Goal: Task Accomplishment & Management: Manage account settings

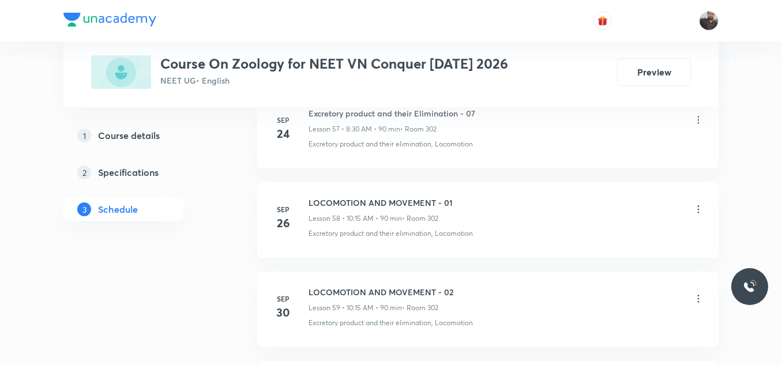
scroll to position [5920, 0]
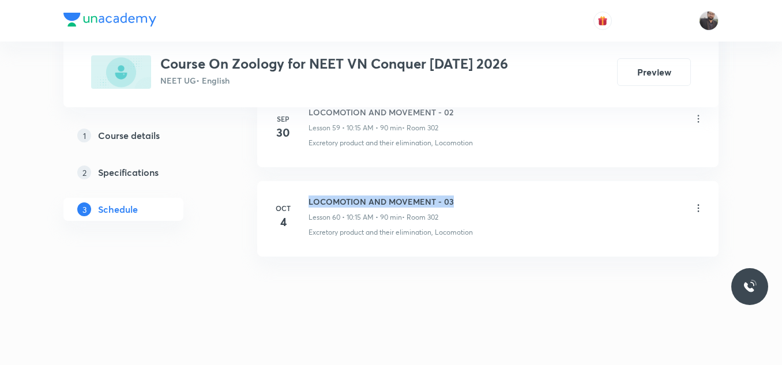
drag, startPoint x: 308, startPoint y: 194, endPoint x: 458, endPoint y: 186, distance: 149.5
click at [458, 186] on li "Oct 4 LOCOMOTION AND MOVEMENT - 03 Lesson 60 • 10:15 AM • 90 min • Room 302 Exc…" at bounding box center [487, 219] width 461 height 76
copy h6 "LOCOMOTION AND MOVEMENT - 03"
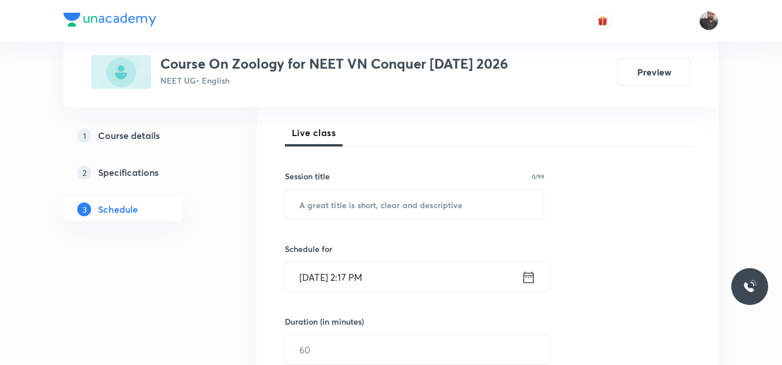
scroll to position [160, 0]
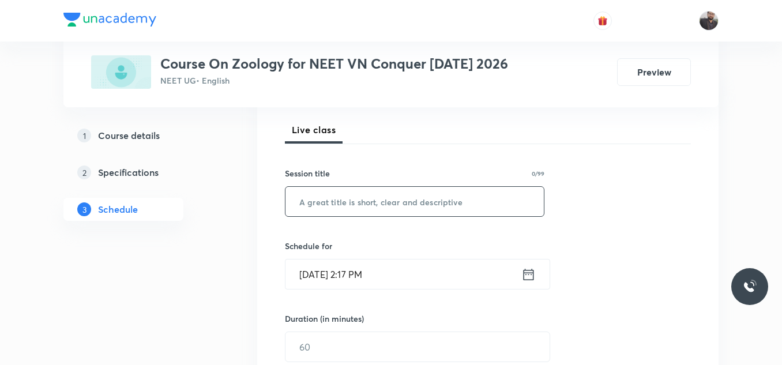
click at [449, 207] on input "text" at bounding box center [414, 201] width 258 height 29
paste input "LOCOMOTION AND MOVEMENT - 03"
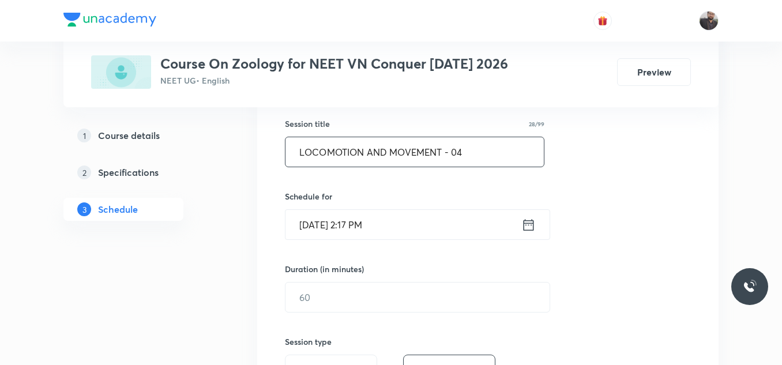
scroll to position [210, 0]
type input "LOCOMOTION AND MOVEMENT - 04"
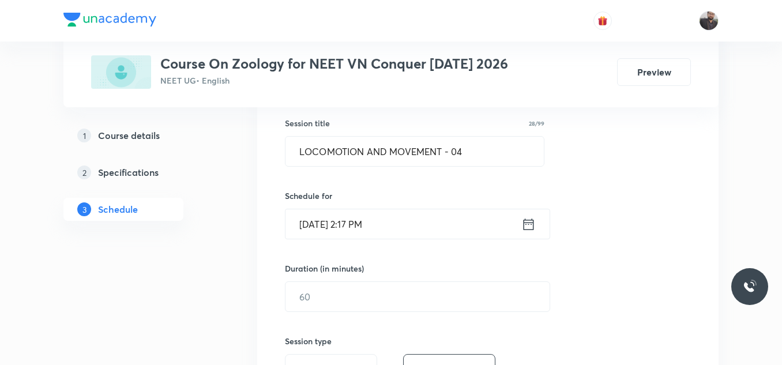
click at [455, 228] on input "[DATE] 2:17 PM" at bounding box center [403, 223] width 236 height 29
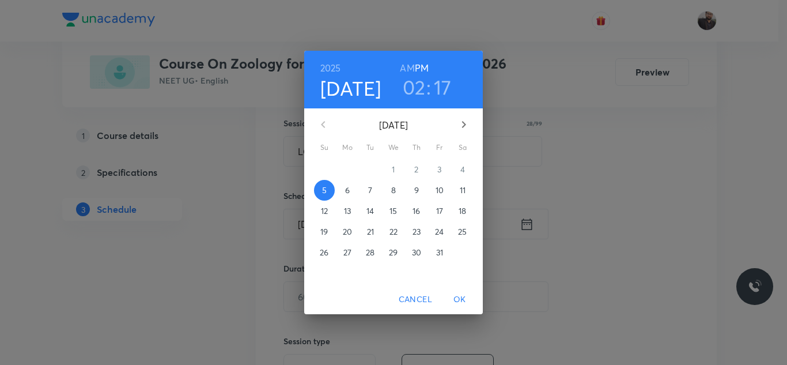
click at [347, 190] on p "6" at bounding box center [347, 190] width 5 height 12
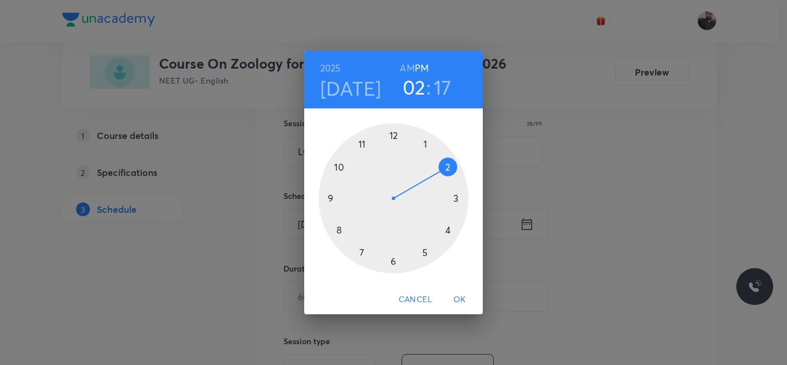
click at [340, 229] on div at bounding box center [394, 198] width 150 height 150
click at [409, 64] on h6 "AM" at bounding box center [407, 68] width 14 height 16
click at [392, 262] on div at bounding box center [394, 198] width 150 height 150
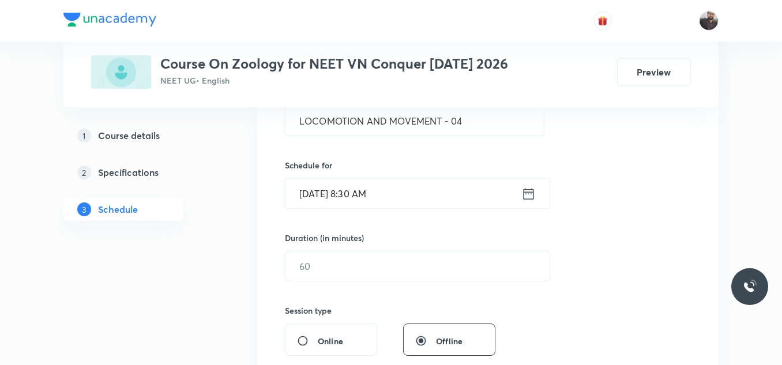
scroll to position [241, 0]
drag, startPoint x: 392, startPoint y: 262, endPoint x: 346, endPoint y: 261, distance: 45.6
click at [346, 261] on input "text" at bounding box center [417, 265] width 264 height 29
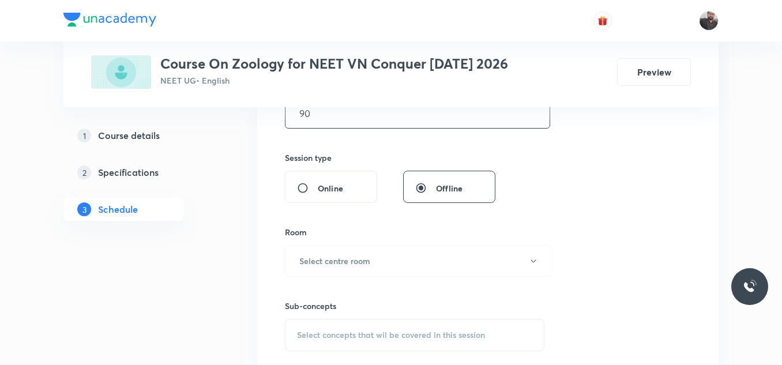
scroll to position [395, 0]
type input "90"
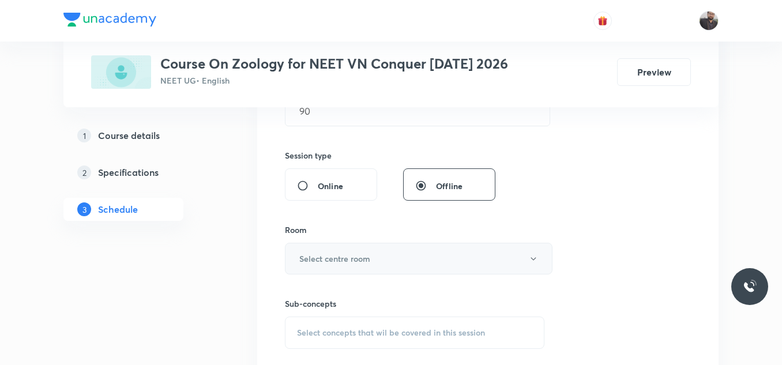
click at [346, 261] on h6 "Select centre room" at bounding box center [334, 258] width 71 height 12
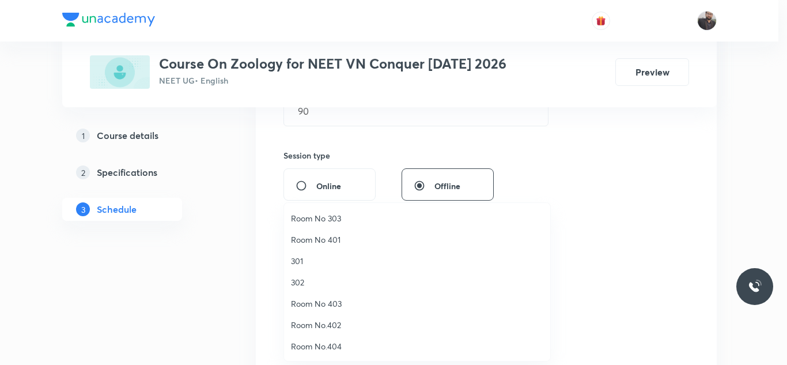
click at [302, 270] on li "301" at bounding box center [417, 260] width 266 height 21
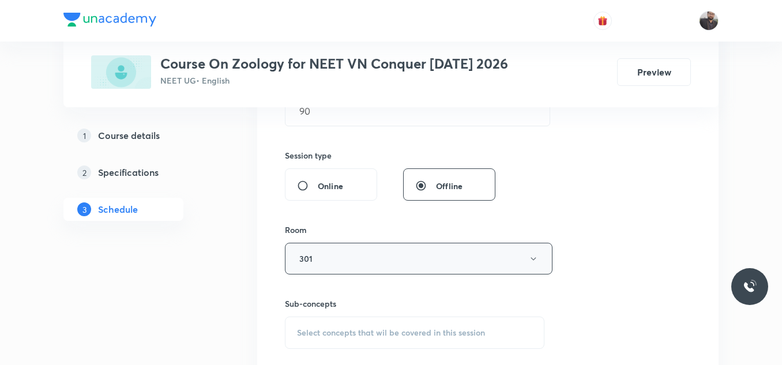
click at [305, 270] on button "301" at bounding box center [418, 259] width 267 height 32
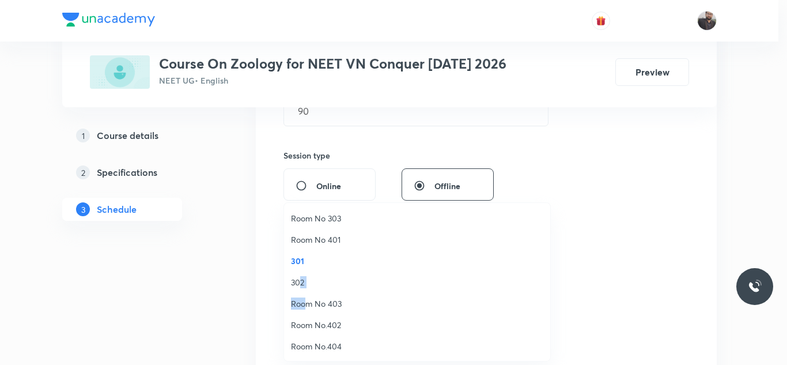
drag, startPoint x: 304, startPoint y: 299, endPoint x: 300, endPoint y: 278, distance: 20.7
click at [300, 278] on ul "Room No 303 Room No 401 301 302 Room No 403 Room No.402 Room No.404 Room No. 404" at bounding box center [421, 293] width 275 height 180
click at [300, 278] on span "302" at bounding box center [417, 282] width 252 height 12
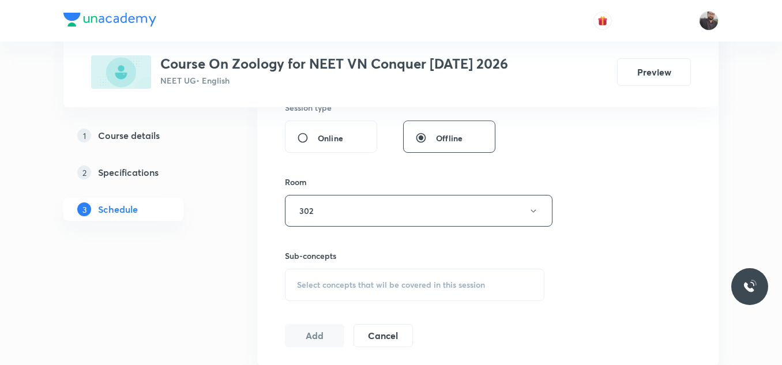
scroll to position [444, 0]
click at [300, 279] on span "Select concepts that wil be covered in this session" at bounding box center [391, 283] width 188 height 9
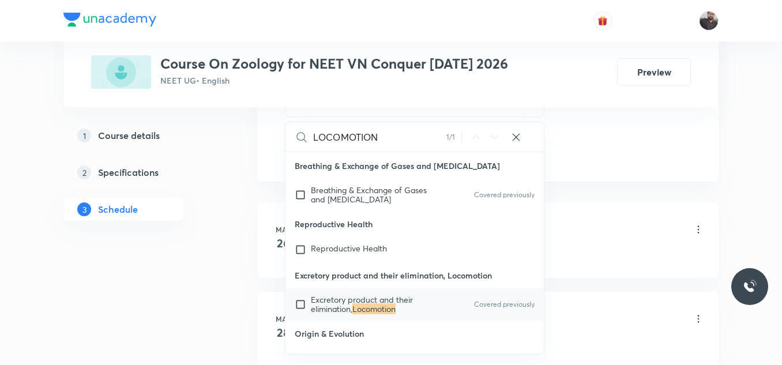
scroll to position [633, 0]
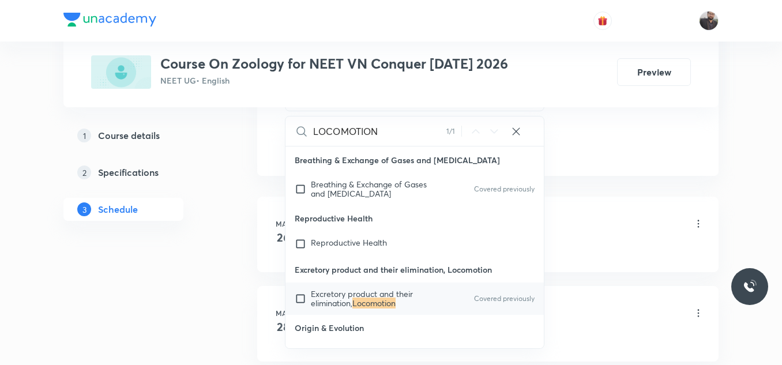
type input "LOCOMOTION"
click at [318, 291] on span "Excretory product and their elimination," at bounding box center [362, 298] width 102 height 20
checkbox input "true"
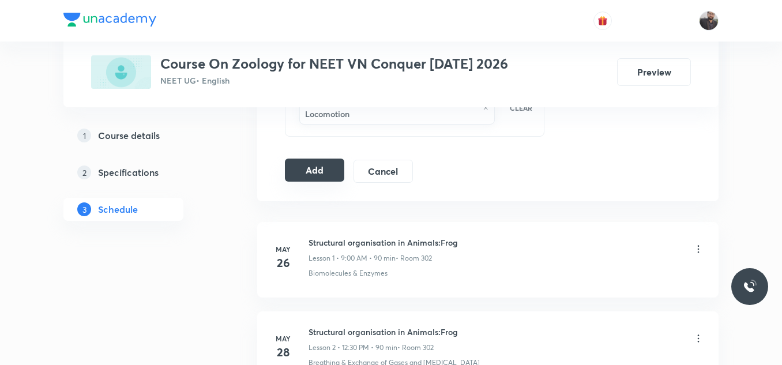
click at [327, 176] on button "Add" at bounding box center [314, 170] width 59 height 23
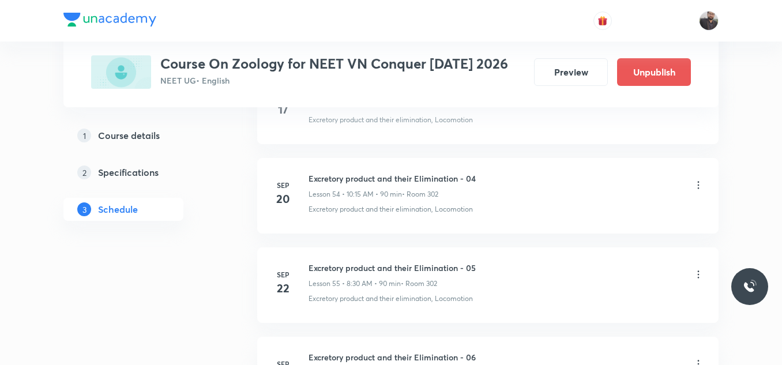
scroll to position [5479, 0]
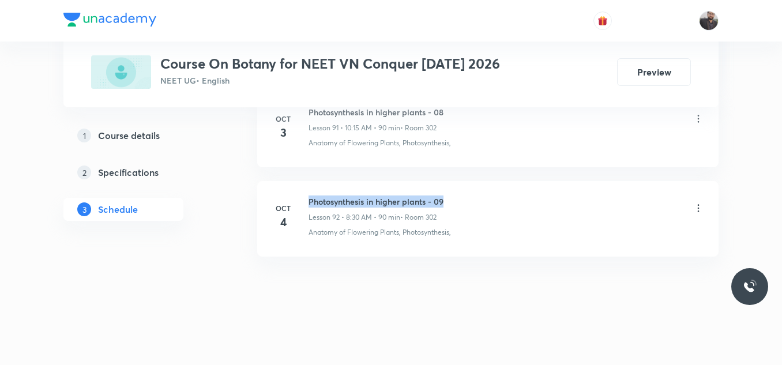
drag, startPoint x: 307, startPoint y: 198, endPoint x: 553, endPoint y: 189, distance: 246.3
click at [553, 189] on li "Oct 4 Photosynthesis in higher plants - 09 Lesson 92 • 8:30 AM • 90 min • Room …" at bounding box center [487, 219] width 461 height 76
copy h6 "Photosynthesis in higher plants - 09"
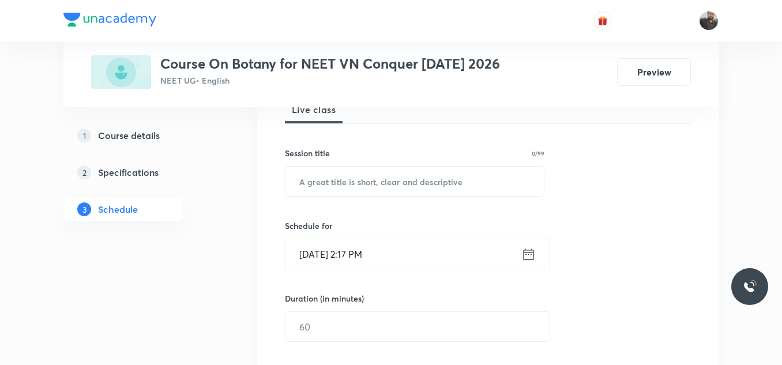
scroll to position [183, 0]
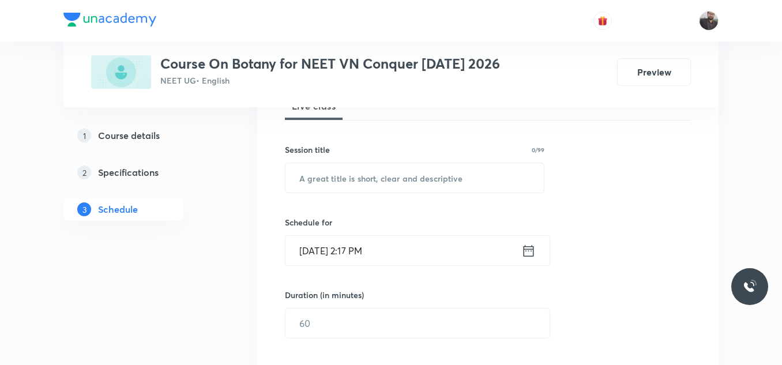
click at [488, 198] on div "Session 93 Live class Session title 0/99 ​ Schedule for Oct 5, 2025, 2:17 PM ​ …" at bounding box center [488, 336] width 406 height 541
click at [481, 174] on input "text" at bounding box center [414, 177] width 258 height 29
paste input "Photosynthesis in higher plants - 09"
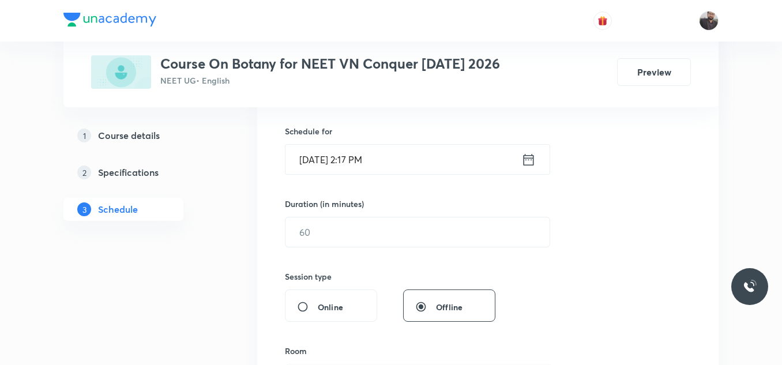
scroll to position [275, 0]
type input "Photosynthesis in higher plants - 10"
click at [446, 156] on input "Oct 5, 2025, 2:17 PM" at bounding box center [403, 158] width 236 height 29
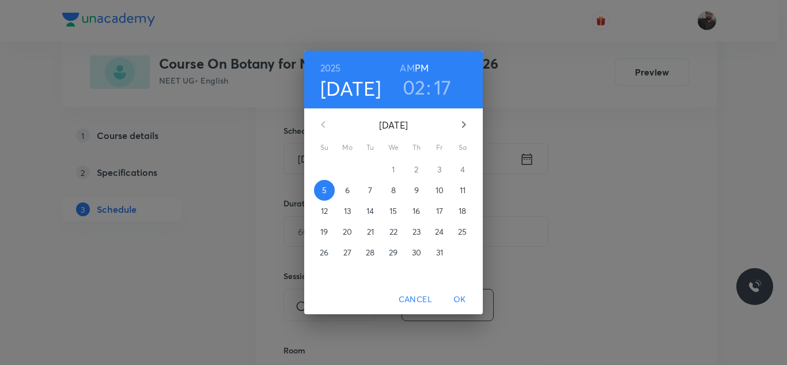
click at [345, 191] on p "6" at bounding box center [347, 190] width 5 height 12
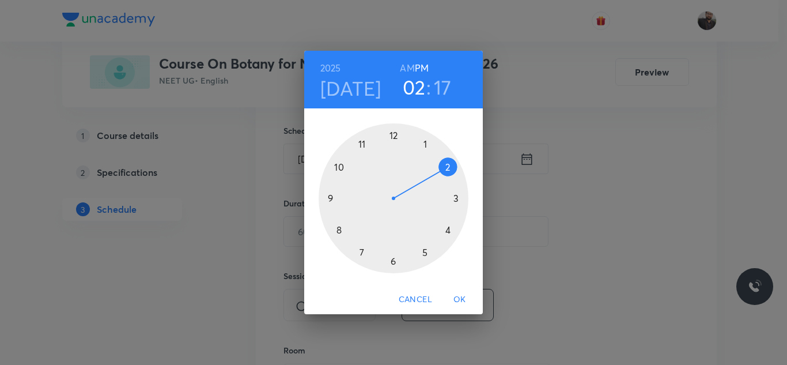
click at [415, 62] on h6 "PM" at bounding box center [422, 68] width 14 height 16
click at [409, 69] on h6 "AM" at bounding box center [407, 68] width 14 height 16
click at [338, 167] on div at bounding box center [394, 198] width 150 height 150
click at [334, 197] on div at bounding box center [394, 198] width 150 height 150
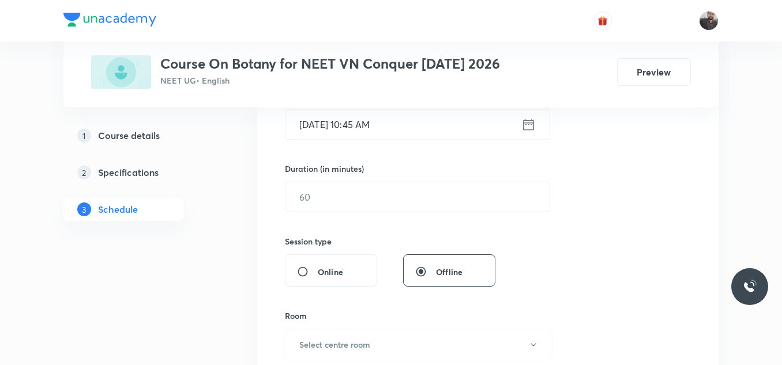
scroll to position [317, 0]
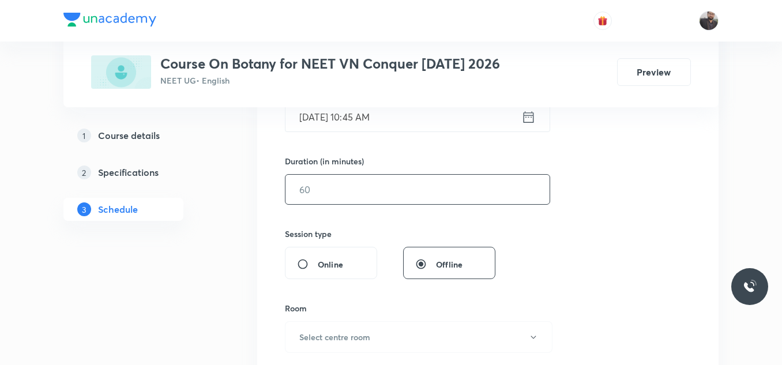
click at [334, 197] on input "text" at bounding box center [417, 189] width 264 height 29
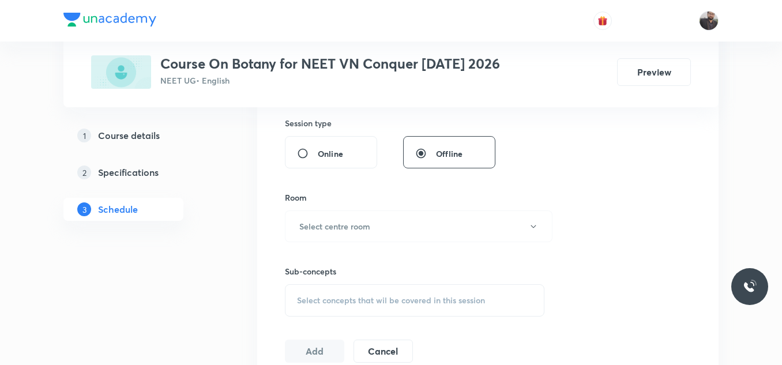
scroll to position [429, 0]
type input "90"
click at [341, 216] on button "Select centre room" at bounding box center [418, 225] width 267 height 32
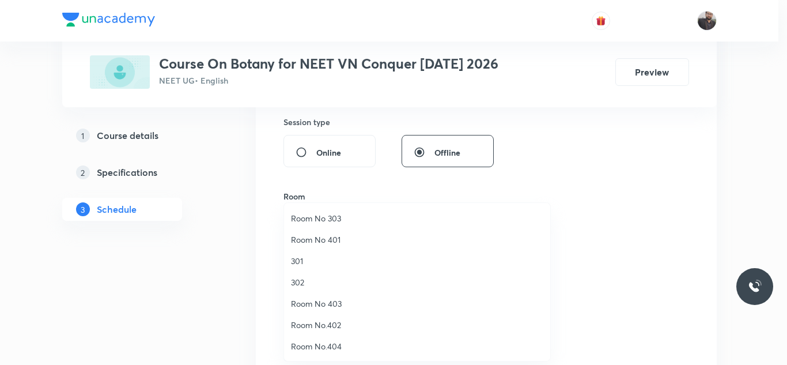
click at [300, 276] on li "302" at bounding box center [417, 281] width 266 height 21
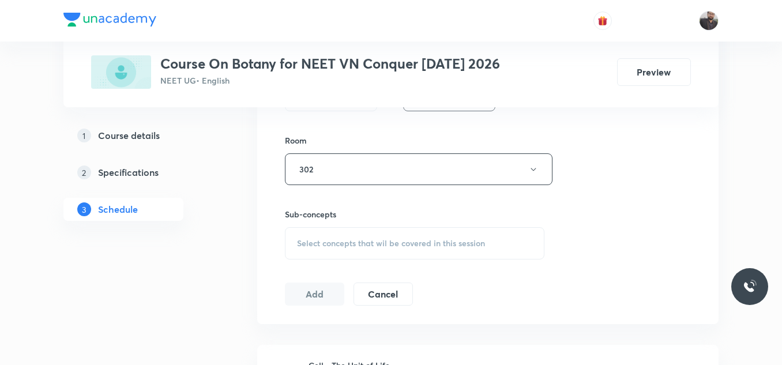
scroll to position [487, 0]
click at [304, 251] on div "Select concepts that wil be covered in this session" at bounding box center [414, 241] width 259 height 32
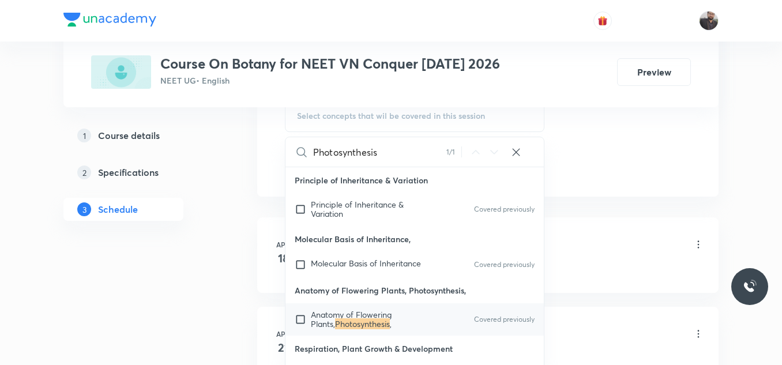
scroll to position [613, 0]
type input "Photosynthesis"
click at [335, 318] on mark "Photosynthesis" at bounding box center [362, 323] width 55 height 11
checkbox input "true"
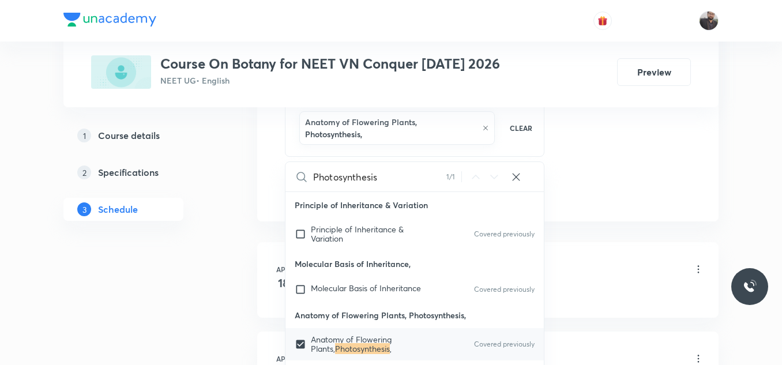
click at [573, 247] on li "Apr 18 Cell - The Unit of Life Lesson 1 • 10:46 AM • 90 min • Room 301 Living W…" at bounding box center [487, 280] width 461 height 76
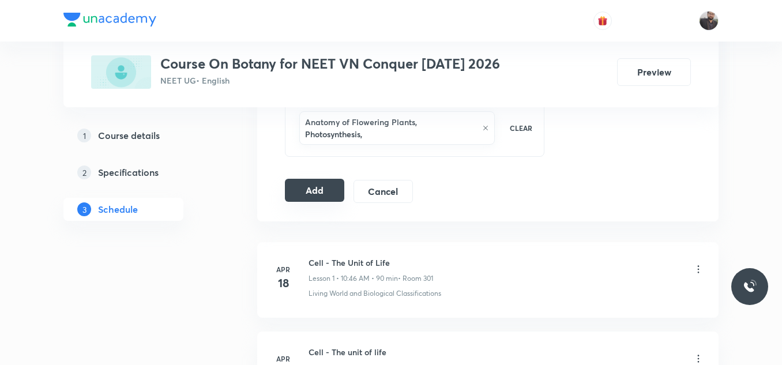
click at [311, 198] on button "Add" at bounding box center [314, 190] width 59 height 23
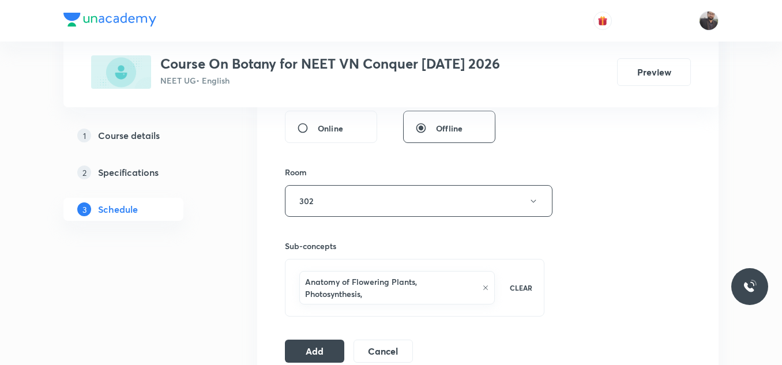
scroll to position [454, 0]
click at [312, 354] on button "Add" at bounding box center [314, 349] width 59 height 23
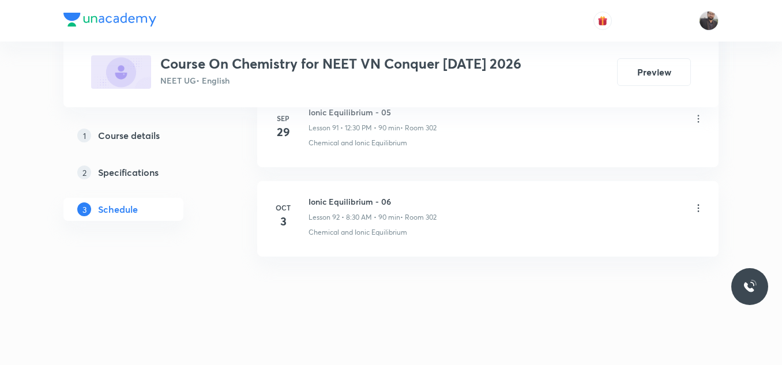
click at [310, 198] on h6 "Ionic Equilibrium - 06" at bounding box center [372, 201] width 128 height 12
drag, startPoint x: 306, startPoint y: 197, endPoint x: 488, endPoint y: 185, distance: 183.1
click at [488, 185] on li "Oct 3 Ionic Equilibrium - 06 Lesson 92 • 8:30 AM • 90 min • Room 302 Chemical a…" at bounding box center [487, 219] width 461 height 76
copy h6 "Ionic Equilibrium - 06"
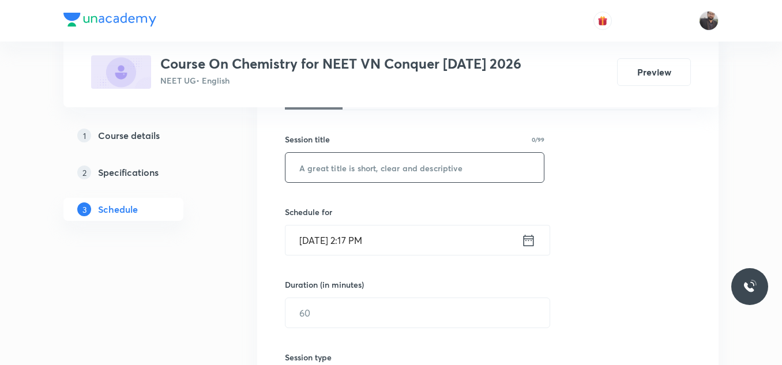
scroll to position [194, 0]
click at [463, 169] on input "text" at bounding box center [414, 166] width 258 height 29
paste input "Ionic Equilibrium - 06"
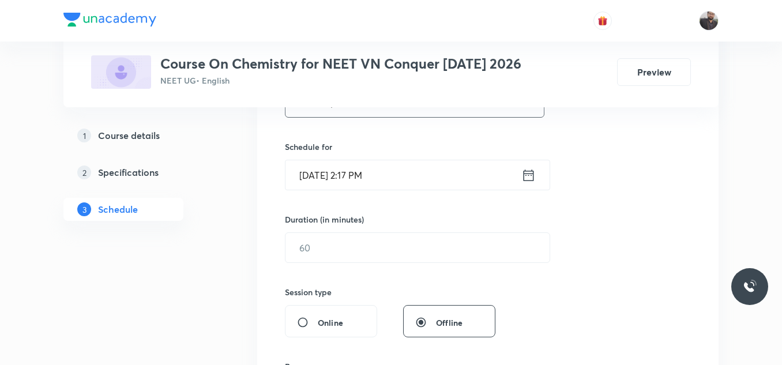
type input "Ionic Equilibrium - 07"
click at [463, 169] on input "Oct 5, 2025, 2:17 PM" at bounding box center [403, 174] width 236 height 29
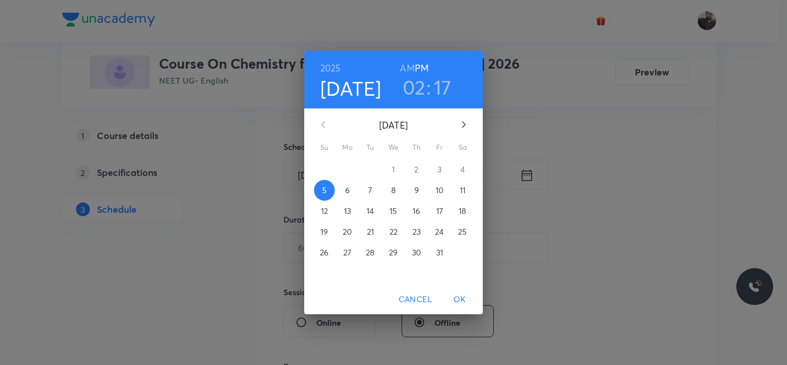
click at [350, 192] on p "6" at bounding box center [347, 190] width 5 height 12
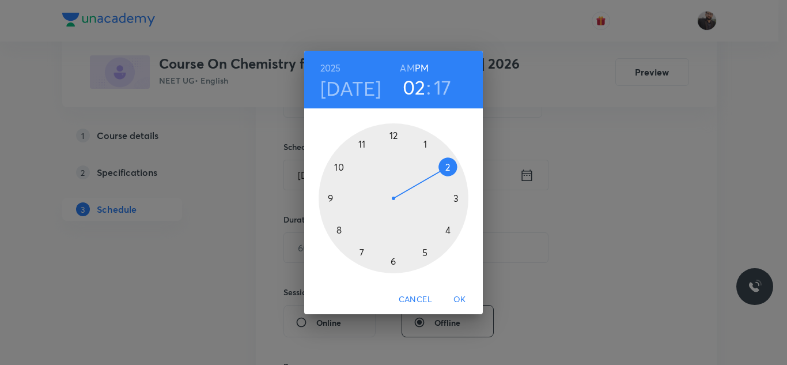
click at [393, 139] on div at bounding box center [394, 198] width 150 height 150
click at [408, 73] on h6 "AM" at bounding box center [407, 68] width 14 height 16
click at [393, 262] on div at bounding box center [394, 198] width 150 height 150
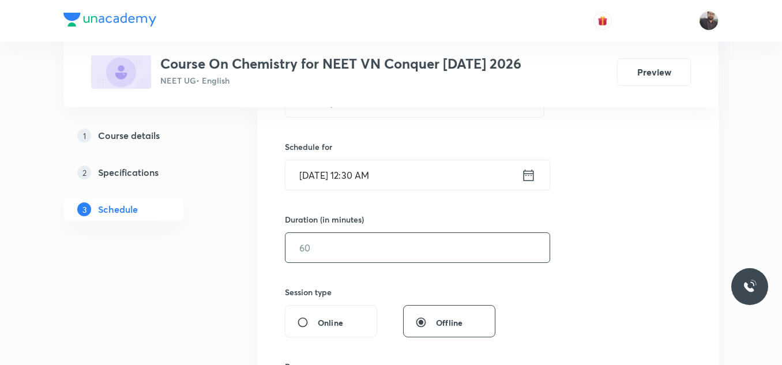
click at [392, 260] on input "text" at bounding box center [417, 247] width 264 height 29
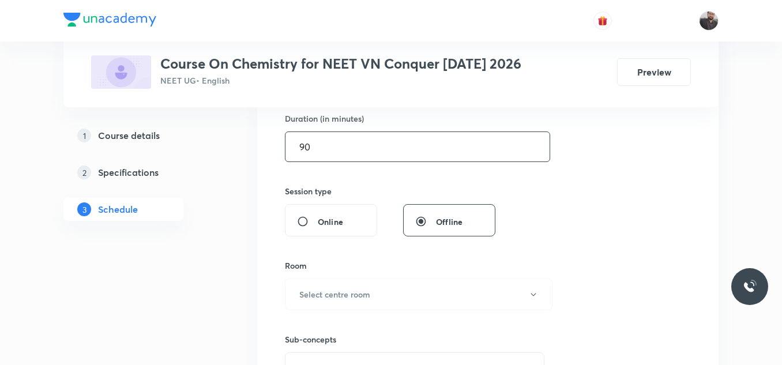
scroll to position [360, 0]
type input "90"
click at [386, 282] on button "Select centre room" at bounding box center [418, 294] width 267 height 32
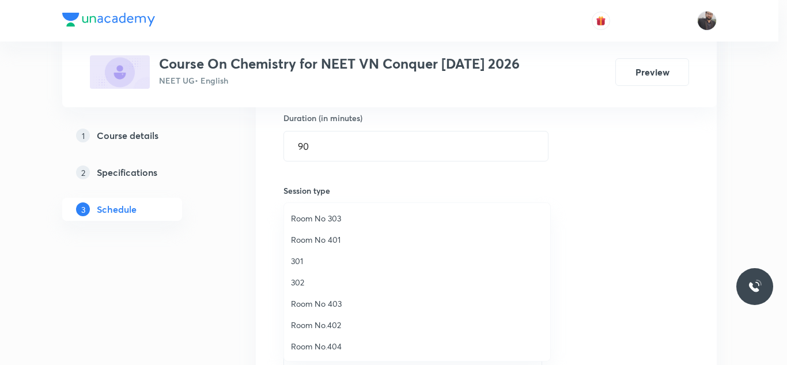
click at [306, 281] on span "302" at bounding box center [417, 282] width 252 height 12
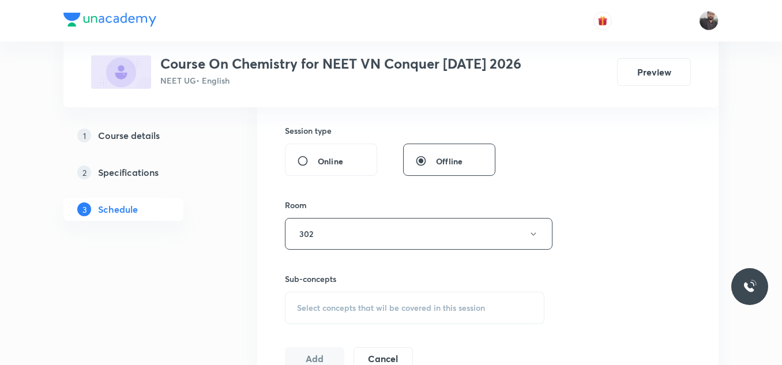
scroll to position [421, 0]
click at [306, 281] on h6 "Sub-concepts" at bounding box center [414, 277] width 259 height 12
click at [310, 289] on div "Sub-concepts Select concepts that wil be covered in this session" at bounding box center [414, 296] width 259 height 51
click at [311, 293] on div "Select concepts that wil be covered in this session" at bounding box center [414, 307] width 259 height 32
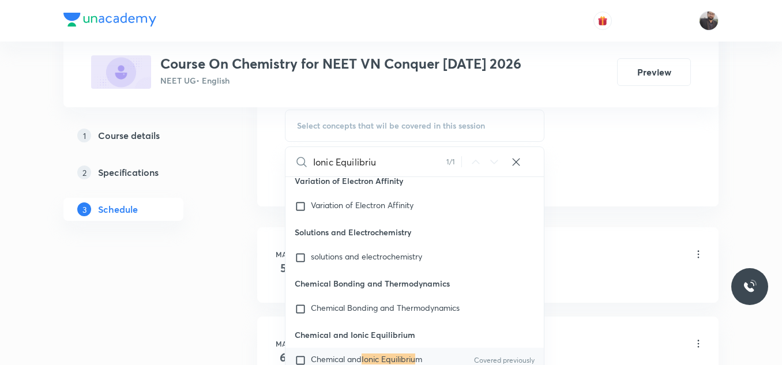
scroll to position [12773, 0]
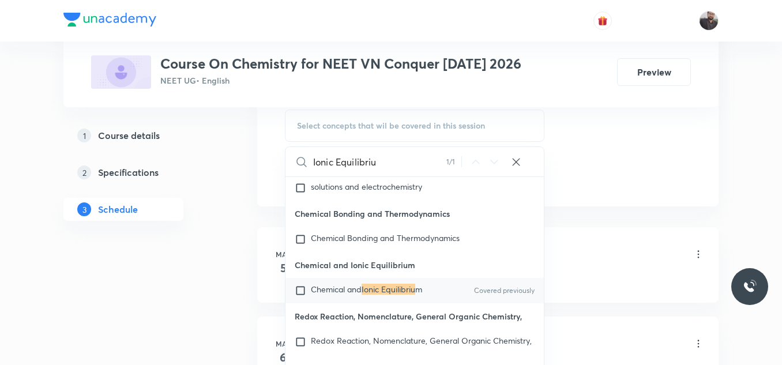
type input "Ionic Equilibriu"
drag, startPoint x: 341, startPoint y: 305, endPoint x: 346, endPoint y: 321, distance: 17.0
click at [346, 303] on div "Chemical and Ionic Equilibrium Chemical and Ionic Equilibriu m Covered previous…" at bounding box center [414, 277] width 258 height 51
click at [346, 295] on span "Chemical and" at bounding box center [336, 289] width 51 height 11
checkbox input "true"
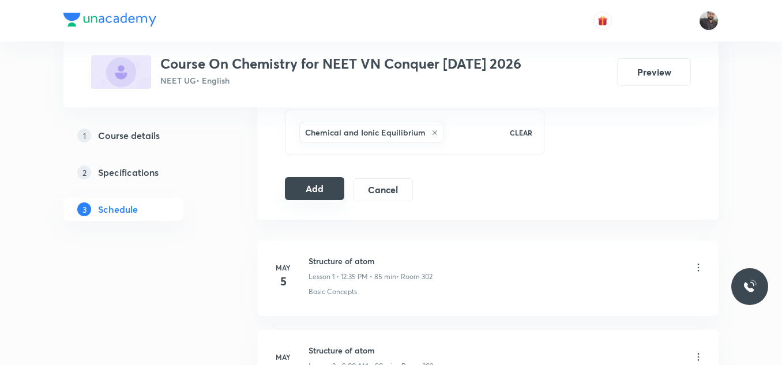
click at [305, 182] on button "Add" at bounding box center [314, 188] width 59 height 23
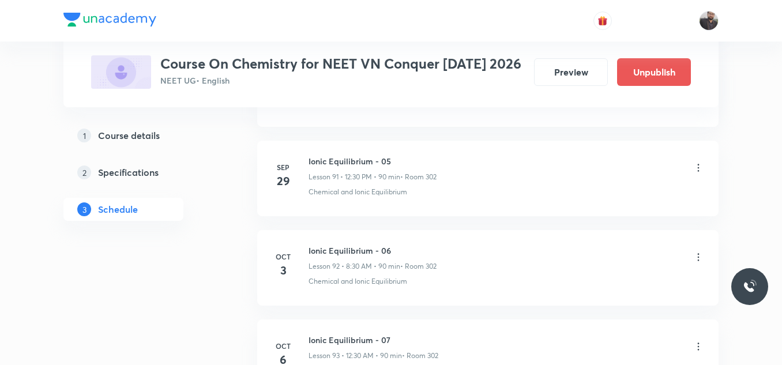
scroll to position [8448, 0]
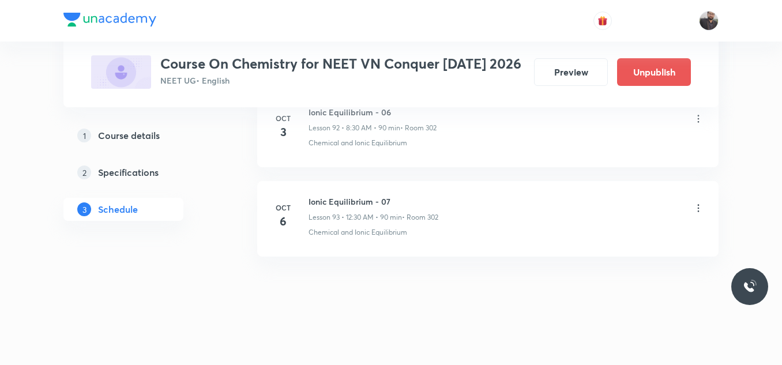
click at [697, 209] on icon at bounding box center [698, 208] width 12 height 12
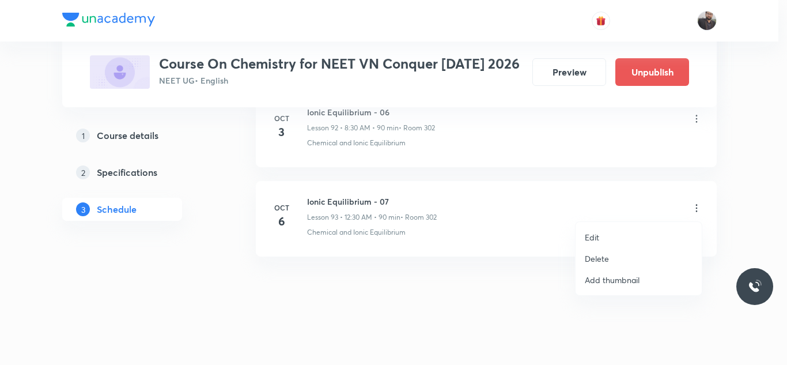
click at [614, 232] on li "Edit" at bounding box center [639, 237] width 126 height 21
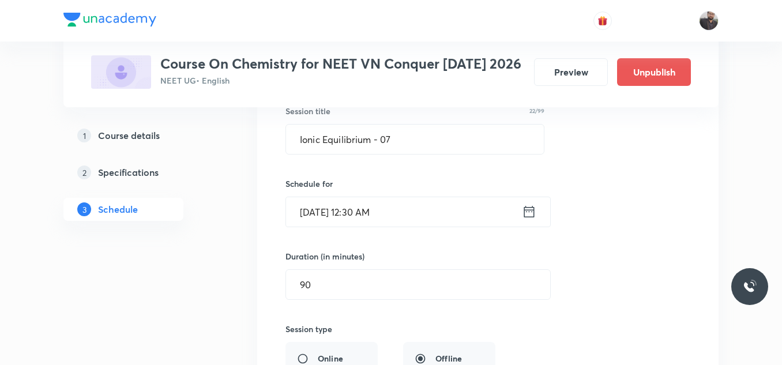
scroll to position [8541, 0]
click at [462, 216] on input "Oct 6, 2025, 12:30 AM" at bounding box center [404, 209] width 236 height 29
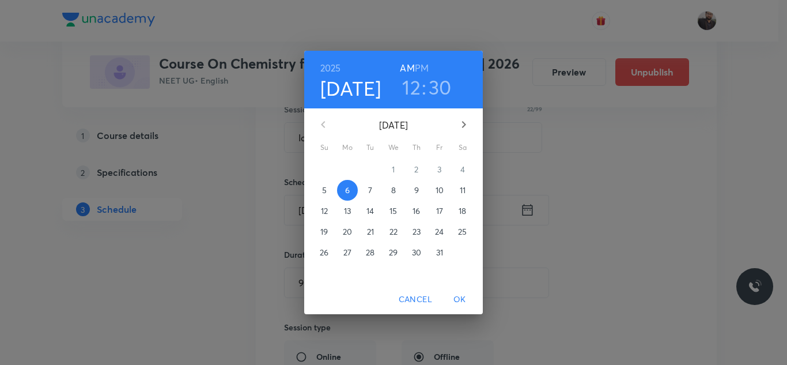
click at [419, 71] on h6 "PM" at bounding box center [422, 68] width 14 height 16
click at [455, 299] on span "OK" at bounding box center [460, 299] width 28 height 14
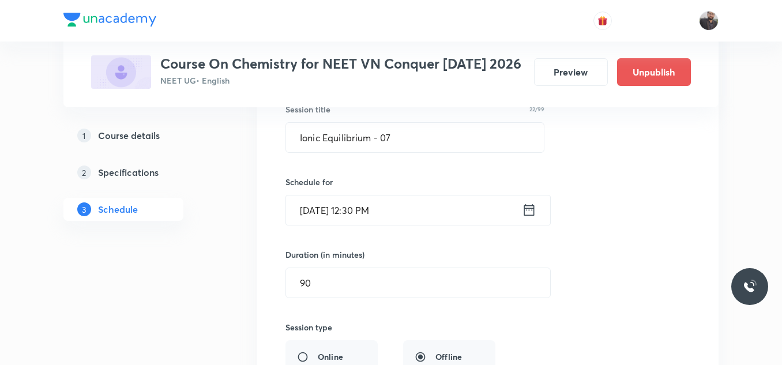
click at [612, 271] on div "Session title 22/99 Ionic Equilibrium - 07 ​ Schedule for Oct 6, 2025, 12:30 PM…" at bounding box center [487, 331] width 405 height 502
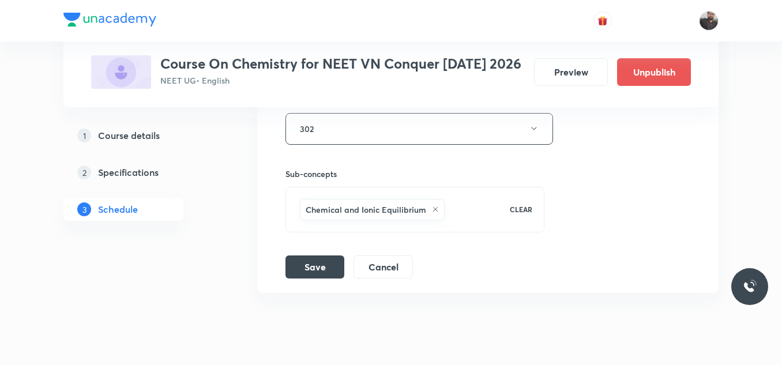
scroll to position [8845, 0]
click at [314, 277] on button "Save" at bounding box center [314, 265] width 59 height 23
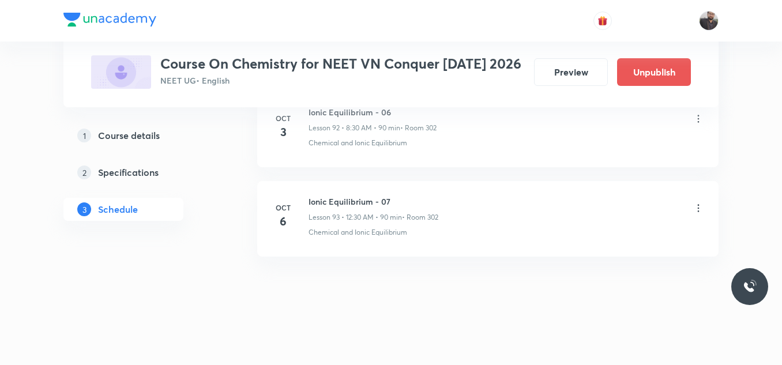
scroll to position [8448, 0]
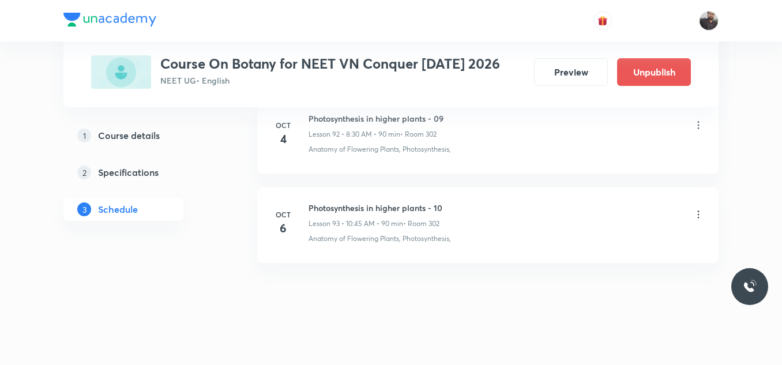
scroll to position [8869, 0]
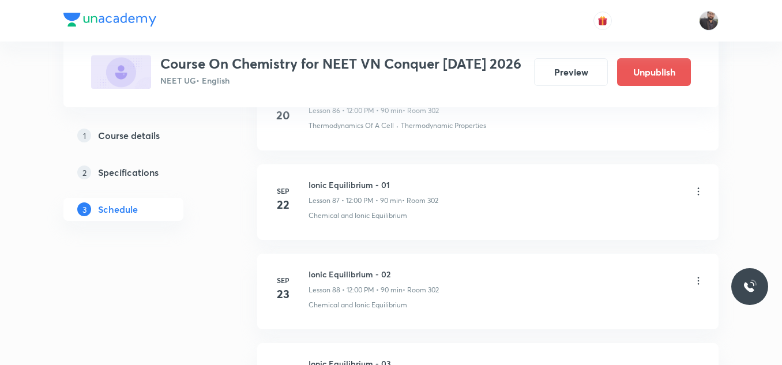
scroll to position [8978, 0]
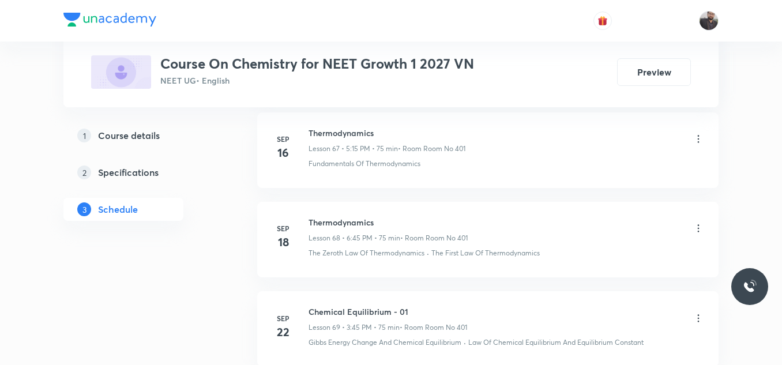
scroll to position [7272, 0]
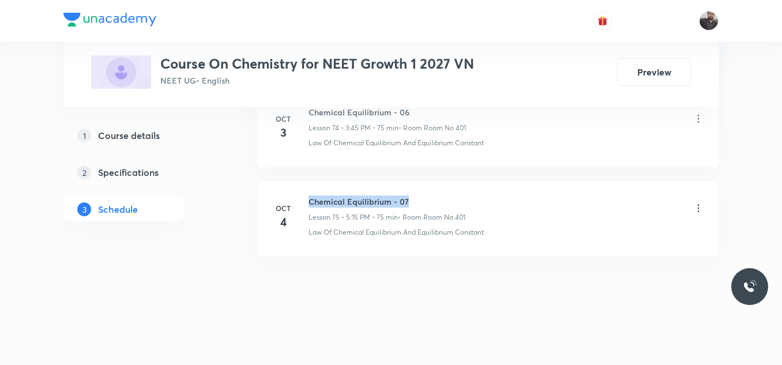
drag, startPoint x: 311, startPoint y: 197, endPoint x: 424, endPoint y: 190, distance: 113.2
click at [424, 190] on li "[DATE] Chemical Equilibrium - 07 Lesson 75 • 5:15 PM • 75 min • Room Room No 40…" at bounding box center [487, 219] width 461 height 76
copy h6 "Chemical Equilibrium - 07"
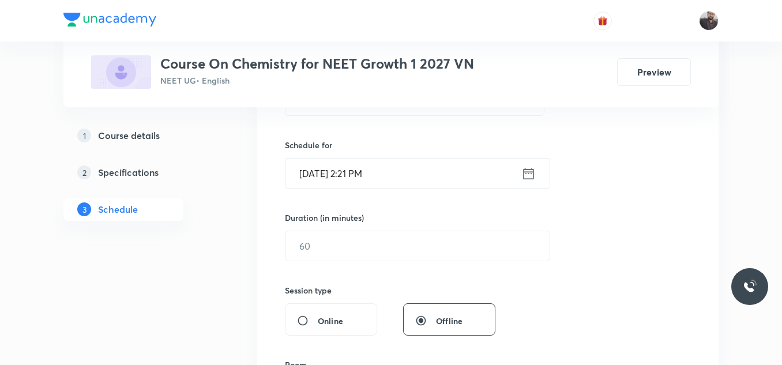
scroll to position [179, 0]
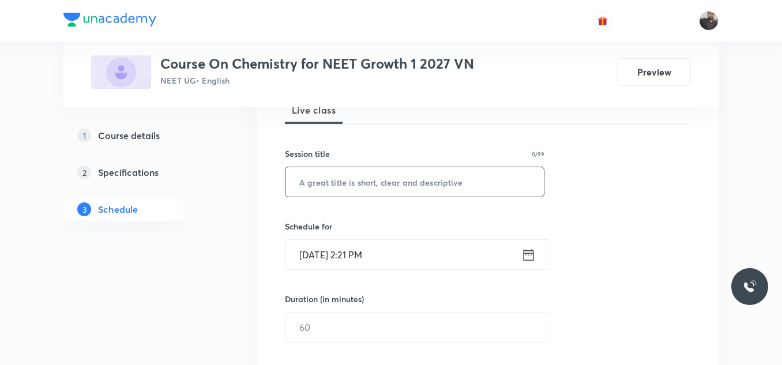
click at [418, 193] on input "text" at bounding box center [414, 181] width 258 height 29
paste input "Chemical Equilibrium - 07"
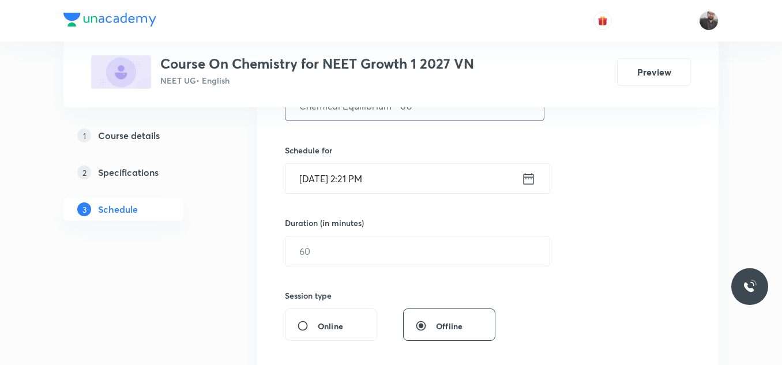
scroll to position [256, 0]
type input "Chemical Equilibrium - 08"
click at [404, 178] on input "[DATE] 2:21 PM" at bounding box center [403, 177] width 236 height 29
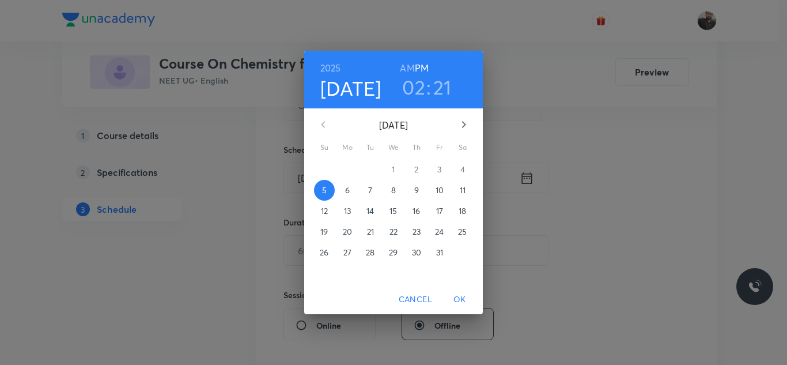
click at [348, 190] on p "6" at bounding box center [347, 190] width 5 height 12
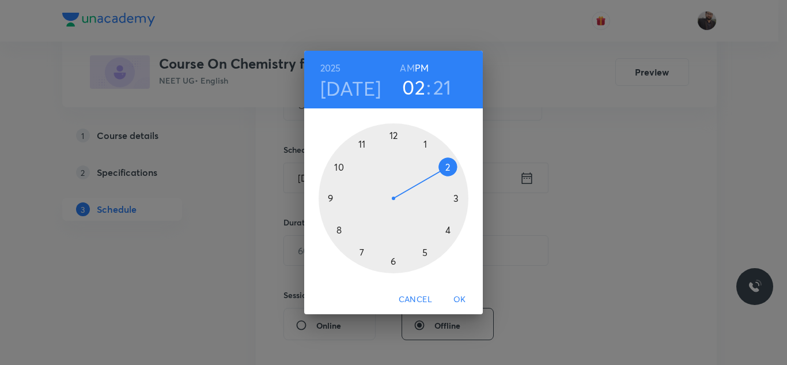
click at [454, 200] on div at bounding box center [394, 198] width 150 height 150
click at [334, 198] on div at bounding box center [394, 198] width 150 height 150
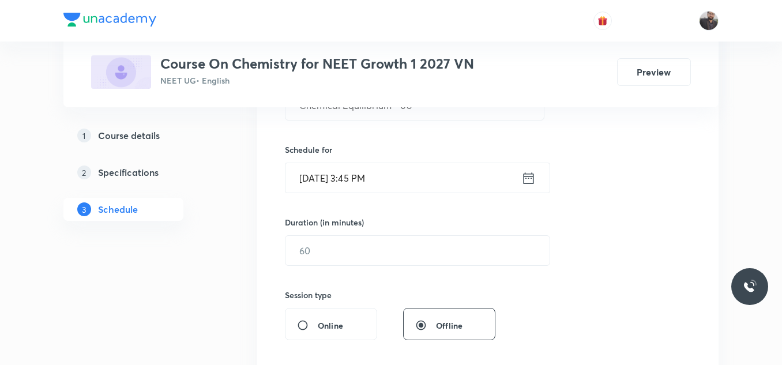
scroll to position [289, 0]
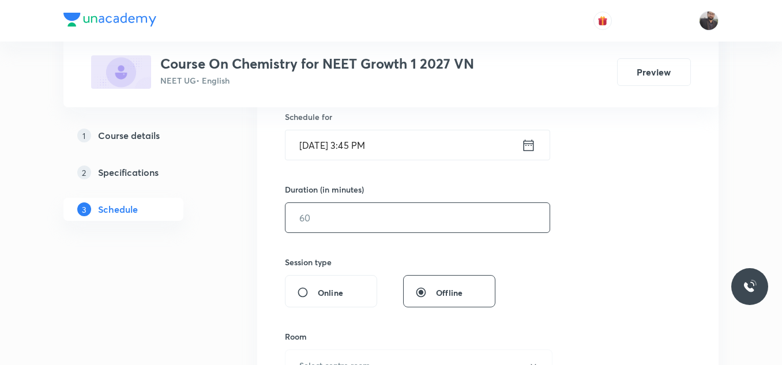
click at [337, 228] on input "text" at bounding box center [417, 217] width 264 height 29
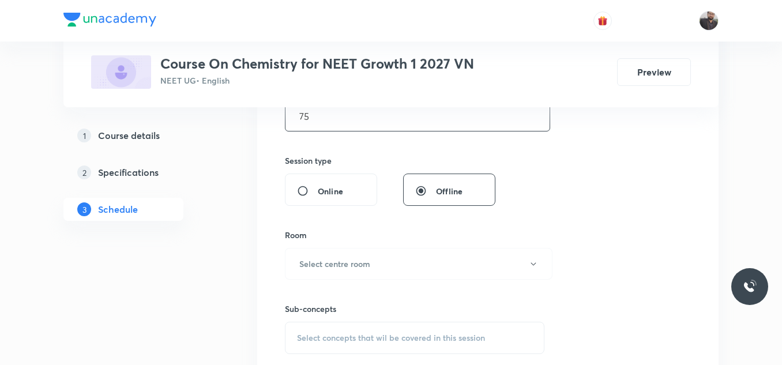
scroll to position [402, 0]
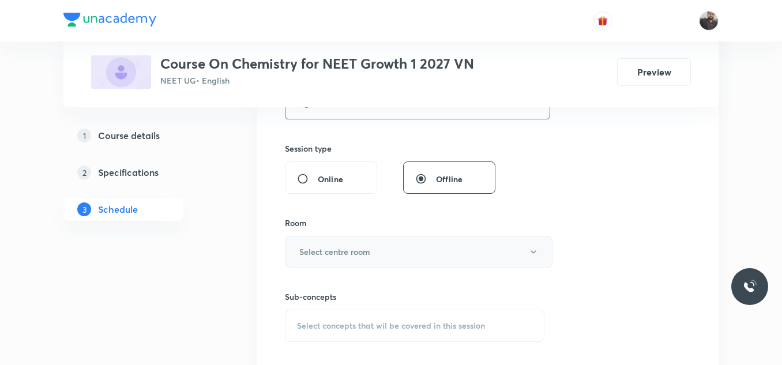
type input "75"
click at [341, 259] on button "Select centre room" at bounding box center [418, 252] width 267 height 32
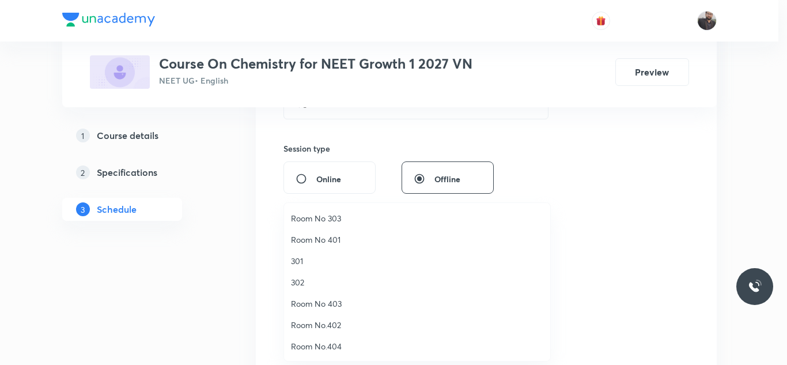
click at [333, 244] on span "Room No 401" at bounding box center [417, 239] width 252 height 12
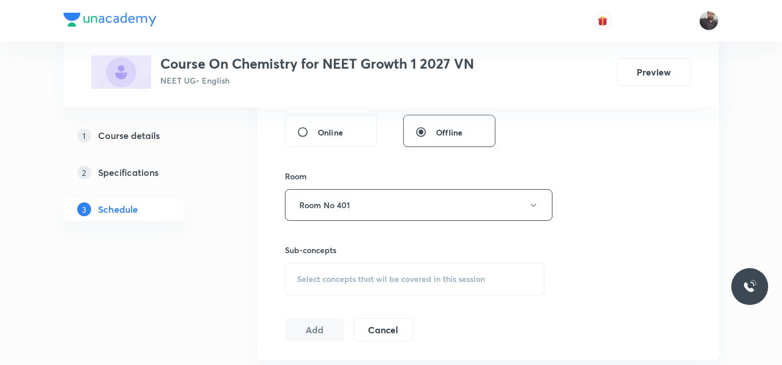
scroll to position [450, 0]
click at [332, 284] on div "Select concepts that wil be covered in this session" at bounding box center [414, 278] width 259 height 32
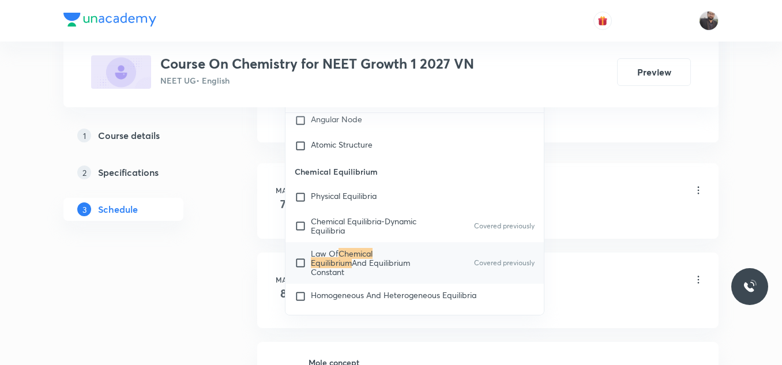
scroll to position [667, 0]
type input "Chemical Equilibrium"
click at [346, 271] on span "And Equilibrium Constant" at bounding box center [360, 267] width 99 height 20
checkbox input "true"
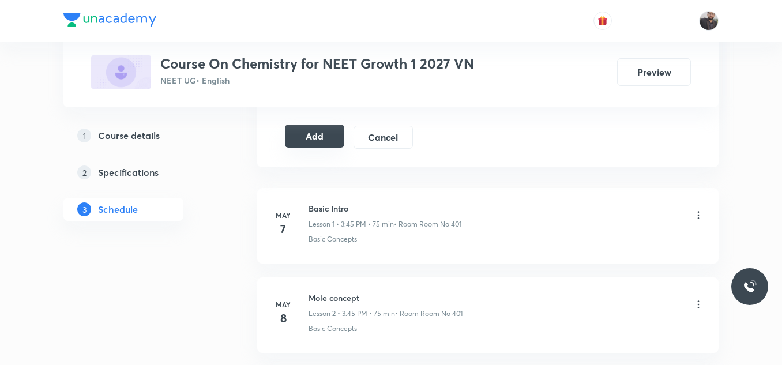
click at [301, 140] on button "Add" at bounding box center [314, 136] width 59 height 23
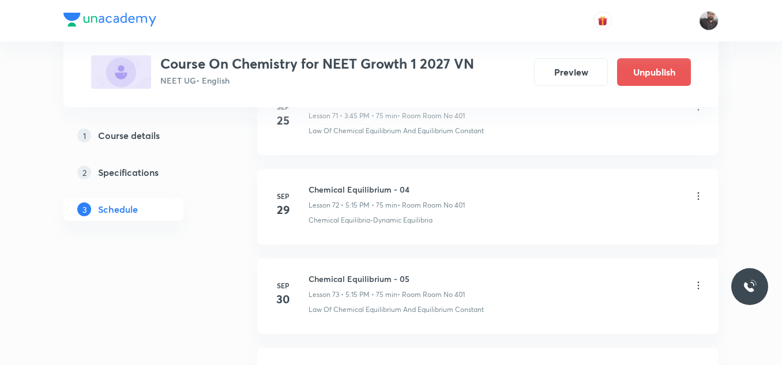
scroll to position [6831, 0]
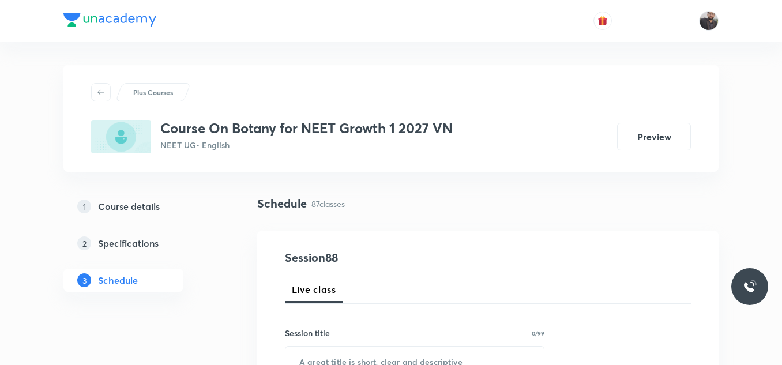
scroll to position [8332, 0]
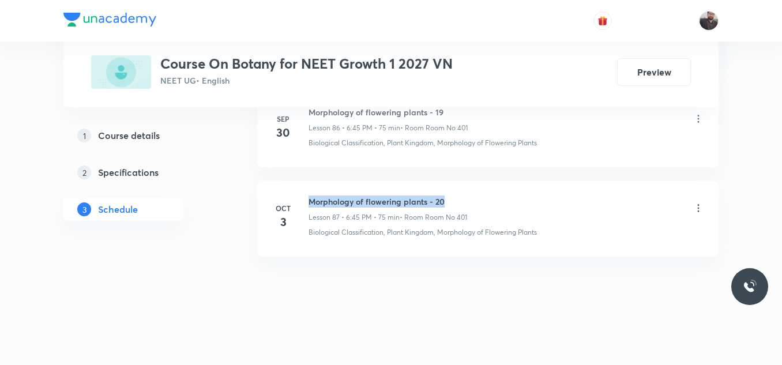
drag, startPoint x: 308, startPoint y: 198, endPoint x: 567, endPoint y: 176, distance: 259.2
copy h6 "Morphology of flowering plants - 20"
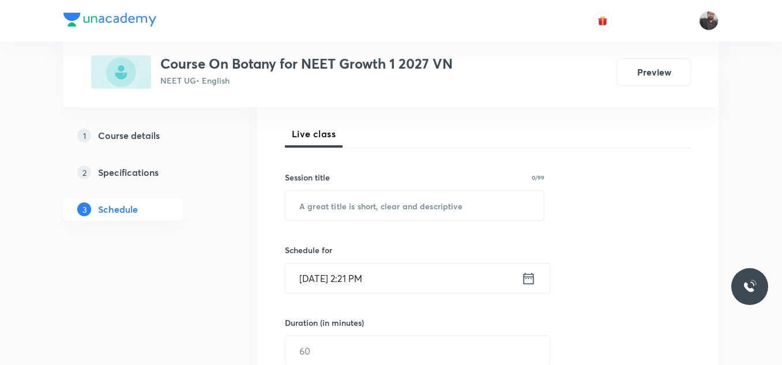
scroll to position [158, 0]
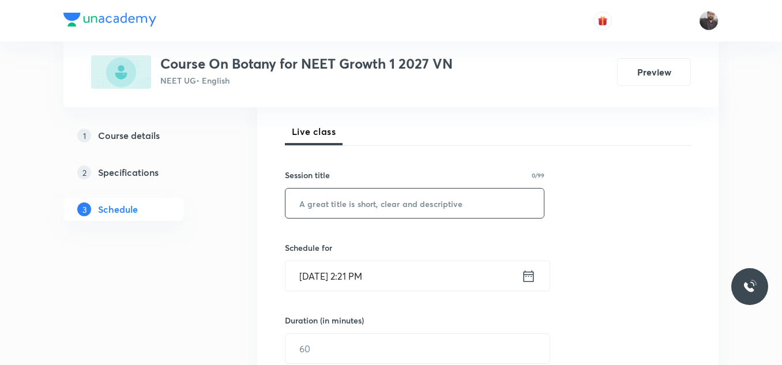
click at [457, 210] on input "text" at bounding box center [414, 202] width 258 height 29
paste input "Morphology of flowering plants - 20"
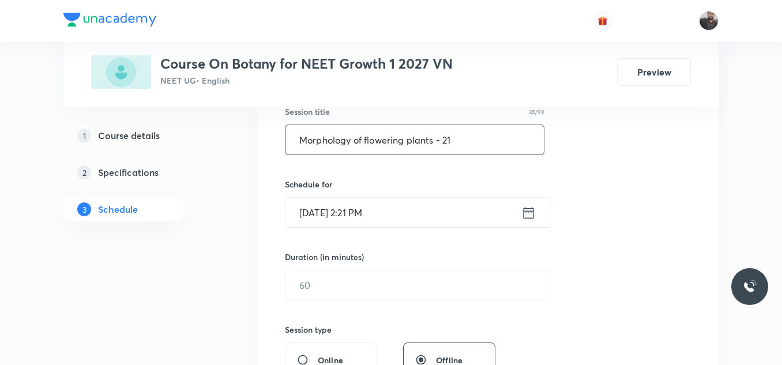
scroll to position [222, 0]
type input "Morphology of flowering plants - 21"
click at [410, 203] on input "[DATE] 2:21 PM" at bounding box center [403, 211] width 236 height 29
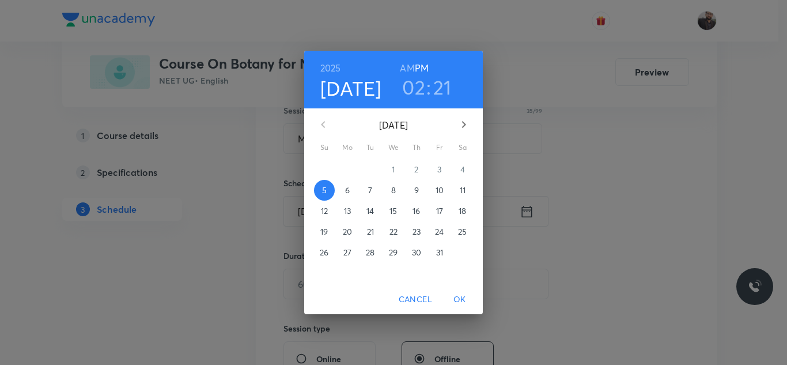
click at [349, 191] on p "6" at bounding box center [347, 190] width 5 height 12
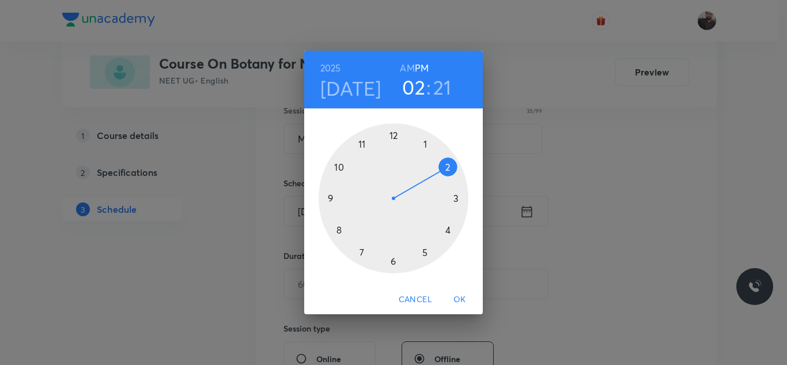
click at [425, 254] on div at bounding box center [394, 198] width 150 height 150
click at [462, 195] on div at bounding box center [394, 198] width 150 height 150
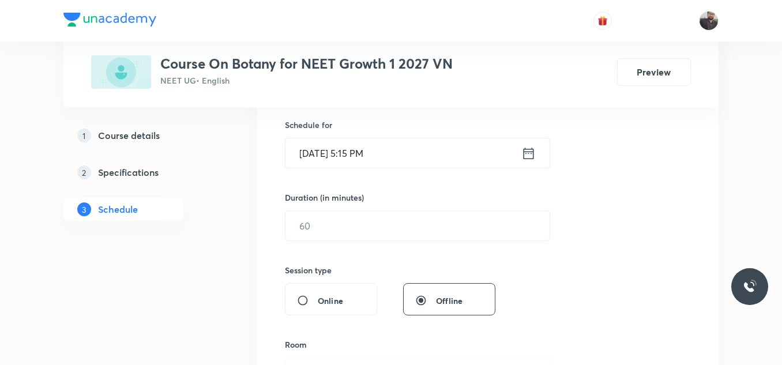
scroll to position [285, 0]
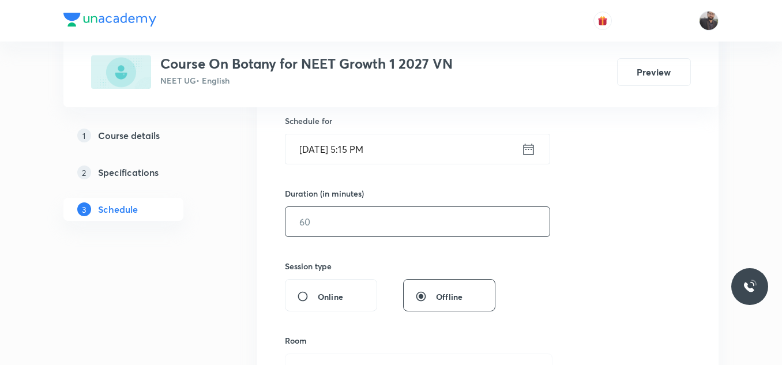
click at [461, 209] on input "text" at bounding box center [417, 221] width 264 height 29
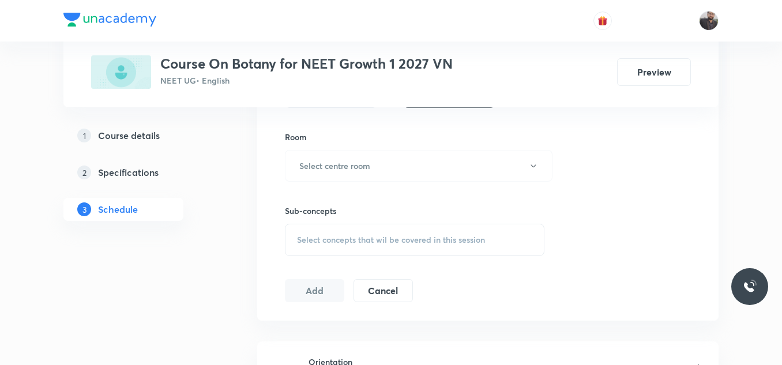
scroll to position [490, 0]
type input "75"
click at [407, 163] on button "Select centre room" at bounding box center [418, 164] width 267 height 32
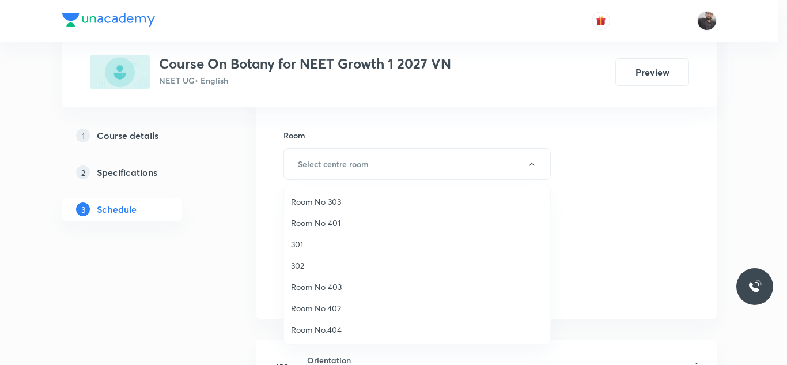
click at [345, 216] on li "Room No 401" at bounding box center [417, 222] width 266 height 21
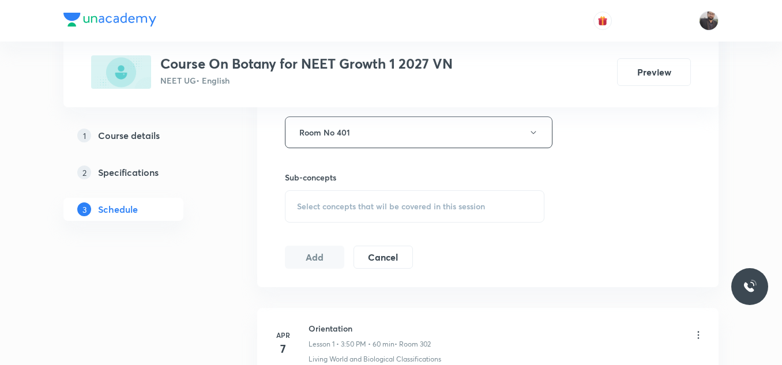
scroll to position [534, 0]
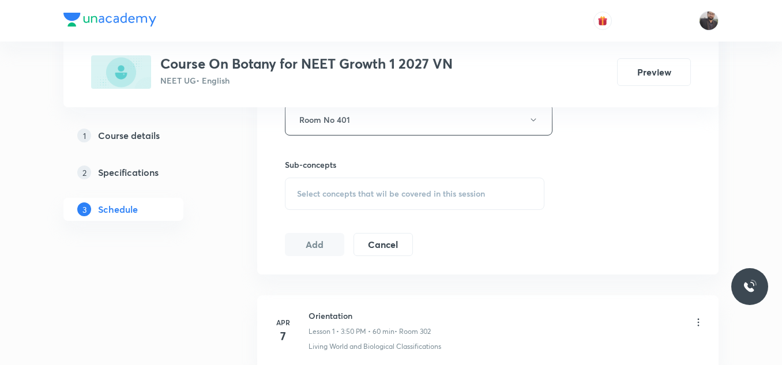
click at [345, 206] on div "Select concepts that wil be covered in this session" at bounding box center [414, 194] width 259 height 32
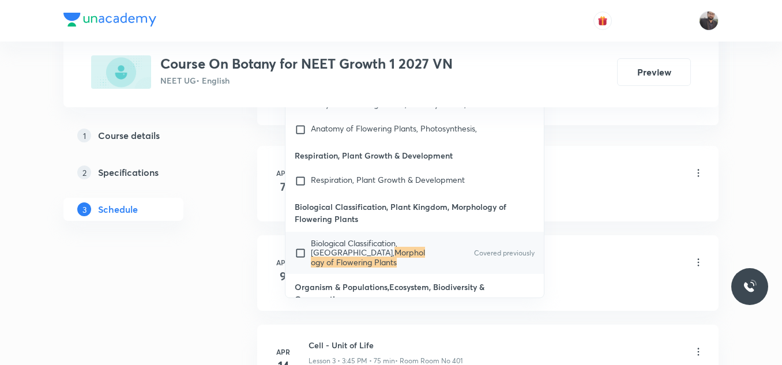
scroll to position [684, 0]
type input "Morphology of flowering plants"
click at [350, 239] on span "Biological Classification, [GEOGRAPHIC_DATA]," at bounding box center [354, 247] width 86 height 20
checkbox input "true"
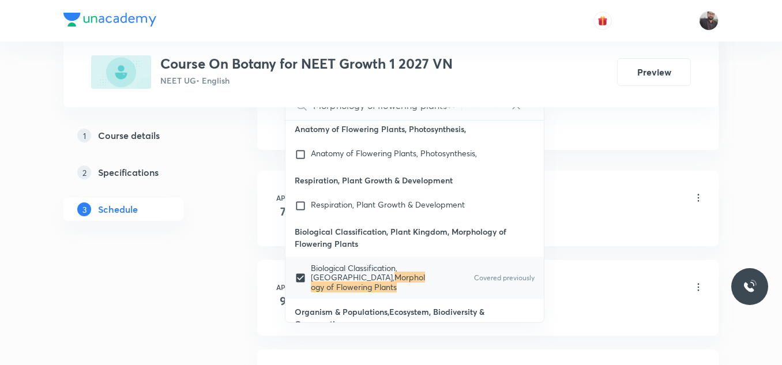
click at [549, 216] on div "Orientation Lesson 1 • 3:50 PM • 60 min • Room 302 Living World and Biological …" at bounding box center [505, 206] width 395 height 42
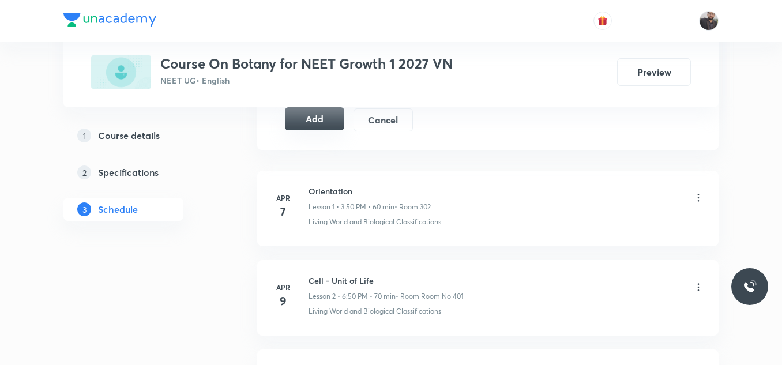
click at [294, 121] on button "Add" at bounding box center [314, 118] width 59 height 23
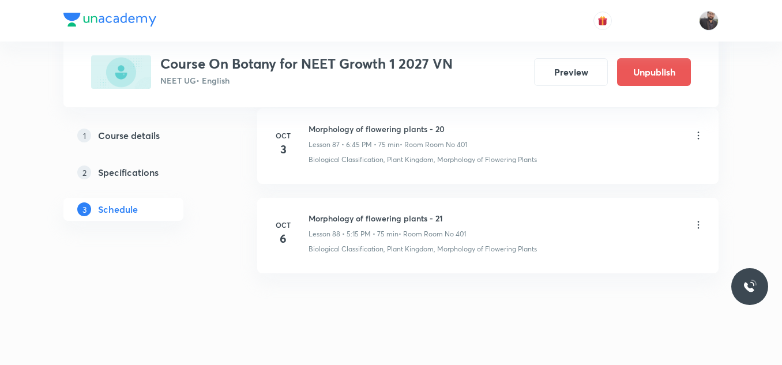
scroll to position [7892, 0]
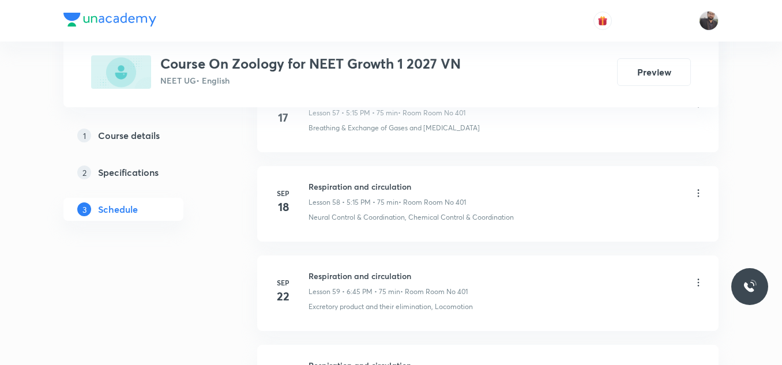
scroll to position [6277, 0]
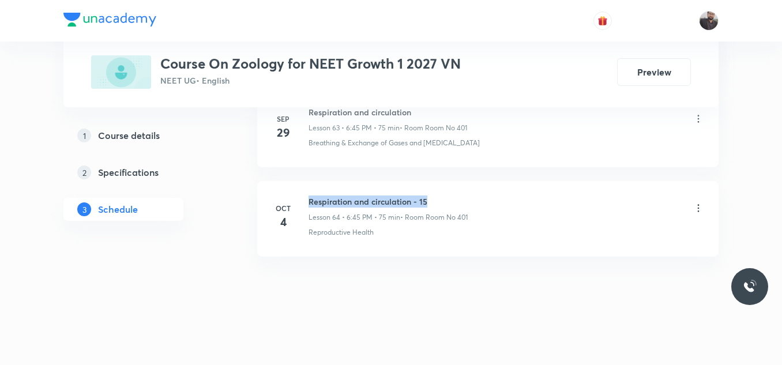
drag, startPoint x: 307, startPoint y: 201, endPoint x: 478, endPoint y: 204, distance: 170.7
click at [478, 204] on div "Oct 4 Respiration and circulation - 15 Lesson 64 • 6:45 PM • 75 min • Room Room…" at bounding box center [487, 216] width 432 height 42
copy h6 "Respiration and circulation - 15"
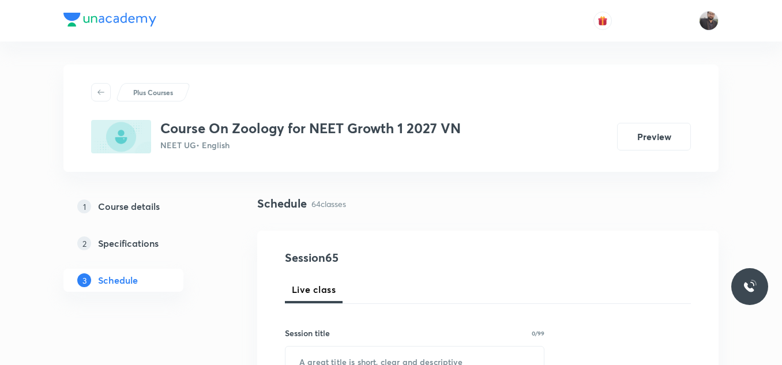
scroll to position [197, 0]
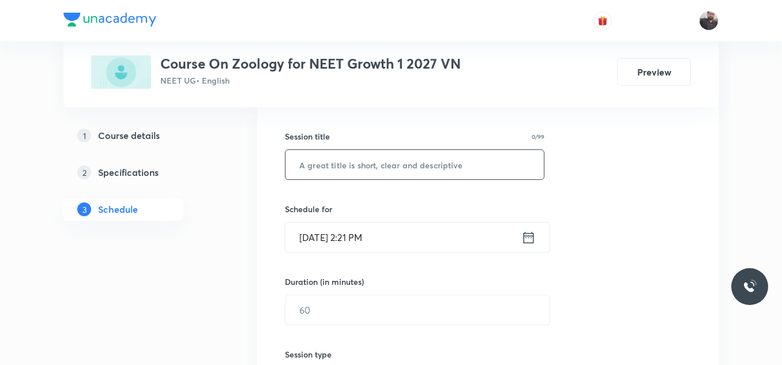
click at [446, 163] on input "text" at bounding box center [414, 164] width 258 height 29
paste input "Respiration and circulation - 15"
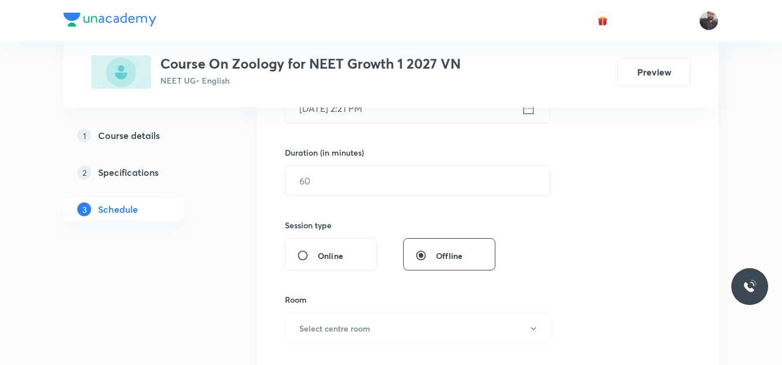
scroll to position [326, 0]
type input "Respiration and circulation - 16"
click at [411, 109] on input "Oct 5, 2025, 2:21 PM" at bounding box center [403, 107] width 236 height 29
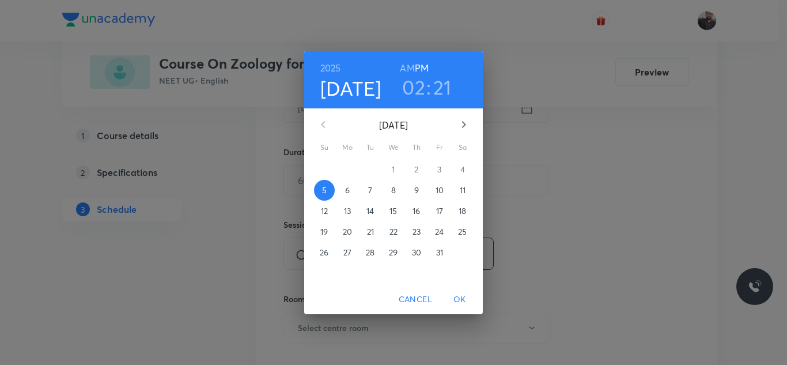
click at [349, 194] on p "6" at bounding box center [347, 190] width 5 height 12
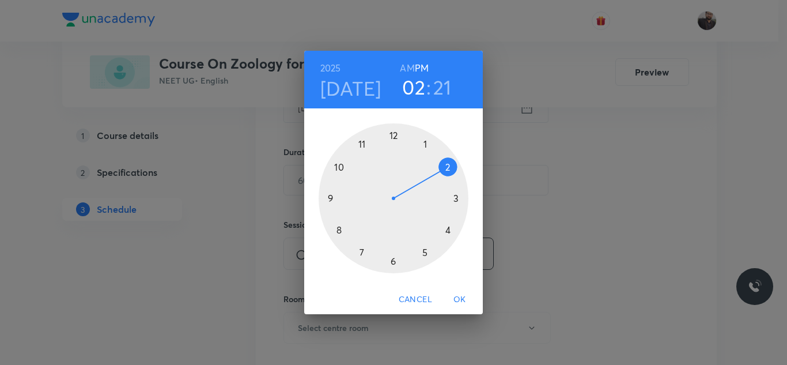
click at [394, 268] on div at bounding box center [394, 198] width 150 height 150
click at [330, 197] on div at bounding box center [394, 198] width 150 height 150
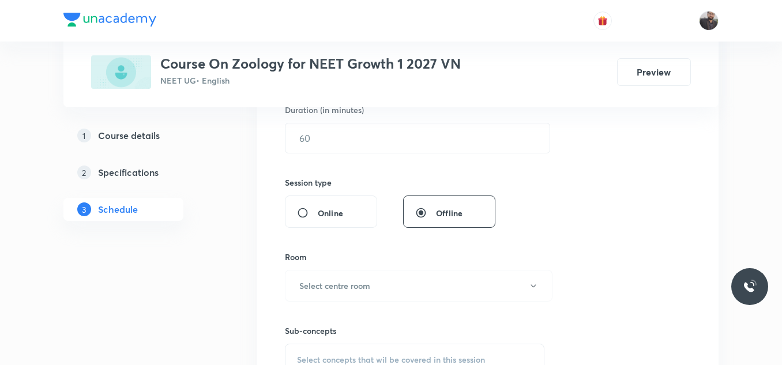
scroll to position [369, 0]
click at [330, 136] on input "text" at bounding box center [417, 136] width 264 height 29
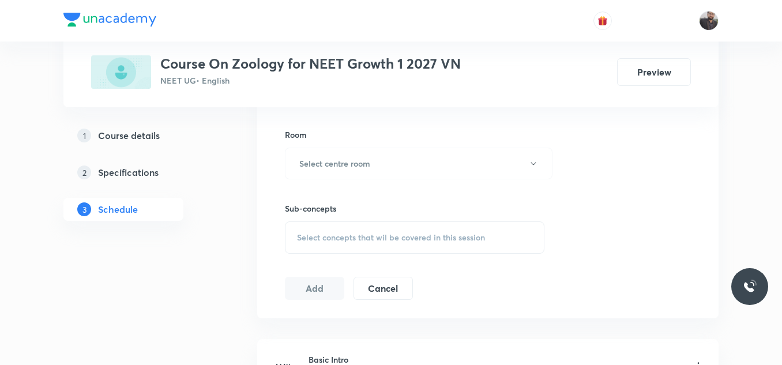
scroll to position [492, 0]
type input "75"
click at [330, 156] on button "Select centre room" at bounding box center [418, 162] width 267 height 32
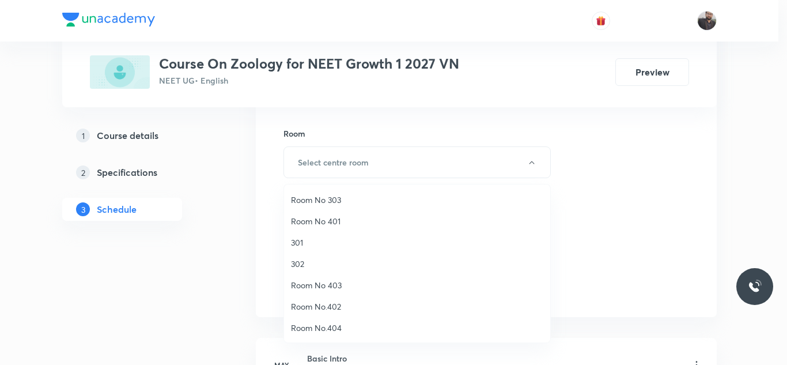
click at [328, 220] on span "Room No 401" at bounding box center [417, 221] width 252 height 12
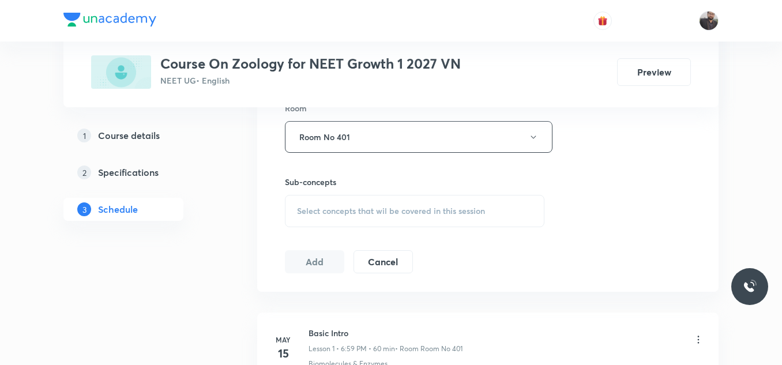
scroll to position [520, 0]
click at [328, 220] on div "Select concepts that wil be covered in this session" at bounding box center [414, 208] width 259 height 32
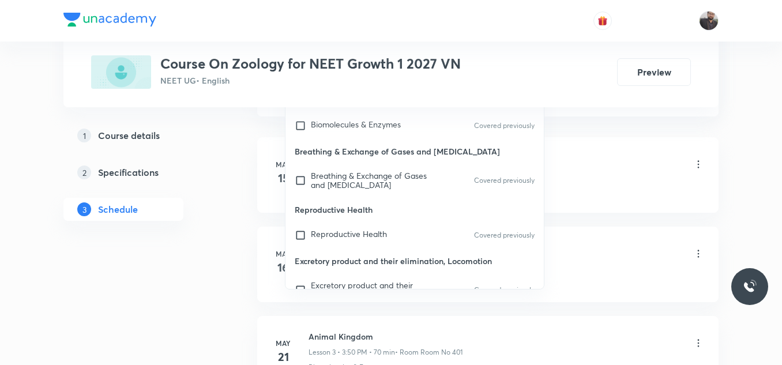
scroll to position [693, 0]
type input "Respira"
click at [334, 244] on div "Reproductive Health Covered previously" at bounding box center [414, 234] width 258 height 25
checkbox input "true"
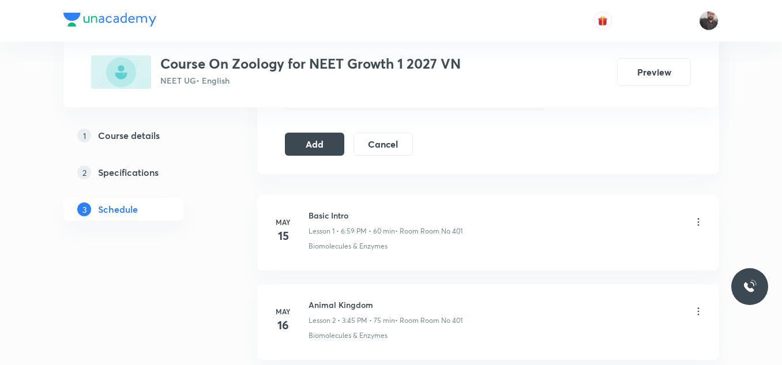
scroll to position [628, 0]
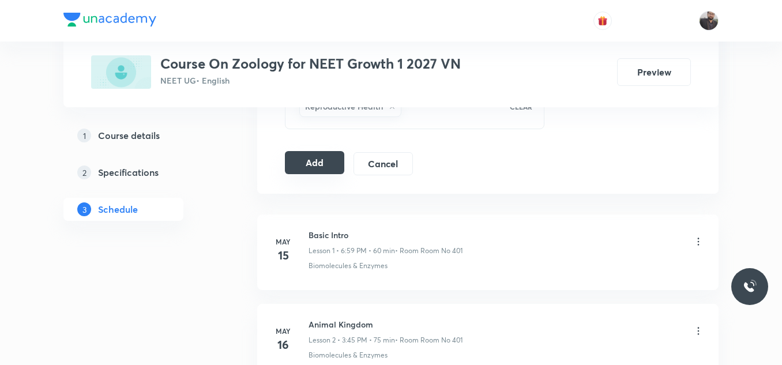
click at [318, 163] on button "Add" at bounding box center [314, 162] width 59 height 23
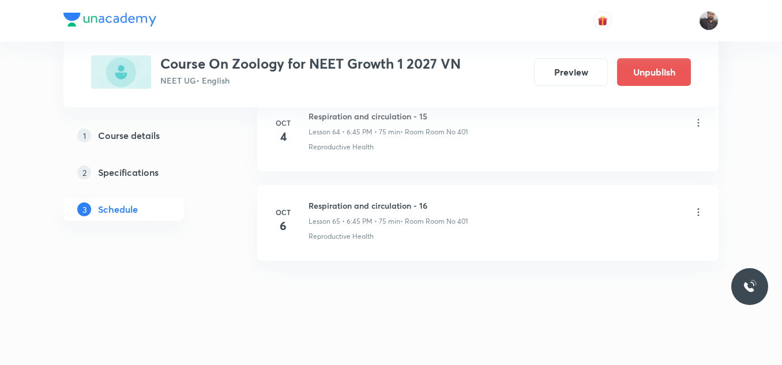
scroll to position [5837, 0]
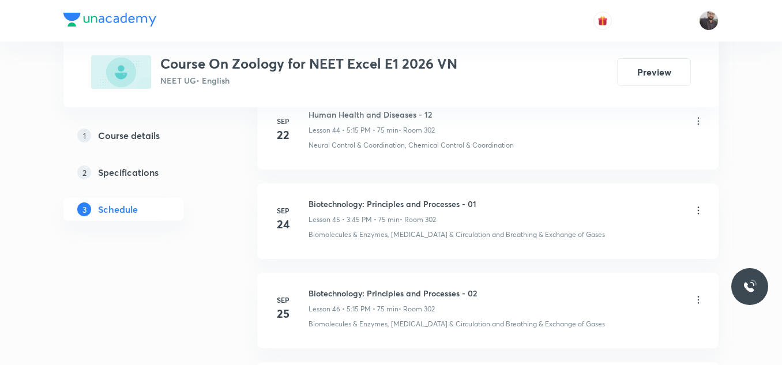
scroll to position [4758, 0]
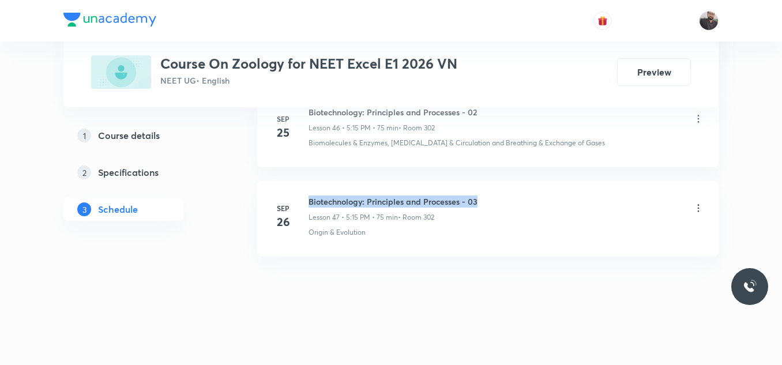
drag, startPoint x: 306, startPoint y: 198, endPoint x: 503, endPoint y: 194, distance: 196.6
click at [503, 194] on li "[DATE] Biotechnology: Principles and Processes - 03 Lesson 47 • 5:15 PM • 75 mi…" at bounding box center [487, 219] width 461 height 76
copy h6 "Biotechnology: Principles and Processes - 03"
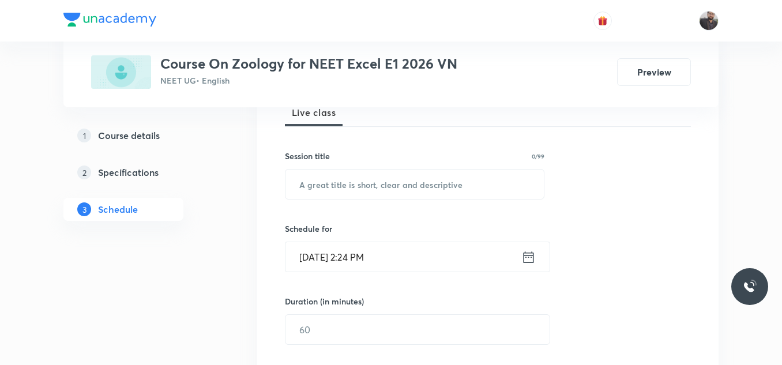
scroll to position [176, 0]
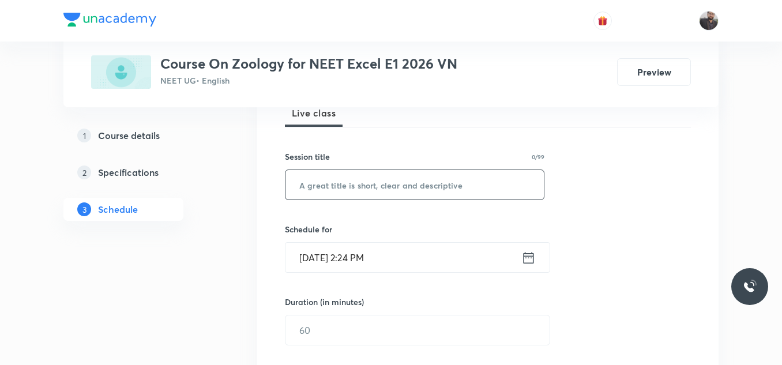
click at [460, 180] on input "text" at bounding box center [414, 184] width 258 height 29
paste input "Biotechnology: Principles and Processes - 03"
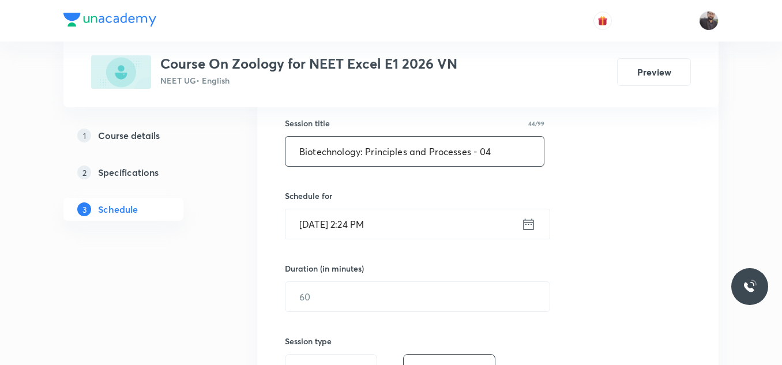
scroll to position [210, 0]
type input "Biotechnology: Principles and Processes - 04"
click at [396, 235] on input "[DATE] 2:24 PM" at bounding box center [403, 223] width 236 height 29
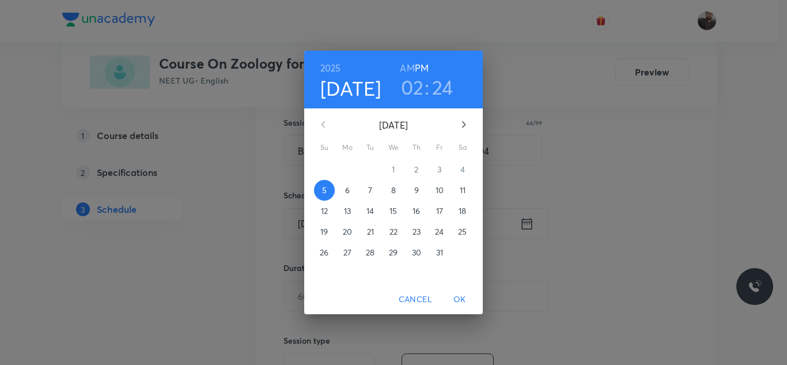
click at [346, 187] on p "6" at bounding box center [347, 190] width 5 height 12
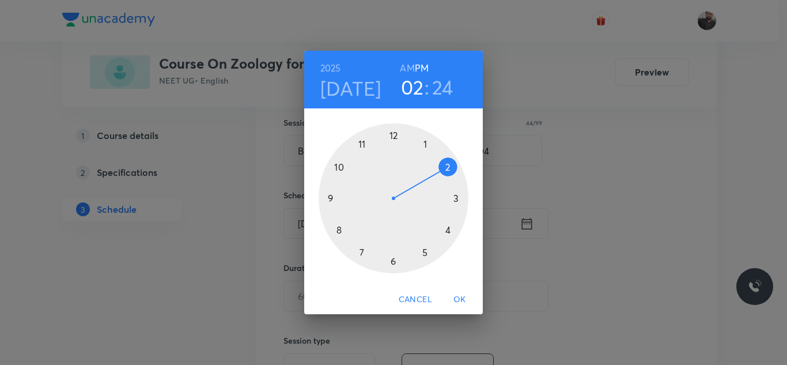
click at [461, 202] on div at bounding box center [394, 198] width 150 height 150
click at [330, 197] on div at bounding box center [394, 198] width 150 height 150
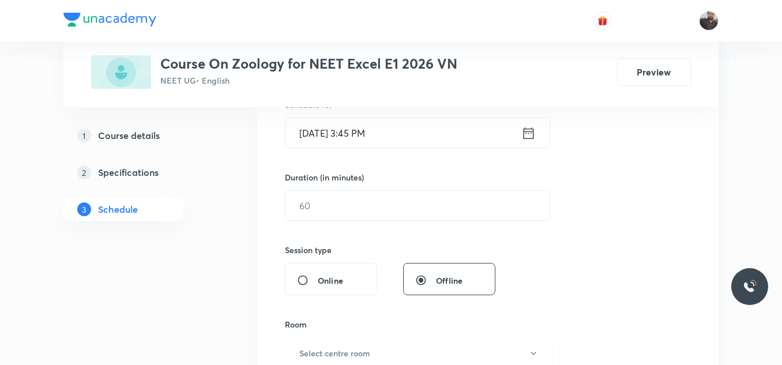
scroll to position [302, 0]
click at [331, 201] on input "text" at bounding box center [417, 204] width 264 height 29
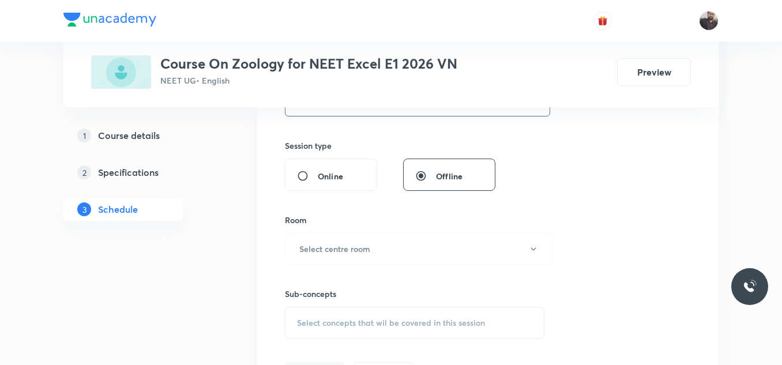
scroll to position [409, 0]
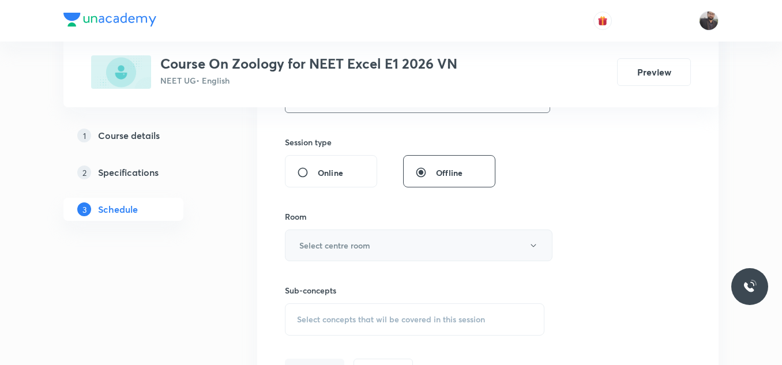
type input "75"
click at [358, 237] on button "Select centre room" at bounding box center [418, 245] width 267 height 32
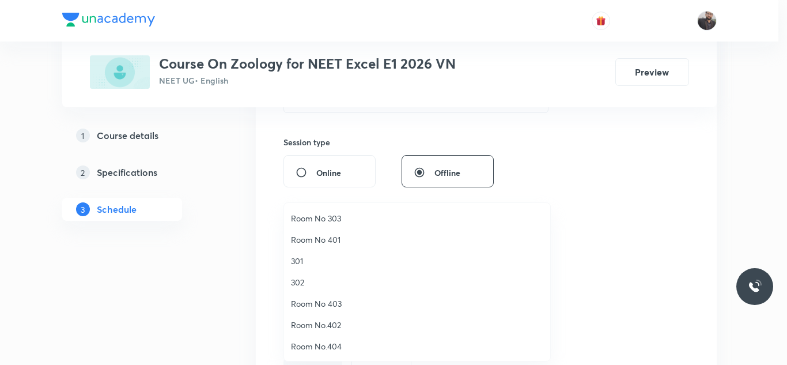
click at [300, 282] on span "302" at bounding box center [417, 282] width 252 height 12
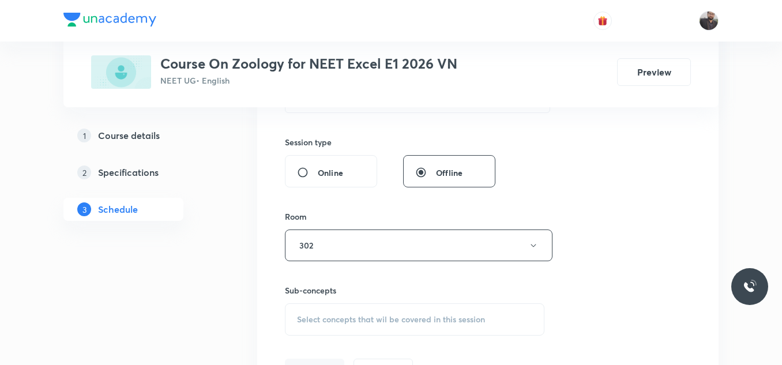
drag, startPoint x: 334, startPoint y: 308, endPoint x: 318, endPoint y: 327, distance: 24.9
click at [318, 327] on div "Select concepts that wil be covered in this session" at bounding box center [414, 319] width 259 height 32
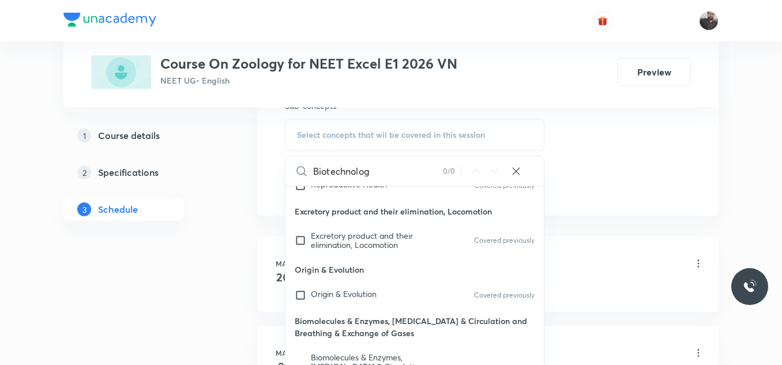
scroll to position [597, 0]
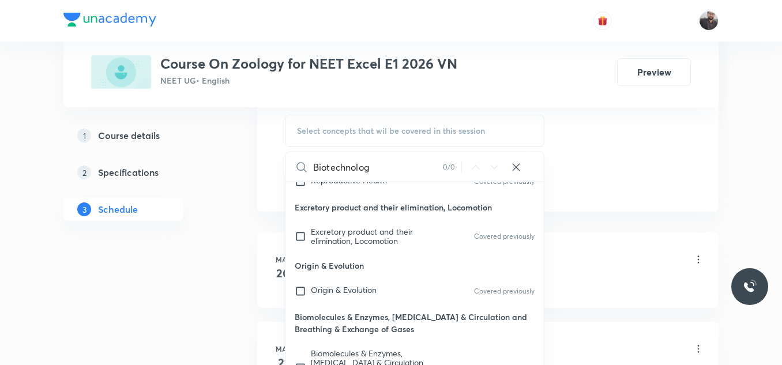
type input "Biotechnolog"
click at [339, 319] on p "Biomolecules & Enzymes, Body Fluids & Circulation and Breathing & Exchange of G…" at bounding box center [414, 323] width 258 height 38
click at [339, 286] on span "Origin & Evolution" at bounding box center [344, 289] width 66 height 11
checkbox input "true"
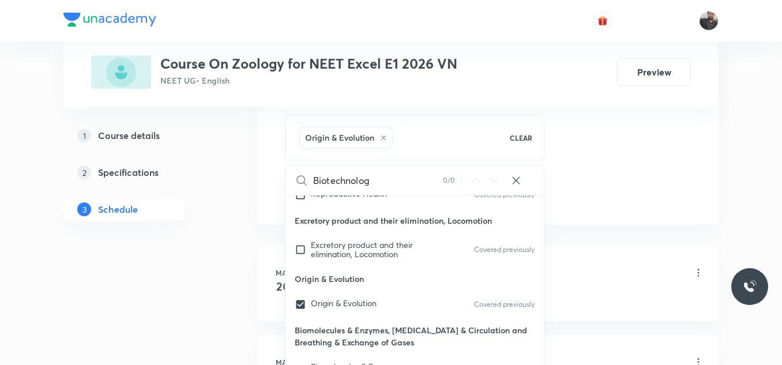
click at [662, 246] on li "May 20 Basic Intro Lesson 1 • 3:45 PM • 75 min • Room 302 Biomolecules & Enzymes" at bounding box center [487, 284] width 461 height 76
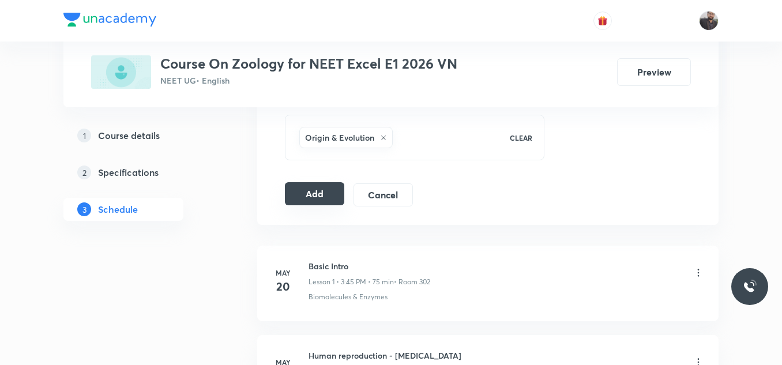
click at [312, 183] on button "Add" at bounding box center [314, 193] width 59 height 23
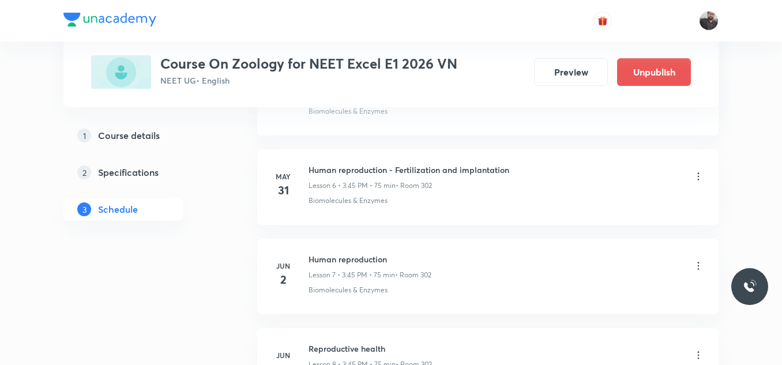
scroll to position [4318, 0]
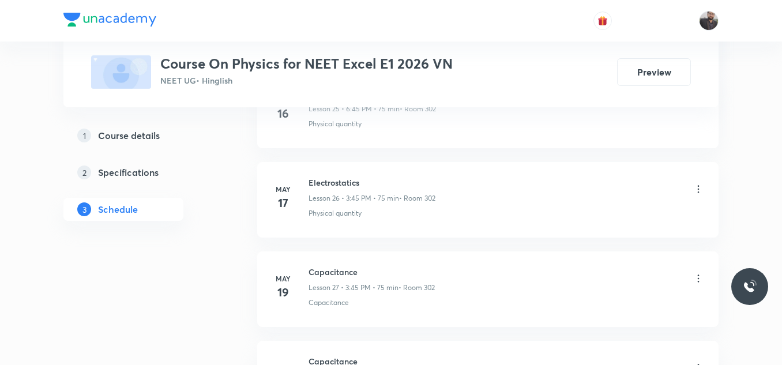
scroll to position [9237, 0]
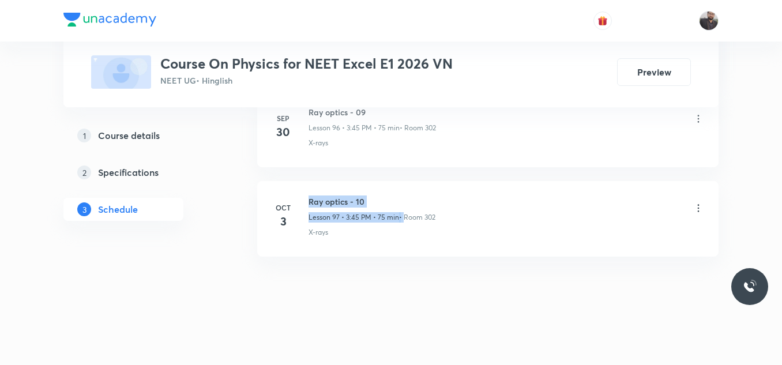
drag, startPoint x: 306, startPoint y: 198, endPoint x: 403, endPoint y: 207, distance: 97.9
click at [403, 207] on div "[DATE] Ray optics - 10 Lesson 97 • 3:45 PM • 75 min • Room 302 X-rays" at bounding box center [487, 216] width 432 height 42
copy h6 "Ray optics - 10"
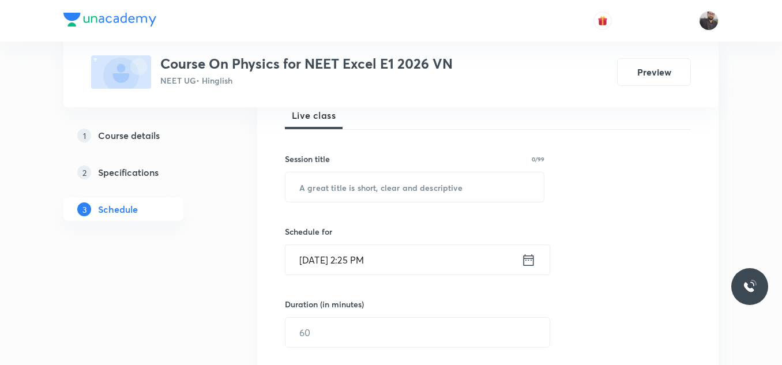
scroll to position [176, 0]
click at [372, 183] on input "text" at bounding box center [414, 185] width 258 height 29
paste input "Ray optics - 10"
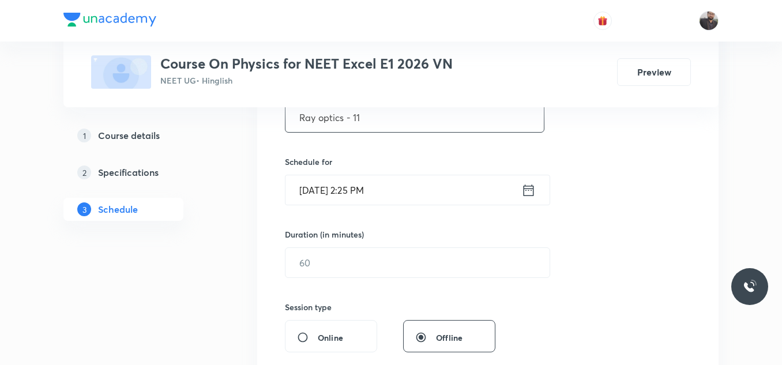
scroll to position [245, 0]
type input "Ray optics - 11"
click at [417, 184] on input "[DATE] 2:25 PM" at bounding box center [403, 188] width 236 height 29
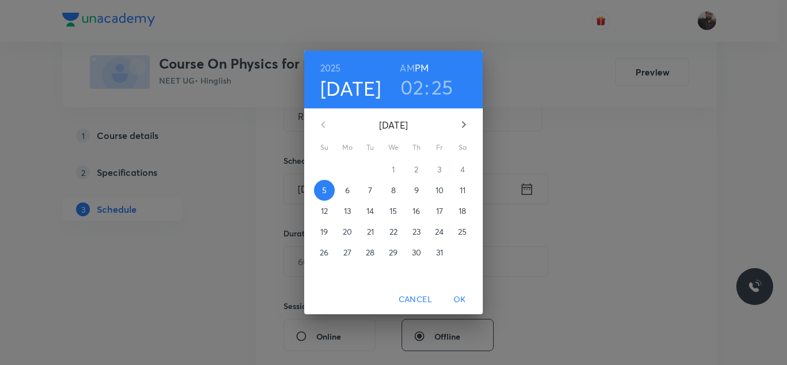
click at [350, 189] on p "6" at bounding box center [347, 190] width 5 height 12
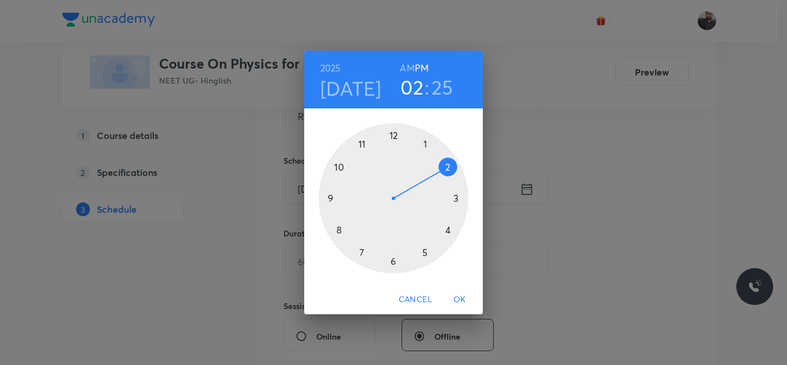
click at [426, 252] on div at bounding box center [394, 198] width 150 height 150
click at [462, 195] on div at bounding box center [394, 198] width 150 height 150
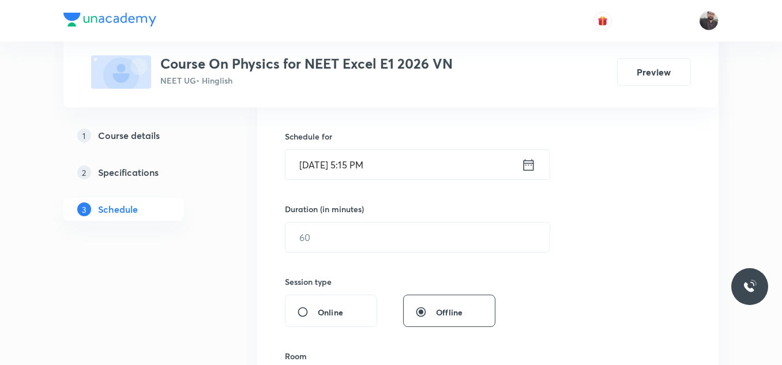
scroll to position [270, 0]
click at [446, 244] on input "text" at bounding box center [417, 235] width 264 height 29
type input "8"
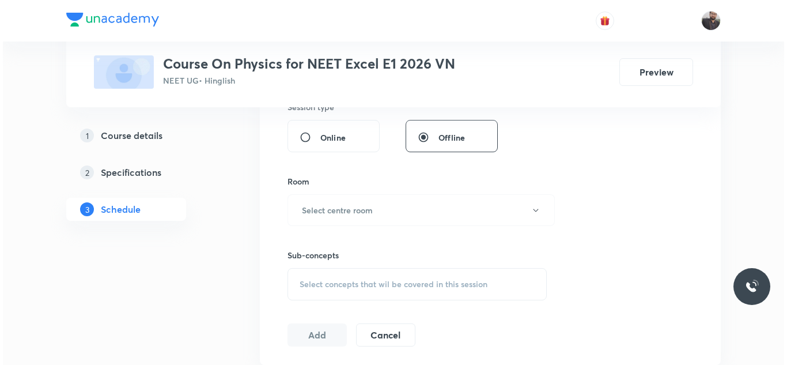
scroll to position [444, 0]
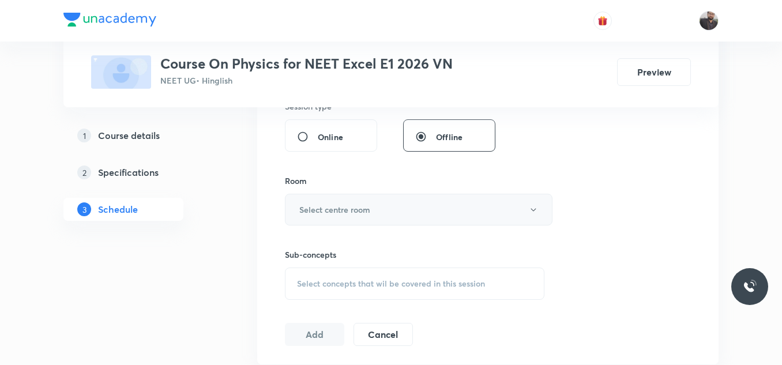
type input "75"
click at [403, 214] on button "Select centre room" at bounding box center [418, 210] width 267 height 32
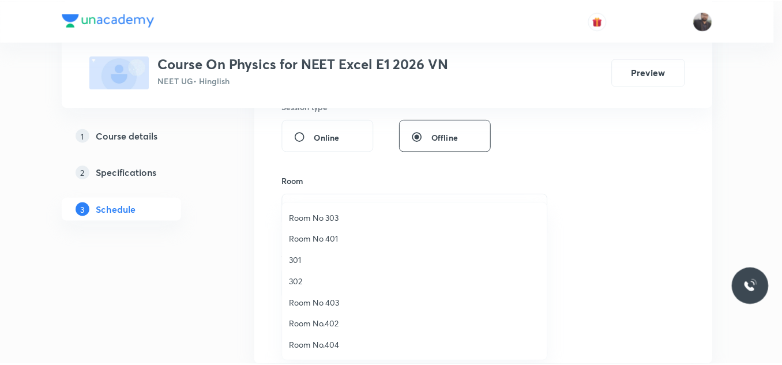
scroll to position [22, 0]
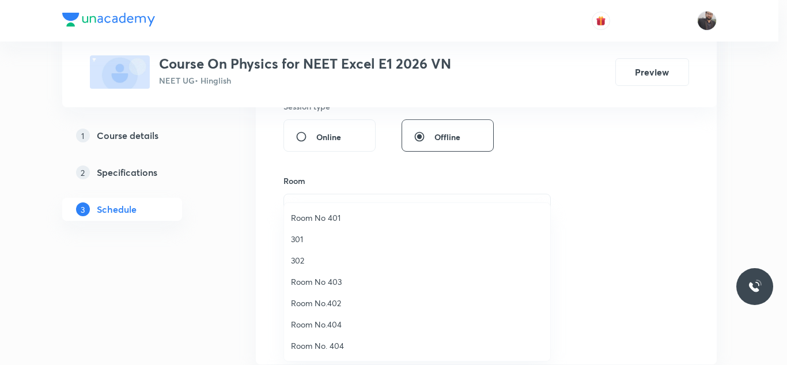
click at [308, 264] on span "302" at bounding box center [417, 260] width 252 height 12
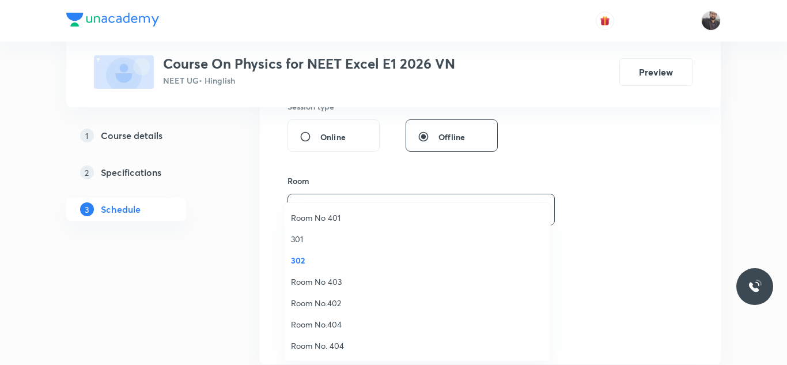
click at [308, 264] on span "302" at bounding box center [417, 260] width 252 height 12
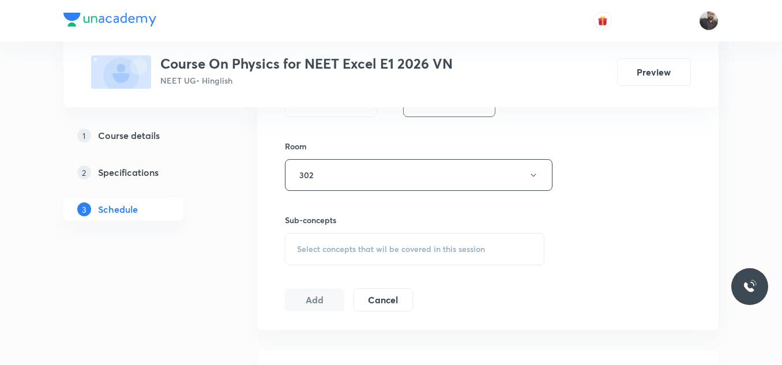
scroll to position [480, 0]
click at [311, 257] on div "Select concepts that wil be covered in this session" at bounding box center [414, 248] width 259 height 32
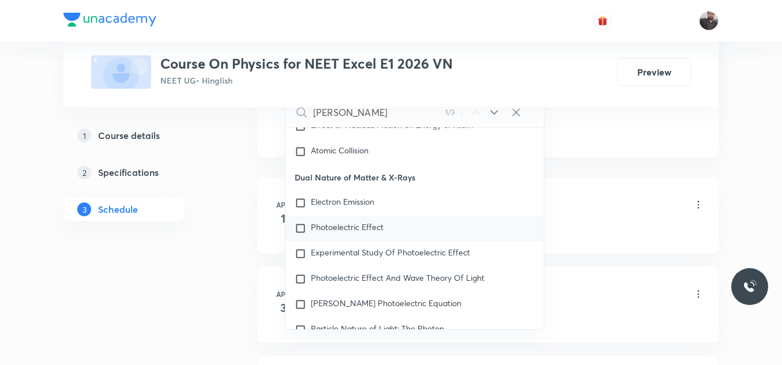
scroll to position [14583, 0]
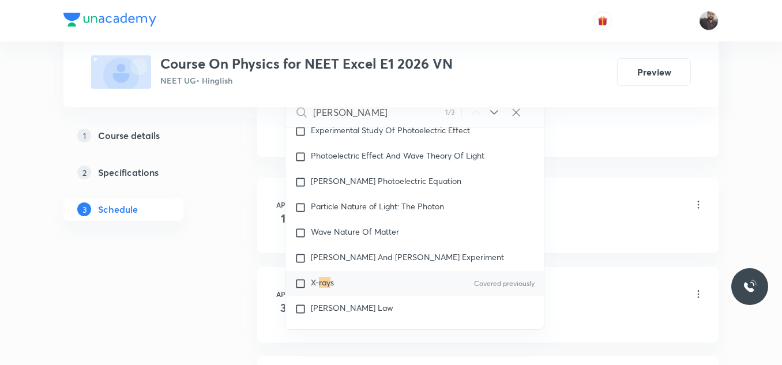
type input "Ray"
click at [350, 271] on div "X- ray s Covered previously" at bounding box center [414, 283] width 258 height 25
checkbox input "true"
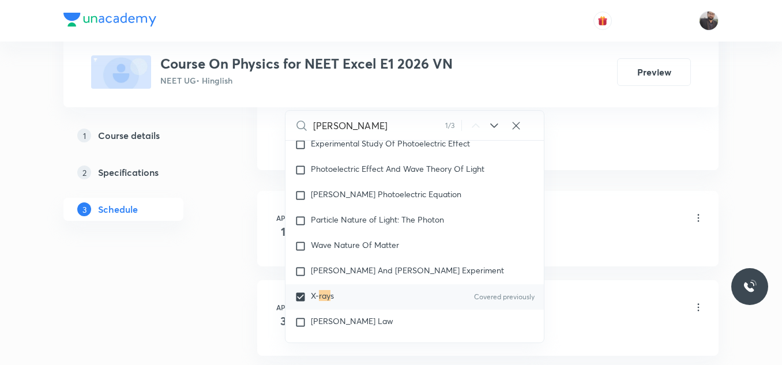
click at [612, 202] on li "Apr 1 Electrostatics Lesson 1 • 3:45 PM • 75 min • Room 302 Physical quantity" at bounding box center [487, 229] width 461 height 76
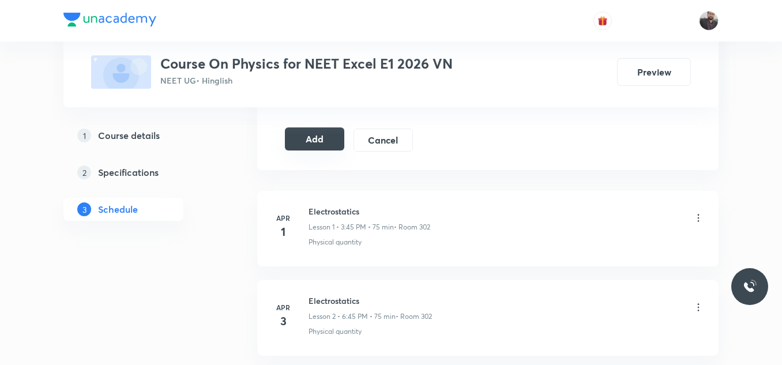
click at [316, 137] on button "Add" at bounding box center [314, 138] width 59 height 23
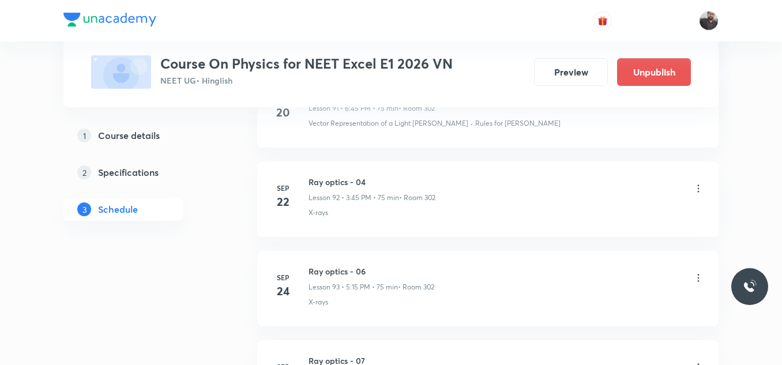
scroll to position [8797, 0]
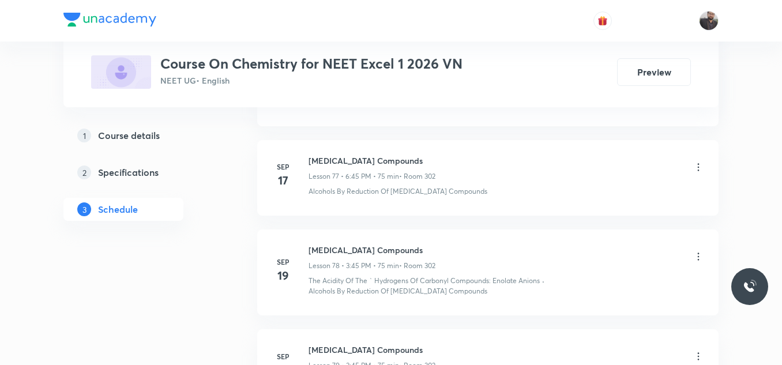
scroll to position [8466, 0]
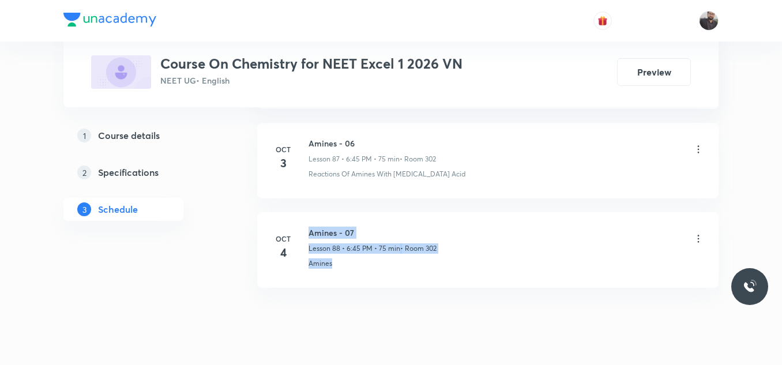
drag, startPoint x: 307, startPoint y: 201, endPoint x: 473, endPoint y: 250, distance: 172.5
click at [473, 250] on li "[DATE] Amines - 07 Lesson 88 • 6:45 PM • 75 min • Room 302 Amines" at bounding box center [487, 250] width 461 height 76
click at [379, 227] on div "Amines - 07 Lesson 88 • 6:45 PM • 75 min • Room 302" at bounding box center [372, 240] width 128 height 27
drag, startPoint x: 311, startPoint y: 194, endPoint x: 402, endPoint y: 190, distance: 91.8
click at [402, 212] on li "[DATE] Amines - 07 Lesson 88 • 6:45 PM • 75 min • Room 302 Amines" at bounding box center [487, 250] width 461 height 76
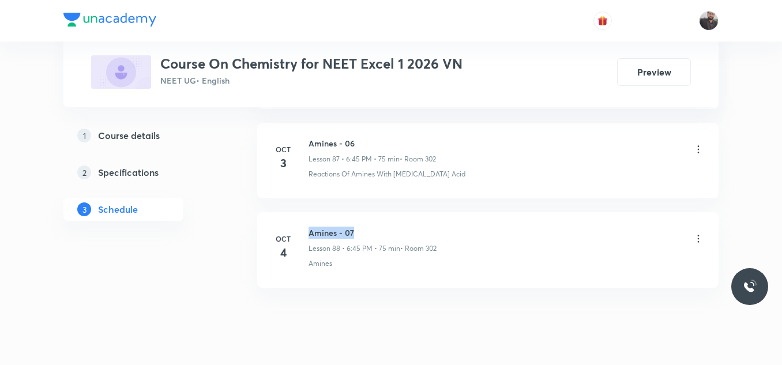
copy h6 "Amines - 07"
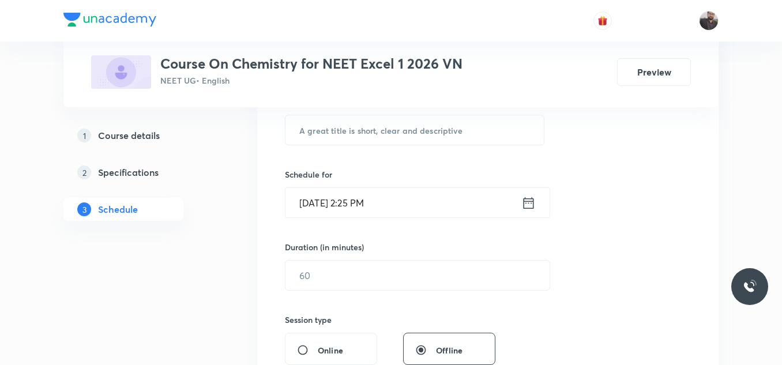
scroll to position [251, 0]
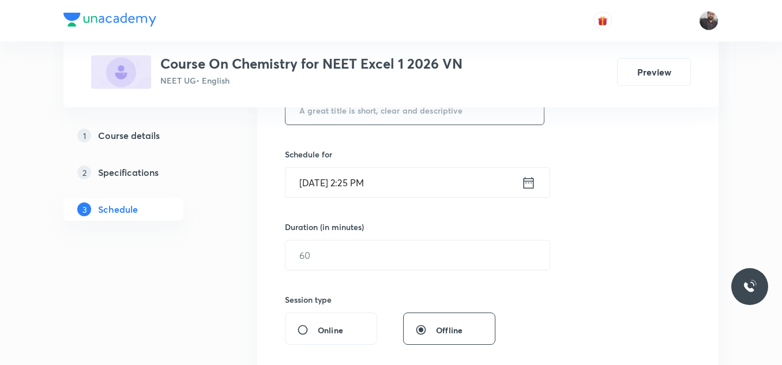
click at [391, 121] on input "text" at bounding box center [414, 109] width 258 height 29
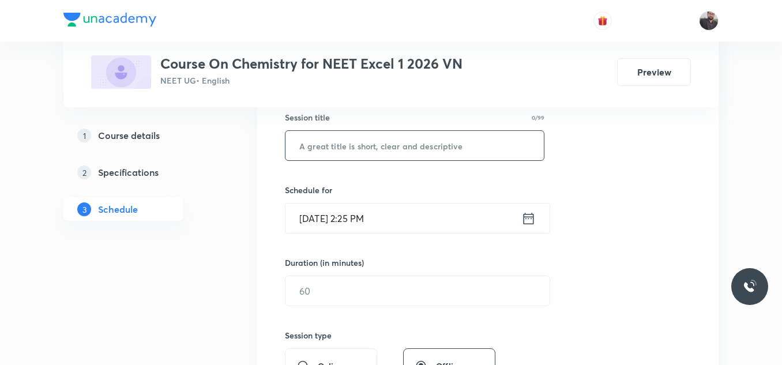
scroll to position [206, 0]
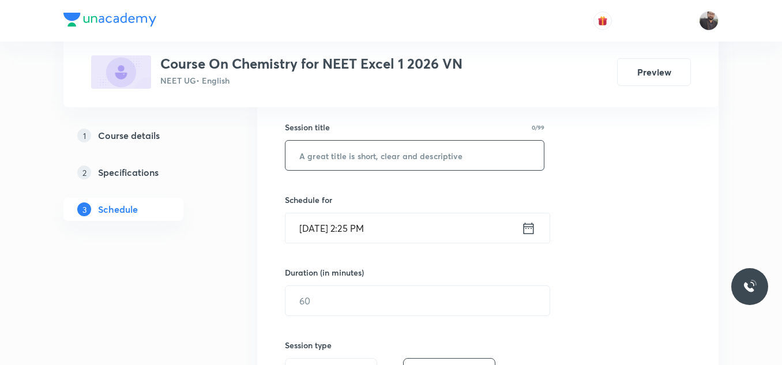
paste input "Amines - 07"
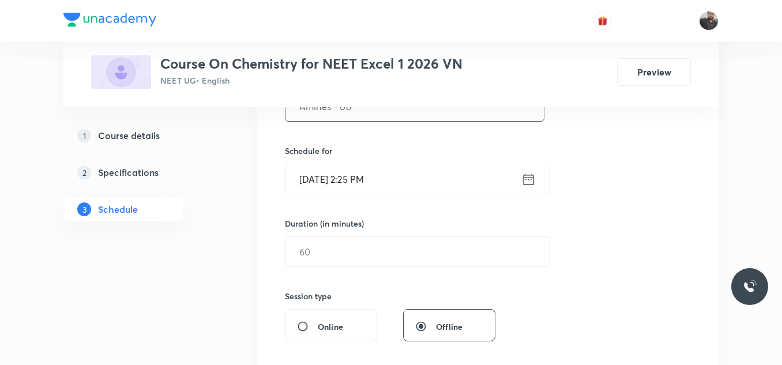
scroll to position [255, 0]
type input "Amines - 08"
click at [429, 177] on input "Oct 5, 2025, 2:25 PM" at bounding box center [403, 178] width 236 height 29
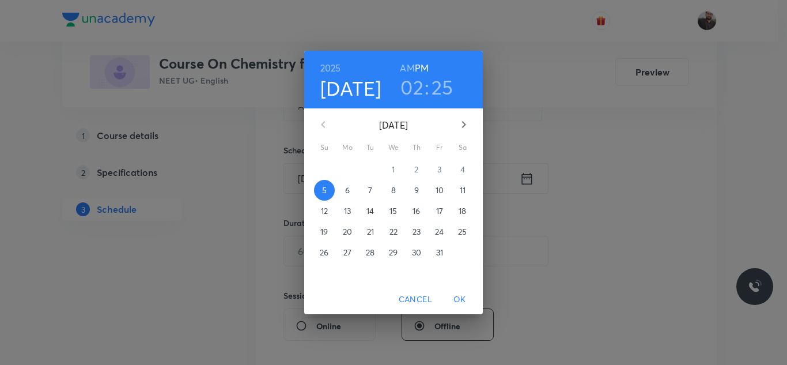
click at [342, 188] on span "6" at bounding box center [347, 190] width 21 height 12
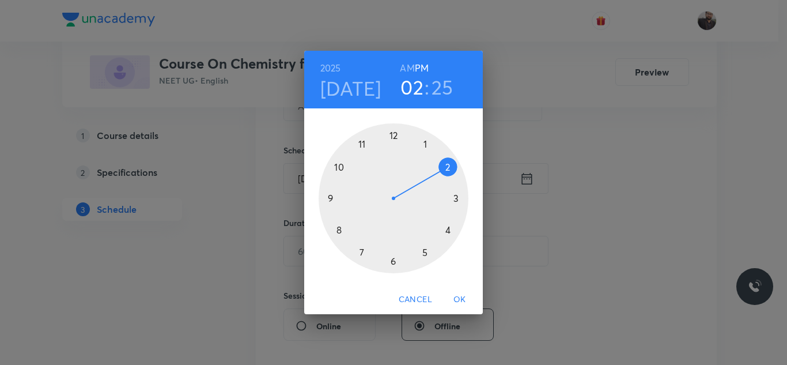
click at [393, 270] on div at bounding box center [394, 198] width 150 height 150
click at [329, 198] on div at bounding box center [394, 198] width 150 height 150
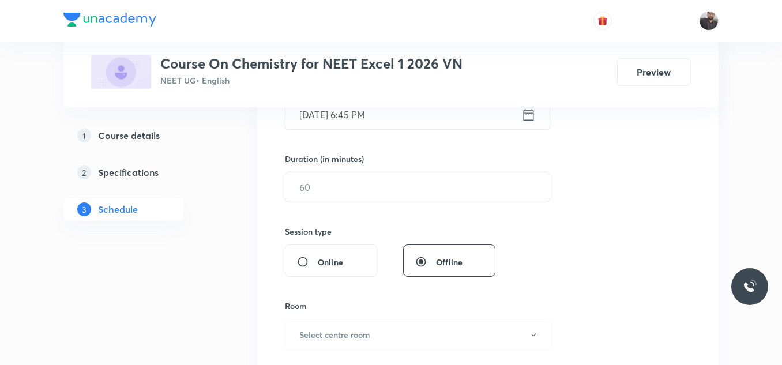
scroll to position [320, 0]
click at [329, 198] on input "text" at bounding box center [417, 186] width 264 height 29
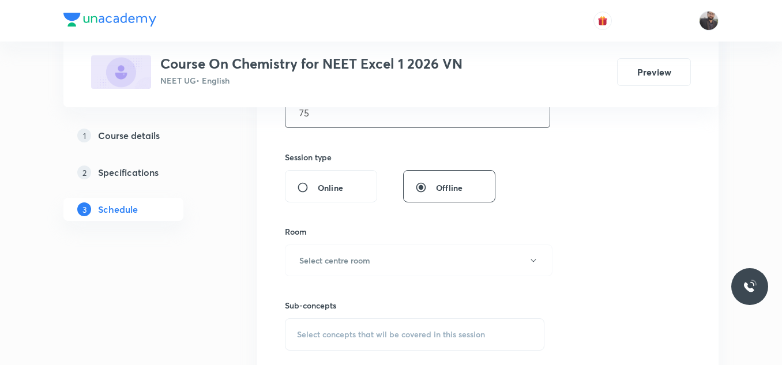
scroll to position [395, 0]
type input "75"
click at [378, 266] on button "Select centre room" at bounding box center [418, 259] width 267 height 32
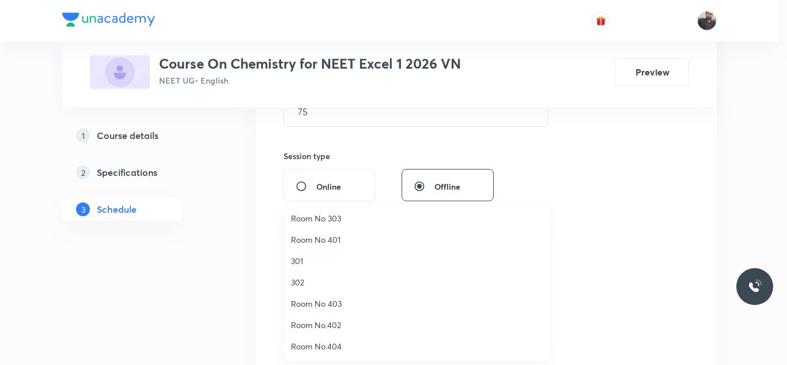
click at [306, 288] on li "302" at bounding box center [417, 281] width 266 height 21
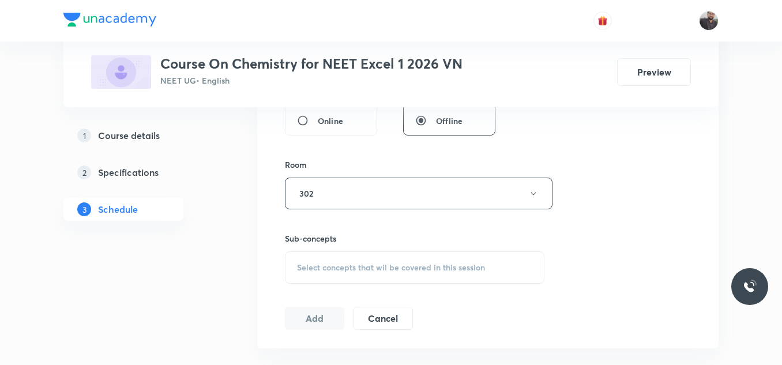
scroll to position [465, 0]
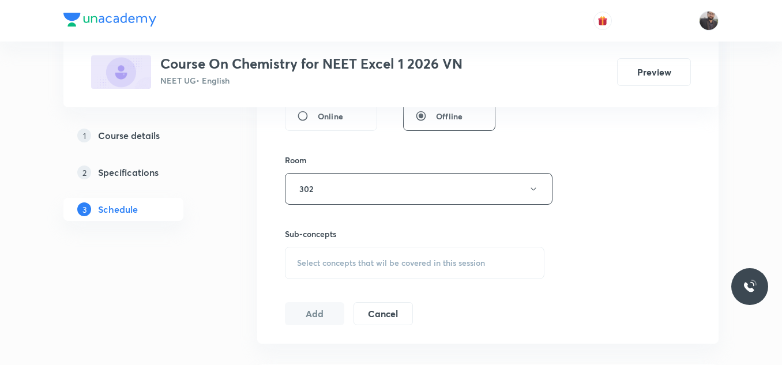
click at [306, 288] on div "Session 89 Live class Session title 11/99 Amines - 08 ​ Schedule for Oct 6, 202…" at bounding box center [488, 54] width 406 height 541
click at [316, 262] on span "Select concepts that wil be covered in this session" at bounding box center [391, 262] width 188 height 9
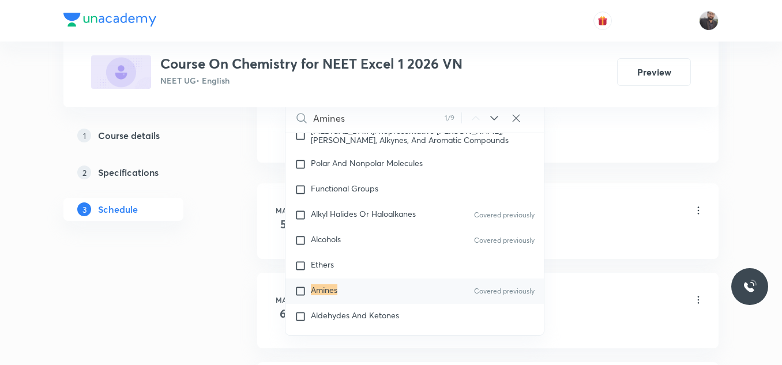
scroll to position [21498, 0]
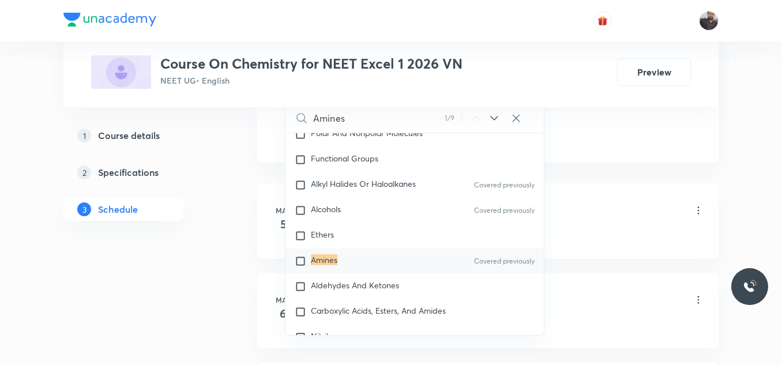
type input "Amines"
click at [348, 274] on div "Amines Covered previously" at bounding box center [414, 260] width 258 height 25
checkbox input "true"
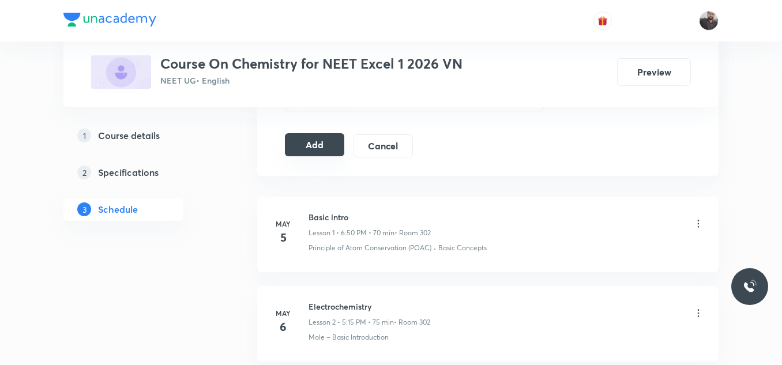
click at [295, 146] on button "Add" at bounding box center [314, 144] width 59 height 23
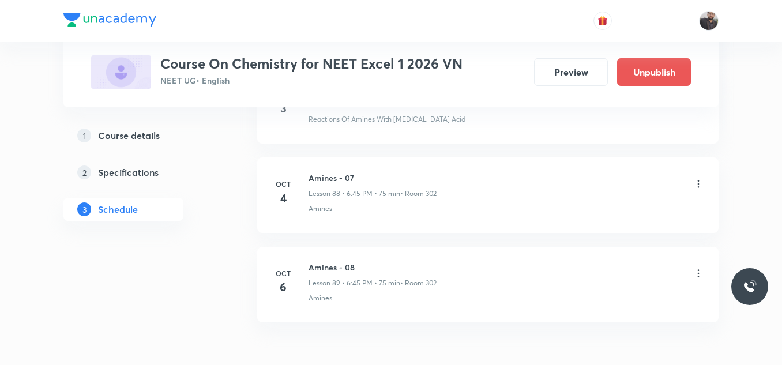
scroll to position [8025, 0]
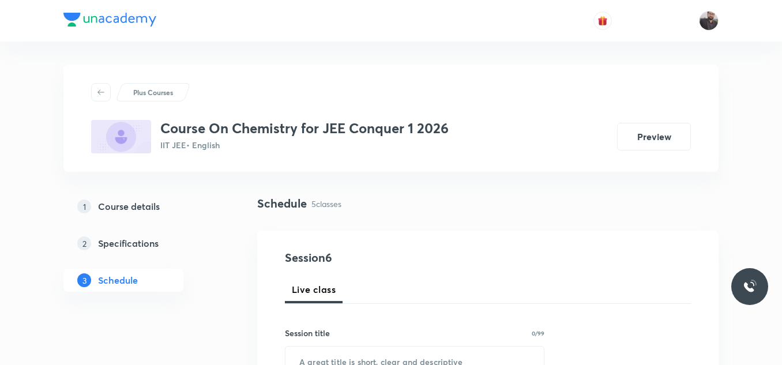
scroll to position [1006, 0]
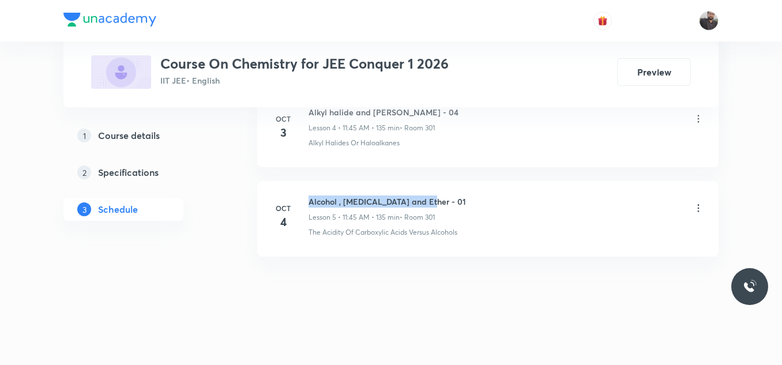
drag, startPoint x: 310, startPoint y: 197, endPoint x: 454, endPoint y: 188, distance: 144.3
click at [454, 188] on li "[DATE] Alcohol , [MEDICAL_DATA] and Ether - 01 Lesson 5 • 11:45 AM • 135 min • …" at bounding box center [487, 219] width 461 height 76
copy h6 "Alcohol , [MEDICAL_DATA] and Ether - 01"
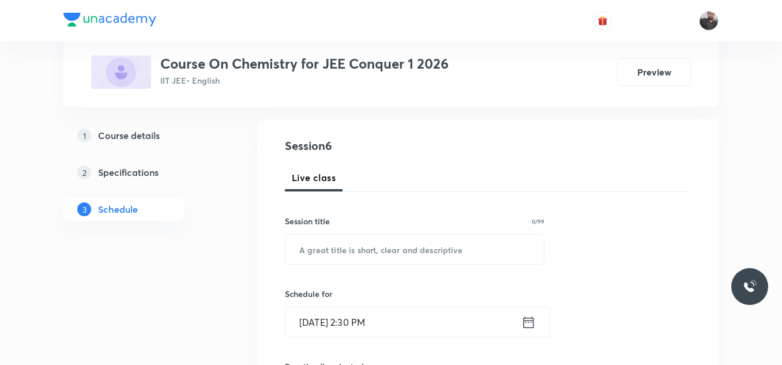
scroll to position [112, 0]
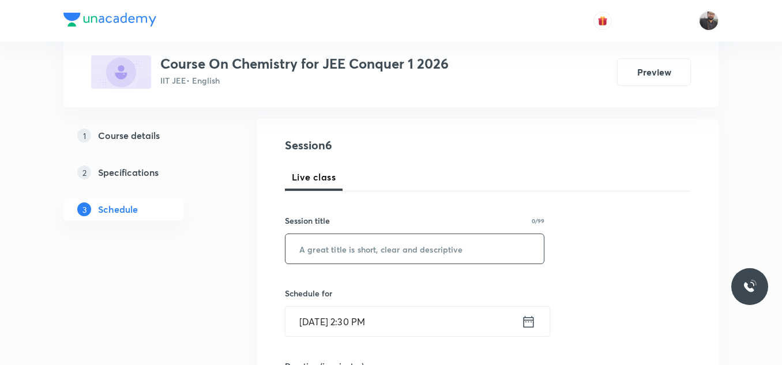
click at [430, 241] on input "text" at bounding box center [414, 248] width 258 height 29
paste input "Alcohol , [MEDICAL_DATA] and Ether - 01"
type input "Alcohol , [MEDICAL_DATA] and Ether - 02"
click at [420, 318] on input "[DATE] 2:30 PM" at bounding box center [403, 321] width 236 height 29
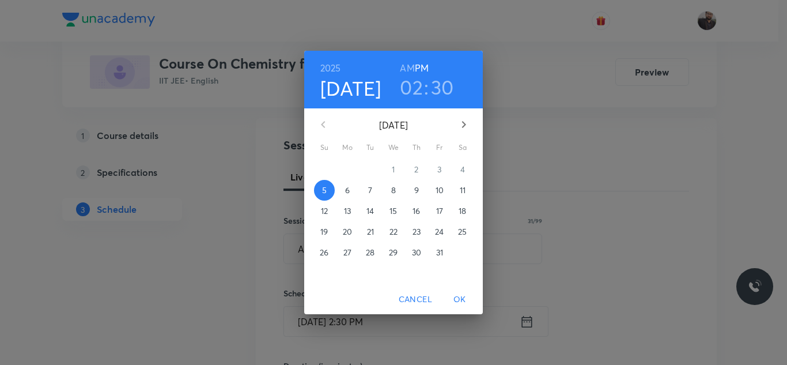
click at [349, 198] on button "6" at bounding box center [347, 190] width 21 height 21
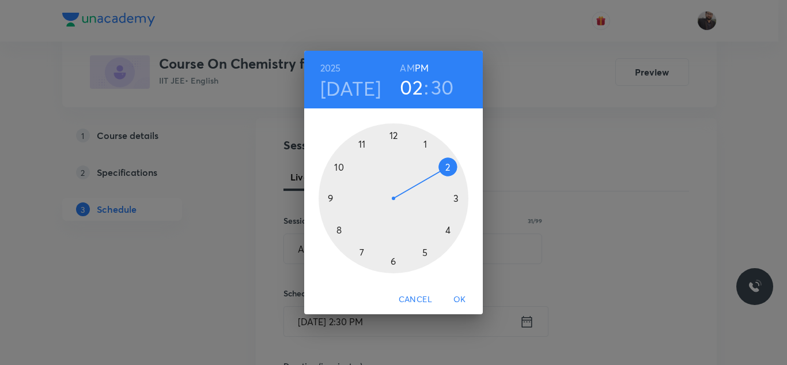
click at [344, 169] on div at bounding box center [394, 198] width 150 height 150
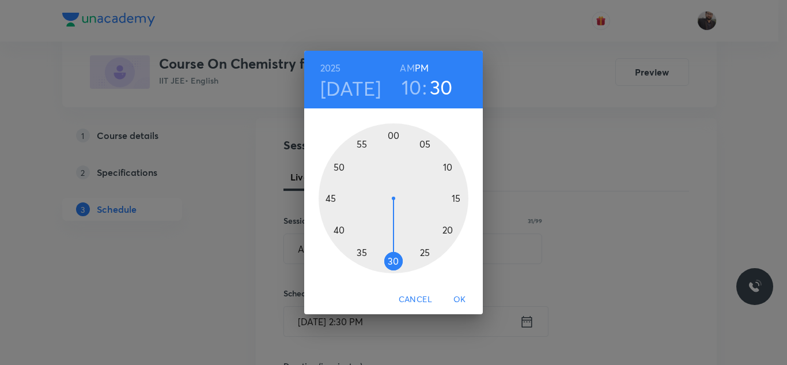
click at [326, 199] on div at bounding box center [394, 198] width 150 height 150
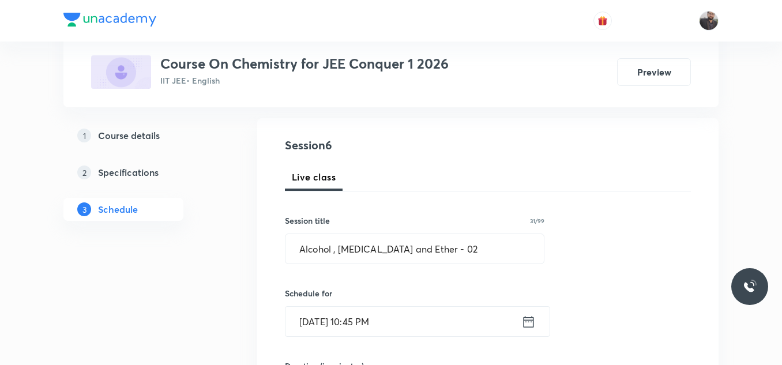
click at [408, 322] on input "[DATE] 10:45 PM" at bounding box center [403, 321] width 236 height 29
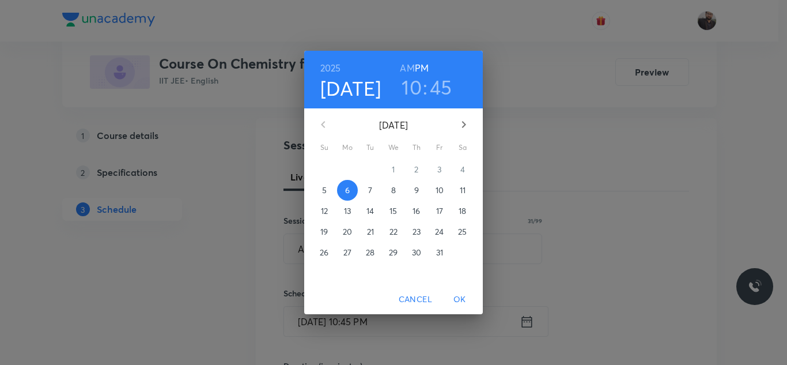
click at [406, 65] on h6 "AM" at bounding box center [407, 68] width 14 height 16
click at [458, 301] on span "OK" at bounding box center [460, 299] width 28 height 14
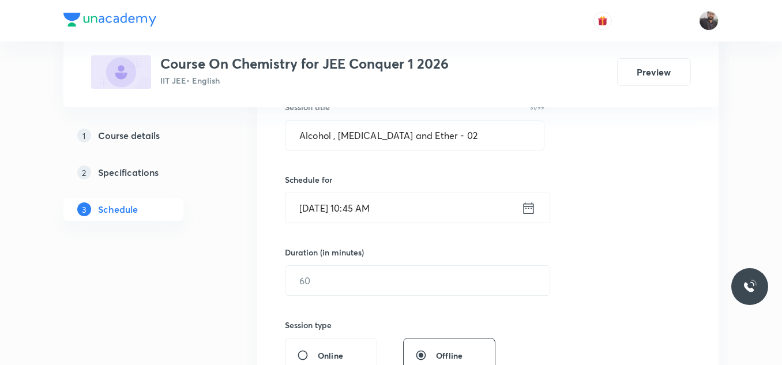
scroll to position [229, 0]
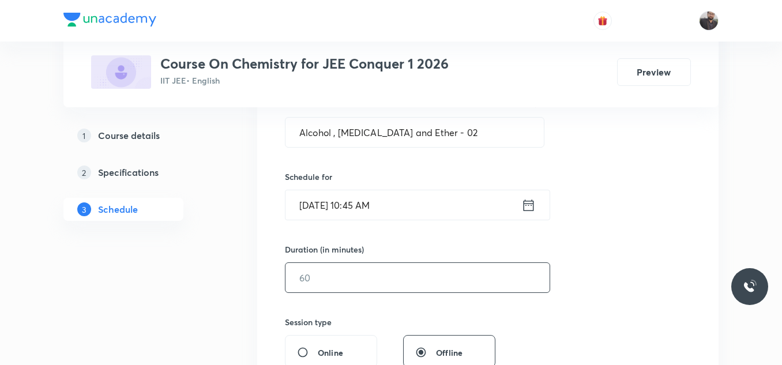
click at [444, 277] on input "text" at bounding box center [417, 277] width 264 height 29
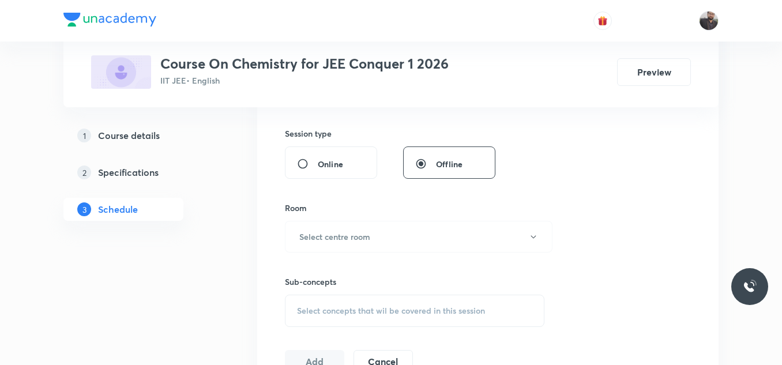
scroll to position [418, 0]
type input "90"
click at [381, 249] on button "Select centre room" at bounding box center [418, 236] width 267 height 32
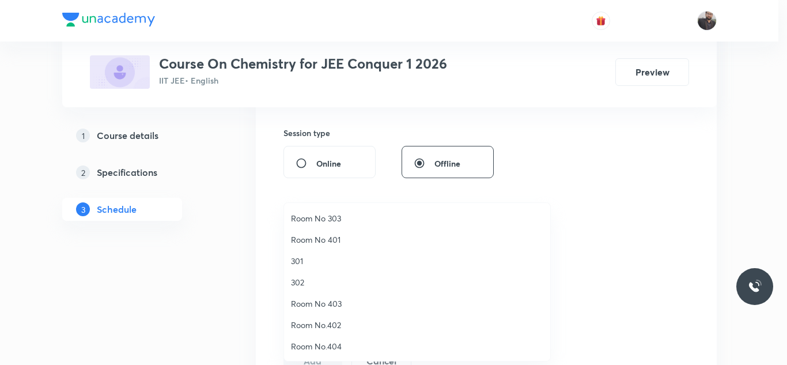
click at [312, 260] on span "301" at bounding box center [417, 261] width 252 height 12
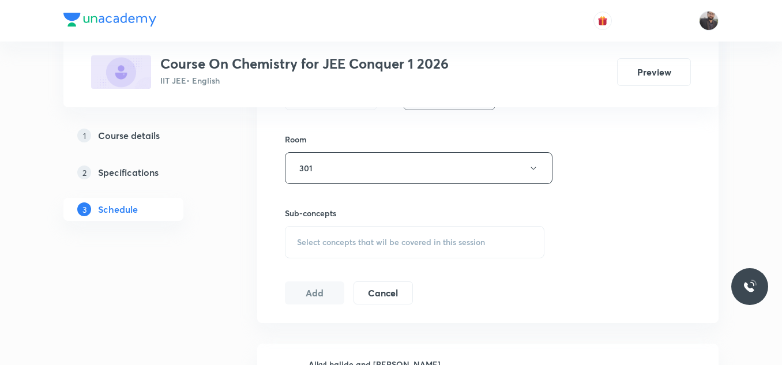
scroll to position [490, 0]
click at [323, 231] on div "Select concepts that wil be covered in this session" at bounding box center [414, 238] width 259 height 32
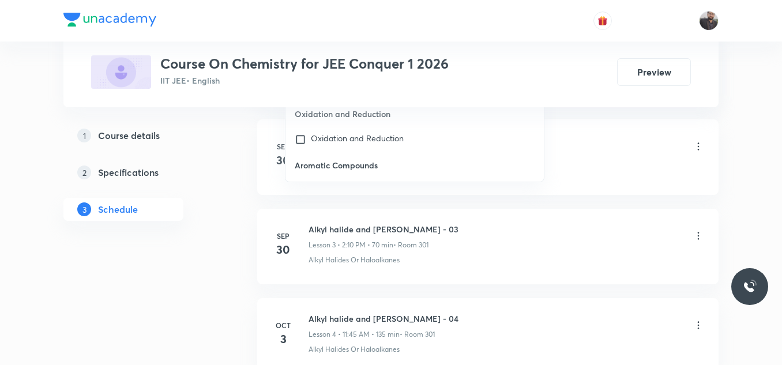
scroll to position [800, 0]
type input "Alcohol"
click at [365, 92] on span "and Ether" at bounding box center [355, 86] width 36 height 11
checkbox input "true"
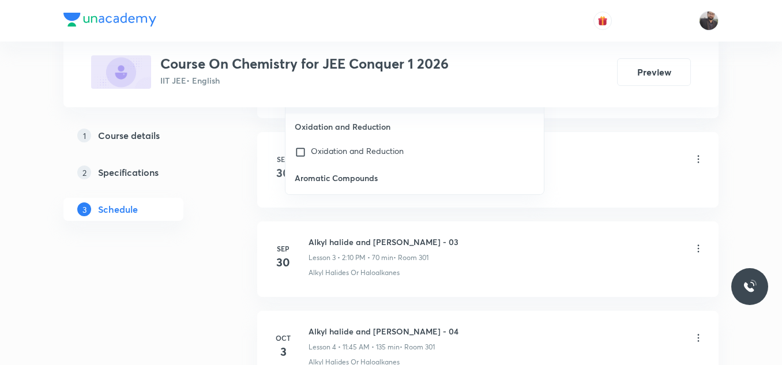
click at [595, 112] on li "Sep 29 Alkyl halide and Aryl Halide Lesson 1 • 10:50 AM • 75 min • Room 301 Fro…" at bounding box center [487, 81] width 461 height 76
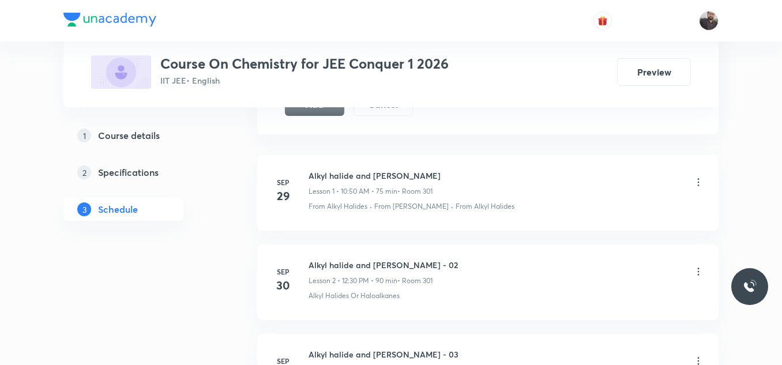
scroll to position [687, 0]
click at [324, 112] on button "Add" at bounding box center [314, 104] width 59 height 23
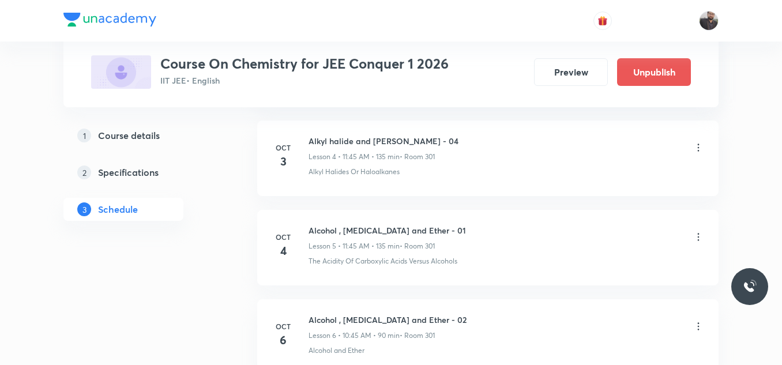
scroll to position [565, 0]
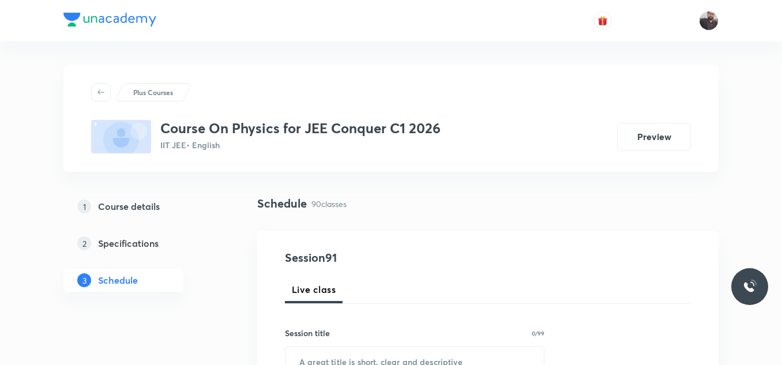
scroll to position [8645, 0]
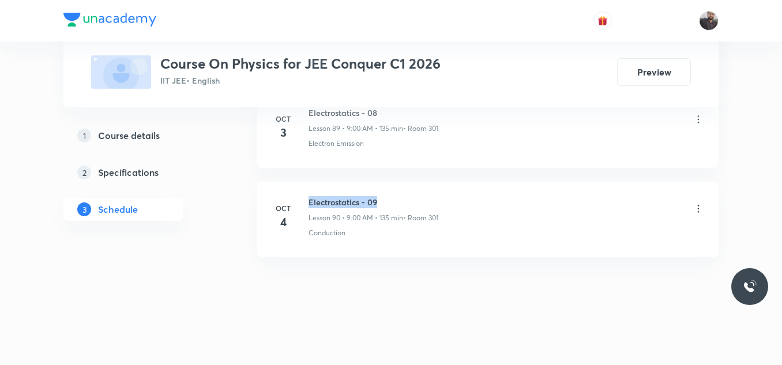
drag, startPoint x: 304, startPoint y: 197, endPoint x: 451, endPoint y: 203, distance: 147.1
click at [451, 203] on div "[DATE] Electrostatics - 09 Lesson 90 • 9:00 AM • 135 min • Room 301 Conduction" at bounding box center [487, 217] width 432 height 42
copy h6 "Electrostatics - 09"
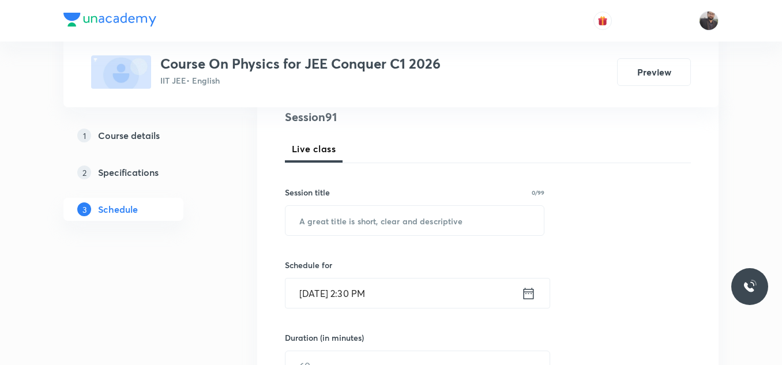
scroll to position [142, 0]
click at [456, 220] on input "text" at bounding box center [414, 219] width 258 height 29
paste input "Electrostatics - 09"
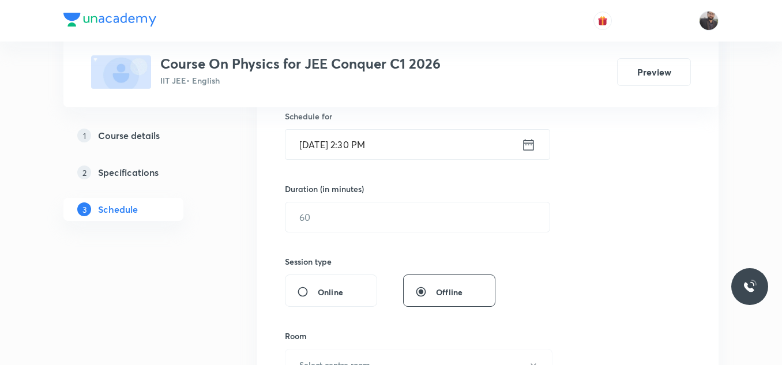
scroll to position [291, 0]
type input "Electrostatics - 10"
click at [418, 140] on input "[DATE] 2:30 PM" at bounding box center [403, 143] width 236 height 29
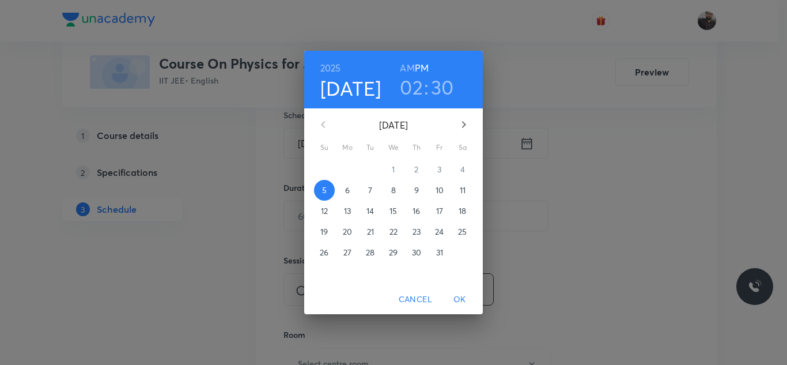
click at [348, 193] on p "6" at bounding box center [347, 190] width 5 height 12
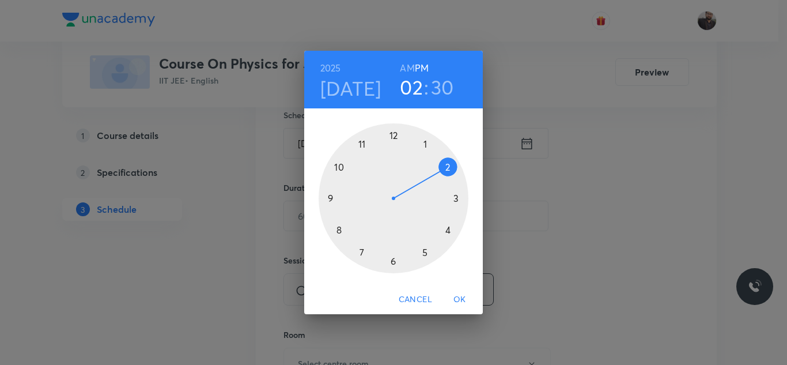
click at [339, 232] on div at bounding box center [394, 198] width 150 height 150
click at [410, 68] on h6 "AM" at bounding box center [407, 68] width 14 height 16
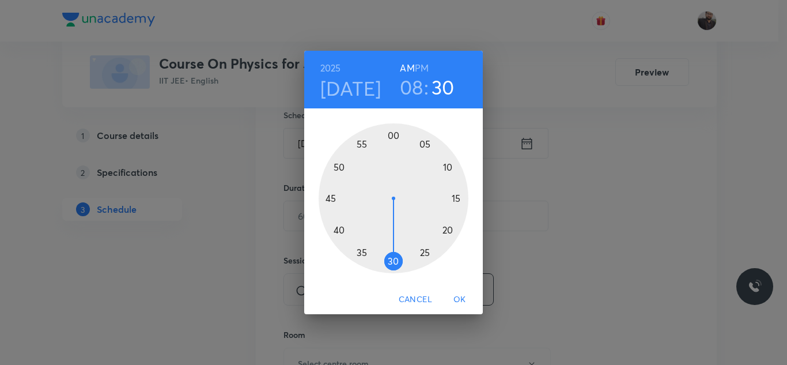
click at [392, 264] on div at bounding box center [394, 198] width 150 height 150
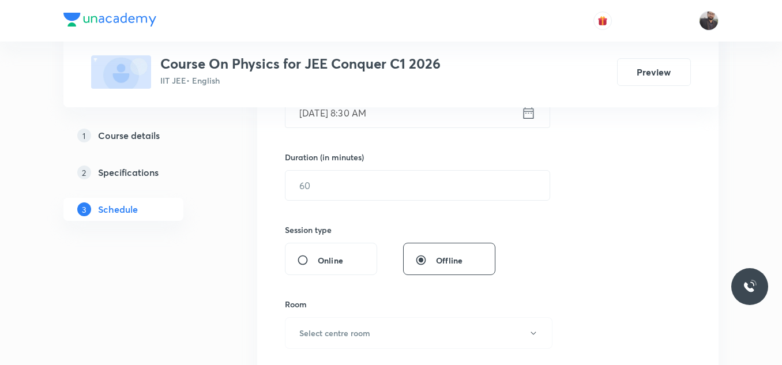
scroll to position [322, 0]
click at [387, 183] on input "text" at bounding box center [417, 184] width 264 height 29
type input "8"
type input "0"
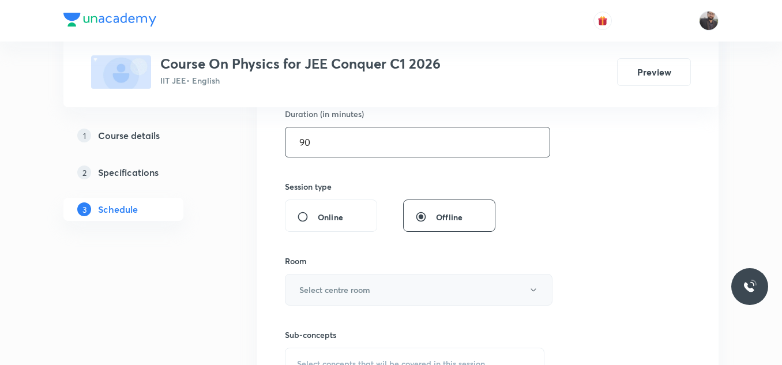
type input "90"
click at [350, 290] on h6 "Select centre room" at bounding box center [334, 290] width 71 height 12
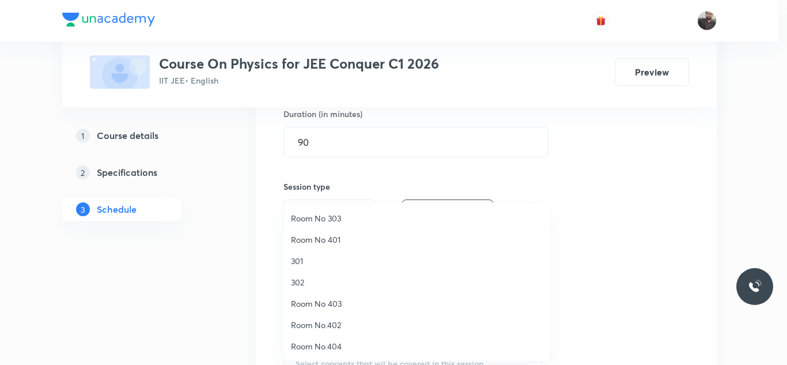
click at [307, 262] on span "301" at bounding box center [417, 261] width 252 height 12
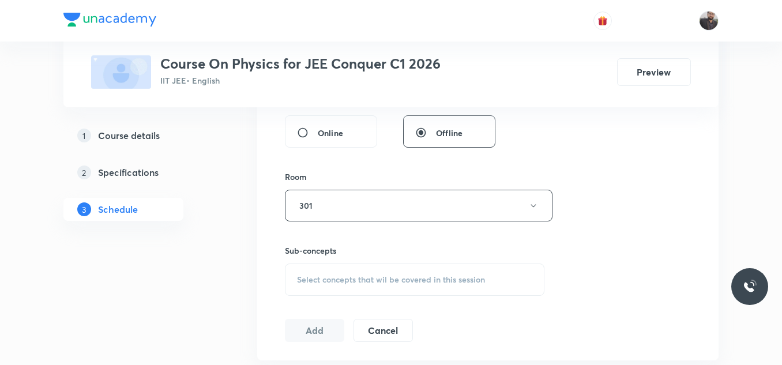
scroll to position [450, 0]
drag, startPoint x: 323, startPoint y: 267, endPoint x: 314, endPoint y: 279, distance: 15.2
click at [314, 279] on span "Select concepts that wil be covered in this session" at bounding box center [391, 278] width 188 height 9
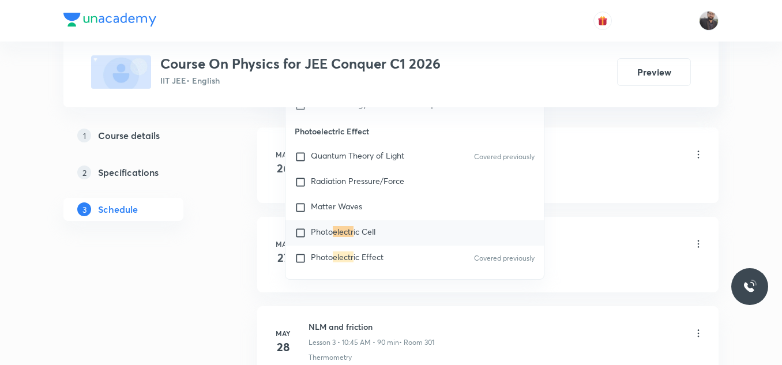
scroll to position [697, 0]
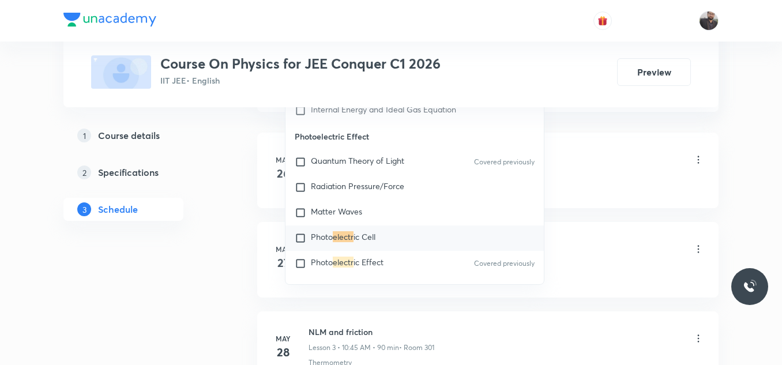
type input "Electr"
click at [364, 233] on span "ic Cell" at bounding box center [364, 236] width 22 height 11
checkbox input "true"
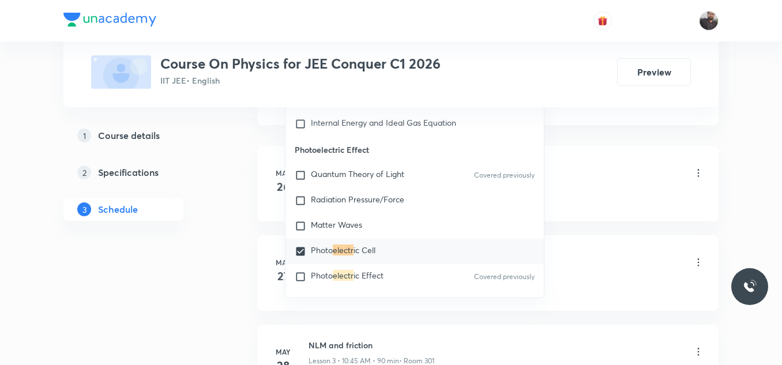
click at [595, 173] on div "Basic Intro Lesson 1 • 9:00 AM • 90 min • Room 301" at bounding box center [505, 173] width 395 height 27
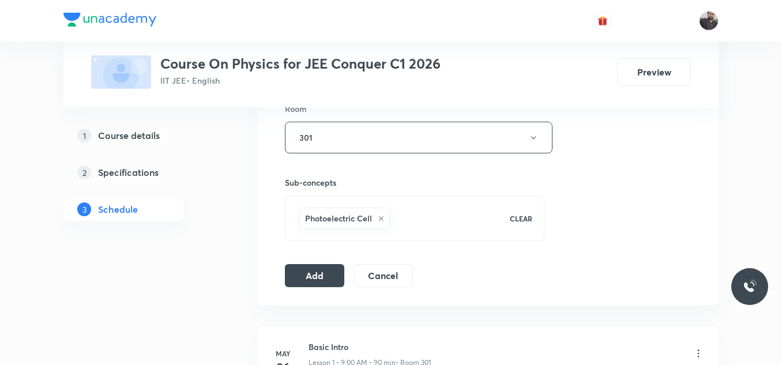
scroll to position [516, 0]
click at [329, 273] on button "Add" at bounding box center [314, 274] width 59 height 23
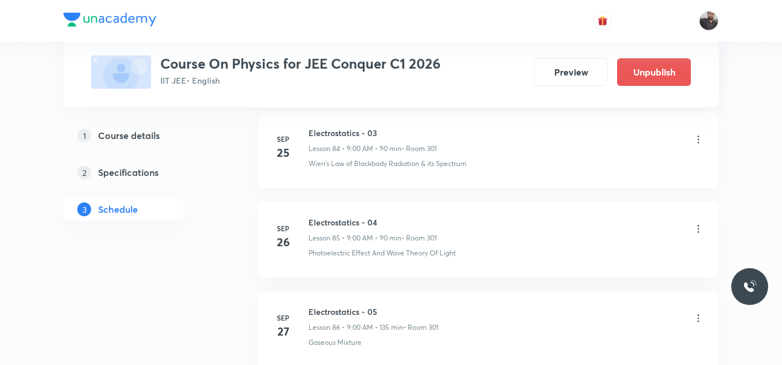
scroll to position [8204, 0]
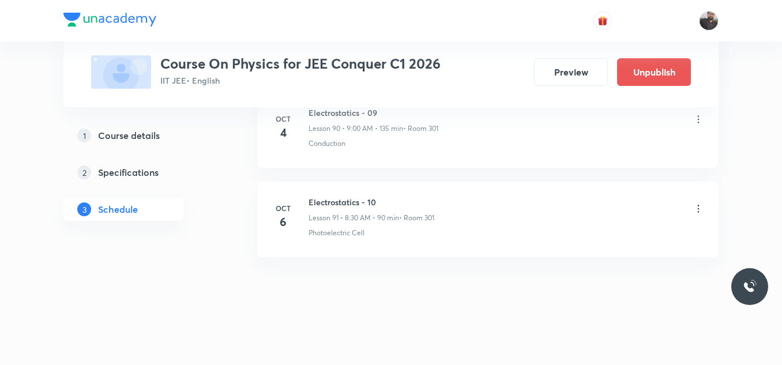
click at [700, 212] on icon at bounding box center [698, 209] width 12 height 12
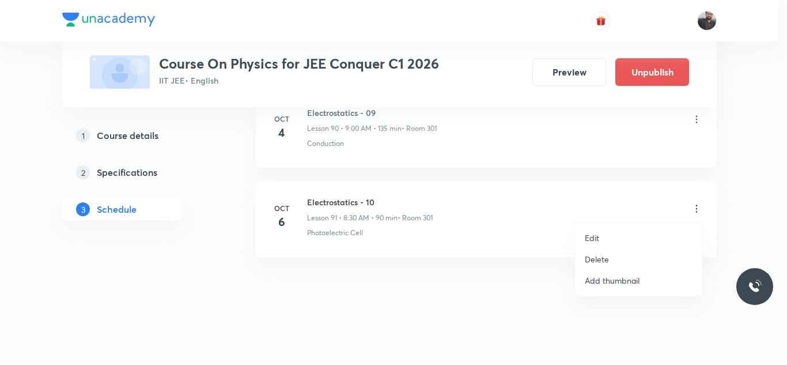
click at [603, 233] on li "Edit" at bounding box center [639, 237] width 126 height 21
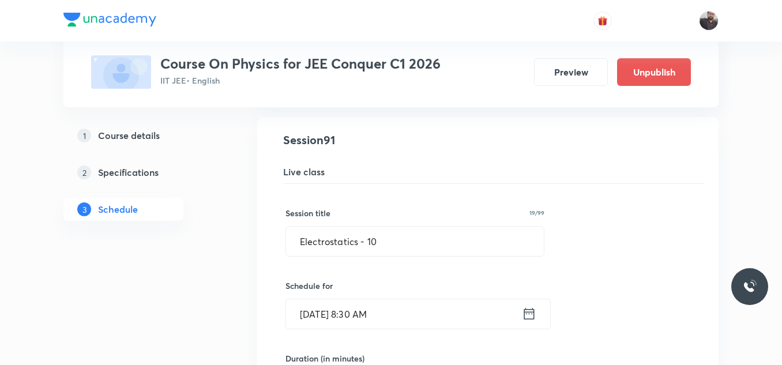
click at [385, 312] on input "Oct 6, 2025, 8:30 AM" at bounding box center [404, 313] width 236 height 29
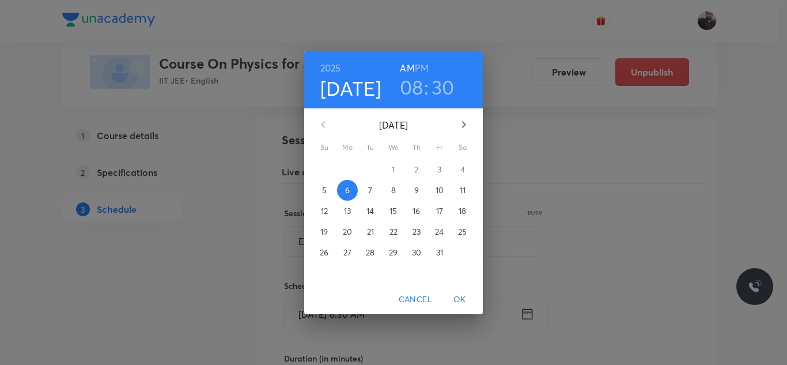
click at [418, 86] on h3 "08" at bounding box center [412, 87] width 24 height 24
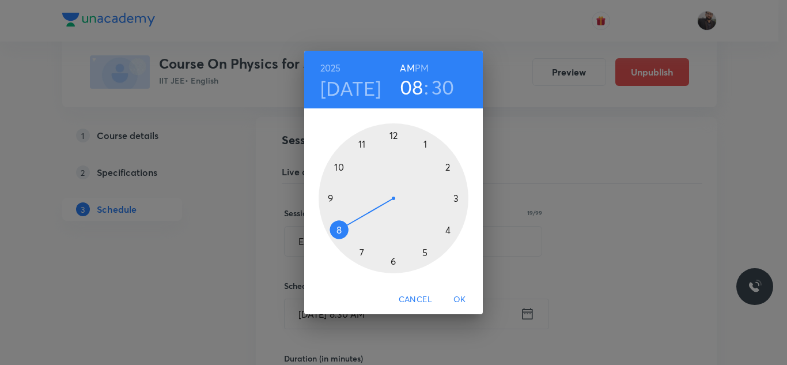
click at [337, 198] on div at bounding box center [394, 198] width 150 height 150
click at [396, 135] on div at bounding box center [394, 198] width 150 height 150
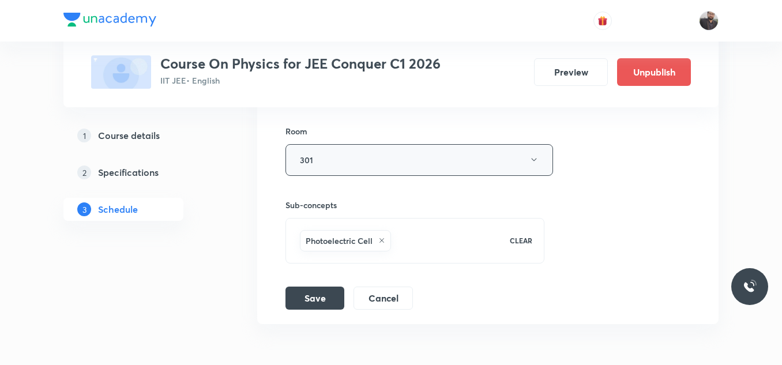
scroll to position [8581, 0]
drag, startPoint x: 325, startPoint y: 280, endPoint x: 323, endPoint y: 291, distance: 10.5
click at [323, 291] on div "Session title 19/99 Electrostatics - 10 ​ Schedule for Oct 6, 2025, 9:00 AM ​ D…" at bounding box center [487, 58] width 405 height 502
click at [323, 291] on button "Save" at bounding box center [314, 296] width 59 height 23
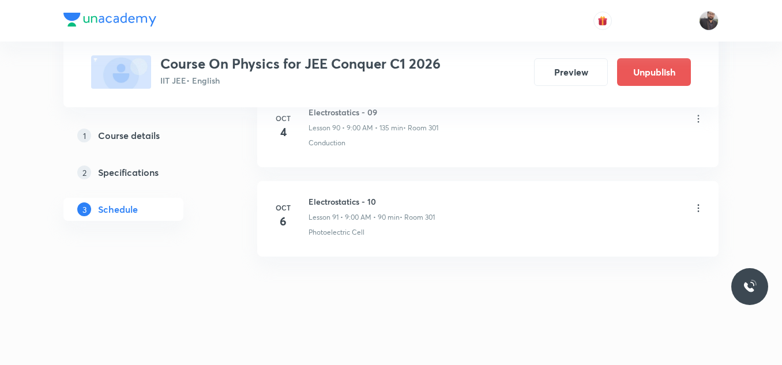
scroll to position [8204, 0]
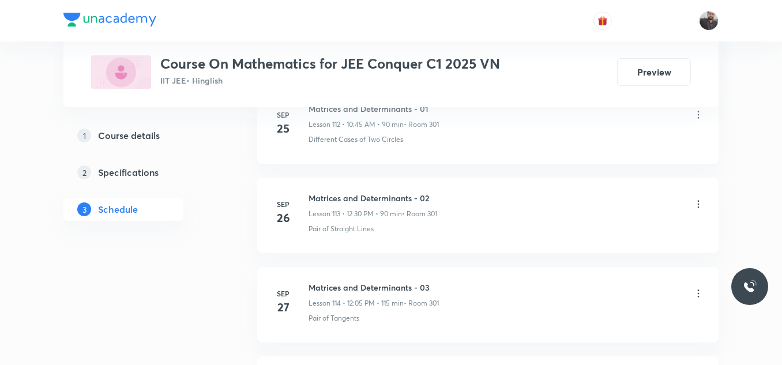
scroll to position [10989, 0]
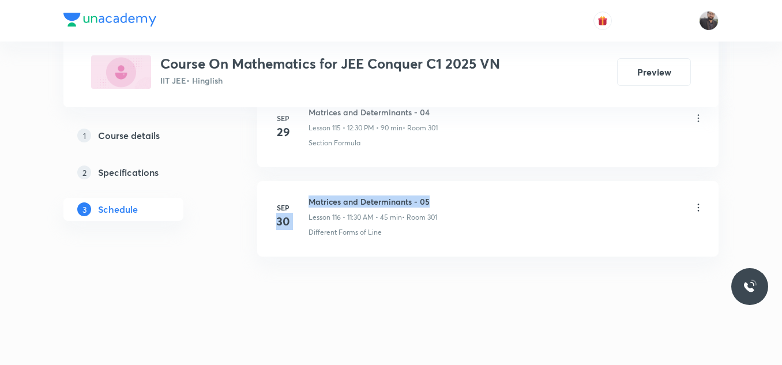
drag, startPoint x: 303, startPoint y: 197, endPoint x: 488, endPoint y: 194, distance: 185.1
click at [488, 194] on li "[DATE] Matrices and Determinants - 05 Lesson 116 • 11:30 AM • 45 min • Room 301…" at bounding box center [487, 219] width 461 height 76
drag, startPoint x: 488, startPoint y: 194, endPoint x: 364, endPoint y: 197, distance: 124.0
click at [364, 197] on h6 "Matrices and Determinants - 05" at bounding box center [372, 201] width 129 height 12
drag, startPoint x: 308, startPoint y: 198, endPoint x: 470, endPoint y: 179, distance: 163.1
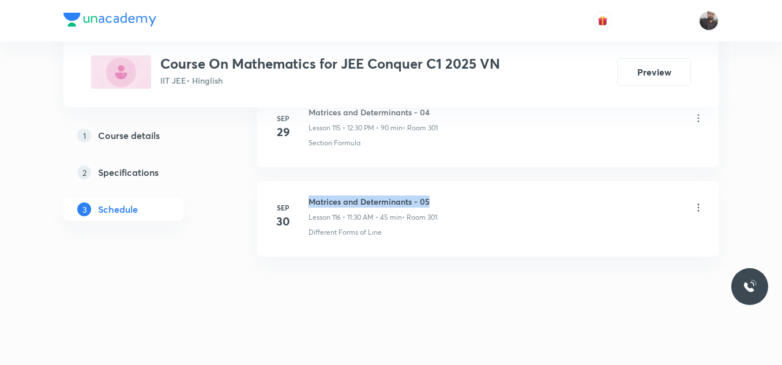
copy h6 "Matrices and Determinants - 05"
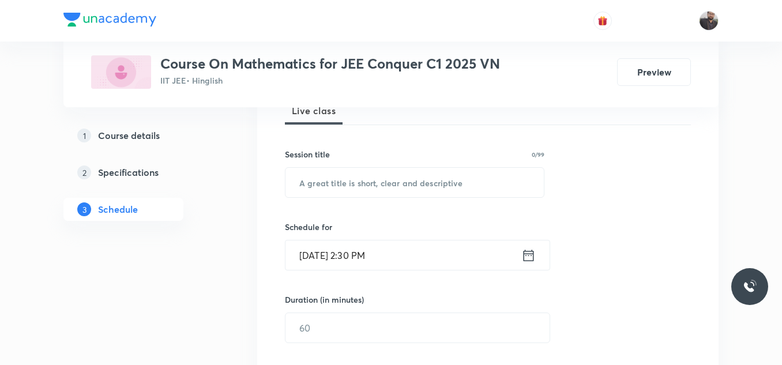
scroll to position [181, 0]
click at [470, 179] on input "text" at bounding box center [414, 179] width 258 height 29
paste input "Matrices and Determinants - 05"
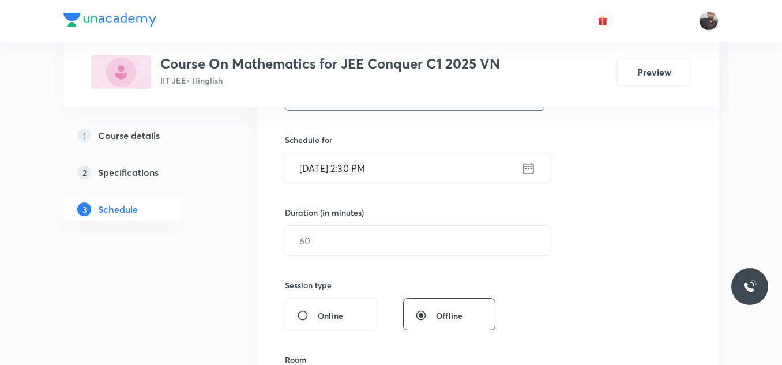
scroll to position [266, 0]
type input "Matrices and Determinants - 06"
click at [416, 178] on input "Oct 5, 2025, 2:30 PM" at bounding box center [403, 167] width 236 height 29
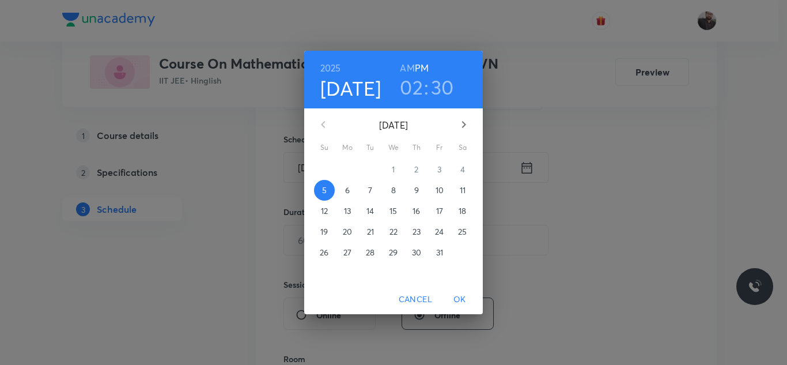
click at [354, 190] on span "6" at bounding box center [347, 190] width 21 height 12
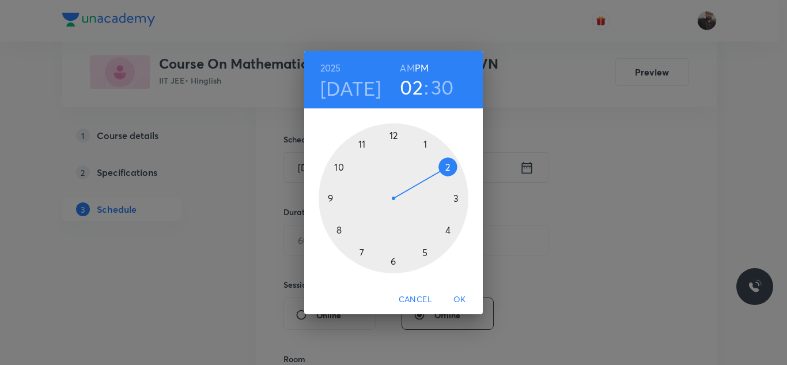
click at [396, 134] on div at bounding box center [394, 198] width 150 height 150
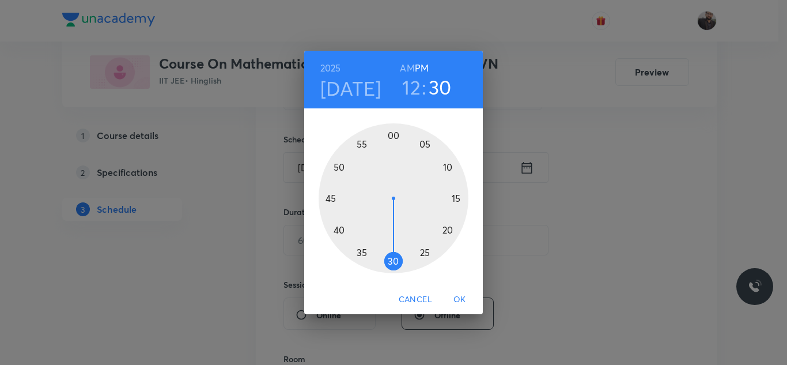
click at [395, 267] on div at bounding box center [394, 198] width 150 height 150
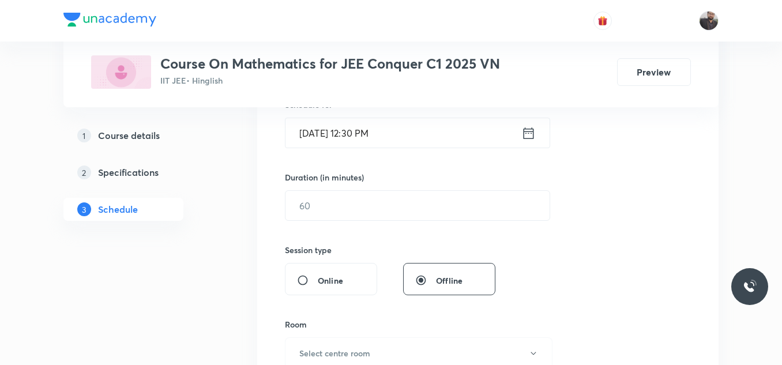
scroll to position [301, 0]
click at [395, 207] on input "text" at bounding box center [417, 204] width 264 height 29
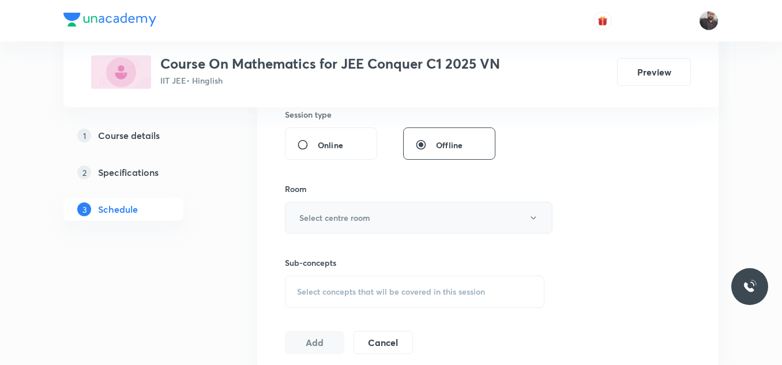
scroll to position [438, 0]
type input "90"
click at [393, 211] on button "Select centre room" at bounding box center [418, 216] width 267 height 32
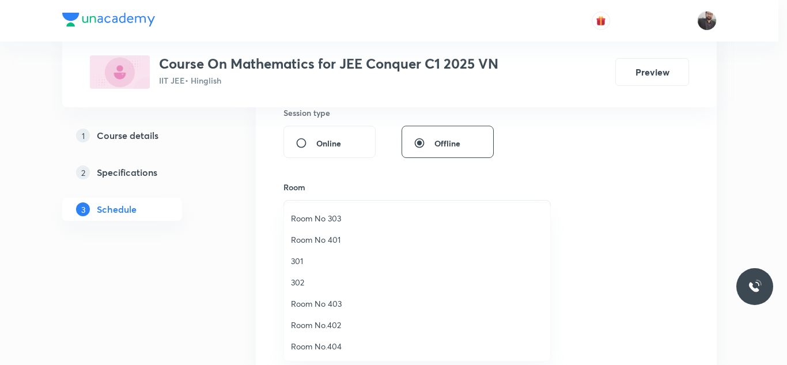
click at [318, 255] on span "301" at bounding box center [417, 261] width 252 height 12
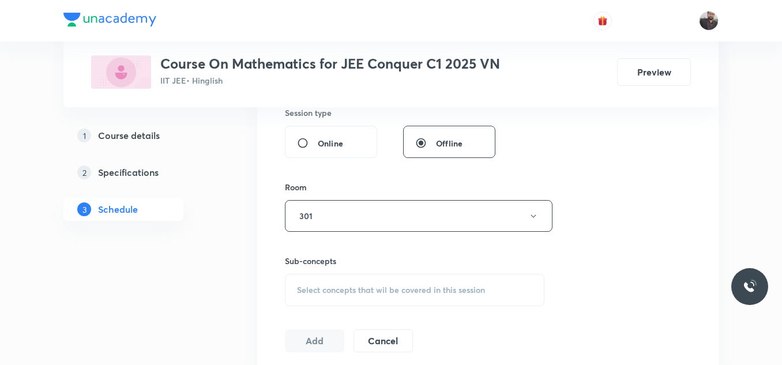
click at [329, 297] on div "Select concepts that wil be covered in this session" at bounding box center [414, 290] width 259 height 32
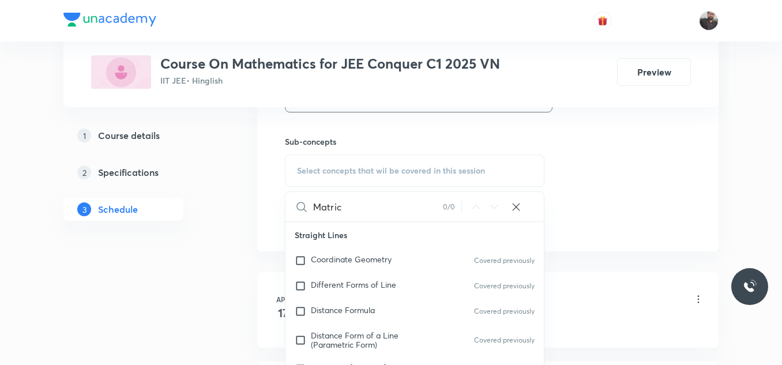
scroll to position [558, 0]
type input "M"
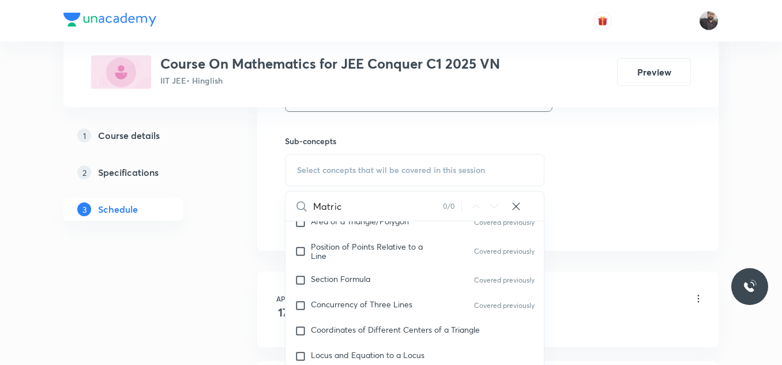
scroll to position [199, 0]
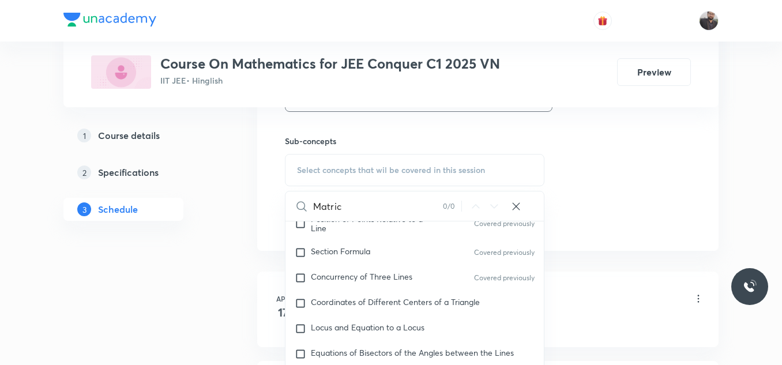
type input "Matric"
click at [335, 311] on div "Coordinates of Different Centers of a Triangle" at bounding box center [414, 303] width 258 height 25
checkbox input "true"
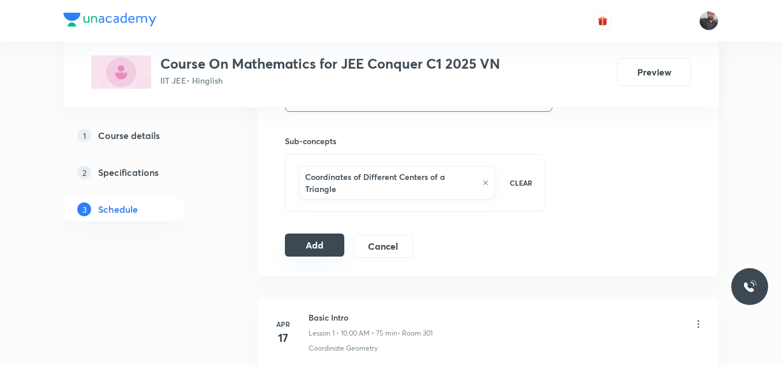
click at [318, 242] on button "Add" at bounding box center [314, 244] width 59 height 23
drag, startPoint x: 318, startPoint y: 242, endPoint x: 291, endPoint y: 197, distance: 52.8
click at [291, 197] on div "Coordinates of Different Centers of a Triangle CLEAR" at bounding box center [414, 183] width 259 height 58
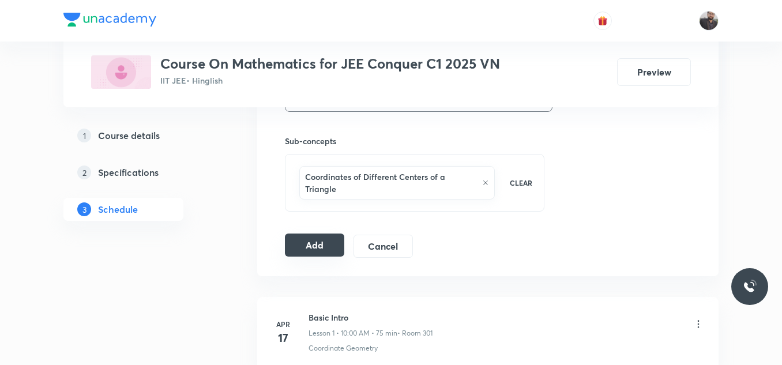
click at [316, 237] on button "Add" at bounding box center [314, 244] width 59 height 23
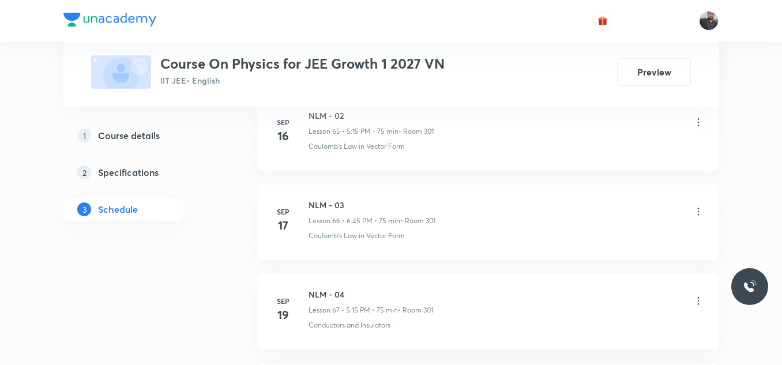
scroll to position [7260, 0]
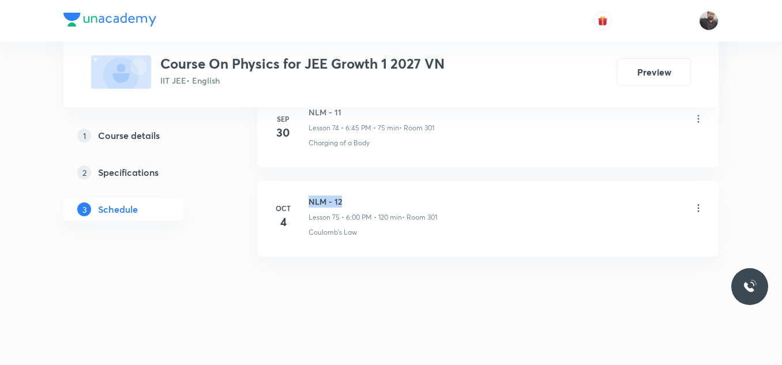
drag, startPoint x: 303, startPoint y: 195, endPoint x: 363, endPoint y: 190, distance: 59.6
click at [363, 190] on li "[DATE] NLM - 12 Lesson 75 • 6:00 PM • 120 min • Room 301 Coulomb's Law" at bounding box center [487, 219] width 461 height 76
copy h6 "NLM - 12"
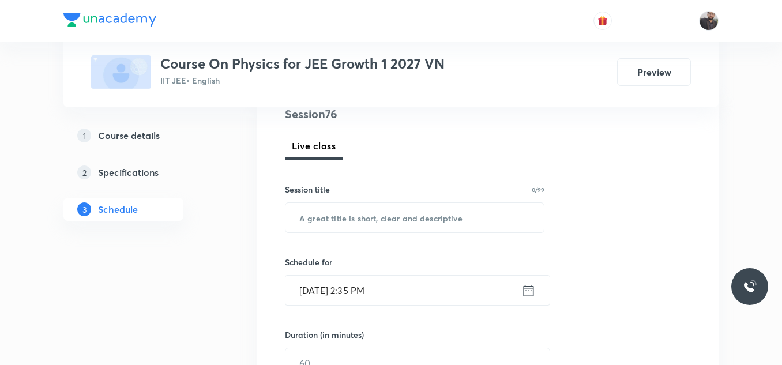
scroll to position [147, 0]
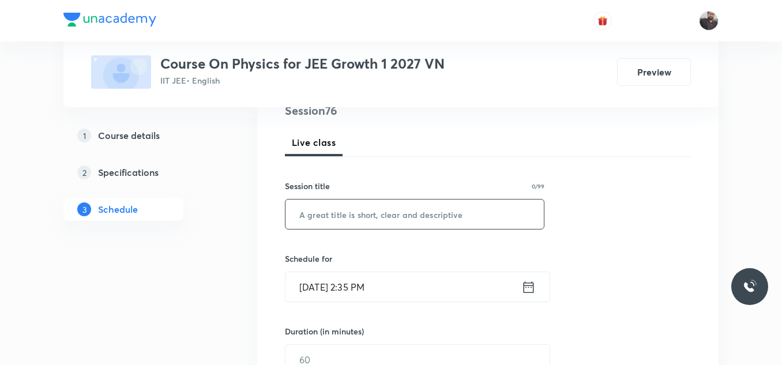
click at [368, 214] on input "text" at bounding box center [414, 213] width 258 height 29
paste input "NLM - 12"
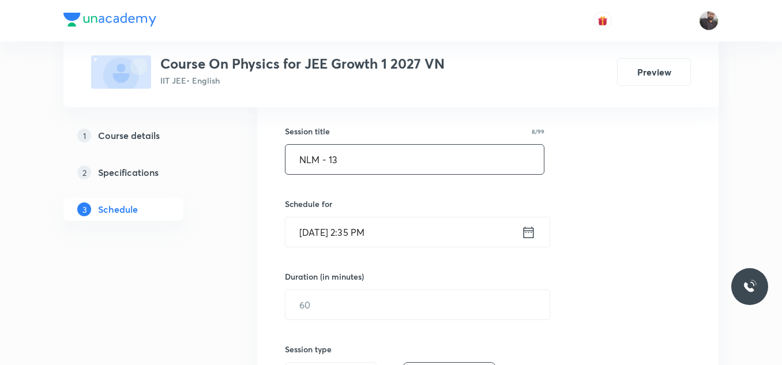
scroll to position [204, 0]
type input "NLM - 13"
click at [409, 231] on input "[DATE] 2:35 PM" at bounding box center [403, 229] width 236 height 29
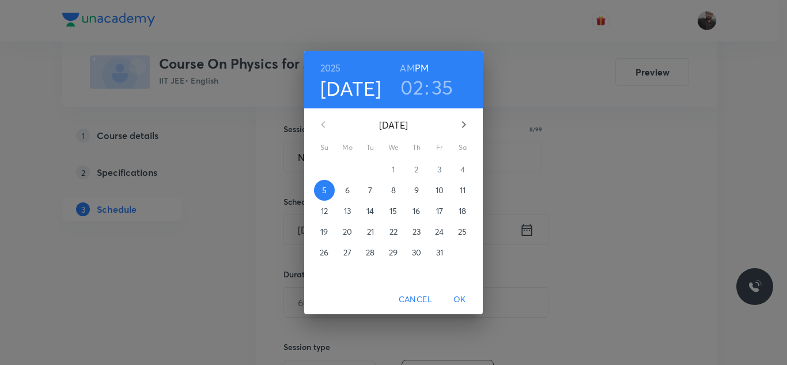
click at [345, 193] on p "6" at bounding box center [347, 190] width 5 height 12
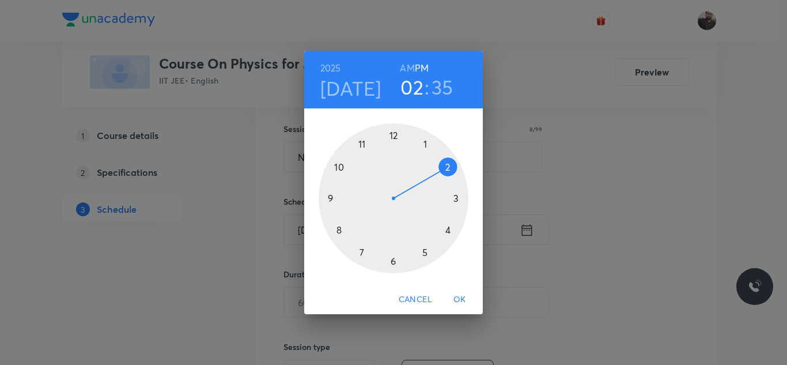
click at [394, 267] on div at bounding box center [394, 198] width 150 height 150
click at [333, 199] on div at bounding box center [394, 198] width 150 height 150
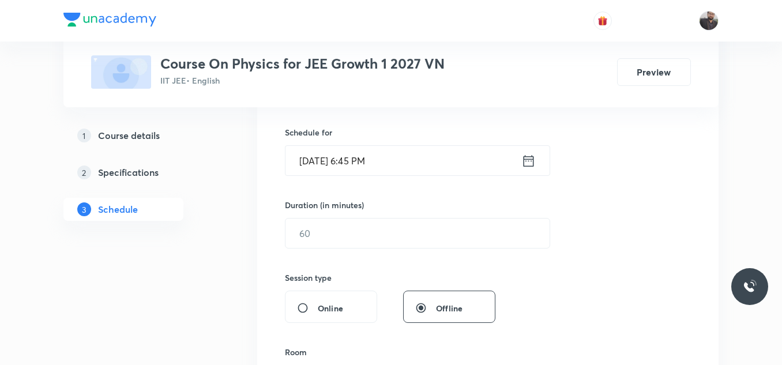
scroll to position [278, 0]
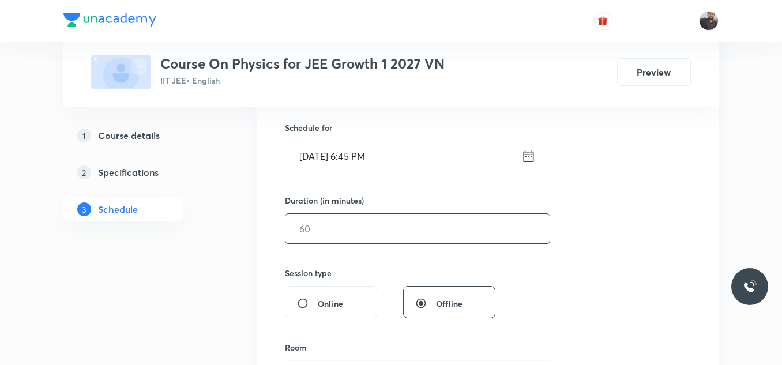
click at [334, 213] on div "​" at bounding box center [417, 228] width 265 height 31
click at [334, 239] on input "text" at bounding box center [417, 228] width 264 height 29
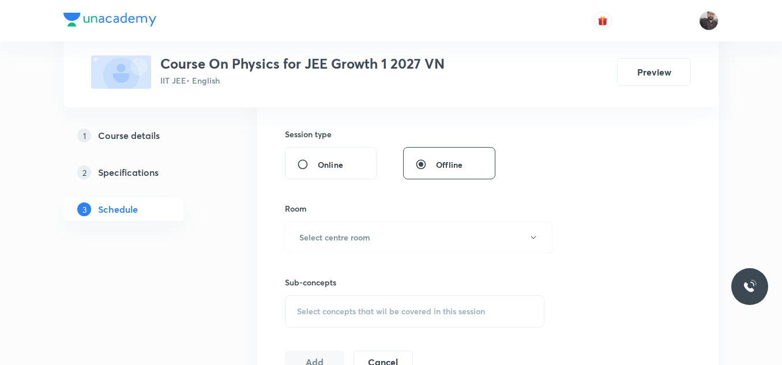
scroll to position [417, 0]
type input "75"
click at [334, 236] on h6 "Select centre room" at bounding box center [334, 237] width 71 height 12
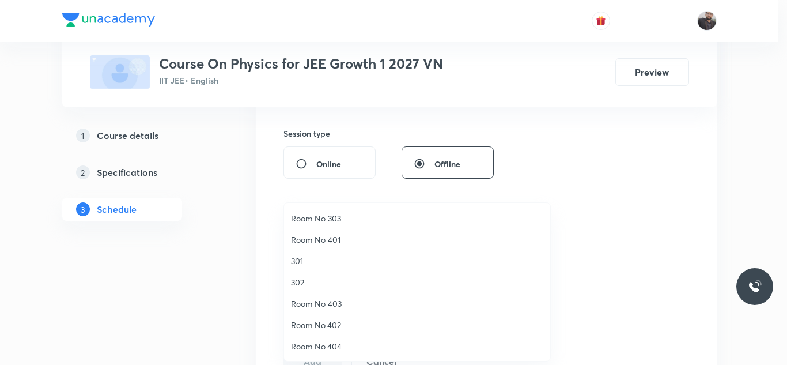
click at [298, 262] on span "301" at bounding box center [417, 261] width 252 height 12
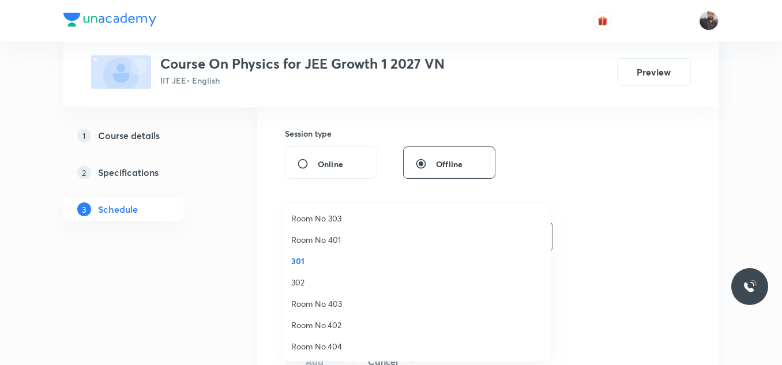
scroll to position [0, 0]
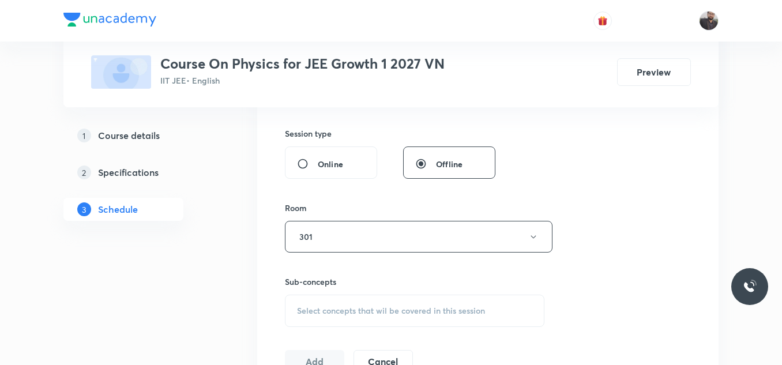
click at [318, 319] on div "Select concepts that wil be covered in this session" at bounding box center [414, 311] width 259 height 32
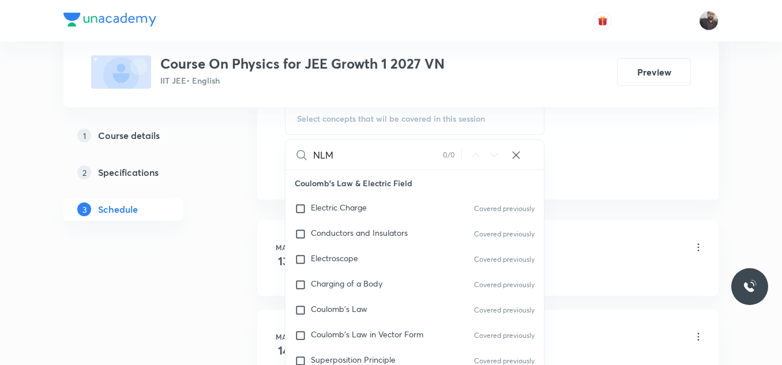
scroll to position [612, 0]
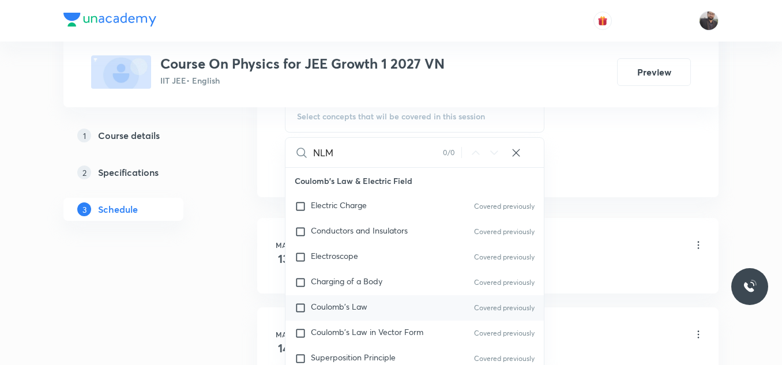
type input "NLM"
click at [513, 303] on p "Covered previously" at bounding box center [504, 308] width 61 height 10
checkbox input "true"
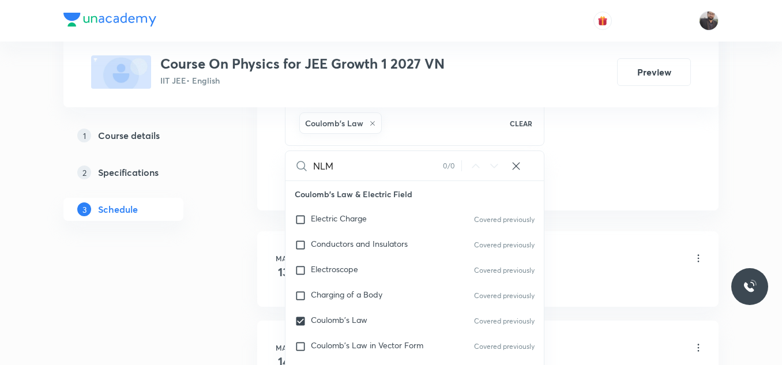
click at [590, 247] on div "Basic Intro Lesson 1 • 5:15 PM • 75 min • Room 301" at bounding box center [505, 259] width 395 height 27
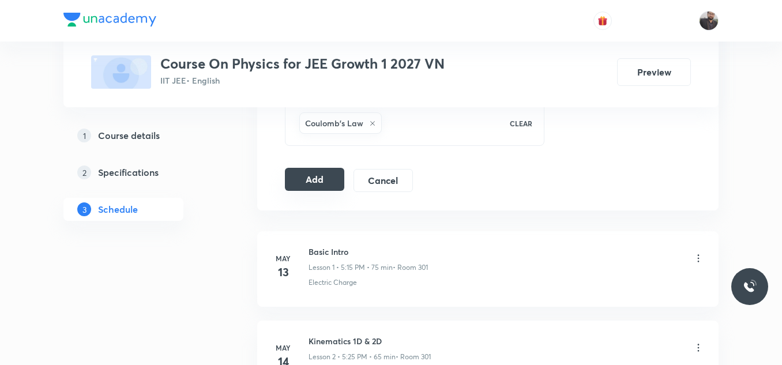
click at [314, 184] on button "Add" at bounding box center [314, 179] width 59 height 23
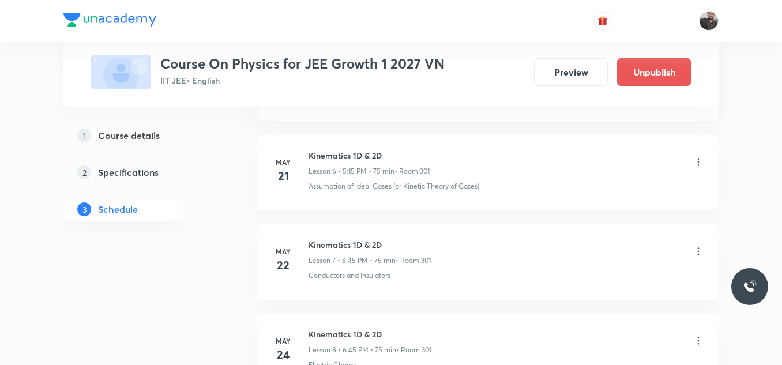
scroll to position [6820, 0]
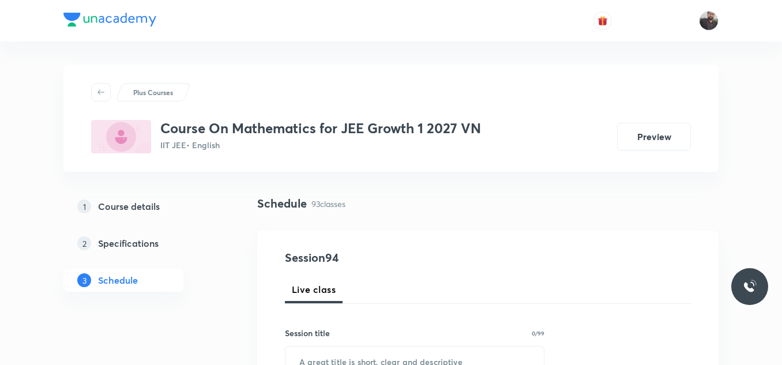
scroll to position [8868, 0]
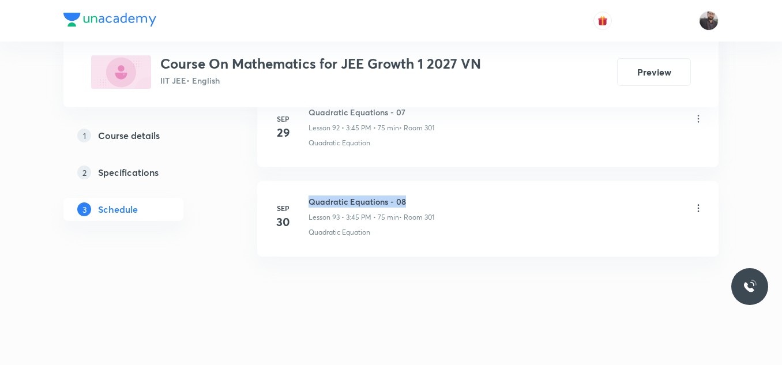
drag, startPoint x: 308, startPoint y: 191, endPoint x: 465, endPoint y: 195, distance: 156.8
click at [465, 195] on li "[DATE] Quadratic Equations - 08 Lesson 93 • 3:45 PM • 75 min • Room 301 Quadrat…" at bounding box center [487, 219] width 461 height 76
copy h6 "Quadratic Equations - 08"
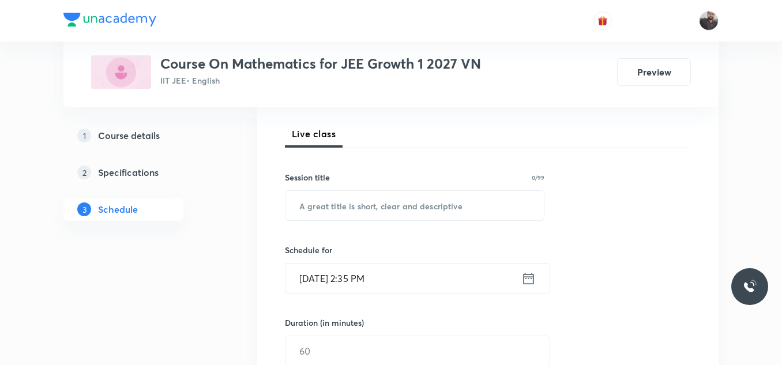
scroll to position [156, 0]
click at [465, 196] on input "text" at bounding box center [414, 204] width 258 height 29
paste input "Quadratic Equations - 08"
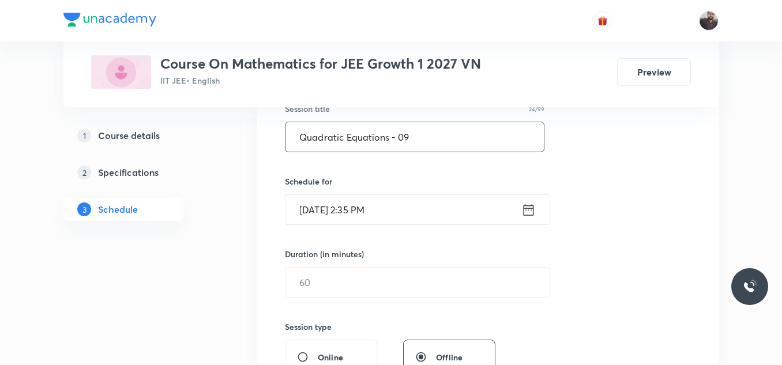
scroll to position [225, 0]
type input "Quadratic Equations - 09"
click at [466, 199] on input "[DATE] 2:35 PM" at bounding box center [403, 208] width 236 height 29
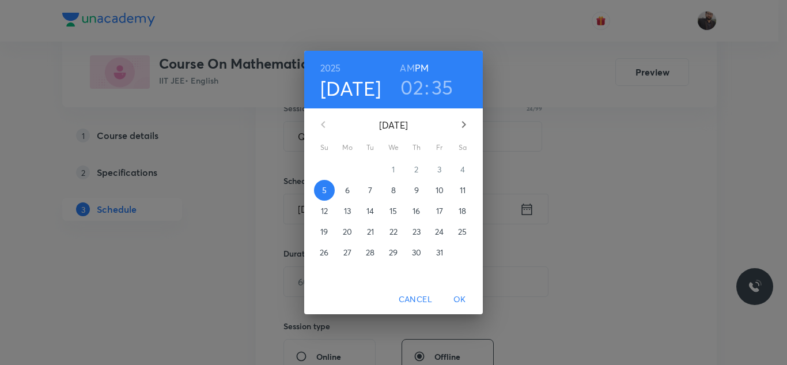
click at [351, 193] on span "6" at bounding box center [347, 190] width 21 height 12
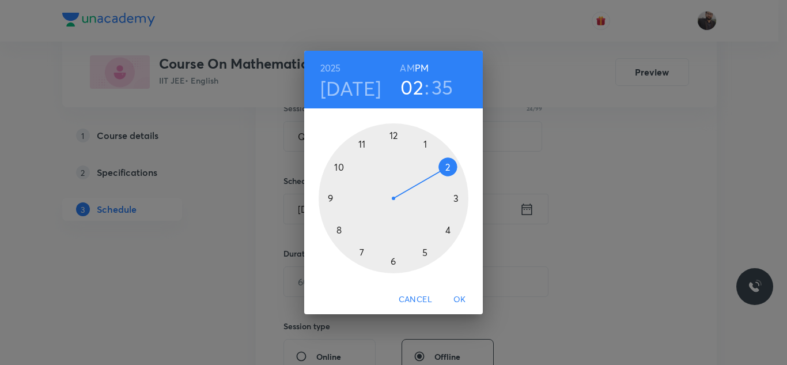
click at [458, 201] on div at bounding box center [394, 198] width 150 height 150
click at [331, 197] on div at bounding box center [394, 198] width 150 height 150
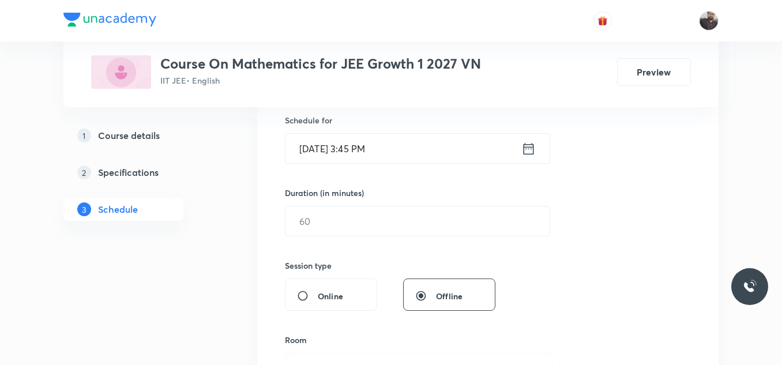
scroll to position [290, 0]
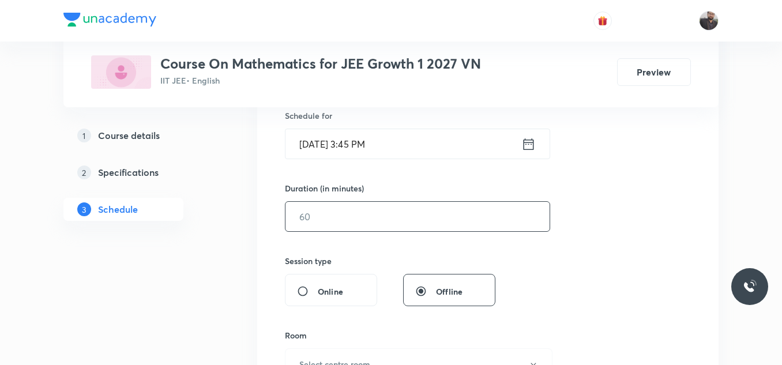
click at [334, 221] on input "text" at bounding box center [417, 216] width 264 height 29
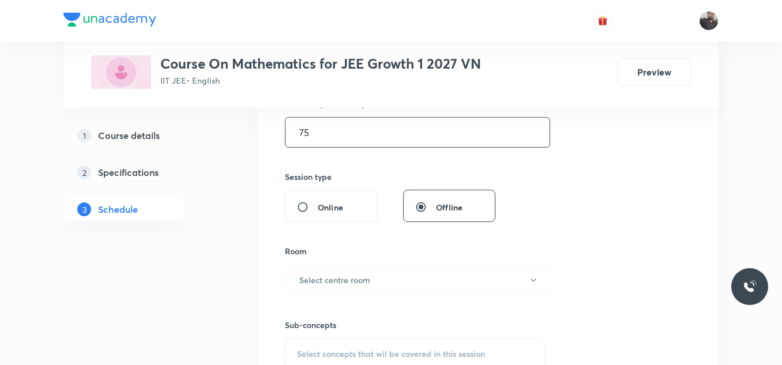
scroll to position [375, 0]
type input "75"
click at [338, 275] on h6 "Select centre room" at bounding box center [334, 279] width 71 height 12
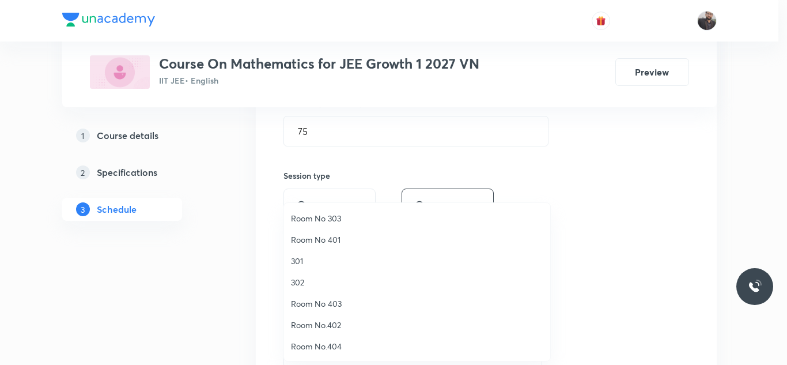
click at [316, 257] on span "301" at bounding box center [417, 261] width 252 height 12
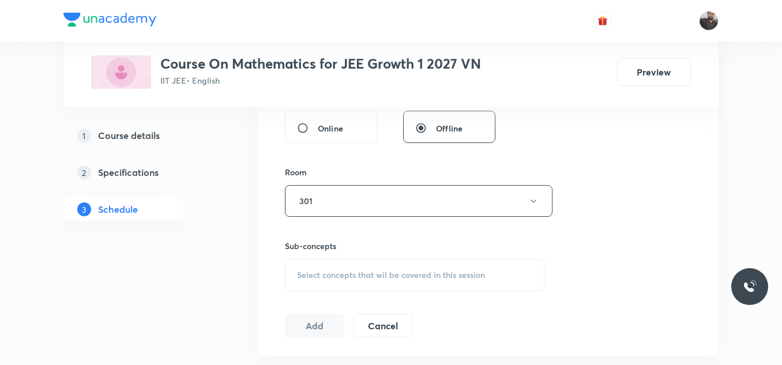
scroll to position [455, 0]
drag, startPoint x: 316, startPoint y: 259, endPoint x: 322, endPoint y: 282, distance: 23.8
drag, startPoint x: 322, startPoint y: 282, endPoint x: 304, endPoint y: 277, distance: 18.6
click at [304, 277] on span "Select concepts that wil be covered in this session" at bounding box center [391, 273] width 188 height 9
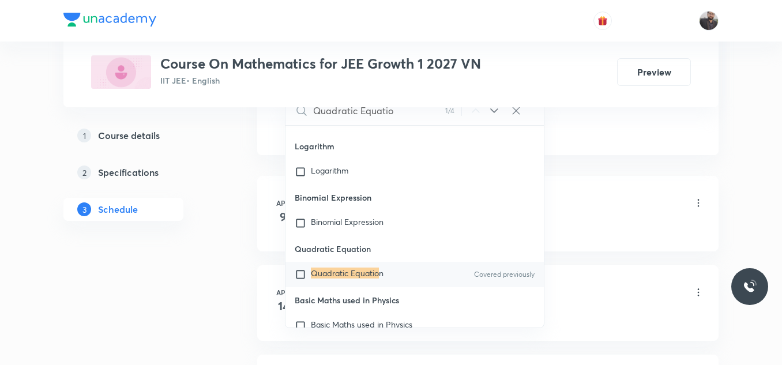
scroll to position [656, 0]
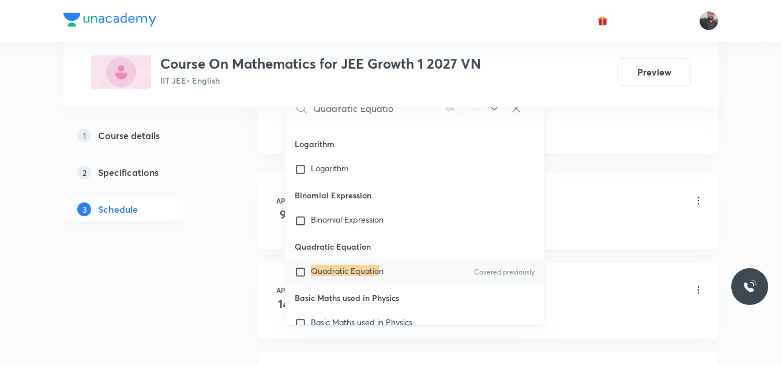
type input "Quadratic Equatio"
click at [309, 276] on input "checkbox" at bounding box center [303, 272] width 16 height 12
checkbox input "true"
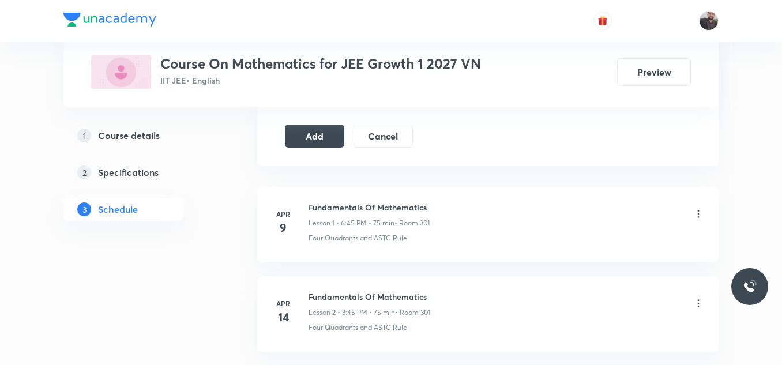
click at [285, 147] on div "Add Cancel" at bounding box center [353, 136] width 137 height 23
click at [304, 139] on button "Add" at bounding box center [314, 134] width 59 height 23
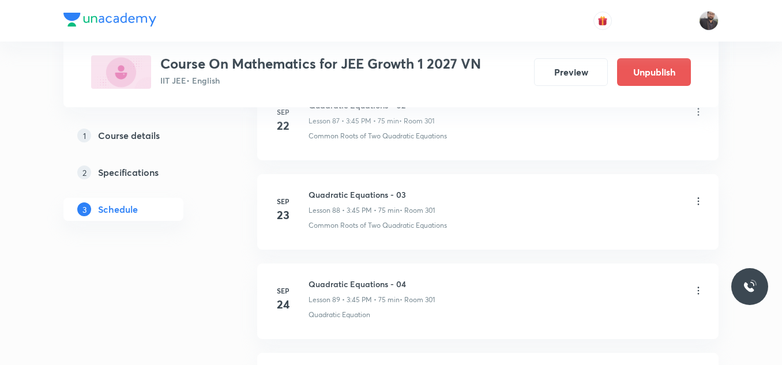
scroll to position [8428, 0]
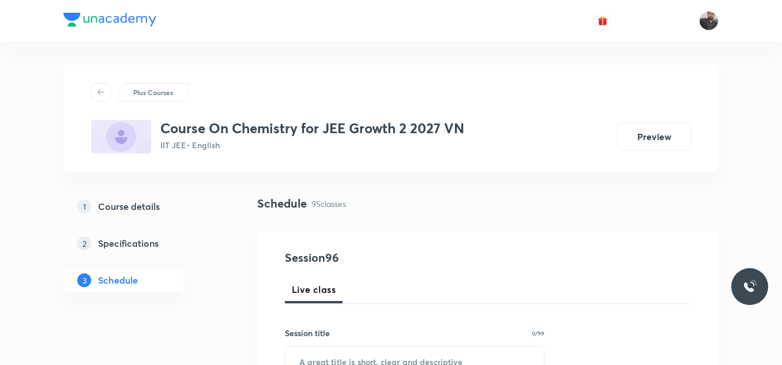
scroll to position [9047, 0]
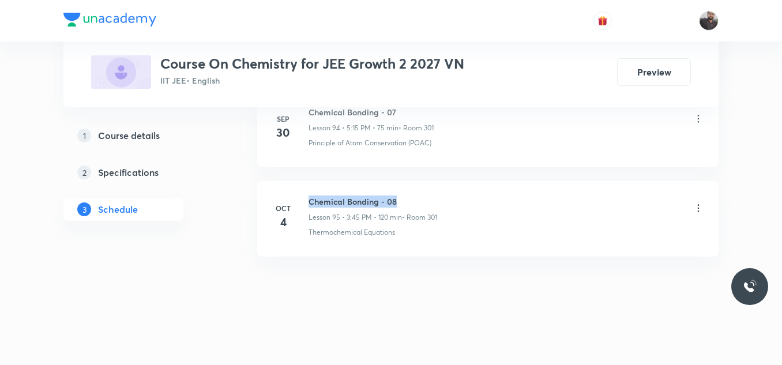
drag, startPoint x: 310, startPoint y: 197, endPoint x: 520, endPoint y: 177, distance: 211.4
copy h6 "Chemical Bonding - 08"
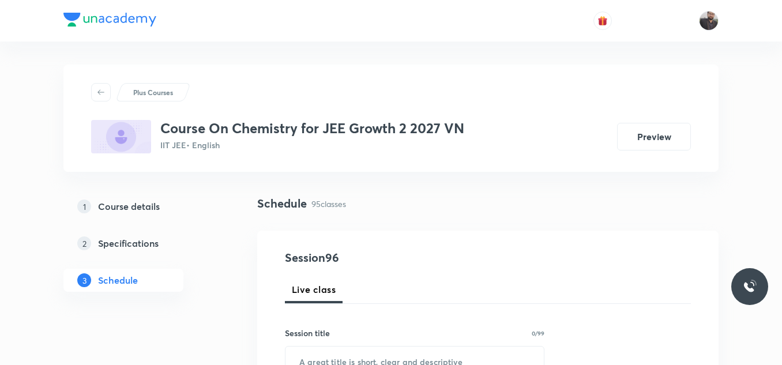
scroll to position [154, 0]
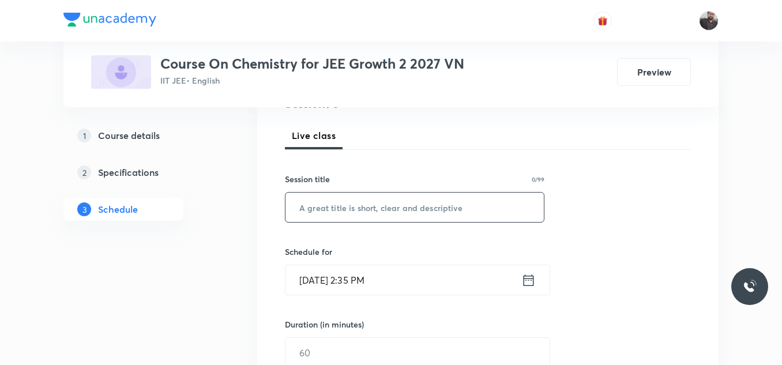
click at [473, 206] on input "text" at bounding box center [414, 207] width 258 height 29
paste input "Chemical Bonding - 08"
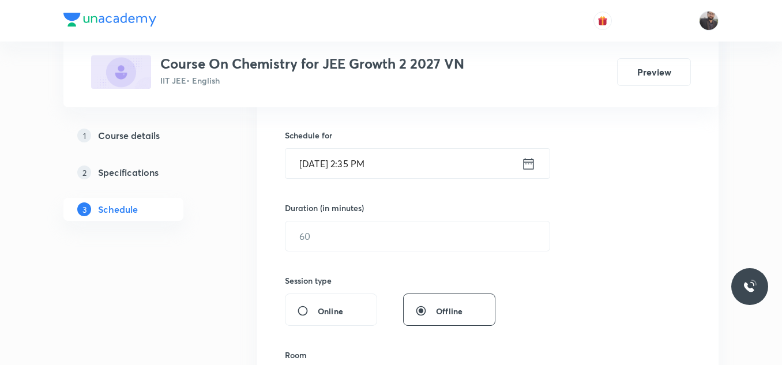
scroll to position [272, 0]
type input "Chemical Bonding - 09"
click at [399, 238] on input "text" at bounding box center [417, 234] width 264 height 29
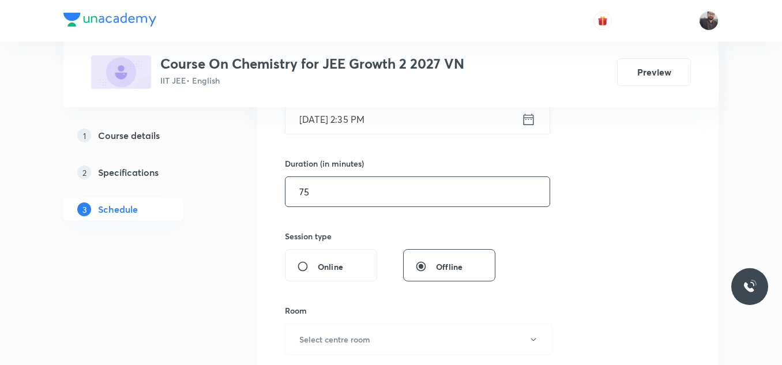
scroll to position [261, 0]
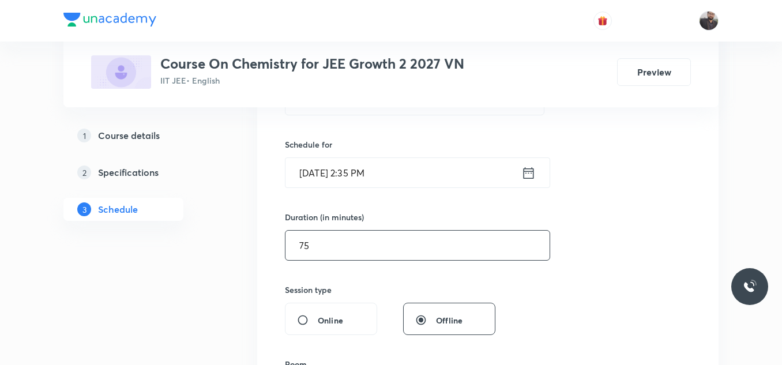
type input "75"
click at [405, 184] on input "[DATE] 2:35 PM" at bounding box center [403, 172] width 236 height 29
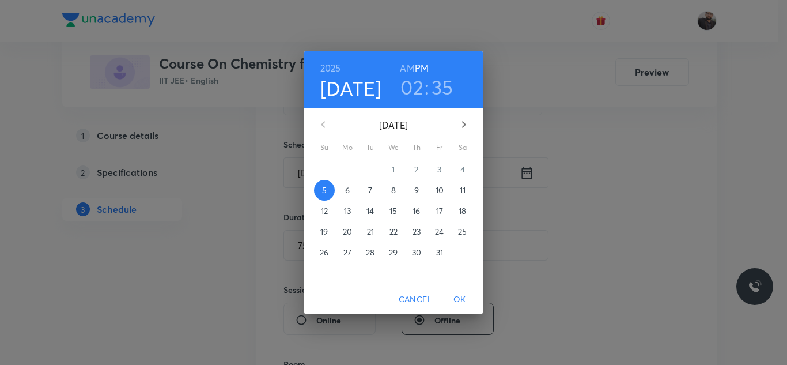
click at [421, 86] on h3 "02" at bounding box center [412, 87] width 23 height 24
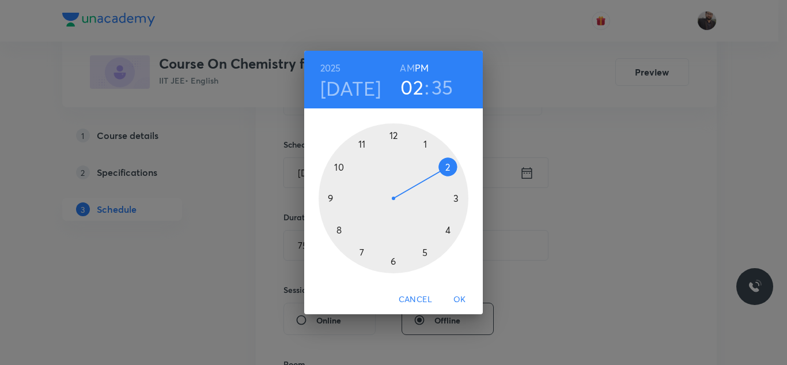
click at [463, 201] on div at bounding box center [394, 198] width 150 height 150
click at [334, 197] on div at bounding box center [394, 198] width 150 height 150
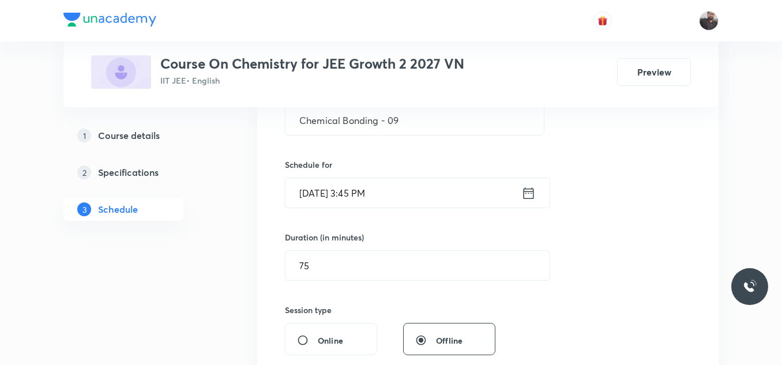
scroll to position [240, 0]
click at [391, 195] on input "[DATE] 3:45 PM" at bounding box center [403, 193] width 236 height 29
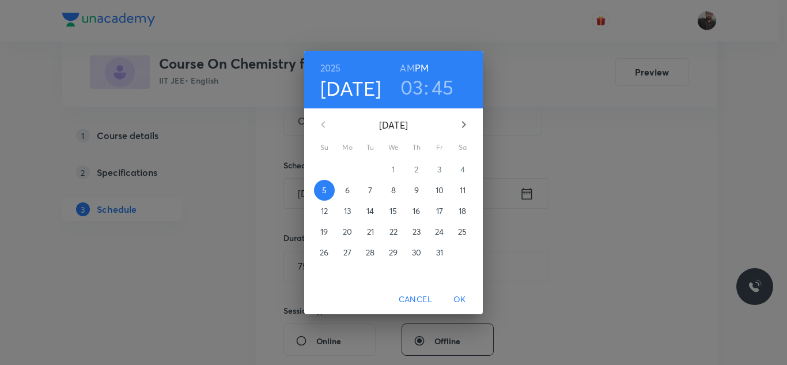
click at [352, 191] on span "6" at bounding box center [347, 190] width 21 height 12
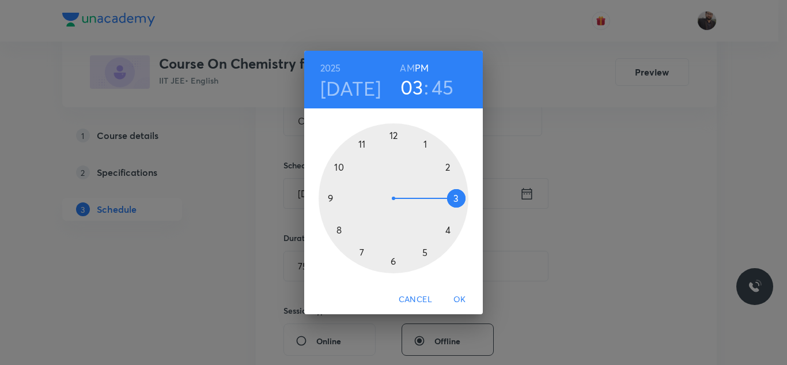
click at [460, 197] on div at bounding box center [394, 198] width 150 height 150
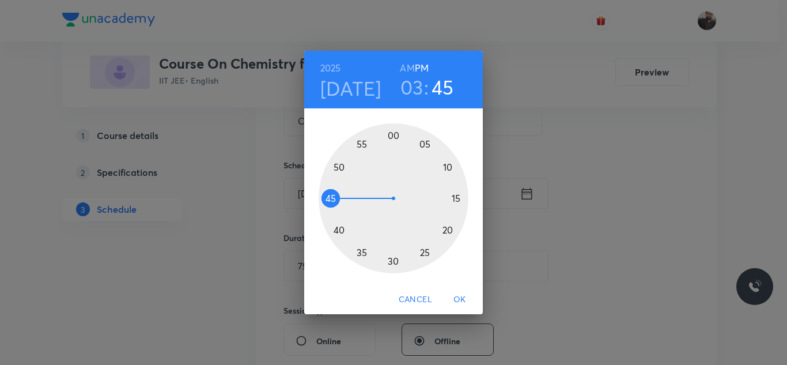
click at [409, 89] on h3 "03" at bounding box center [412, 87] width 23 height 24
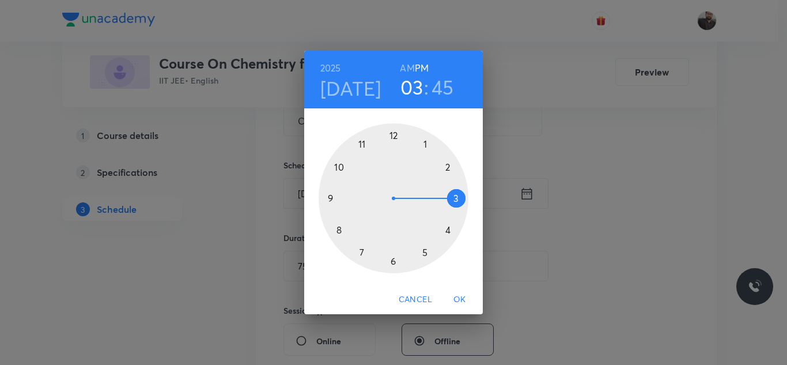
click at [426, 255] on div at bounding box center [394, 198] width 150 height 150
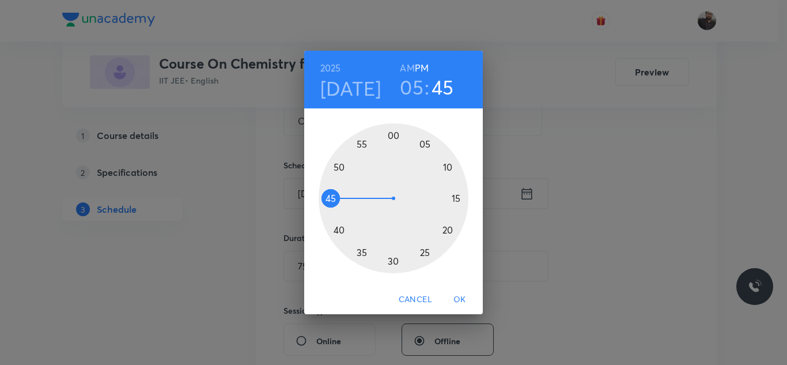
click at [463, 198] on div at bounding box center [394, 198] width 150 height 150
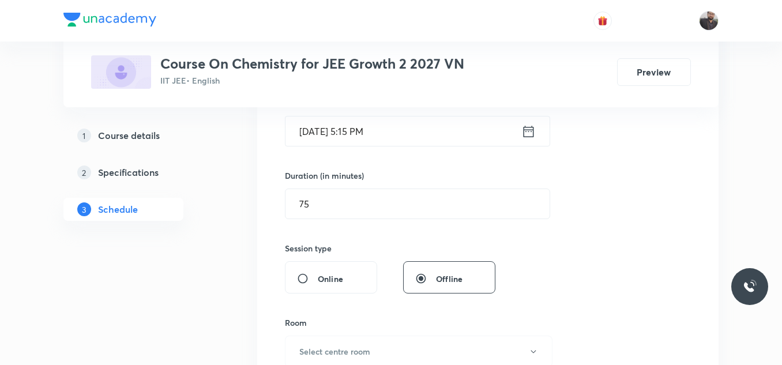
scroll to position [304, 0]
click at [463, 213] on input "75" at bounding box center [417, 202] width 264 height 29
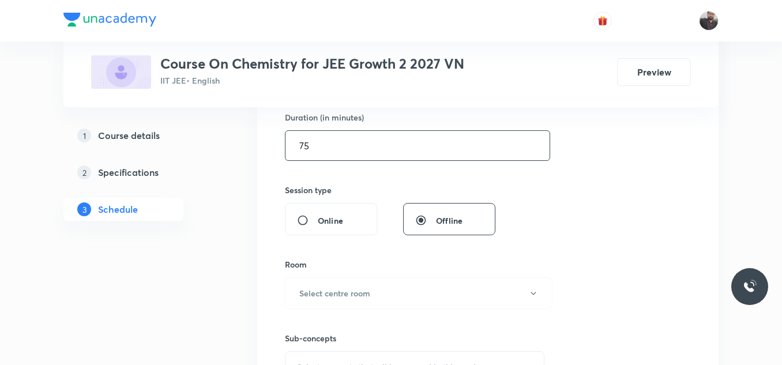
scroll to position [364, 0]
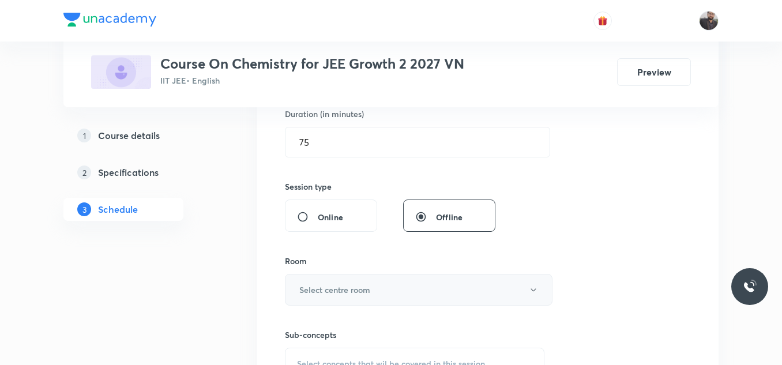
click at [353, 288] on h6 "Select centre room" at bounding box center [334, 290] width 71 height 12
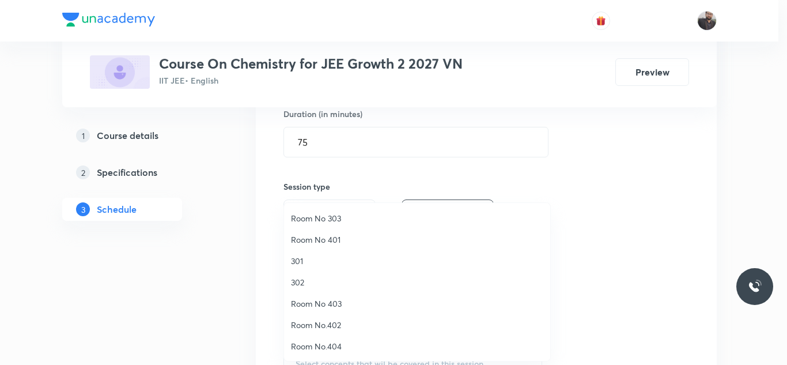
click at [307, 259] on span "301" at bounding box center [417, 261] width 252 height 12
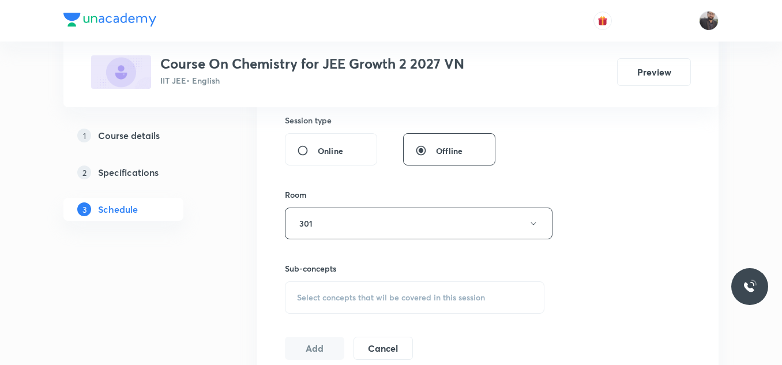
scroll to position [436, 0]
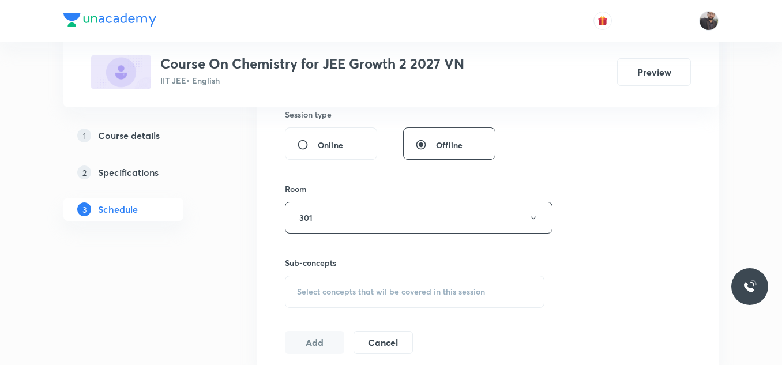
click at [316, 288] on span "Select concepts that wil be covered in this session" at bounding box center [391, 291] width 188 height 9
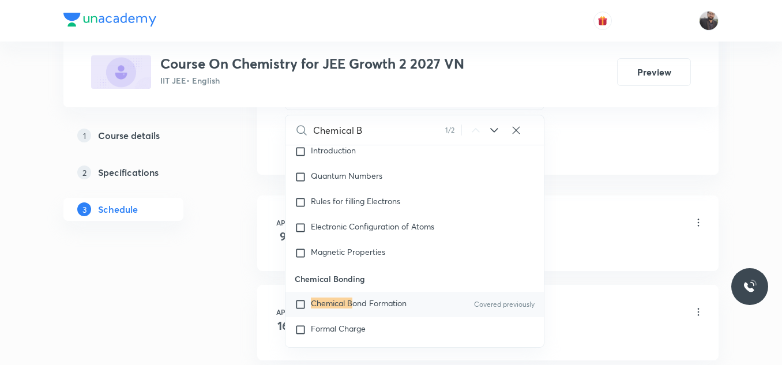
scroll to position [16190, 0]
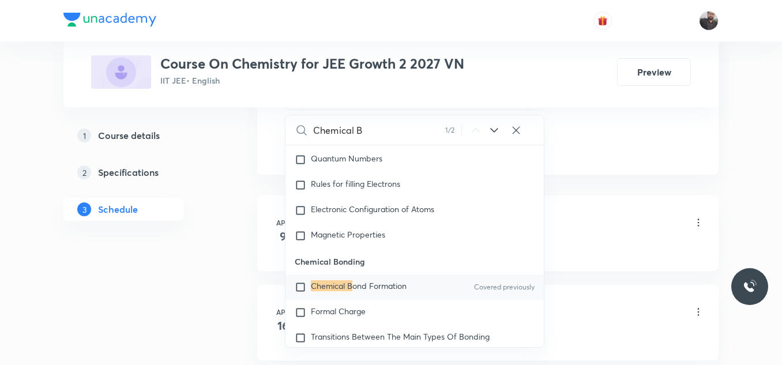
type input "Chemical B"
click at [342, 293] on p "Chemical B ond Formation" at bounding box center [359, 287] width 96 height 12
checkbox input "true"
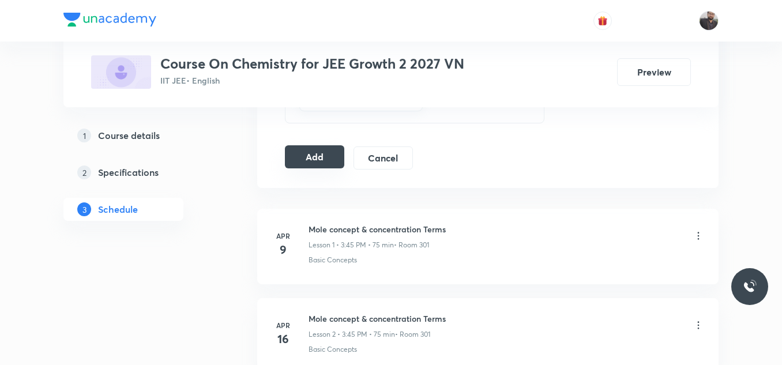
click at [319, 150] on button "Add" at bounding box center [314, 156] width 59 height 23
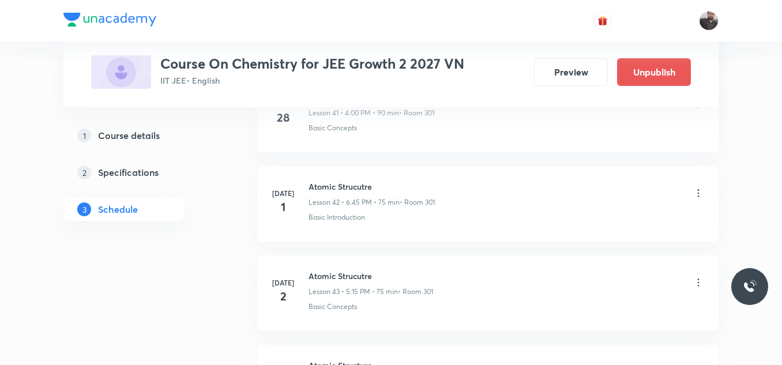
scroll to position [8606, 0]
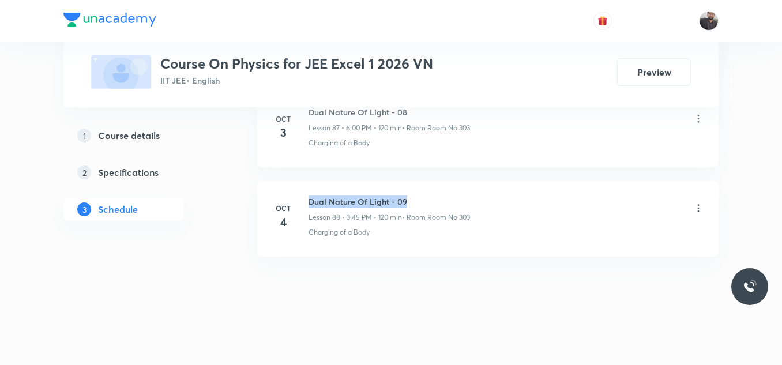
drag, startPoint x: 310, startPoint y: 196, endPoint x: 439, endPoint y: 184, distance: 129.7
click at [439, 184] on li "[DATE] Dual Nature Of Light - 09 Lesson 88 • 3:45 PM • 120 min • Room Room No 3…" at bounding box center [487, 219] width 461 height 76
copy h6 "Dual Nature Of Light - 09"
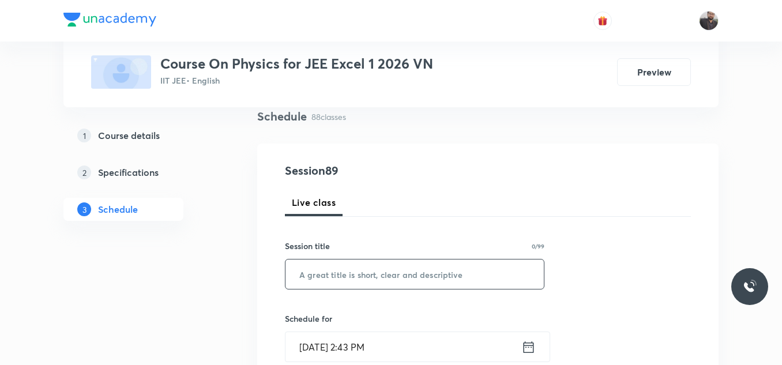
scroll to position [88, 0]
click at [416, 286] on input "text" at bounding box center [414, 273] width 258 height 29
paste input "Dual Nature Of Light - 09"
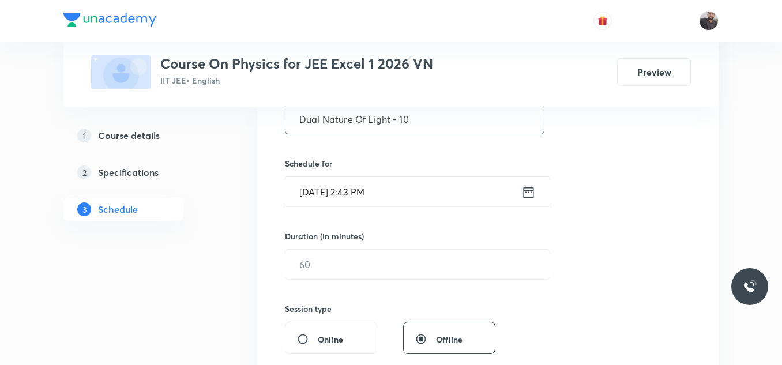
scroll to position [246, 0]
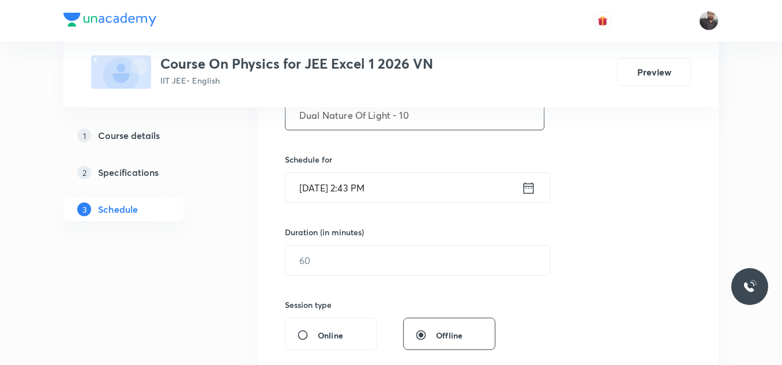
type input "Dual Nature Of Light - 10"
click at [406, 200] on input "[DATE] 2:43 PM" at bounding box center [403, 187] width 236 height 29
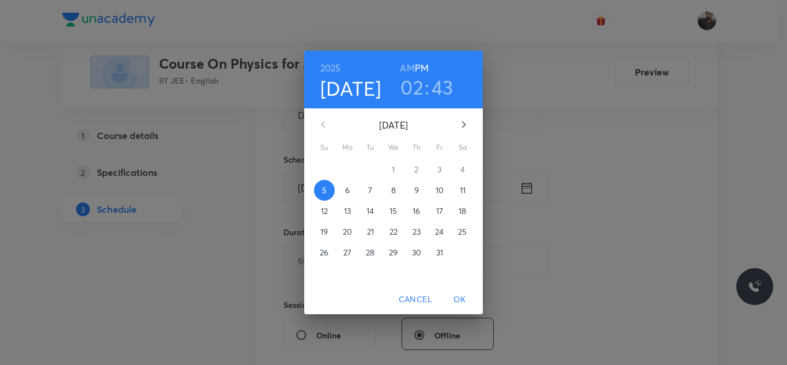
click at [348, 186] on p "6" at bounding box center [347, 190] width 5 height 12
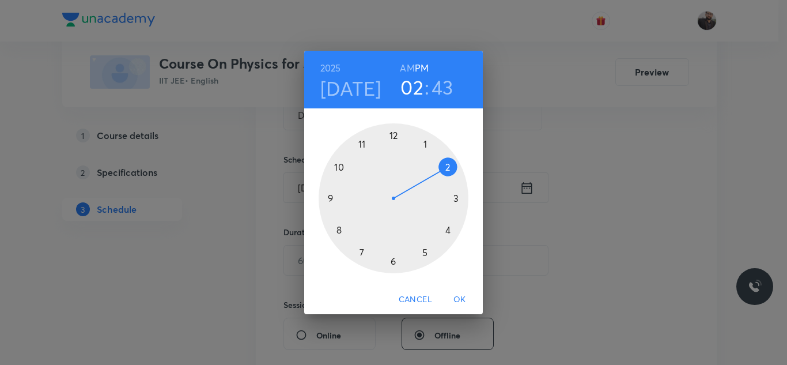
click at [462, 197] on div at bounding box center [394, 198] width 150 height 150
click at [334, 199] on div at bounding box center [394, 198] width 150 height 150
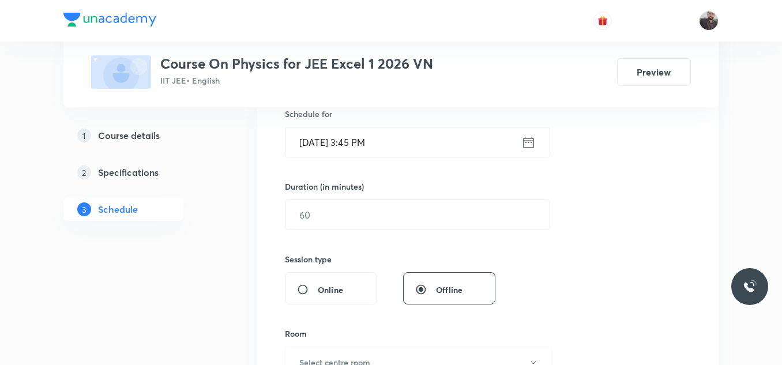
scroll to position [292, 0]
click at [342, 218] on input "text" at bounding box center [417, 213] width 264 height 29
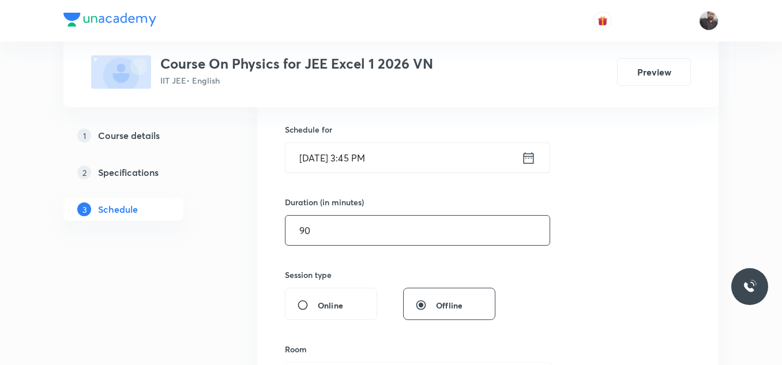
scroll to position [276, 0]
type input "9"
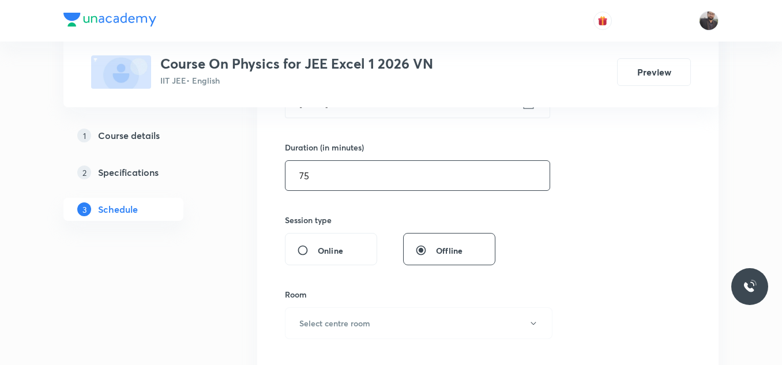
scroll to position [331, 0]
type input "75"
click at [359, 319] on h6 "Select centre room" at bounding box center [334, 322] width 71 height 12
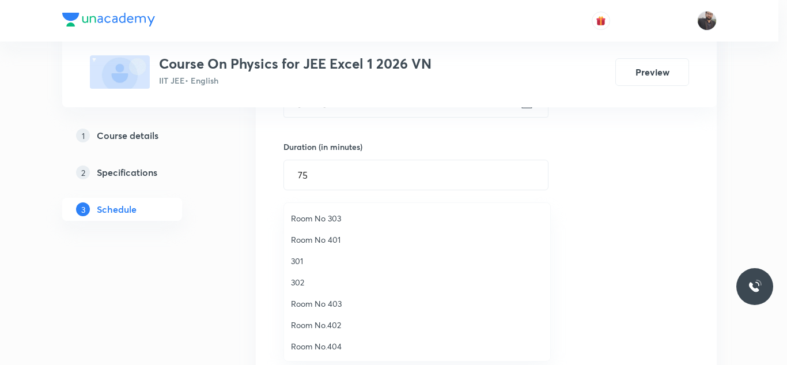
click at [346, 211] on li "Room No 303" at bounding box center [417, 218] width 266 height 21
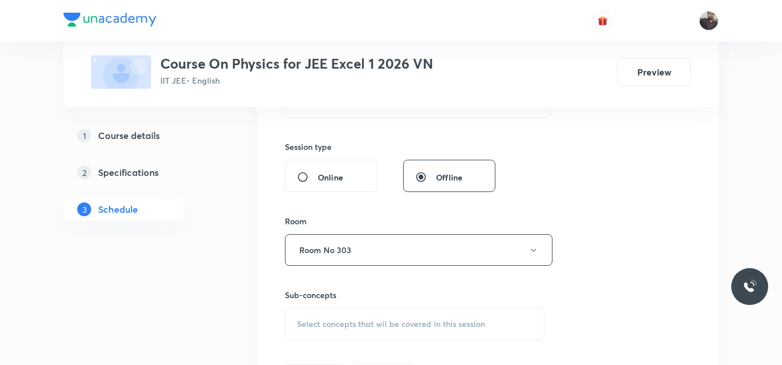
scroll to position [406, 0]
click at [349, 329] on div "Select concepts that wil be covered in this session" at bounding box center [414, 322] width 259 height 32
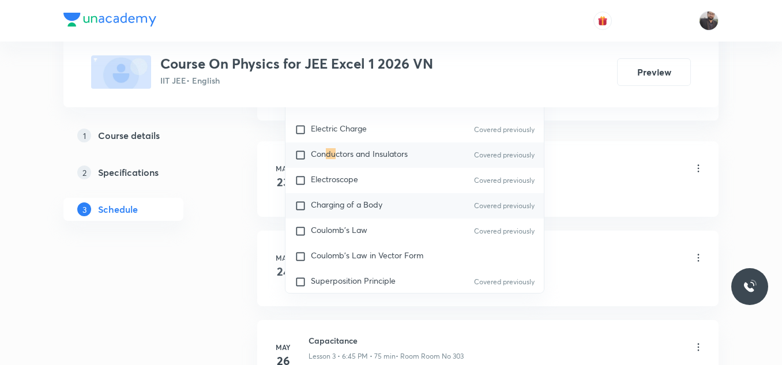
scroll to position [689, 0]
type input "Du"
click at [399, 181] on div "Electroscope Covered previously" at bounding box center [414, 179] width 258 height 25
checkbox input "true"
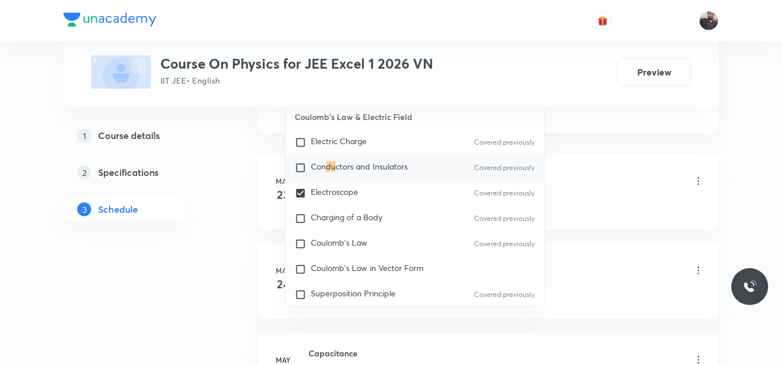
click at [647, 180] on div "Basic Intro Lesson 1 • 6:55 PM • 65 min • Room Room No 303" at bounding box center [505, 181] width 395 height 27
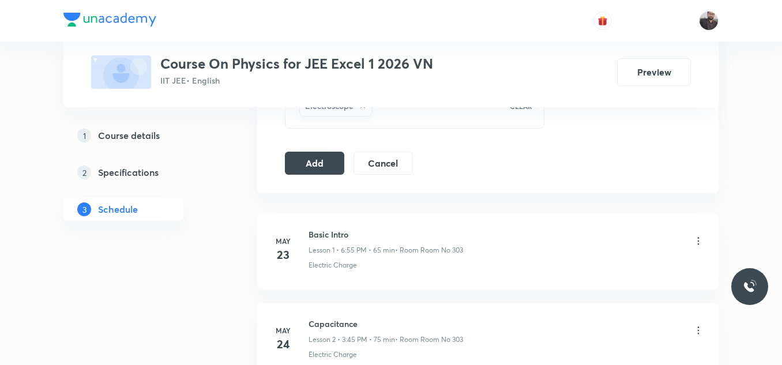
scroll to position [628, 0]
click at [340, 164] on button "Add" at bounding box center [314, 162] width 59 height 23
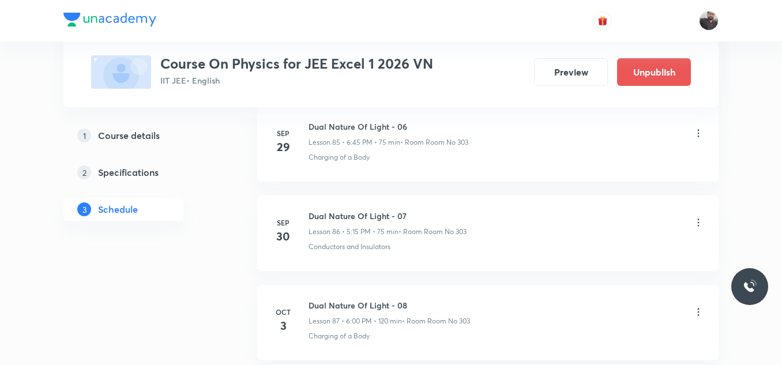
scroll to position [7993, 0]
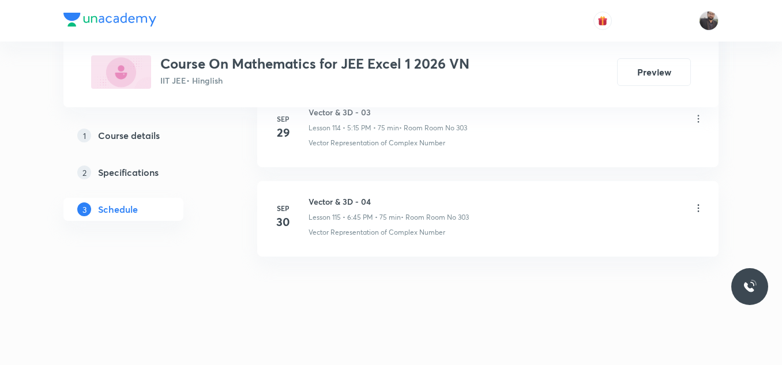
scroll to position [10835, 0]
drag, startPoint x: 304, startPoint y: 197, endPoint x: 469, endPoint y: 194, distance: 165.5
click at [469, 194] on li "[DATE] Vector & 3D - 04 Lesson 115 • 6:45 PM • 75 min • Room Room No 303 Vector…" at bounding box center [487, 219] width 461 height 76
copy h6 "Vector & 3D - 04"
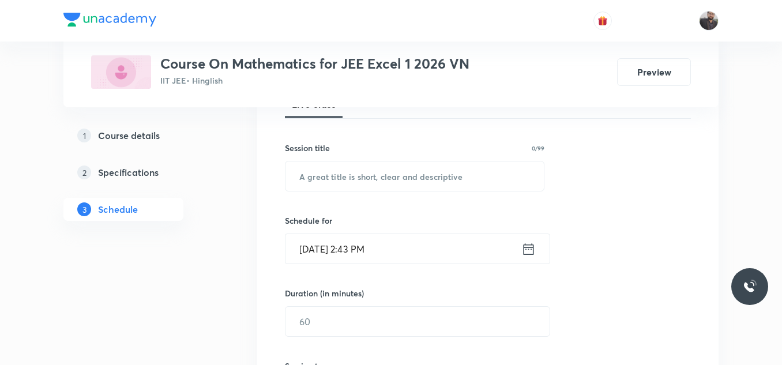
scroll to position [193, 0]
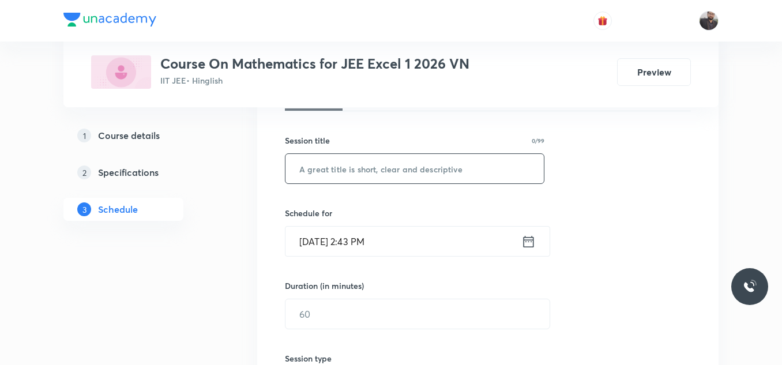
click at [454, 162] on input "text" at bounding box center [414, 168] width 258 height 29
paste input "Vector & 3D - 04"
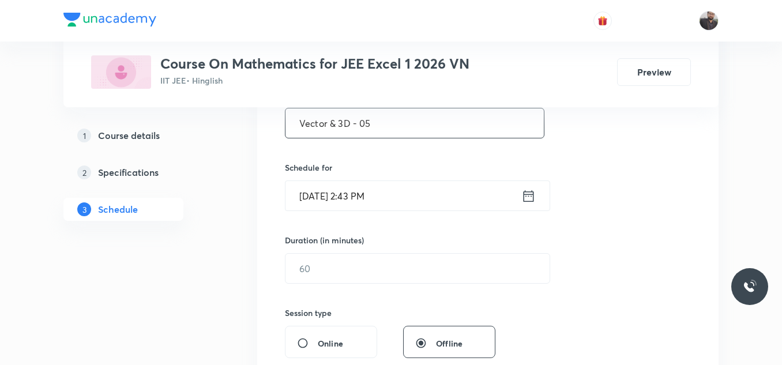
scroll to position [239, 0]
type input "Vector & 3D - 05"
click at [400, 197] on input "[DATE] 2:43 PM" at bounding box center [403, 194] width 236 height 29
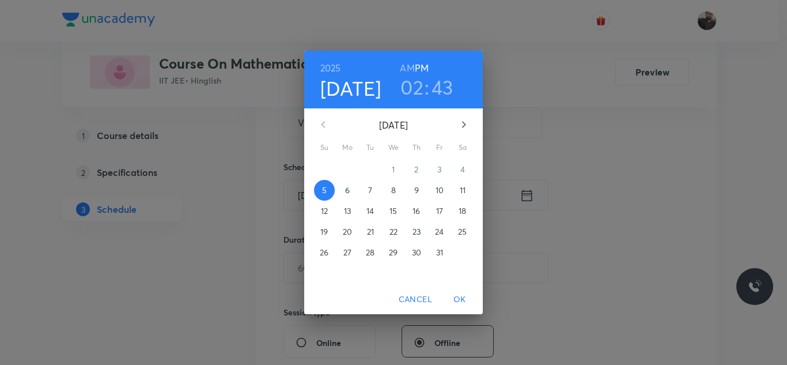
click at [346, 188] on p "6" at bounding box center [347, 190] width 5 height 12
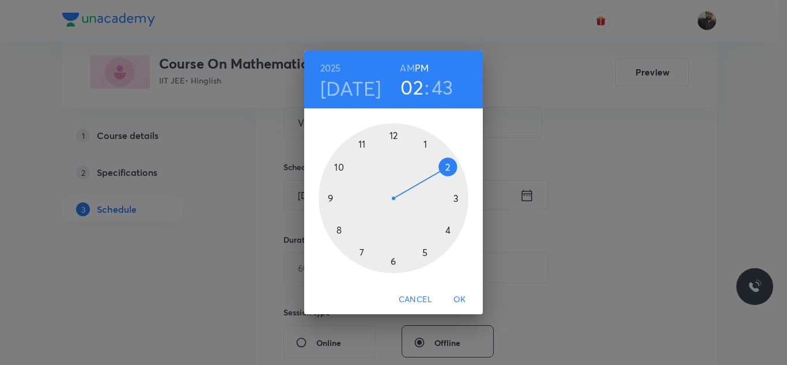
click at [424, 256] on div at bounding box center [394, 198] width 150 height 150
click at [461, 201] on div at bounding box center [394, 198] width 150 height 150
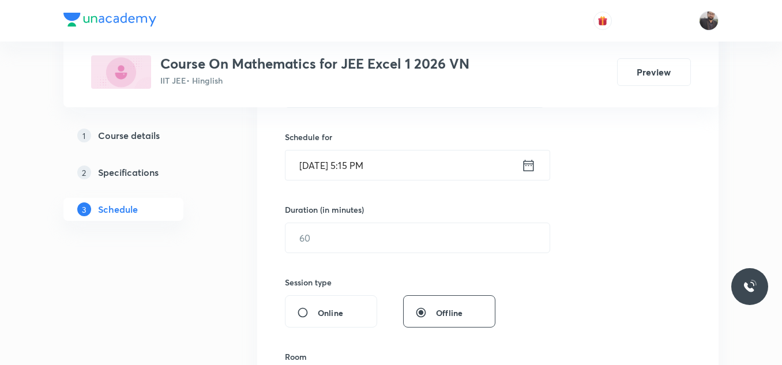
scroll to position [267, 0]
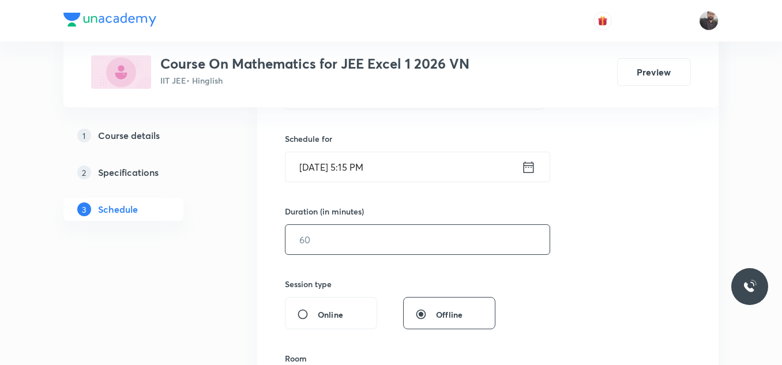
click at [448, 240] on input "text" at bounding box center [417, 239] width 264 height 29
type input "8"
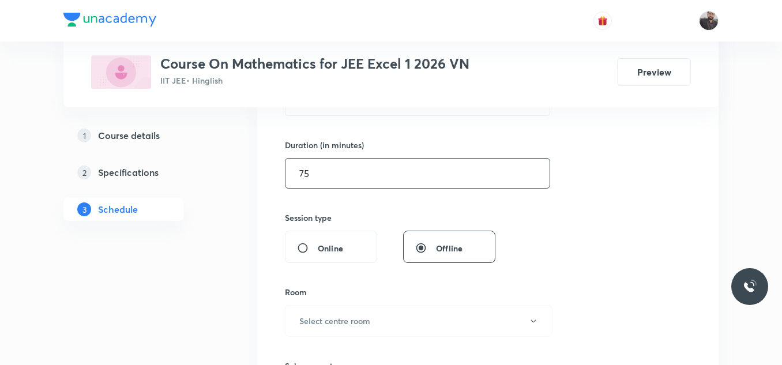
scroll to position [336, 0]
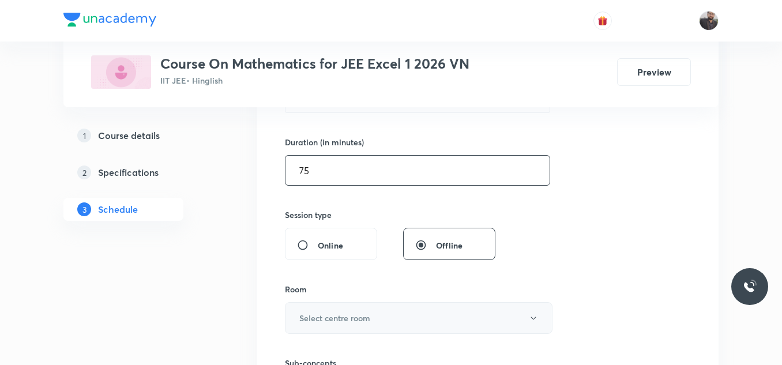
type input "75"
click at [379, 320] on button "Select centre room" at bounding box center [418, 318] width 267 height 32
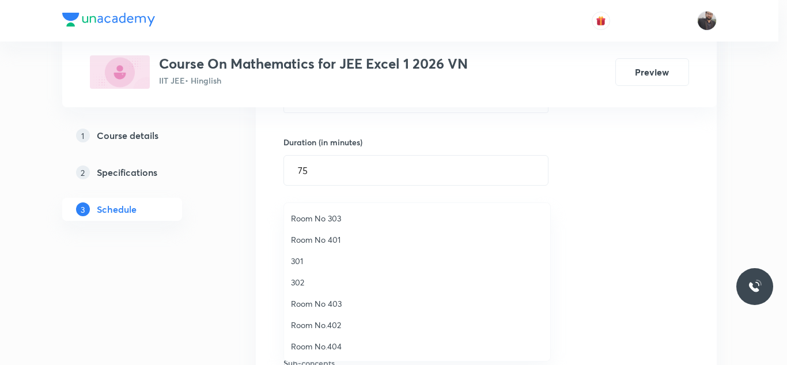
click at [335, 217] on span "Room No 303" at bounding box center [417, 218] width 252 height 12
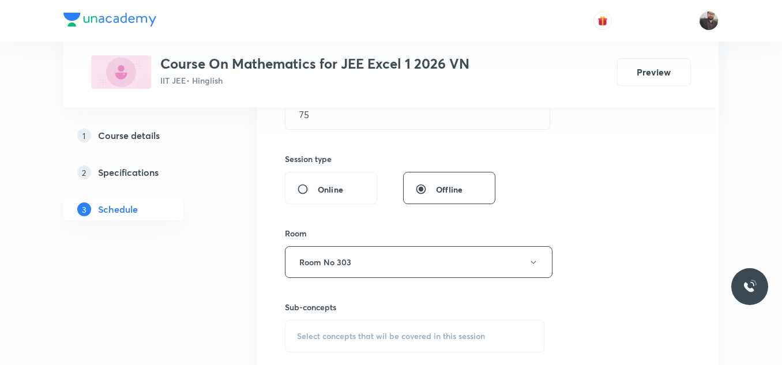
scroll to position [398, 0]
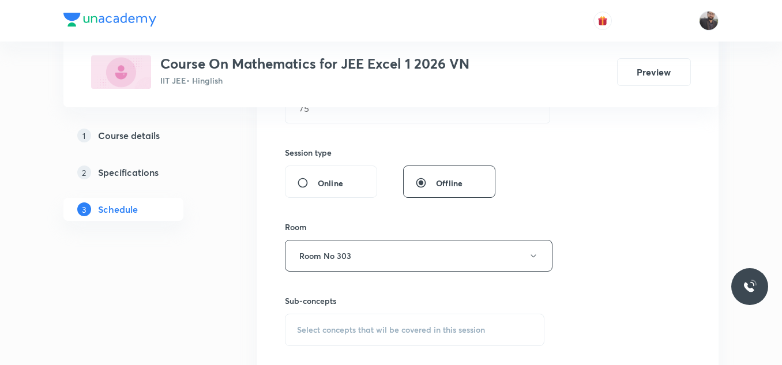
click at [348, 312] on div "Sub-concepts Select concepts that wil be covered in this session" at bounding box center [414, 320] width 259 height 51
click at [346, 337] on div "Select concepts that wil be covered in this session" at bounding box center [414, 330] width 259 height 32
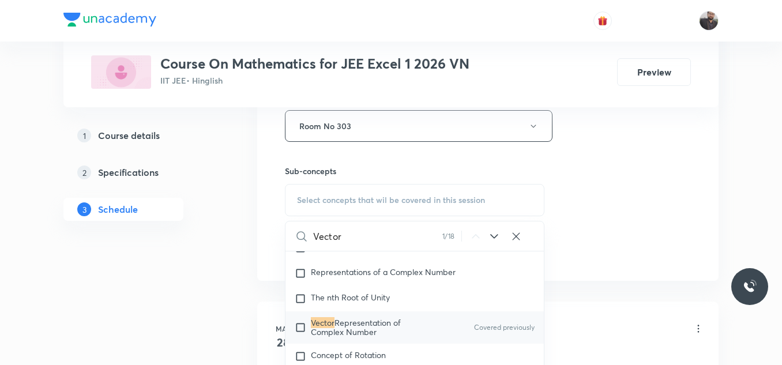
scroll to position [862, 0]
type input "Vector"
click at [355, 315] on div "Vector Representation of Complex Number Covered previously" at bounding box center [414, 327] width 258 height 32
checkbox input "true"
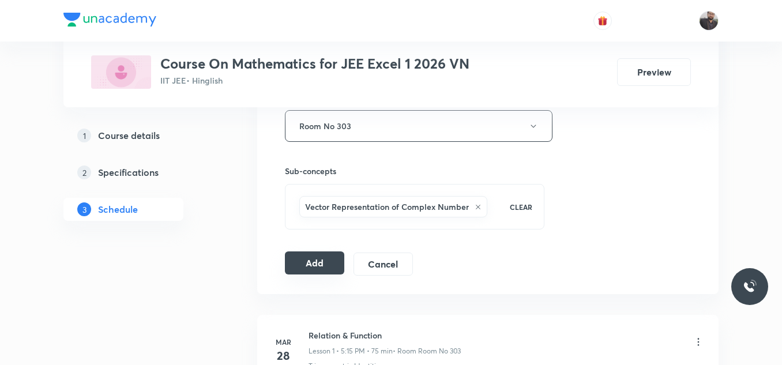
click at [319, 267] on button "Add" at bounding box center [314, 262] width 59 height 23
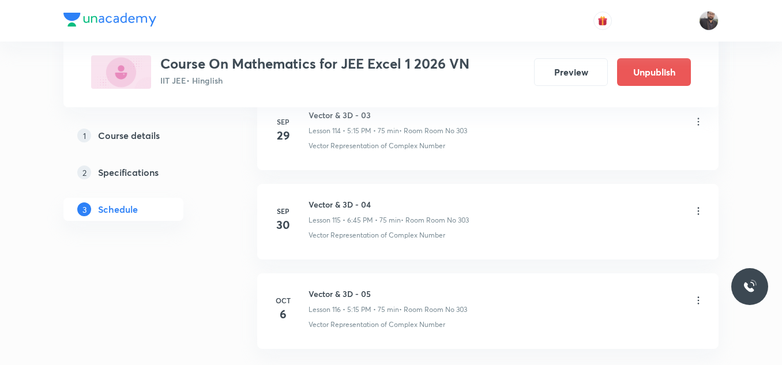
scroll to position [10395, 0]
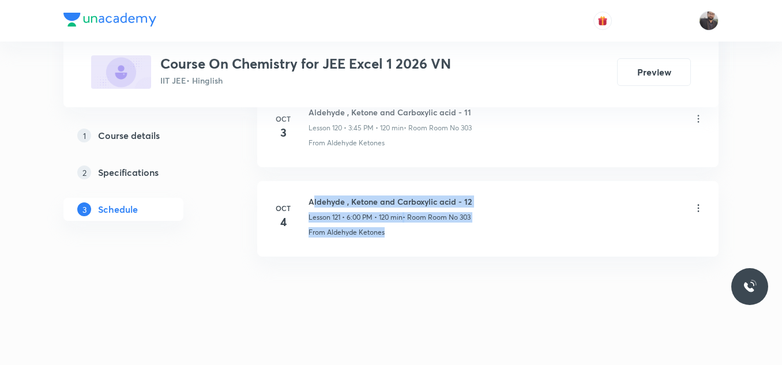
drag, startPoint x: 313, startPoint y: 195, endPoint x: 503, endPoint y: 237, distance: 194.8
click at [503, 237] on div "Aldehyde , Ketone and Carboxylic acid - 12 Lesson 121 • 6:00 PM • 120 min • Roo…" at bounding box center [505, 216] width 395 height 42
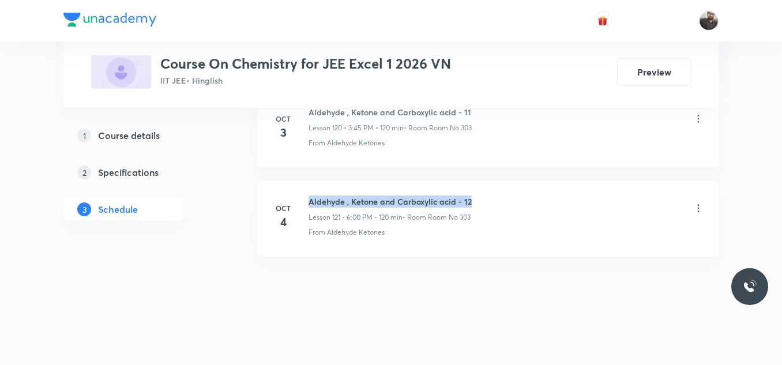
drag, startPoint x: 305, startPoint y: 198, endPoint x: 542, endPoint y: 194, distance: 236.9
click at [542, 194] on li "[DATE] Aldehyde , Ketone and Carboxylic acid - 12 Lesson 121 • 6:00 PM • 120 mi…" at bounding box center [487, 219] width 461 height 76
copy h6 "Aldehyde , Ketone and Carboxylic acid - 12"
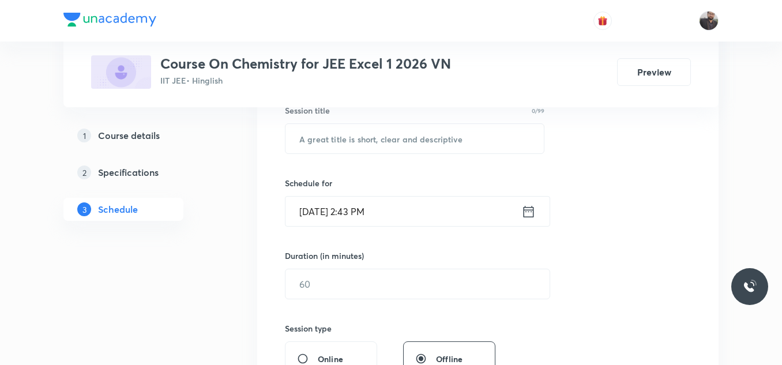
scroll to position [226, 0]
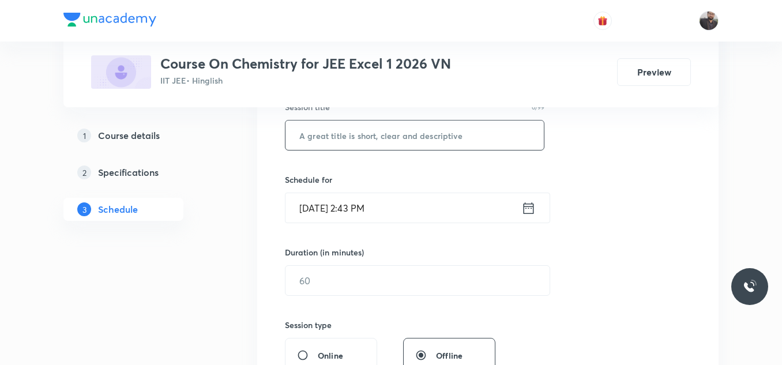
click at [414, 136] on input "text" at bounding box center [414, 134] width 258 height 29
paste input "Aldehyde , Ketone and Carboxylic acid - 12"
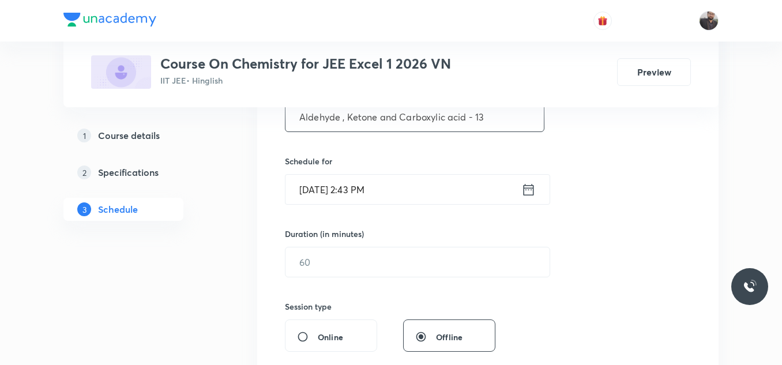
type input "Aldehyde , Ketone and Carboxylic acid - 13"
click at [393, 190] on input "Oct 5, 2025, 2:43 PM" at bounding box center [403, 189] width 236 height 29
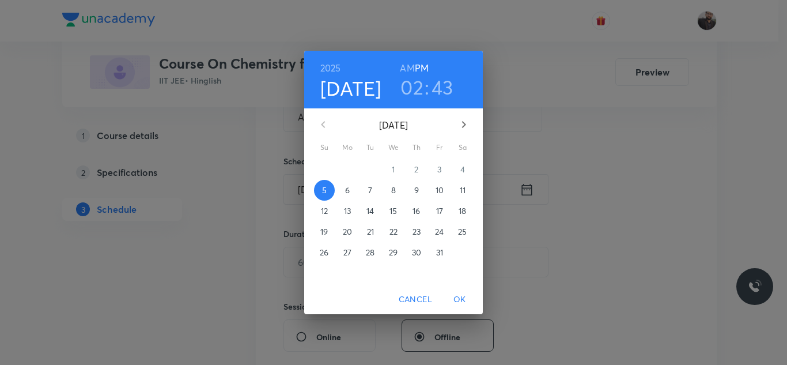
click at [349, 192] on p "6" at bounding box center [347, 190] width 5 height 12
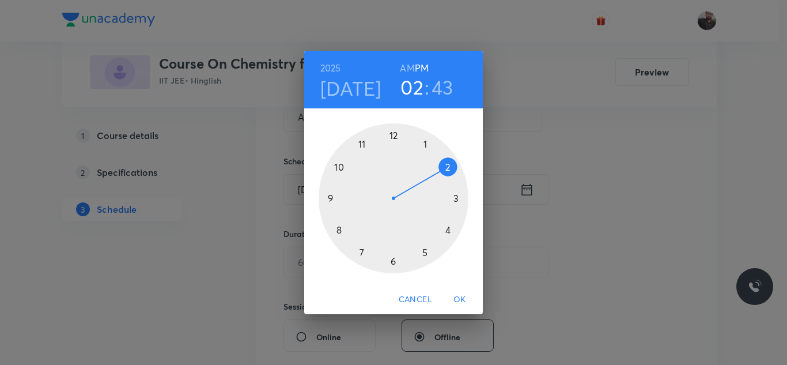
click at [394, 267] on div at bounding box center [394, 198] width 150 height 150
click at [333, 198] on div at bounding box center [394, 198] width 150 height 150
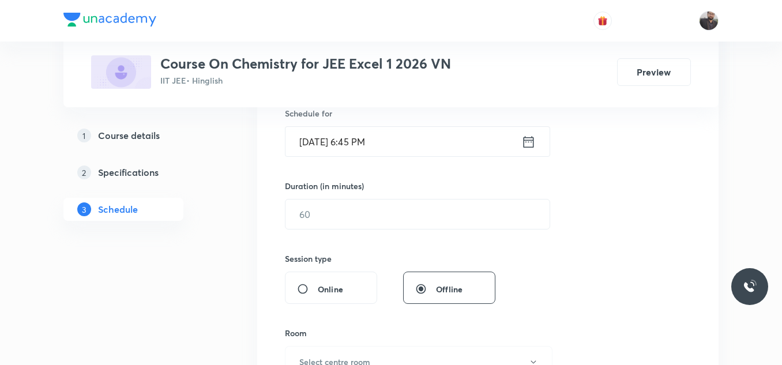
scroll to position [284, 0]
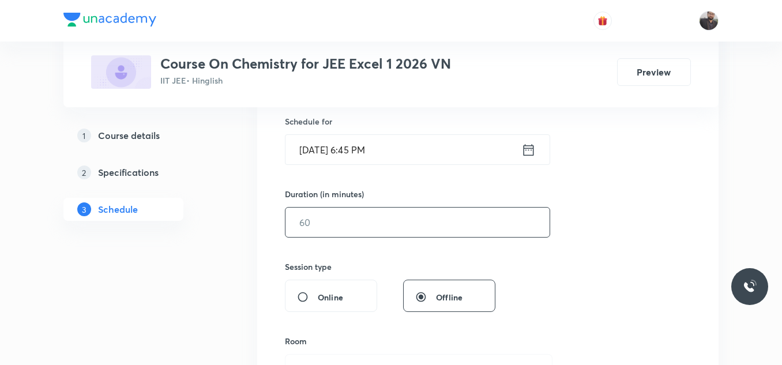
click at [333, 234] on input "text" at bounding box center [417, 222] width 264 height 29
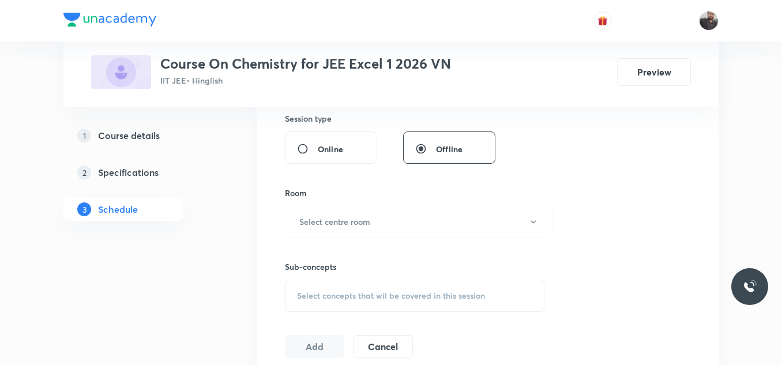
scroll to position [433, 0]
type input "75"
click at [333, 233] on button "Select centre room" at bounding box center [418, 221] width 267 height 32
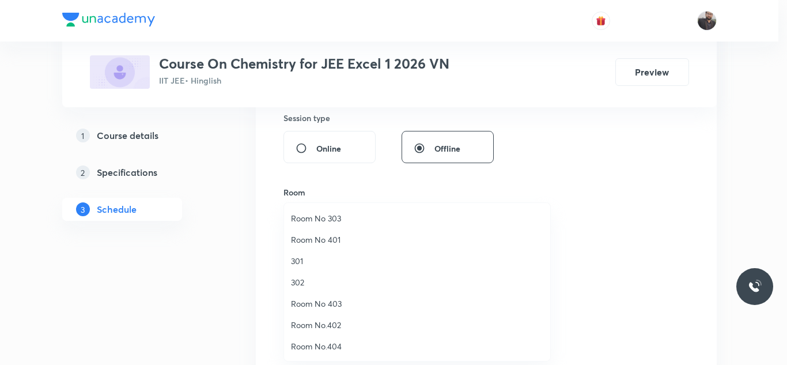
click at [333, 219] on span "Room No 303" at bounding box center [417, 218] width 252 height 12
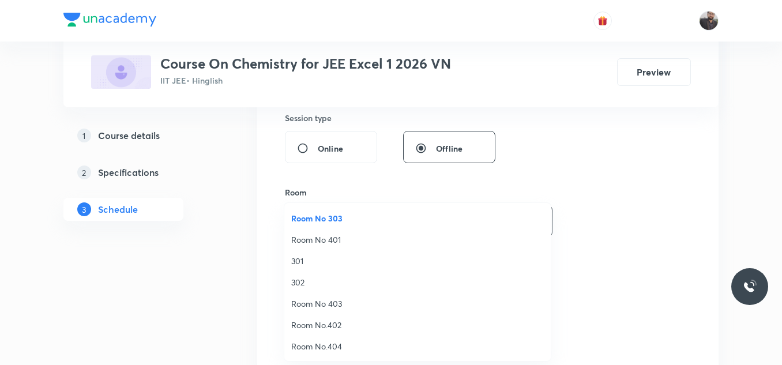
scroll to position [0, 0]
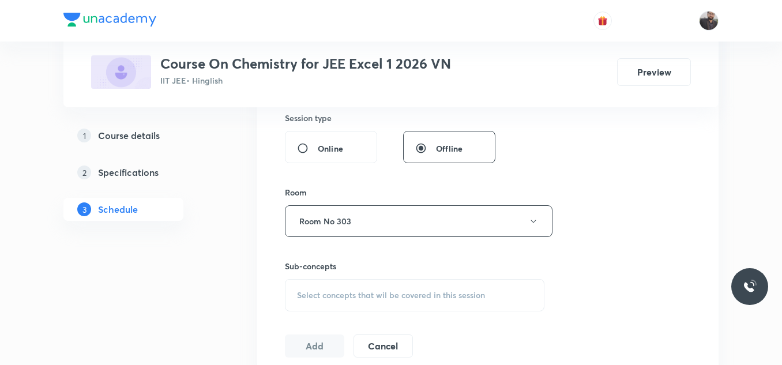
click at [333, 285] on div "Select concepts that wil be covered in this session" at bounding box center [414, 295] width 259 height 32
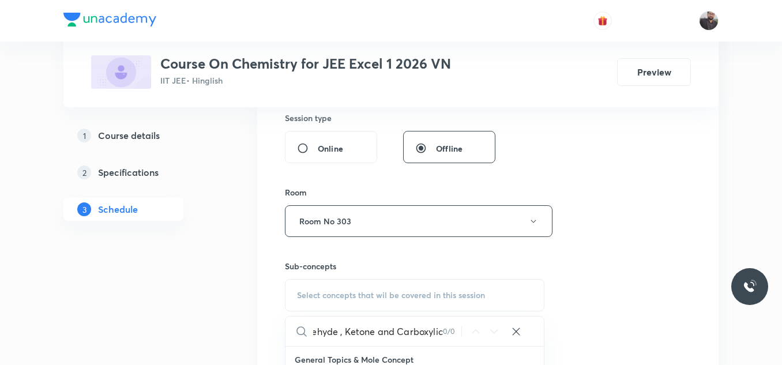
scroll to position [0, 12]
type input "A"
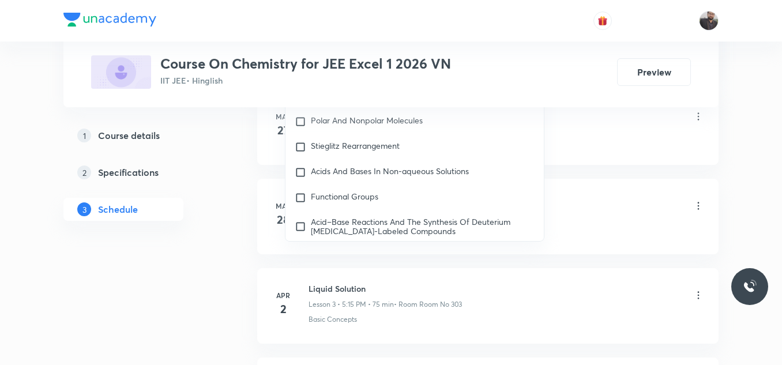
scroll to position [20370, 0]
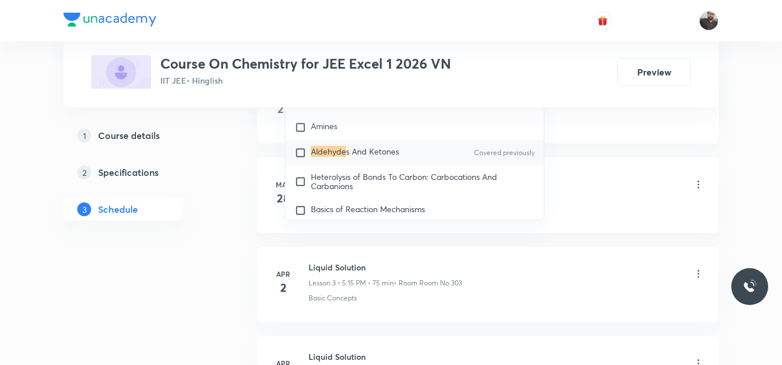
type input "Aldehyde"
click at [409, 165] on div "Aldehyde s And Ketones Covered previously" at bounding box center [414, 152] width 258 height 25
checkbox input "true"
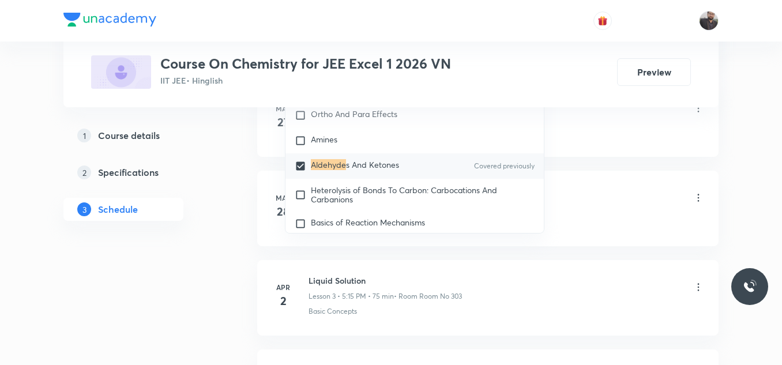
click at [602, 131] on div "Basic Introduction" at bounding box center [505, 132] width 395 height 10
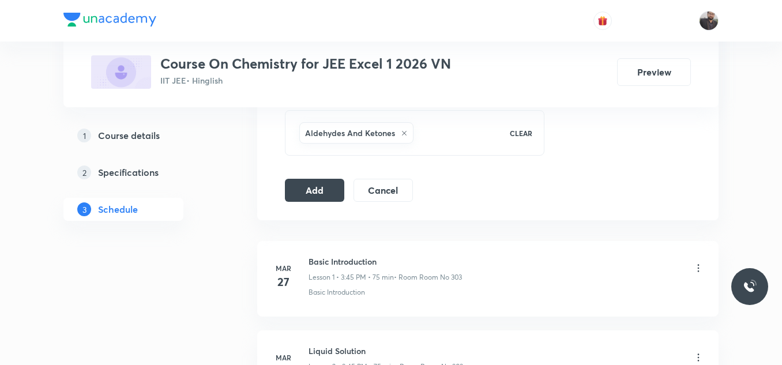
scroll to position [601, 0]
click at [326, 194] on button "Add" at bounding box center [314, 190] width 59 height 23
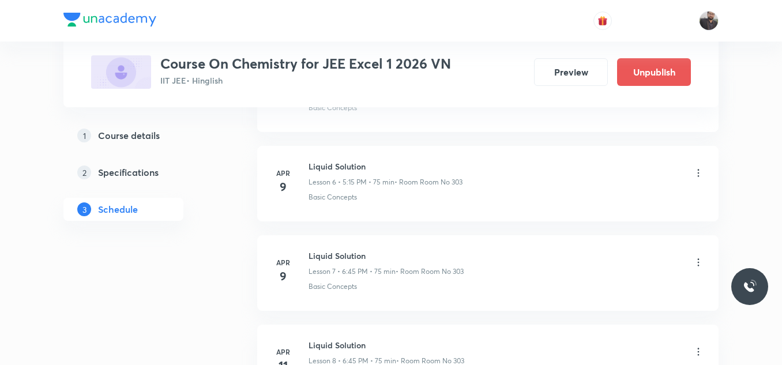
scroll to position [10941, 0]
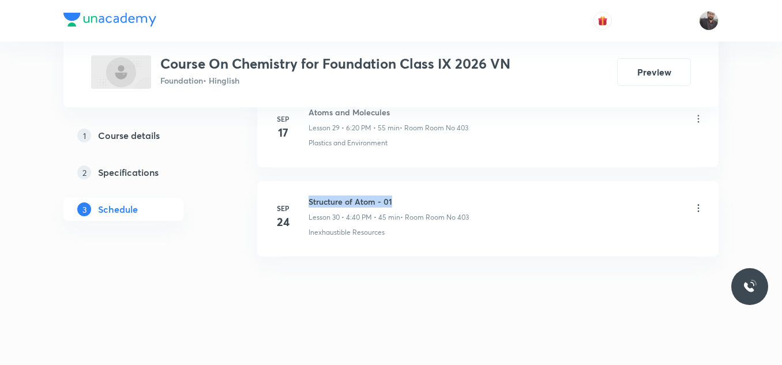
drag, startPoint x: 308, startPoint y: 200, endPoint x: 403, endPoint y: 200, distance: 94.5
click at [403, 200] on h6 "Structure of Atom - 01" at bounding box center [388, 201] width 160 height 12
copy h6 "Structure of Atom - 01"
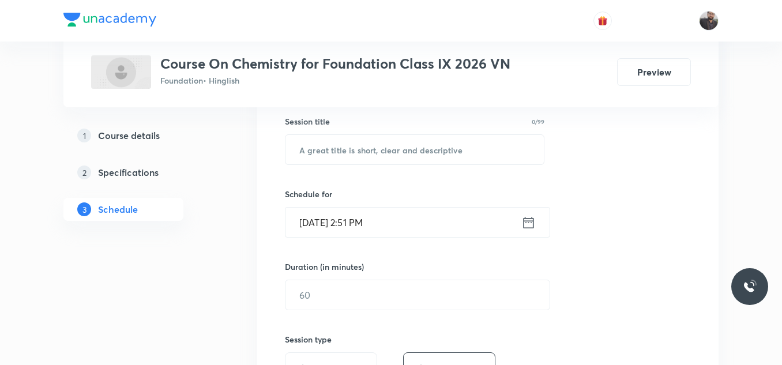
scroll to position [216, 0]
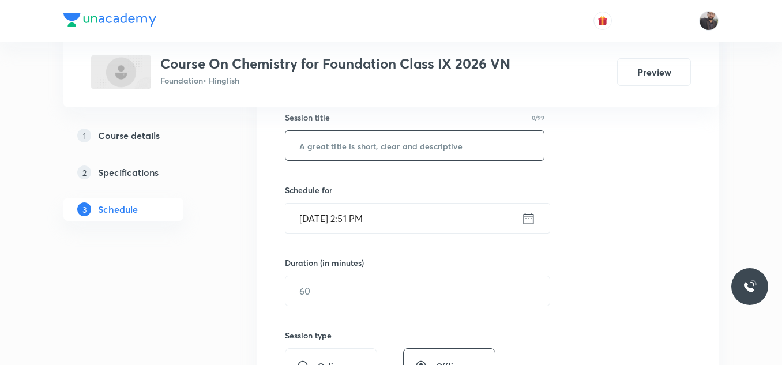
click at [399, 156] on input "text" at bounding box center [414, 145] width 258 height 29
paste input "Structure of Atom - 01"
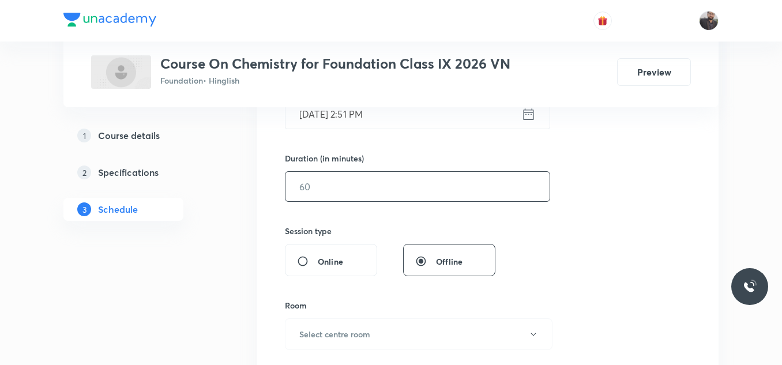
scroll to position [319, 0]
type input "Structure of Atom - 02"
click at [403, 115] on input "Oct 5, 2025, 2:51 PM" at bounding box center [403, 114] width 236 height 29
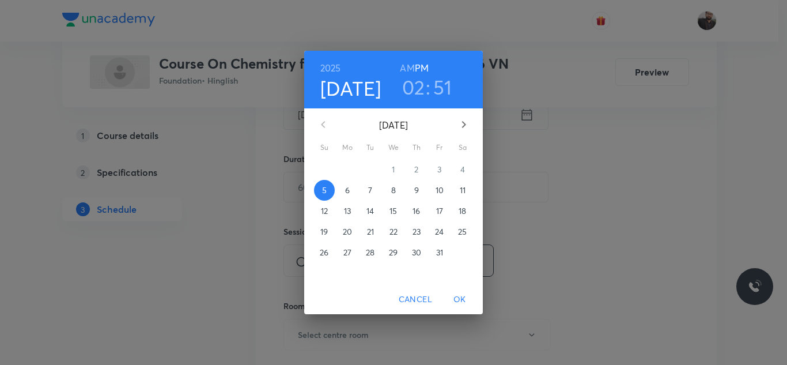
click at [348, 188] on p "6" at bounding box center [347, 190] width 5 height 12
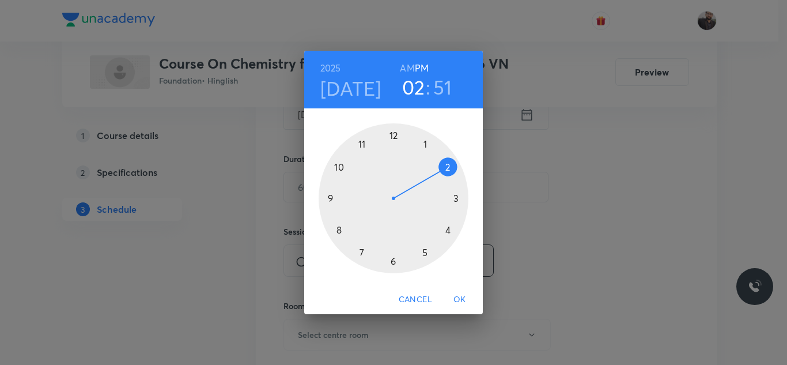
click at [448, 229] on div at bounding box center [394, 198] width 150 height 150
click at [334, 235] on div at bounding box center [394, 198] width 150 height 150
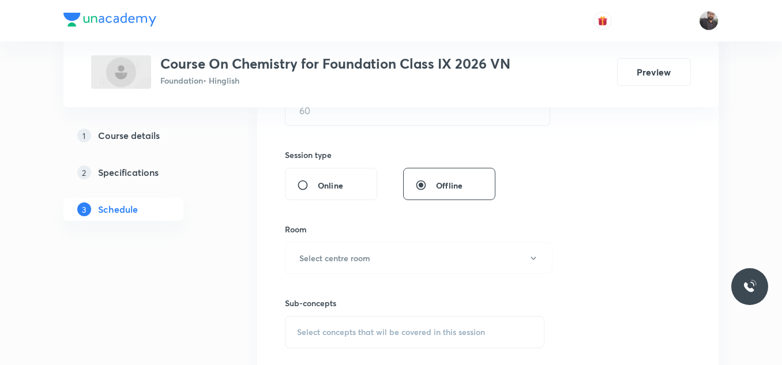
scroll to position [397, 0]
click at [338, 118] on input "text" at bounding box center [417, 109] width 264 height 29
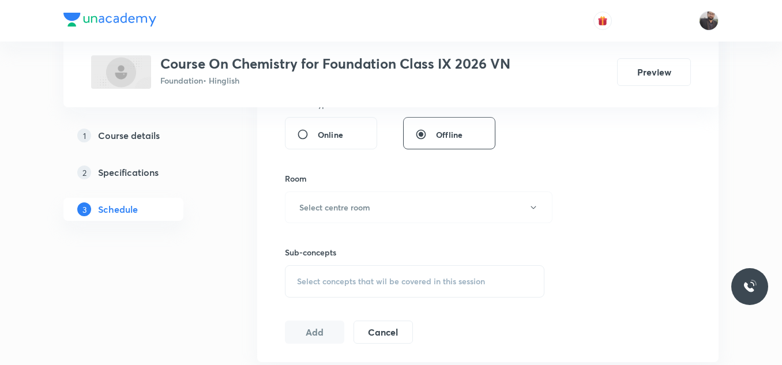
scroll to position [451, 0]
type input "45"
click at [320, 211] on button "Select centre room" at bounding box center [418, 203] width 267 height 32
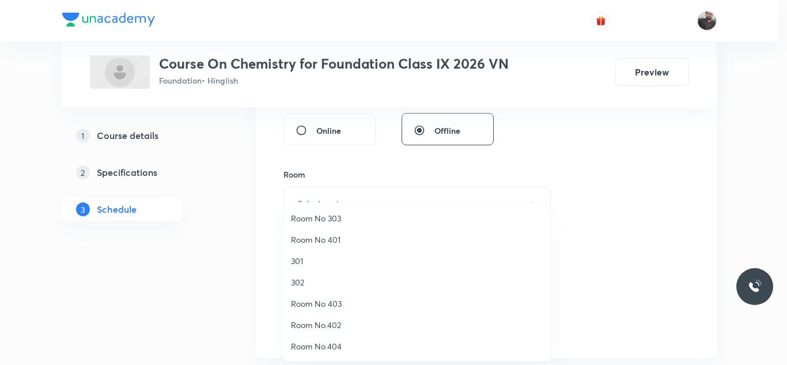
click at [316, 298] on span "Room No 403" at bounding box center [417, 303] width 252 height 12
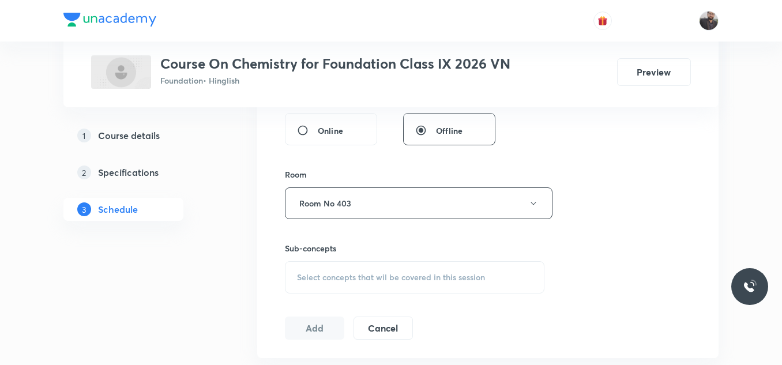
click at [327, 267] on div "Select concepts that wil be covered in this session" at bounding box center [414, 277] width 259 height 32
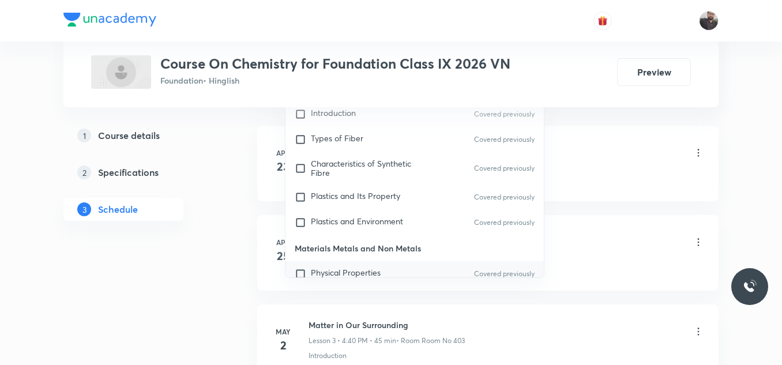
scroll to position [704, 0]
type input "Struct"
click at [355, 216] on span "Plastics and Environment" at bounding box center [357, 220] width 92 height 11
checkbox input "true"
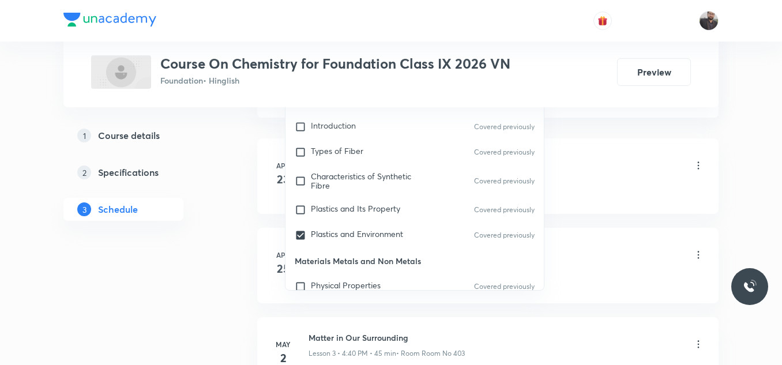
click at [659, 150] on li "Apr 23 Matter in Our Surrounding Lesson 1 • 3:45 PM • 45 min • Room Room No 403…" at bounding box center [487, 176] width 461 height 76
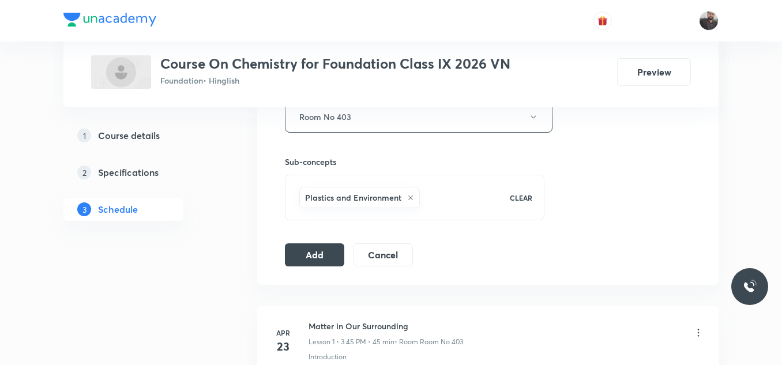
scroll to position [535, 0]
click at [326, 252] on button "Add" at bounding box center [314, 255] width 59 height 23
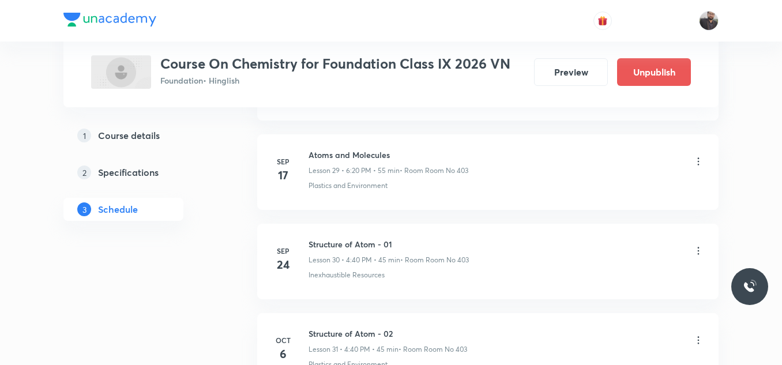
scroll to position [2799, 0]
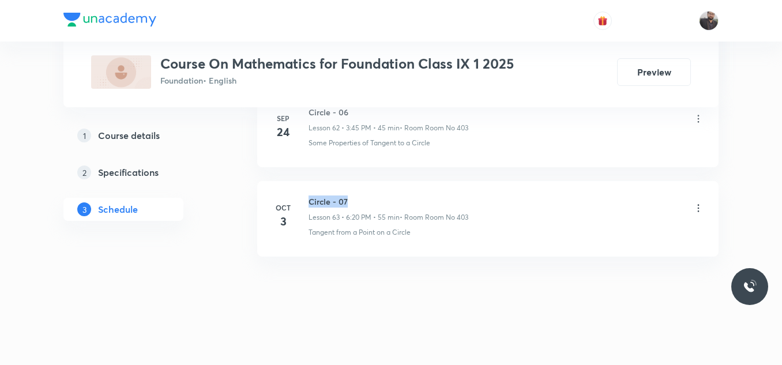
drag, startPoint x: 308, startPoint y: 197, endPoint x: 384, endPoint y: 197, distance: 75.5
click at [384, 197] on h6 "Circle - 07" at bounding box center [388, 201] width 160 height 12
copy h6 "Circle - 07"
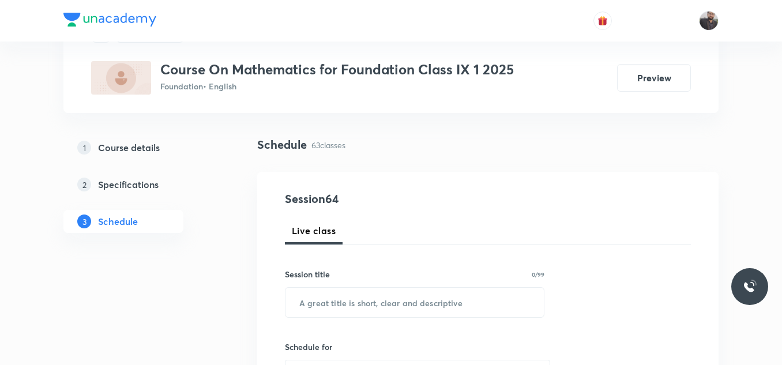
scroll to position [59, 0]
click at [375, 311] on input "text" at bounding box center [414, 301] width 258 height 29
paste input "Circle - 07"
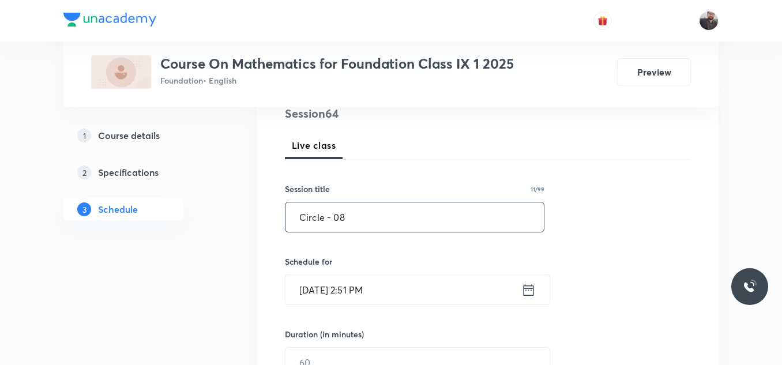
scroll to position [145, 0]
type input "Circle - 08"
click at [383, 283] on input "Oct 5, 2025, 2:51 PM" at bounding box center [403, 288] width 236 height 29
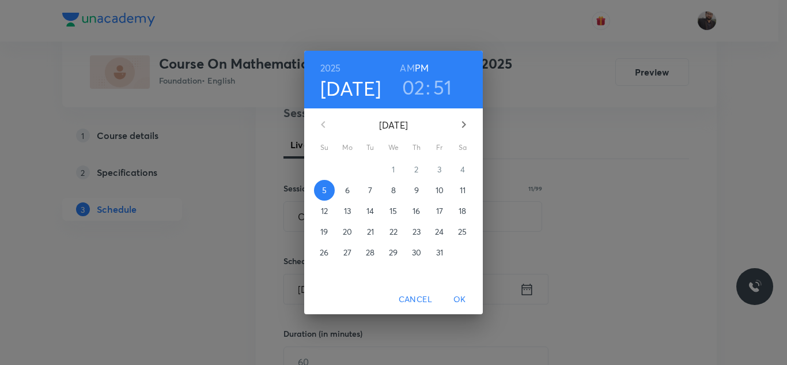
click at [356, 190] on span "6" at bounding box center [347, 190] width 21 height 12
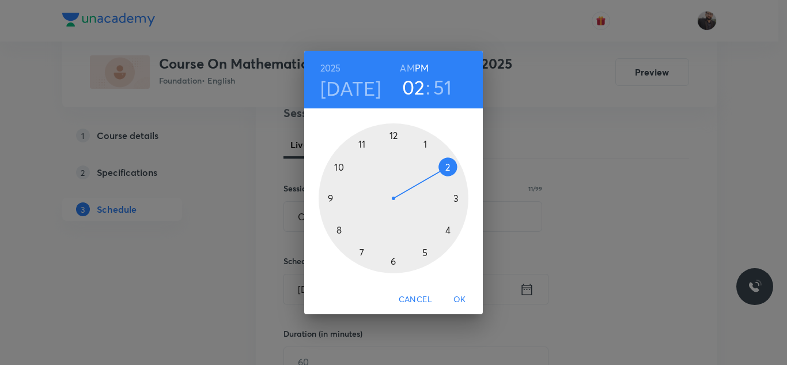
click at [459, 200] on div at bounding box center [394, 198] width 150 height 150
click at [338, 200] on div at bounding box center [394, 198] width 150 height 150
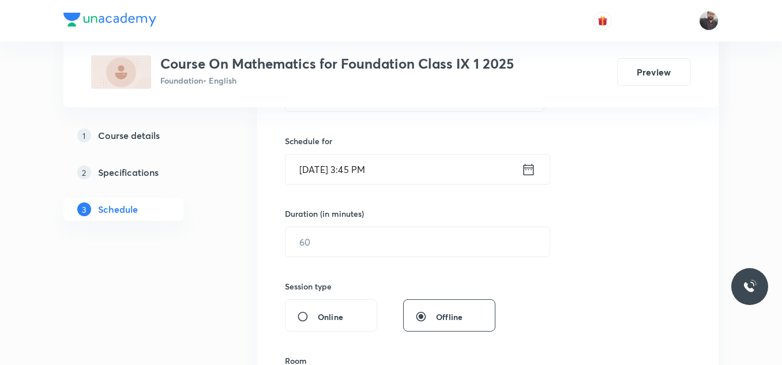
scroll to position [265, 0]
click at [344, 238] on input "text" at bounding box center [417, 241] width 264 height 29
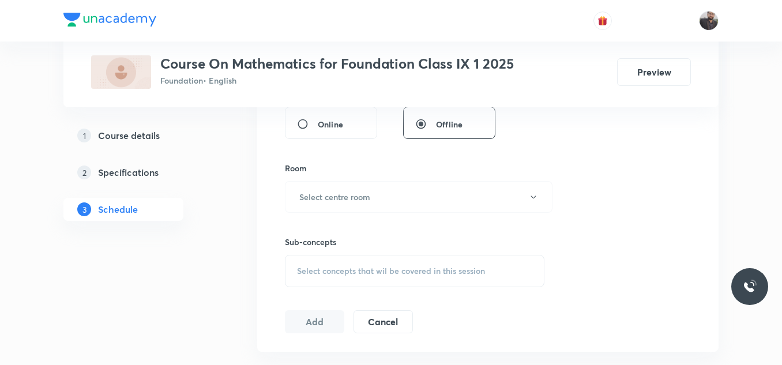
scroll to position [458, 0]
type input "45"
click at [344, 200] on h6 "Select centre room" at bounding box center [334, 196] width 71 height 12
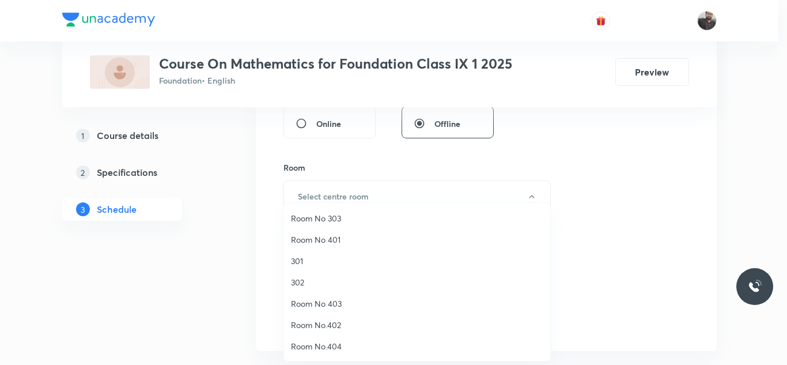
click at [322, 314] on li "Room No 403" at bounding box center [417, 303] width 266 height 21
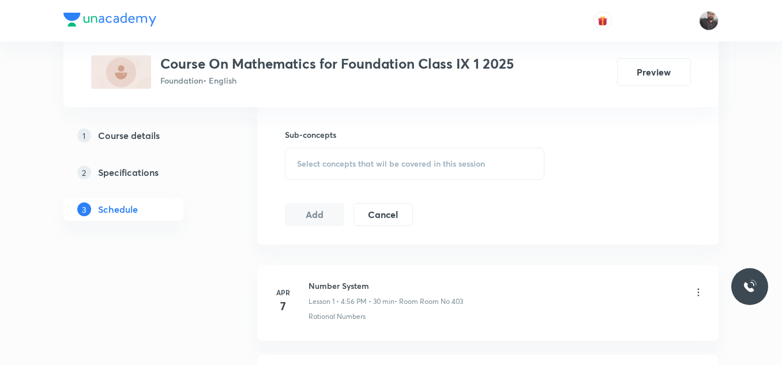
scroll to position [576, 0]
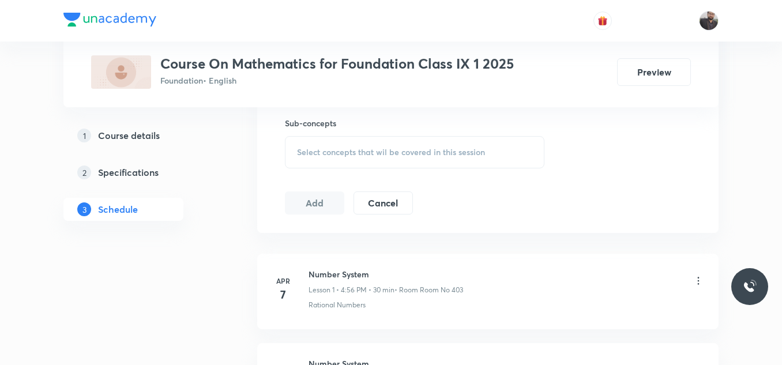
click at [371, 159] on div "Select concepts that wil be covered in this session" at bounding box center [414, 152] width 259 height 32
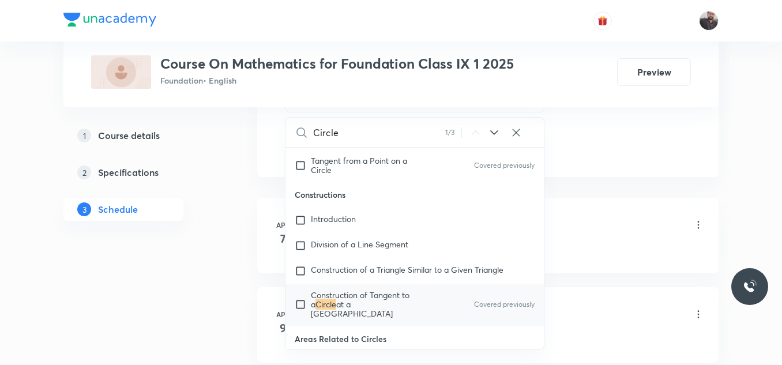
scroll to position [642, 0]
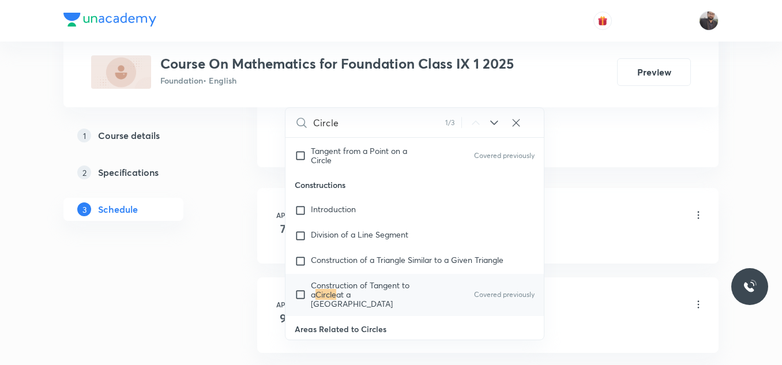
type input "Circle"
click at [365, 277] on div "Construction of Tangent to a Circle at a Given Point Covered previously" at bounding box center [414, 295] width 258 height 42
checkbox input "true"
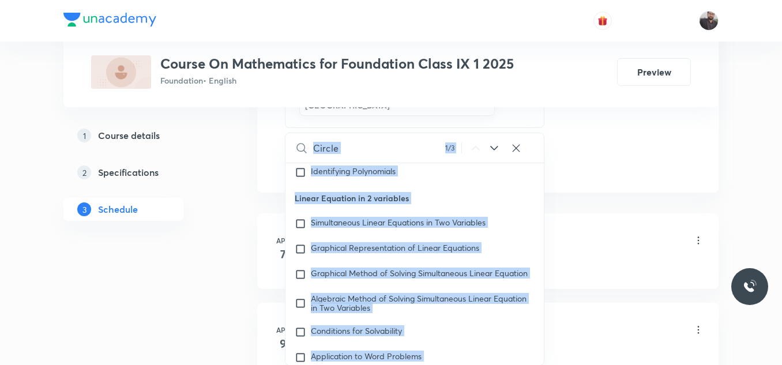
scroll to position [1725, 0]
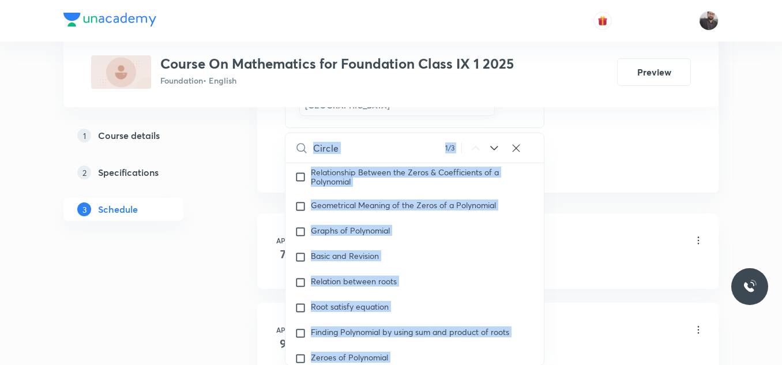
drag, startPoint x: 365, startPoint y: 277, endPoint x: 566, endPoint y: 144, distance: 241.6
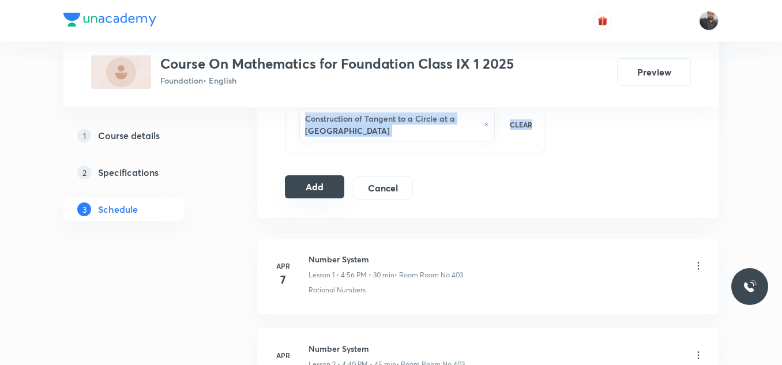
click at [323, 180] on button "Add" at bounding box center [314, 186] width 59 height 23
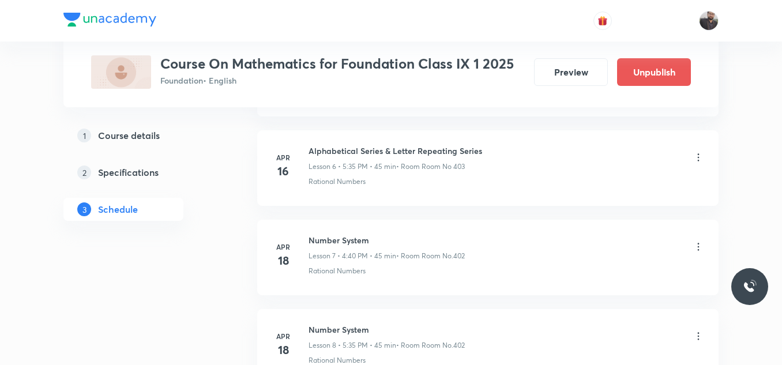
scroll to position [5749, 0]
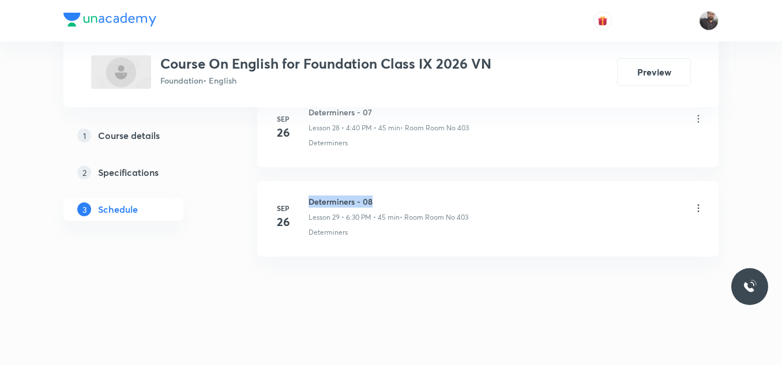
drag, startPoint x: 306, startPoint y: 195, endPoint x: 418, endPoint y: 204, distance: 113.3
click at [418, 204] on div "[DATE] Determiners - 08 Lesson 29 • 6:30 PM • 45 min • Room Room No 403 Determi…" at bounding box center [487, 216] width 432 height 42
copy h6 "Determiners - 08"
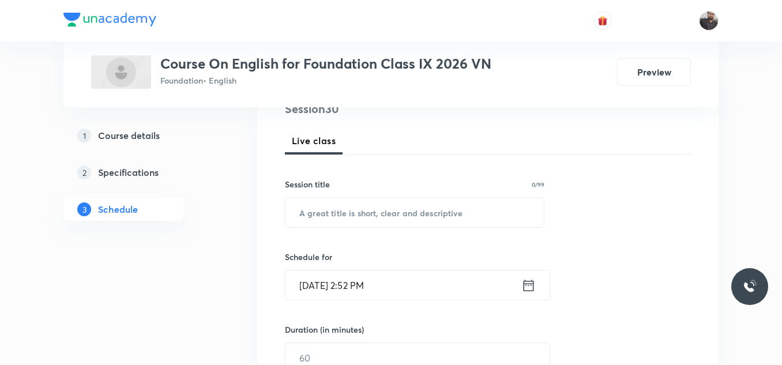
scroll to position [149, 0]
click at [420, 207] on input "text" at bounding box center [414, 211] width 258 height 29
paste input "Determiners - 08"
drag, startPoint x: 420, startPoint y: 207, endPoint x: 191, endPoint y: -50, distance: 343.8
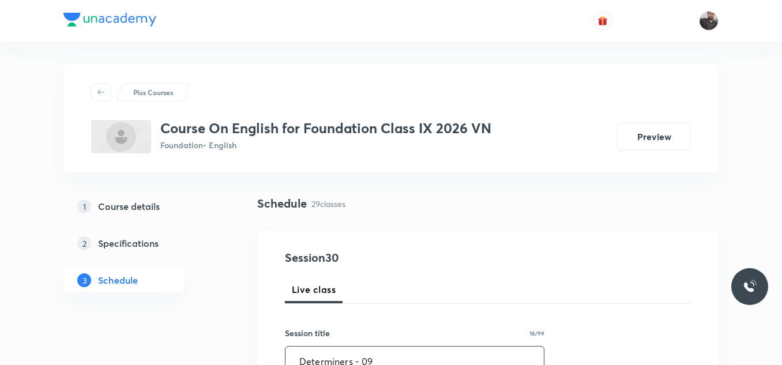
scroll to position [106, 0]
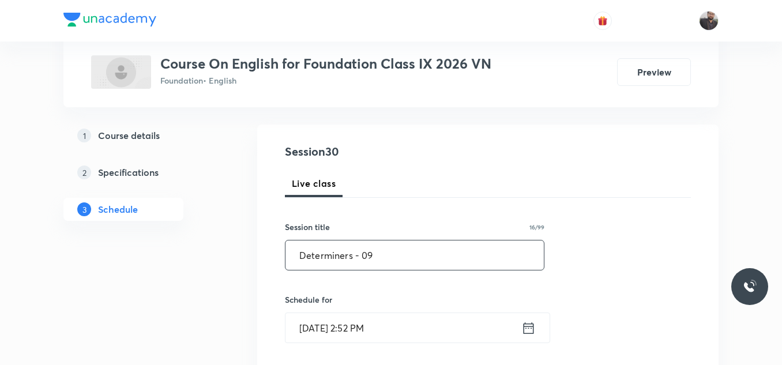
click at [398, 259] on input "Determiners - 09" at bounding box center [414, 254] width 258 height 29
drag, startPoint x: 398, startPoint y: 259, endPoint x: 217, endPoint y: 269, distance: 181.8
paste input "Poem ( No Men are Foreign)"
click at [335, 259] on input "Poem ( No Men are Foreign)" at bounding box center [414, 254] width 258 height 29
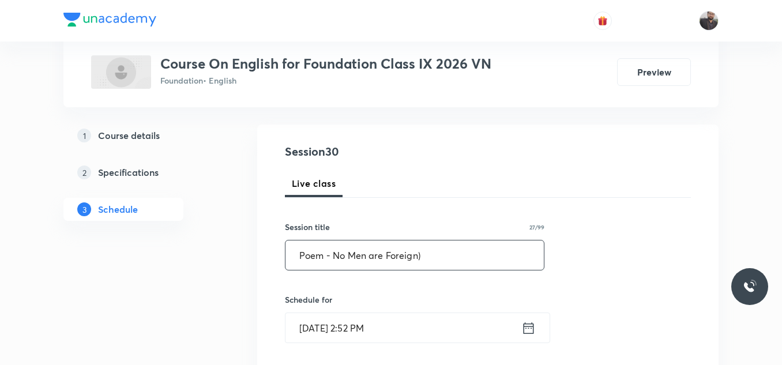
click at [432, 259] on input "Poem - No Men are Foreign)" at bounding box center [414, 254] width 258 height 29
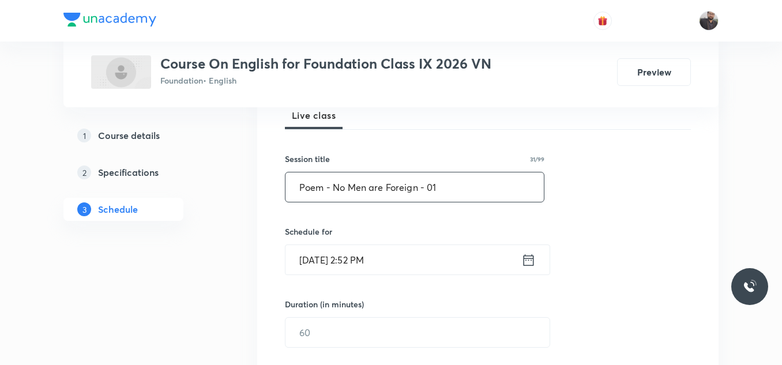
type input "Poem - No Men are Foreign - 01"
click at [432, 259] on input "[DATE] 2:52 PM" at bounding box center [403, 259] width 236 height 29
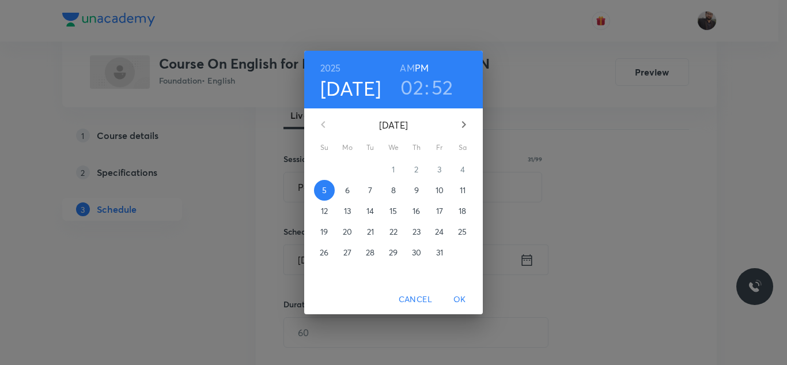
click at [348, 190] on p "6" at bounding box center [347, 190] width 5 height 12
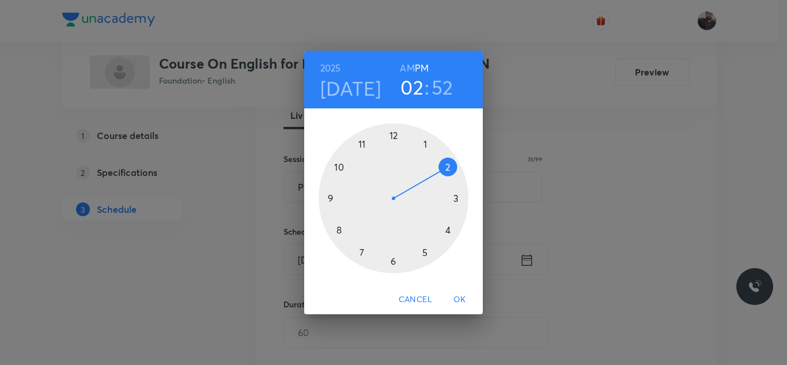
click at [429, 252] on div at bounding box center [394, 198] width 150 height 150
click at [358, 254] on div at bounding box center [394, 198] width 150 height 150
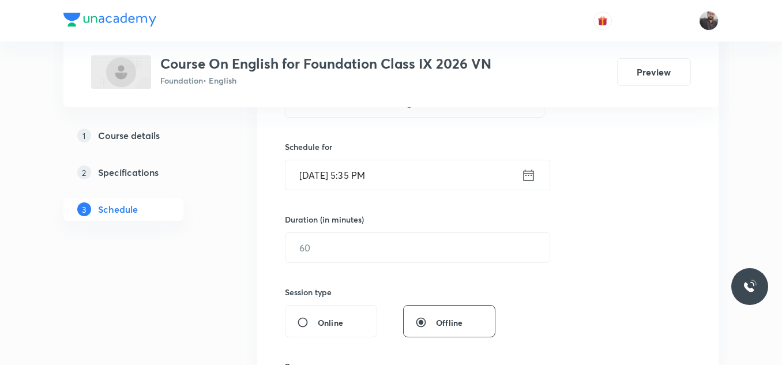
scroll to position [260, 0]
click at [380, 252] on input "text" at bounding box center [417, 246] width 264 height 29
type input "5"
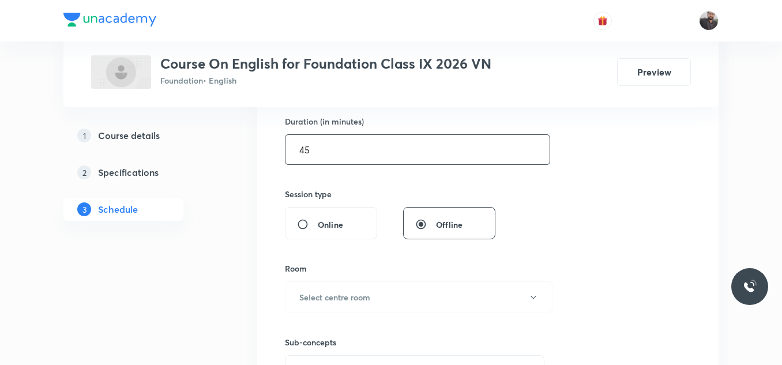
scroll to position [361, 0]
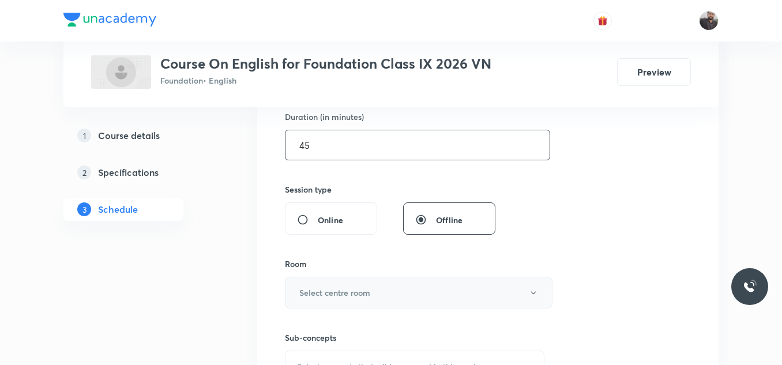
type input "45"
click at [297, 306] on button "Select centre room" at bounding box center [418, 293] width 267 height 32
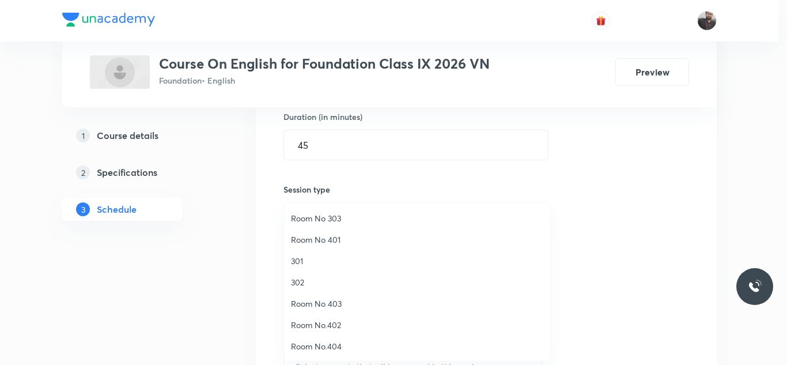
click at [321, 304] on span "Room No 403" at bounding box center [417, 303] width 252 height 12
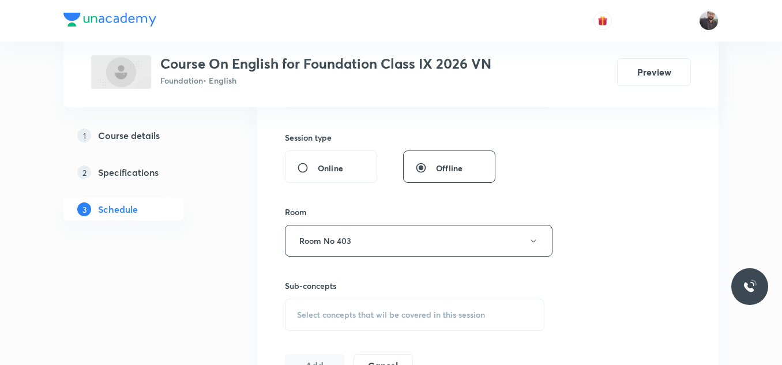
scroll to position [416, 0]
click at [331, 314] on span "Select concepts that wil be covered in this session" at bounding box center [391, 312] width 188 height 9
type input "Poem ( No Men are Foreign)"
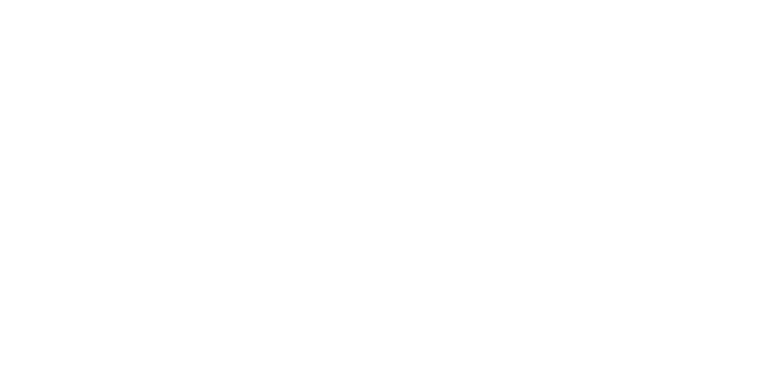
scroll to position [0, 0]
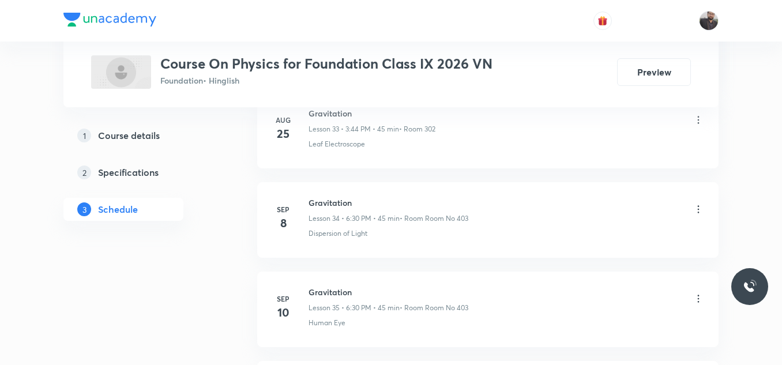
scroll to position [4044, 0]
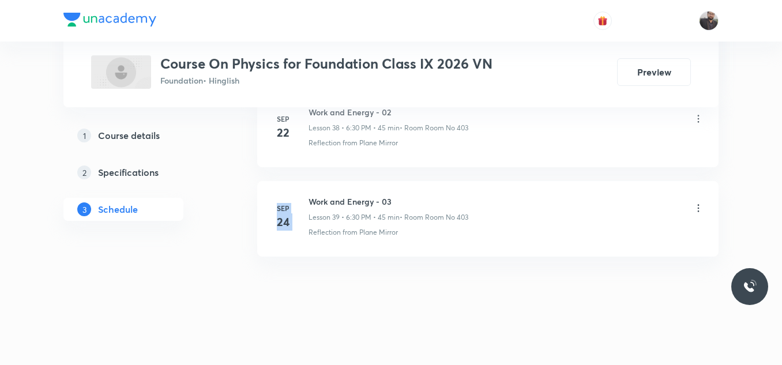
drag, startPoint x: 308, startPoint y: 195, endPoint x: 516, endPoint y: 155, distance: 212.0
click at [432, 198] on h6 "Work and Energy - 03" at bounding box center [388, 201] width 160 height 12
drag, startPoint x: 310, startPoint y: 197, endPoint x: 394, endPoint y: 191, distance: 84.4
click at [394, 191] on li "[DATE] Work and Energy - 03 Lesson 39 • 6:30 PM • 45 min • Room Room No 403 Ref…" at bounding box center [487, 219] width 461 height 76
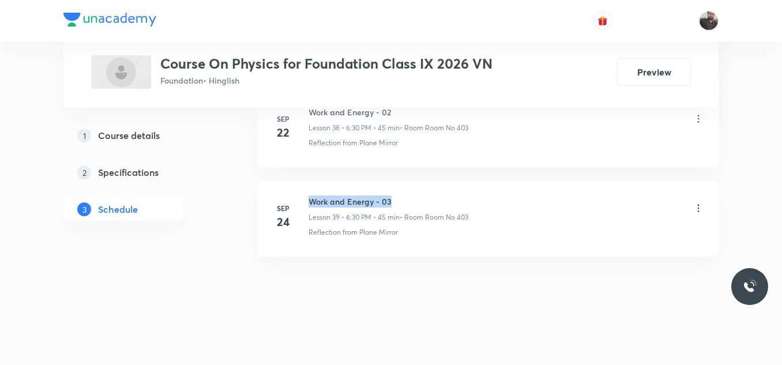
copy h6 "Work and Energy - 03"
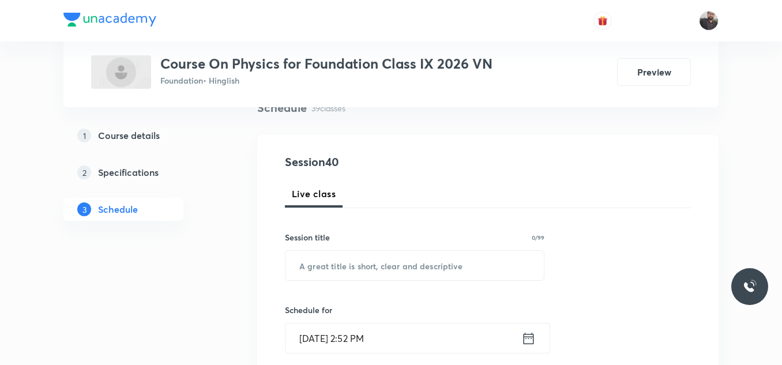
scroll to position [122, 0]
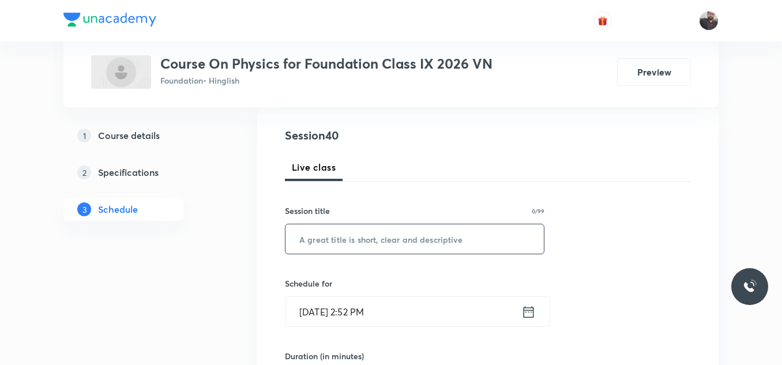
click at [387, 247] on input "text" at bounding box center [414, 238] width 258 height 29
paste input "Work and Energy - 03"
click at [387, 247] on input "Work and Energy - 03" at bounding box center [414, 238] width 258 height 29
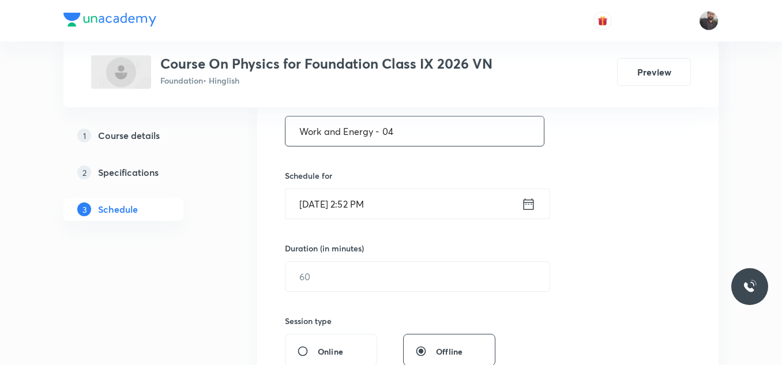
scroll to position [231, 0]
type input "Work and Energy - 04"
click at [412, 194] on input "Oct 5, 2025, 2:52 PM" at bounding box center [403, 202] width 236 height 29
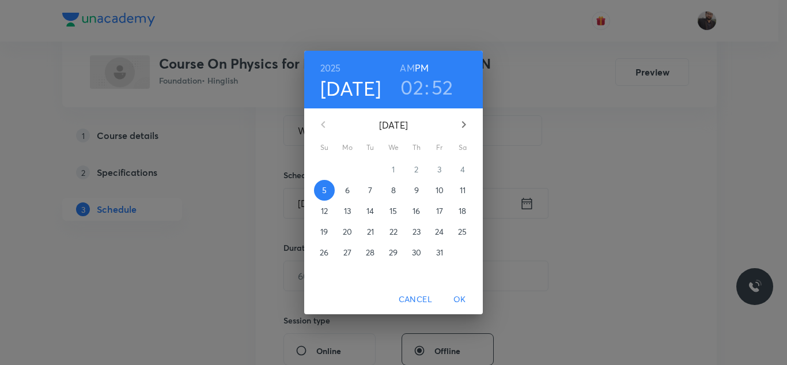
click at [349, 191] on p "6" at bounding box center [347, 190] width 5 height 12
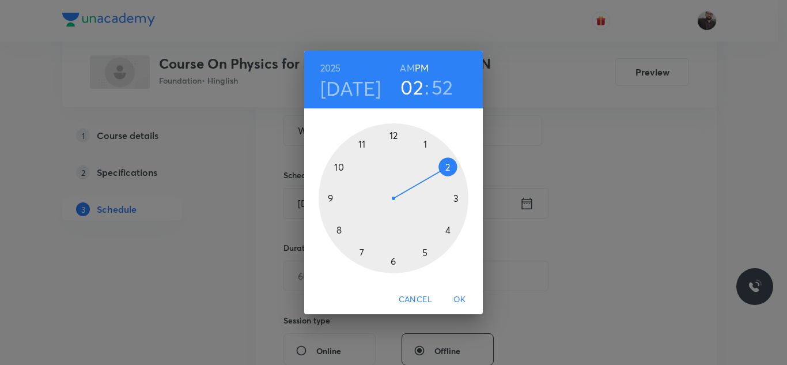
click at [394, 267] on div at bounding box center [394, 198] width 150 height 150
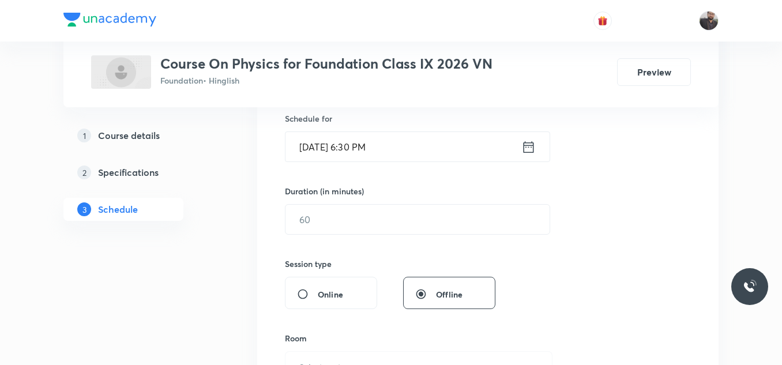
scroll to position [288, 0]
click at [379, 222] on input "text" at bounding box center [417, 218] width 264 height 29
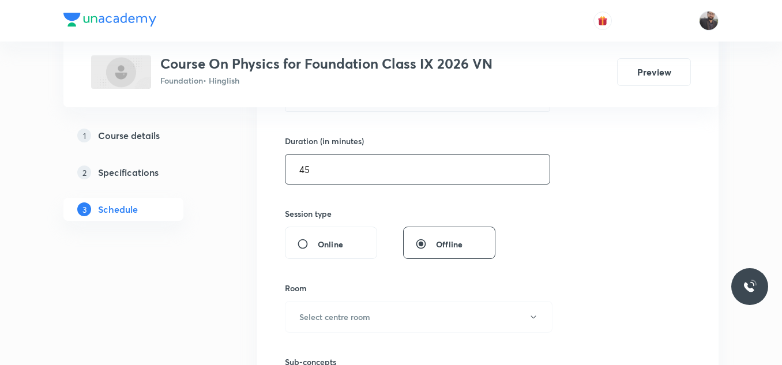
scroll to position [338, 0]
type input "45"
click at [329, 307] on button "Select centre room" at bounding box center [418, 316] width 267 height 32
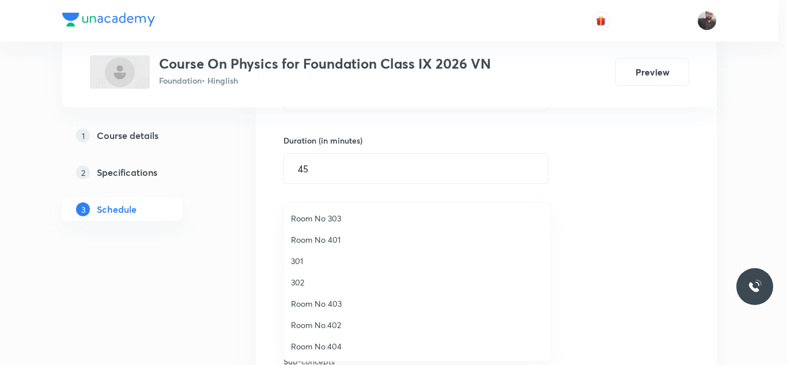
click at [329, 310] on li "Room No 403" at bounding box center [417, 303] width 266 height 21
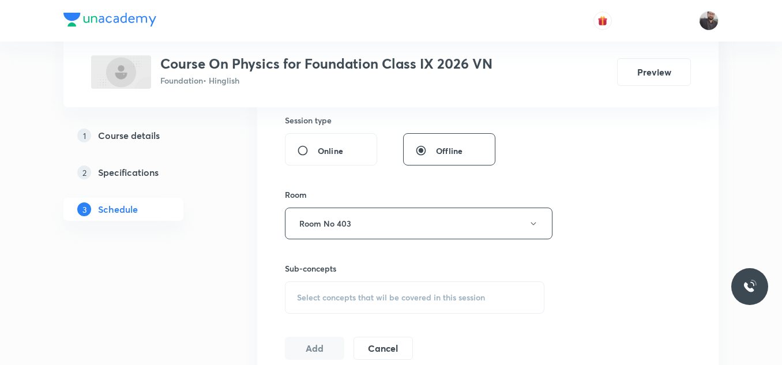
scroll to position [431, 0]
click at [329, 310] on div "Select concepts that wil be covered in this session" at bounding box center [414, 297] width 259 height 32
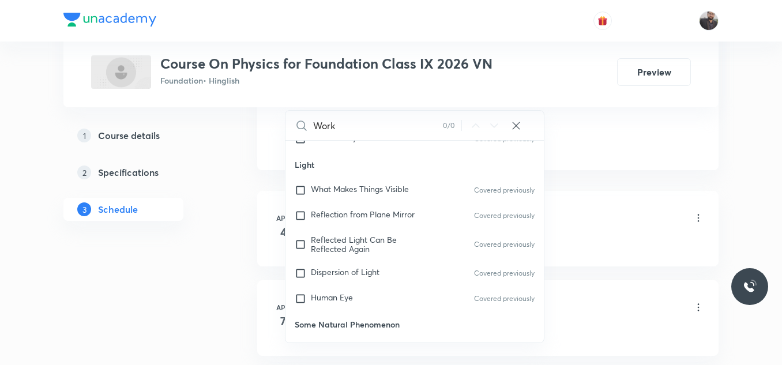
scroll to position [118, 0]
type input "Work"
click at [344, 240] on span "Reflected Light Can Be Reflected Again" at bounding box center [354, 243] width 86 height 20
checkbox input "true"
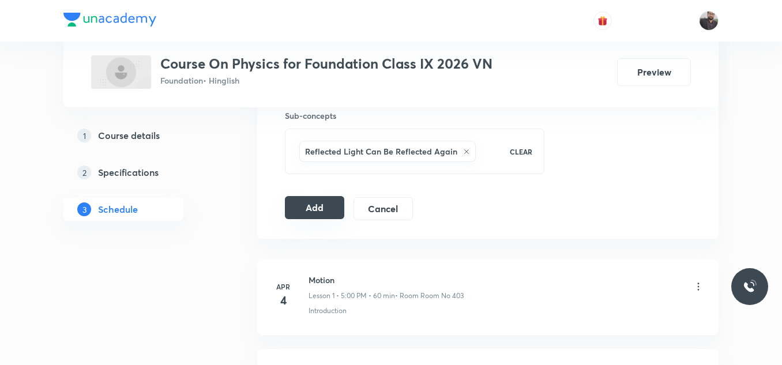
scroll to position [583, 0]
click at [329, 207] on button "Add" at bounding box center [314, 208] width 59 height 23
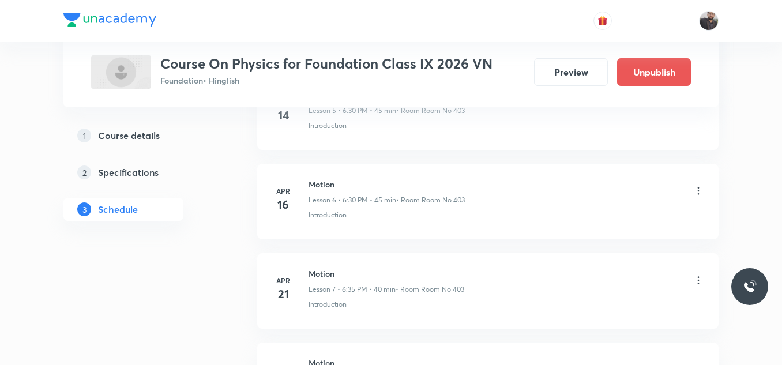
scroll to position [3603, 0]
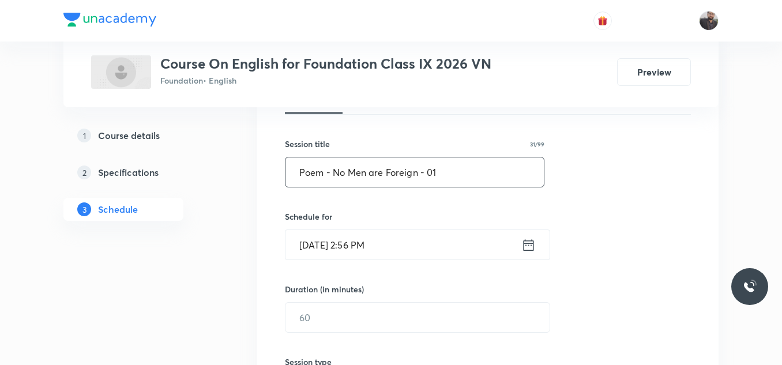
scroll to position [193, 0]
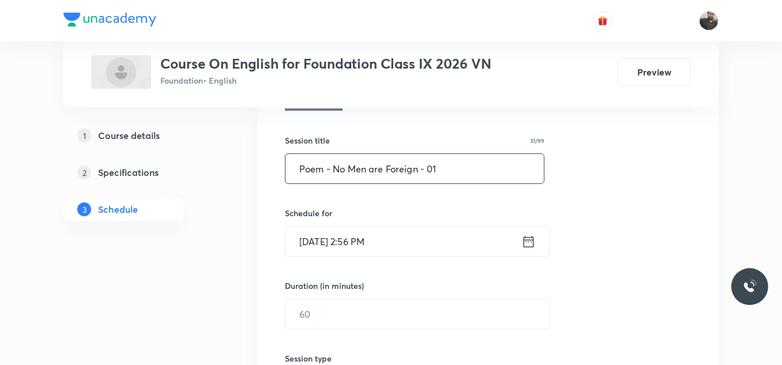
type input "Poem - No Men are Foreign - 01"
click at [385, 254] on input "[DATE] 2:56 PM" at bounding box center [403, 241] width 236 height 29
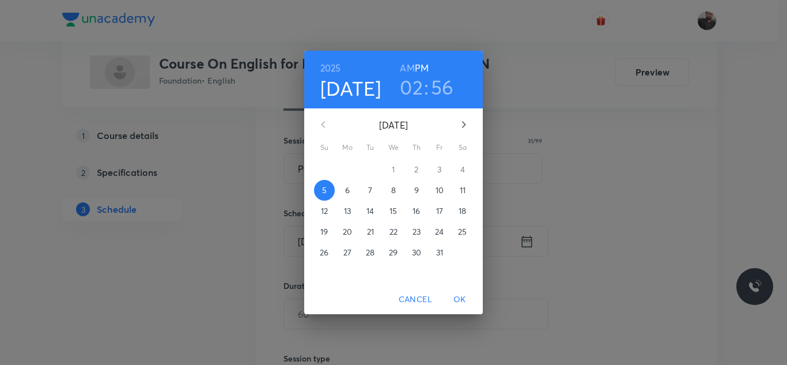
click at [350, 192] on span "6" at bounding box center [347, 190] width 21 height 12
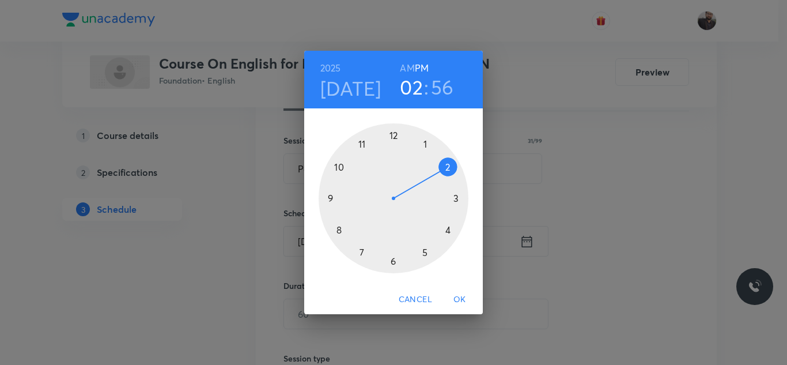
click at [427, 255] on div at bounding box center [394, 198] width 150 height 150
click at [359, 254] on div at bounding box center [394, 198] width 150 height 150
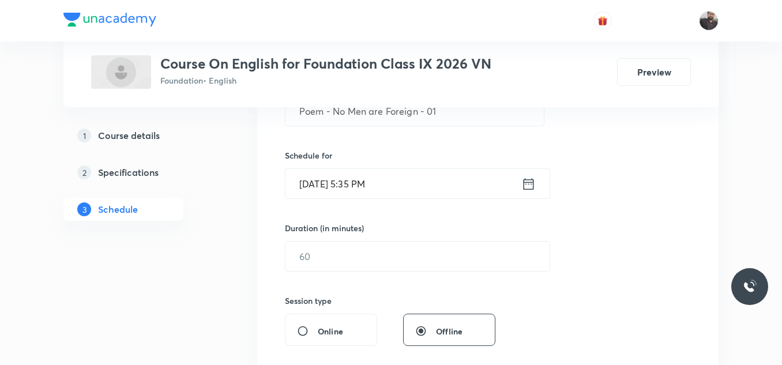
scroll to position [251, 0]
click at [361, 259] on input "text" at bounding box center [417, 254] width 264 height 29
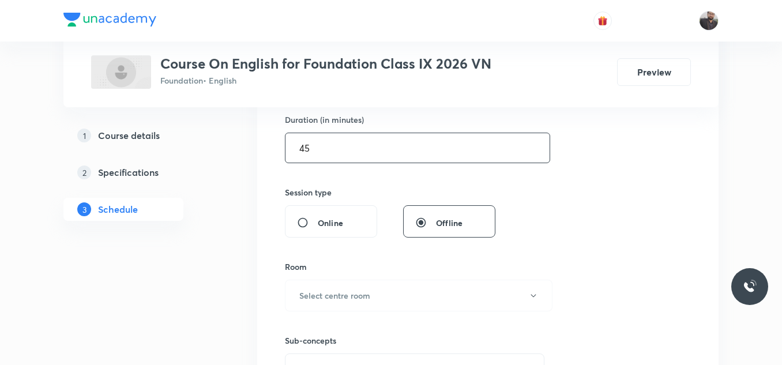
scroll to position [389, 0]
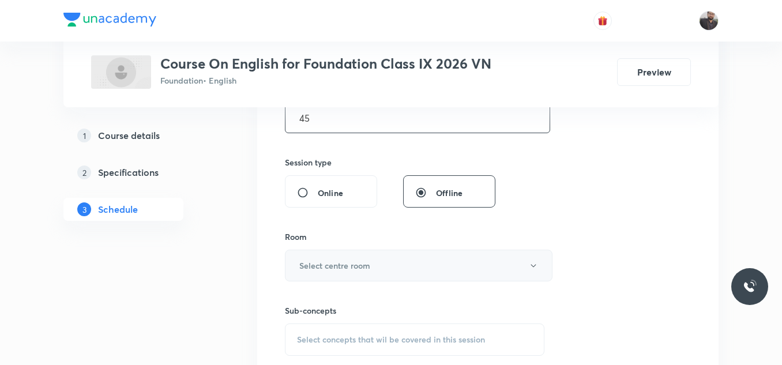
type input "45"
click at [365, 266] on h6 "Select centre room" at bounding box center [334, 265] width 71 height 12
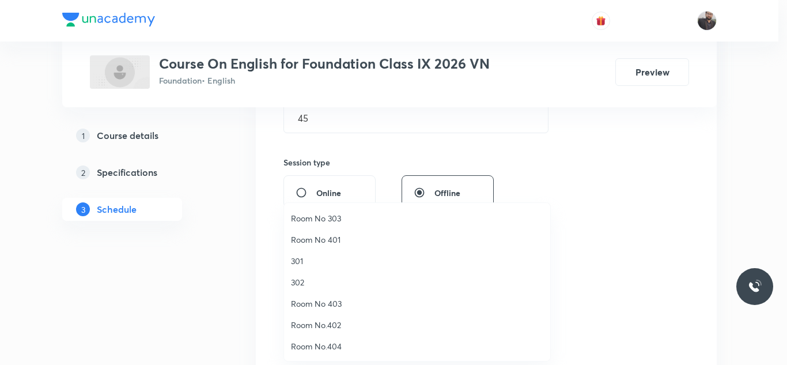
click at [308, 311] on li "Room No 403" at bounding box center [417, 303] width 266 height 21
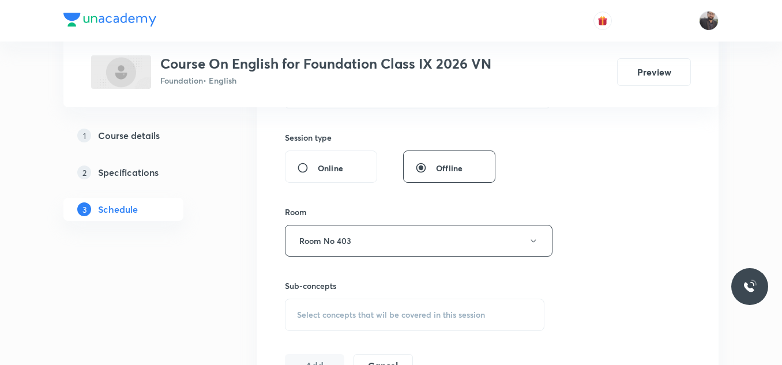
scroll to position [414, 0]
click at [308, 311] on span "Select concepts that wil be covered in this session" at bounding box center [391, 314] width 188 height 9
type input "Poem ( No Men are Foreign)"
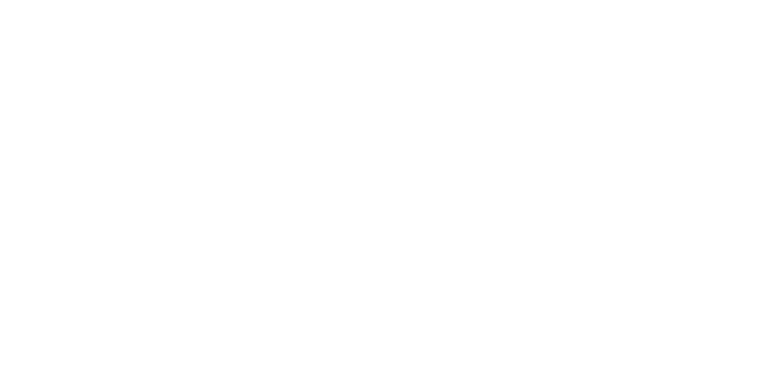
scroll to position [0, 0]
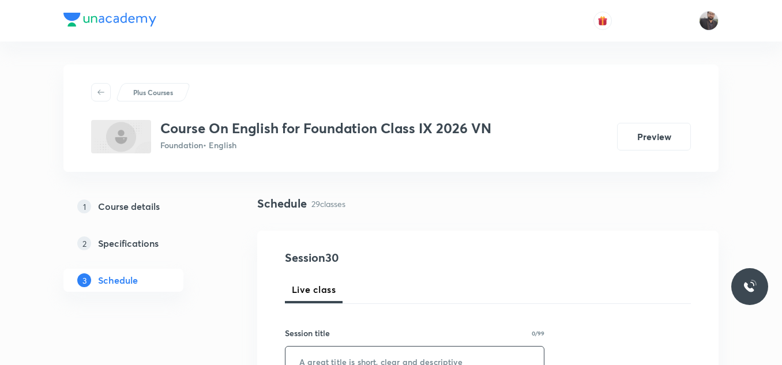
scroll to position [99, 0]
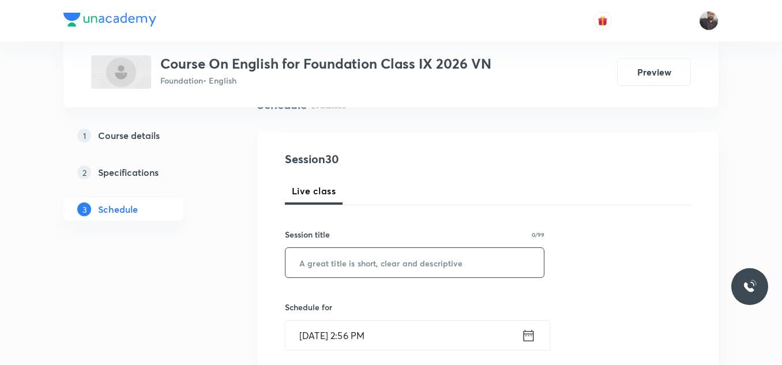
click at [340, 268] on input "text" at bounding box center [414, 262] width 258 height 29
type input "V"
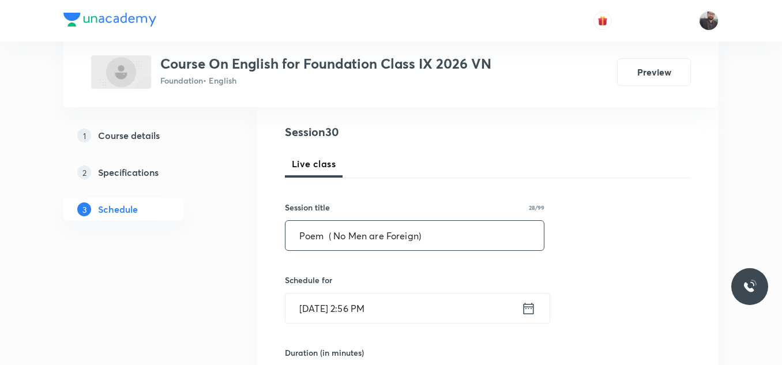
click at [338, 236] on input "Poem ( No Men are Foreign)" at bounding box center [414, 235] width 258 height 29
click at [426, 232] on input "Poem - No Men are Foreign)" at bounding box center [414, 235] width 258 height 29
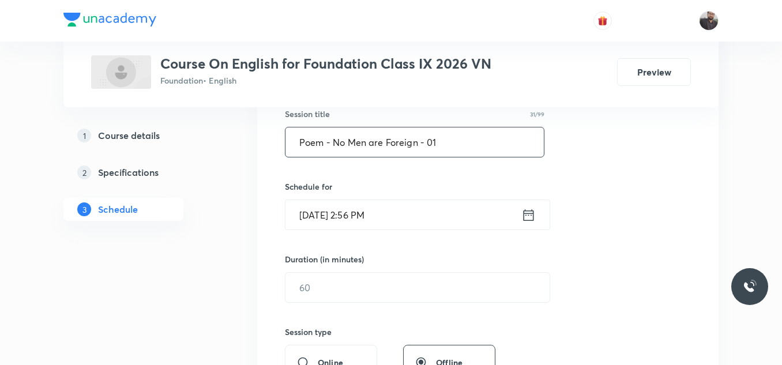
scroll to position [222, 0]
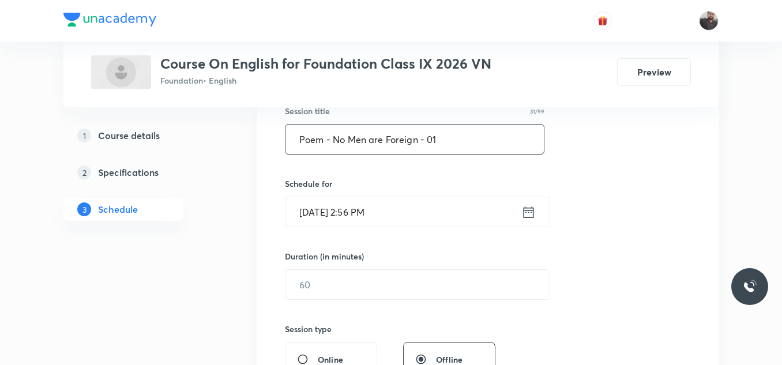
type input "Poem - No Men are Foreign - 01"
click at [427, 199] on input "[DATE] 2:56 PM" at bounding box center [403, 211] width 236 height 29
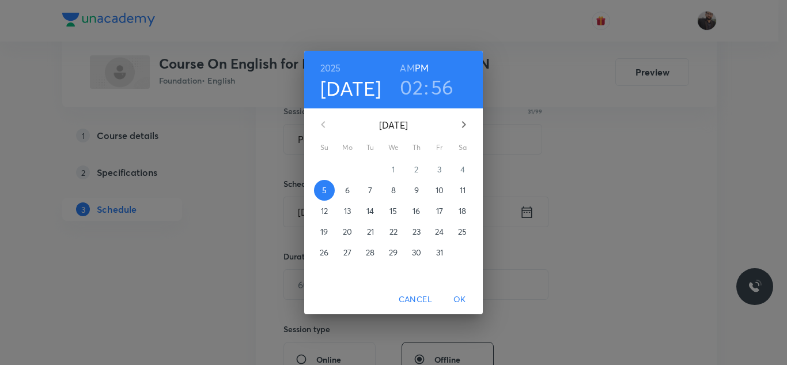
click at [345, 184] on button "6" at bounding box center [347, 190] width 21 height 21
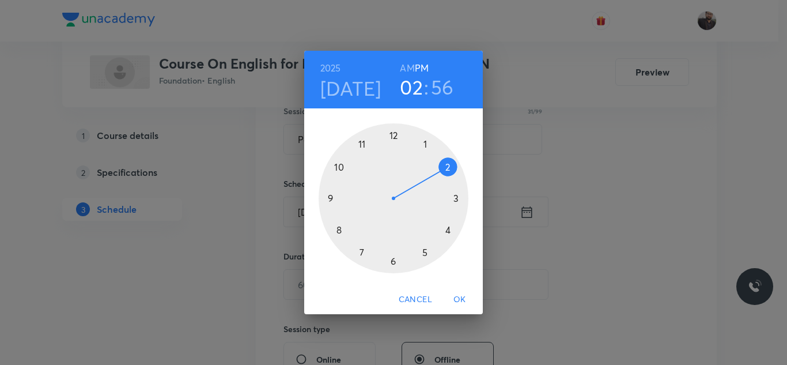
click at [424, 254] on div at bounding box center [394, 198] width 150 height 150
click at [357, 258] on div at bounding box center [394, 198] width 150 height 150
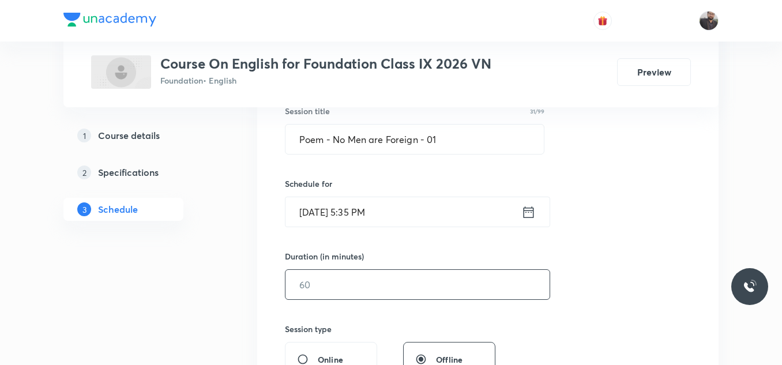
click at [406, 275] on input "text" at bounding box center [417, 284] width 264 height 29
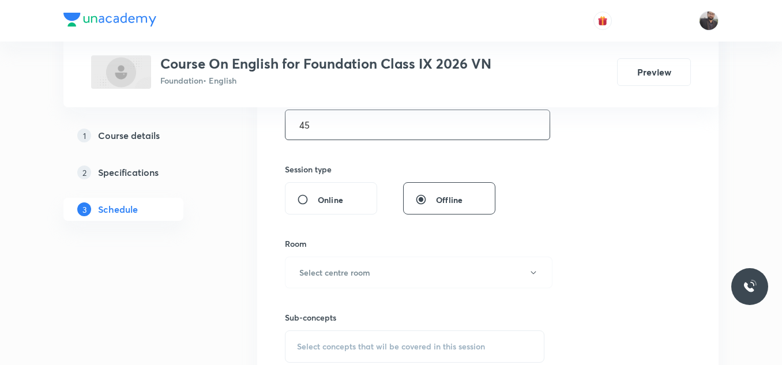
scroll to position [386, 0]
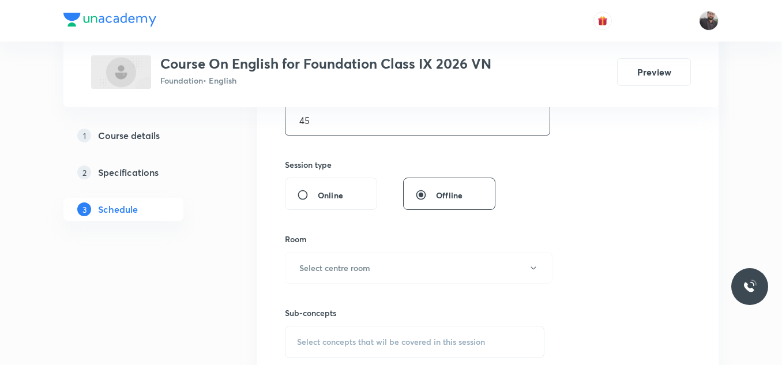
type input "45"
click at [406, 275] on button "Select centre room" at bounding box center [418, 268] width 267 height 32
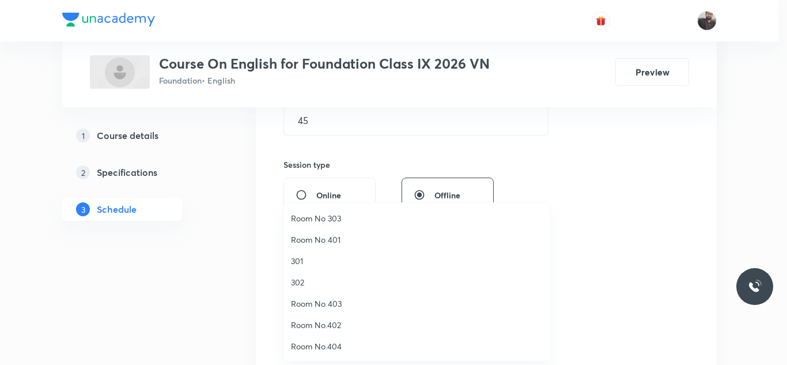
click at [323, 306] on span "Room No 403" at bounding box center [417, 303] width 252 height 12
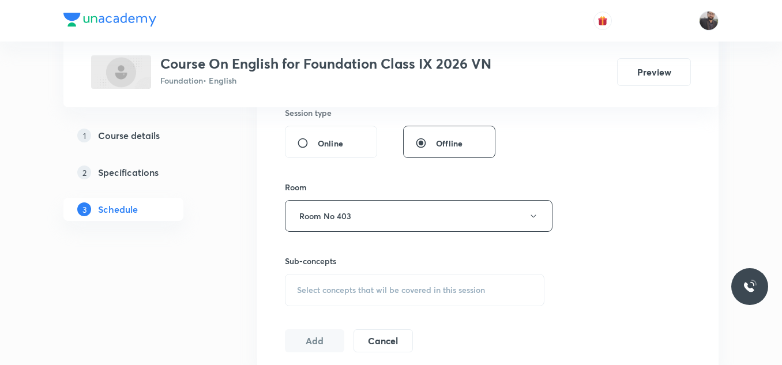
scroll to position [439, 0]
click at [323, 306] on div "Session 30 Live class Session title 31/99 Poem - No Men are Foreign - 01 ​ Sche…" at bounding box center [488, 80] width 406 height 541
click at [324, 288] on span "Select concepts that wil be covered in this session" at bounding box center [391, 289] width 188 height 9
type input "Poem ( No Men are Foreign)"
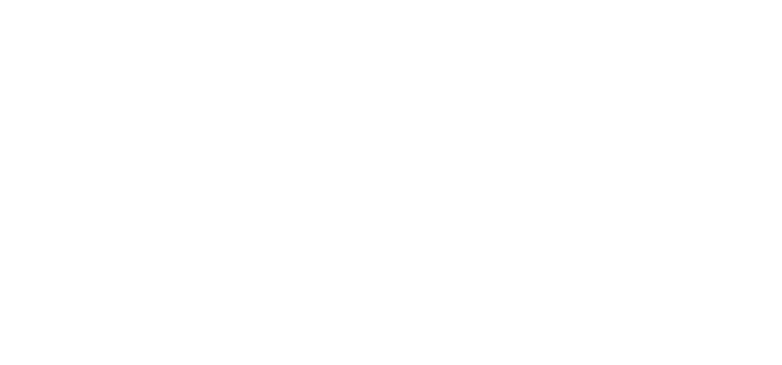
scroll to position [0, 0]
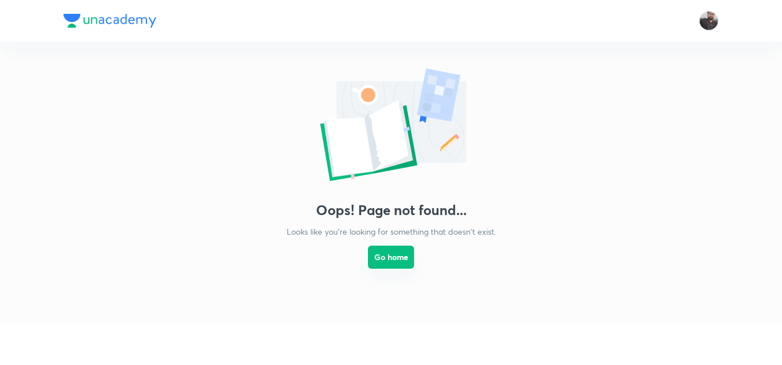
click at [382, 261] on button "Go home" at bounding box center [391, 257] width 46 height 23
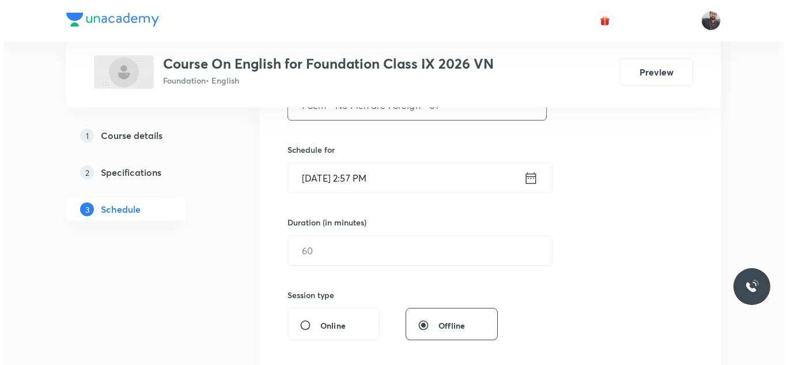
scroll to position [257, 0]
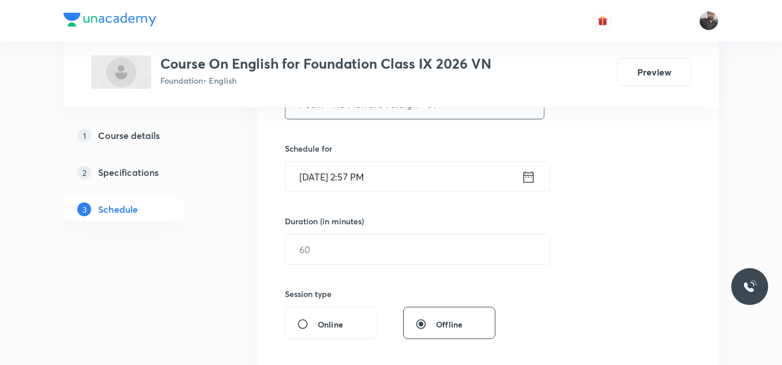
type input "Poem - No Men are Foreign - 01"
click at [423, 185] on input "[DATE] 2:57 PM" at bounding box center [403, 176] width 236 height 29
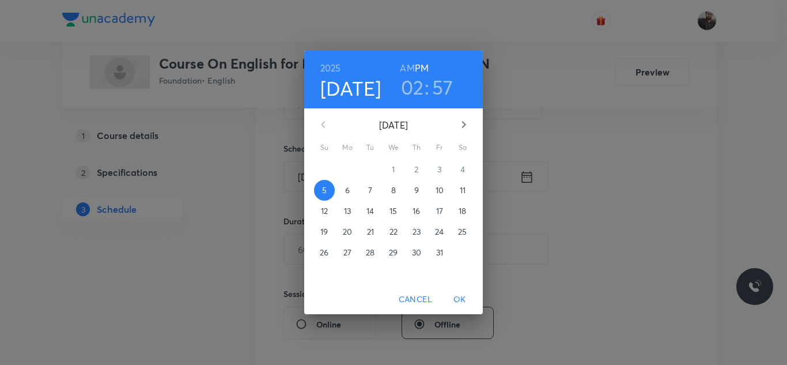
click at [356, 191] on span "6" at bounding box center [347, 190] width 21 height 12
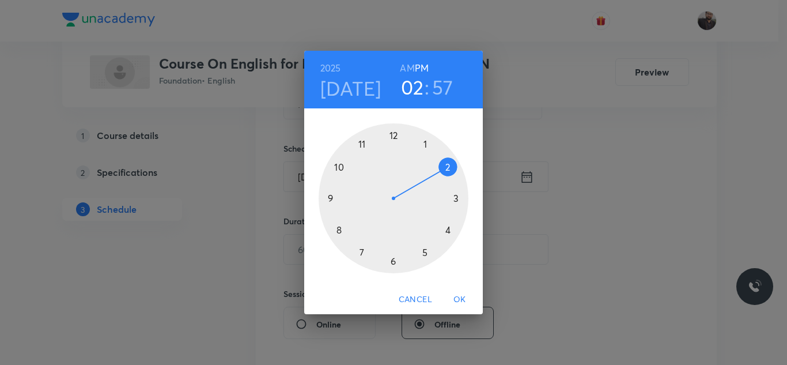
click at [421, 257] on div at bounding box center [394, 198] width 150 height 150
click at [363, 255] on div at bounding box center [394, 198] width 150 height 150
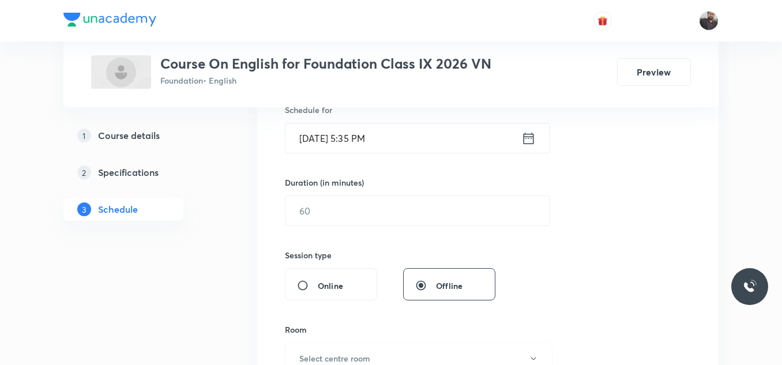
scroll to position [301, 0]
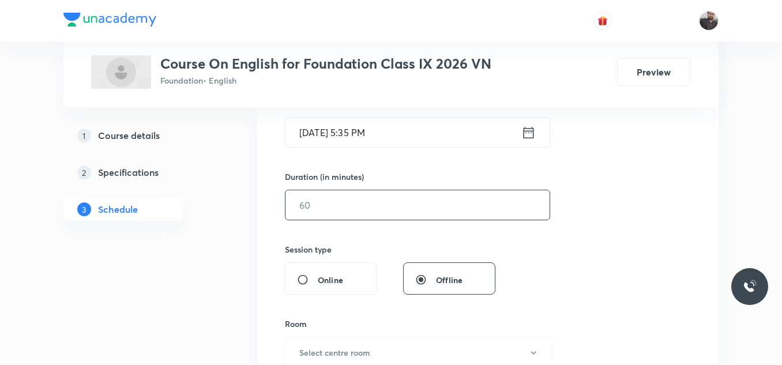
click at [361, 218] on input "text" at bounding box center [417, 204] width 264 height 29
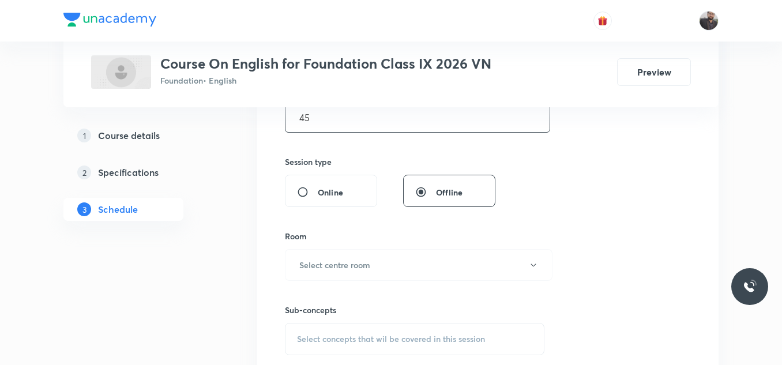
scroll to position [390, 0]
type input "45"
click at [368, 264] on h6 "Select centre room" at bounding box center [334, 264] width 71 height 12
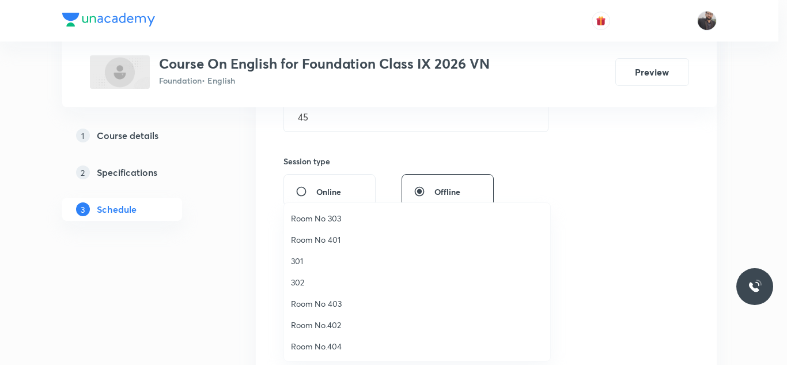
click at [338, 296] on li "Room No 403" at bounding box center [417, 303] width 266 height 21
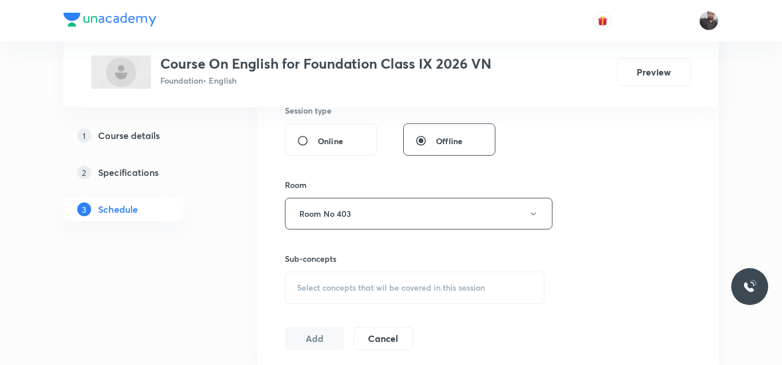
scroll to position [443, 0]
click at [338, 273] on div "Select concepts that wil be covered in this session" at bounding box center [414, 285] width 259 height 32
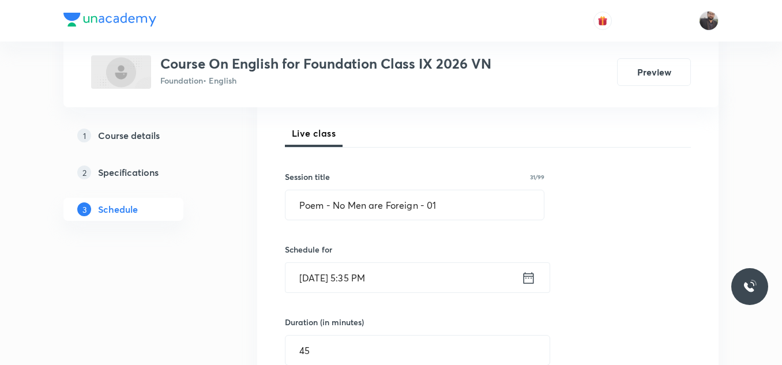
scroll to position [154, 0]
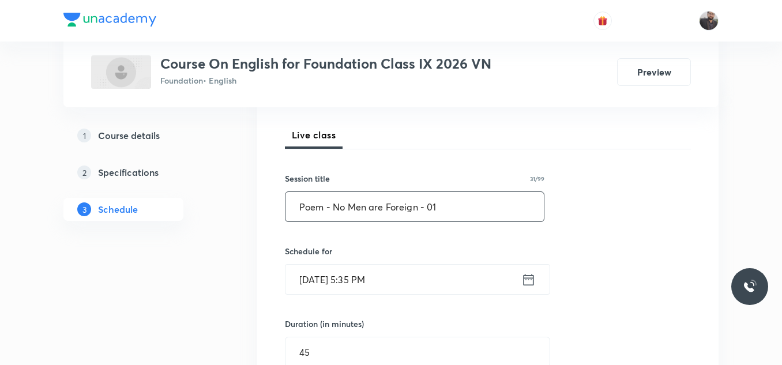
drag, startPoint x: 301, startPoint y: 205, endPoint x: 421, endPoint y: 229, distance: 122.4
click at [421, 229] on div "Session 30 Live class Session title 31/99 Poem - No Men are Foreign - 01 ​ Sche…" at bounding box center [488, 365] width 406 height 541
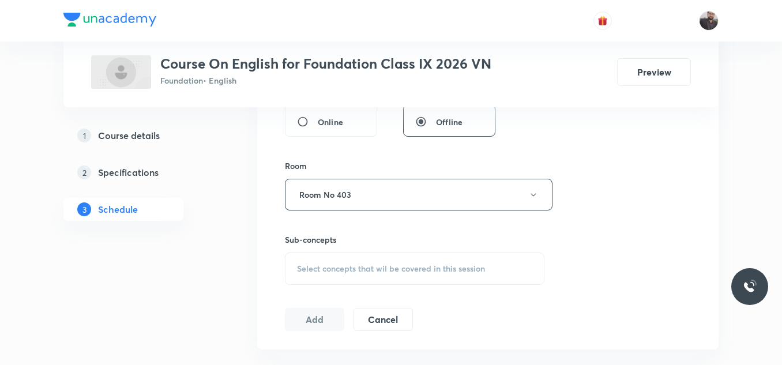
scroll to position [491, 0]
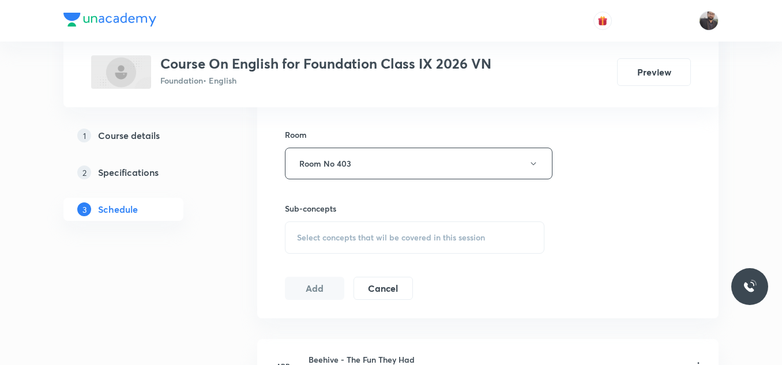
click at [421, 241] on span "Select concepts that wil be covered in this session" at bounding box center [391, 237] width 188 height 9
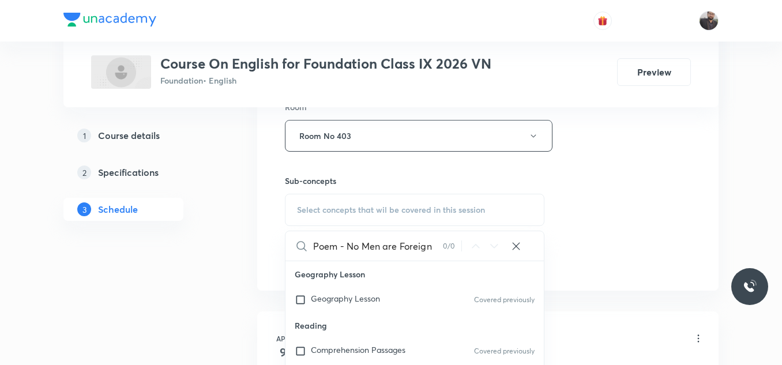
scroll to position [519, 0]
drag, startPoint x: 344, startPoint y: 243, endPoint x: 438, endPoint y: 250, distance: 93.6
click at [438, 250] on input "Poem - No Men are Foreign" at bounding box center [378, 245] width 130 height 29
type input "Poem"
drag, startPoint x: 338, startPoint y: 246, endPoint x: 344, endPoint y: 270, distance: 24.5
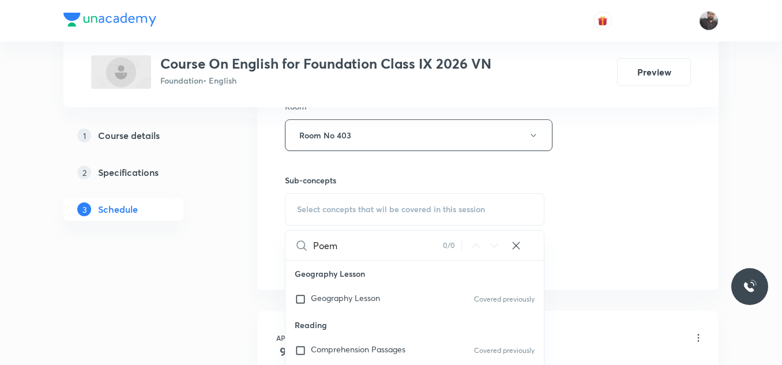
drag, startPoint x: 344, startPoint y: 270, endPoint x: 356, endPoint y: 239, distance: 33.2
click at [356, 239] on input "Poem" at bounding box center [378, 245] width 130 height 29
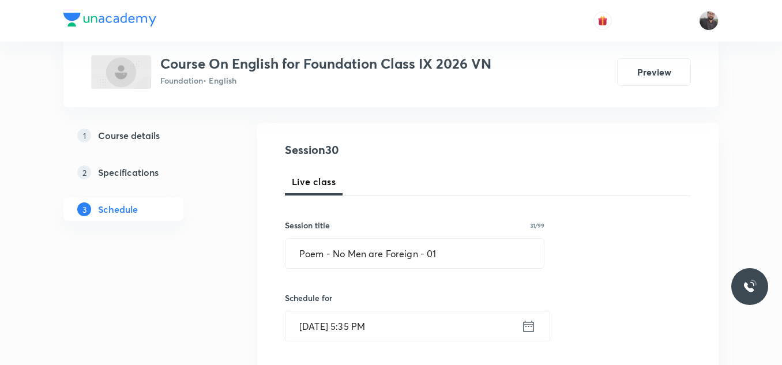
scroll to position [65, 0]
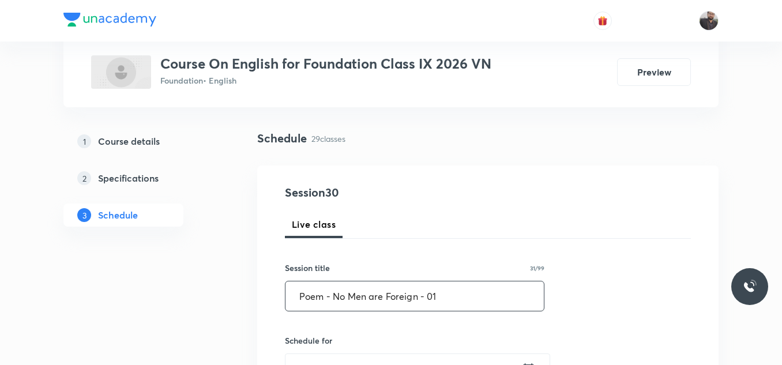
drag, startPoint x: 335, startPoint y: 295, endPoint x: 421, endPoint y: 294, distance: 86.5
click at [421, 294] on input "Poem - No Men are Foreign - 01" at bounding box center [414, 295] width 258 height 29
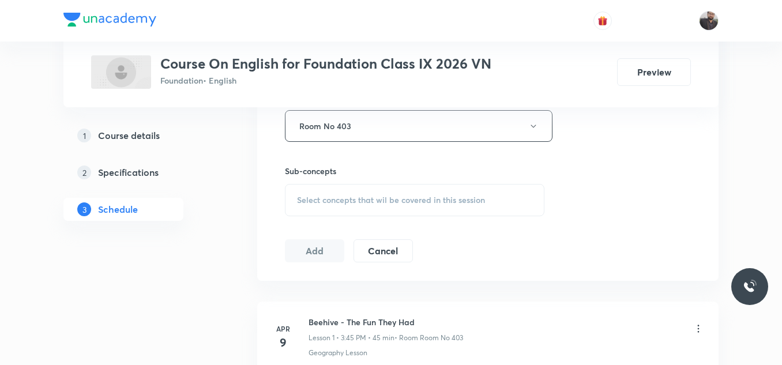
scroll to position [542, 0]
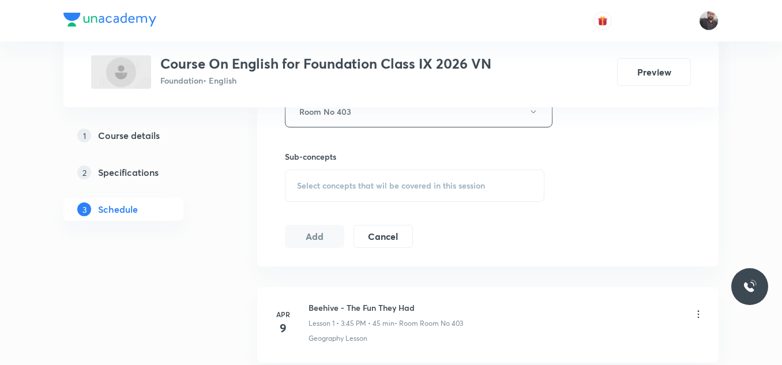
click at [380, 193] on div "Select concepts that wil be covered in this session" at bounding box center [414, 185] width 259 height 32
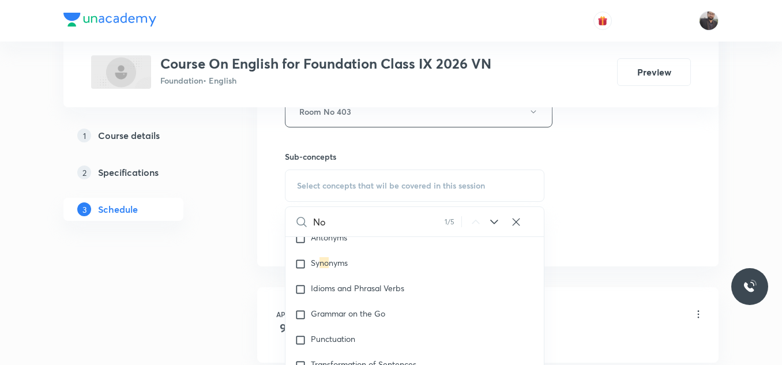
scroll to position [319, 0]
type input "No"
click at [364, 288] on span "Idioms and Phrasal Verbs" at bounding box center [357, 286] width 93 height 11
checkbox input "true"
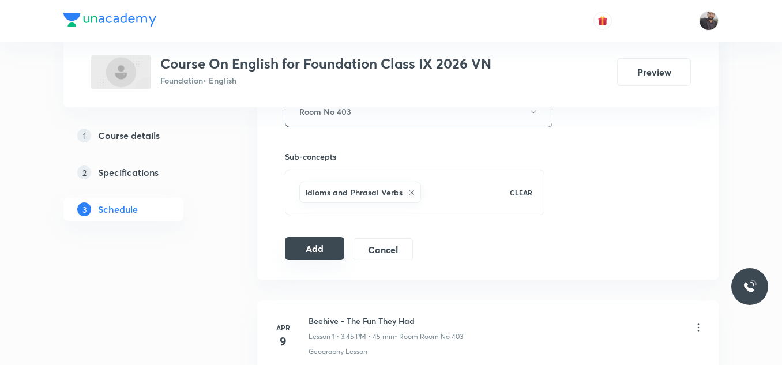
click at [317, 244] on button "Add" at bounding box center [314, 248] width 59 height 23
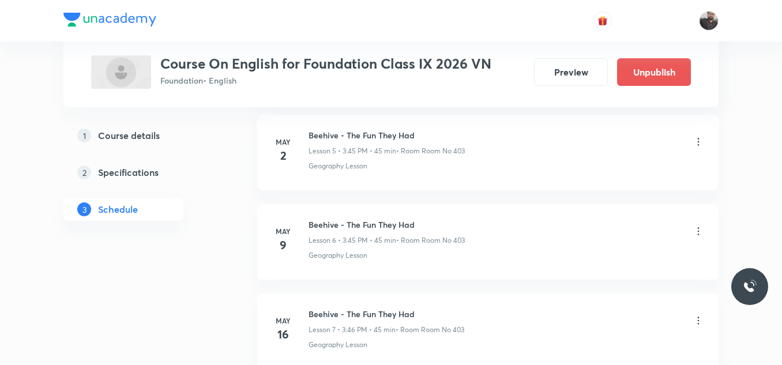
scroll to position [2710, 0]
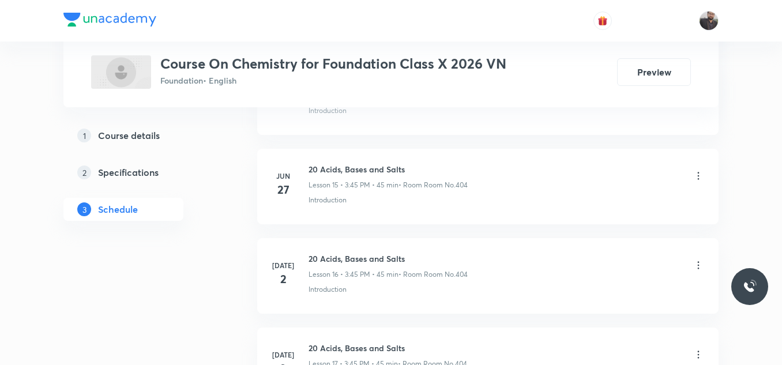
scroll to position [3150, 0]
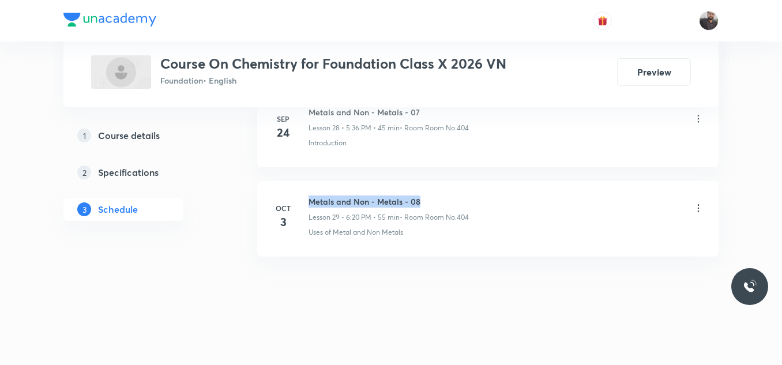
drag, startPoint x: 308, startPoint y: 197, endPoint x: 439, endPoint y: 193, distance: 130.9
click at [439, 193] on li "[DATE] Metals and Non - Metals - 08 Lesson 29 • 6:20 PM • 55 min • Room Room No…" at bounding box center [487, 219] width 461 height 76
copy h6 "Metals and Non - Metals - 08"
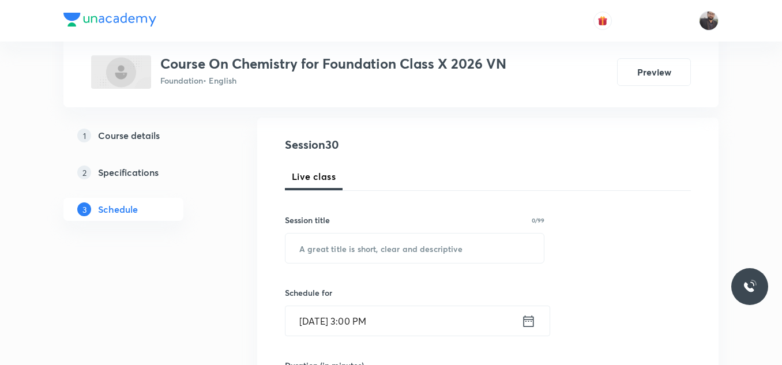
scroll to position [116, 0]
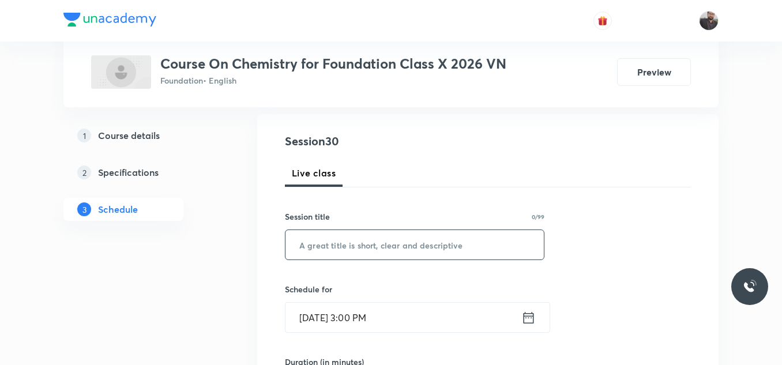
click at [432, 251] on input "text" at bounding box center [414, 244] width 258 height 29
paste input "Metals and Non - Metals - 08"
type input "Metals and Non - Metals - 09"
click at [394, 312] on input "[DATE] 3:00 PM" at bounding box center [403, 317] width 236 height 29
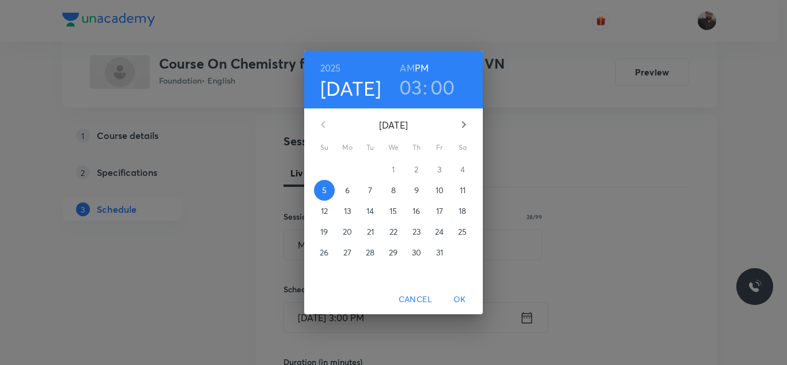
click at [350, 195] on span "6" at bounding box center [347, 190] width 21 height 12
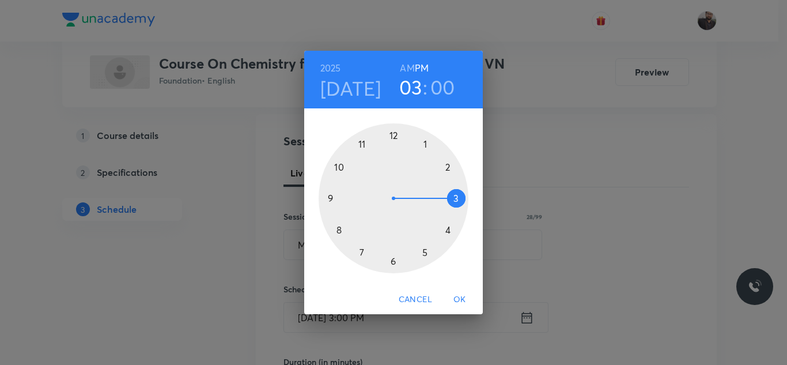
click at [459, 195] on div at bounding box center [394, 198] width 150 height 150
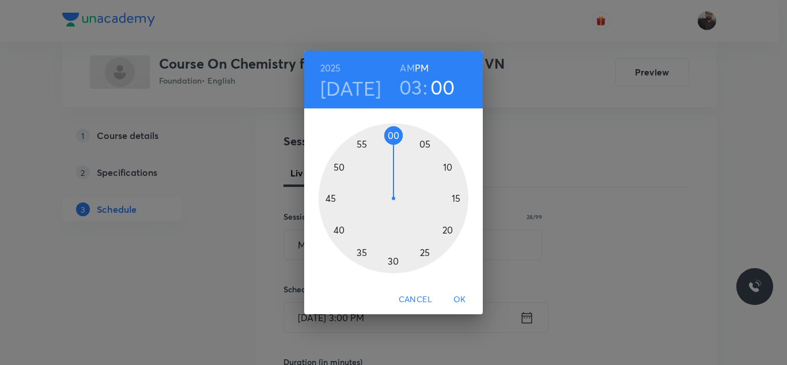
click at [335, 197] on div at bounding box center [394, 198] width 150 height 150
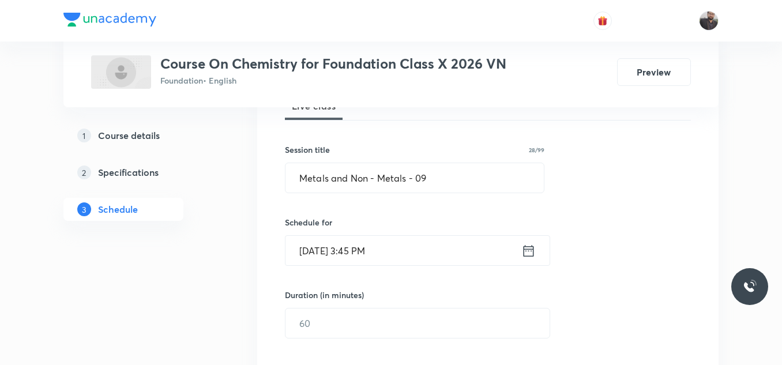
scroll to position [184, 0]
click at [349, 316] on input "text" at bounding box center [417, 322] width 264 height 29
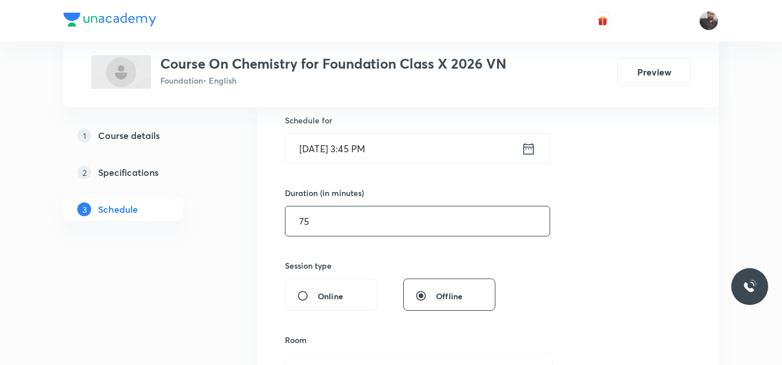
scroll to position [286, 0]
type input "7"
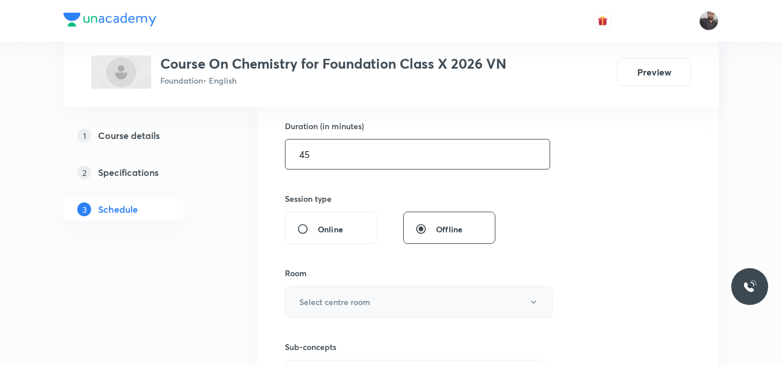
type input "45"
click at [346, 304] on h6 "Select centre room" at bounding box center [334, 302] width 71 height 12
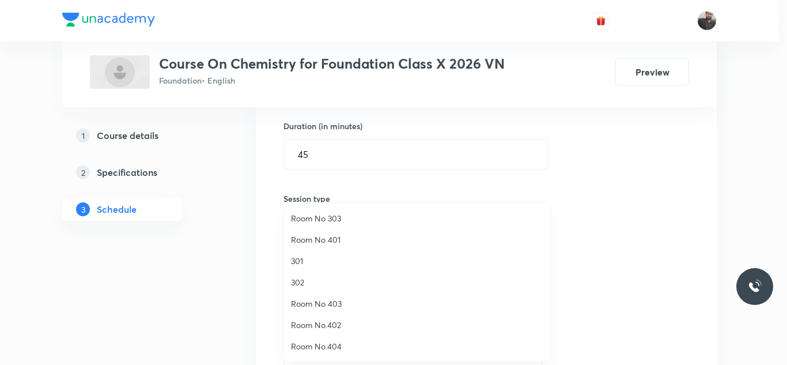
click at [331, 345] on span "Room No.404" at bounding box center [417, 346] width 252 height 12
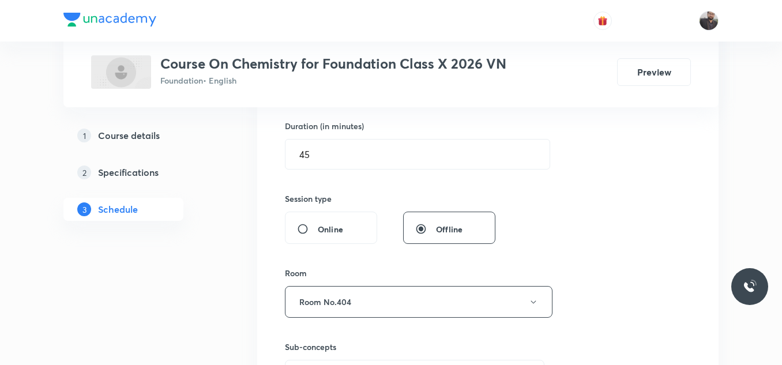
scroll to position [429, 0]
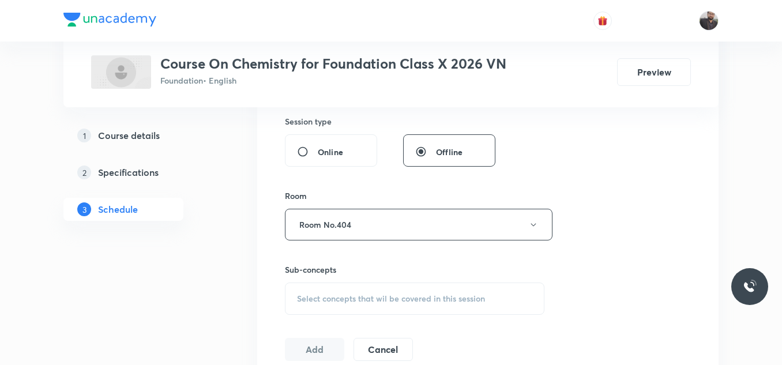
click at [325, 306] on div "Select concepts that wil be covered in this session" at bounding box center [414, 298] width 259 height 32
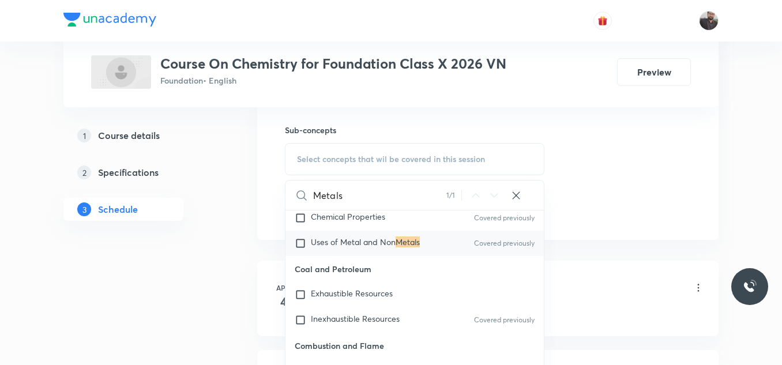
scroll to position [217, 0]
type input "Metals"
click at [379, 241] on span "Uses of Metal and Non" at bounding box center [353, 241] width 85 height 11
checkbox input "true"
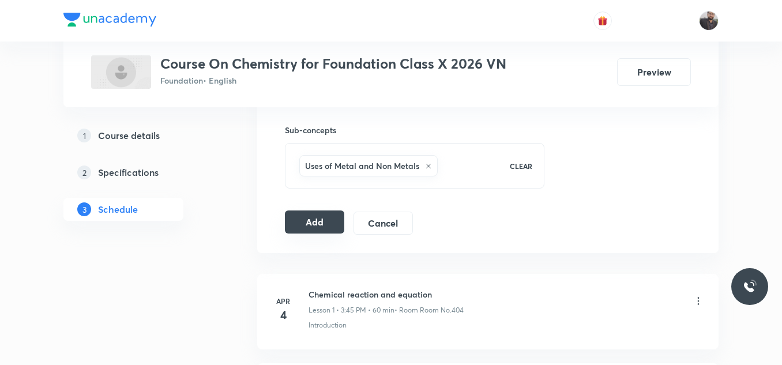
click at [339, 213] on button "Add" at bounding box center [314, 221] width 59 height 23
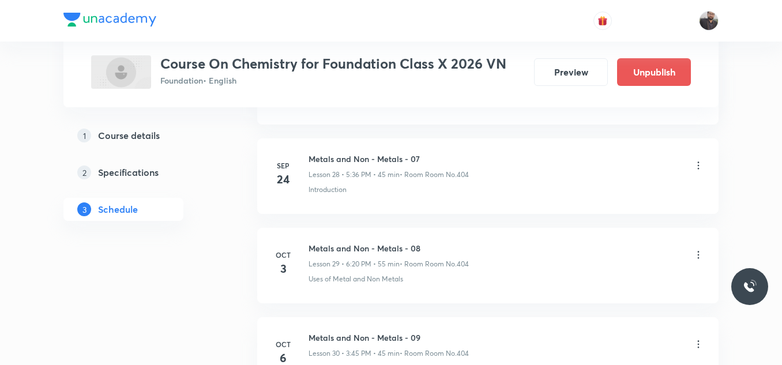
scroll to position [2710, 0]
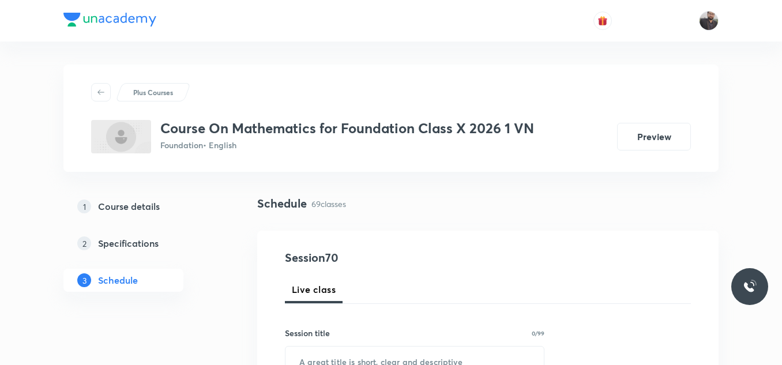
scroll to position [6735, 0]
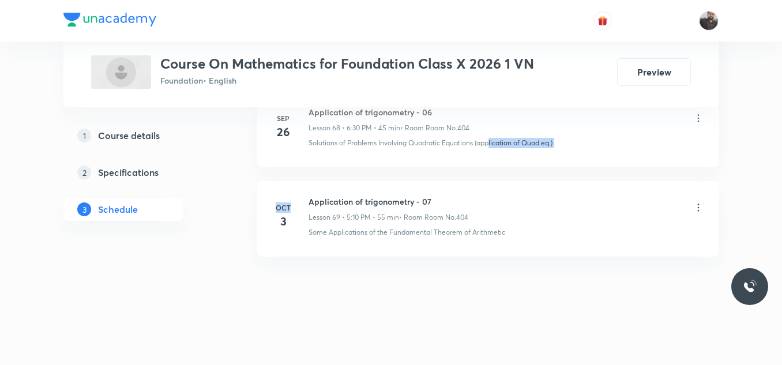
drag, startPoint x: 299, startPoint y: 194, endPoint x: 496, endPoint y: 160, distance: 200.7
drag, startPoint x: 306, startPoint y: 199, endPoint x: 493, endPoint y: 201, distance: 186.8
click at [493, 201] on div "[DATE] Application of trigonometry - 07 Lesson 69 • 5:10 PM • 55 min • Room Roo…" at bounding box center [487, 216] width 432 height 42
copy h6 "Application of trigonometry - 07"
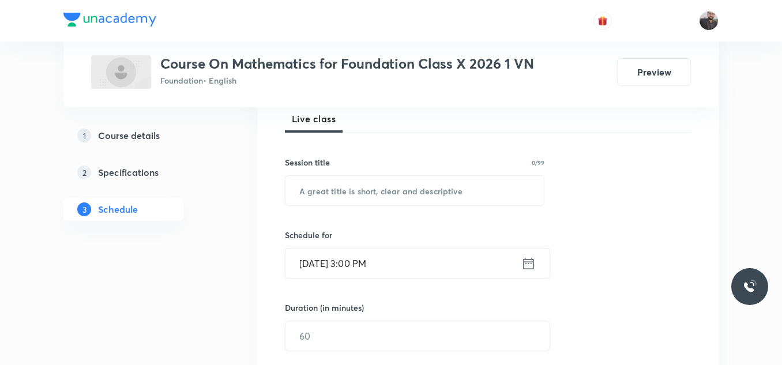
scroll to position [171, 0]
click at [443, 198] on input "text" at bounding box center [414, 189] width 258 height 29
paste input "Application of trigonometry - 07"
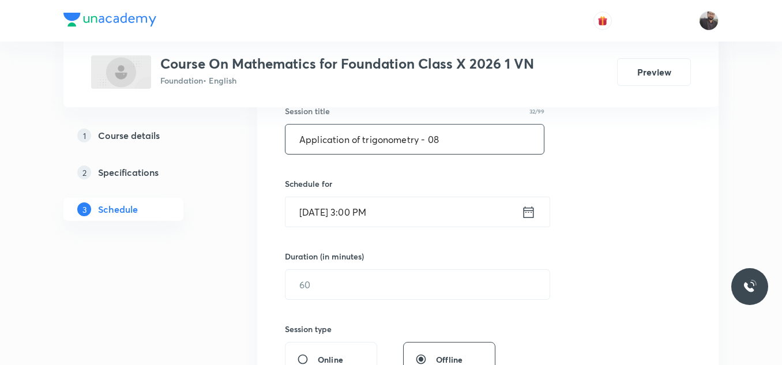
scroll to position [222, 0]
type input "Application of trigonometry - 08"
click at [445, 214] on input "[DATE] 3:00 PM" at bounding box center [403, 211] width 236 height 29
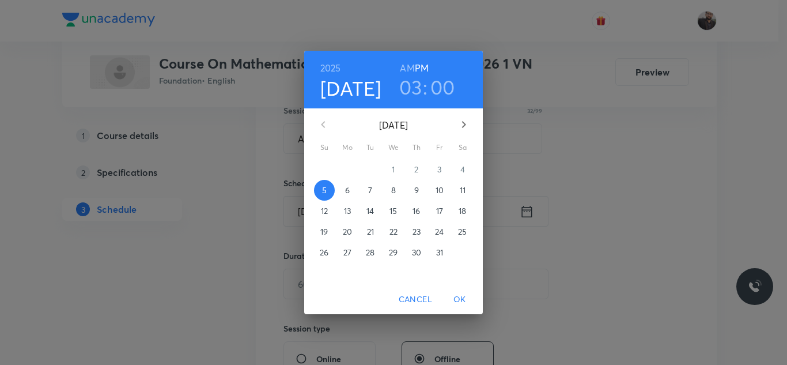
click at [338, 191] on span "6" at bounding box center [347, 190] width 21 height 12
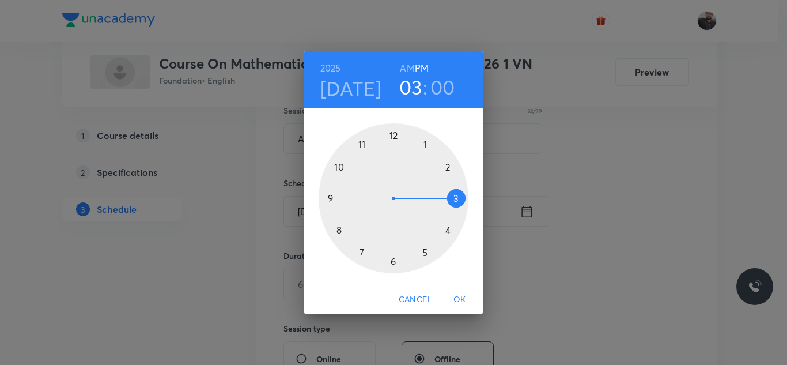
click at [451, 232] on div at bounding box center [394, 198] width 150 height 150
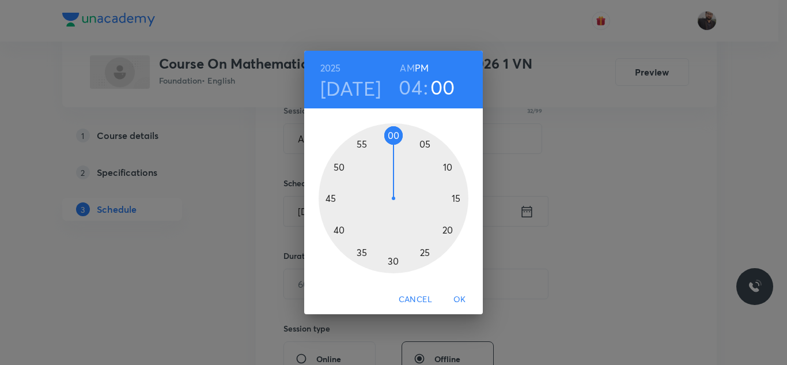
click at [338, 229] on div at bounding box center [394, 198] width 150 height 150
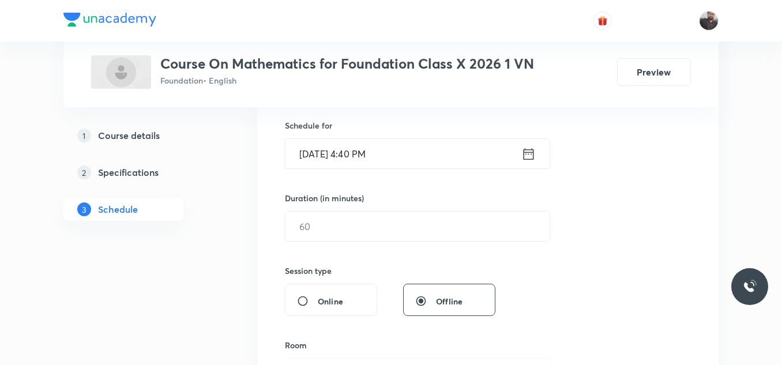
scroll to position [281, 0]
click at [338, 229] on input "text" at bounding box center [417, 224] width 264 height 29
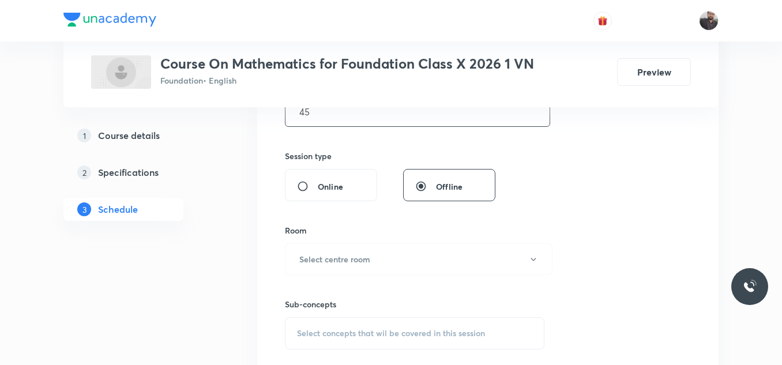
scroll to position [430, 0]
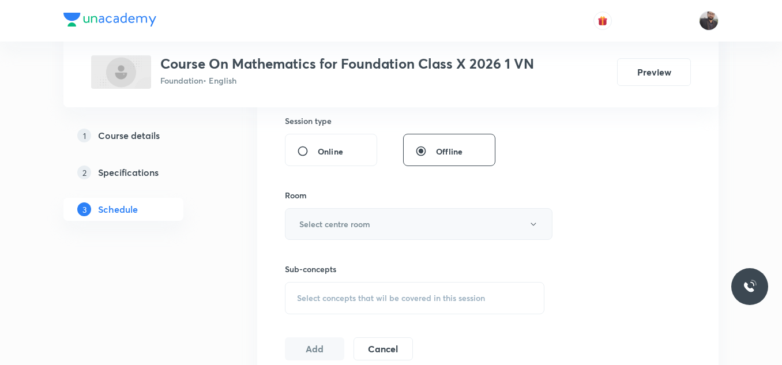
type input "45"
click at [337, 227] on h6 "Select centre room" at bounding box center [334, 224] width 71 height 12
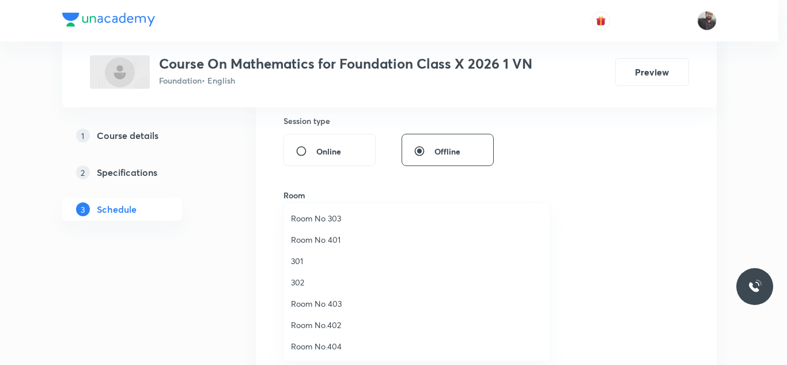
click at [317, 344] on span "Room No.404" at bounding box center [417, 346] width 252 height 12
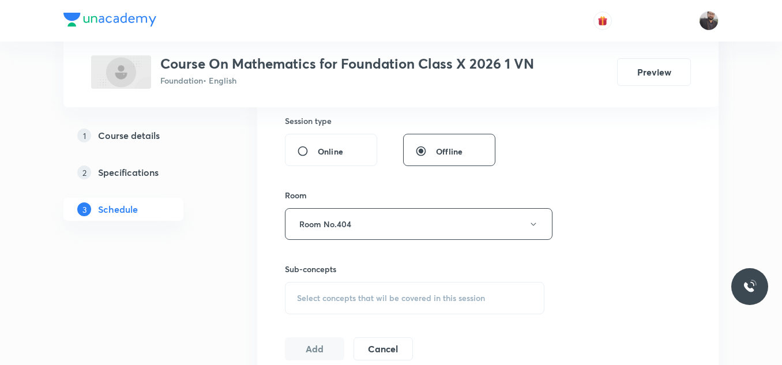
click at [369, 300] on span "Select concepts that wil be covered in this session" at bounding box center [391, 297] width 188 height 9
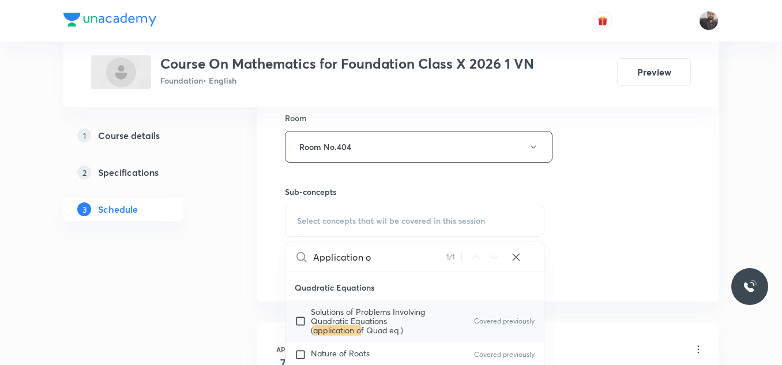
scroll to position [817, 0]
type input "Application o"
click at [386, 335] on span "f Quad.eq.)" at bounding box center [382, 329] width 42 height 11
checkbox input "true"
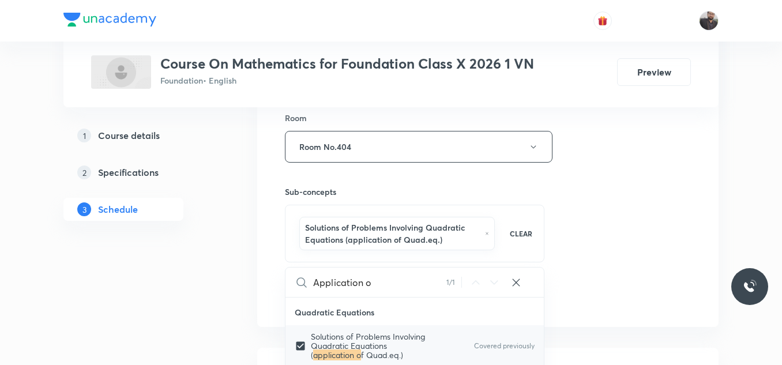
click at [631, 204] on div "Session 70 Live class Session title 32/99 Application of trigonometry - 08 ​ Sc…" at bounding box center [488, 25] width 406 height 567
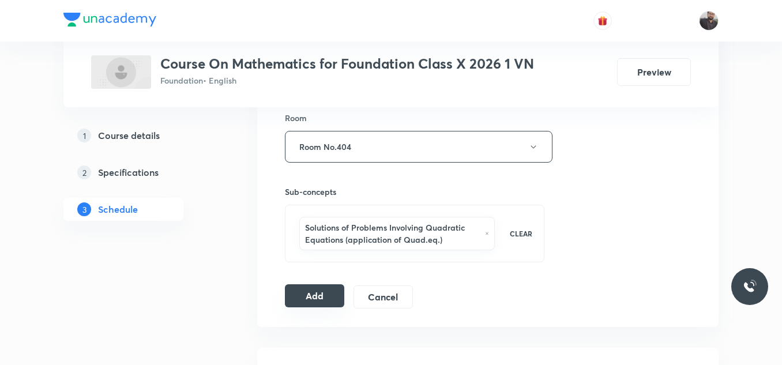
click at [300, 291] on button "Add" at bounding box center [314, 295] width 59 height 23
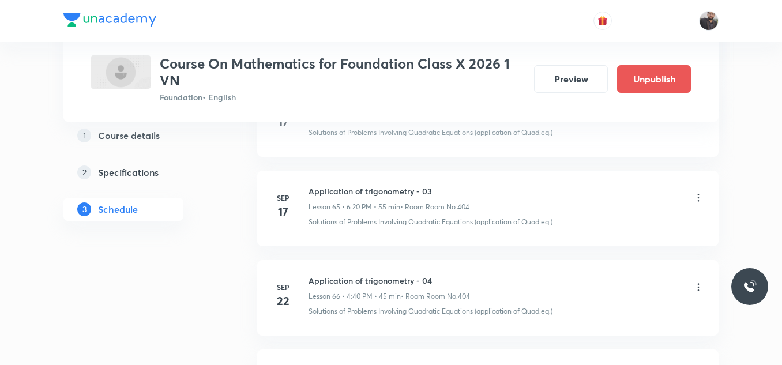
scroll to position [6309, 0]
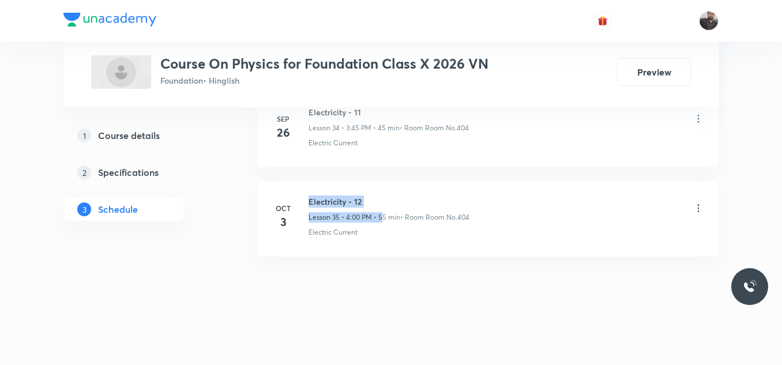
drag, startPoint x: 307, startPoint y: 201, endPoint x: 382, endPoint y: 206, distance: 75.7
click at [382, 206] on div "[DATE] Electricity - 12 Lesson 35 • 4:00 PM • 55 min • Room Room No.404 Electri…" at bounding box center [487, 216] width 432 height 42
click at [382, 206] on h6 "Electricity - 12" at bounding box center [388, 201] width 161 height 12
drag, startPoint x: 308, startPoint y: 199, endPoint x: 424, endPoint y: 197, distance: 115.9
click at [424, 197] on h6 "Electricity - 12" at bounding box center [388, 201] width 161 height 12
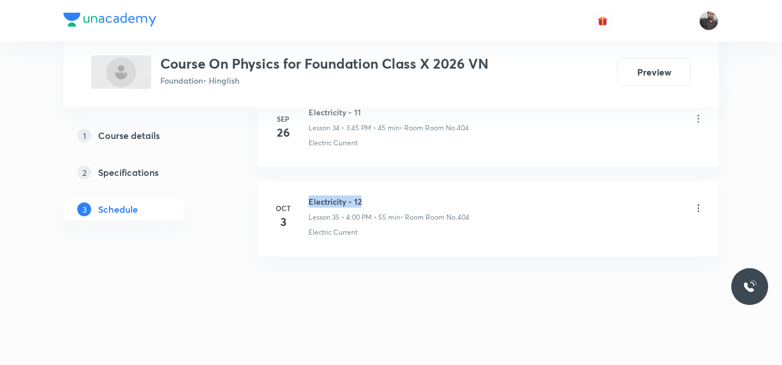
copy h6 "Electricity - 12"
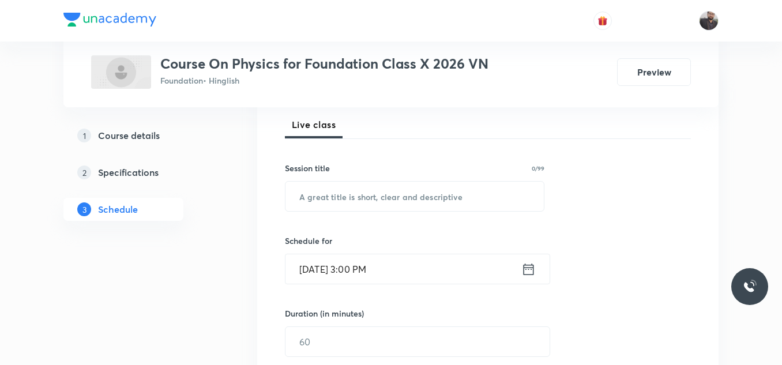
scroll to position [165, 0]
click at [424, 197] on input "text" at bounding box center [414, 195] width 258 height 29
paste input "Electricity - 12"
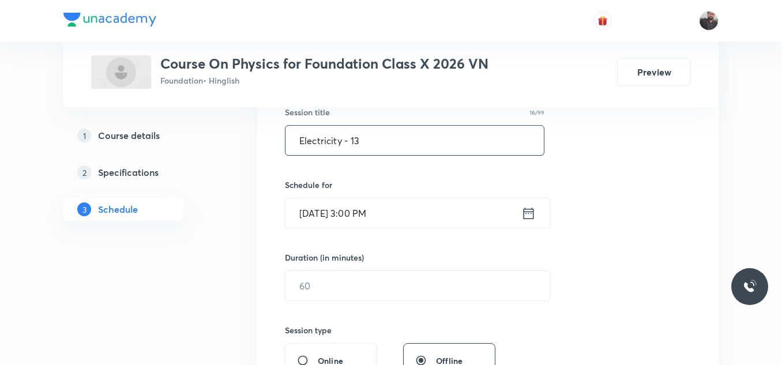
scroll to position [221, 0]
type input "Electricity - 13"
click at [431, 210] on input "[DATE] 3:00 PM" at bounding box center [403, 212] width 236 height 29
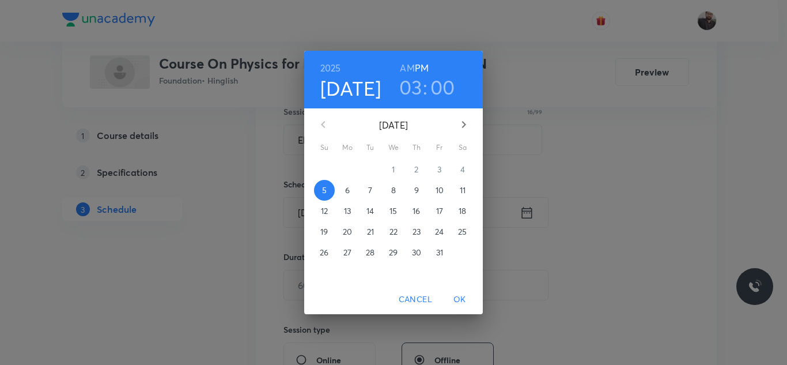
click at [345, 194] on p "6" at bounding box center [347, 190] width 5 height 12
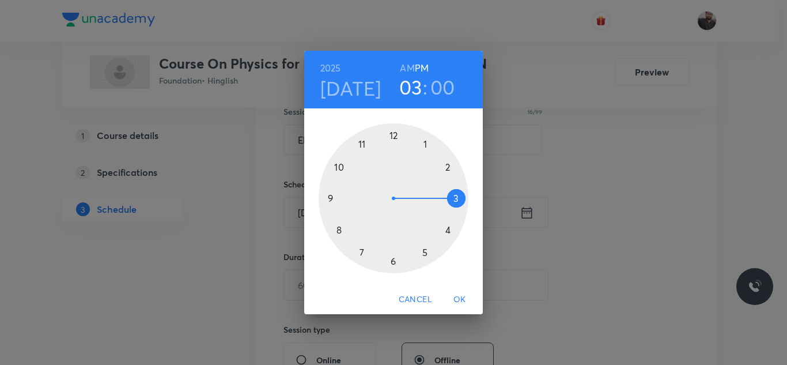
click at [428, 259] on div at bounding box center [394, 198] width 150 height 150
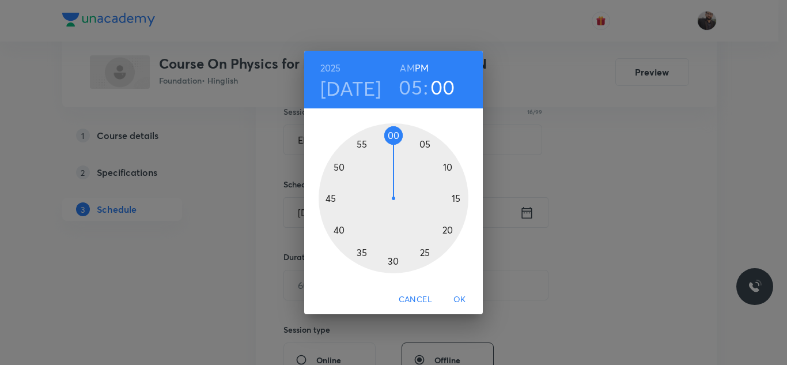
click at [359, 255] on div at bounding box center [394, 198] width 150 height 150
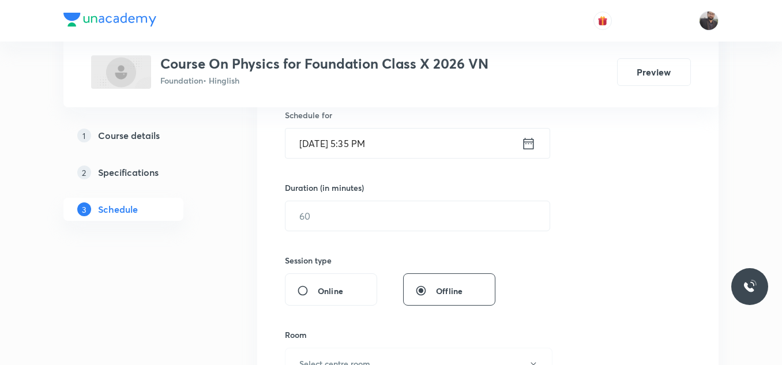
scroll to position [292, 0]
click at [354, 221] on input "text" at bounding box center [417, 214] width 264 height 29
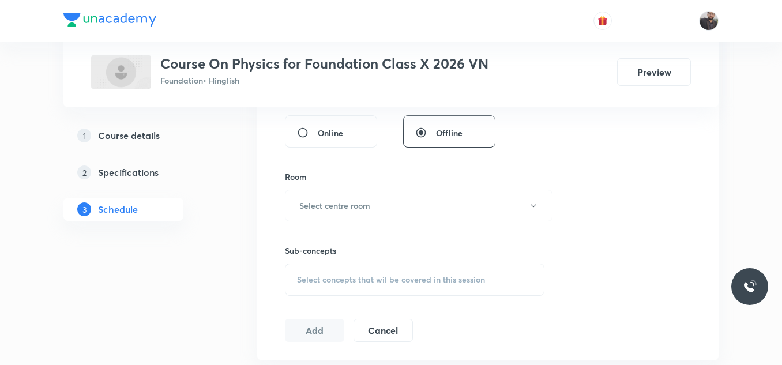
scroll to position [457, 0]
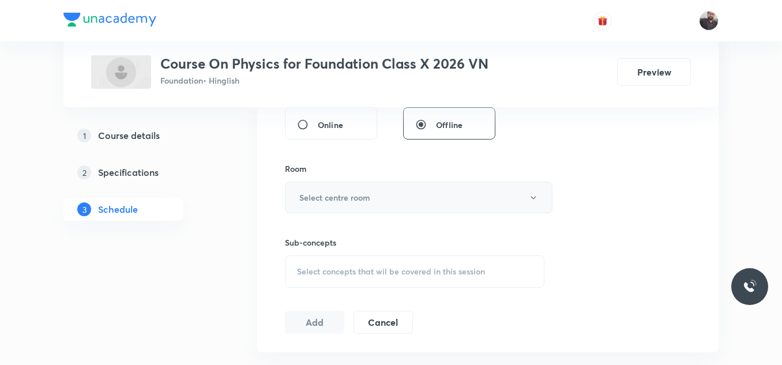
type input "45"
click at [349, 208] on button "Select centre room" at bounding box center [418, 198] width 267 height 32
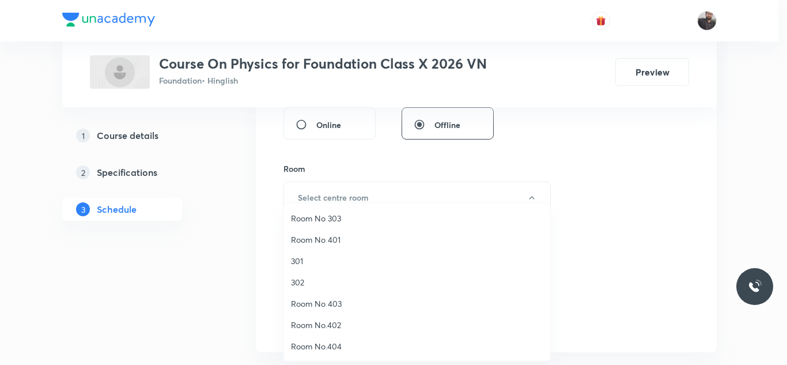
click at [322, 359] on li "Room No. 404" at bounding box center [417, 367] width 266 height 21
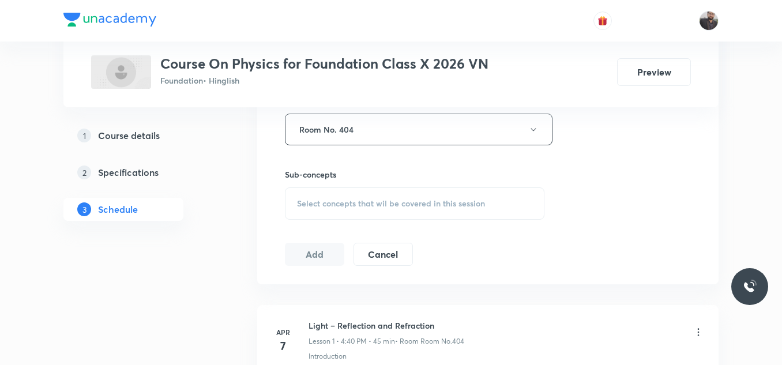
scroll to position [526, 0]
click at [350, 208] on div "Select concepts that wil be covered in this session" at bounding box center [414, 202] width 259 height 32
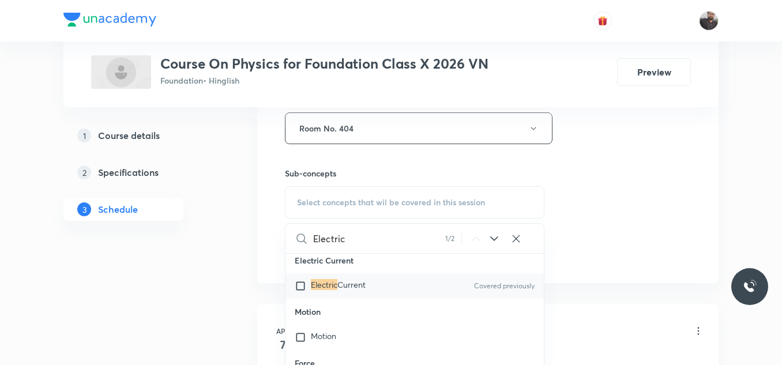
scroll to position [1264, 0]
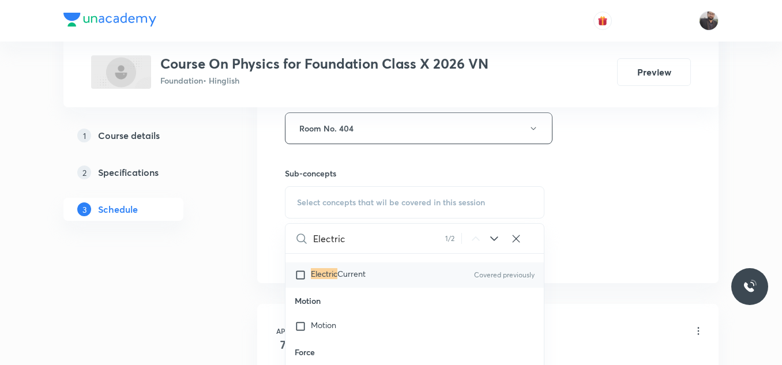
type input "Electric"
click at [363, 264] on div "Electric Current Covered previously" at bounding box center [414, 274] width 258 height 25
checkbox input "true"
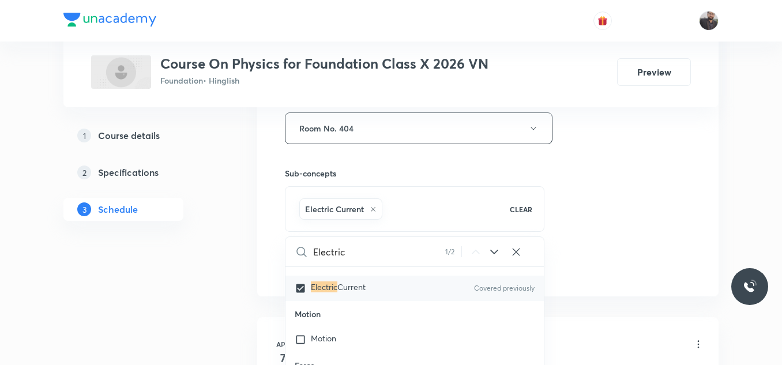
click at [626, 208] on div "Session 36 Live class Session title 16/99 Electricity - 13 ​ Schedule for Oct 6…" at bounding box center [488, 0] width 406 height 555
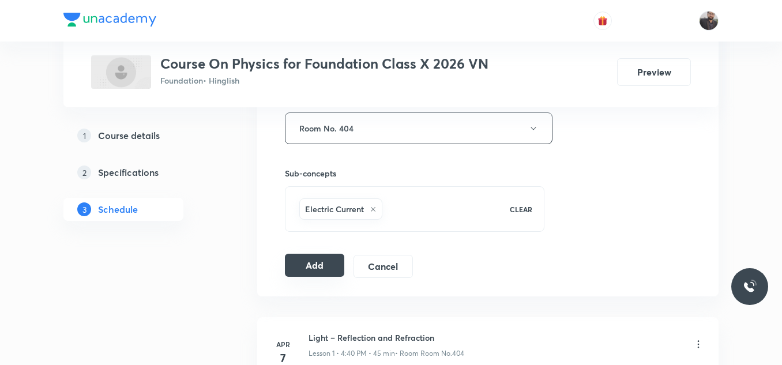
click at [320, 269] on button "Add" at bounding box center [314, 265] width 59 height 23
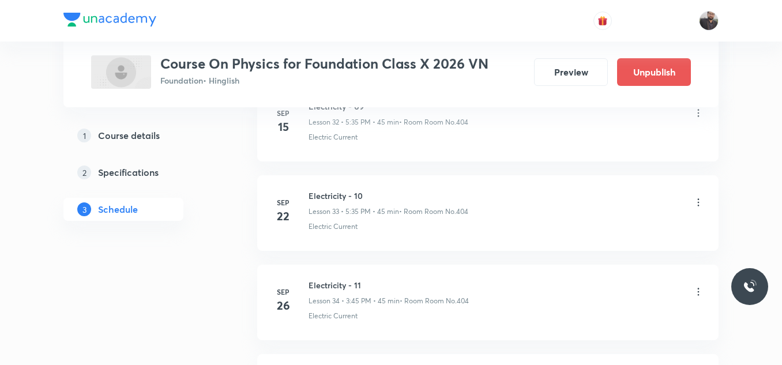
scroll to position [3246, 0]
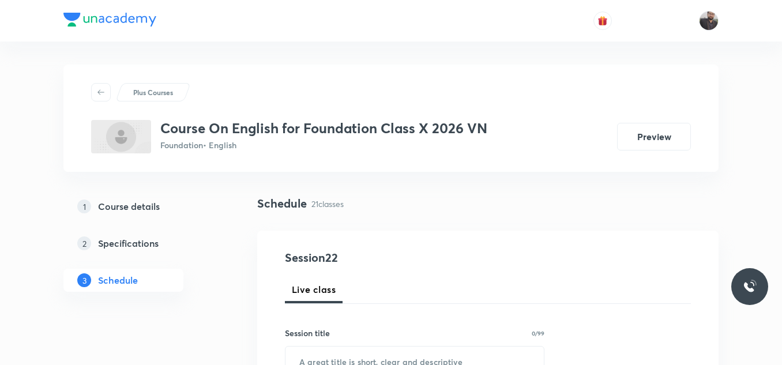
scroll to position [146, 0]
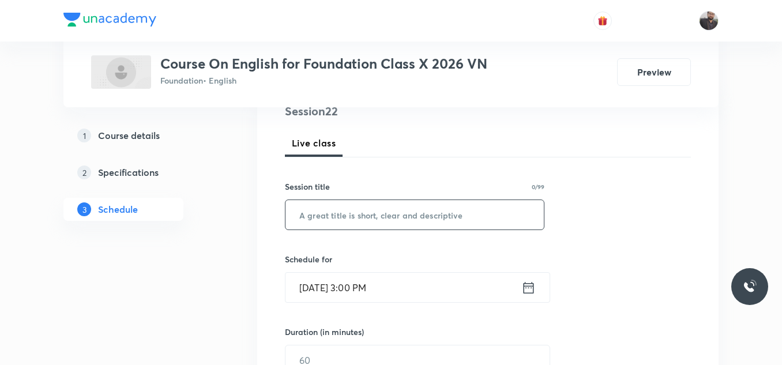
click at [451, 204] on input "text" at bounding box center [414, 214] width 258 height 29
paste input "Poem ( Fog )"
click at [451, 206] on input "Poem - Fog" at bounding box center [414, 214] width 258 height 29
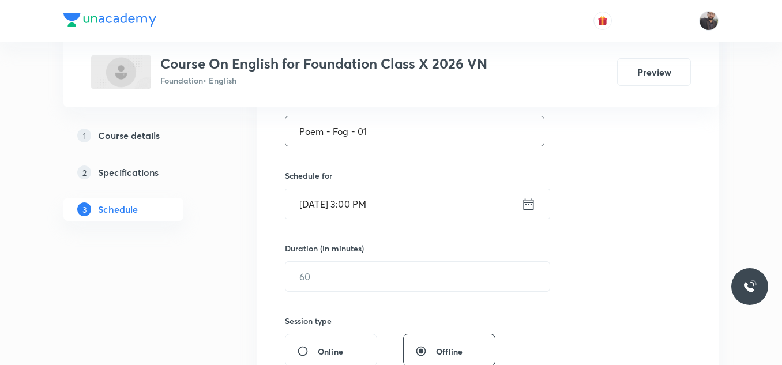
scroll to position [231, 0]
type input "Poem - Fog - 01"
click at [450, 206] on input "[DATE] 3:00 PM" at bounding box center [403, 202] width 236 height 29
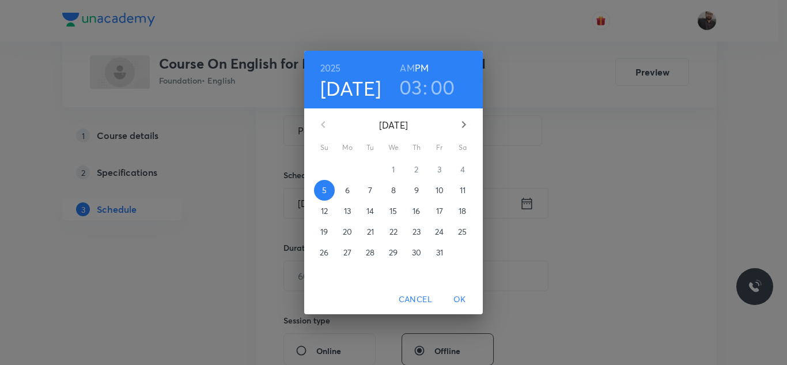
click at [341, 190] on span "6" at bounding box center [347, 190] width 21 height 12
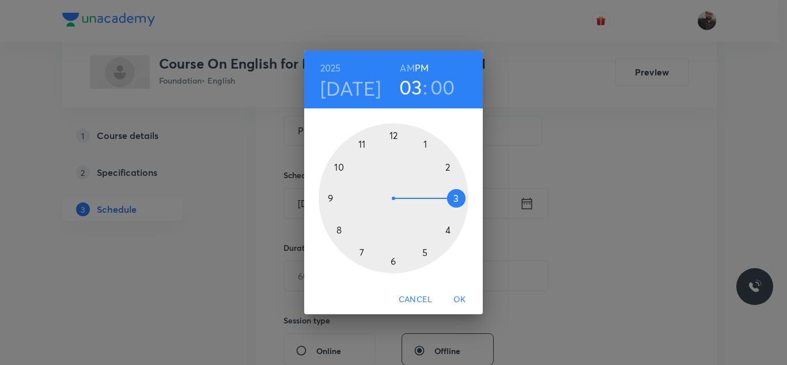
click at [389, 269] on div at bounding box center [394, 198] width 150 height 150
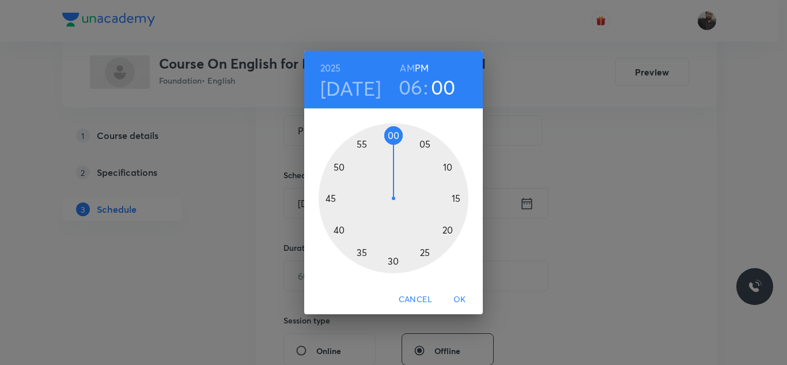
click at [391, 269] on div at bounding box center [394, 198] width 150 height 150
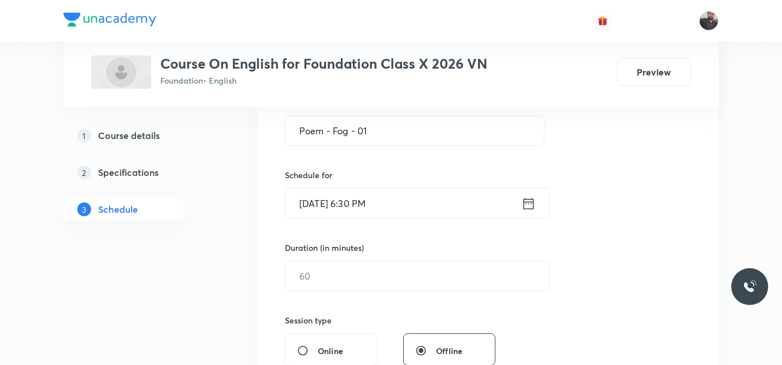
scroll to position [262, 0]
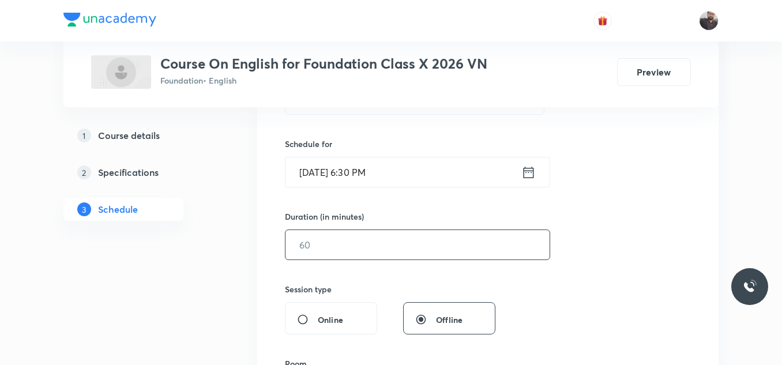
click at [385, 246] on input "text" at bounding box center [417, 244] width 264 height 29
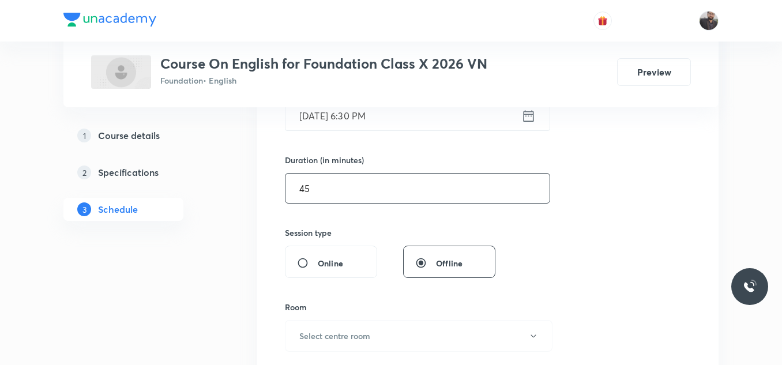
scroll to position [323, 0]
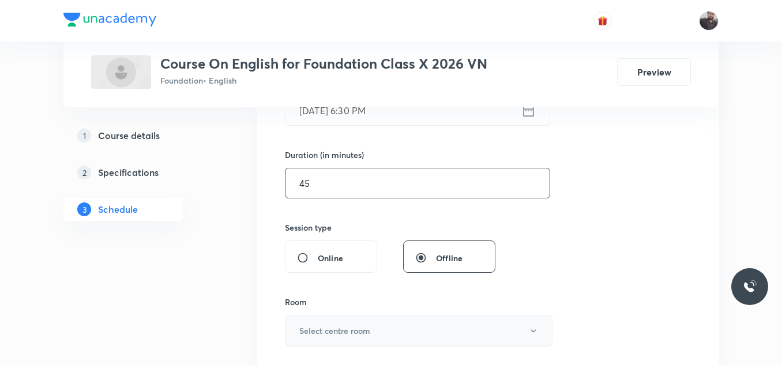
type input "45"
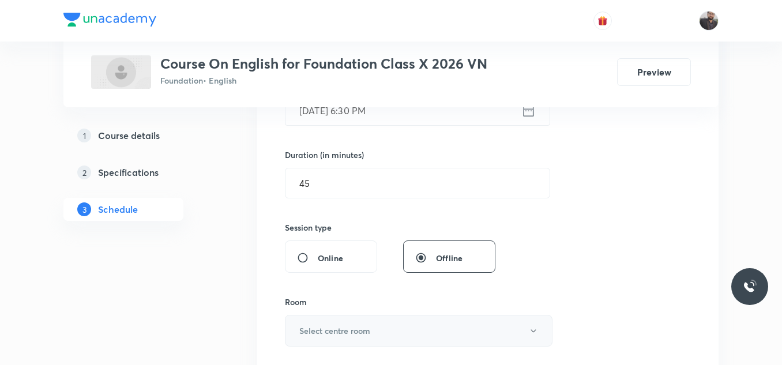
click at [363, 325] on h6 "Select centre room" at bounding box center [334, 331] width 71 height 12
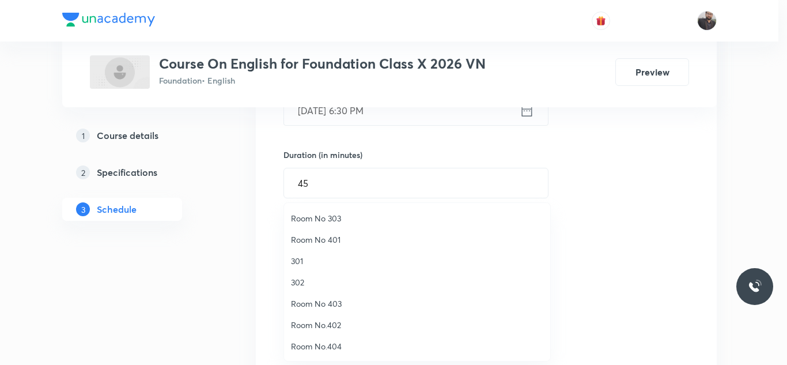
click at [343, 348] on span "Room No.404" at bounding box center [417, 346] width 252 height 12
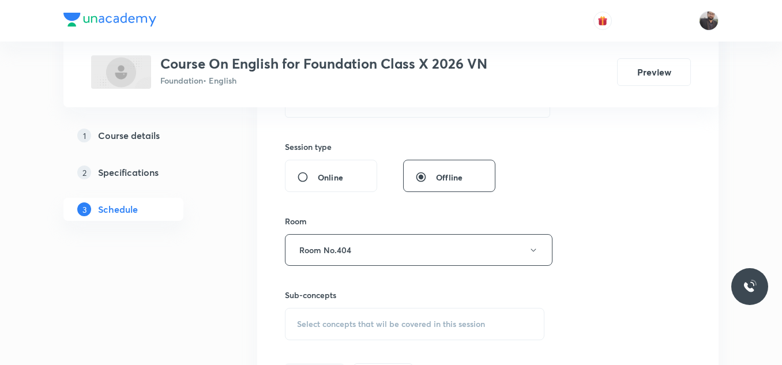
scroll to position [405, 0]
click at [344, 328] on span "Select concepts that wil be covered in this session" at bounding box center [391, 323] width 188 height 9
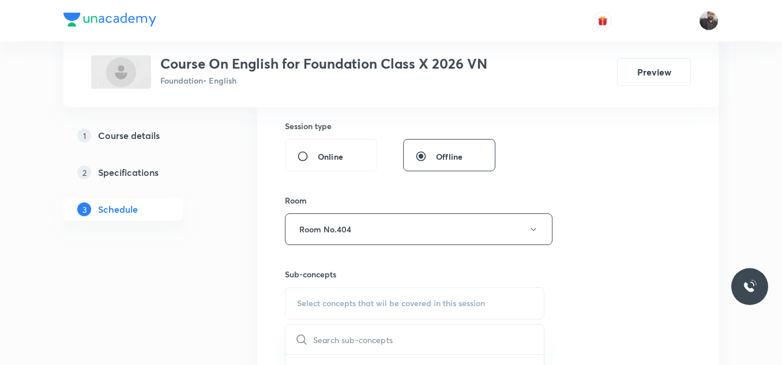
scroll to position [426, 0]
type input "Poem ( Fog )"
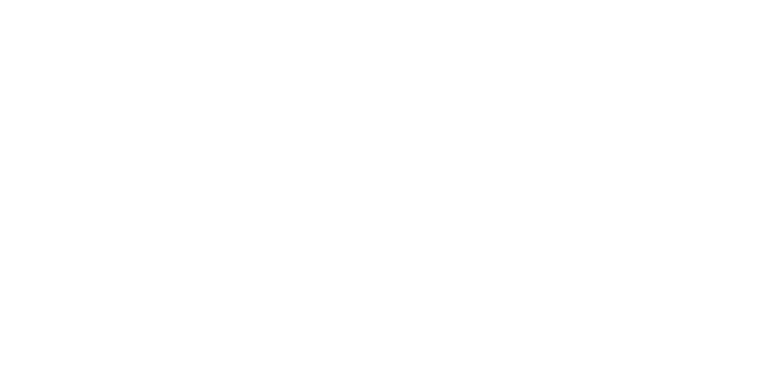
scroll to position [0, 0]
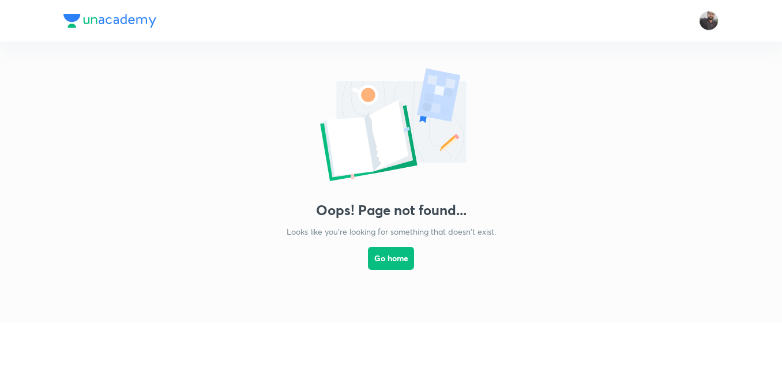
click at [387, 270] on link "Go home" at bounding box center [391, 268] width 46 height 62
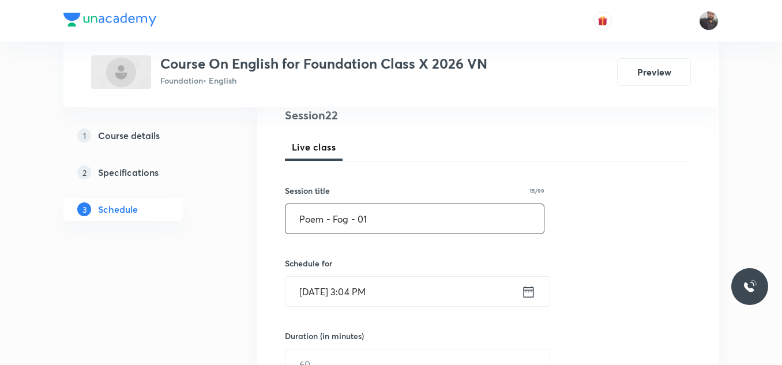
type input "Poem - Fog - 01"
click at [409, 293] on input "[DATE] 3:04 PM" at bounding box center [403, 291] width 236 height 29
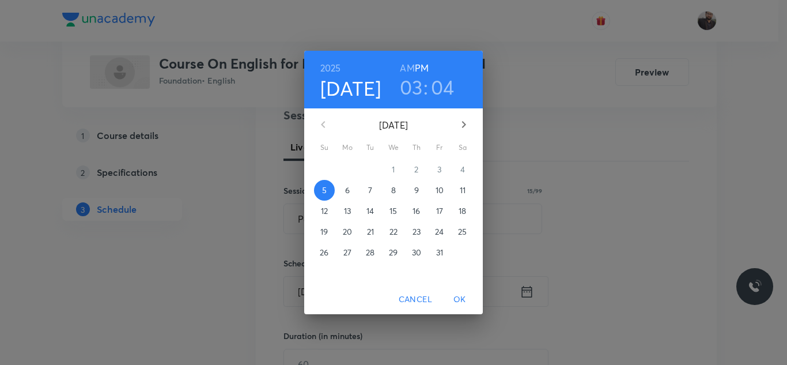
click at [344, 190] on span "6" at bounding box center [347, 190] width 21 height 12
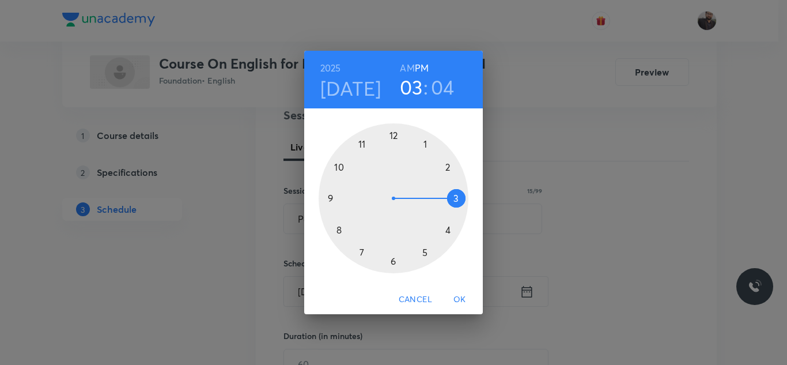
click at [387, 263] on div at bounding box center [394, 198] width 150 height 150
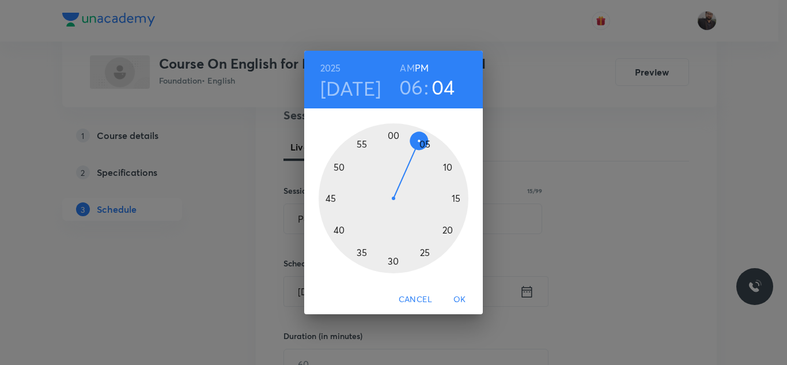
click at [393, 266] on div at bounding box center [394, 198] width 150 height 150
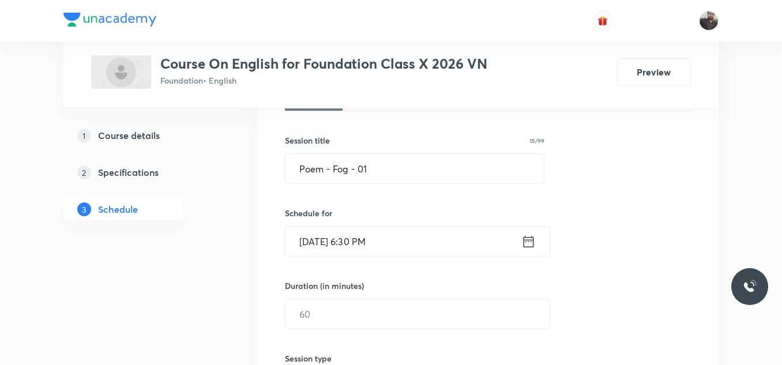
scroll to position [193, 0]
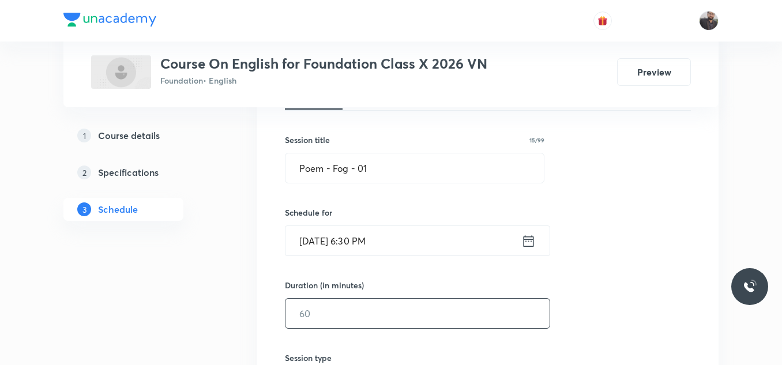
click at [402, 316] on input "text" at bounding box center [417, 313] width 264 height 29
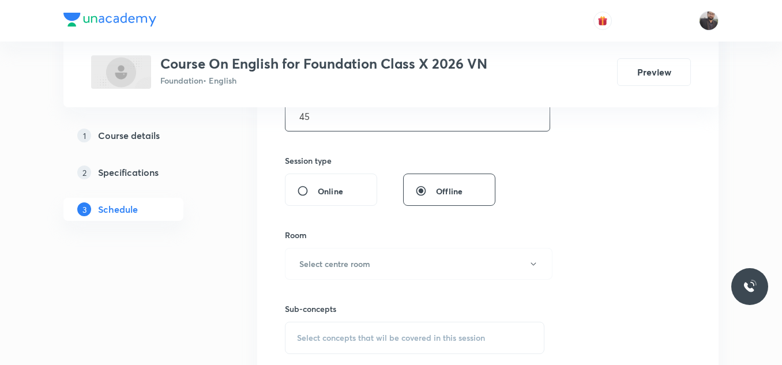
scroll to position [393, 0]
type input "45"
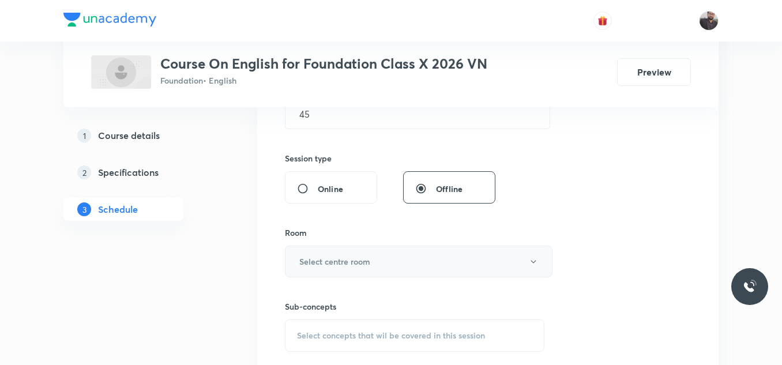
click at [325, 270] on button "Select centre room" at bounding box center [418, 262] width 267 height 32
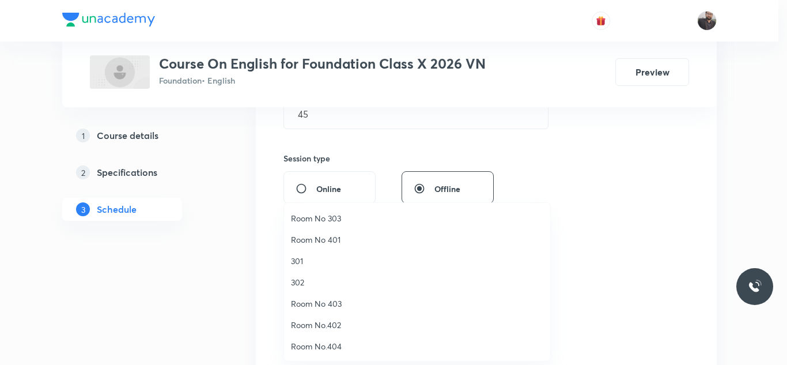
click at [331, 344] on span "Room No.404" at bounding box center [417, 346] width 252 height 12
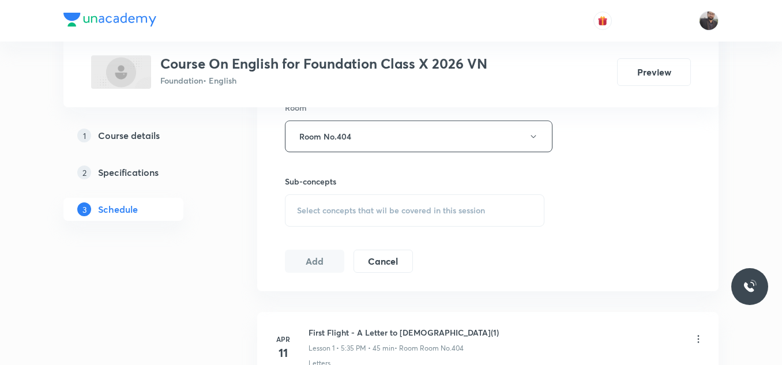
scroll to position [518, 0]
click at [345, 216] on div "Select concepts that wil be covered in this session" at bounding box center [414, 210] width 259 height 32
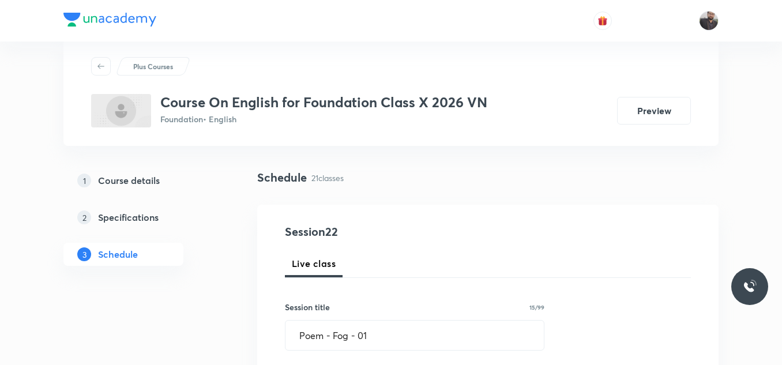
scroll to position [105, 0]
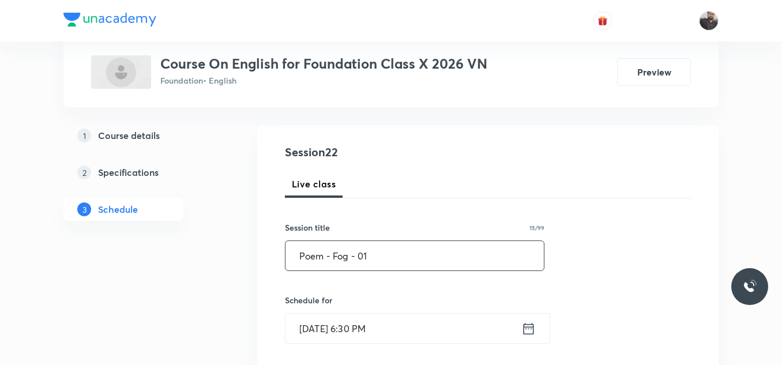
click at [302, 251] on input "Poem - Fog - 01" at bounding box center [414, 255] width 258 height 29
drag, startPoint x: 334, startPoint y: 253, endPoint x: 350, endPoint y: 264, distance: 19.5
click at [350, 264] on input "Poem - Fog - 01" at bounding box center [414, 255] width 258 height 29
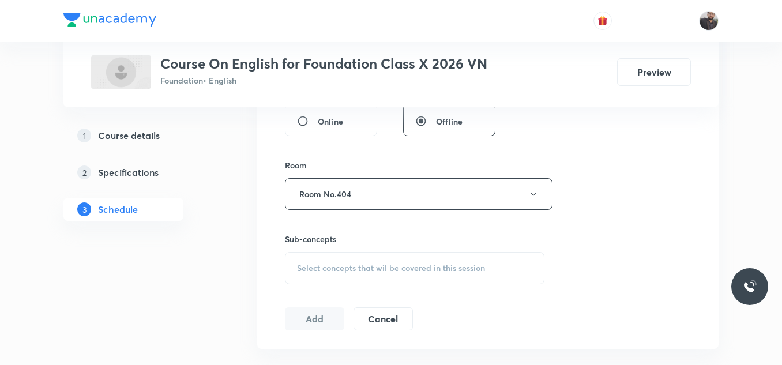
scroll to position [465, 0]
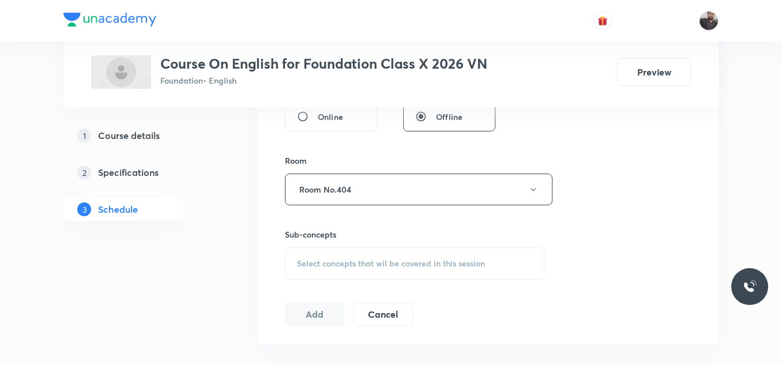
click at [333, 270] on div "Select concepts that wil be covered in this session" at bounding box center [414, 263] width 259 height 32
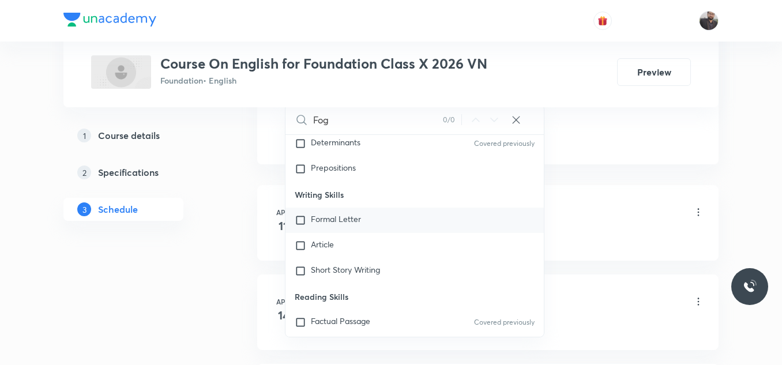
scroll to position [270, 0]
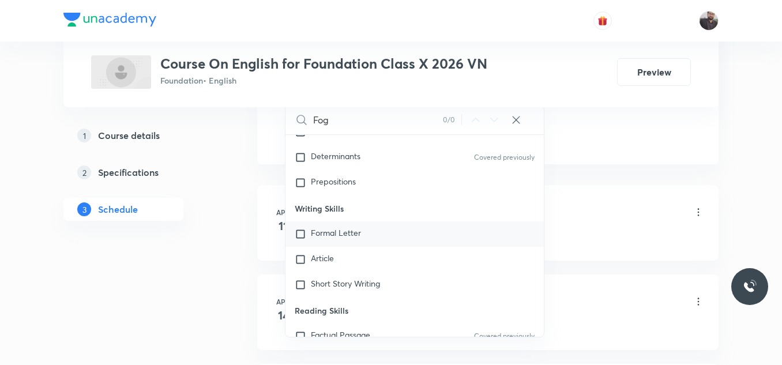
type input "Fog"
click at [352, 238] on p "Formal Letter" at bounding box center [336, 234] width 50 height 12
checkbox input "true"
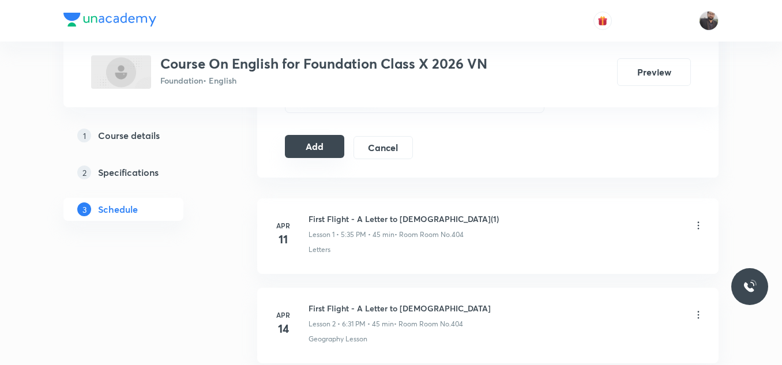
click at [300, 158] on div "Add Cancel" at bounding box center [353, 147] width 137 height 23
click at [320, 153] on button "Add" at bounding box center [314, 146] width 59 height 23
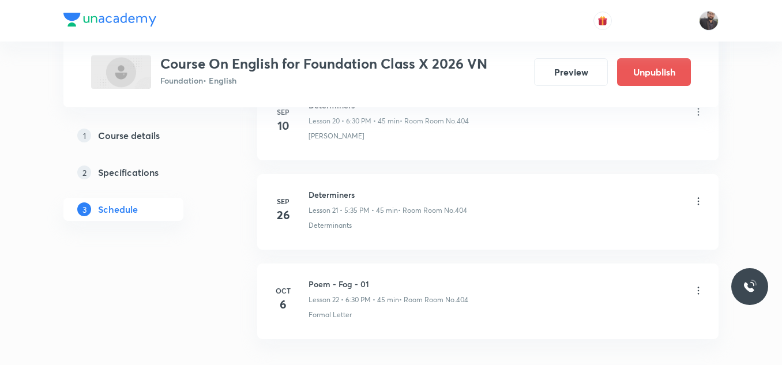
scroll to position [1995, 0]
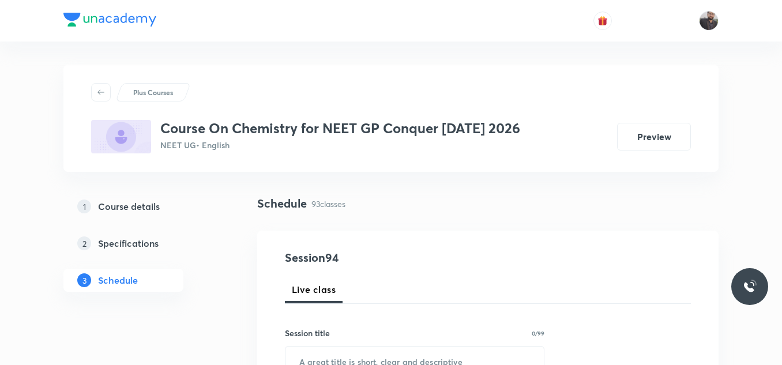
scroll to position [8945, 0]
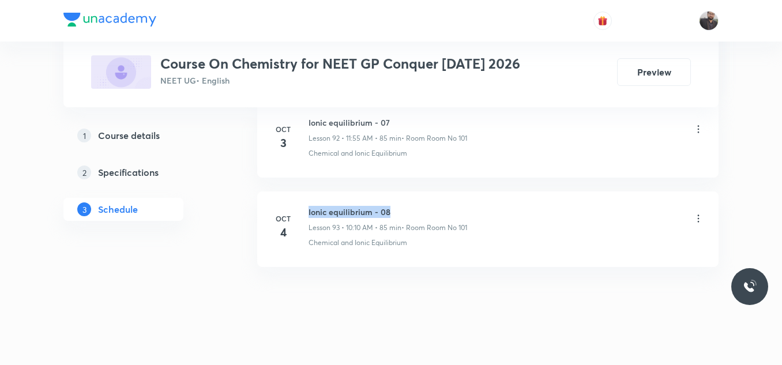
drag, startPoint x: 308, startPoint y: 196, endPoint x: 408, endPoint y: 192, distance: 99.8
click at [408, 192] on li "[DATE] Ionic equilibrium - 08 Lesson 93 • 10:10 AM • 85 min • Room Room No 101 …" at bounding box center [487, 229] width 461 height 76
copy h6 "Ionic equilibrium - 08"
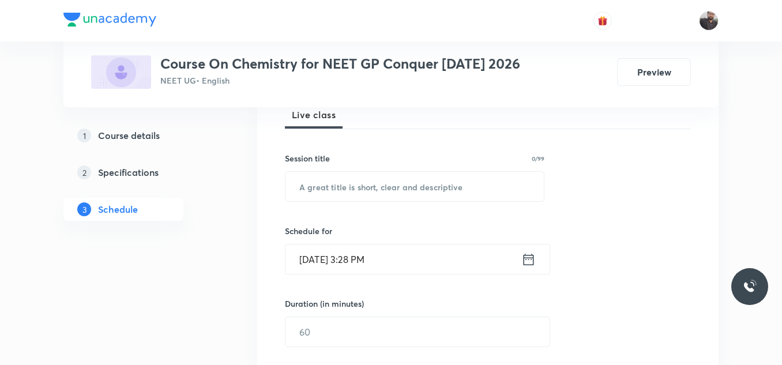
scroll to position [177, 0]
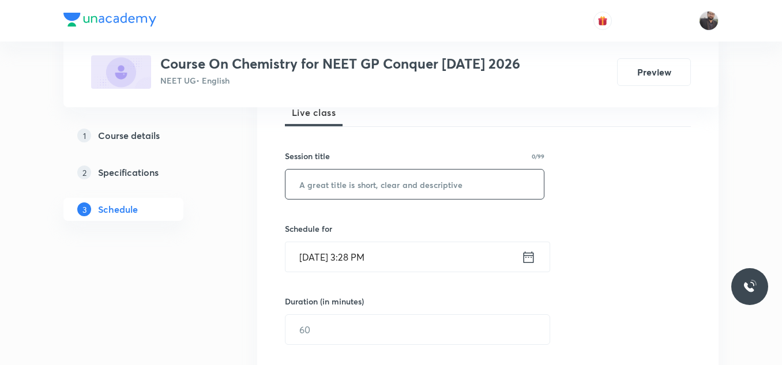
click at [406, 191] on input "text" at bounding box center [414, 183] width 258 height 29
paste input "Ionic equilibrium - 08"
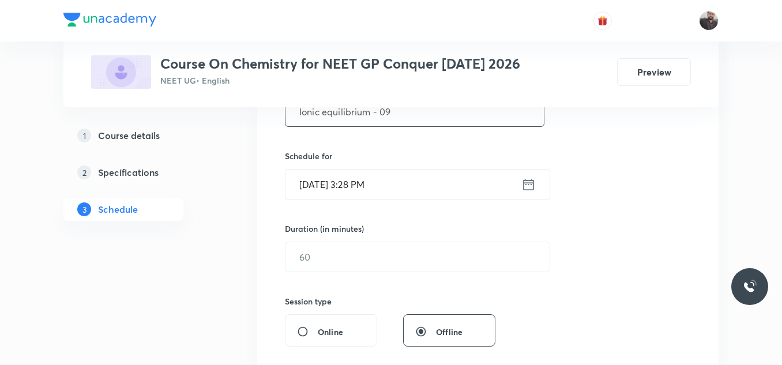
scroll to position [250, 0]
type input "Ionic equilibrium - 09"
click at [406, 191] on input "Oct 5, 2025, 3:28 PM" at bounding box center [403, 183] width 236 height 29
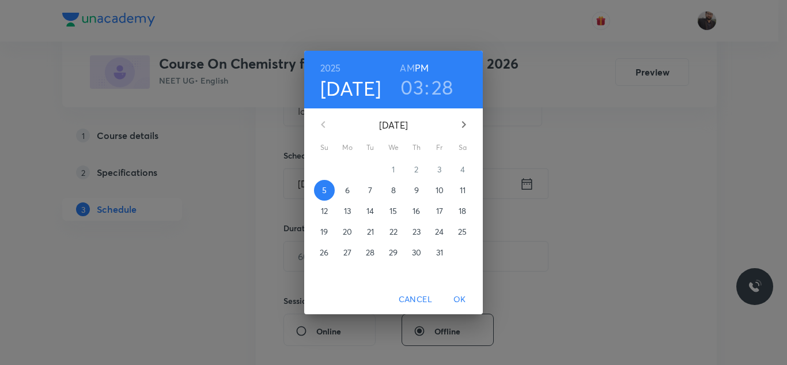
click at [348, 196] on p "6" at bounding box center [347, 190] width 5 height 12
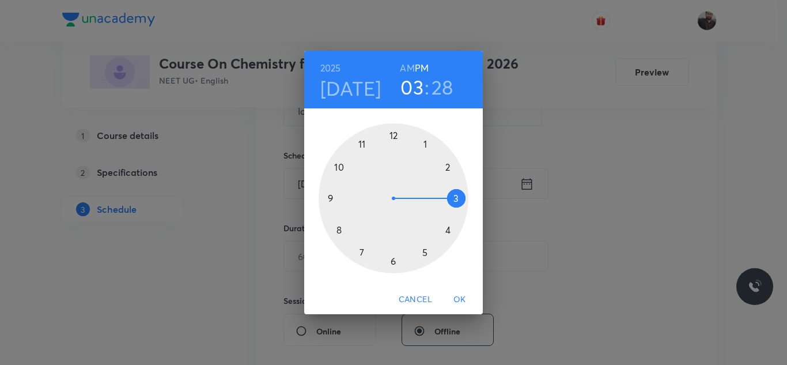
click at [334, 225] on div at bounding box center [394, 198] width 150 height 150
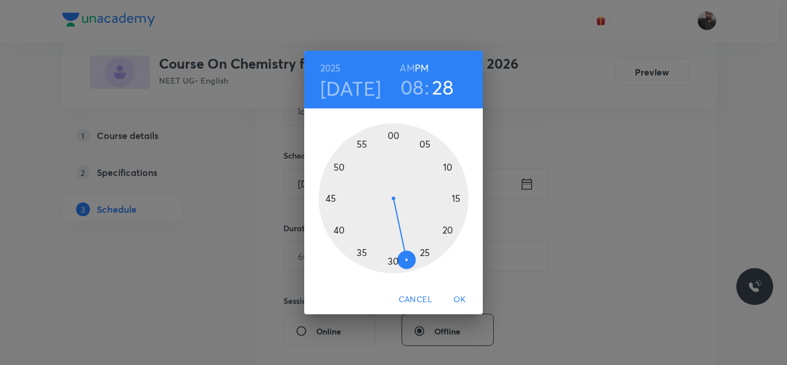
click at [410, 73] on h6 "AM" at bounding box center [407, 68] width 14 height 16
click at [393, 267] on div at bounding box center [394, 198] width 150 height 150
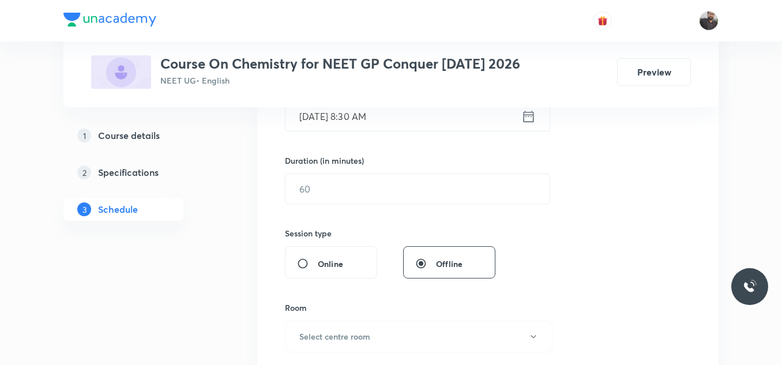
scroll to position [315, 0]
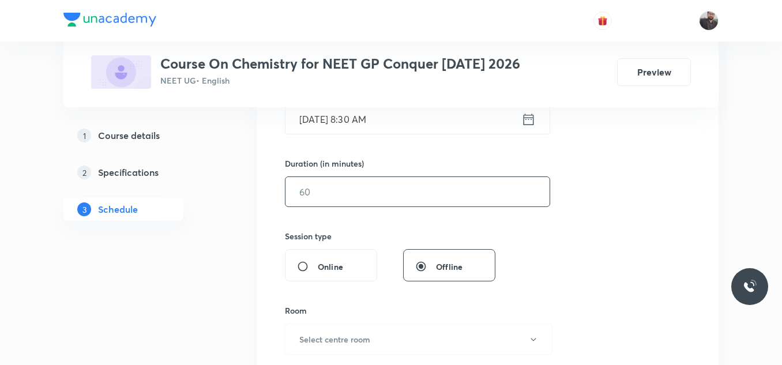
click at [364, 203] on input "text" at bounding box center [417, 191] width 264 height 29
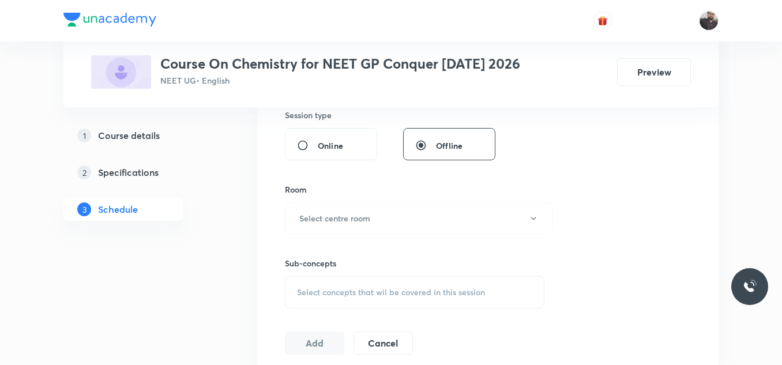
scroll to position [436, 0]
type input "85"
click at [364, 203] on button "Select centre room" at bounding box center [418, 218] width 267 height 32
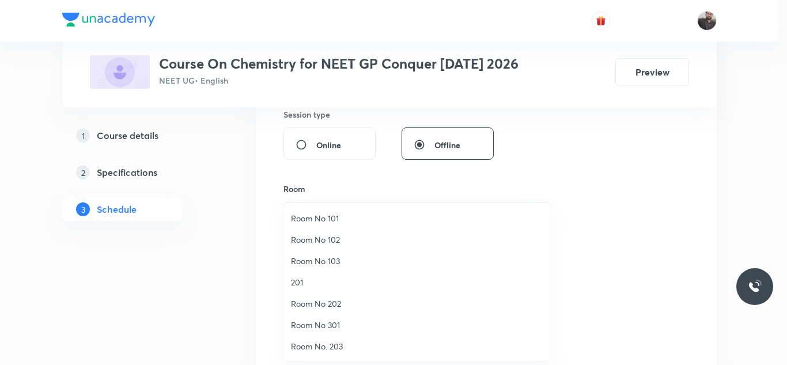
click at [342, 214] on span "Room No 101" at bounding box center [417, 218] width 252 height 12
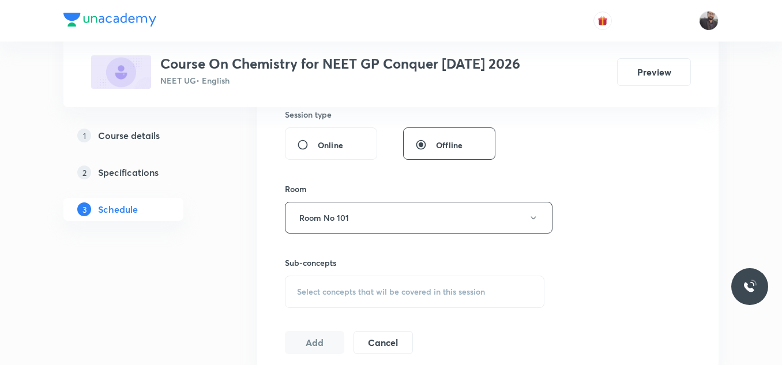
click at [344, 291] on span "Select concepts that wil be covered in this session" at bounding box center [391, 291] width 188 height 9
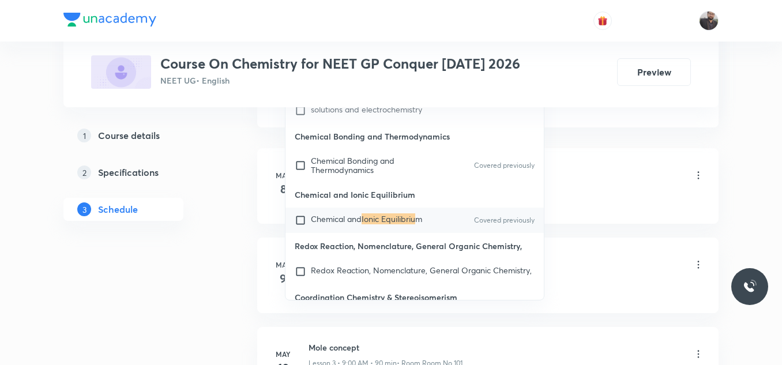
scroll to position [12783, 0]
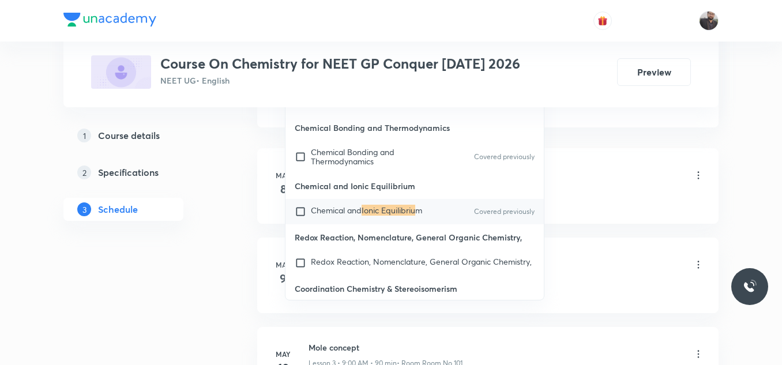
type input "Ionic equilibriu"
click at [377, 224] on div "Chemical and Ionic Equilibriu m Covered previously" at bounding box center [414, 211] width 258 height 25
checkbox input "true"
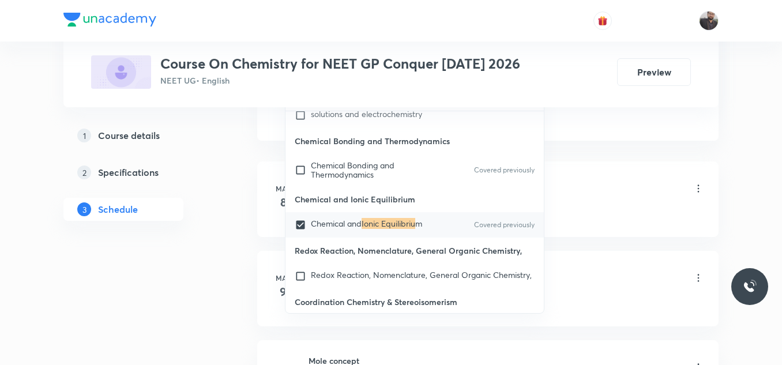
click at [545, 205] on div "Basic Intro Lesson 1 • 12:30 PM • 90 min • Room Room No 101 Basic Concepts" at bounding box center [505, 197] width 395 height 42
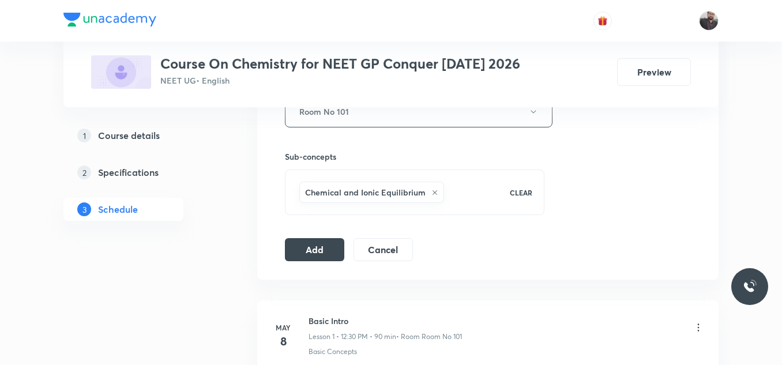
scroll to position [533, 0]
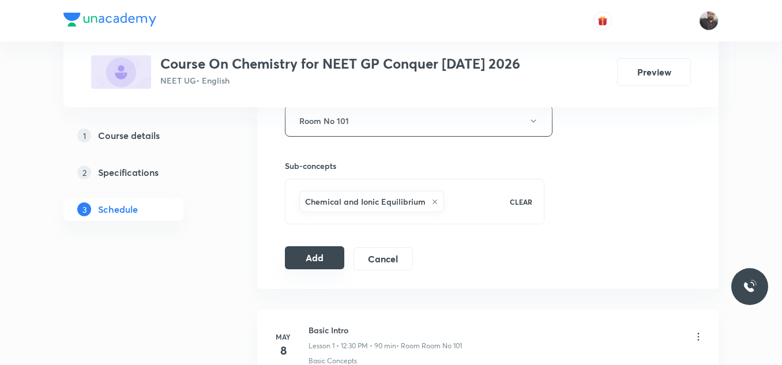
click at [313, 256] on button "Add" at bounding box center [314, 257] width 59 height 23
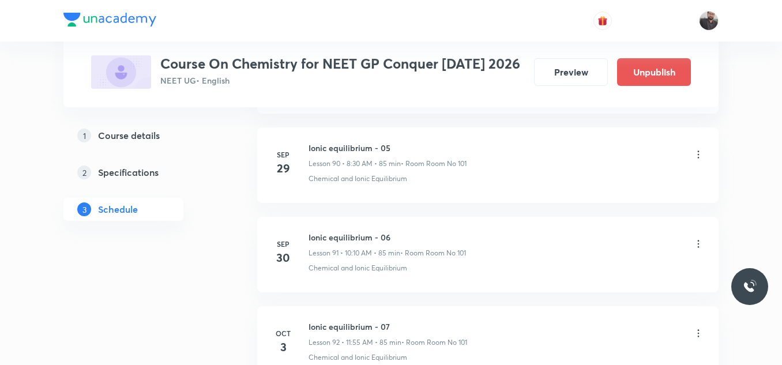
scroll to position [8504, 0]
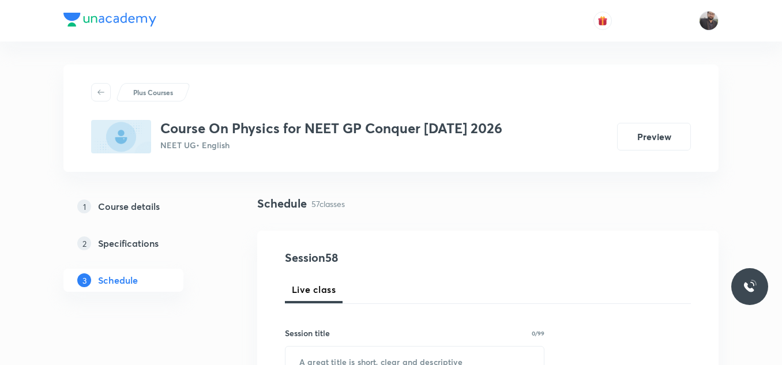
scroll to position [5653, 0]
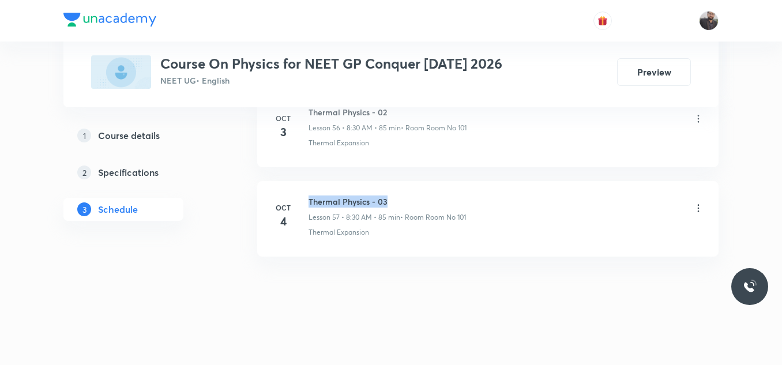
drag, startPoint x: 309, startPoint y: 200, endPoint x: 507, endPoint y: 195, distance: 197.8
click at [507, 195] on div "Thermal Physics - 03 Lesson 57 • 8:30 AM • 85 min • Room Room No 101" at bounding box center [505, 208] width 395 height 27
copy h6 "Thermal Physics - 03"
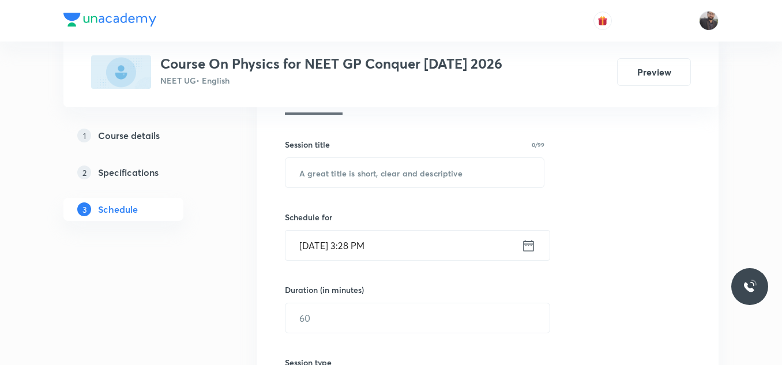
scroll to position [190, 0]
click at [476, 174] on input "text" at bounding box center [414, 171] width 258 height 29
paste input "Thermal Physics - 03"
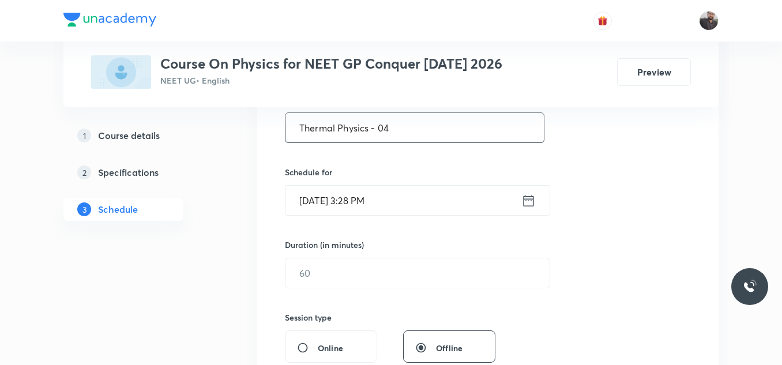
scroll to position [240, 0]
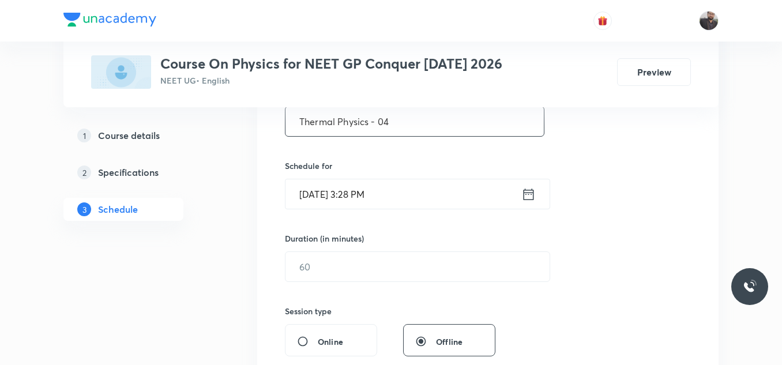
type input "Thermal Physics - 04"
click at [476, 174] on div "Schedule for Oct 5, 2025, 3:28 PM ​" at bounding box center [414, 185] width 259 height 50
click at [433, 195] on input "[DATE] 3:28 PM" at bounding box center [403, 193] width 236 height 29
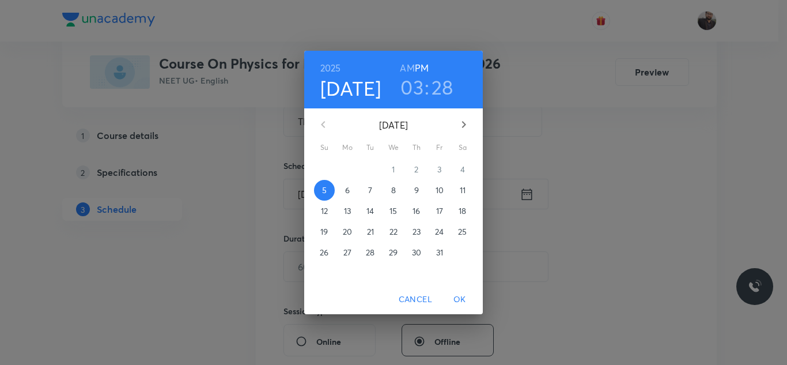
click at [346, 194] on p "6" at bounding box center [347, 190] width 5 height 12
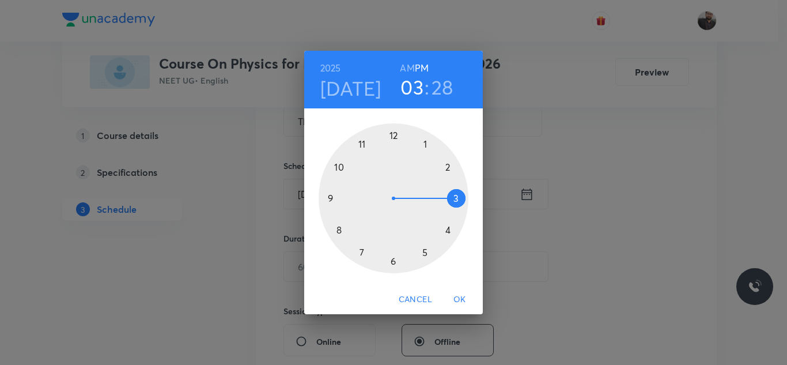
click at [339, 167] on div at bounding box center [394, 198] width 150 height 150
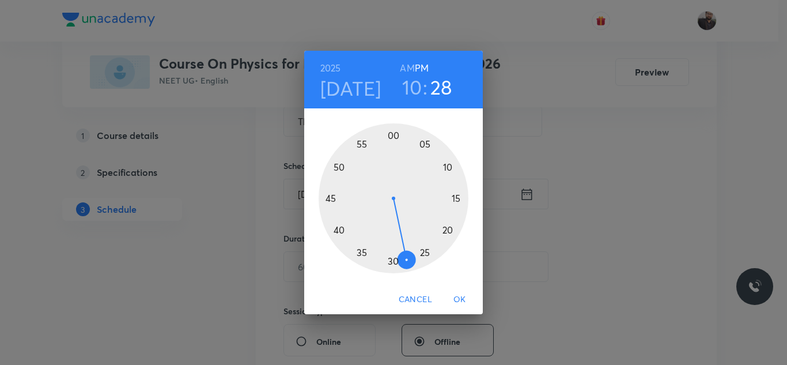
click at [446, 169] on div at bounding box center [394, 198] width 150 height 150
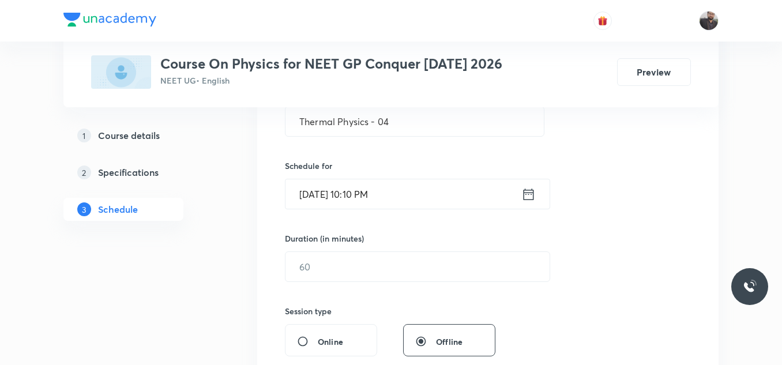
click at [394, 201] on input "Oct 6, 2025, 10:10 PM" at bounding box center [403, 193] width 236 height 29
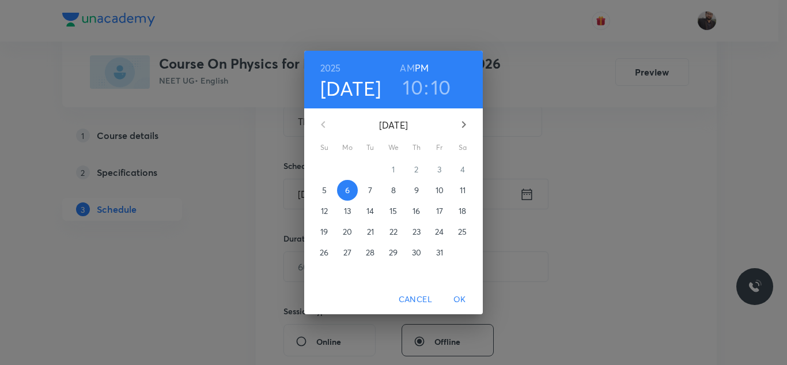
click at [408, 62] on h6 "AM" at bounding box center [407, 68] width 14 height 16
click at [462, 300] on span "OK" at bounding box center [460, 299] width 28 height 14
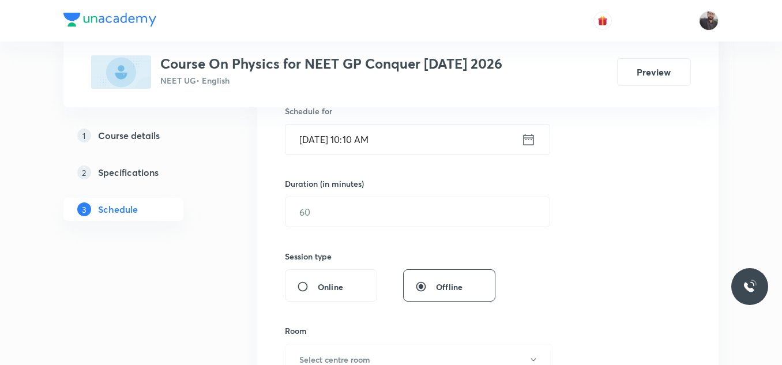
scroll to position [295, 0]
click at [428, 212] on input "text" at bounding box center [417, 211] width 264 height 29
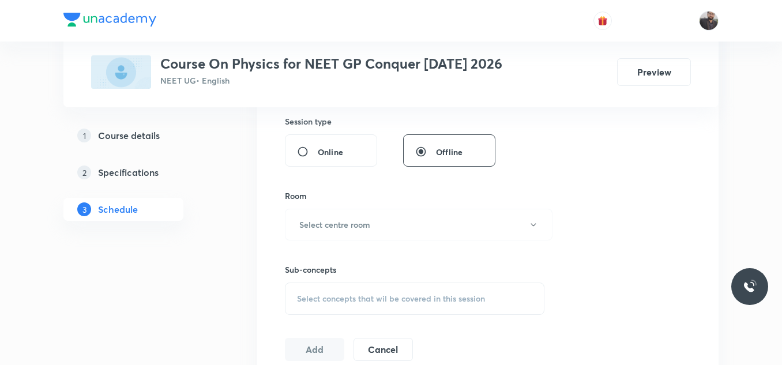
scroll to position [430, 0]
type input "85"
click at [428, 212] on button "Select centre room" at bounding box center [418, 224] width 267 height 32
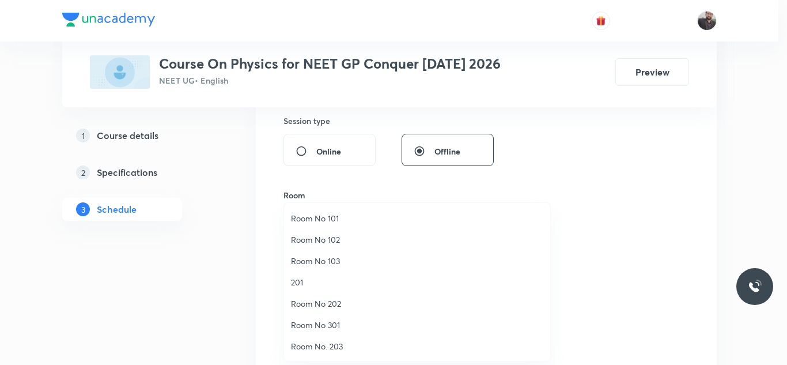
click at [356, 225] on li "Room No 101" at bounding box center [417, 218] width 266 height 21
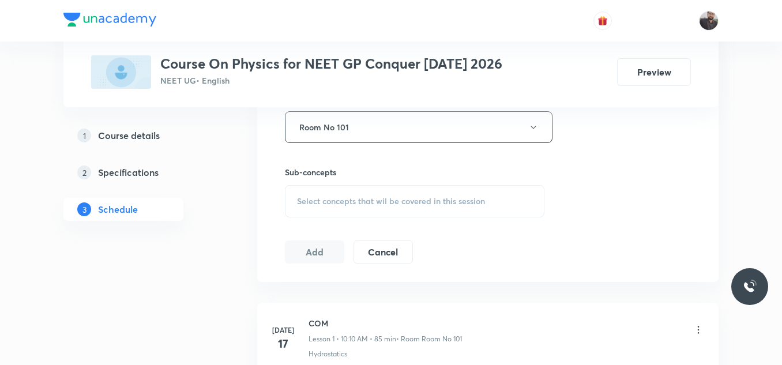
scroll to position [527, 0]
click at [354, 204] on span "Select concepts that wil be covered in this session" at bounding box center [391, 200] width 188 height 9
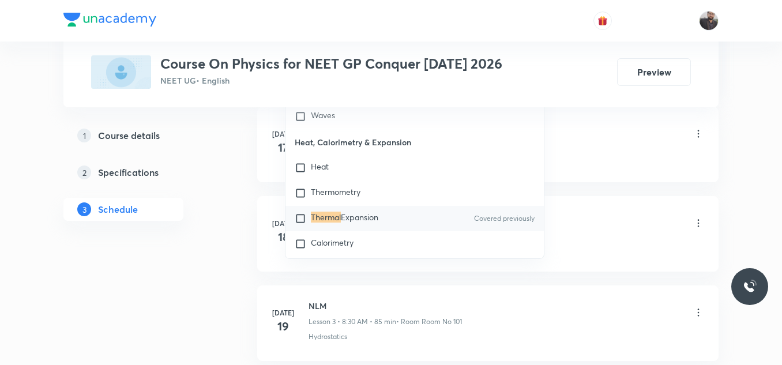
scroll to position [6718, 0]
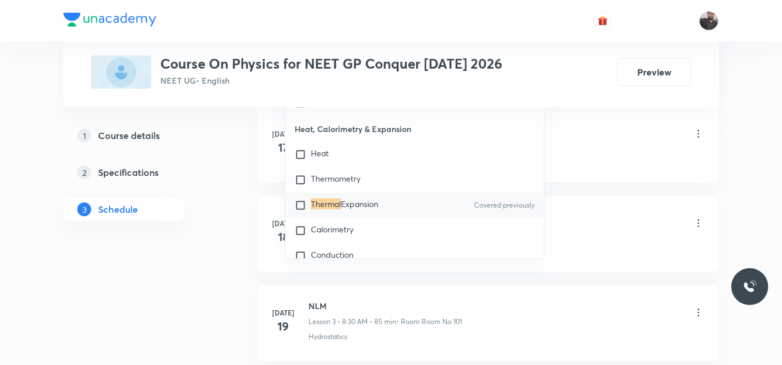
type input "Thermal"
click at [357, 211] on p "Thermal Expansion" at bounding box center [344, 205] width 67 height 12
checkbox input "true"
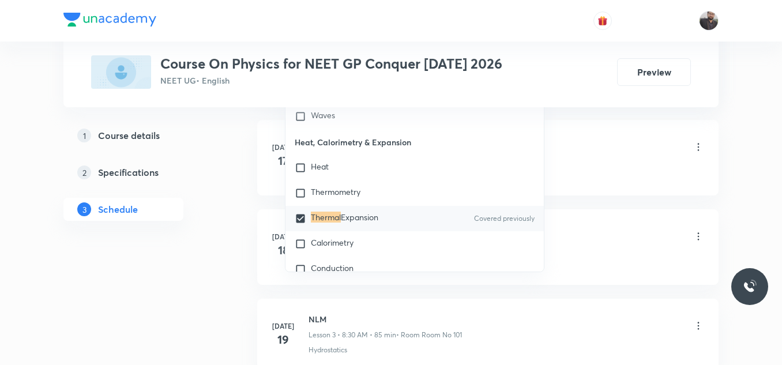
click at [594, 124] on li "Jul 17 COM Lesson 1 • 10:10 AM • 85 min • Room Room No 101 Hydrostatics" at bounding box center [487, 158] width 461 height 76
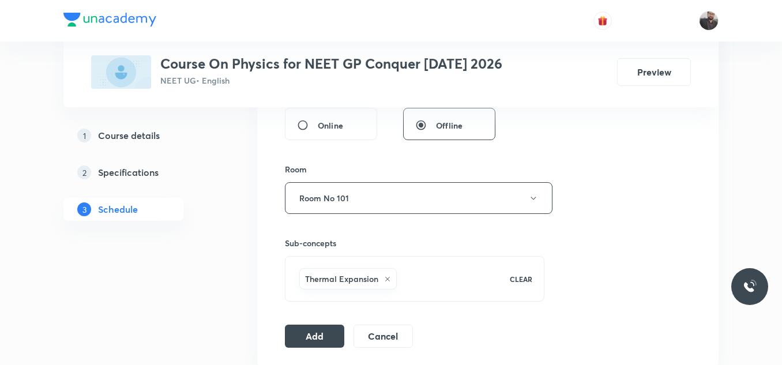
scroll to position [449, 0]
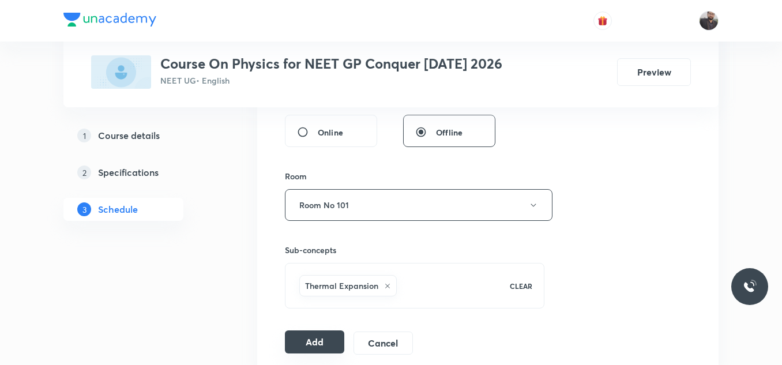
click at [330, 341] on button "Add" at bounding box center [314, 341] width 59 height 23
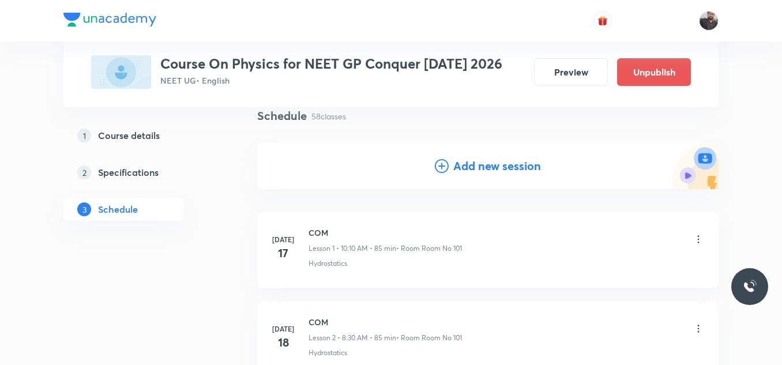
scroll to position [87, 0]
click at [442, 160] on icon at bounding box center [442, 167] width 14 height 14
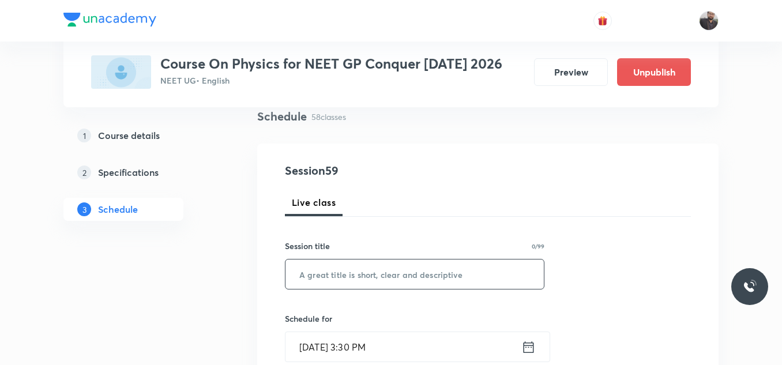
click at [354, 281] on input "text" at bounding box center [414, 273] width 258 height 29
paste input "Thermal Physics - 03"
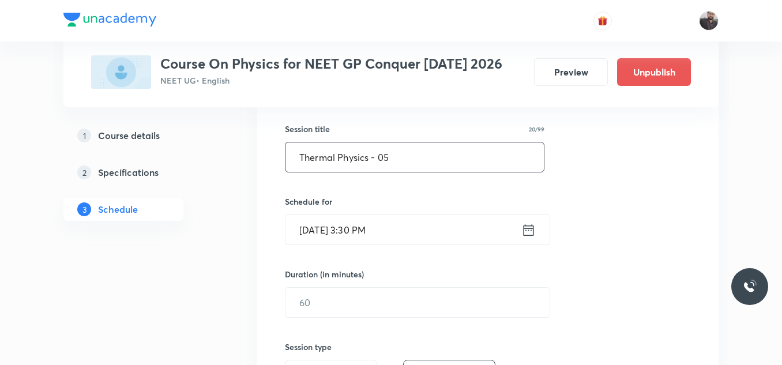
scroll to position [205, 0]
type input "Thermal Physics - 05"
click at [406, 235] on input "Oct 5, 2025, 3:30 PM" at bounding box center [403, 228] width 236 height 29
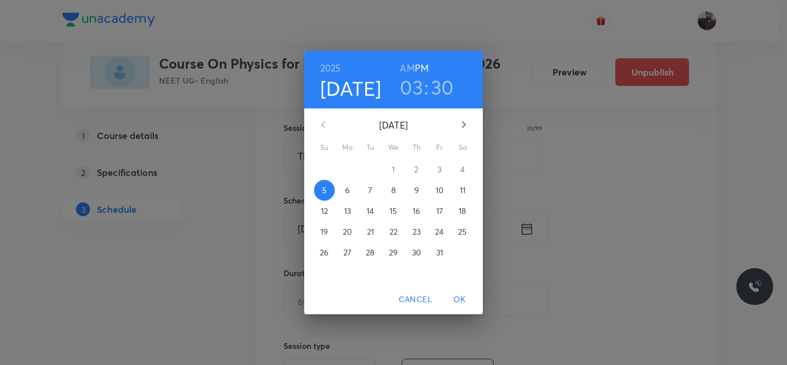
click at [345, 190] on p "6" at bounding box center [347, 190] width 5 height 12
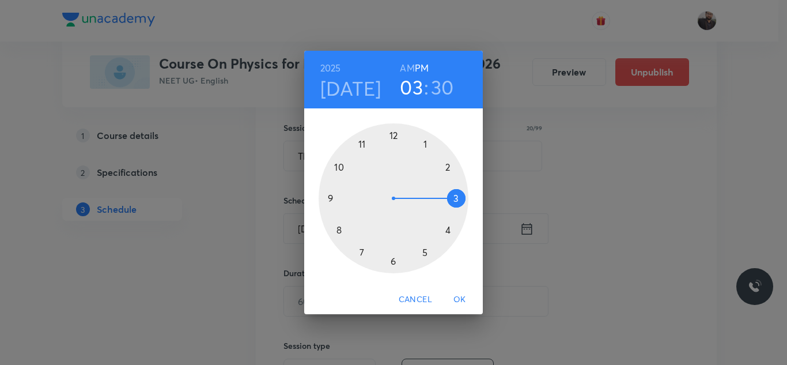
click at [363, 139] on div at bounding box center [394, 198] width 150 height 150
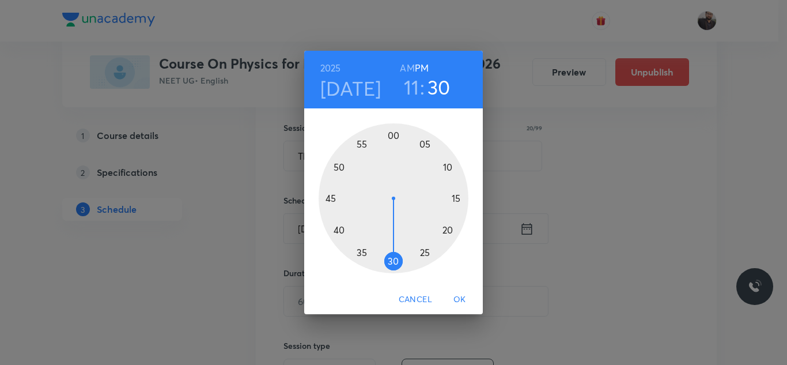
click at [363, 143] on div at bounding box center [394, 198] width 150 height 150
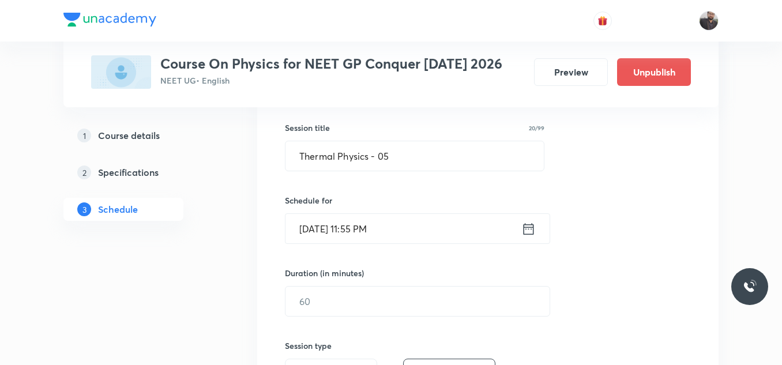
click at [392, 218] on input "Oct 6, 2025, 11:55 PM" at bounding box center [403, 228] width 236 height 29
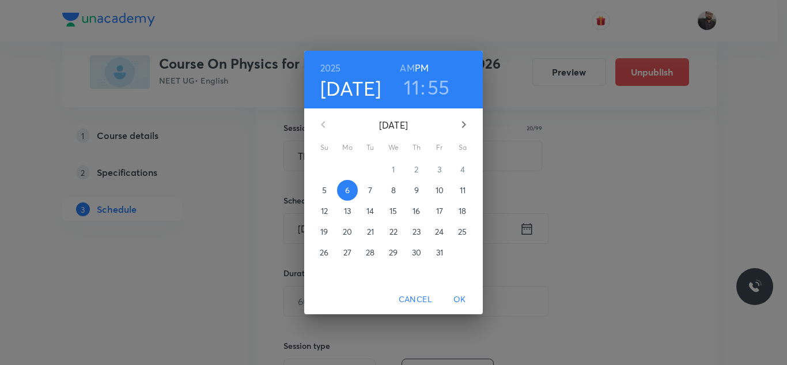
click at [408, 64] on h6 "AM" at bounding box center [407, 68] width 14 height 16
click at [463, 299] on span "OK" at bounding box center [460, 299] width 28 height 14
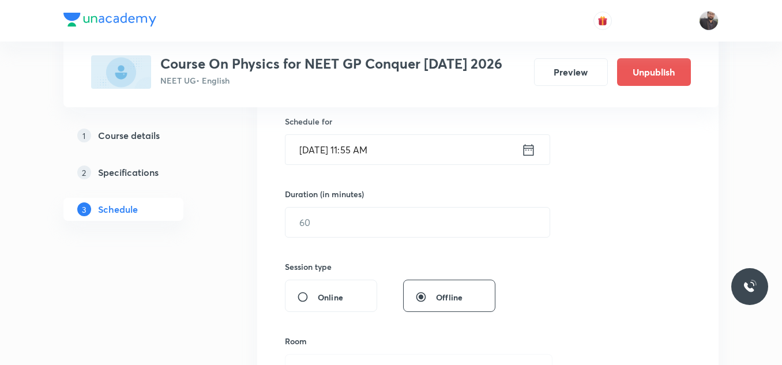
scroll to position [285, 0]
click at [426, 224] on input "text" at bounding box center [417, 221] width 264 height 29
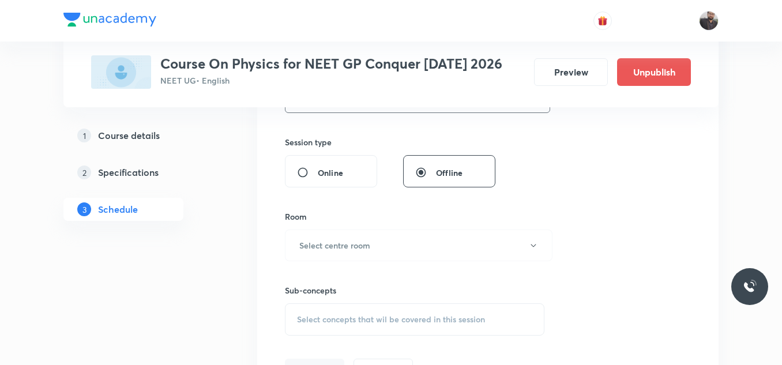
scroll to position [408, 0]
type input "85"
click at [388, 247] on button "Select centre room" at bounding box center [418, 247] width 267 height 32
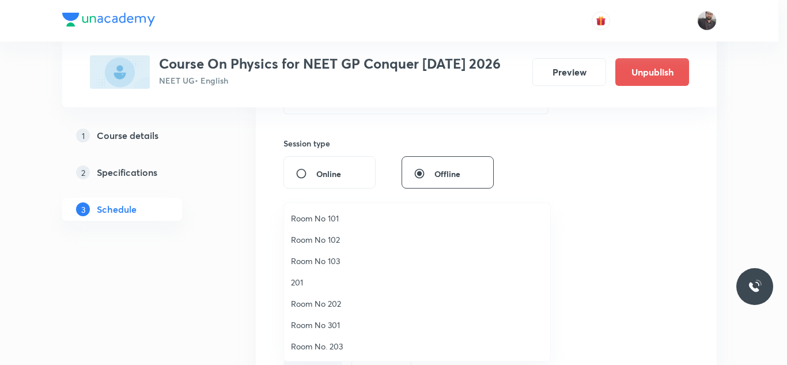
click at [325, 210] on li "Room No 101" at bounding box center [417, 218] width 266 height 21
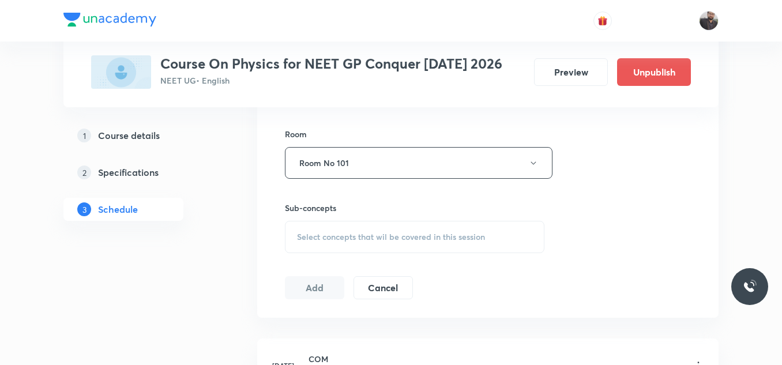
scroll to position [492, 0]
click at [341, 245] on div "Select concepts that wil be covered in this session" at bounding box center [414, 236] width 259 height 32
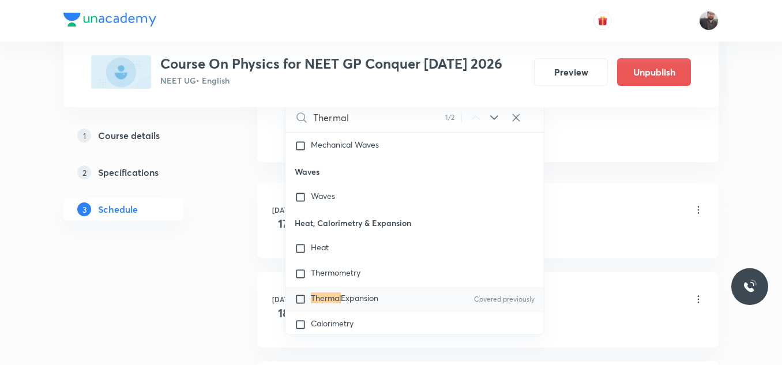
scroll to position [6718, 0]
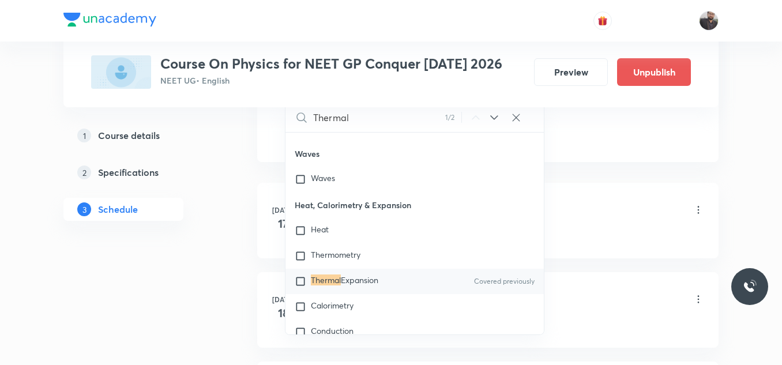
type input "Thermal"
click at [364, 288] on div "Thermal Expansion Covered previously" at bounding box center [414, 281] width 258 height 25
checkbox input "true"
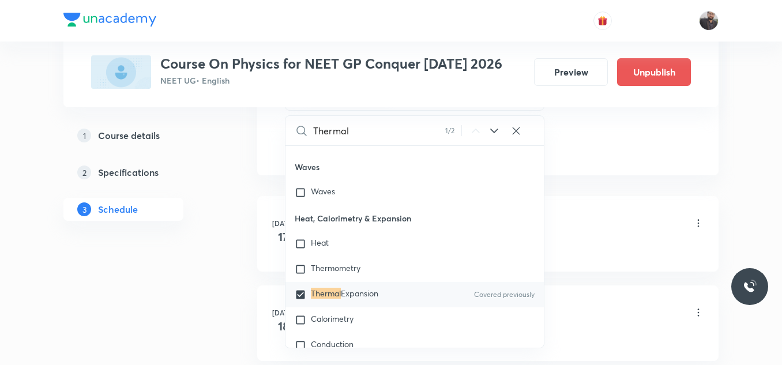
click at [577, 205] on li "Jul 17 COM Lesson 1 • 10:10 AM • 85 min • Room Room No 101 Hydrostatics" at bounding box center [487, 234] width 461 height 76
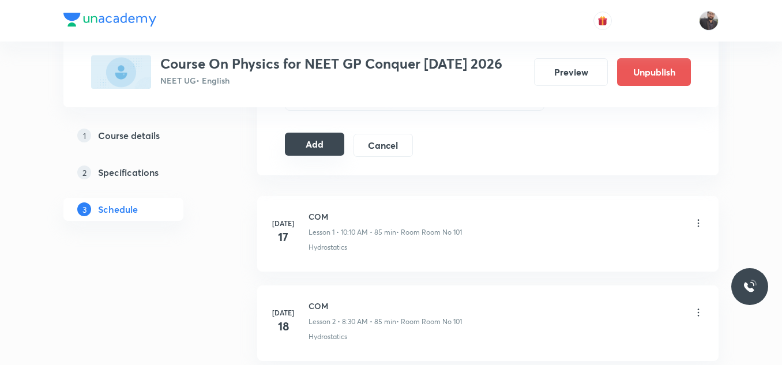
click at [316, 141] on button "Add" at bounding box center [314, 144] width 59 height 23
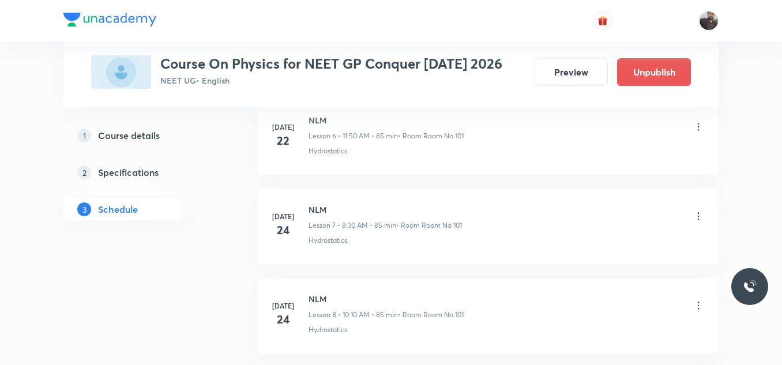
scroll to position [5213, 0]
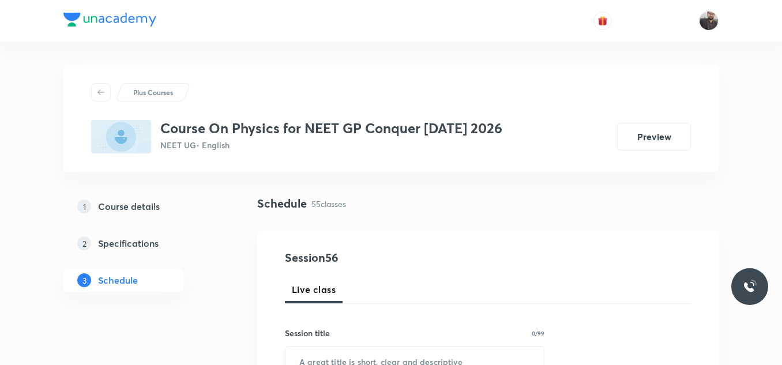
scroll to position [5509, 0]
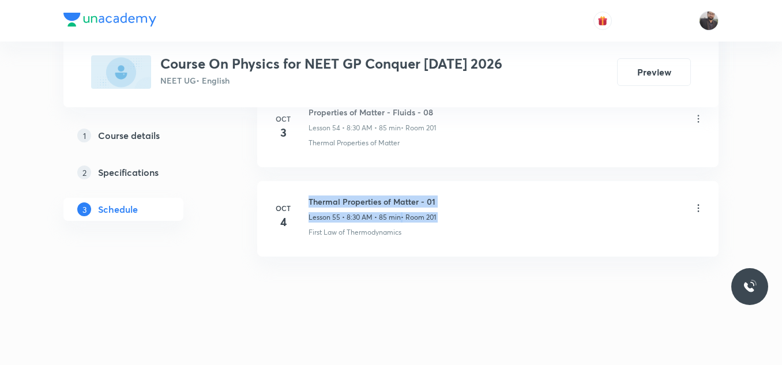
drag, startPoint x: 306, startPoint y: 198, endPoint x: 575, endPoint y: 168, distance: 270.9
click at [480, 213] on div "Thermal Properties of Matter - 01 Lesson 55 • 8:30 AM • 85 min • Room 201" at bounding box center [505, 208] width 395 height 27
drag, startPoint x: 309, startPoint y: 197, endPoint x: 497, endPoint y: 194, distance: 187.9
click at [497, 194] on li "Oct 4 Thermal Properties of Matter - 01 Lesson 55 • 8:30 AM • 85 min • Room 201…" at bounding box center [487, 219] width 461 height 76
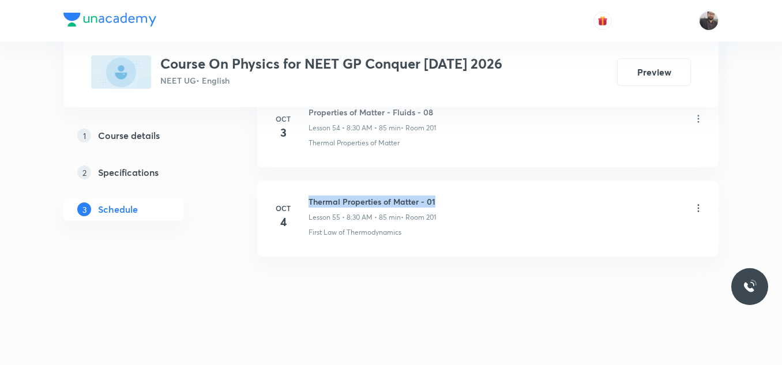
copy h6 "Thermal Properties of Matter - 01"
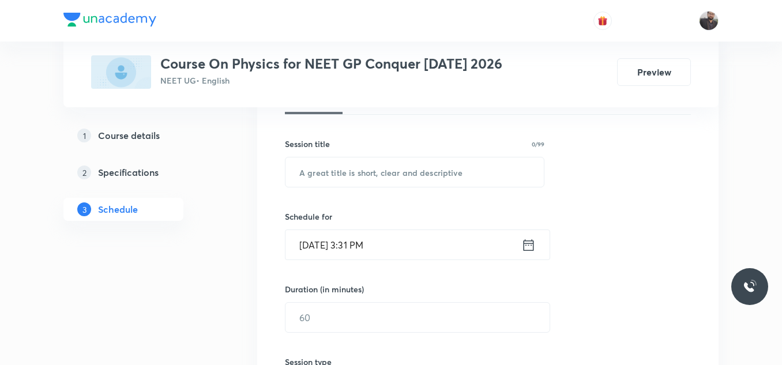
scroll to position [190, 0]
click at [479, 172] on input "text" at bounding box center [414, 171] width 258 height 29
paste input "Thermal Properties of Matter - 01"
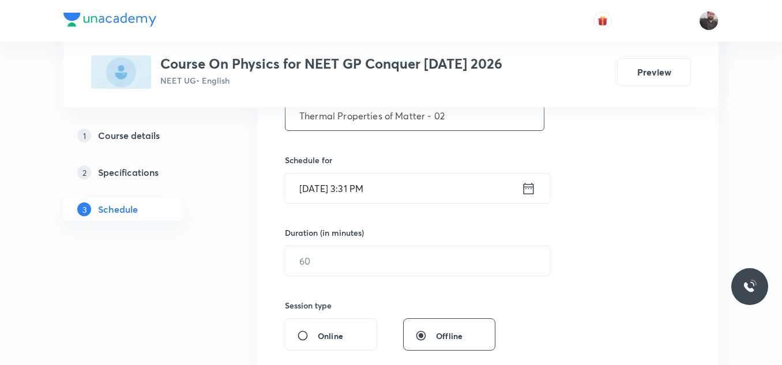
type input "Thermal Properties of Matter - 02"
click at [478, 172] on div "Schedule for Oct 5, 2025, 3:31 PM ​" at bounding box center [414, 179] width 259 height 50
click at [454, 188] on input "Oct 5, 2025, 3:31 PM" at bounding box center [403, 188] width 236 height 29
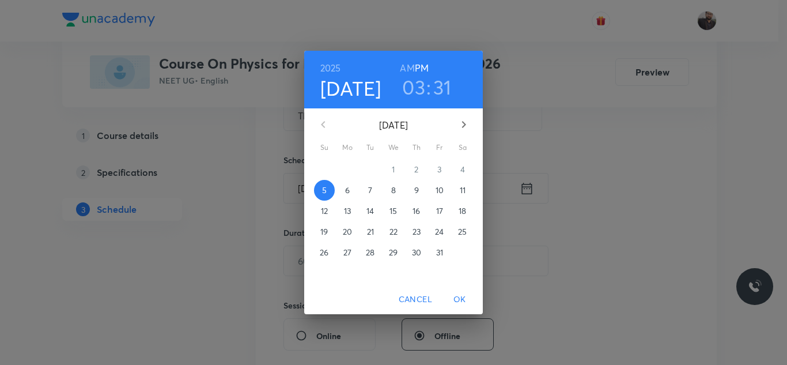
click at [344, 192] on span "6" at bounding box center [347, 190] width 21 height 12
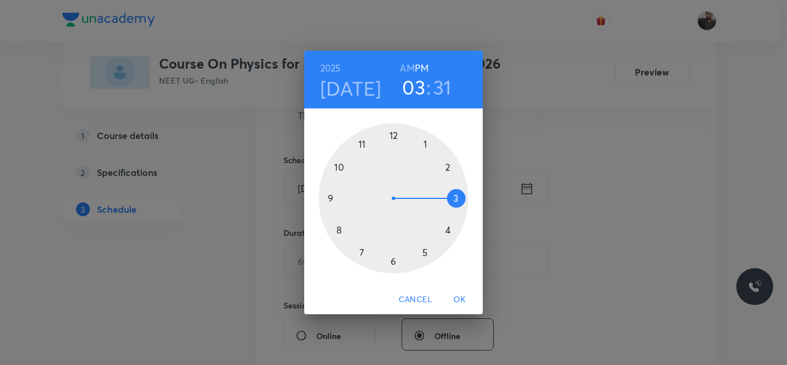
click at [337, 225] on div at bounding box center [394, 198] width 150 height 150
click at [402, 71] on h6 "AM" at bounding box center [407, 68] width 14 height 16
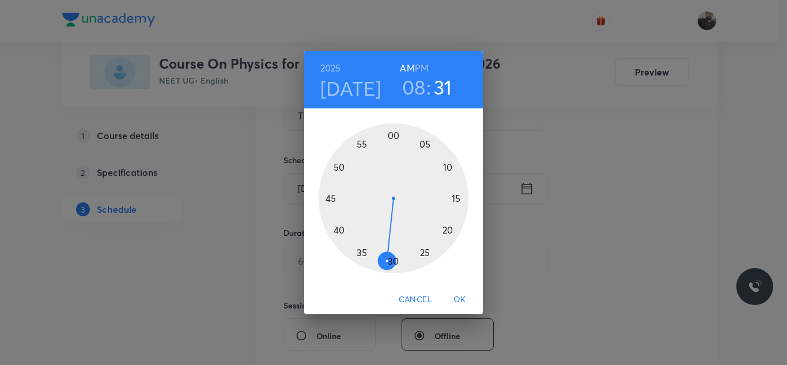
click at [393, 263] on div at bounding box center [394, 198] width 150 height 150
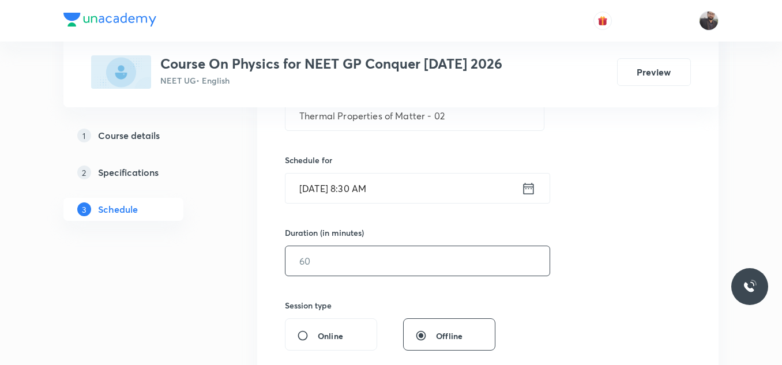
click at [389, 261] on input "text" at bounding box center [417, 260] width 264 height 29
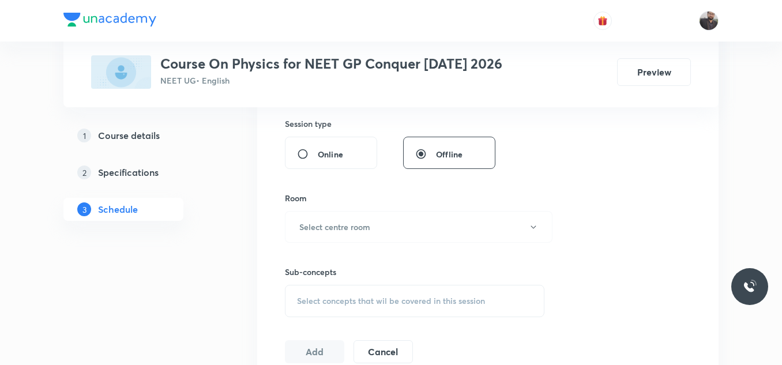
scroll to position [428, 0]
type input "85"
click at [334, 221] on h6 "Select centre room" at bounding box center [334, 226] width 71 height 12
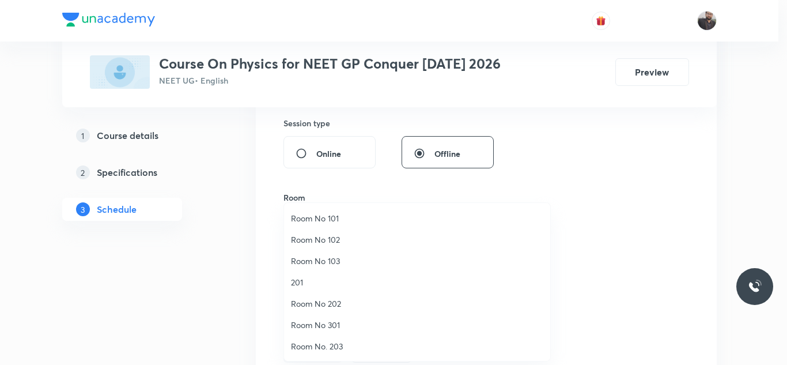
click at [300, 286] on span "201" at bounding box center [417, 282] width 252 height 12
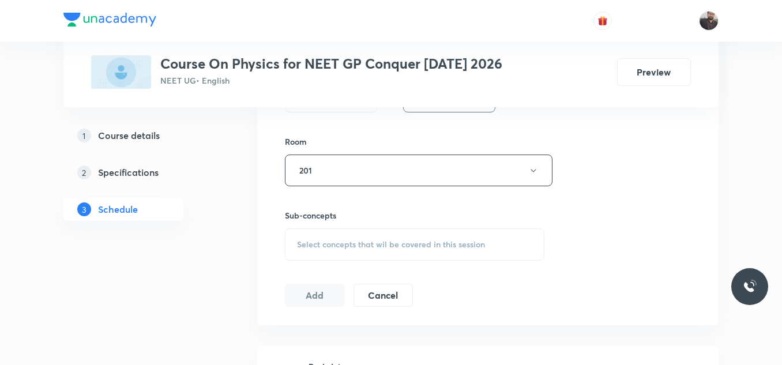
scroll to position [484, 0]
click at [318, 236] on div "Select concepts that wil be covered in this session" at bounding box center [414, 244] width 259 height 32
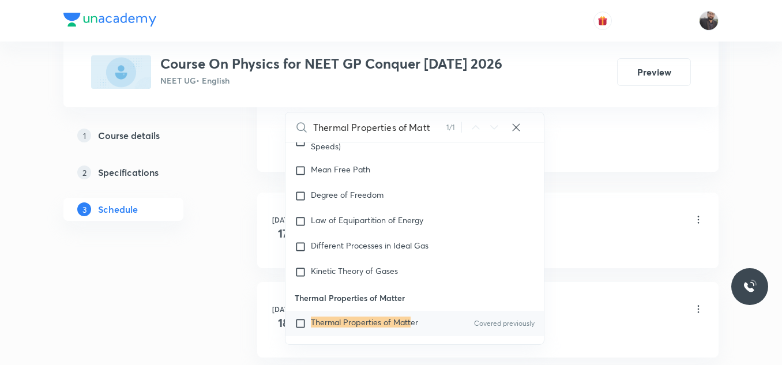
scroll to position [12715, 0]
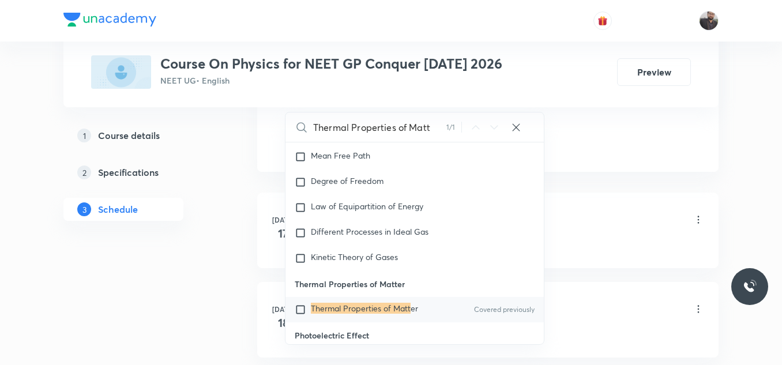
type input "Thermal Properties of Matt"
click at [342, 303] on mark "Thermal Properties of Matt" at bounding box center [361, 308] width 100 height 11
checkbox input "true"
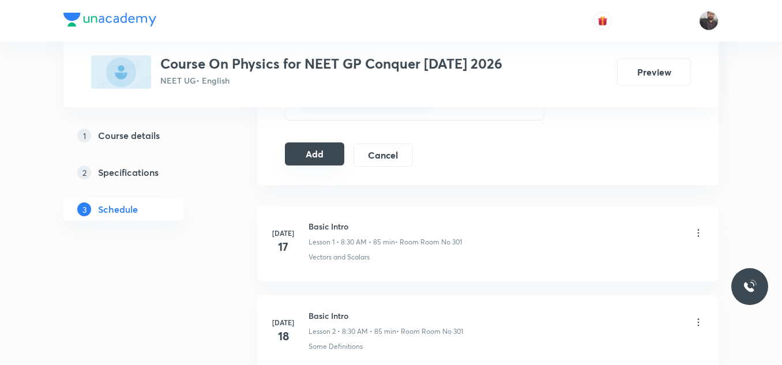
click at [326, 163] on button "Add" at bounding box center [314, 153] width 59 height 23
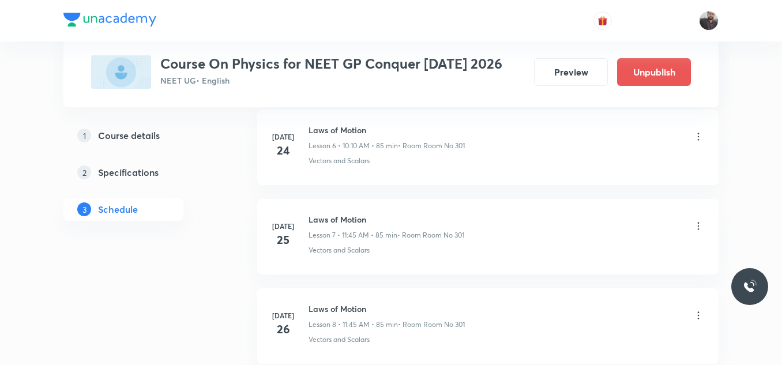
scroll to position [5068, 0]
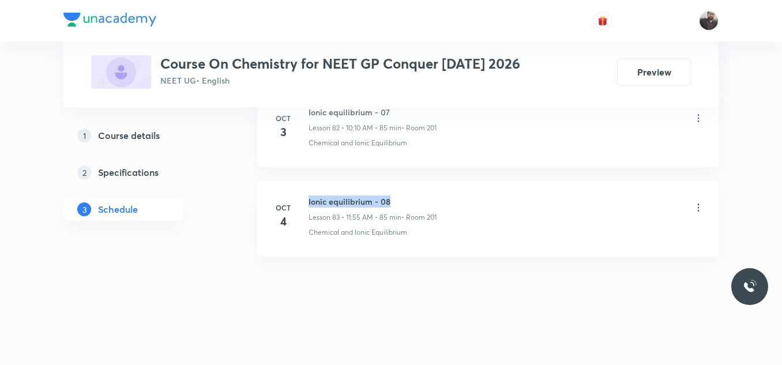
drag, startPoint x: 306, startPoint y: 197, endPoint x: 416, endPoint y: 193, distance: 109.6
click at [416, 193] on li "Oct 4 Ionic equilibrium - 08 Lesson 83 • 11:55 AM • 85 min • Room 201 Chemical …" at bounding box center [487, 219] width 461 height 76
copy h6 "Ionic equilibrium - 08"
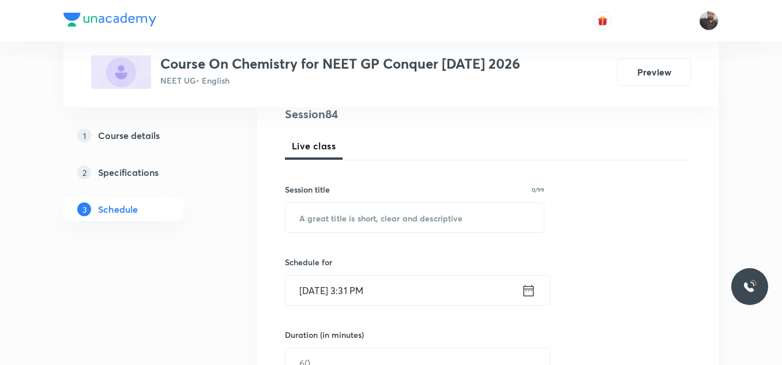
scroll to position [144, 0]
click at [420, 202] on div "Session title 0/99 ​" at bounding box center [414, 208] width 259 height 50
click at [420, 206] on input "text" at bounding box center [414, 216] width 258 height 29
paste input "Ionic equilibrium - 08"
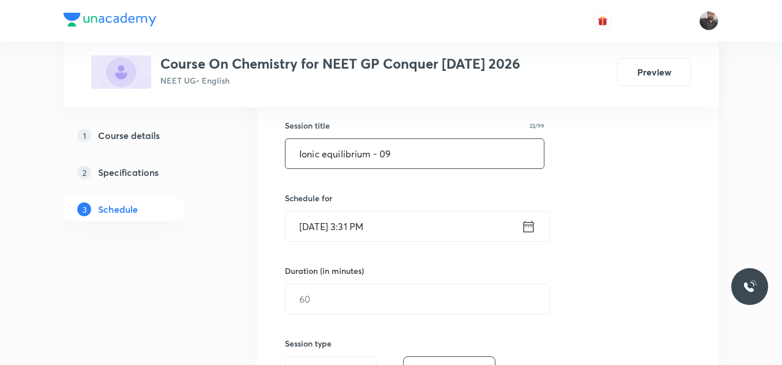
scroll to position [209, 0]
type input "Ionic equilibrium - 09"
click at [420, 217] on input "Oct 5, 2025, 3:31 PM" at bounding box center [403, 224] width 236 height 29
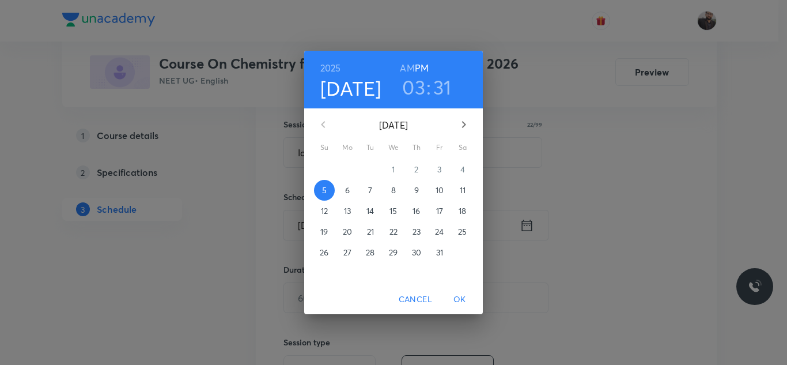
click at [347, 196] on p "6" at bounding box center [347, 190] width 5 height 12
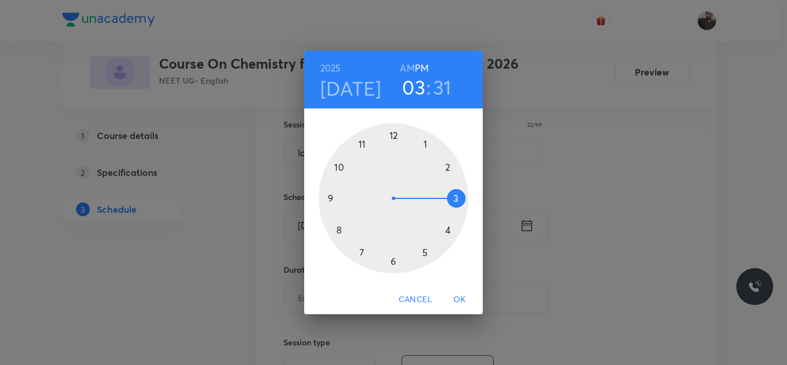
click at [335, 164] on div at bounding box center [394, 198] width 150 height 150
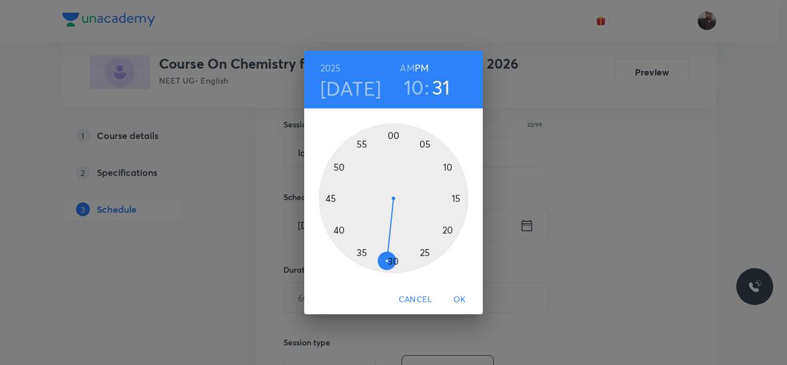
click at [412, 67] on h6 "AM" at bounding box center [407, 68] width 14 height 16
click at [454, 164] on div at bounding box center [394, 198] width 150 height 150
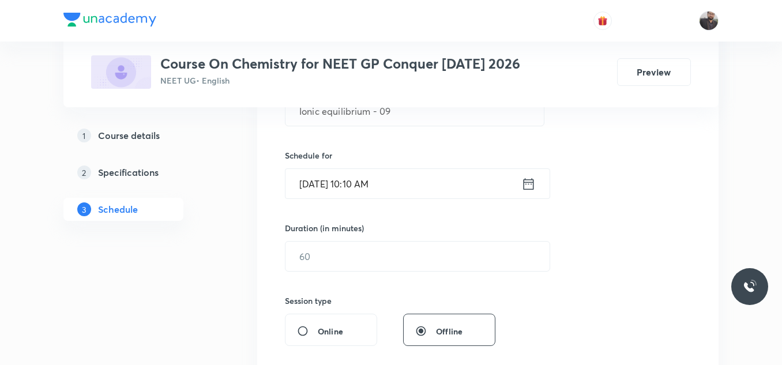
scroll to position [251, 0]
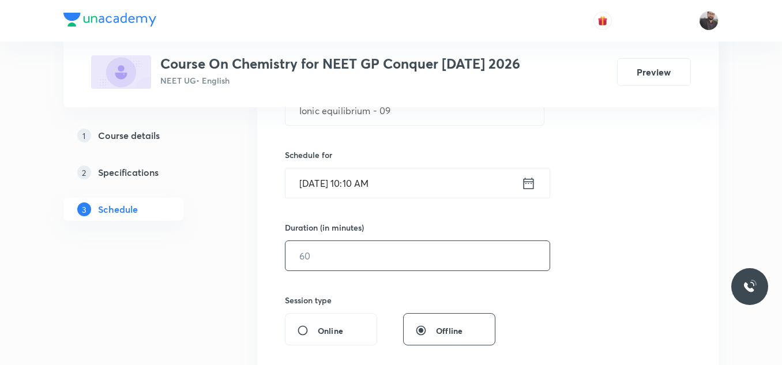
click at [431, 266] on input "text" at bounding box center [417, 255] width 264 height 29
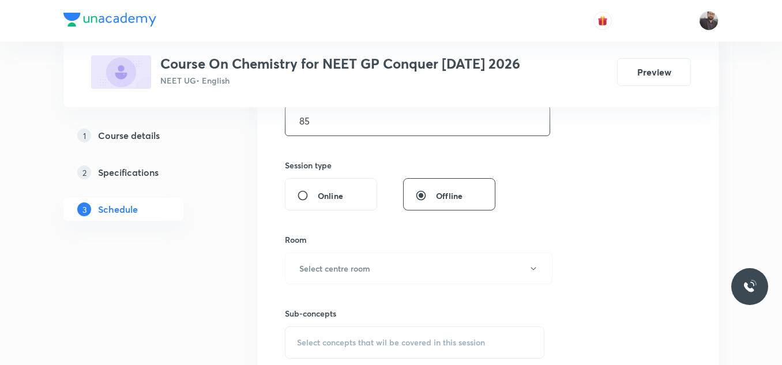
scroll to position [389, 0]
type input "85"
click at [429, 265] on button "Select centre room" at bounding box center [418, 266] width 267 height 32
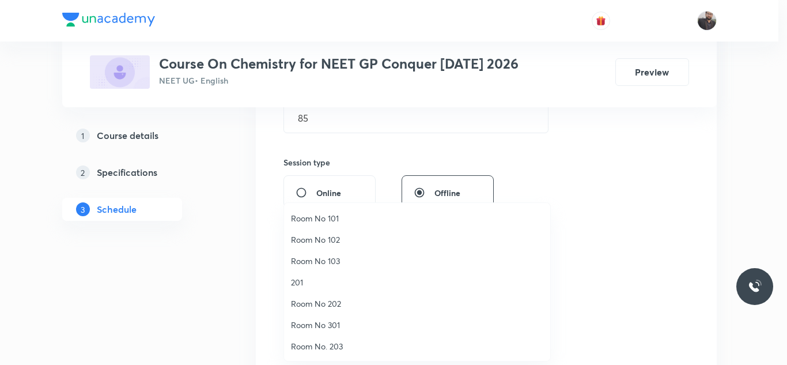
click at [299, 274] on li "201" at bounding box center [417, 281] width 266 height 21
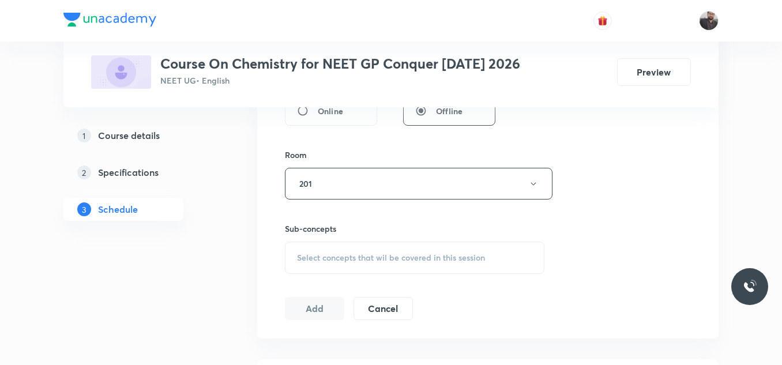
scroll to position [471, 0]
click at [311, 251] on div "Select concepts that wil be covered in this session" at bounding box center [414, 257] width 259 height 32
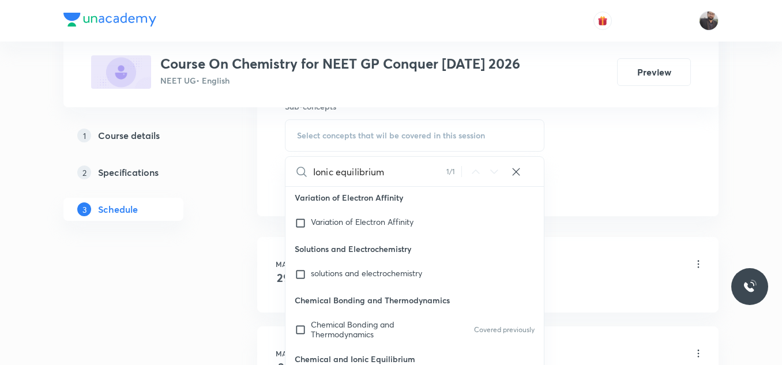
scroll to position [12790, 0]
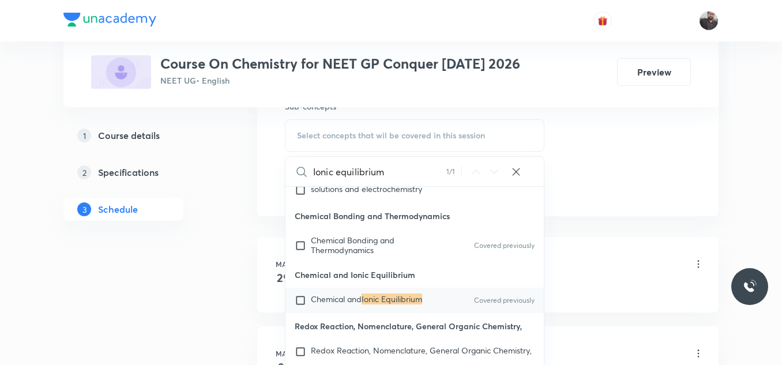
type input "Ionic equilibrium"
click at [374, 304] on mark "Ionic Equilibrium" at bounding box center [391, 298] width 61 height 11
checkbox input "true"
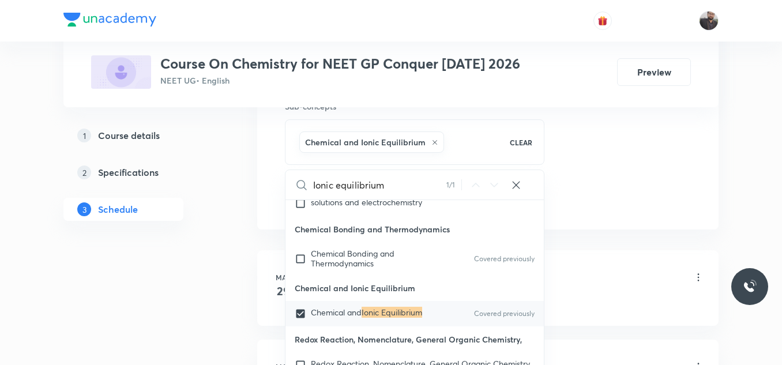
click at [564, 259] on li "May 29 Basic Intro Lesson 1 • 10:15 AM • 90 min • Room Room No 102 Basic Concep…" at bounding box center [487, 288] width 461 height 76
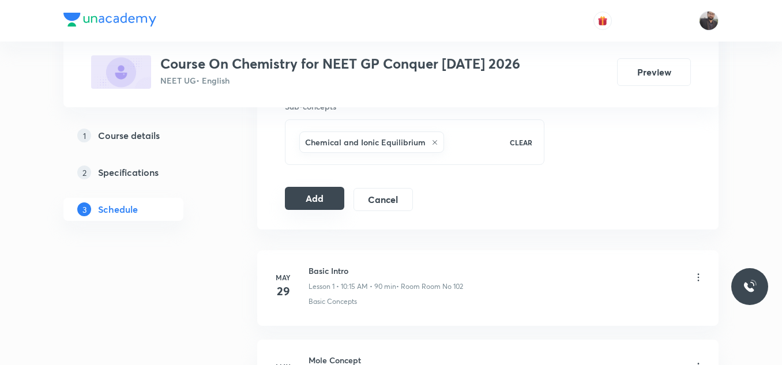
click at [330, 195] on button "Add" at bounding box center [314, 198] width 59 height 23
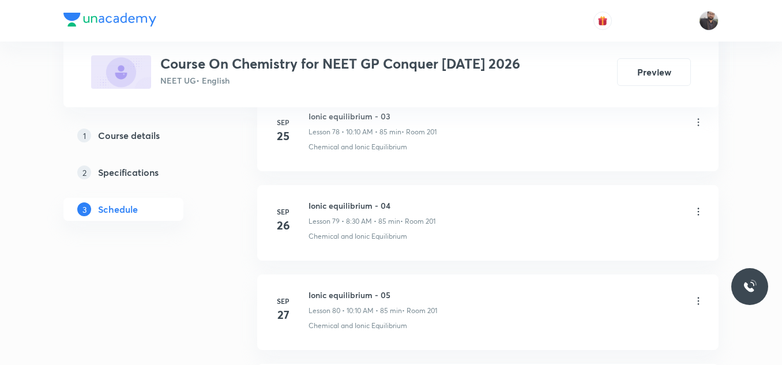
scroll to position [8065, 0]
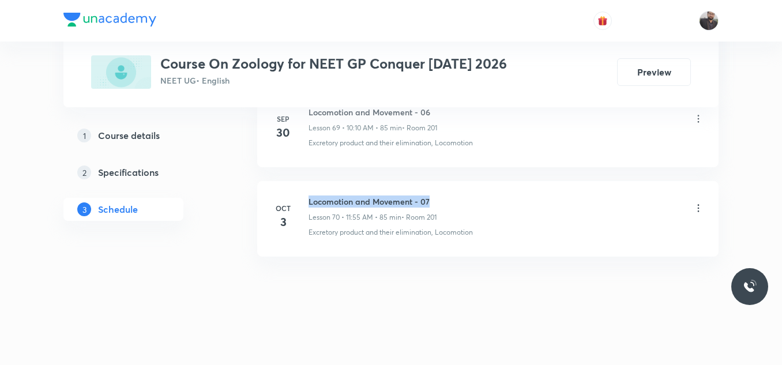
drag, startPoint x: 307, startPoint y: 201, endPoint x: 483, endPoint y: 190, distance: 176.7
click at [483, 190] on li "[DATE] Locomotion and Movement - 07 Lesson 70 • 11:55 AM • 85 min • Room 201 Ex…" at bounding box center [487, 219] width 461 height 76
copy h6 "Locomotion and Movement - 07"
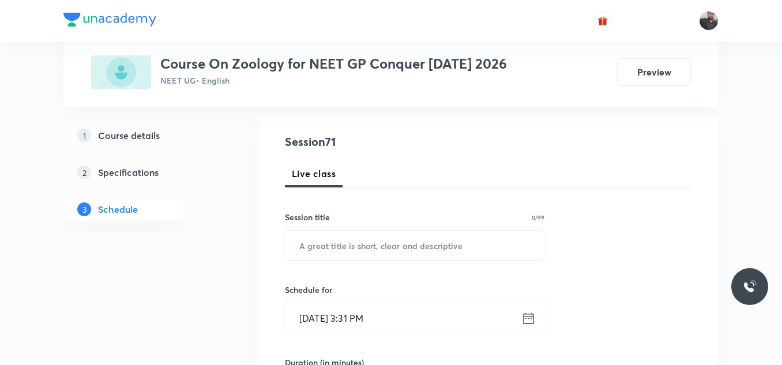
scroll to position [116, 0]
click at [462, 251] on input "text" at bounding box center [414, 244] width 258 height 29
paste input "Locomotion and Movement - 07"
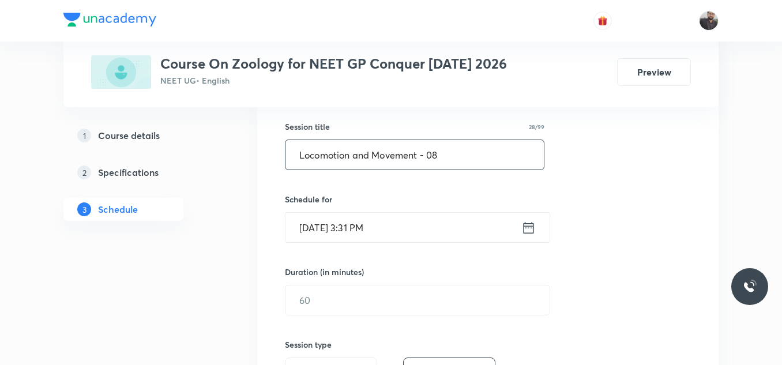
scroll to position [207, 0]
type input "Locomotion and Movement - 08"
click at [445, 237] on input "Oct 5, 2025, 3:31 PM" at bounding box center [403, 226] width 236 height 29
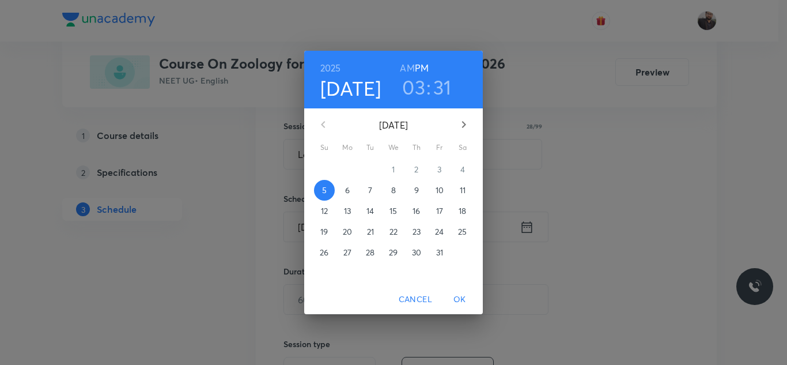
click at [353, 196] on span "6" at bounding box center [347, 190] width 21 height 12
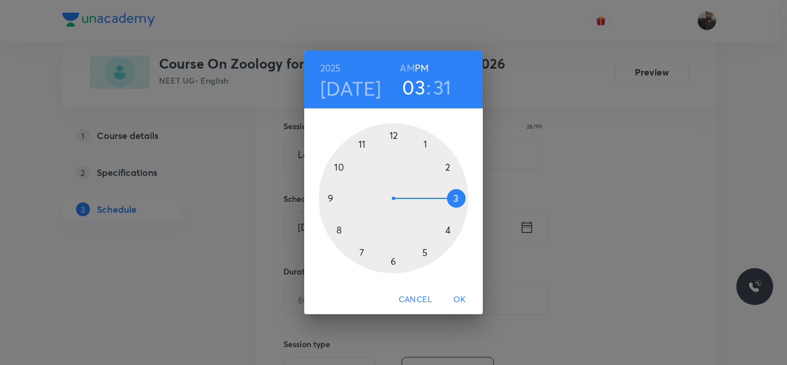
click at [364, 145] on div at bounding box center [394, 198] width 150 height 150
click at [405, 65] on h6 "AM" at bounding box center [407, 68] width 14 height 16
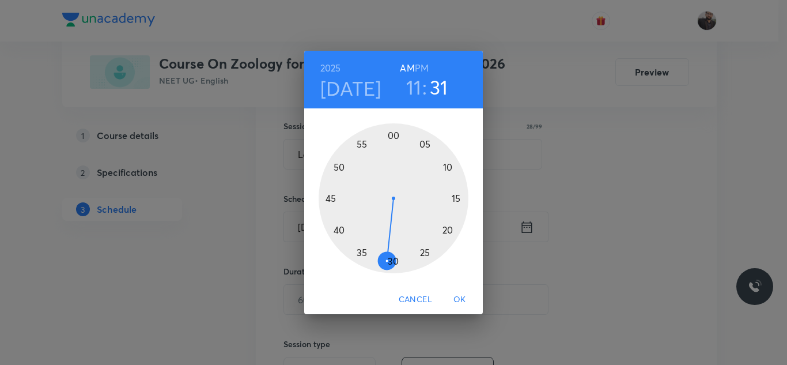
click at [362, 148] on div at bounding box center [394, 198] width 150 height 150
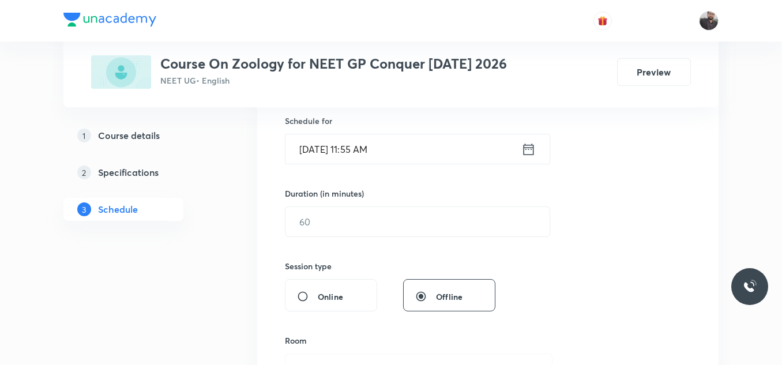
scroll to position [285, 0]
click at [369, 207] on input "text" at bounding box center [417, 220] width 264 height 29
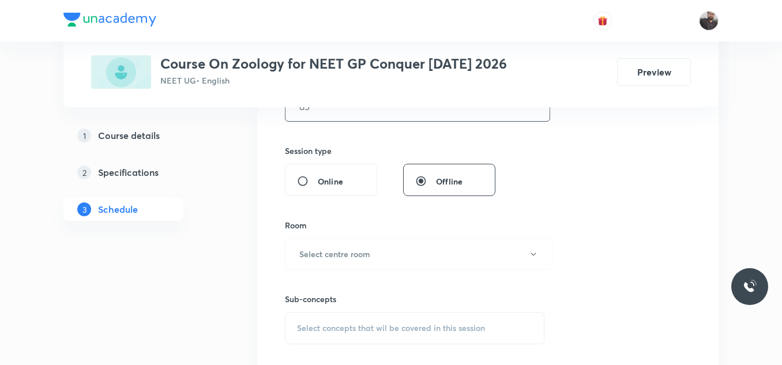
scroll to position [402, 0]
type input "85"
click at [366, 240] on button "Select centre room" at bounding box center [418, 252] width 267 height 32
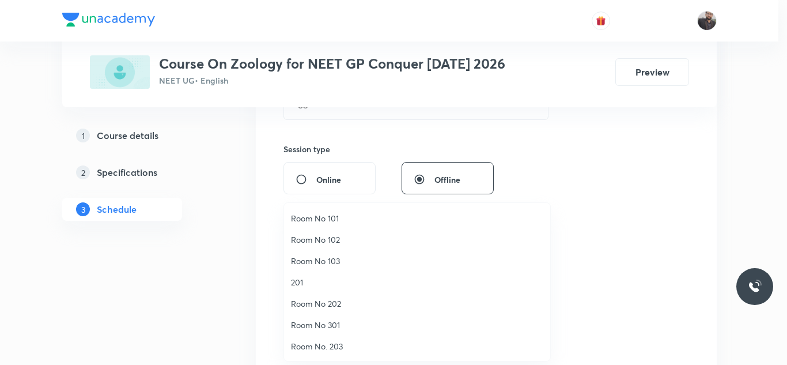
click at [320, 276] on span "201" at bounding box center [417, 282] width 252 height 12
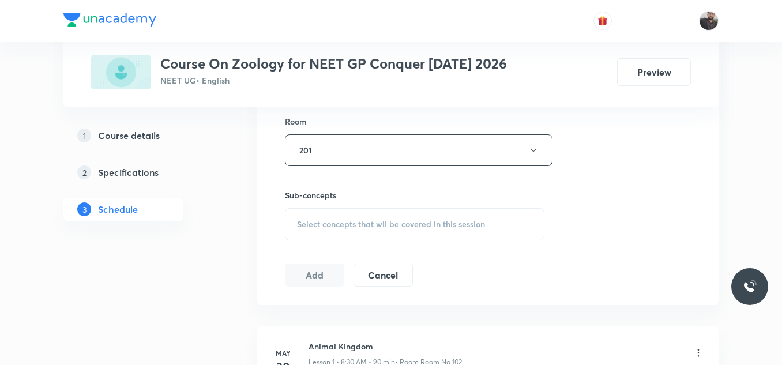
scroll to position [502, 0]
click at [329, 234] on div "Select concepts that wil be covered in this session" at bounding box center [414, 226] width 259 height 32
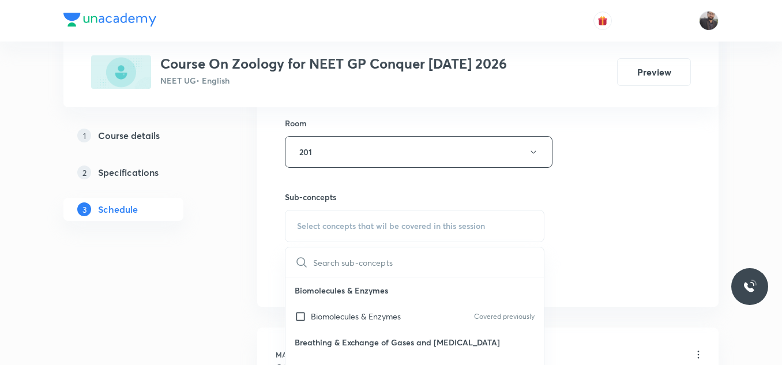
click at [329, 234] on div "Select concepts that wil be covered in this session" at bounding box center [414, 226] width 259 height 32
click at [325, 273] on input "text" at bounding box center [428, 261] width 231 height 29
paste input "Locomotion and Movement - 07"
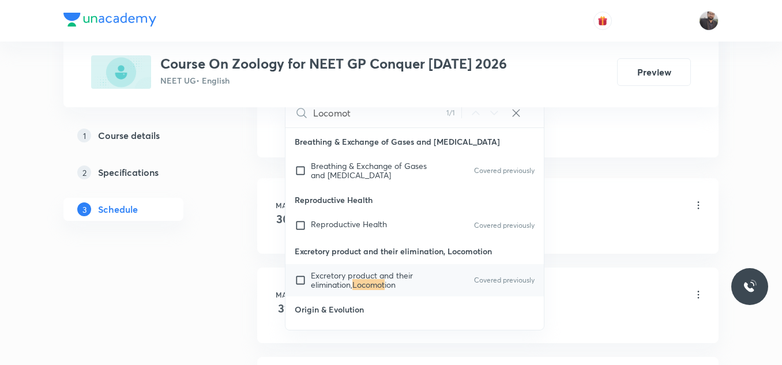
scroll to position [652, 0]
type input "Locomot"
click at [328, 276] on span "Excretory product and their elimination," at bounding box center [362, 279] width 102 height 20
checkbox input "true"
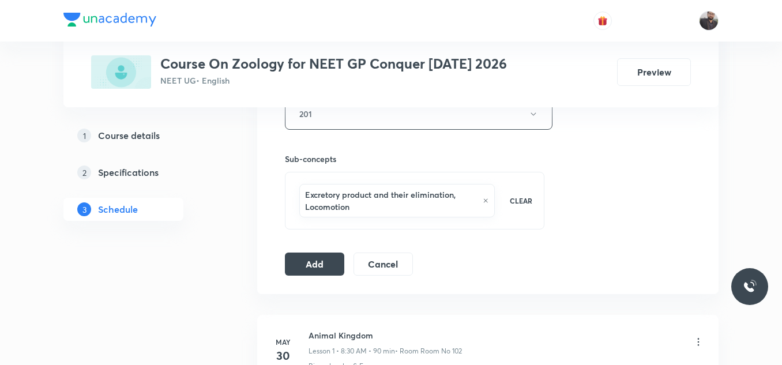
scroll to position [541, 0]
click at [326, 265] on button "Add" at bounding box center [314, 262] width 59 height 23
click at [326, 265] on button "Add" at bounding box center [314, 263] width 59 height 23
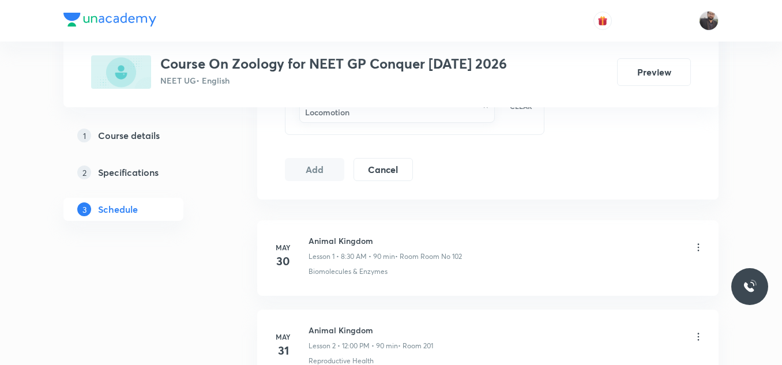
scroll to position [635, 0]
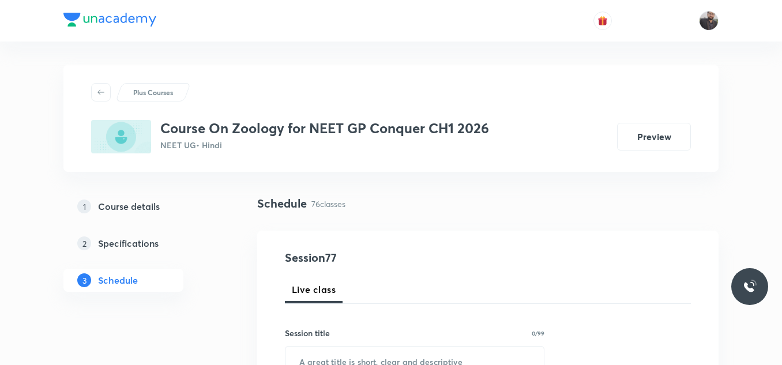
scroll to position [164, 0]
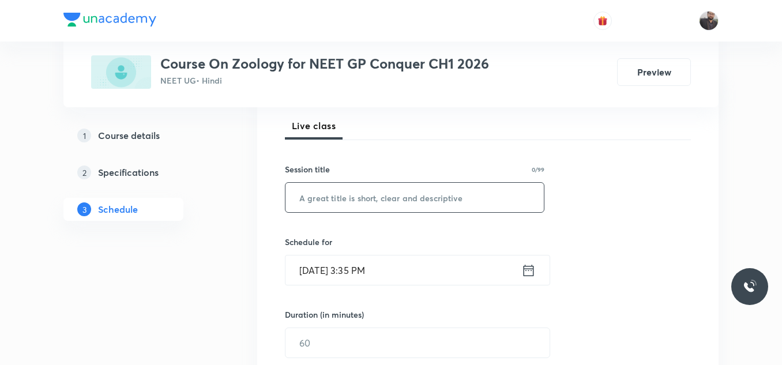
click at [391, 206] on input "text" at bounding box center [414, 197] width 258 height 29
paste input "Locomotion and Movement - 07"
type input "Locomotion and Movement - 03"
click at [457, 235] on div "Session 77 Live class Session title 28/99 Locomotion and Movement - 03 ​ Schedu…" at bounding box center [488, 355] width 406 height 541
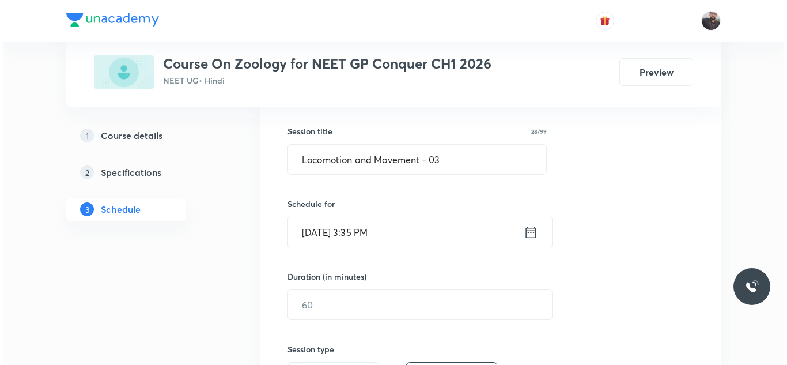
scroll to position [202, 0]
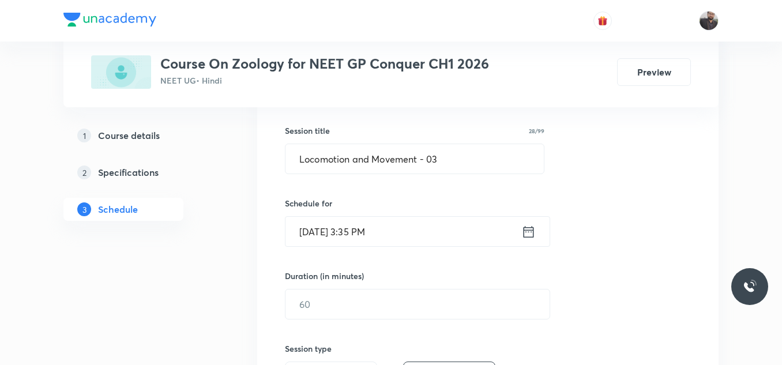
click at [438, 232] on input "[DATE] 3:35 PM" at bounding box center [403, 231] width 236 height 29
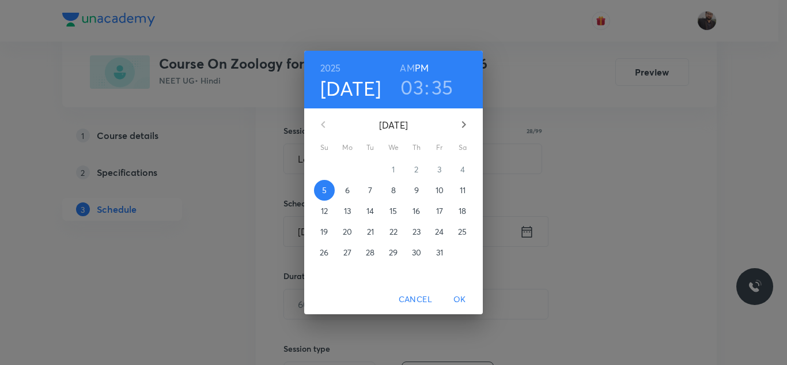
click at [349, 190] on p "6" at bounding box center [347, 190] width 5 height 12
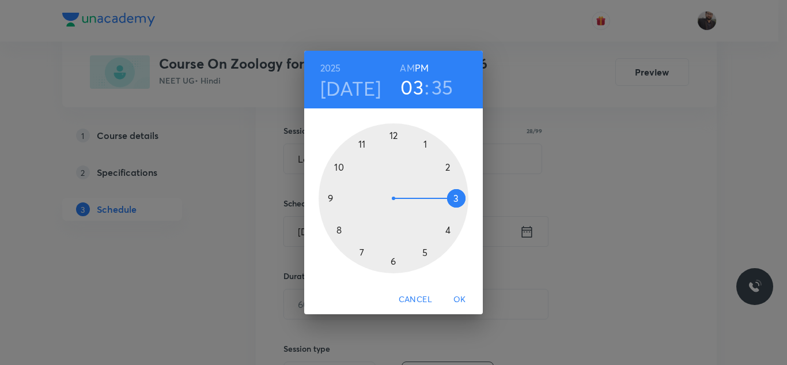
click at [335, 232] on div at bounding box center [394, 198] width 150 height 150
click at [411, 69] on h6 "AM" at bounding box center [407, 68] width 14 height 16
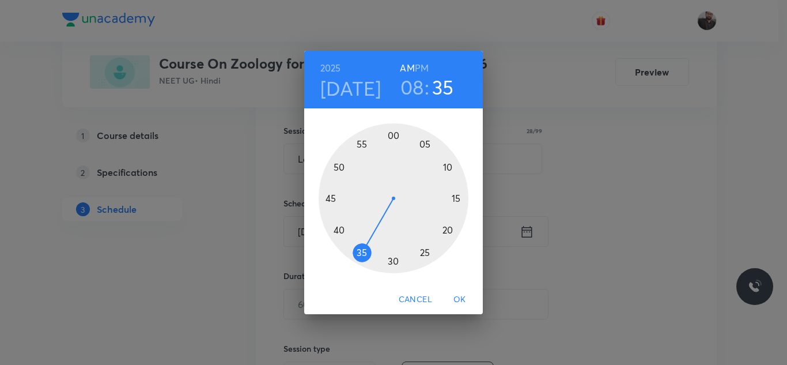
click at [394, 265] on div at bounding box center [394, 198] width 150 height 150
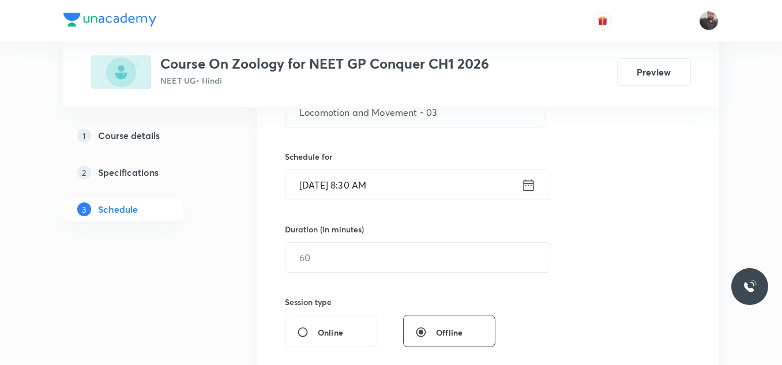
scroll to position [251, 0]
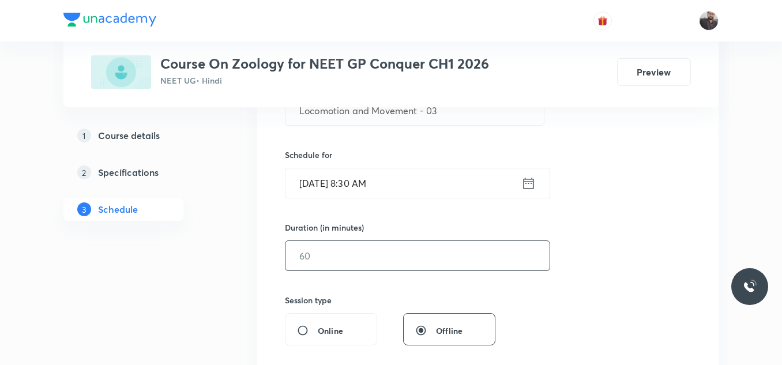
click at [383, 262] on input "text" at bounding box center [417, 255] width 264 height 29
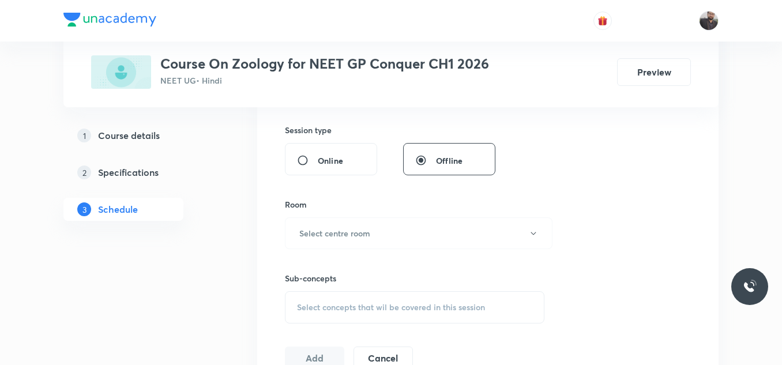
scroll to position [421, 0]
type input "85"
click at [371, 234] on button "Select centre room" at bounding box center [418, 233] width 267 height 32
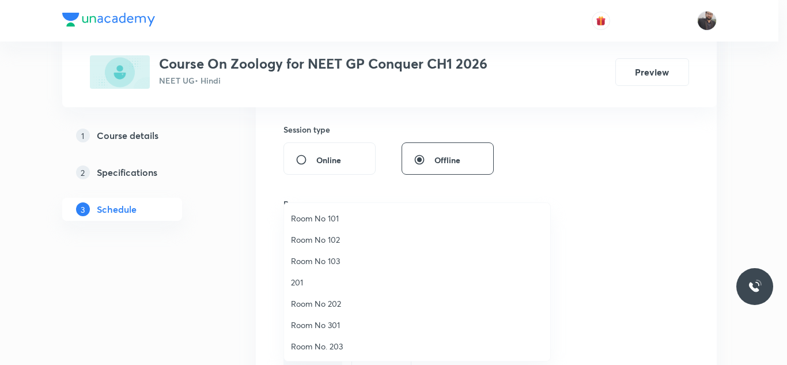
click at [320, 343] on span "Room No. 203" at bounding box center [417, 346] width 252 height 12
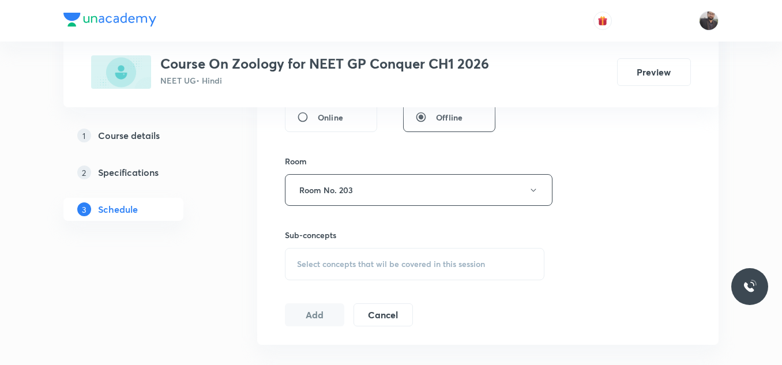
scroll to position [465, 0]
click at [338, 251] on div "Select concepts that wil be covered in this session" at bounding box center [414, 263] width 259 height 32
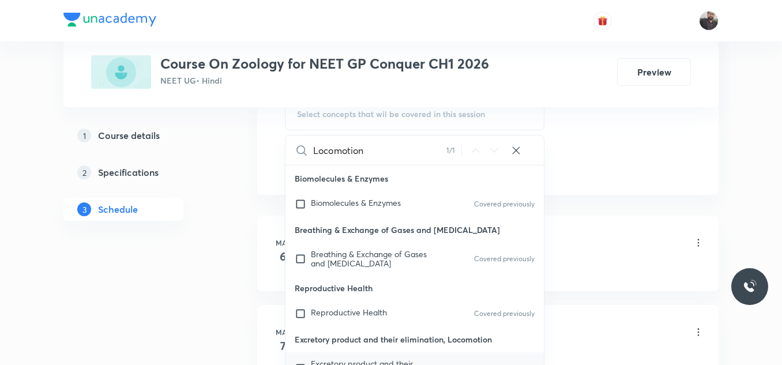
scroll to position [51, 0]
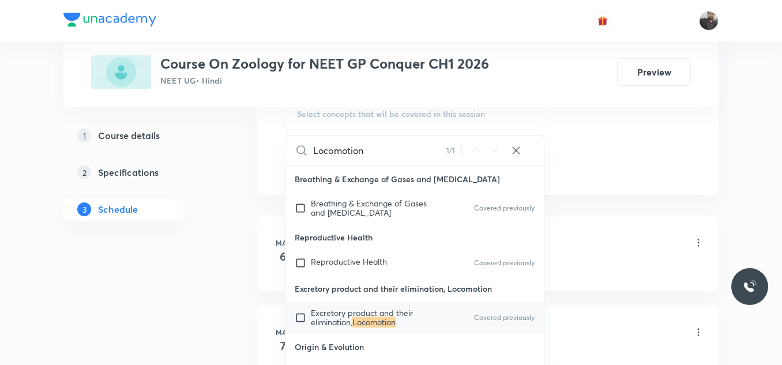
type input "Locomotion"
click at [361, 320] on mark "Locomotion" at bounding box center [373, 321] width 43 height 11
checkbox input "true"
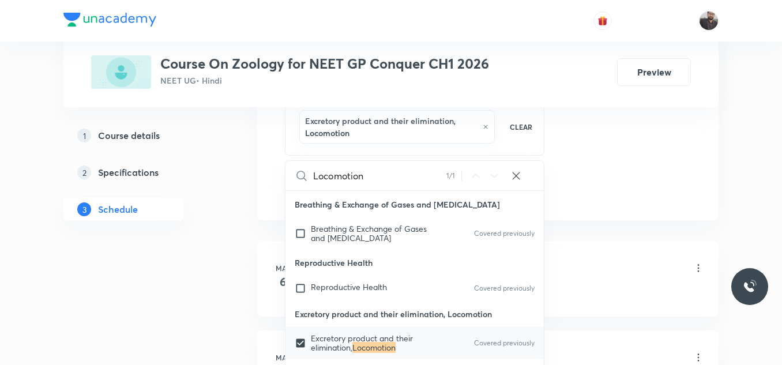
click at [576, 270] on div "Basic Intro Lesson 1 • 12:30 PM • 90 min • Room Room No 103" at bounding box center [505, 268] width 395 height 27
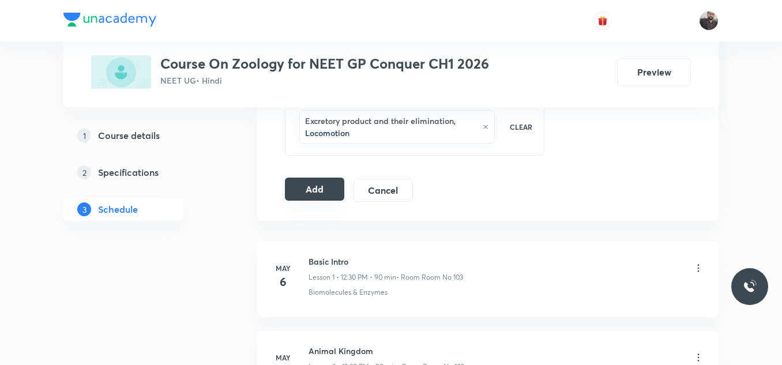
click at [322, 188] on button "Add" at bounding box center [314, 189] width 59 height 23
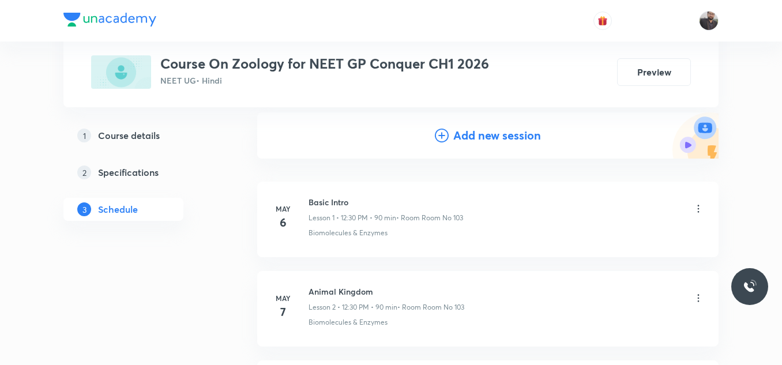
scroll to position [118, 0]
click at [440, 133] on icon at bounding box center [442, 136] width 14 height 14
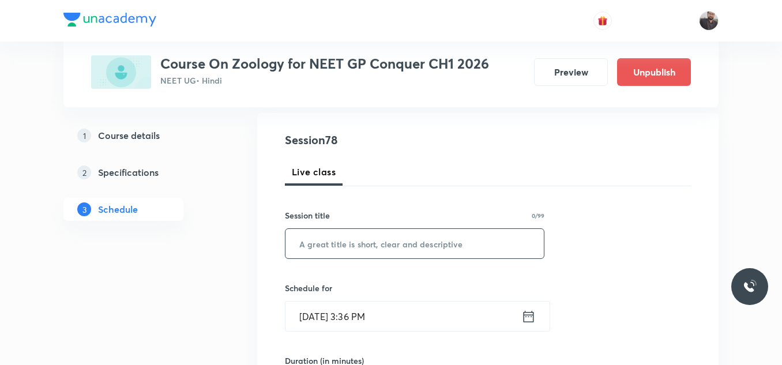
click at [348, 240] on input "text" at bounding box center [414, 243] width 258 height 29
paste input "Locomotion and Movement - 07"
type input "Locomotion and Movement - 04"
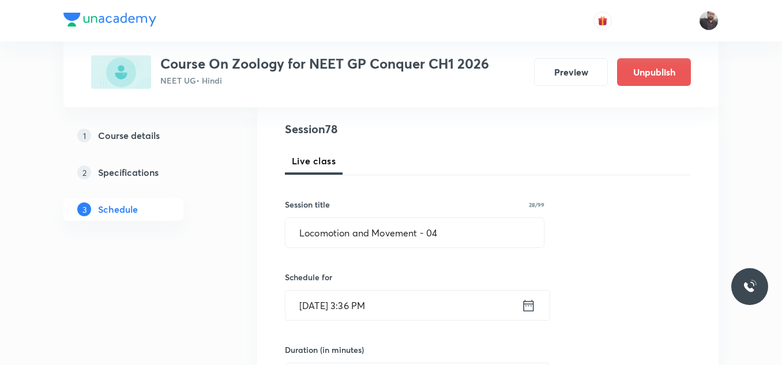
scroll to position [129, 0]
click at [395, 313] on input "Oct 5, 2025, 3:36 PM" at bounding box center [403, 304] width 236 height 29
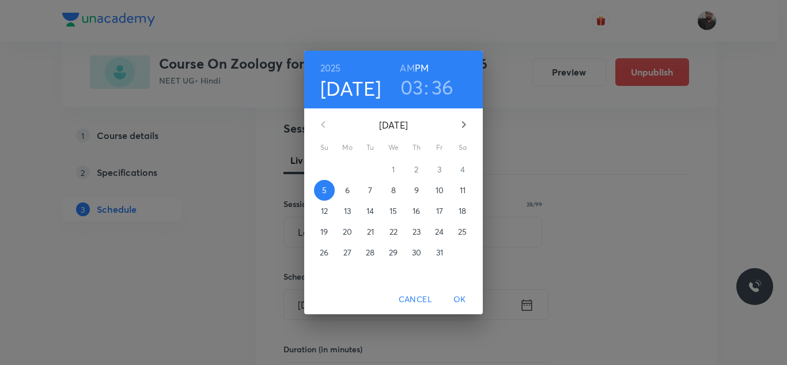
click at [346, 186] on p "6" at bounding box center [347, 190] width 5 height 12
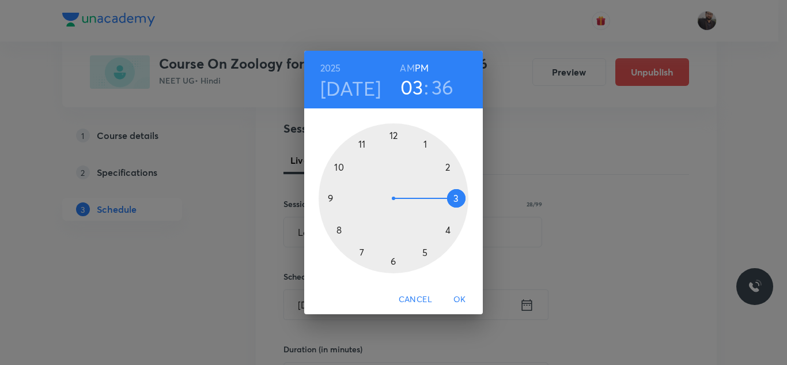
click at [341, 161] on div at bounding box center [394, 198] width 150 height 150
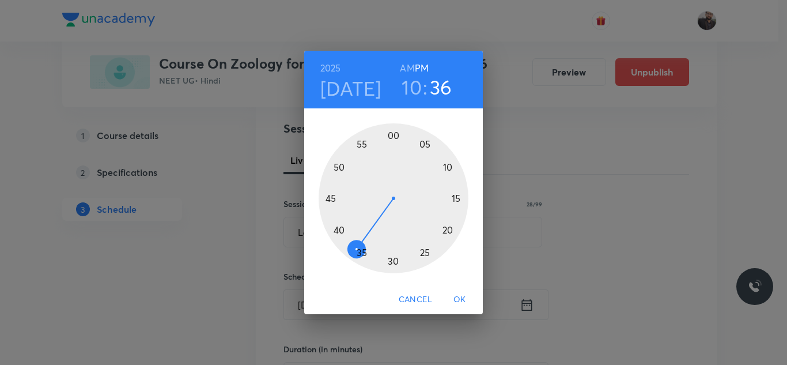
click at [409, 65] on h6 "AM" at bounding box center [407, 68] width 14 height 16
click at [446, 165] on div at bounding box center [394, 198] width 150 height 150
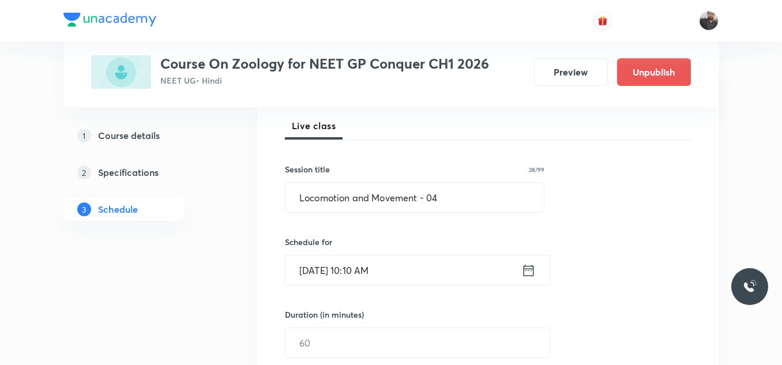
scroll to position [174, 0]
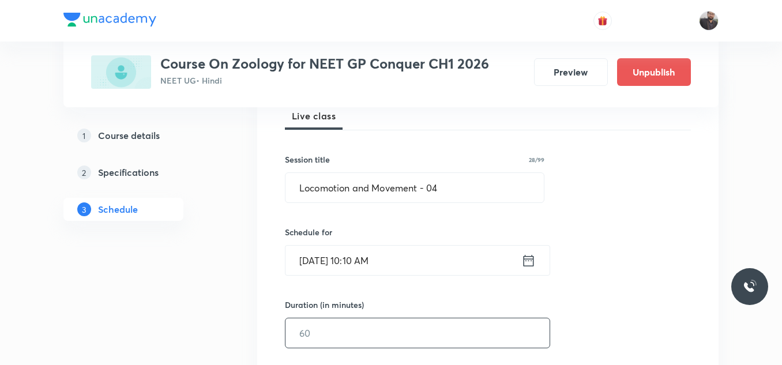
click at [435, 326] on input "text" at bounding box center [417, 332] width 264 height 29
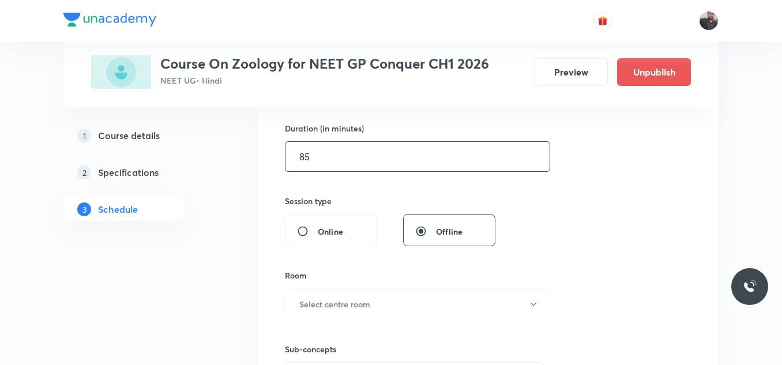
scroll to position [350, 0]
type input "85"
click at [399, 306] on button "Select centre room" at bounding box center [418, 304] width 267 height 32
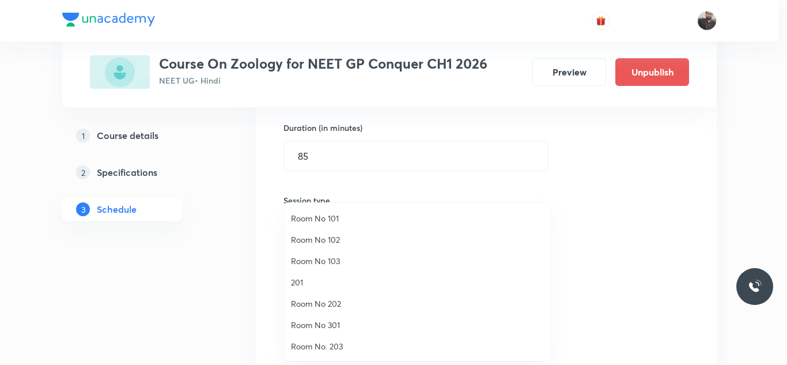
click at [332, 338] on li "Room No. 203" at bounding box center [417, 345] width 266 height 21
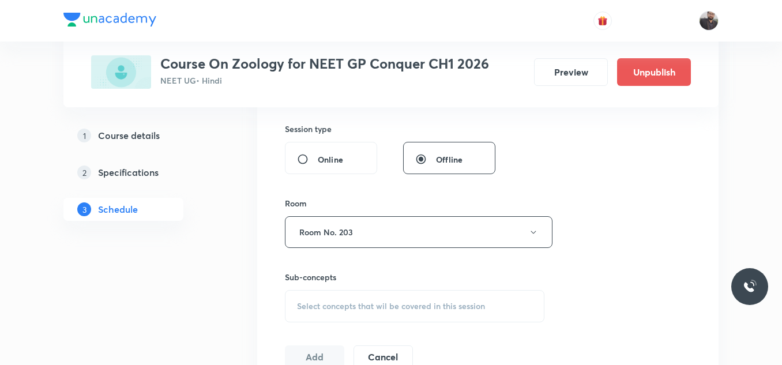
scroll to position [423, 0]
click at [325, 315] on div "Select concepts that wil be covered in this session" at bounding box center [414, 305] width 259 height 32
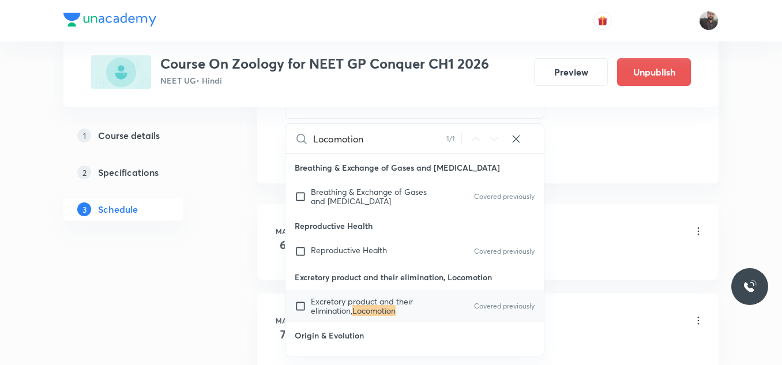
scroll to position [627, 0]
type input "Locomotion"
click at [325, 315] on div "Excretory product and their elimination, Locomotion Covered previously" at bounding box center [414, 305] width 258 height 32
checkbox input "true"
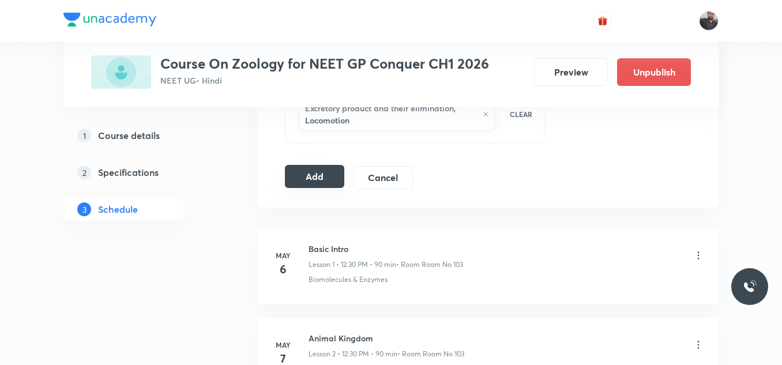
click at [321, 174] on button "Add" at bounding box center [314, 176] width 59 height 23
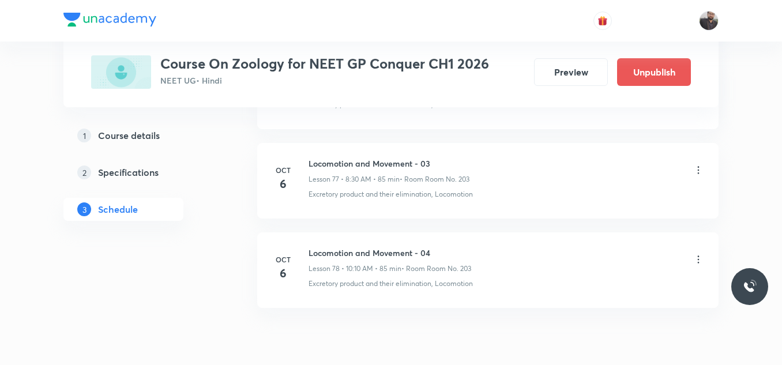
scroll to position [6945, 0]
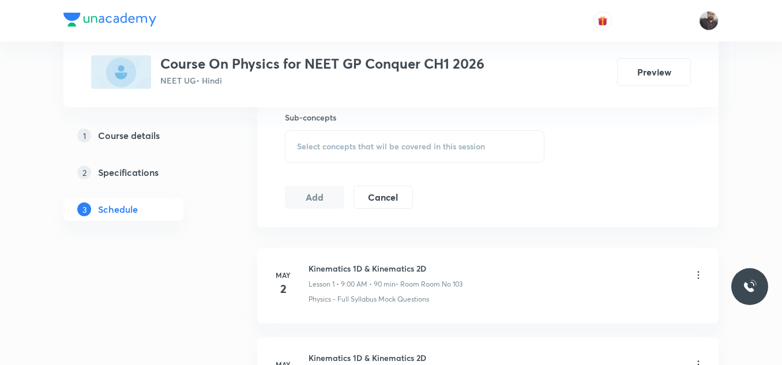
scroll to position [8793, 0]
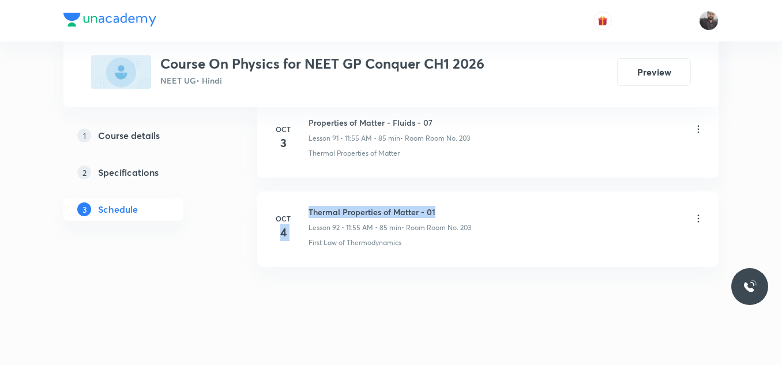
drag, startPoint x: 304, startPoint y: 200, endPoint x: 491, endPoint y: 202, distance: 186.8
click at [491, 206] on div "[DATE] Thermal Properties of Matter - 01 Lesson 92 • 11:55 AM • 85 min • Room R…" at bounding box center [487, 227] width 432 height 42
click at [491, 206] on div "Thermal Properties of Matter - 01 Lesson 92 • 11:55 AM • 85 min • Room Room No.…" at bounding box center [505, 219] width 395 height 27
drag, startPoint x: 310, startPoint y: 199, endPoint x: 472, endPoint y: 186, distance: 162.6
click at [472, 191] on li "[DATE] Thermal Properties of Matter - 01 Lesson 92 • 11:55 AM • 85 min • Room R…" at bounding box center [487, 229] width 461 height 76
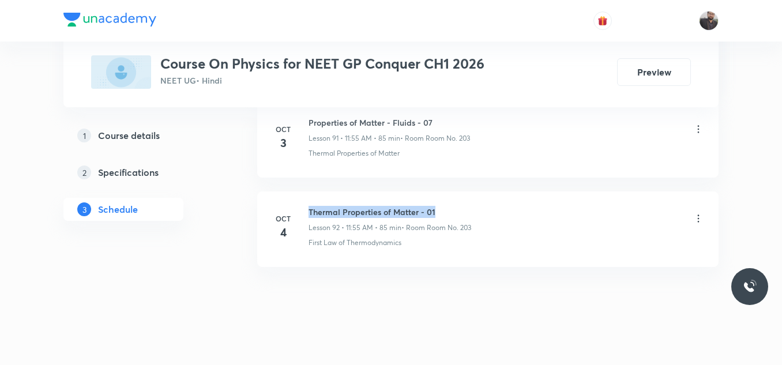
copy h6 "Thermal Properties of Matter - 01"
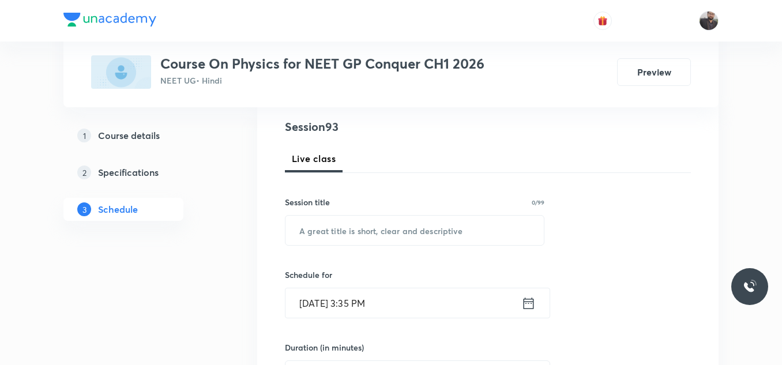
scroll to position [131, 0]
click at [481, 231] on input "text" at bounding box center [414, 229] width 258 height 29
paste input "Thermal Properties of Matter - 01"
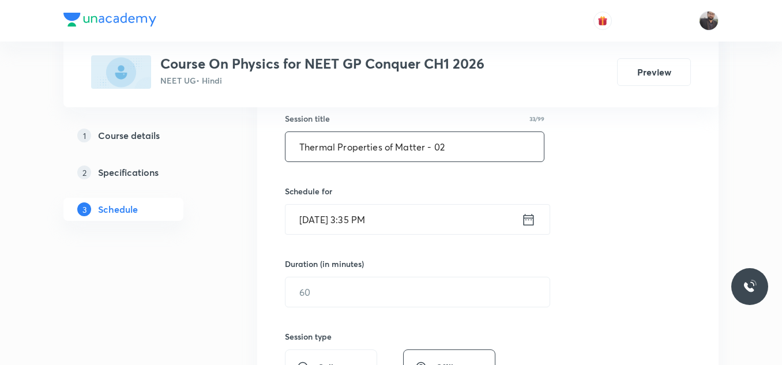
scroll to position [216, 0]
type input "Thermal Properties of Matter - 02"
click at [455, 226] on input "[DATE] 3:35 PM" at bounding box center [403, 217] width 236 height 29
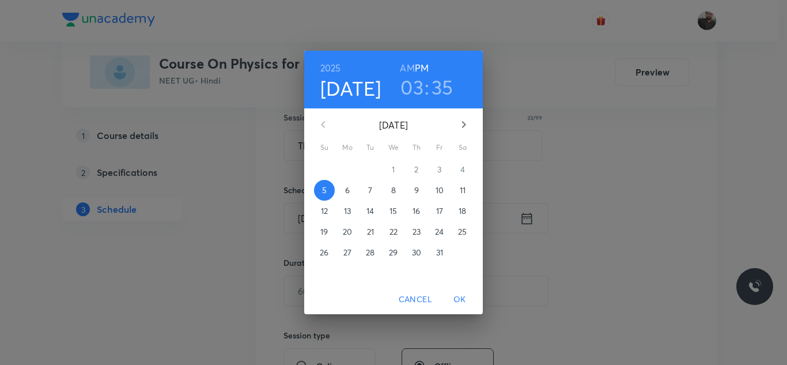
click at [346, 193] on p "6" at bounding box center [347, 190] width 5 height 12
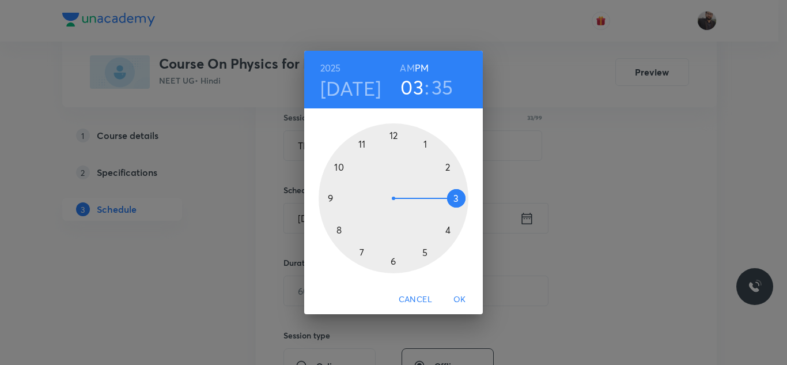
click at [363, 144] on div at bounding box center [394, 198] width 150 height 150
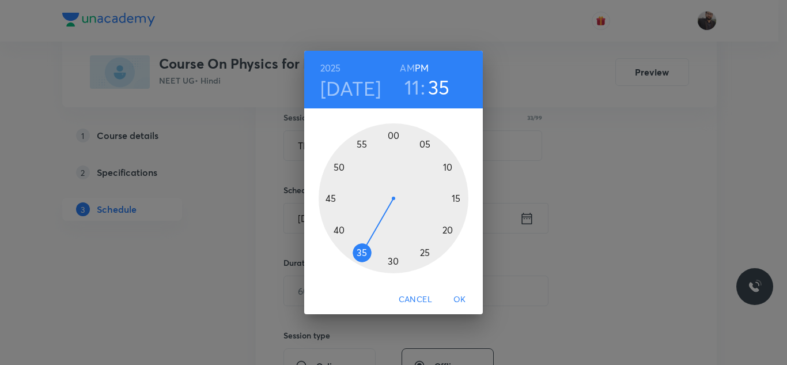
click at [407, 61] on h6 "AM" at bounding box center [407, 68] width 14 height 16
click at [361, 145] on div at bounding box center [394, 198] width 150 height 150
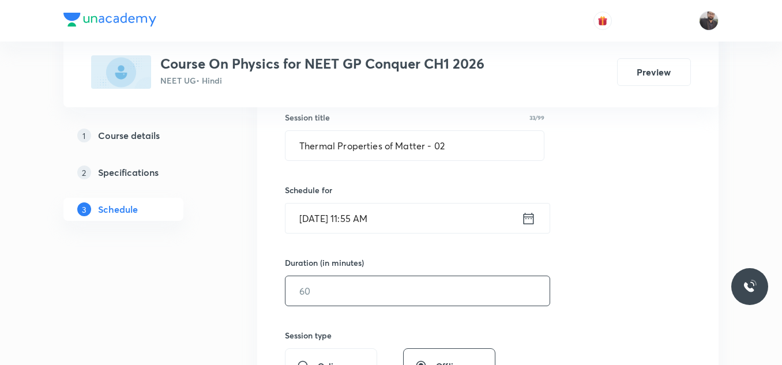
click at [365, 287] on input "text" at bounding box center [417, 290] width 264 height 29
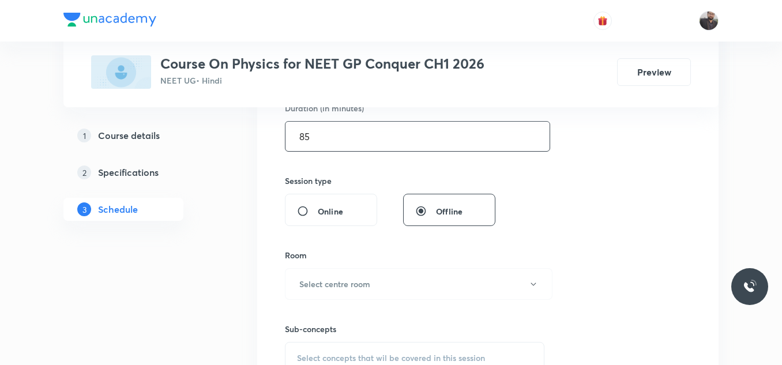
scroll to position [372, 0]
type input "85"
click at [365, 291] on button "Select centre room" at bounding box center [418, 282] width 267 height 32
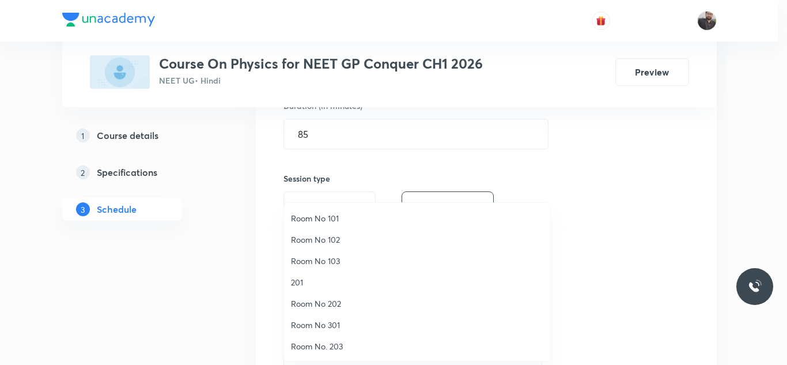
click at [328, 346] on span "Room No. 203" at bounding box center [417, 346] width 252 height 12
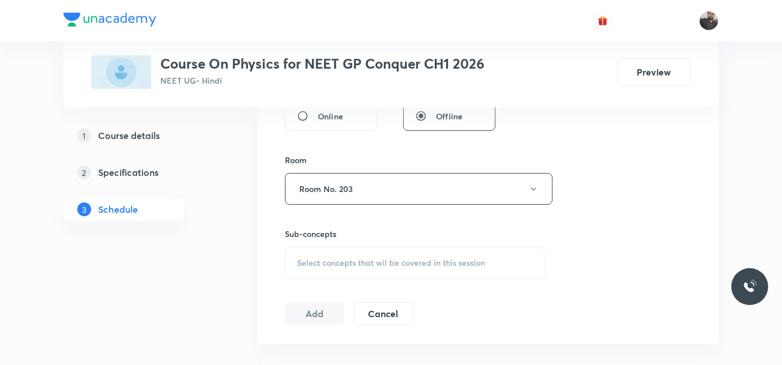
scroll to position [466, 0]
click at [331, 266] on span "Select concepts that wil be covered in this session" at bounding box center [391, 261] width 188 height 9
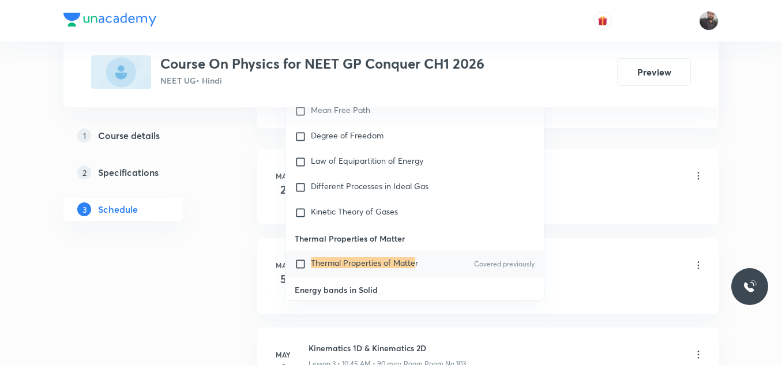
scroll to position [14002, 0]
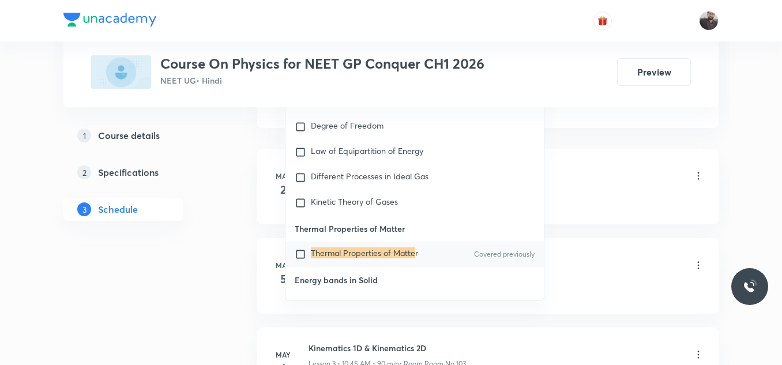
type input "Thermal Properties of Matte"
click at [348, 255] on div "Thermal Properties of Matte r Covered previously" at bounding box center [414, 254] width 258 height 25
checkbox input "true"
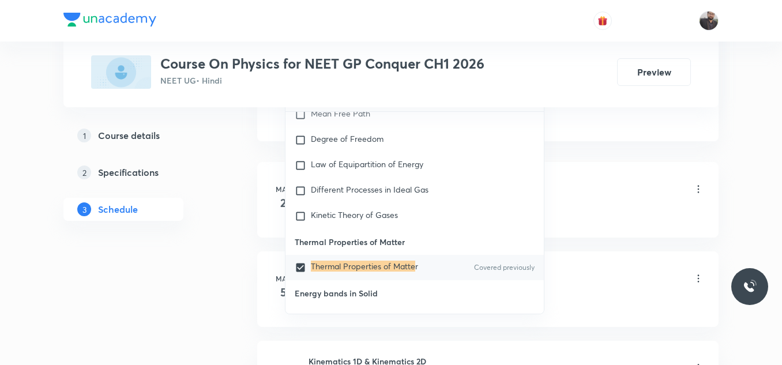
click at [618, 199] on div "Kinematics 1D & Kinematics 2D Lesson 1 • 9:00 AM • 90 min • Room Room No 103" at bounding box center [505, 189] width 395 height 27
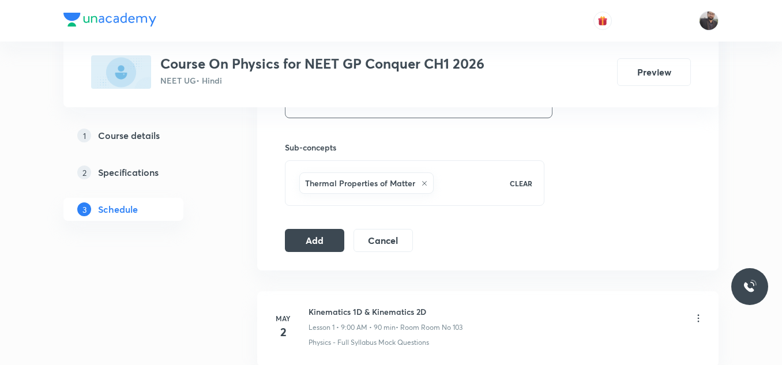
scroll to position [551, 0]
click at [327, 239] on button "Add" at bounding box center [314, 239] width 59 height 23
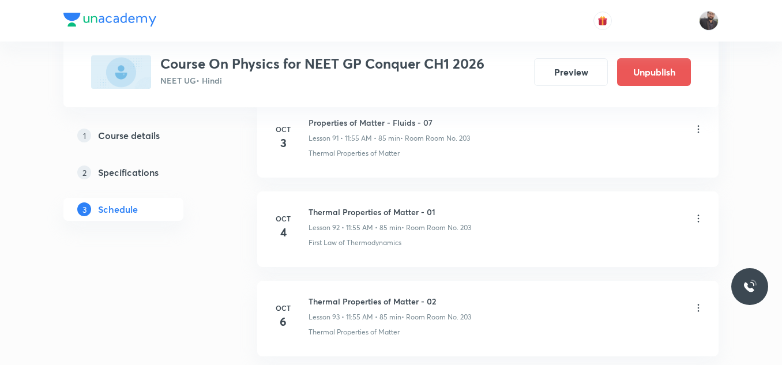
scroll to position [8353, 0]
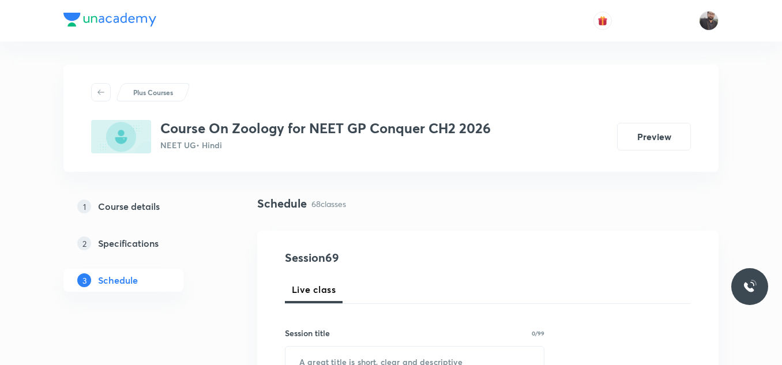
scroll to position [6635, 0]
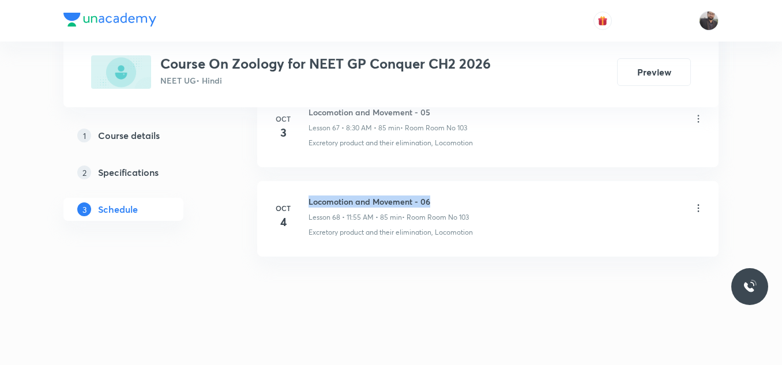
drag, startPoint x: 309, startPoint y: 199, endPoint x: 517, endPoint y: 170, distance: 210.1
copy h6 "Locomotion and Movement - 06"
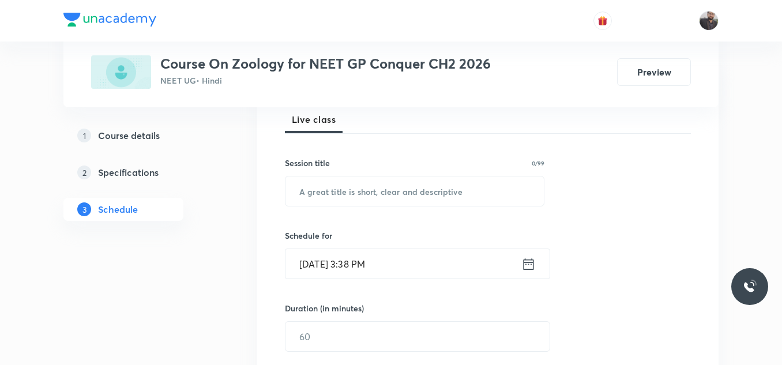
scroll to position [171, 0]
click at [495, 153] on div "Session 69 Live class Session title 0/99 ​ Schedule for [DATE] 3:38 PM ​ Durati…" at bounding box center [488, 348] width 406 height 541
click at [492, 191] on input "text" at bounding box center [414, 190] width 258 height 29
paste input "Locomotion and Movement - 06"
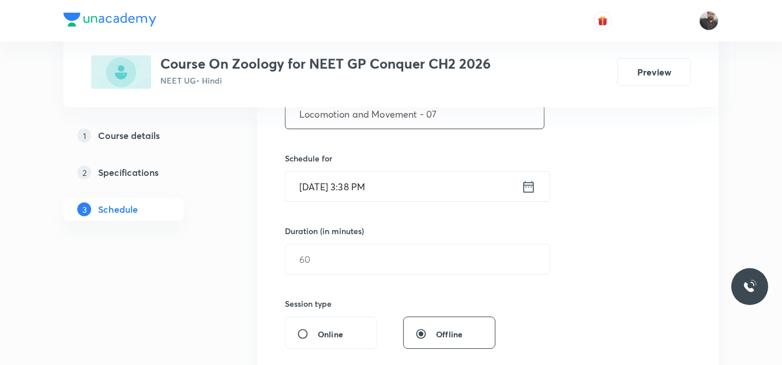
scroll to position [248, 0]
type input "Locomotion and Movement - 07"
click at [481, 191] on input "[DATE] 3:38 PM" at bounding box center [403, 185] width 236 height 29
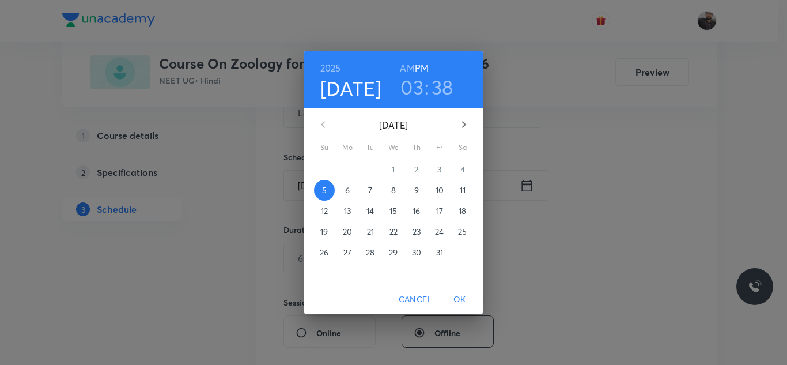
click at [348, 189] on p "6" at bounding box center [347, 190] width 5 height 12
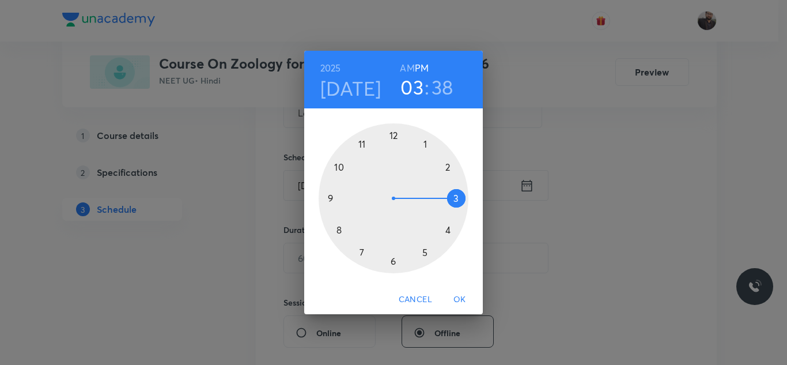
click at [341, 229] on div at bounding box center [394, 198] width 150 height 150
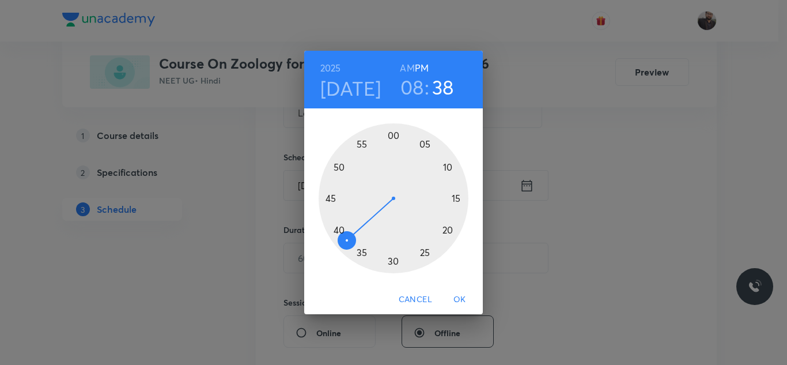
click at [403, 61] on h6 "AM" at bounding box center [407, 68] width 14 height 16
click at [389, 263] on div at bounding box center [394, 198] width 150 height 150
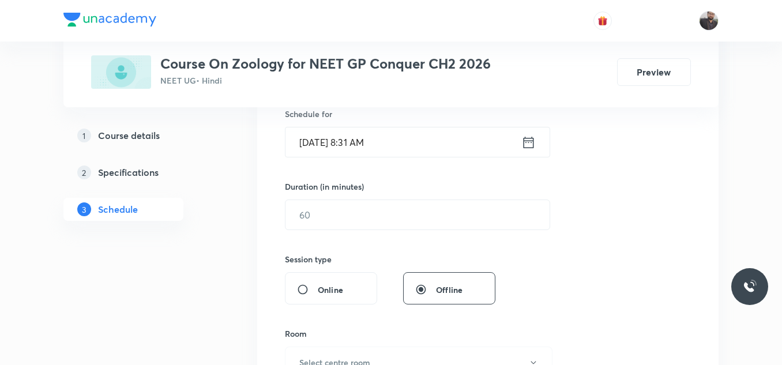
scroll to position [293, 0]
click at [407, 134] on input "Oct 6, 2025, 8:31 AM" at bounding box center [403, 140] width 236 height 29
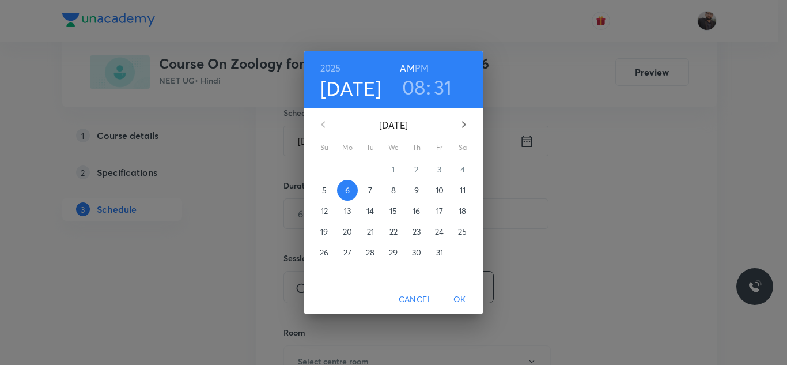
click at [439, 84] on h3 "31" at bounding box center [443, 87] width 18 height 24
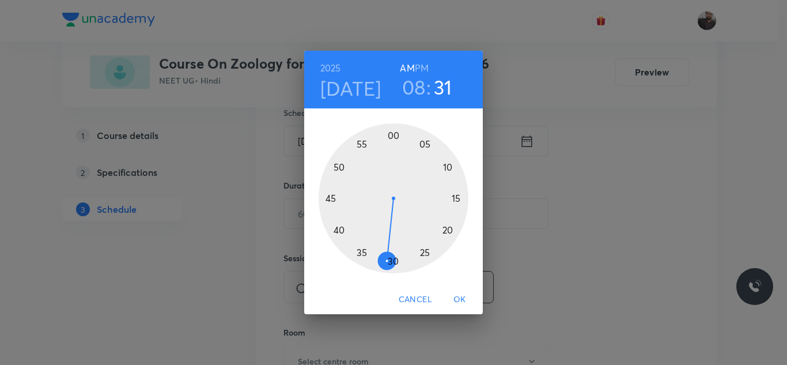
click at [392, 267] on div at bounding box center [394, 198] width 150 height 150
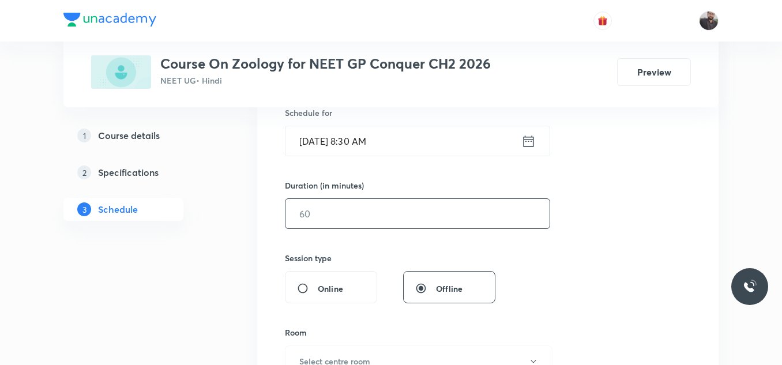
click at [399, 213] on input "text" at bounding box center [417, 213] width 264 height 29
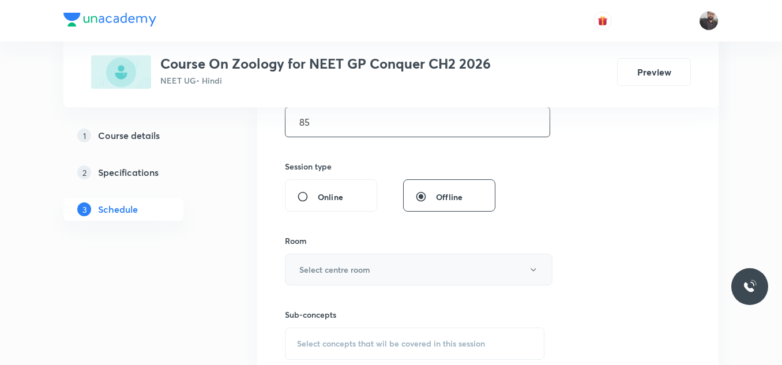
scroll to position [385, 0]
type input "85"
click at [402, 269] on button "Select centre room" at bounding box center [418, 269] width 267 height 32
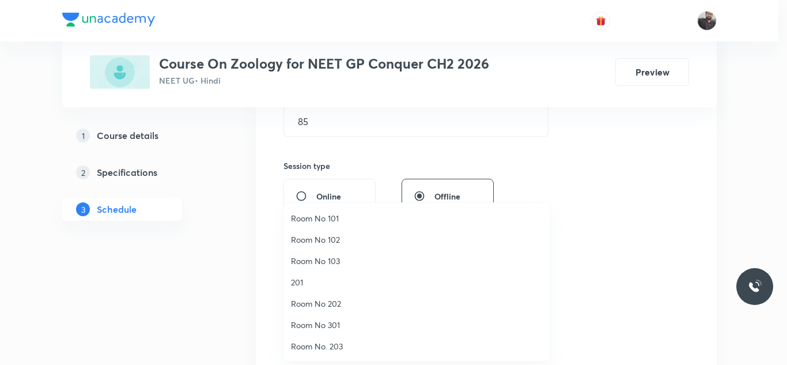
click at [354, 257] on span "Room No 103" at bounding box center [417, 261] width 252 height 12
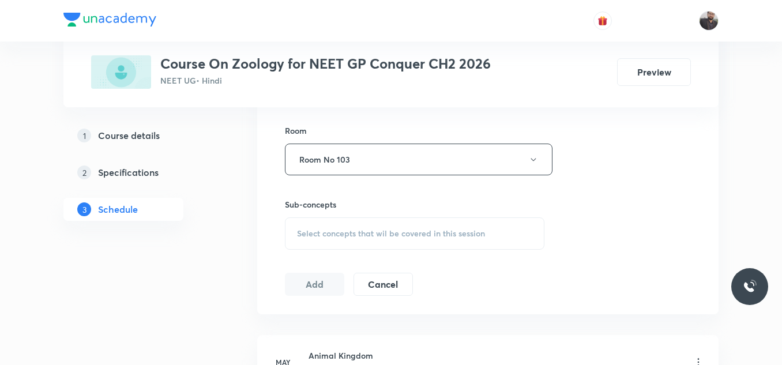
scroll to position [495, 0]
click at [352, 241] on div "Select concepts that wil be covered in this session" at bounding box center [414, 233] width 259 height 32
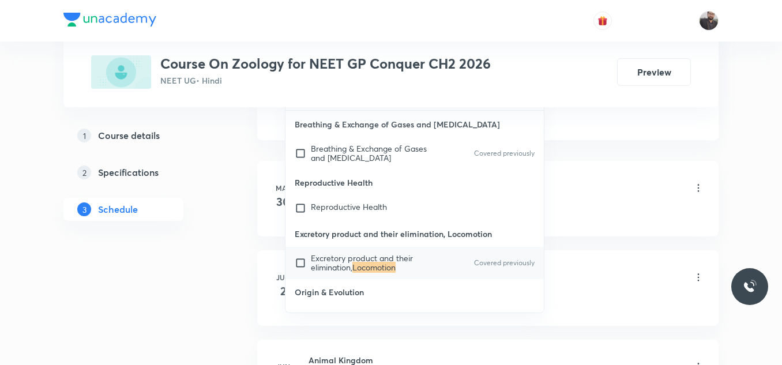
scroll to position [669, 0]
type input "Locomotion"
click at [360, 267] on mark "Locomotion" at bounding box center [373, 266] width 43 height 11
checkbox input "true"
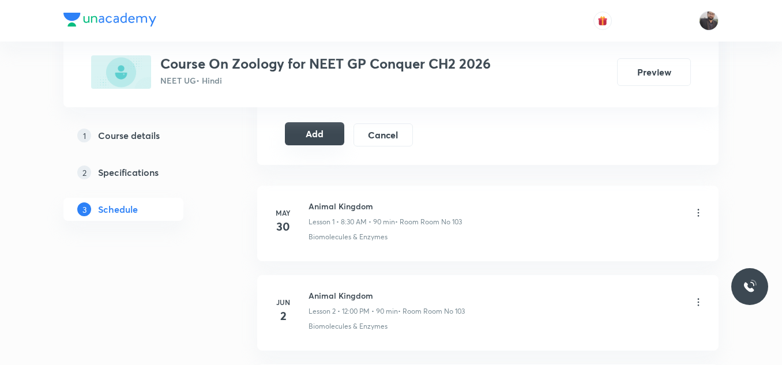
click at [331, 134] on button "Add" at bounding box center [314, 133] width 59 height 23
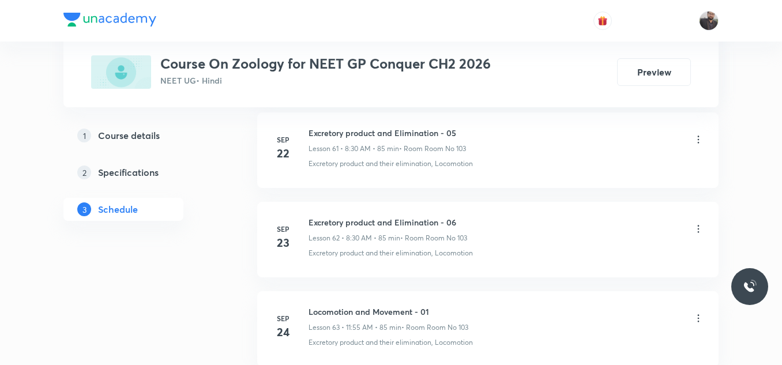
scroll to position [6660, 0]
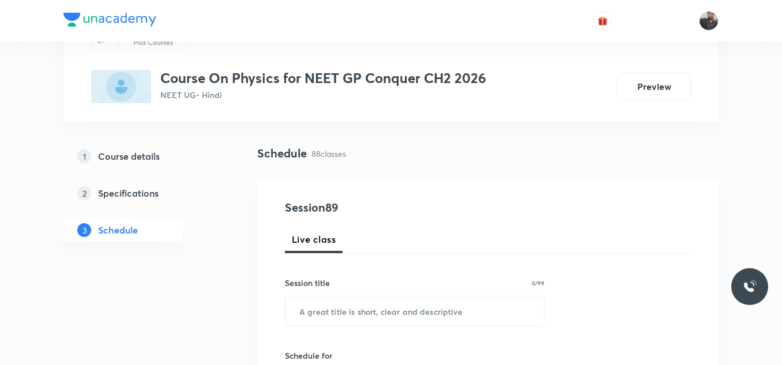
scroll to position [8422, 0]
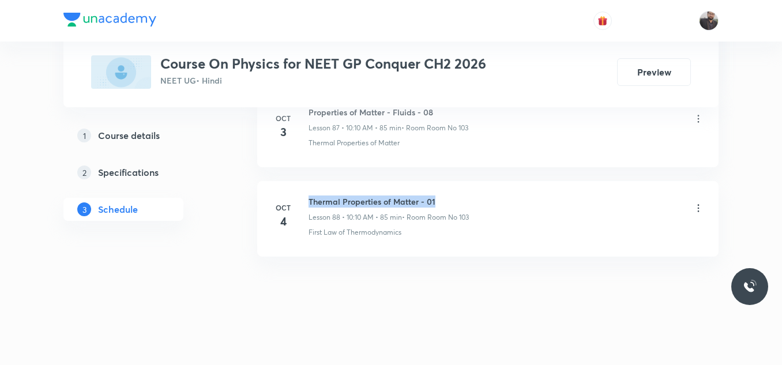
copy h6 "Thermal Properties of Matter - 01"
drag, startPoint x: 310, startPoint y: 198, endPoint x: 485, endPoint y: 202, distance: 175.3
click at [485, 202] on div "Thermal Properties of Matter - 01 Lesson 88 • 10:10 AM • 85 min • Room Room No …" at bounding box center [505, 208] width 395 height 27
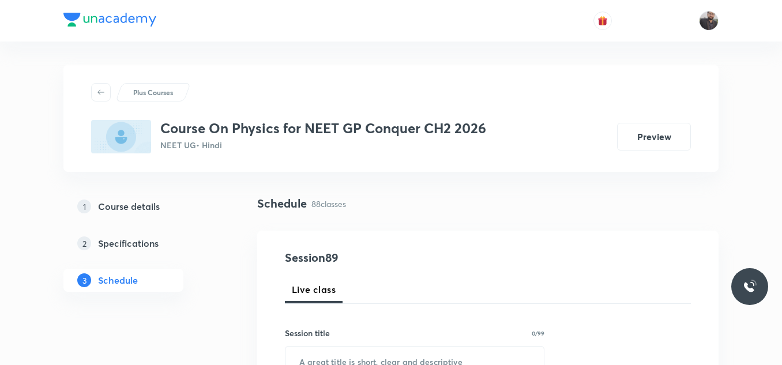
scroll to position [121, 0]
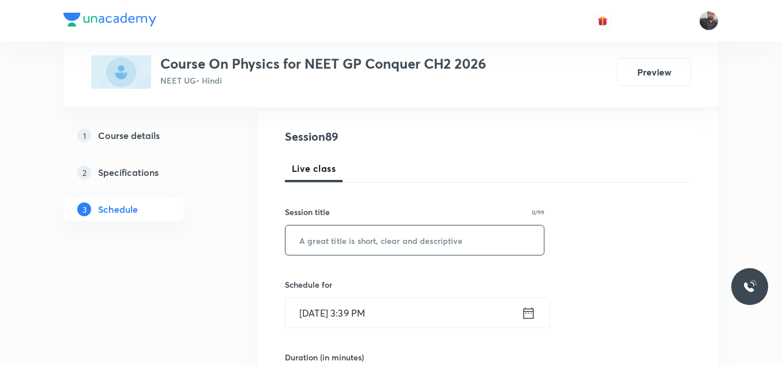
click at [481, 243] on input "text" at bounding box center [414, 239] width 258 height 29
paste input "Thermal Properties of Matter - 01"
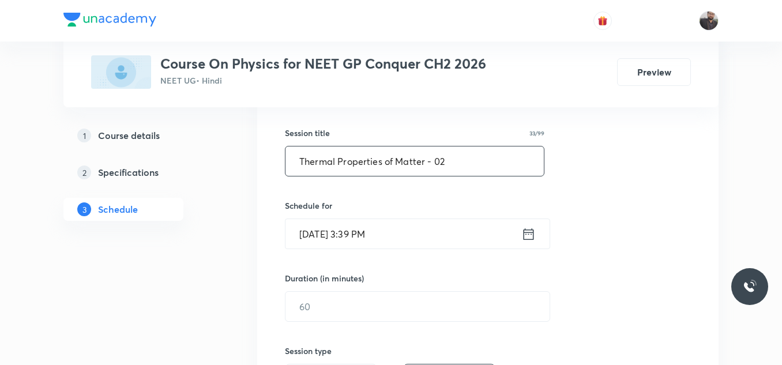
scroll to position [202, 0]
type input "Thermal Properties of Matter - 02"
click at [458, 235] on input "[DATE] 3:39 PM" at bounding box center [403, 231] width 236 height 29
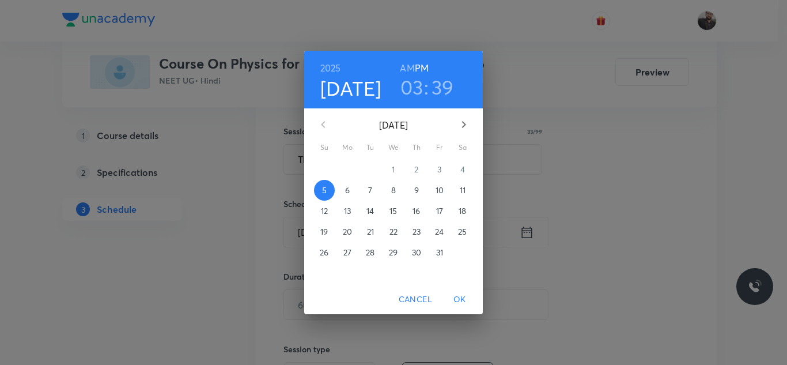
click at [348, 190] on p "6" at bounding box center [347, 190] width 5 height 12
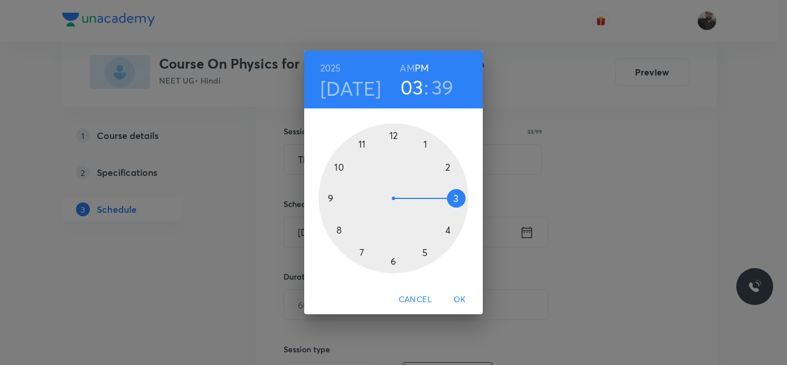
click at [337, 164] on div at bounding box center [394, 198] width 150 height 150
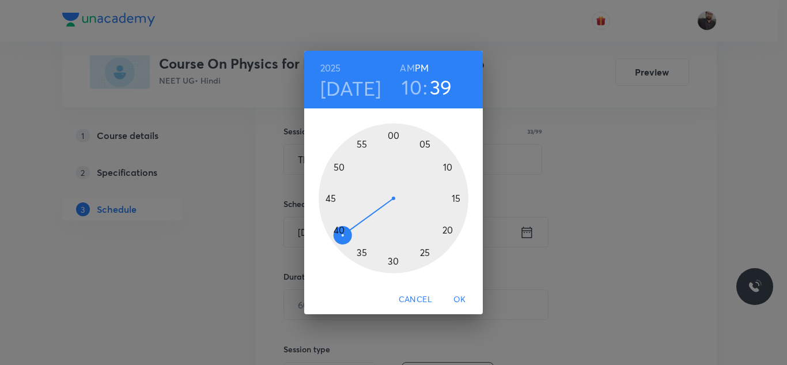
click at [411, 64] on h6 "AM" at bounding box center [407, 68] width 14 height 16
click at [456, 165] on div at bounding box center [394, 198] width 150 height 150
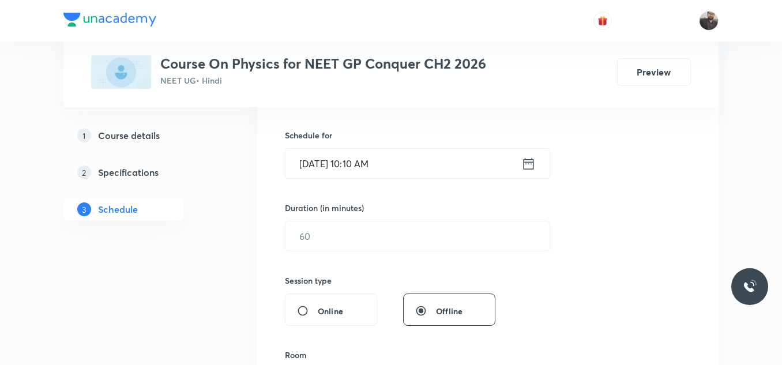
scroll to position [271, 0]
click at [442, 228] on input "text" at bounding box center [417, 234] width 264 height 29
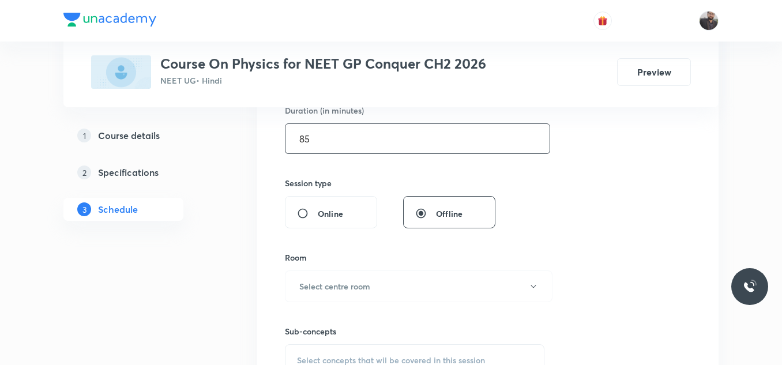
scroll to position [370, 0]
type input "85"
click at [413, 267] on div "Room Select centre room" at bounding box center [414, 274] width 259 height 51
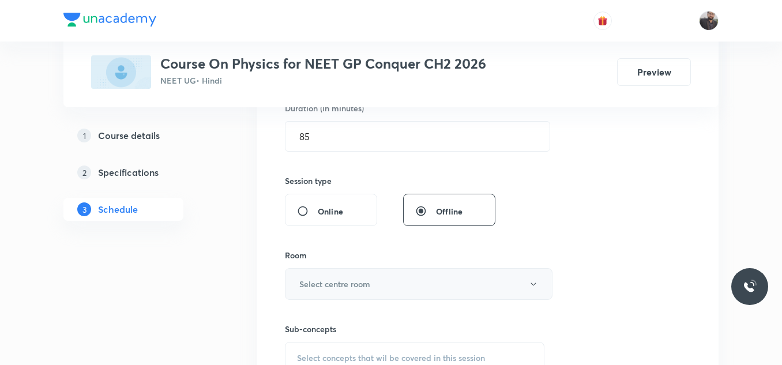
click at [376, 278] on button "Select centre room" at bounding box center [418, 284] width 267 height 32
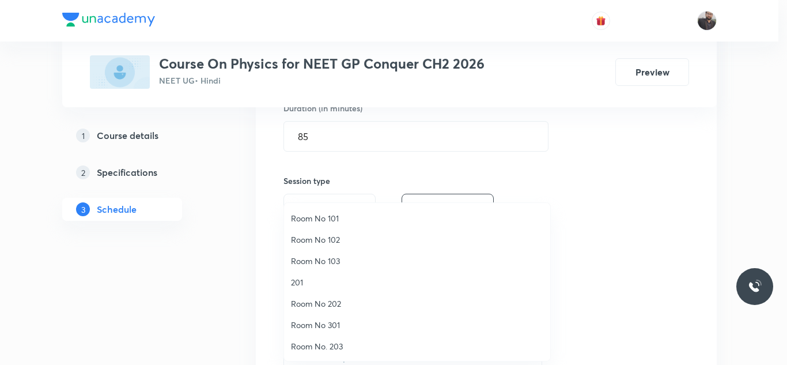
click at [324, 265] on span "Room No 103" at bounding box center [417, 261] width 252 height 12
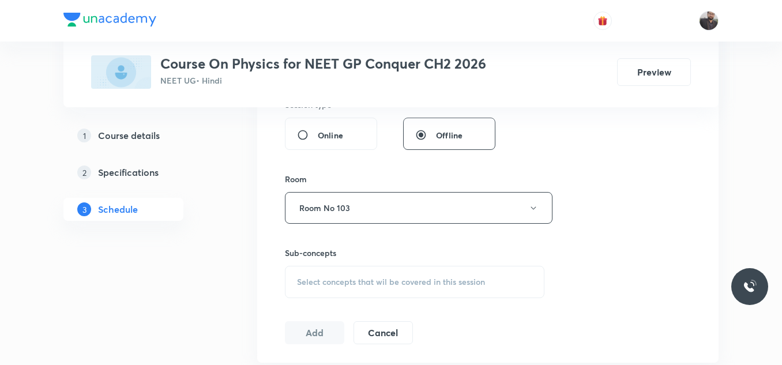
scroll to position [447, 0]
click at [327, 280] on span "Select concepts that wil be covered in this session" at bounding box center [391, 281] width 188 height 9
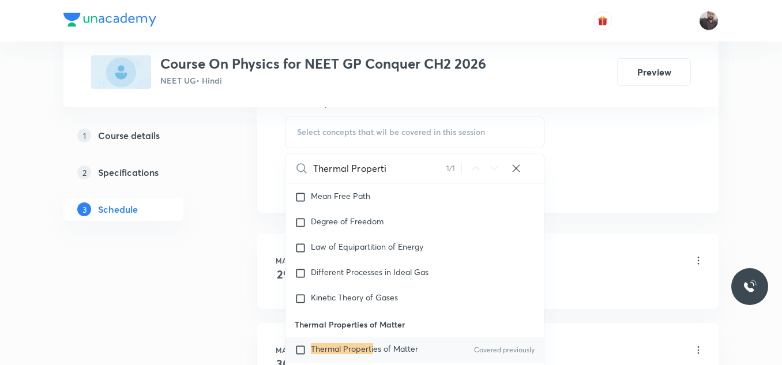
scroll to position [2099, 0]
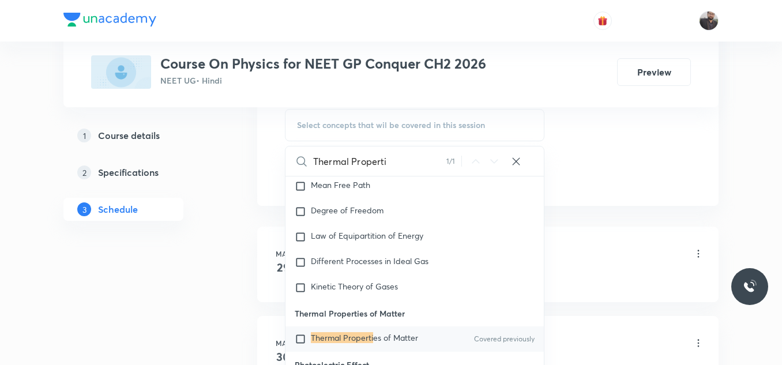
type input "Thermal Properti"
click at [343, 331] on div "Thermal Properti es of Matter Covered previously" at bounding box center [414, 338] width 258 height 25
checkbox input "true"
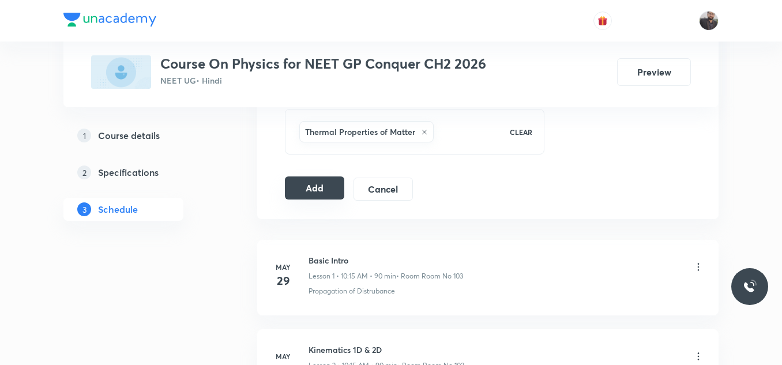
click at [327, 195] on button "Add" at bounding box center [314, 187] width 59 height 23
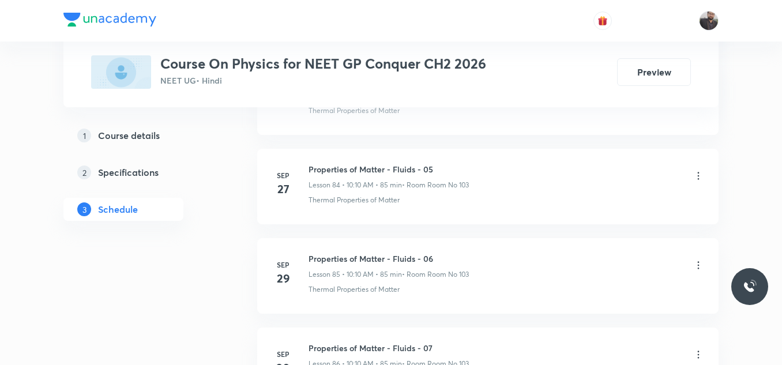
scroll to position [8435, 0]
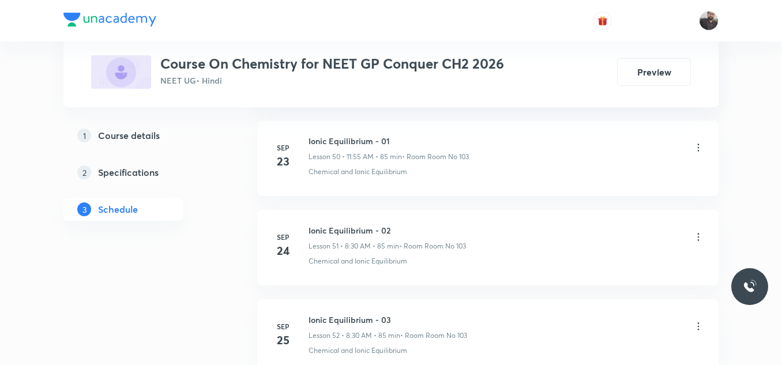
scroll to position [5629, 0]
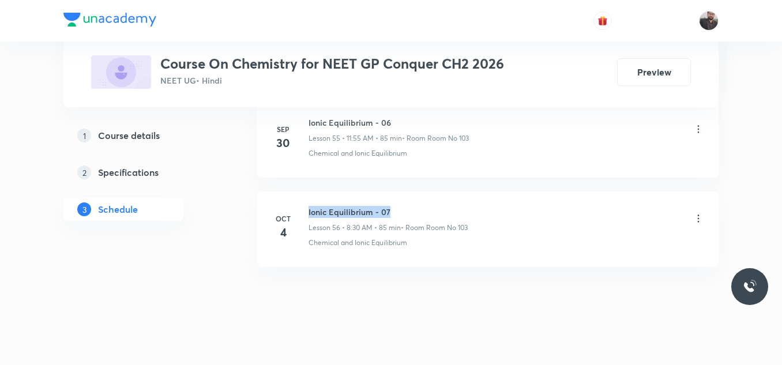
copy h6 "Ionic Equilibrium - 07"
drag, startPoint x: 308, startPoint y: 198, endPoint x: 456, endPoint y: 191, distance: 147.8
click at [456, 191] on li "Oct 4 Ionic Equilibrium - 07 Lesson 56 • 8:30 AM • 85 min • Room Room No 103 Ch…" at bounding box center [487, 229] width 461 height 76
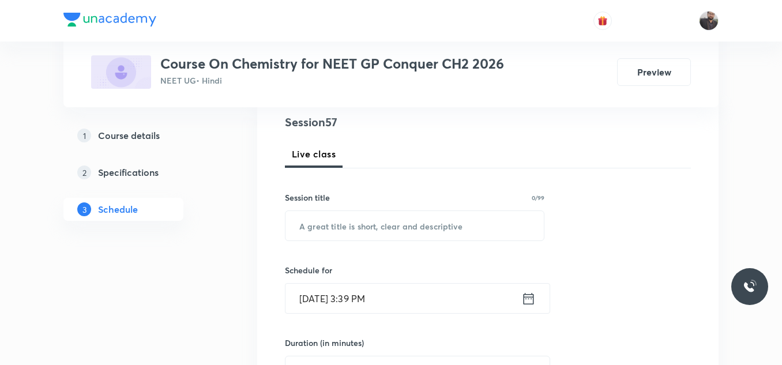
scroll to position [135, 0]
click at [467, 222] on input "text" at bounding box center [414, 226] width 258 height 29
paste input "Ionic Equilibrium - 07"
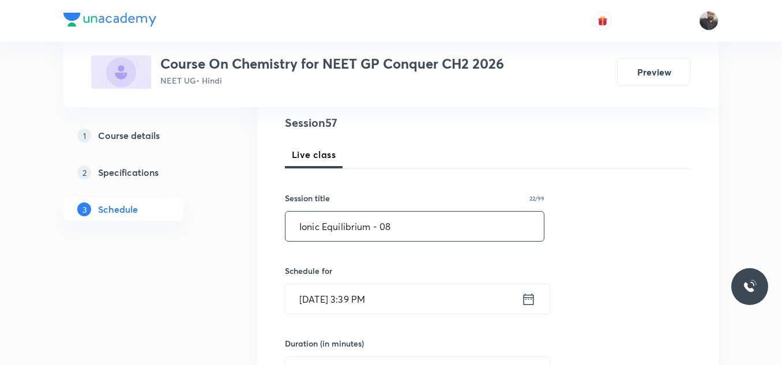
scroll to position [161, 0]
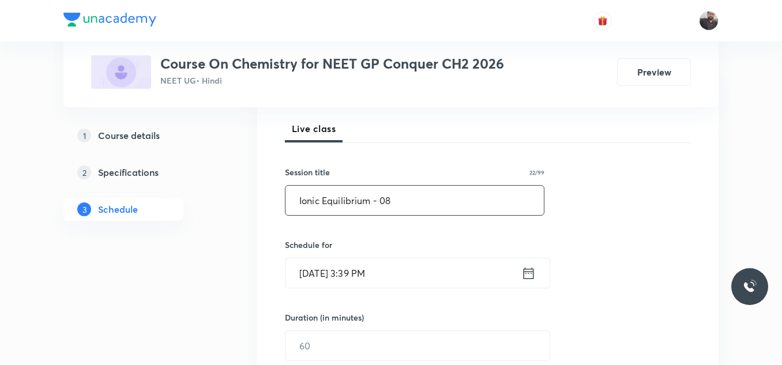
type input "Ionic Equilibrium - 08"
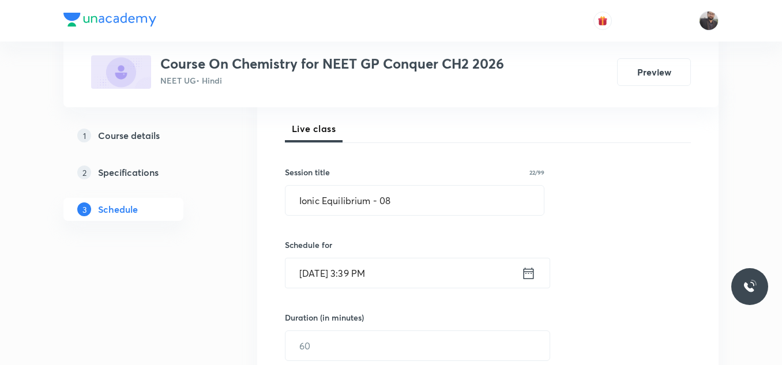
click at [427, 281] on input "Oct 5, 2025, 3:39 PM" at bounding box center [403, 272] width 236 height 29
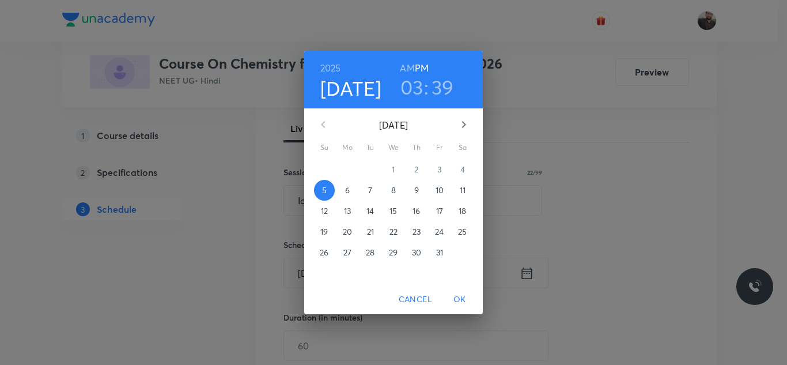
click at [345, 186] on p "6" at bounding box center [347, 190] width 5 height 12
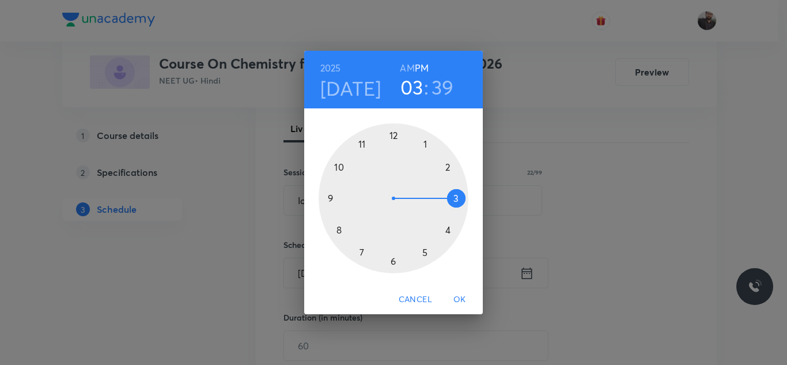
click at [363, 147] on div at bounding box center [394, 198] width 150 height 150
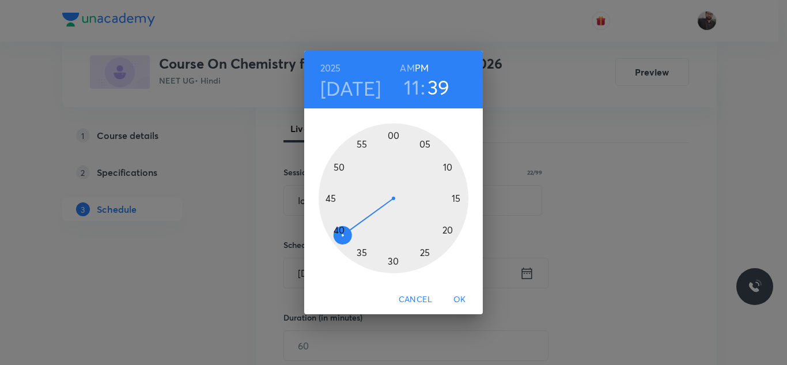
click at [405, 73] on h6 "AM" at bounding box center [407, 68] width 14 height 16
click at [361, 139] on div at bounding box center [394, 198] width 150 height 150
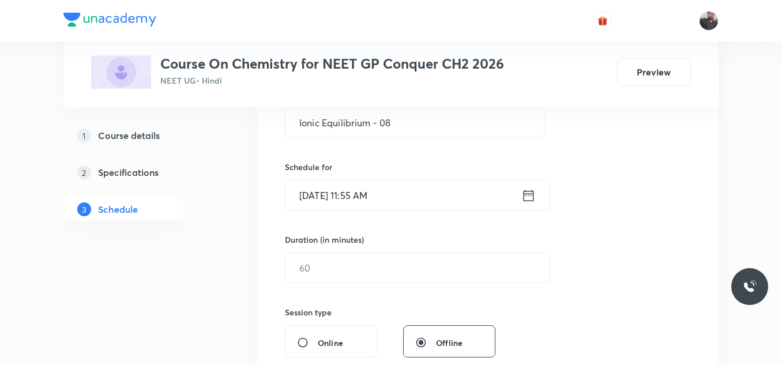
scroll to position [255, 0]
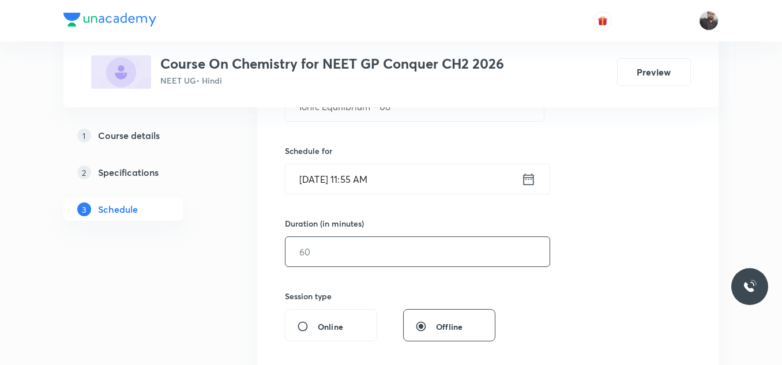
click at [361, 264] on input "text" at bounding box center [417, 251] width 264 height 29
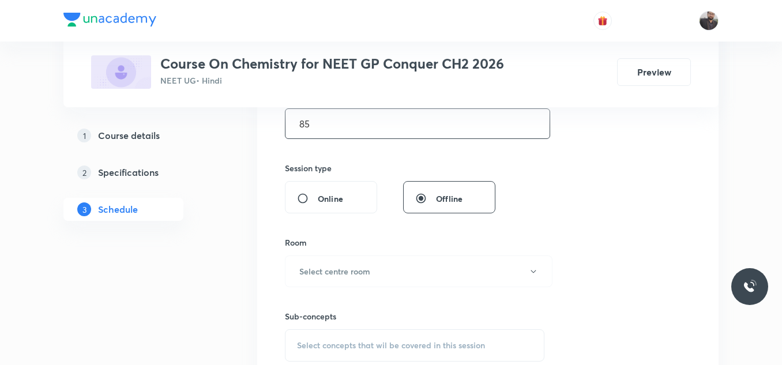
scroll to position [382, 0]
type input "85"
click at [361, 264] on button "Select centre room" at bounding box center [418, 272] width 267 height 32
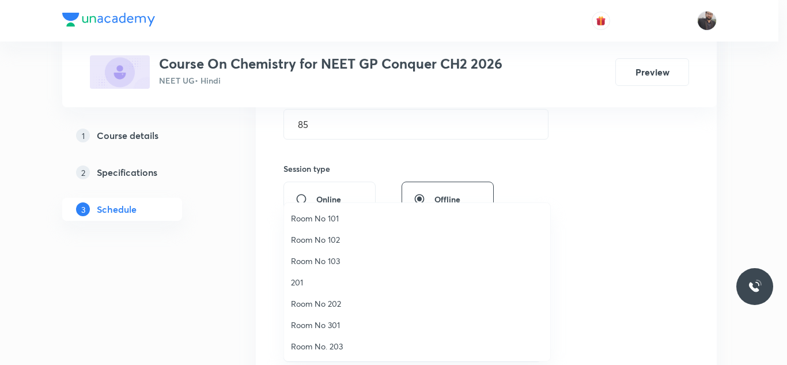
click at [325, 264] on span "Room No 103" at bounding box center [417, 261] width 252 height 12
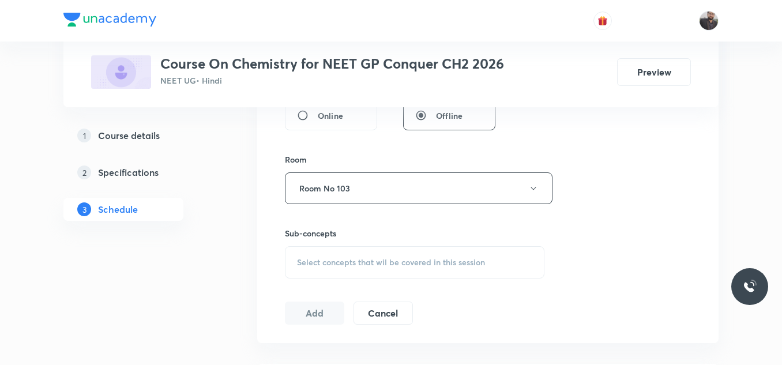
scroll to position [466, 0]
click at [325, 264] on span "Select concepts that wil be covered in this session" at bounding box center [391, 261] width 188 height 9
click at [325, 265] on span "Select concepts that wil be covered in this session" at bounding box center [391, 261] width 188 height 9
click at [333, 285] on input "text" at bounding box center [428, 297] width 231 height 29
paste input "Ionic Equilibrium - 07"
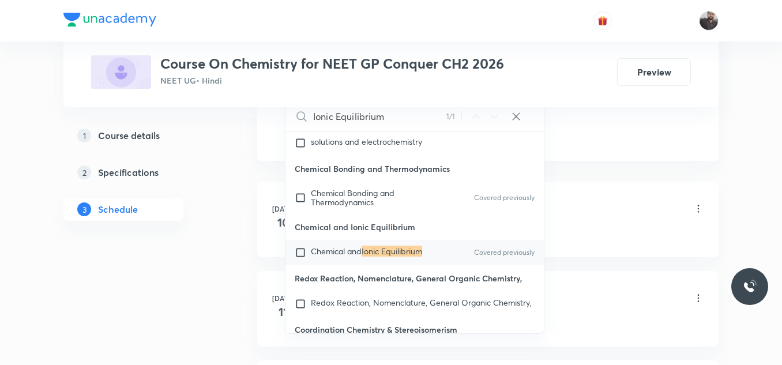
scroll to position [12755, 0]
type input "Ionic Equilibrium"
click at [334, 265] on div "Chemical and Ionic Equilibrium Covered previously" at bounding box center [414, 251] width 258 height 25
checkbox input "true"
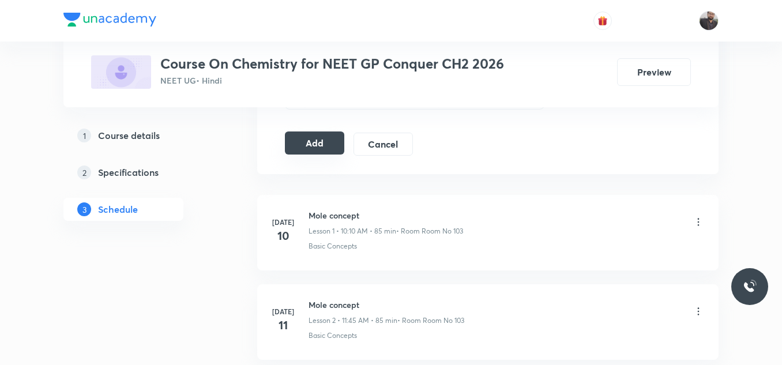
click at [316, 150] on button "Add" at bounding box center [314, 142] width 59 height 23
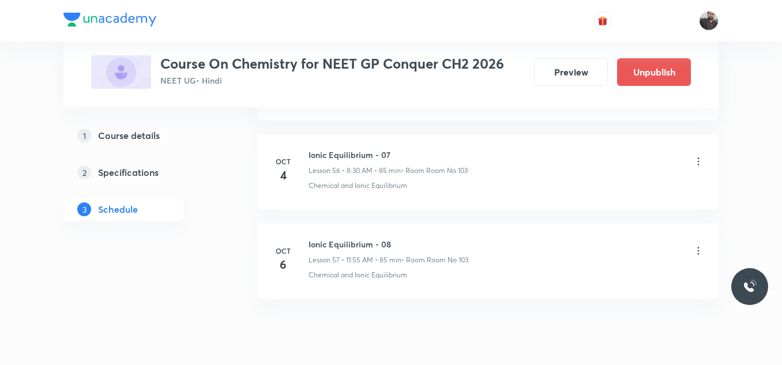
scroll to position [5188, 0]
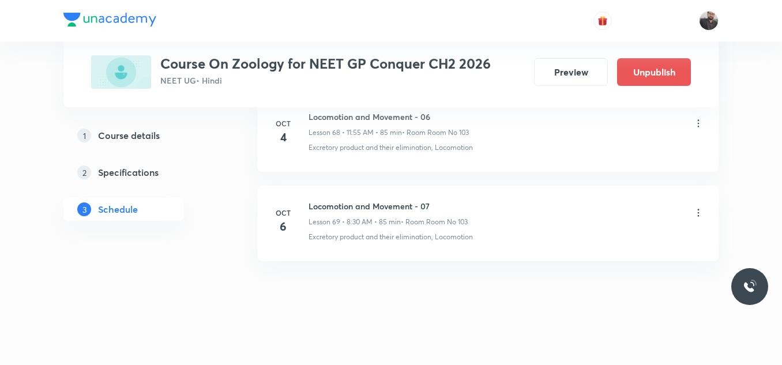
scroll to position [6724, 0]
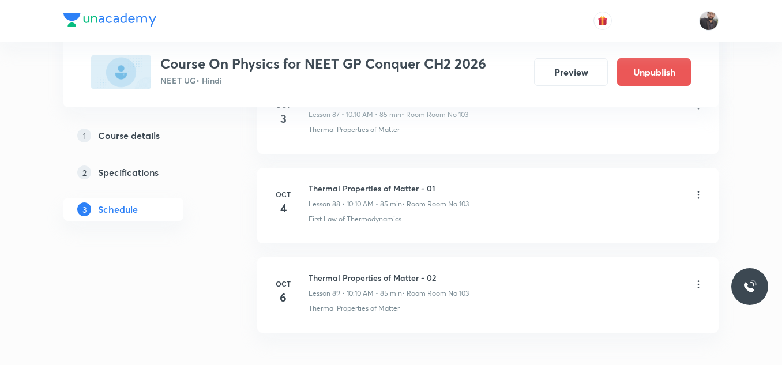
scroll to position [8511, 0]
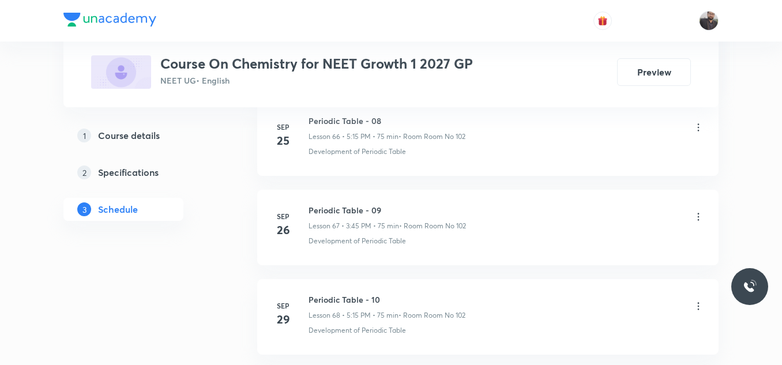
scroll to position [6836, 0]
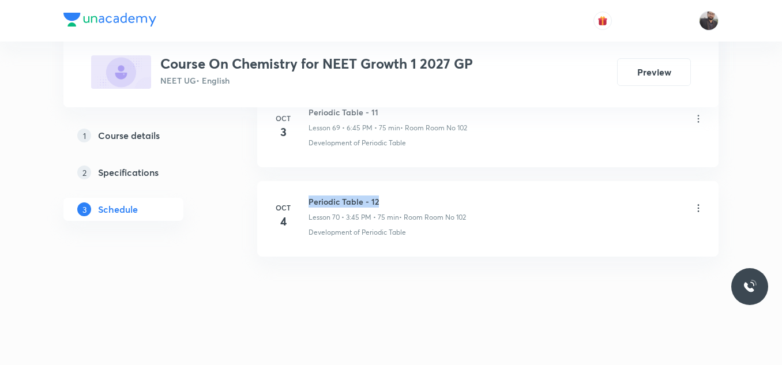
drag, startPoint x: 305, startPoint y: 195, endPoint x: 437, endPoint y: 186, distance: 132.3
click at [437, 186] on li "[DATE] Periodic Table - 12 Lesson 70 • 3:45 PM • 75 min • Room Room No 102 Deve…" at bounding box center [487, 219] width 461 height 76
copy h6 "Periodic Table - 12"
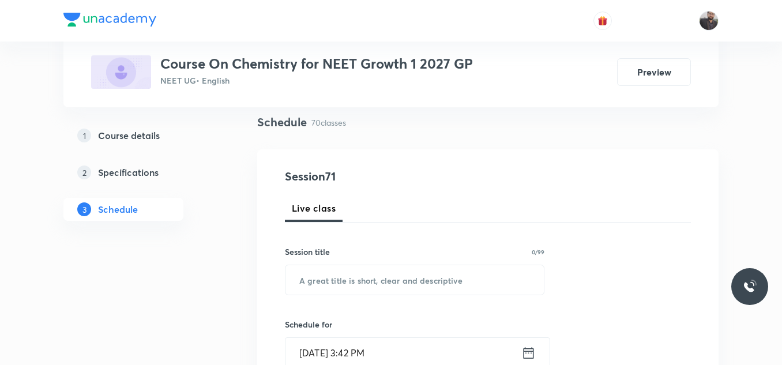
scroll to position [82, 0]
click at [428, 259] on div "Session title 0/99 ​" at bounding box center [414, 269] width 259 height 50
click at [429, 278] on input "text" at bounding box center [414, 278] width 258 height 29
paste input "Periodic Table - 12"
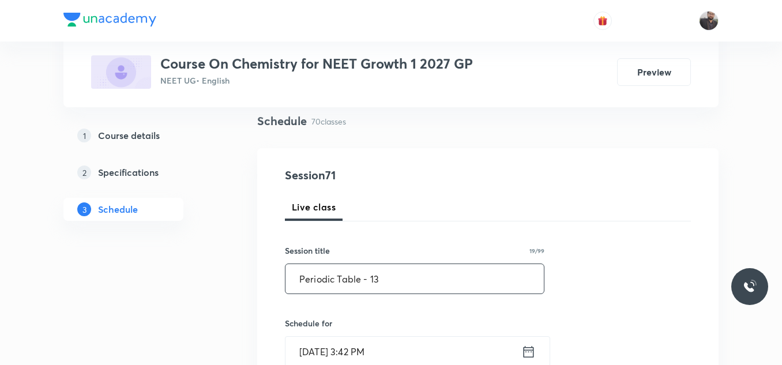
scroll to position [146, 0]
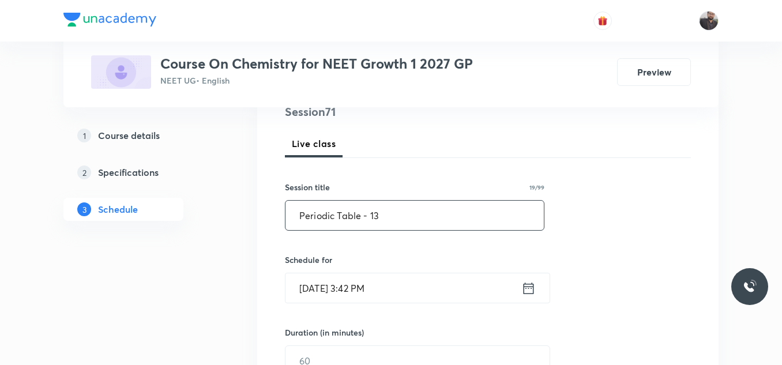
type input "Periodic Table - 13"
click at [429, 278] on input "Oct 5, 2025, 3:42 PM" at bounding box center [403, 287] width 236 height 29
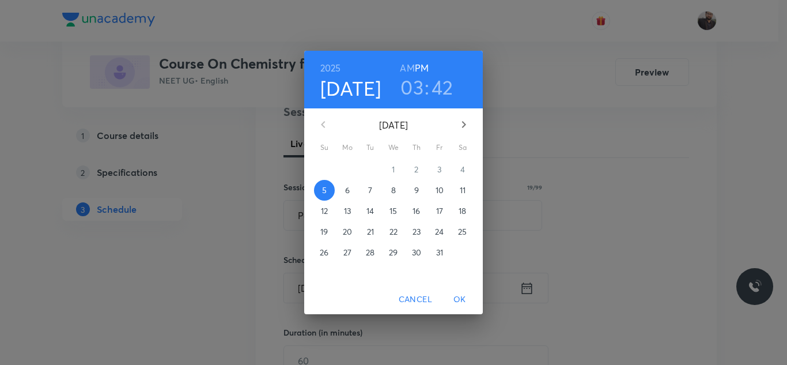
click at [352, 189] on span "6" at bounding box center [347, 190] width 21 height 12
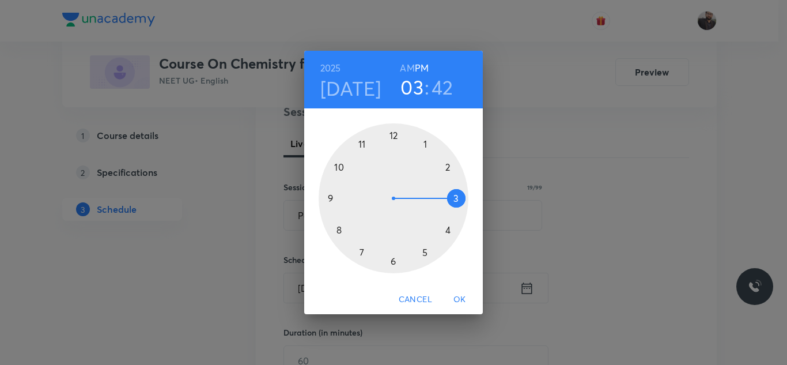
click at [453, 200] on div at bounding box center [394, 198] width 150 height 150
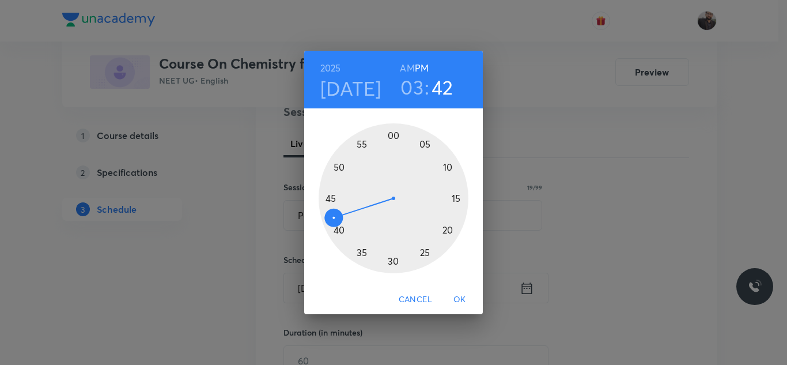
click at [328, 200] on div at bounding box center [394, 198] width 150 height 150
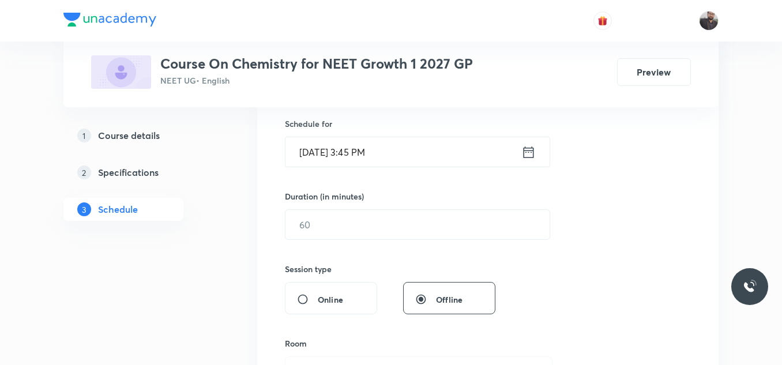
scroll to position [284, 0]
click at [329, 203] on div "Duration (in minutes) ​" at bounding box center [390, 213] width 210 height 50
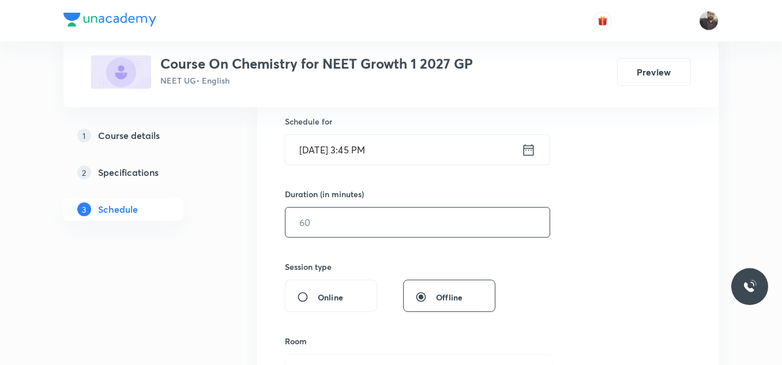
click at [336, 230] on input "text" at bounding box center [417, 222] width 264 height 29
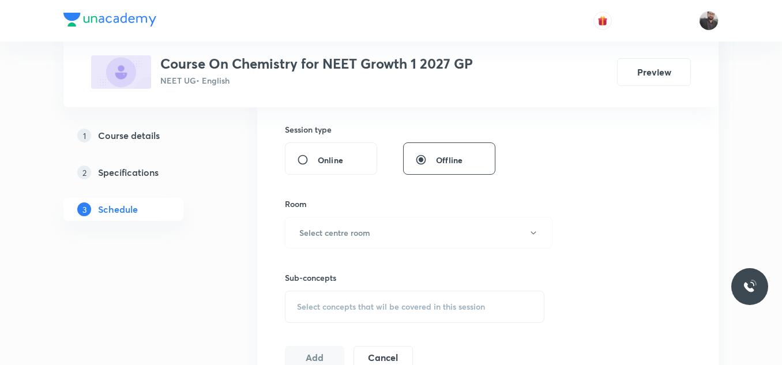
scroll to position [426, 0]
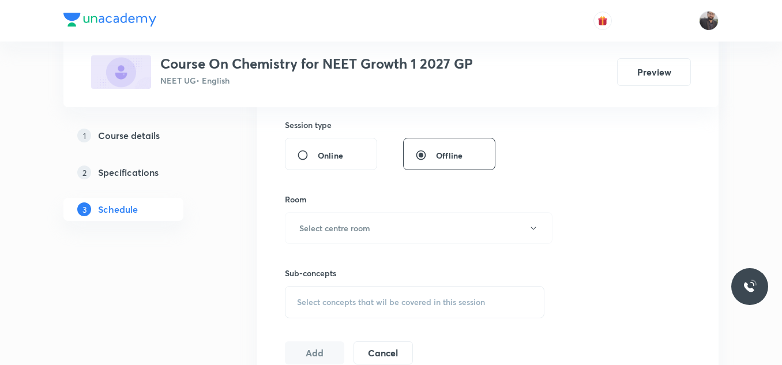
type input "75"
click at [335, 225] on h6 "Select centre room" at bounding box center [334, 228] width 71 height 12
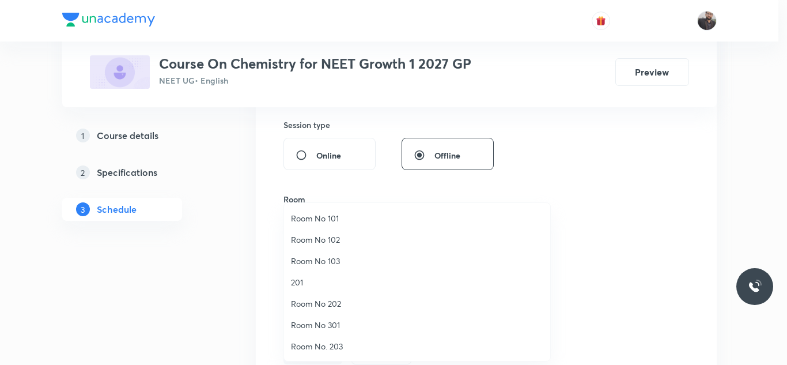
click at [307, 243] on span "Room No 102" at bounding box center [417, 239] width 252 height 12
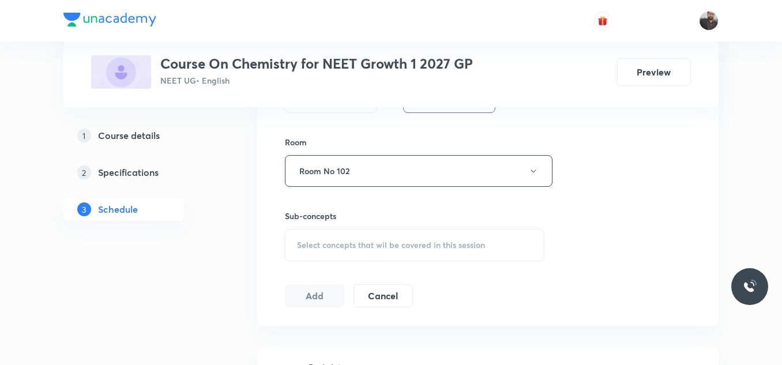
scroll to position [485, 0]
click at [307, 243] on span "Select concepts that wil be covered in this session" at bounding box center [391, 242] width 188 height 9
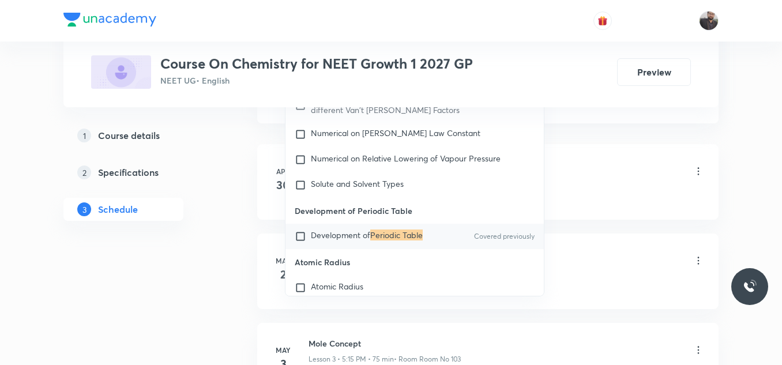
scroll to position [12113, 0]
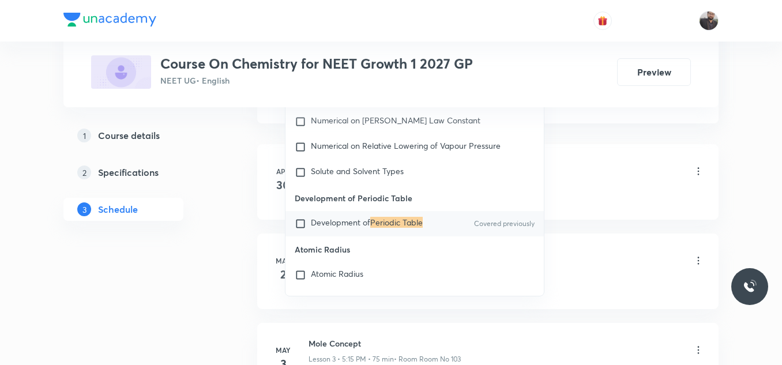
type input "Periodic Table"
click at [340, 228] on span "Development of" at bounding box center [340, 222] width 59 height 11
checkbox input "true"
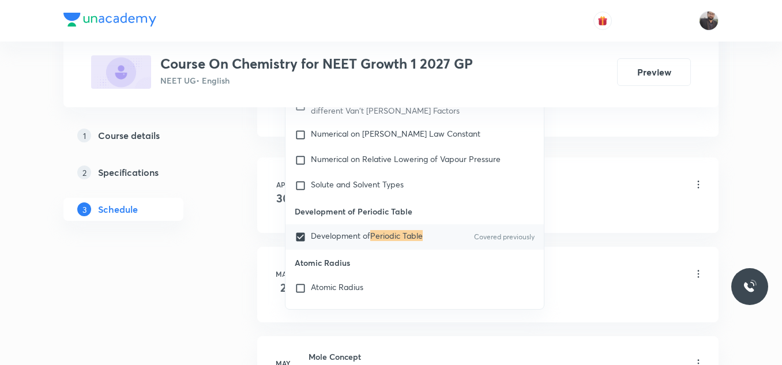
click at [608, 186] on div "Basic Intro Lesson 1 • 6:45 PM • 75 min • Room Room No 102" at bounding box center [505, 185] width 395 height 27
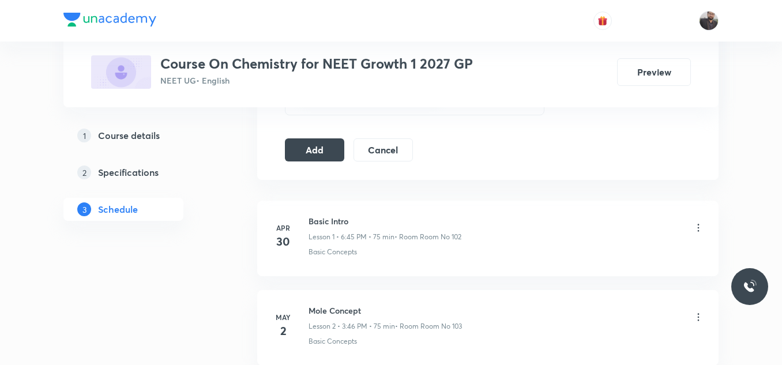
scroll to position [642, 0]
click at [321, 151] on button "Add" at bounding box center [314, 149] width 59 height 23
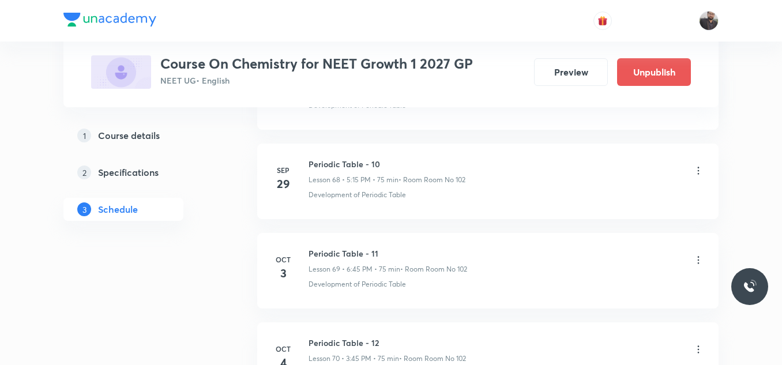
scroll to position [6395, 0]
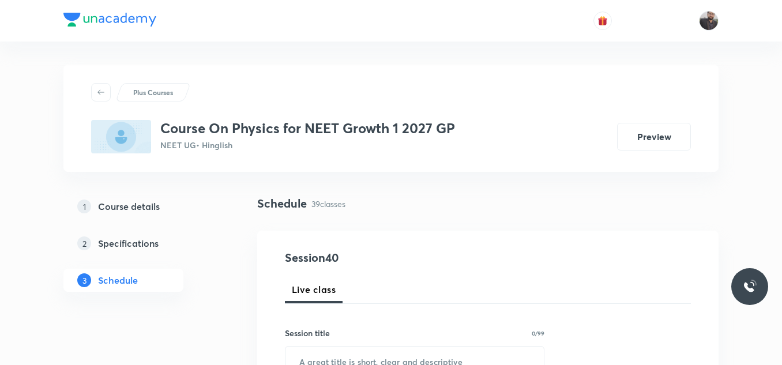
scroll to position [4067, 0]
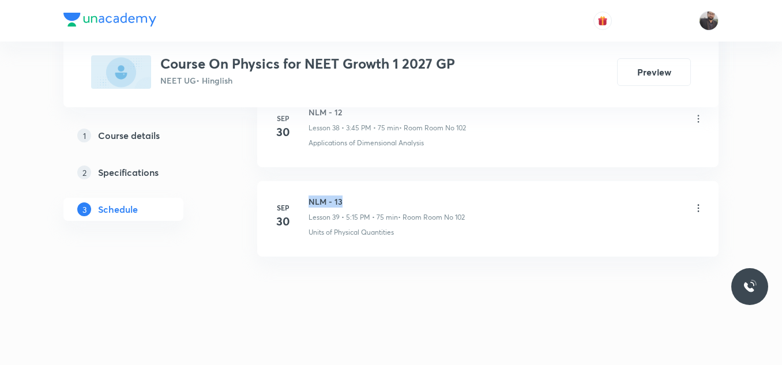
drag, startPoint x: 307, startPoint y: 194, endPoint x: 375, endPoint y: 188, distance: 68.8
click at [375, 188] on li "Sep 30 NLM - 13 Lesson 39 • 5:15 PM • 75 min • Room Room No 102 Units of Physic…" at bounding box center [487, 219] width 461 height 76
copy h6 "NLM - 13"
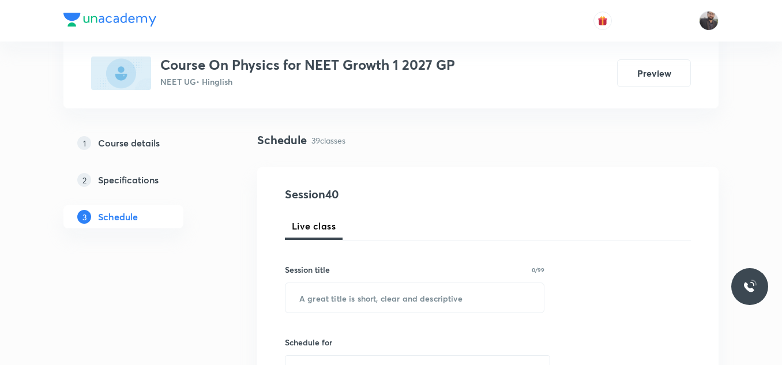
scroll to position [97, 0]
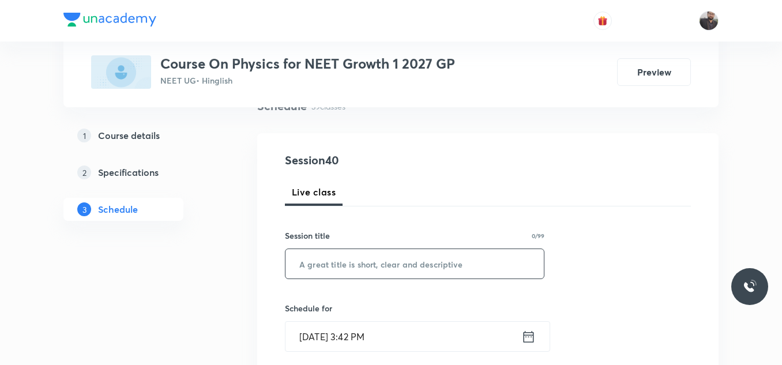
click at [367, 272] on input "text" at bounding box center [414, 263] width 258 height 29
paste input "NLM - 13"
type input "NLM - 14"
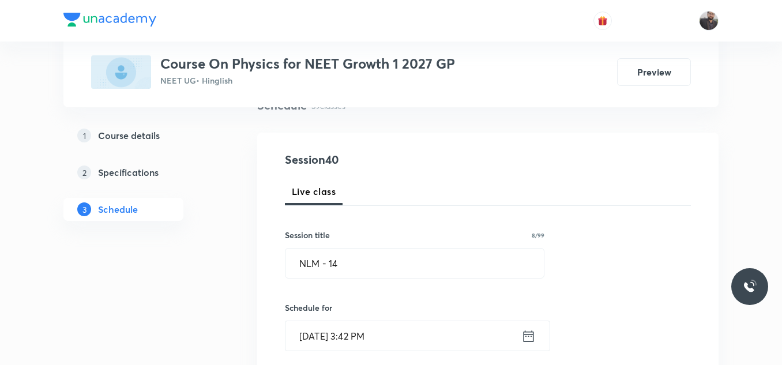
click at [408, 340] on input "Oct 5, 2025, 3:42 PM" at bounding box center [403, 335] width 236 height 29
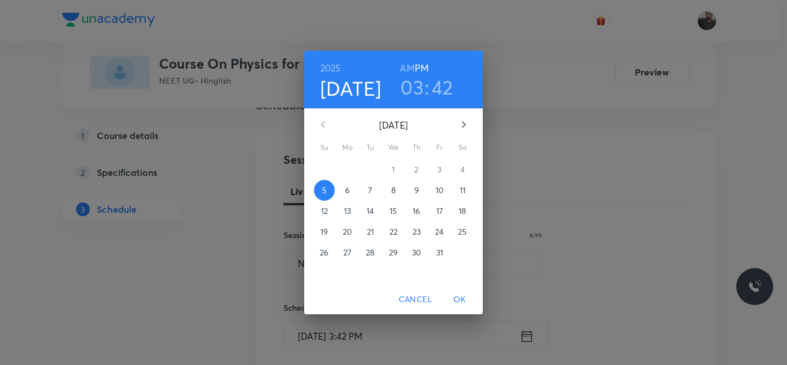
click at [344, 188] on span "6" at bounding box center [347, 190] width 21 height 12
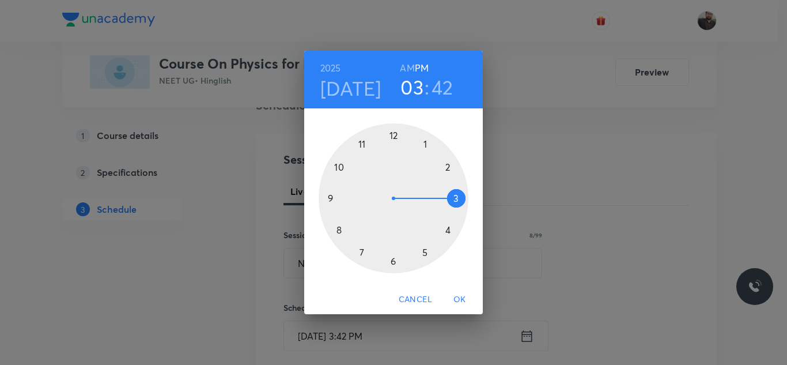
click at [340, 165] on div at bounding box center [394, 198] width 150 height 150
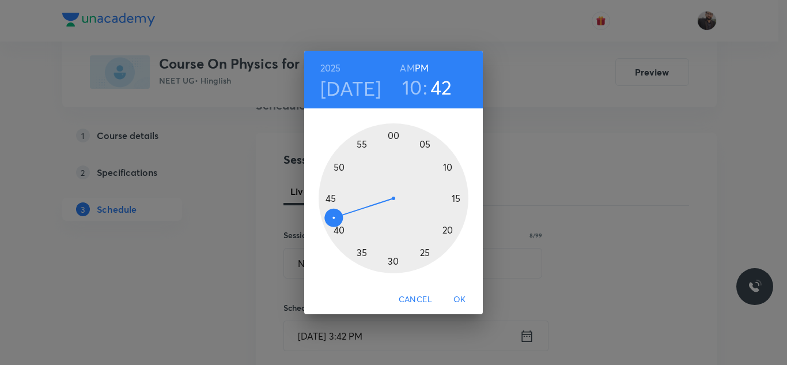
click at [410, 62] on h6 "AM" at bounding box center [407, 68] width 14 height 16
click at [451, 165] on div at bounding box center [394, 198] width 150 height 150
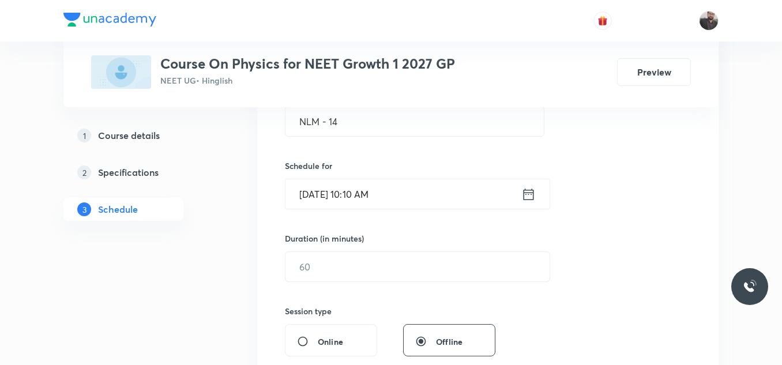
scroll to position [240, 0]
click at [427, 255] on input "text" at bounding box center [417, 265] width 264 height 29
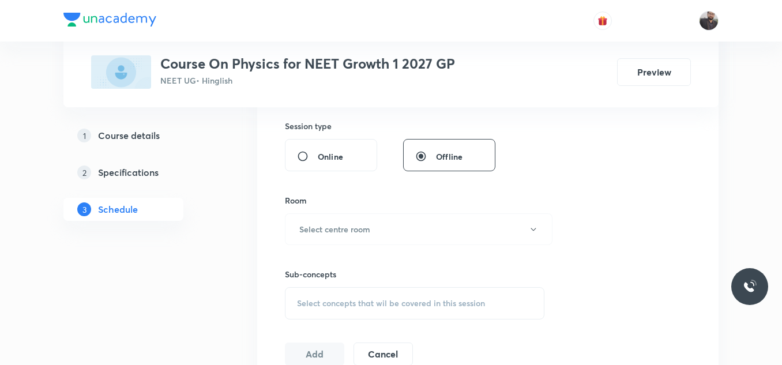
scroll to position [428, 0]
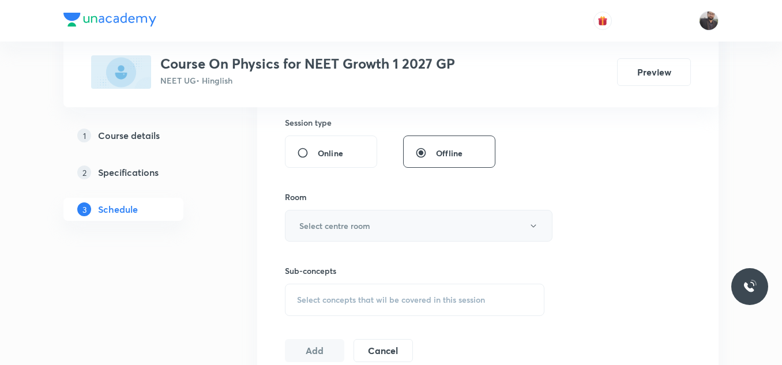
type input "75"
click at [384, 225] on button "Select centre room" at bounding box center [418, 226] width 267 height 32
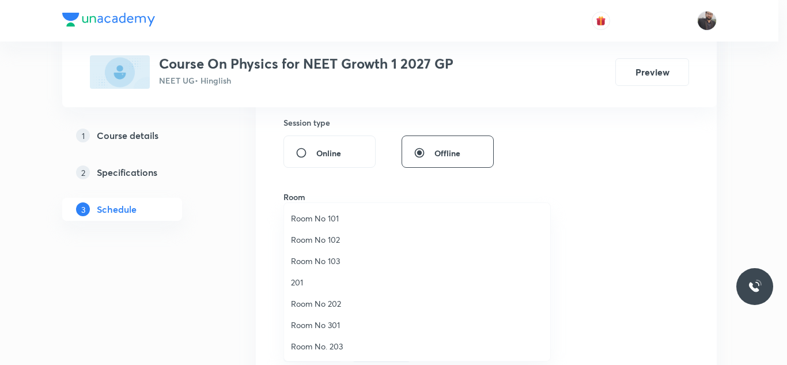
click at [334, 264] on span "Room No 103" at bounding box center [417, 261] width 252 height 12
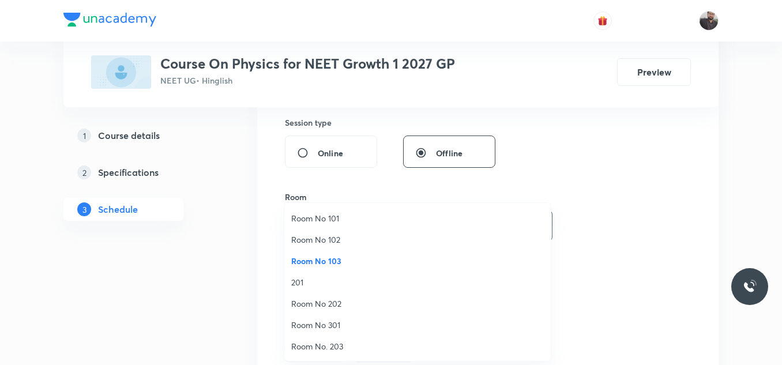
scroll to position [563, 0]
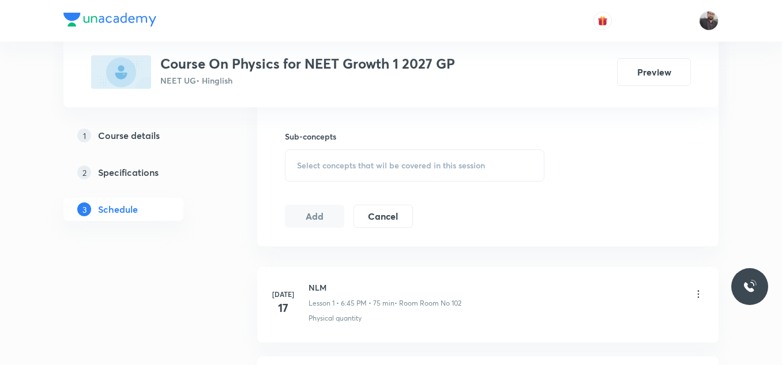
click at [344, 174] on div "Select concepts that wil be covered in this session" at bounding box center [414, 165] width 259 height 32
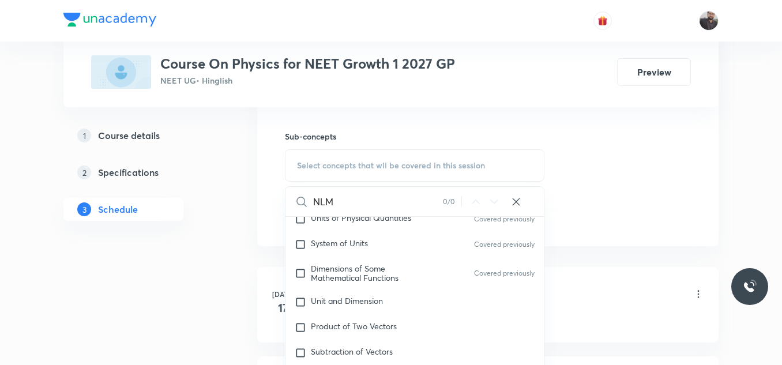
scroll to position [131, 0]
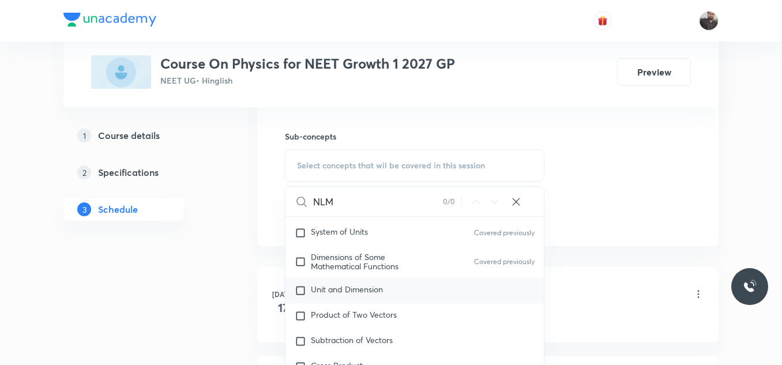
type input "NLM"
click at [383, 286] on span "Unit and Dimension" at bounding box center [347, 289] width 72 height 11
checkbox input "true"
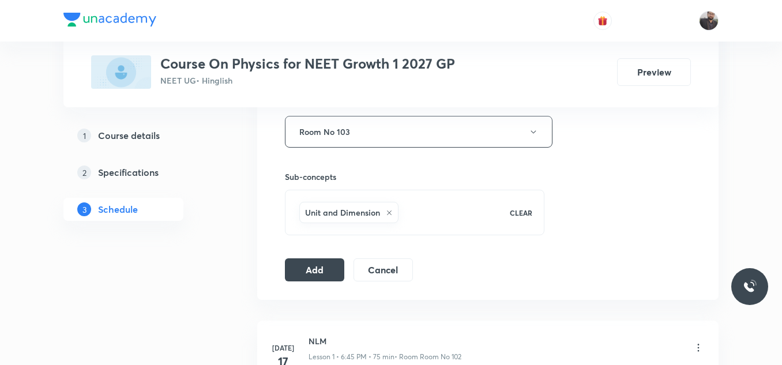
scroll to position [517, 0]
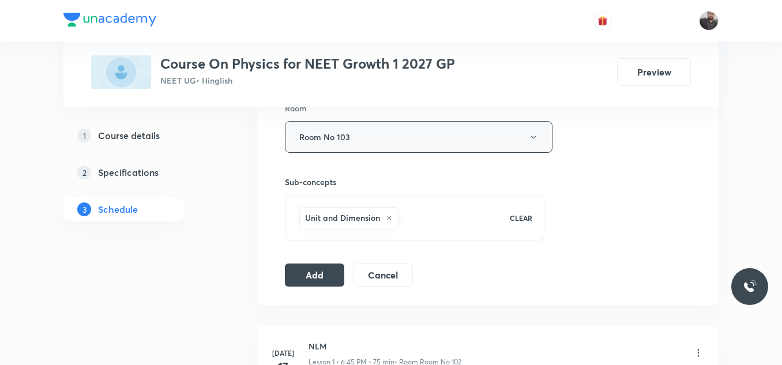
click at [393, 147] on button "Room No 103" at bounding box center [418, 137] width 267 height 32
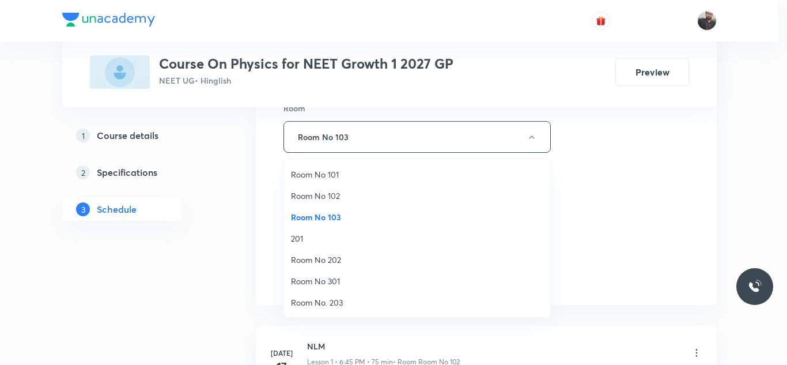
click at [333, 197] on span "Room No 102" at bounding box center [417, 196] width 252 height 12
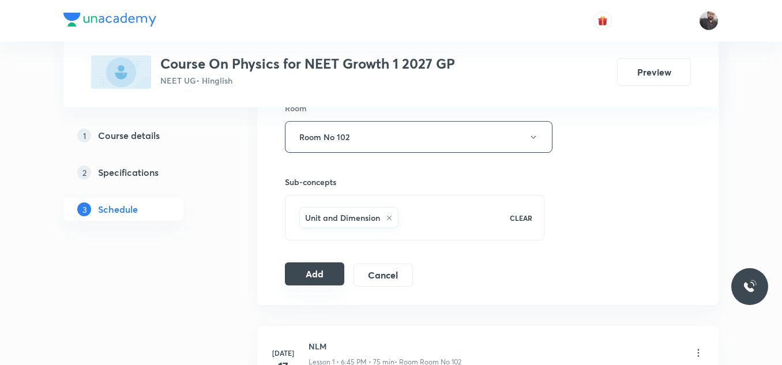
click at [303, 273] on button "Add" at bounding box center [314, 273] width 59 height 23
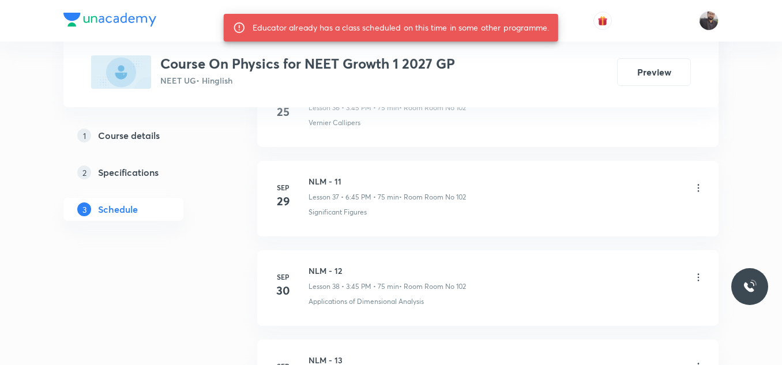
scroll to position [4080, 0]
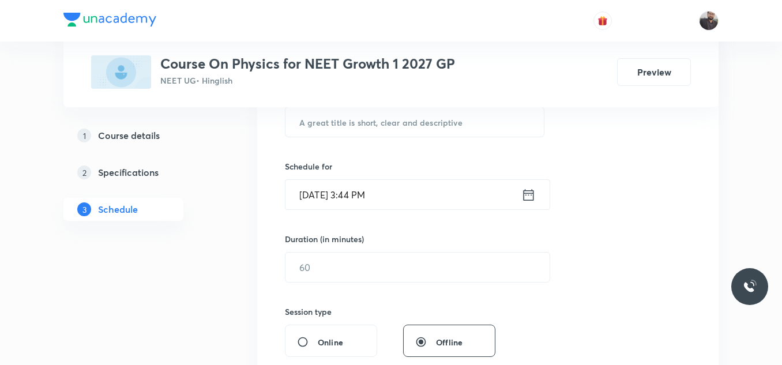
scroll to position [240, 0]
click at [424, 109] on input "text" at bounding box center [414, 121] width 258 height 29
paste input "NLM - 13"
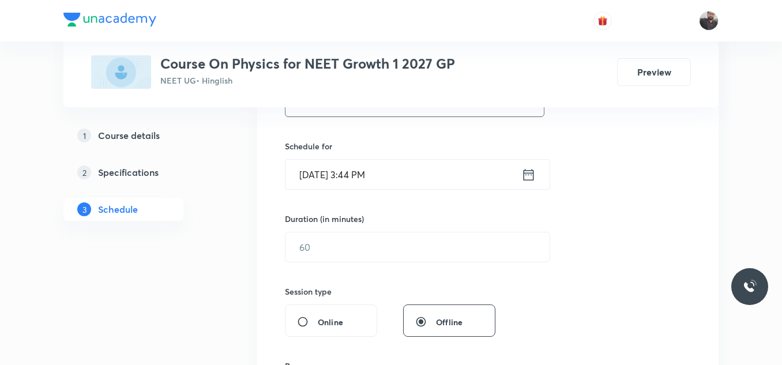
type input "NLM - 14"
click at [401, 166] on input "[DATE] 3:44 PM" at bounding box center [403, 174] width 236 height 29
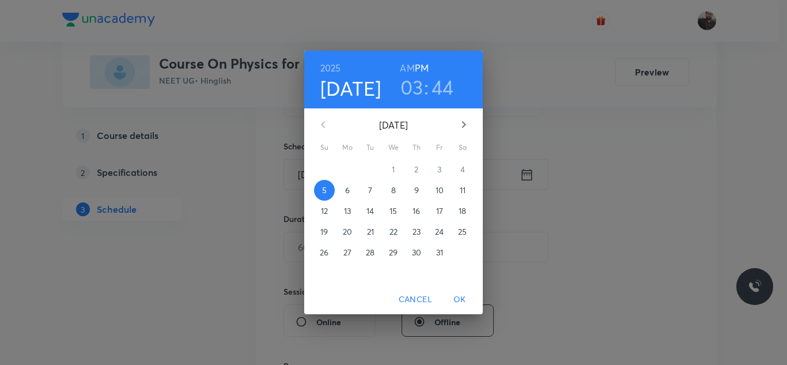
click at [346, 193] on p "6" at bounding box center [347, 190] width 5 height 12
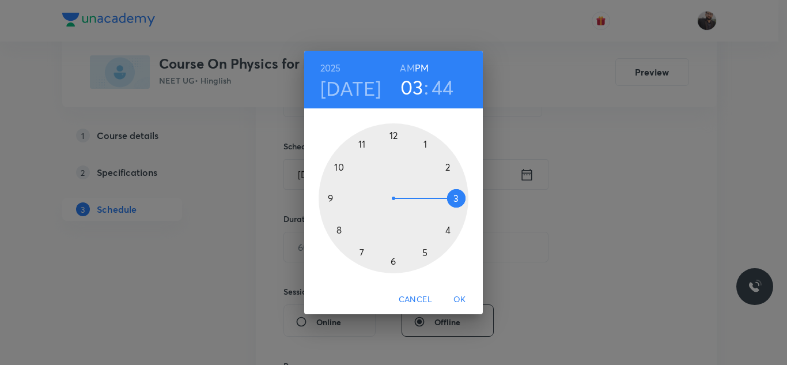
click at [429, 259] on div at bounding box center [394, 198] width 150 height 150
click at [465, 198] on div at bounding box center [394, 198] width 150 height 150
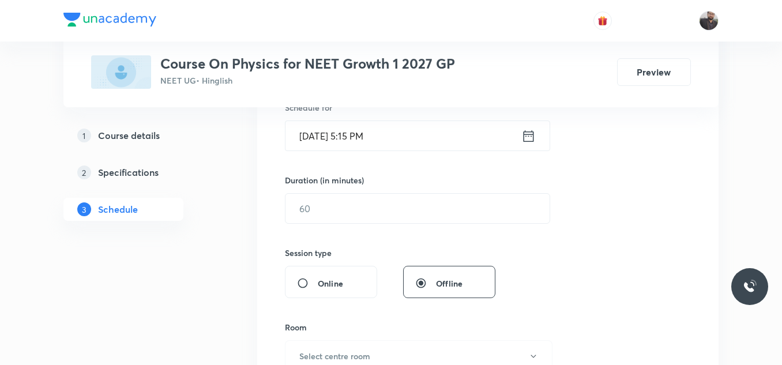
scroll to position [299, 0]
click at [465, 198] on input "text" at bounding box center [417, 207] width 264 height 29
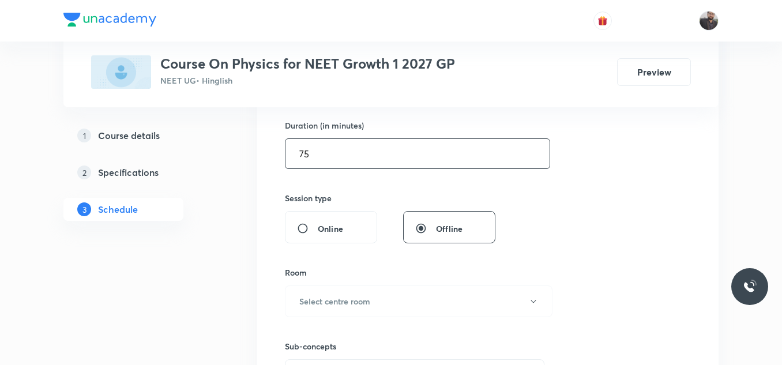
scroll to position [363, 0]
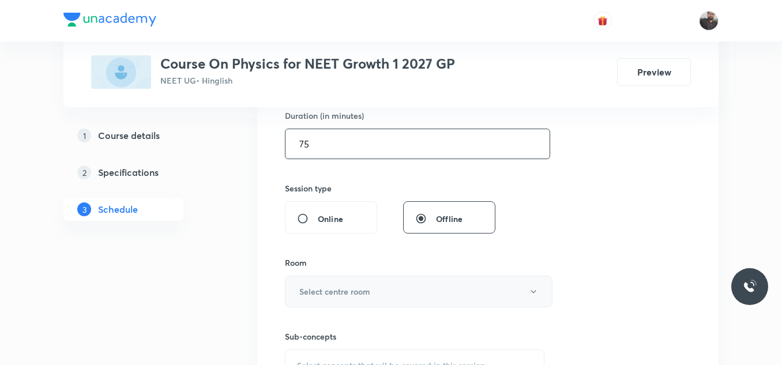
type input "75"
click at [405, 282] on button "Select centre room" at bounding box center [418, 292] width 267 height 32
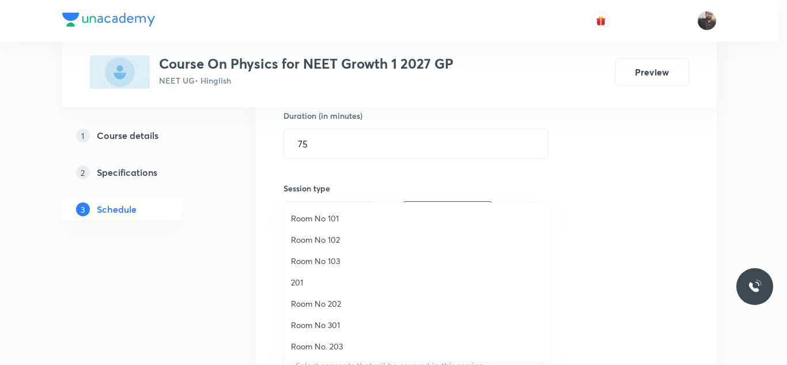
click at [326, 239] on span "Room No 102" at bounding box center [417, 239] width 252 height 12
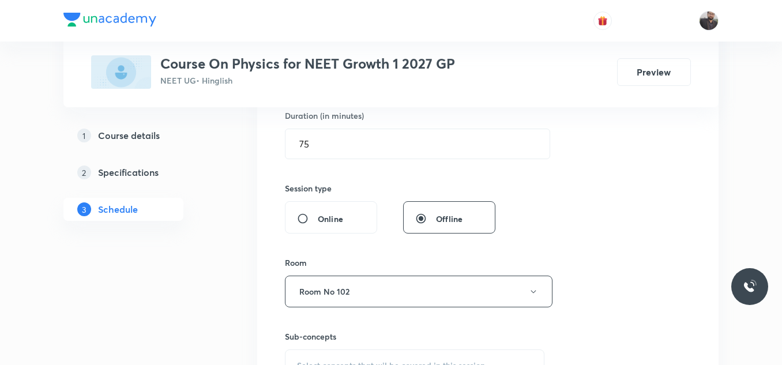
scroll to position [452, 0]
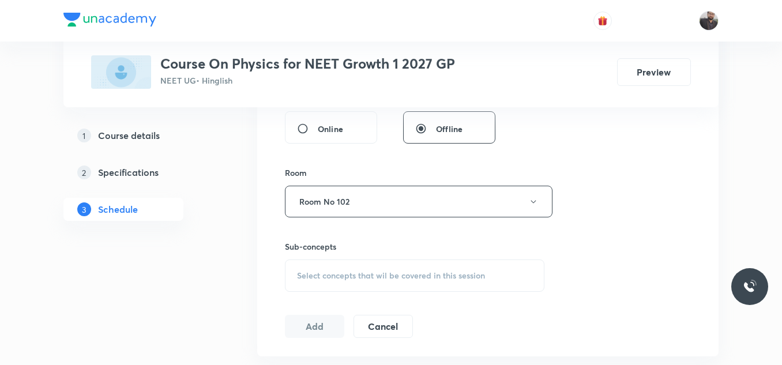
click at [335, 278] on span "Select concepts that wil be covered in this session" at bounding box center [391, 275] width 188 height 9
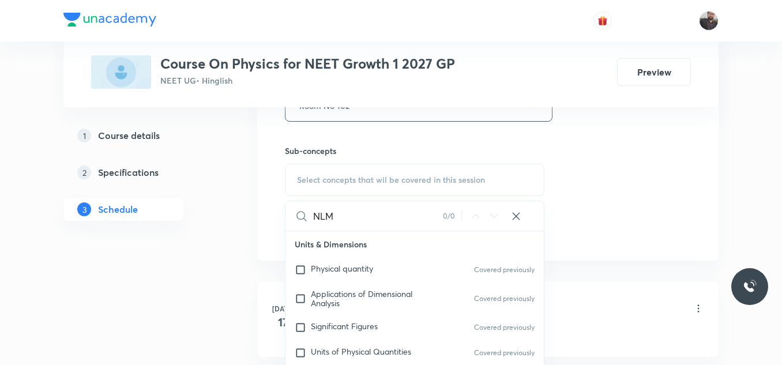
scroll to position [550, 0]
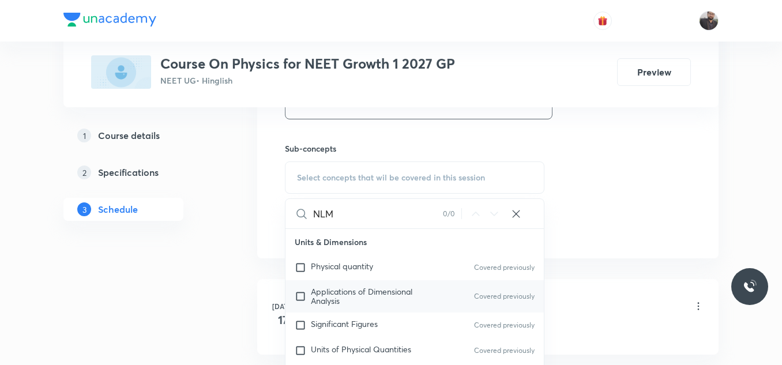
type input "NLM"
click at [342, 311] on div "Applications of Dimensional Analysis Covered previously" at bounding box center [414, 296] width 258 height 32
checkbox input "true"
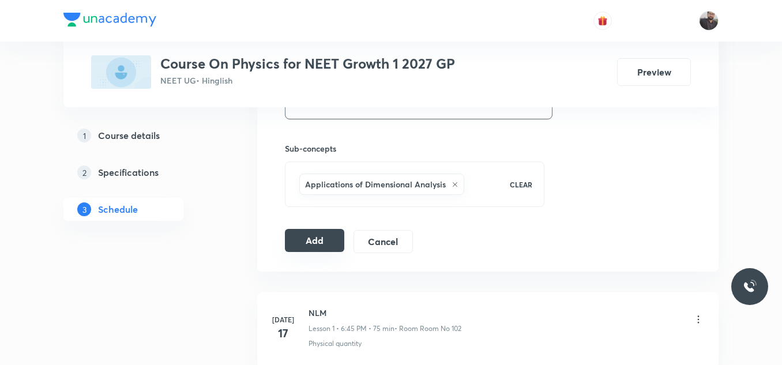
click at [313, 250] on button "Add" at bounding box center [314, 240] width 59 height 23
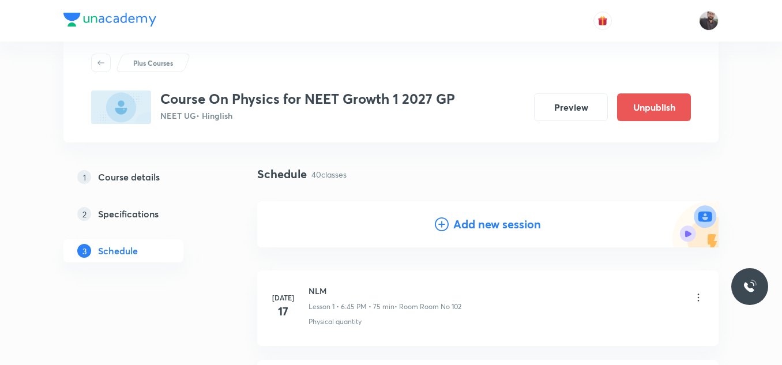
scroll to position [0, 0]
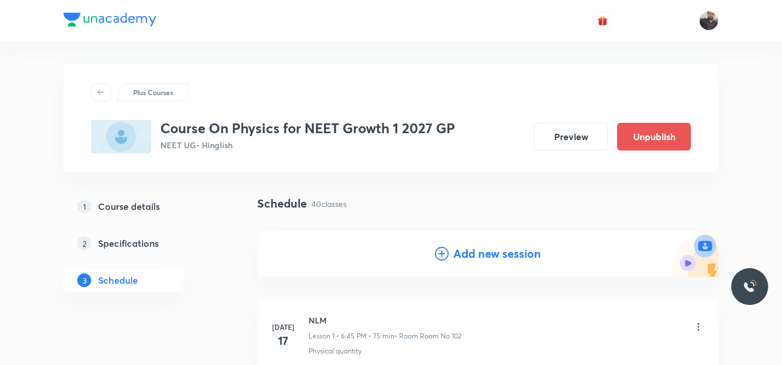
click at [442, 252] on icon at bounding box center [442, 254] width 14 height 14
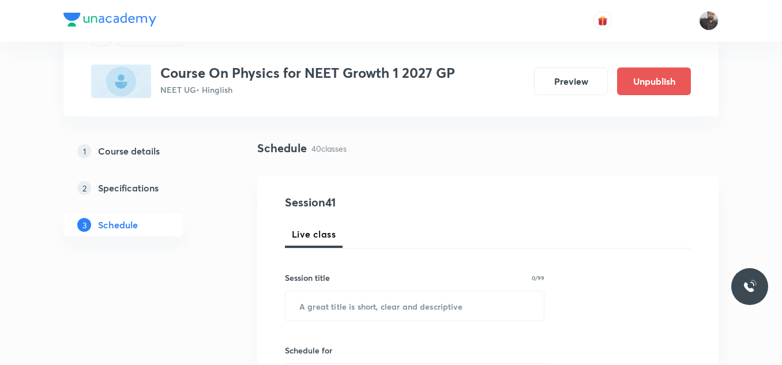
scroll to position [56, 0]
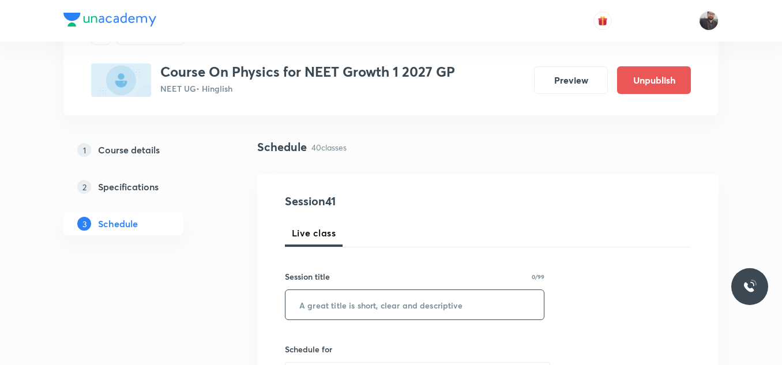
click at [361, 319] on div "​" at bounding box center [414, 304] width 259 height 31
paste input "NLM - 13"
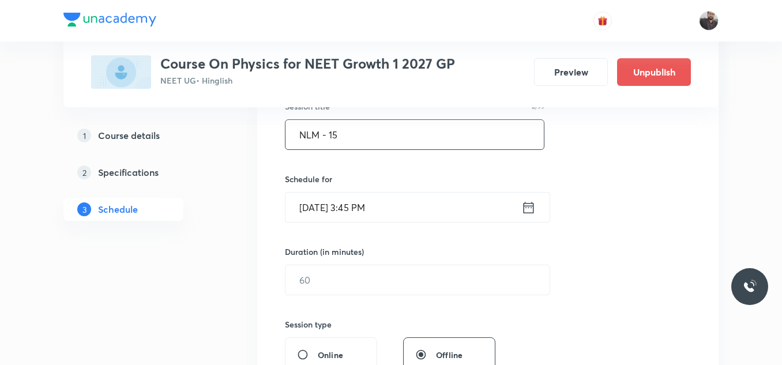
scroll to position [227, 0]
type input "NLM - 15"
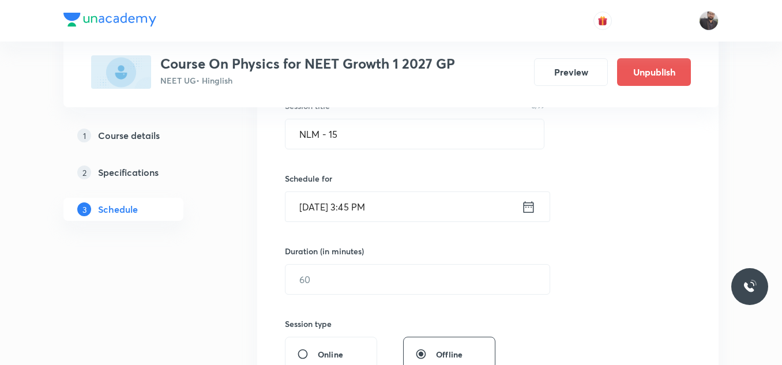
click at [413, 201] on input "[DATE] 3:45 PM" at bounding box center [403, 206] width 236 height 29
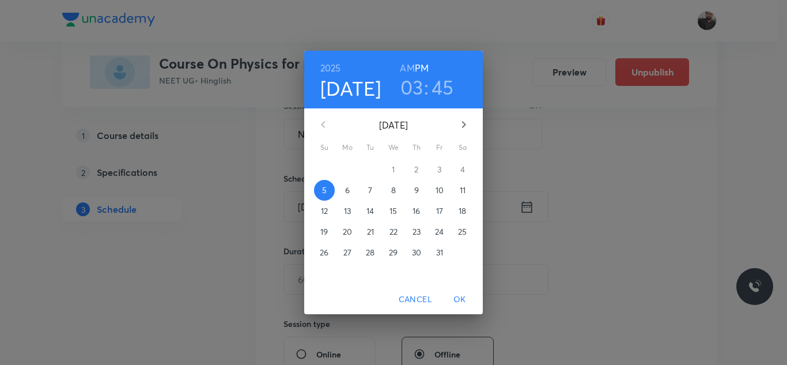
click at [351, 194] on span "6" at bounding box center [347, 190] width 21 height 12
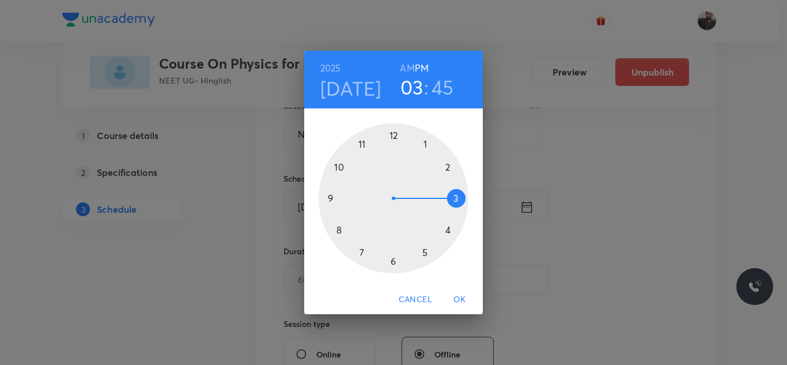
click at [395, 267] on div at bounding box center [394, 198] width 150 height 150
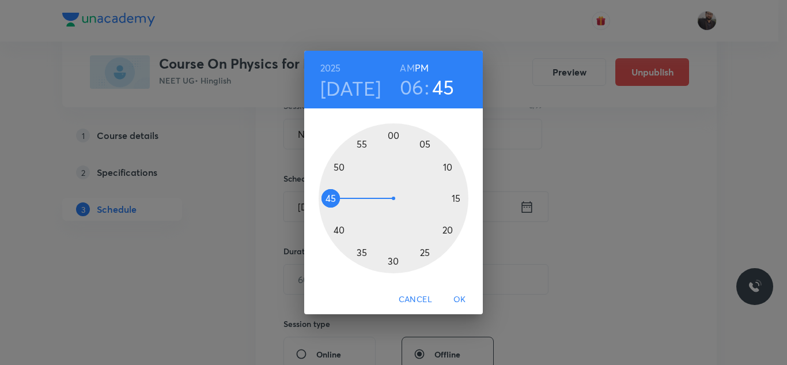
click at [344, 195] on div at bounding box center [394, 198] width 150 height 150
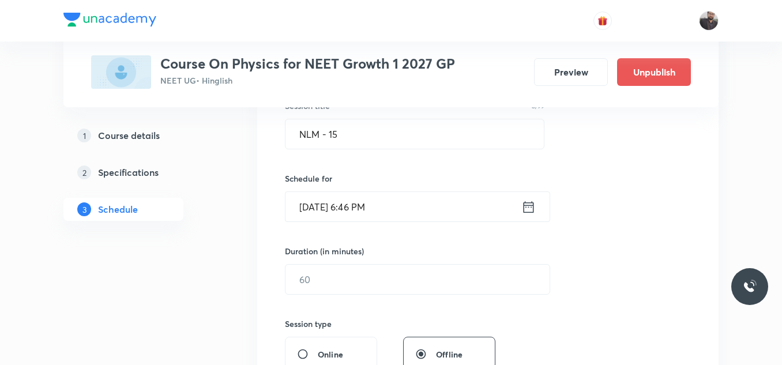
scroll to position [288, 0]
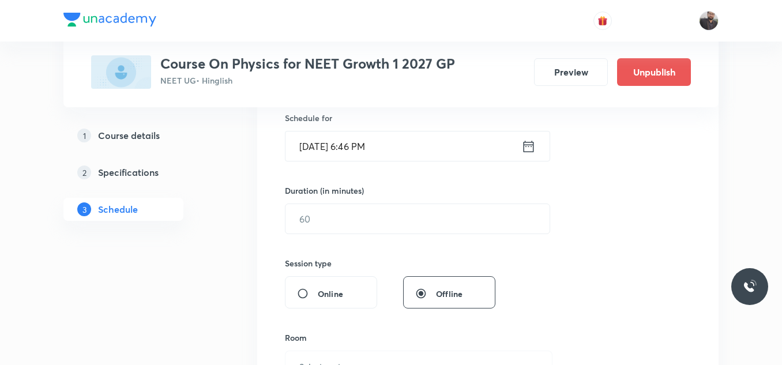
click at [401, 144] on input "[DATE] 6:46 PM" at bounding box center [403, 145] width 236 height 29
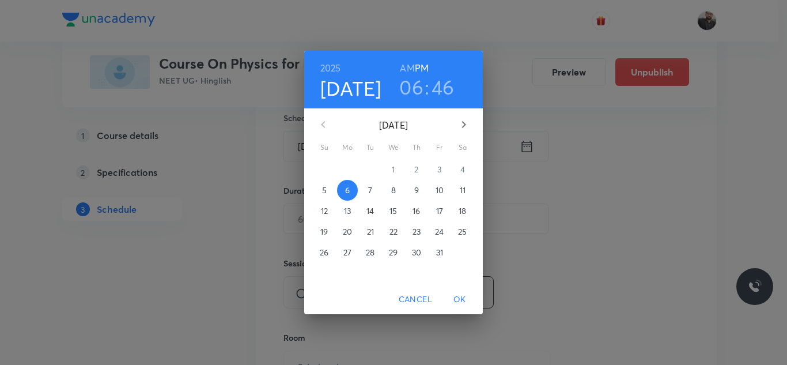
click at [447, 86] on h3 "46" at bounding box center [443, 87] width 23 height 24
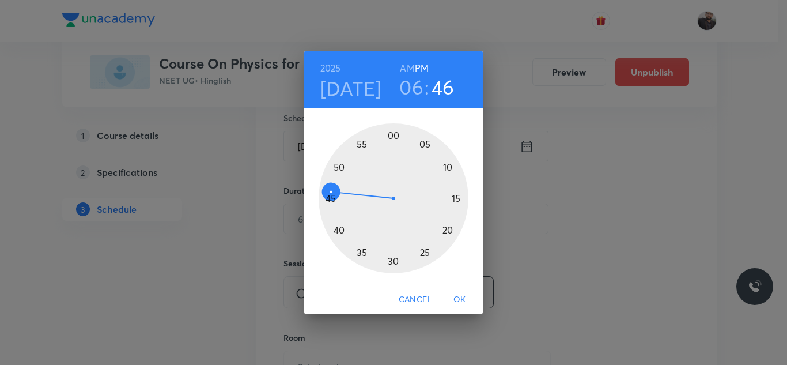
click at [329, 195] on div at bounding box center [394, 198] width 150 height 150
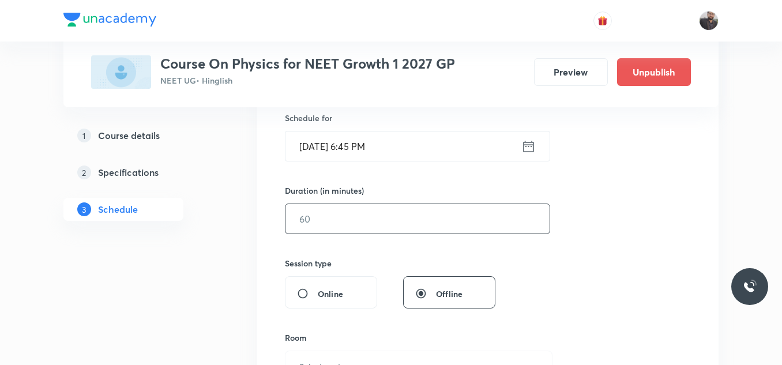
click at [331, 220] on input "text" at bounding box center [417, 218] width 264 height 29
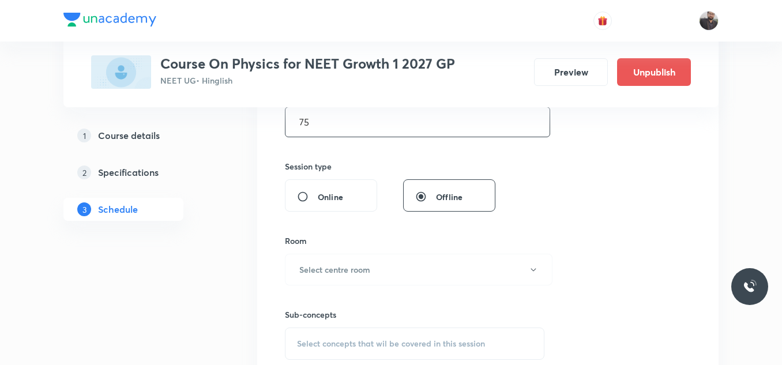
scroll to position [385, 0]
type input "75"
click at [337, 266] on h6 "Select centre room" at bounding box center [334, 269] width 71 height 12
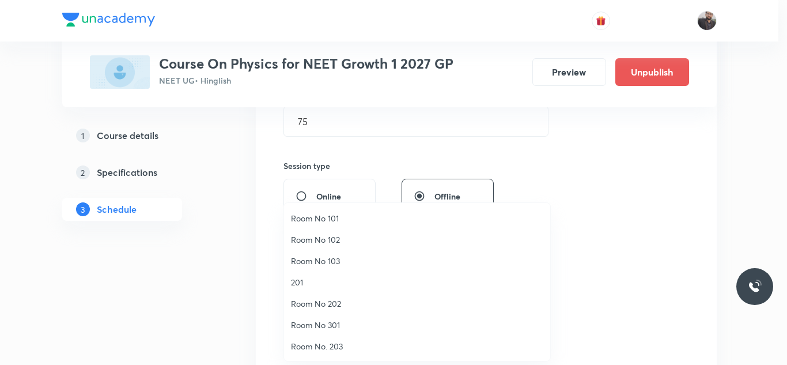
click at [334, 235] on span "Room No 102" at bounding box center [417, 239] width 252 height 12
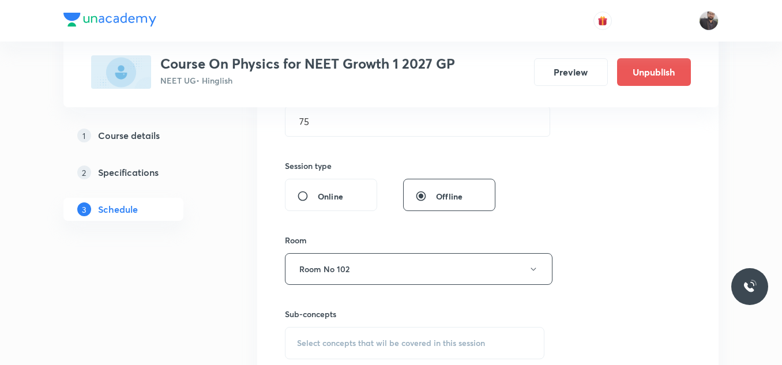
scroll to position [516, 0]
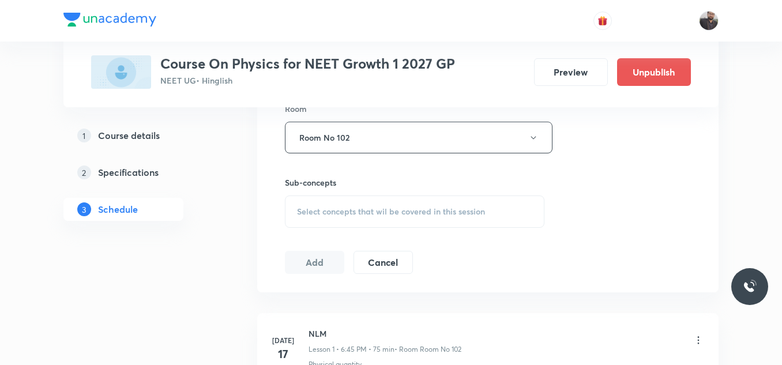
click at [334, 235] on div "Session 41 Live class Session title 8/99 NLM - 15 ​ Schedule for [DATE] 6:45 PM…" at bounding box center [488, 3] width 406 height 541
click at [338, 199] on div "Select concepts that wil be covered in this session" at bounding box center [414, 211] width 259 height 32
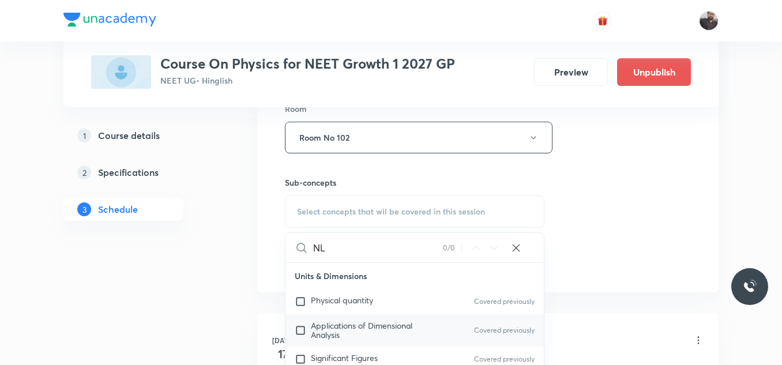
type input "NL"
click at [359, 342] on div "Applications of Dimensional Analysis Covered previously" at bounding box center [414, 330] width 258 height 32
checkbox input "true"
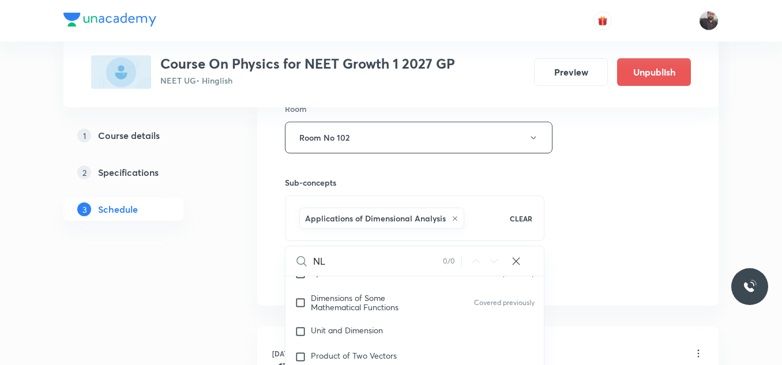
scroll to position [150, 0]
click at [596, 256] on div "Session 41 Live class Session title 8/99 NLM - 15 ​ Schedule for [DATE] 6:45 PM…" at bounding box center [488, 10] width 406 height 555
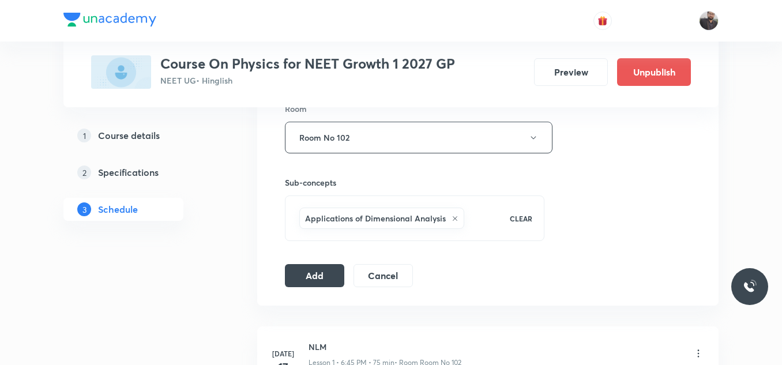
click at [291, 299] on div "Session 41 Live class Session title 8/99 NLM - 15 ​ Schedule for [DATE] 6:45 PM…" at bounding box center [487, 9] width 461 height 591
click at [303, 274] on button "Add" at bounding box center [314, 274] width 59 height 23
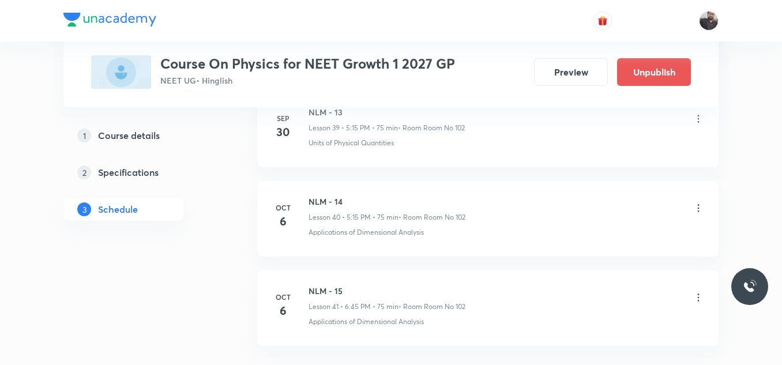
scroll to position [3716, 0]
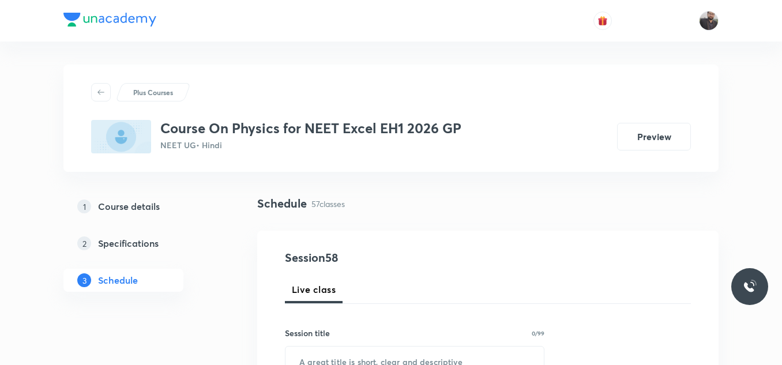
scroll to position [5663, 0]
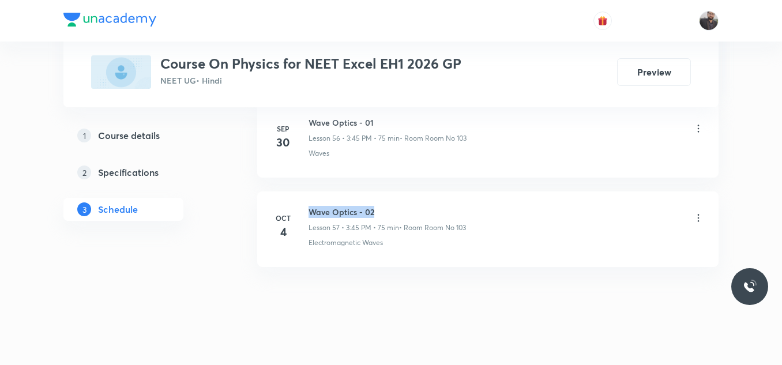
drag, startPoint x: 307, startPoint y: 197, endPoint x: 427, endPoint y: 202, distance: 120.0
click at [427, 206] on div "[DATE] Wave Optics - 02 Lesson 57 • 3:45 PM • 75 min • Room Room No 103 Electro…" at bounding box center [487, 227] width 432 height 42
copy h6 "Wave Optics - 02"
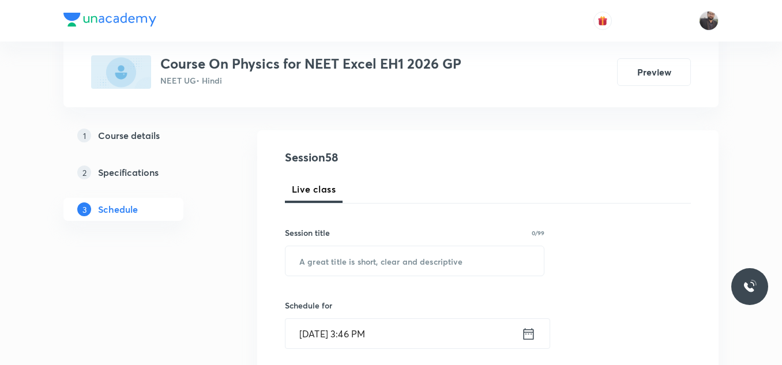
scroll to position [101, 0]
click at [418, 265] on input "text" at bounding box center [414, 260] width 258 height 29
paste input "Wave Optics - 02"
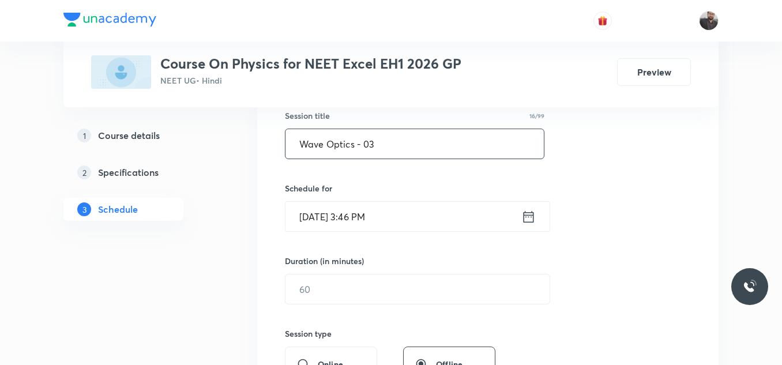
scroll to position [220, 0]
type input "Wave Optics - 03"
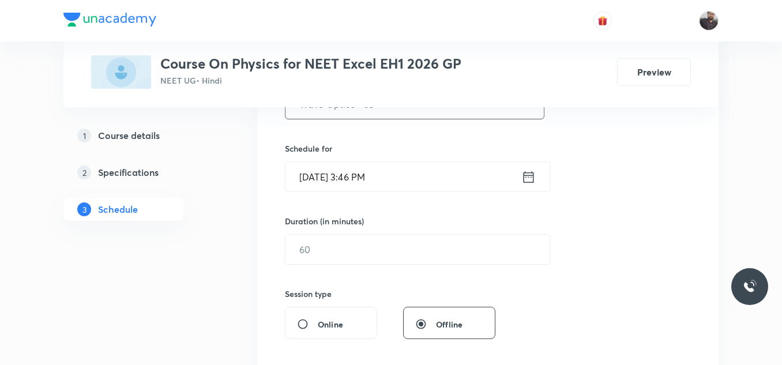
scroll to position [258, 0]
click at [458, 179] on input "[DATE] 3:46 PM" at bounding box center [403, 175] width 236 height 29
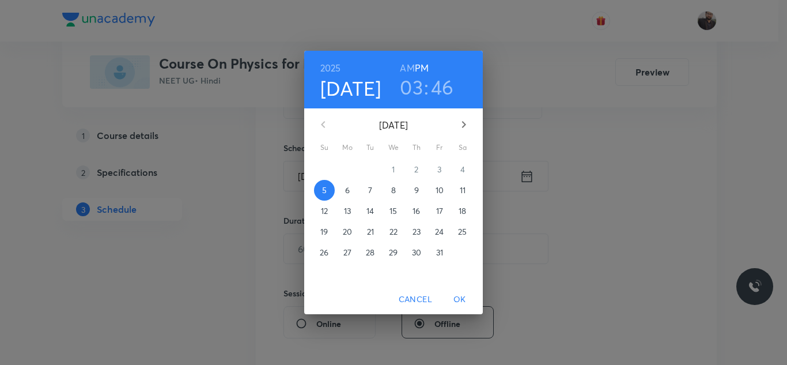
click at [350, 194] on p "6" at bounding box center [347, 190] width 5 height 12
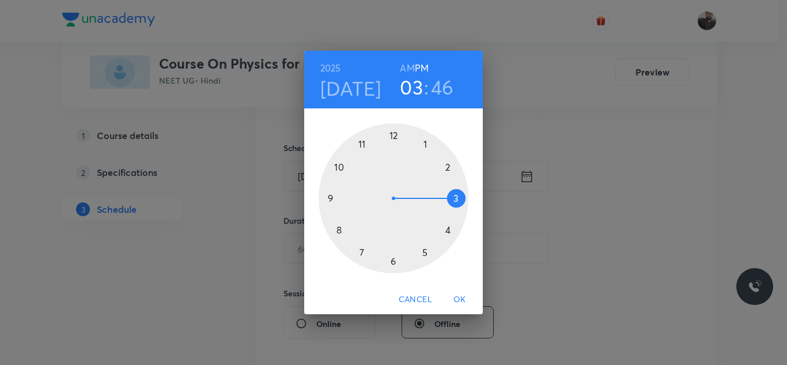
click at [454, 199] on div at bounding box center [394, 198] width 150 height 150
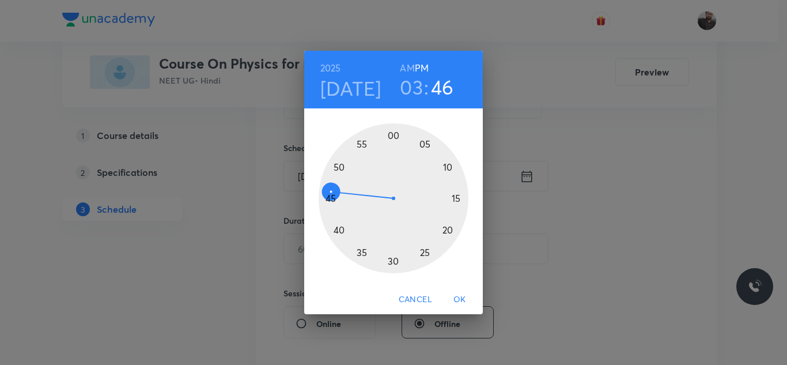
click at [329, 196] on div at bounding box center [394, 198] width 150 height 150
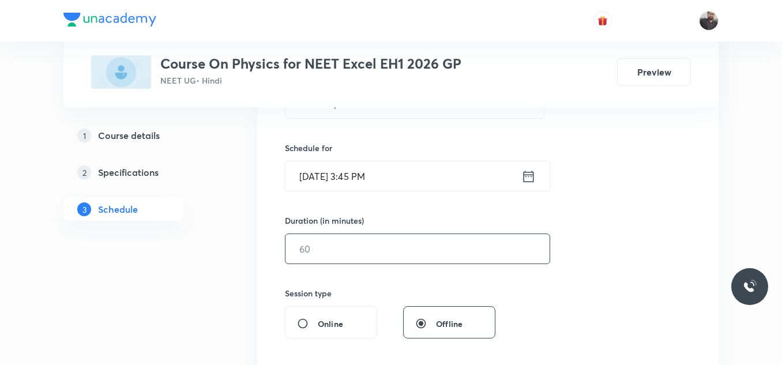
click at [350, 242] on input "text" at bounding box center [417, 248] width 264 height 29
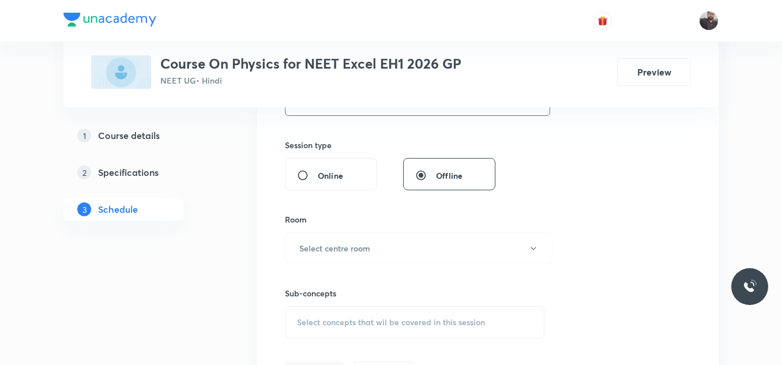
scroll to position [406, 0]
type input "75"
click at [354, 254] on button "Select centre room" at bounding box center [418, 248] width 267 height 32
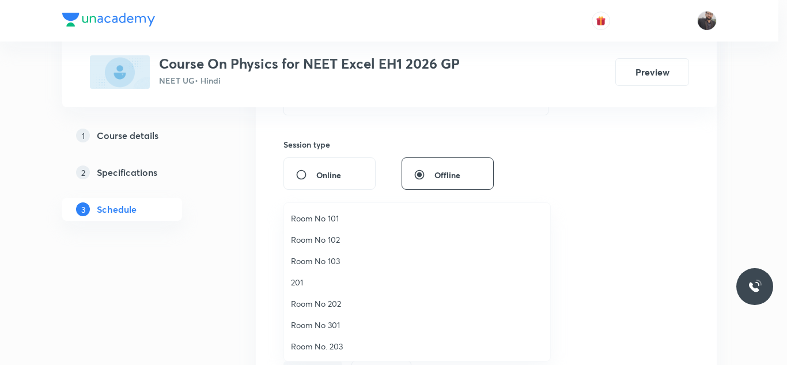
click at [326, 259] on span "Room No 103" at bounding box center [417, 261] width 252 height 12
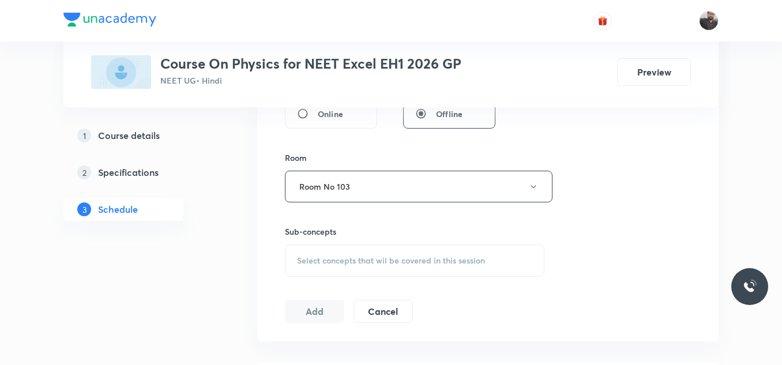
scroll to position [468, 0]
click at [326, 259] on span "Select concepts that wil be covered in this session" at bounding box center [391, 259] width 188 height 9
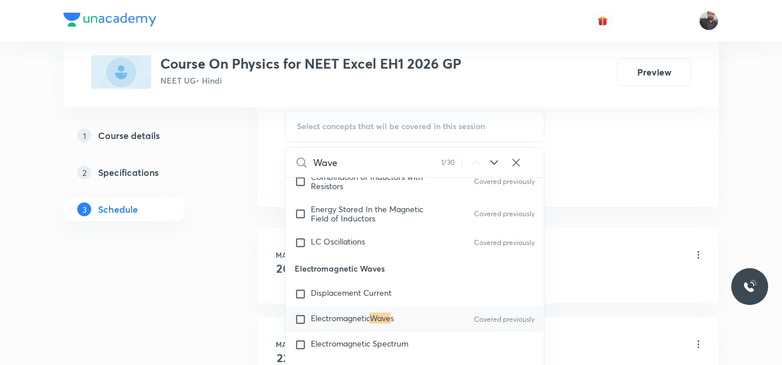
scroll to position [602, 0]
type input "Wave"
click at [349, 320] on span "Electromagnetic" at bounding box center [340, 317] width 59 height 11
checkbox input "true"
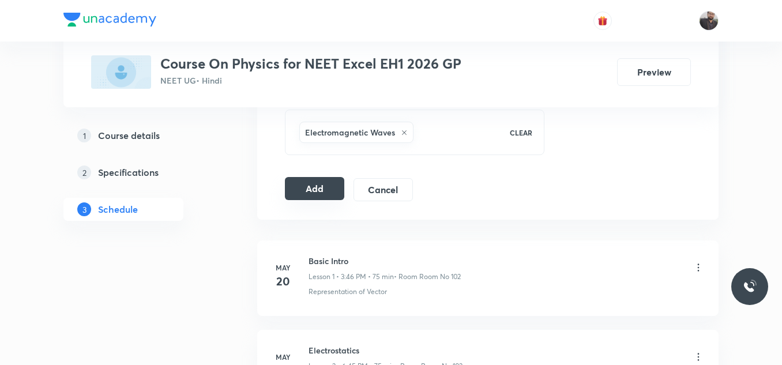
click at [316, 189] on button "Add" at bounding box center [314, 188] width 59 height 23
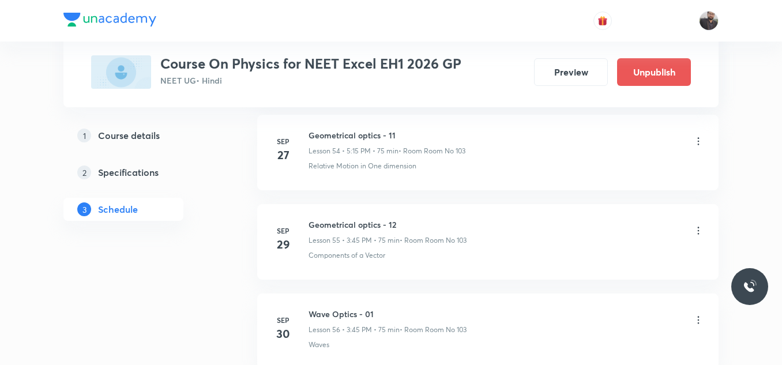
scroll to position [5223, 0]
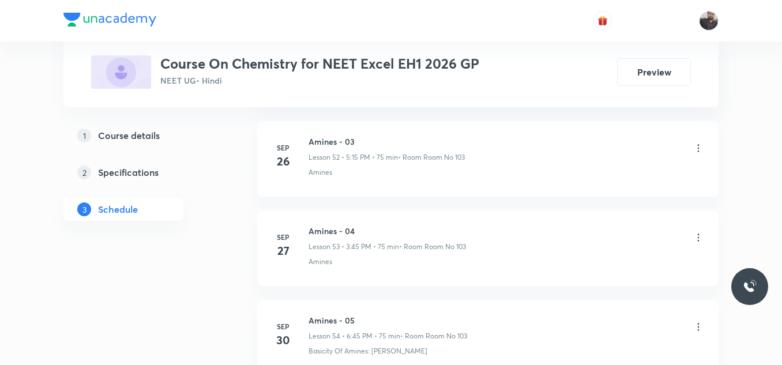
scroll to position [5486, 0]
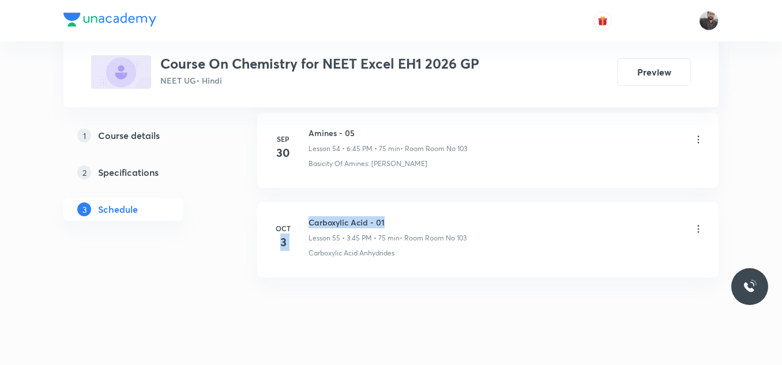
drag, startPoint x: 307, startPoint y: 203, endPoint x: 424, endPoint y: 183, distance: 119.2
click at [424, 202] on li "[DATE] Carboxylic Acid - 01 Lesson 55 • 3:45 PM • 75 min • Room Room No 103 Car…" at bounding box center [487, 240] width 461 height 76
drag, startPoint x: 309, startPoint y: 201, endPoint x: 459, endPoint y: 179, distance: 152.0
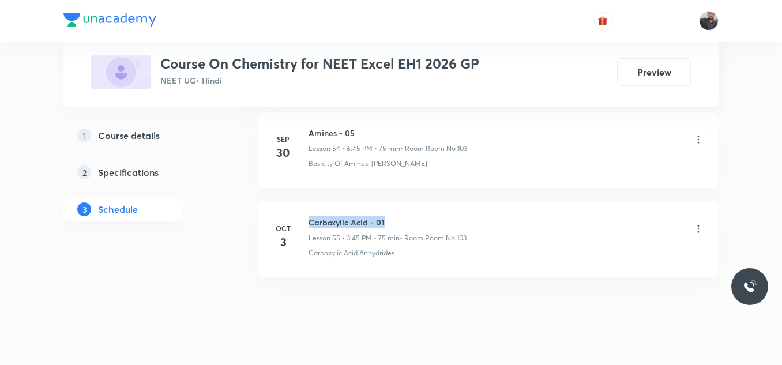
copy h6 "Carboxylic Acid - 01"
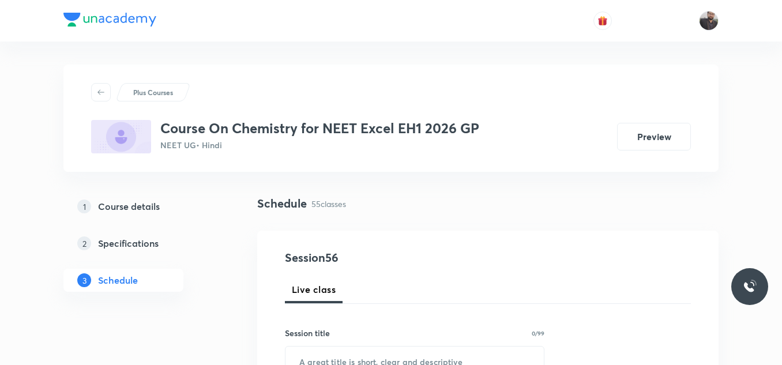
scroll to position [210, 0]
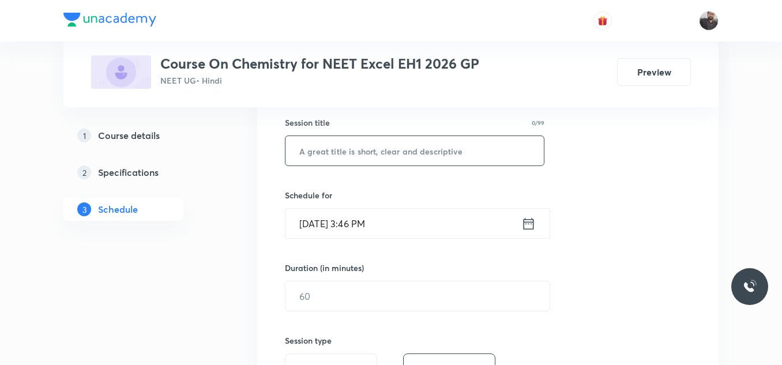
click at [450, 145] on input "text" at bounding box center [414, 150] width 258 height 29
paste input "Carboxylic Acid - 01"
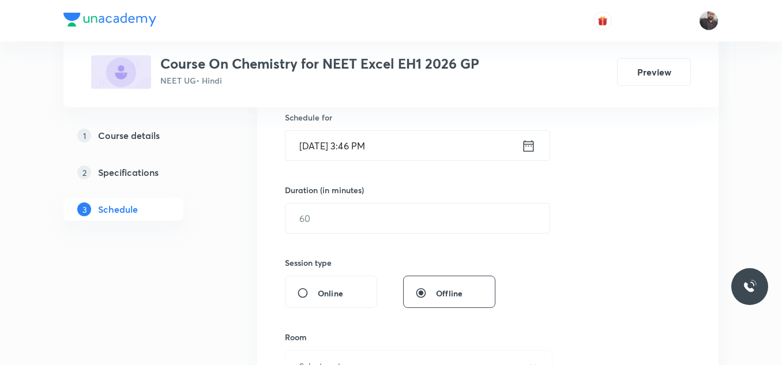
scroll to position [289, 0]
type input "Carboxylic Acid - 02"
click at [450, 145] on input "[DATE] 3:46 PM" at bounding box center [403, 144] width 236 height 29
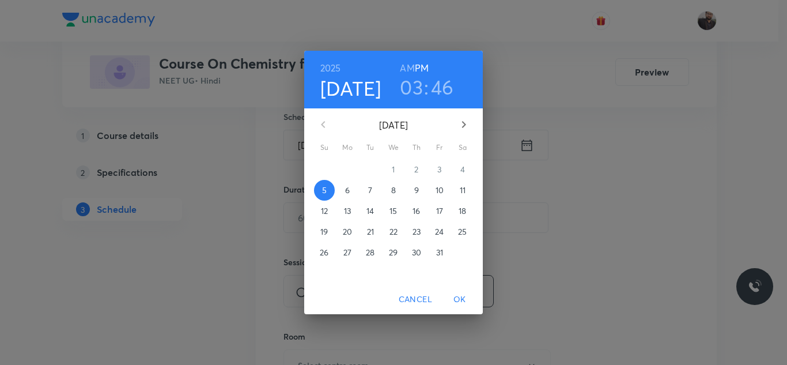
click at [350, 193] on p "6" at bounding box center [347, 190] width 5 height 12
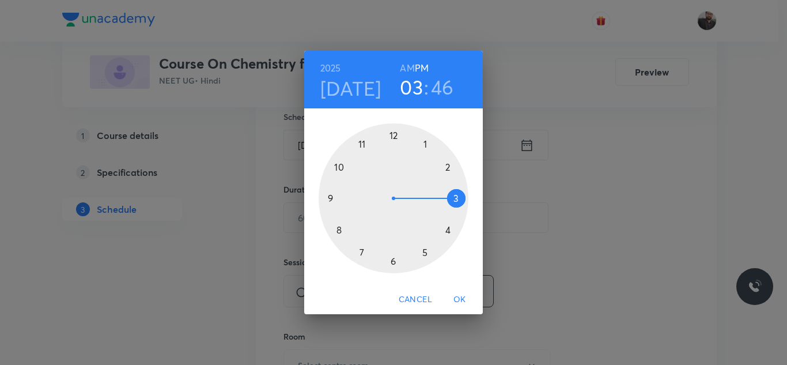
click at [429, 254] on div at bounding box center [394, 198] width 150 height 150
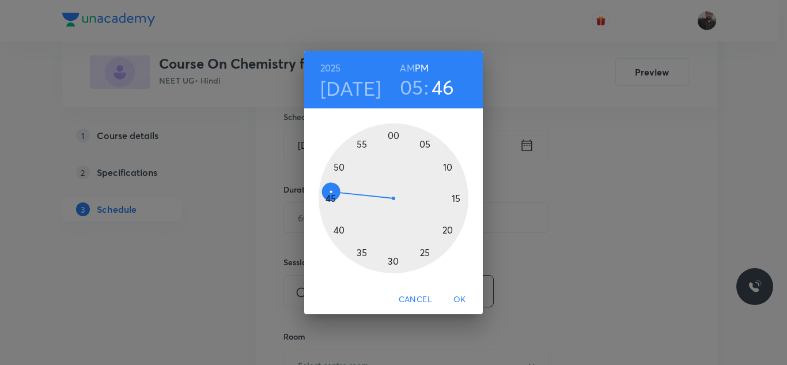
click at [463, 199] on div at bounding box center [394, 198] width 150 height 150
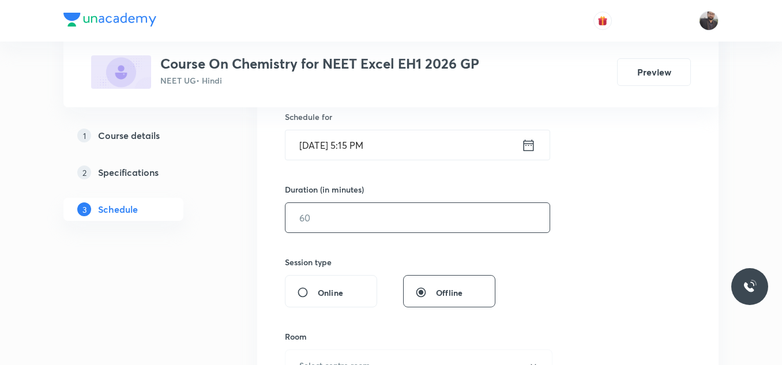
click at [372, 218] on input "text" at bounding box center [417, 217] width 264 height 29
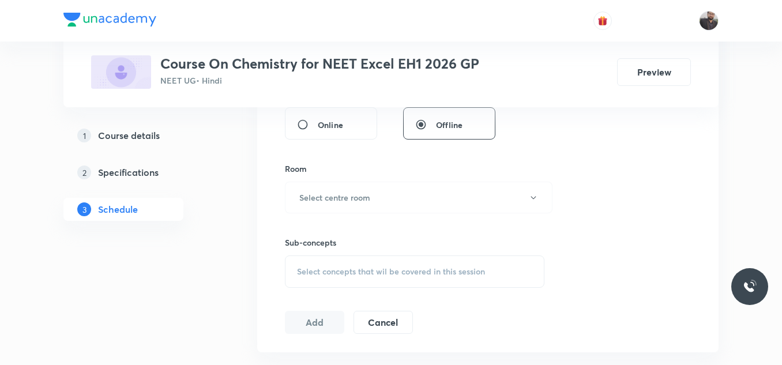
scroll to position [457, 0]
type input "75"
click at [370, 205] on button "Select centre room" at bounding box center [418, 197] width 267 height 32
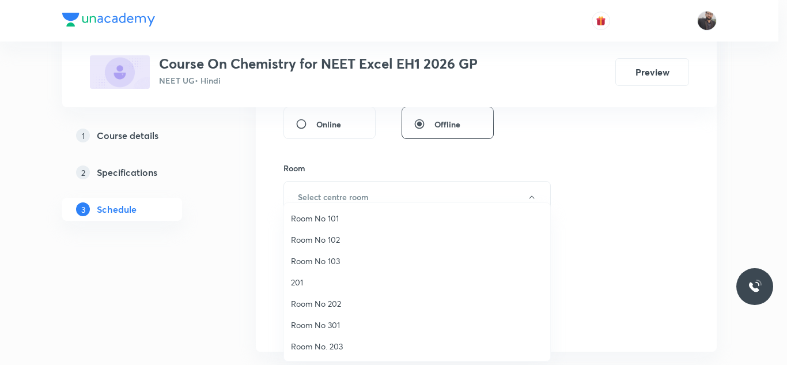
click at [357, 259] on span "Room No 103" at bounding box center [417, 261] width 252 height 12
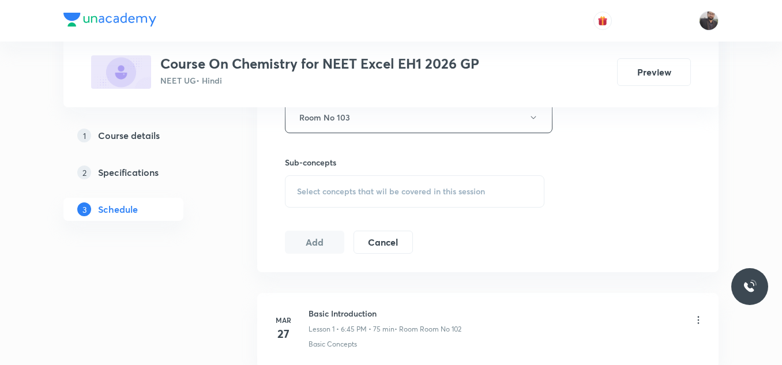
scroll to position [537, 0]
click at [370, 203] on div "Select concepts that wil be covered in this session" at bounding box center [414, 191] width 259 height 32
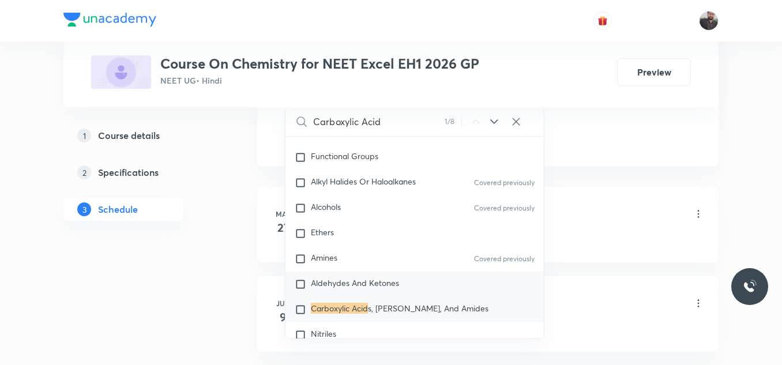
scroll to position [21542, 0]
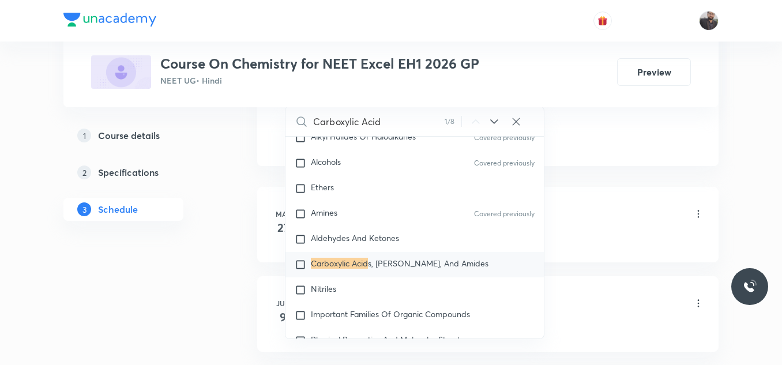
type input "Carboxylic Acid"
click at [378, 269] on span "s, Esters, And Amides" at bounding box center [428, 263] width 120 height 11
checkbox input "true"
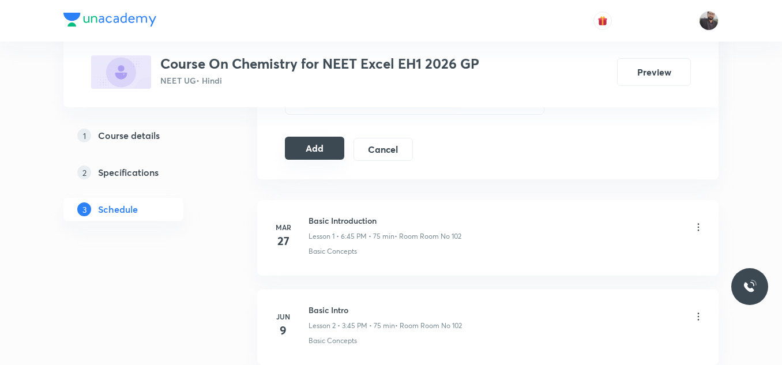
click at [308, 150] on button "Add" at bounding box center [314, 148] width 59 height 23
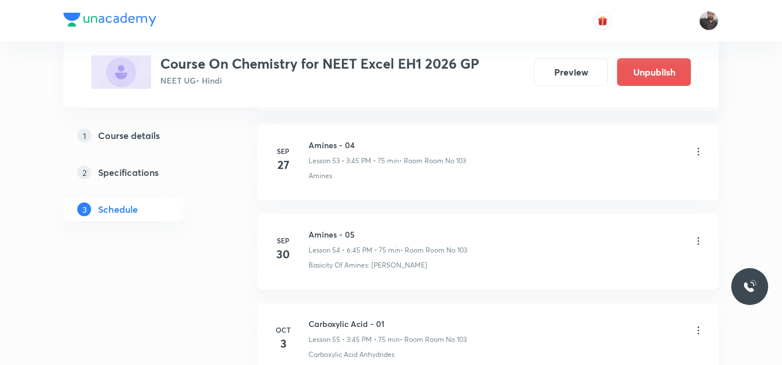
scroll to position [5045, 0]
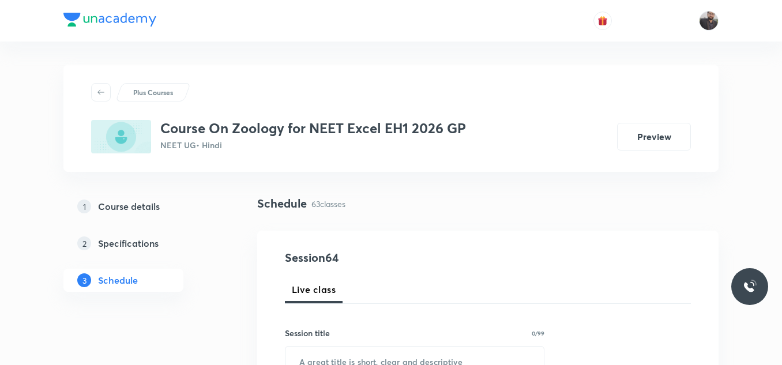
scroll to position [6188, 0]
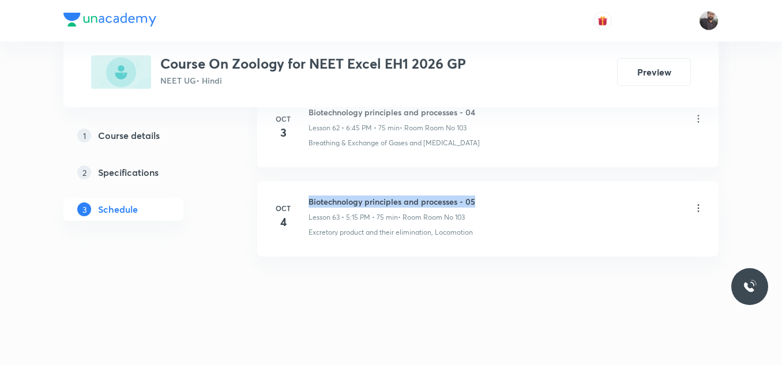
copy h6 "Biotechnology principles and processes - 05"
drag, startPoint x: 307, startPoint y: 199, endPoint x: 493, endPoint y: 197, distance: 185.6
click at [493, 197] on div "[DATE] Biotechnology principles and processes - 05 Lesson 63 • 5:15 PM • 75 min…" at bounding box center [487, 216] width 432 height 42
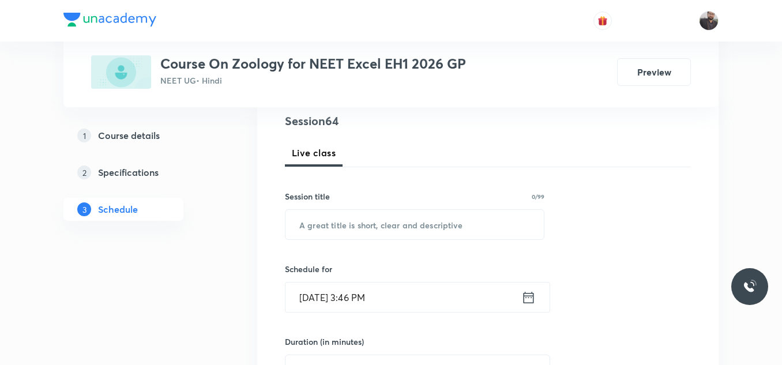
scroll to position [137, 0]
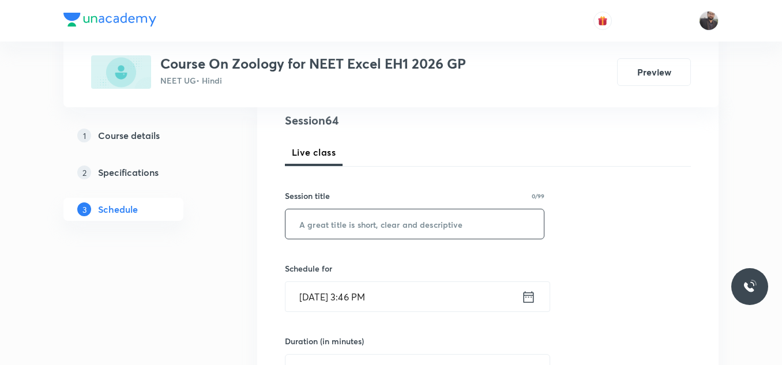
click at [454, 230] on input "text" at bounding box center [414, 223] width 258 height 29
paste input "Biotechnology principles and processes - 05"
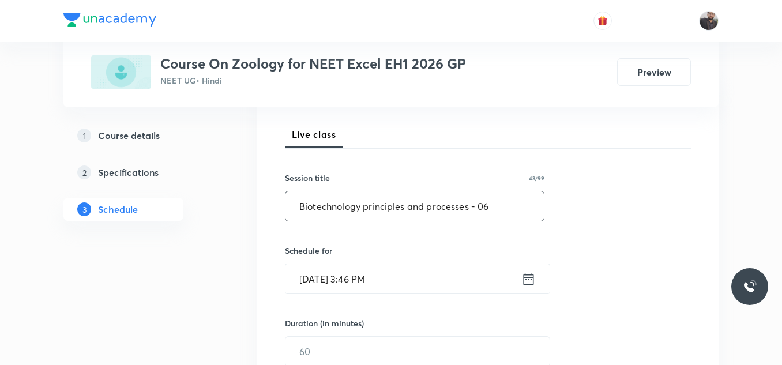
scroll to position [156, 0]
type input "Biotechnology principles and processes - 06"
click at [427, 258] on div "Schedule for [DATE] 3:46 PM ​" at bounding box center [414, 269] width 259 height 50
click at [421, 267] on input "[DATE] 3:46 PM" at bounding box center [403, 277] width 236 height 29
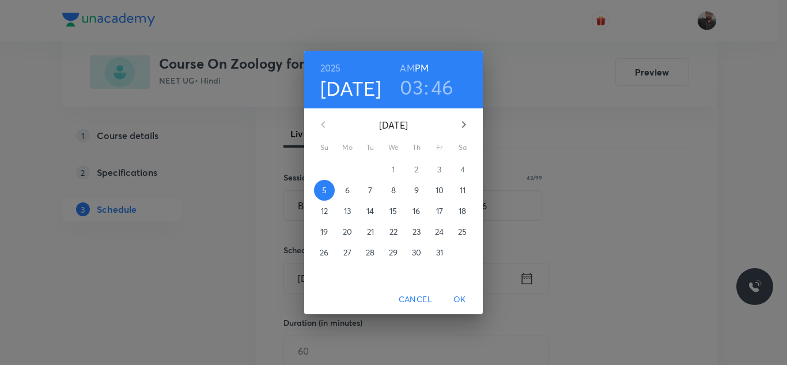
click at [350, 191] on span "6" at bounding box center [347, 190] width 21 height 12
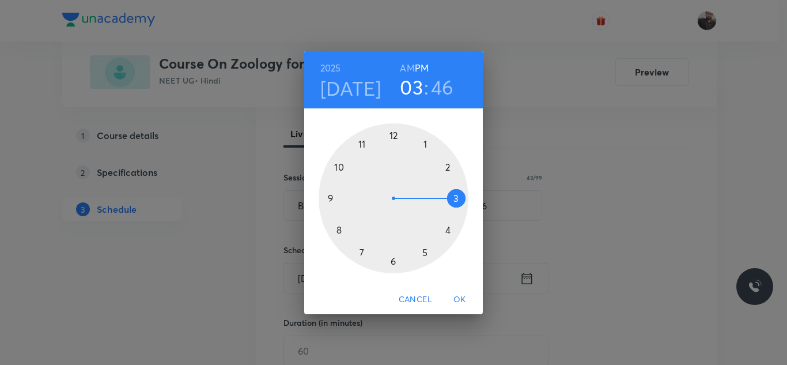
click at [396, 269] on div at bounding box center [394, 198] width 150 height 150
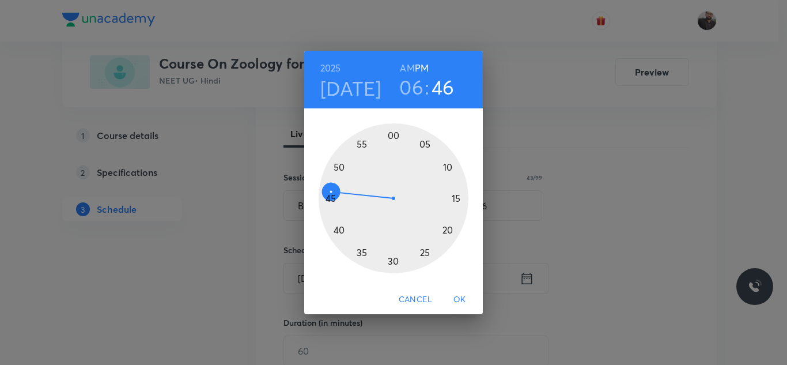
click at [326, 198] on div at bounding box center [394, 198] width 150 height 150
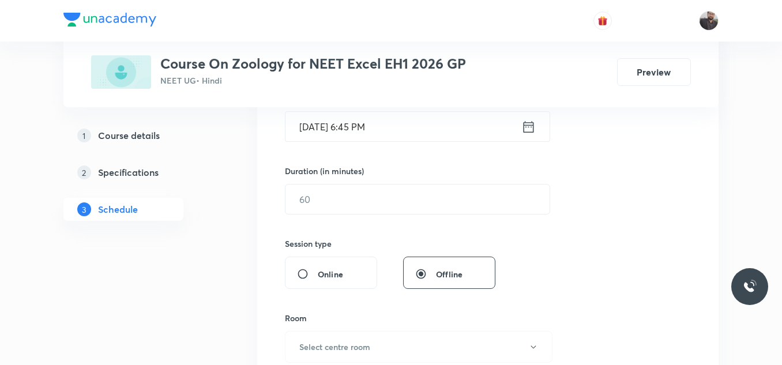
scroll to position [310, 0]
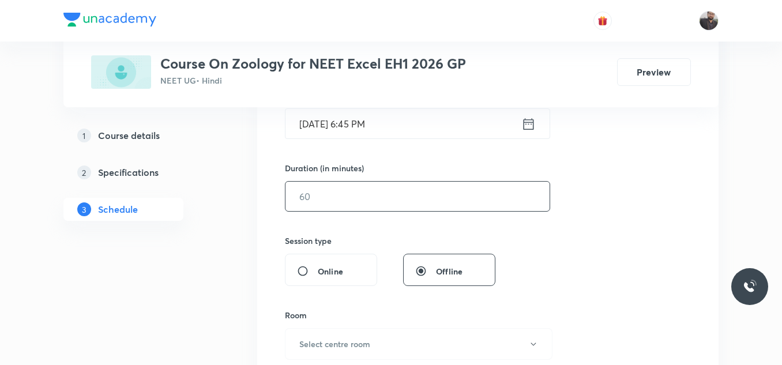
click at [326, 199] on input "text" at bounding box center [417, 196] width 264 height 29
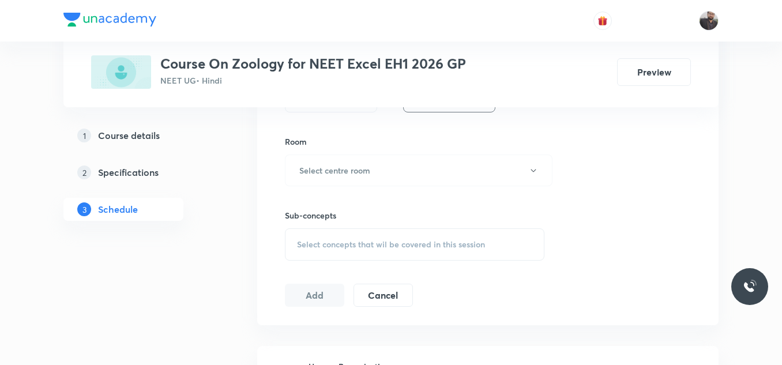
scroll to position [484, 0]
type input "75"
click at [313, 168] on h6 "Select centre room" at bounding box center [334, 170] width 71 height 12
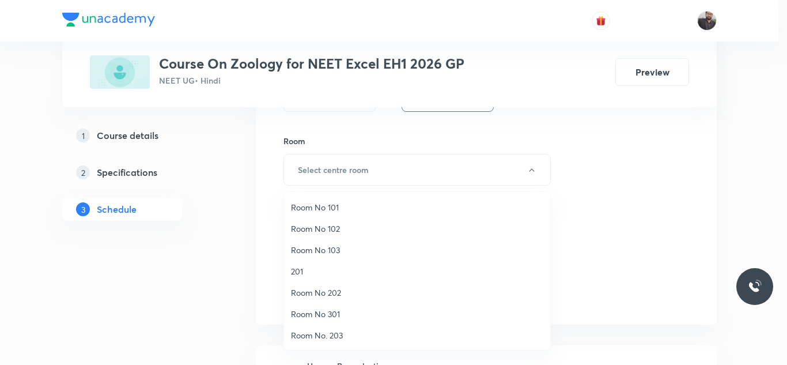
click at [346, 250] on span "Room No 103" at bounding box center [417, 250] width 252 height 12
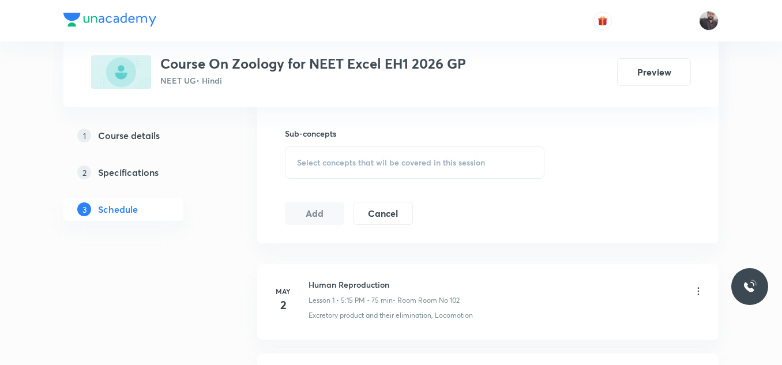
scroll to position [566, 0]
click at [359, 155] on div "Select concepts that wil be covered in this session" at bounding box center [414, 162] width 259 height 32
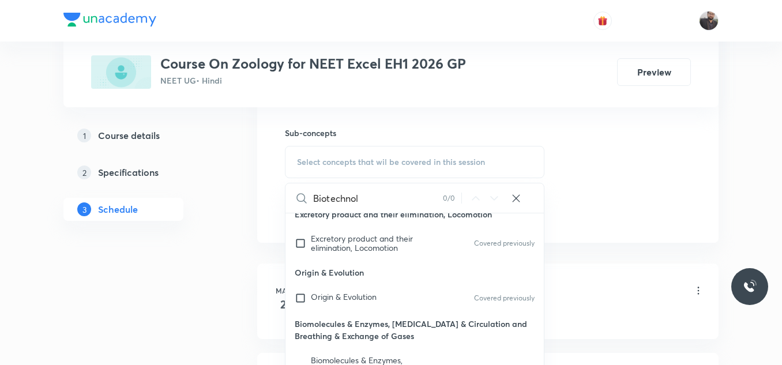
scroll to position [174, 0]
type input "Biotechnol"
click at [384, 261] on p "Origin & Evolution" at bounding box center [414, 272] width 258 height 26
click at [484, 308] on div "Origin & Evolution Covered previously" at bounding box center [414, 297] width 258 height 25
checkbox input "true"
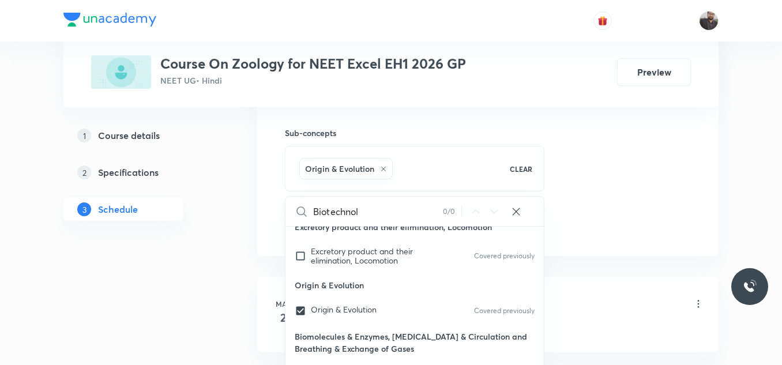
drag, startPoint x: 640, startPoint y: 52, endPoint x: 587, endPoint y: 51, distance: 52.5
click at [587, 51] on div "Plus Courses Course On Zoology for NEET Excel EH1 2026 GP NEET UG • Hindi Previ…" at bounding box center [390, 53] width 599 height 70
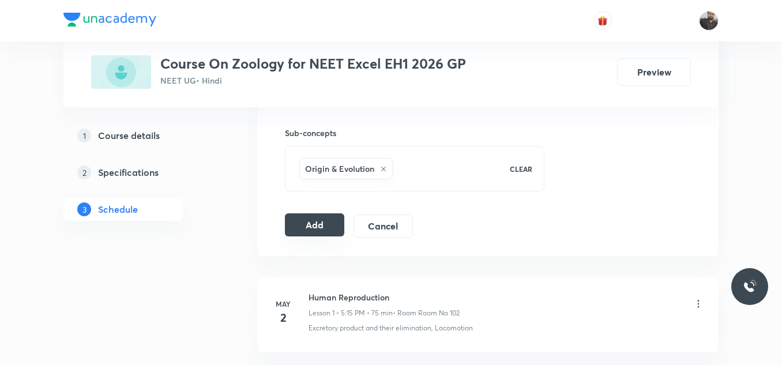
click at [323, 229] on button "Add" at bounding box center [314, 224] width 59 height 23
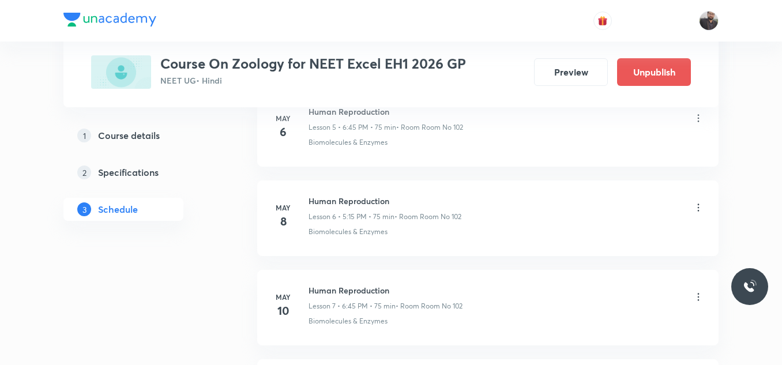
scroll to position [5747, 0]
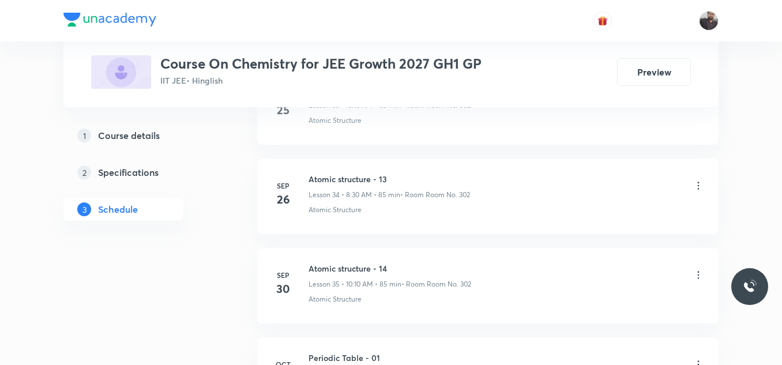
scroll to position [3788, 0]
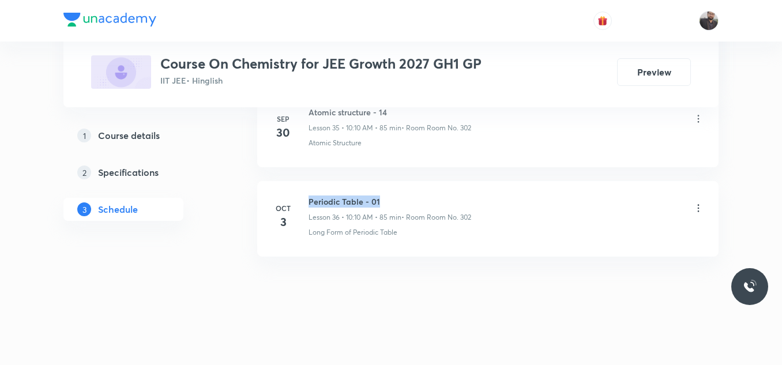
drag, startPoint x: 310, startPoint y: 202, endPoint x: 405, endPoint y: 193, distance: 95.6
click at [405, 193] on li "[DATE] Periodic Table - 01 Lesson 36 • 10:10 AM • 85 min • Room Room No. 302 Lo…" at bounding box center [487, 219] width 461 height 76
copy h6 "Periodic Table - 01"
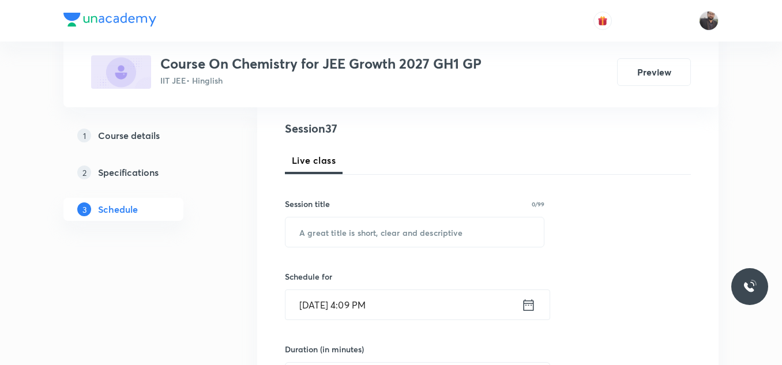
scroll to position [131, 0]
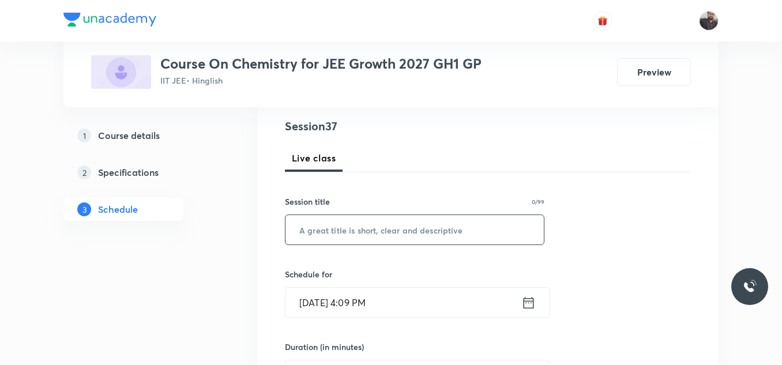
click at [410, 237] on input "text" at bounding box center [414, 229] width 258 height 29
paste input "Periodic Table - 01"
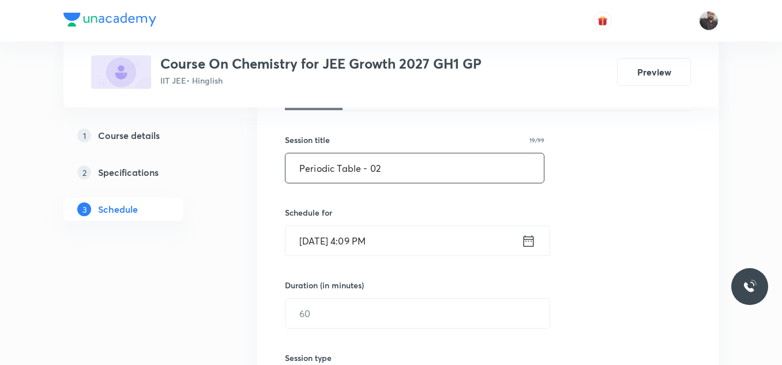
scroll to position [194, 0]
type input "Periodic Table - 02"
click at [410, 237] on input "[DATE] 4:09 PM" at bounding box center [403, 239] width 236 height 29
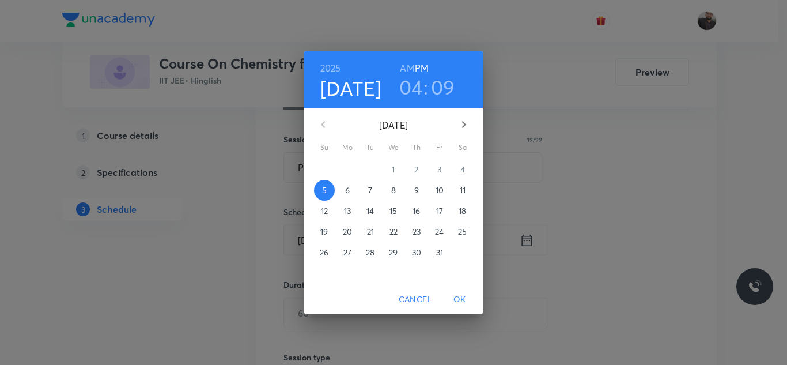
click at [344, 190] on span "6" at bounding box center [347, 190] width 21 height 12
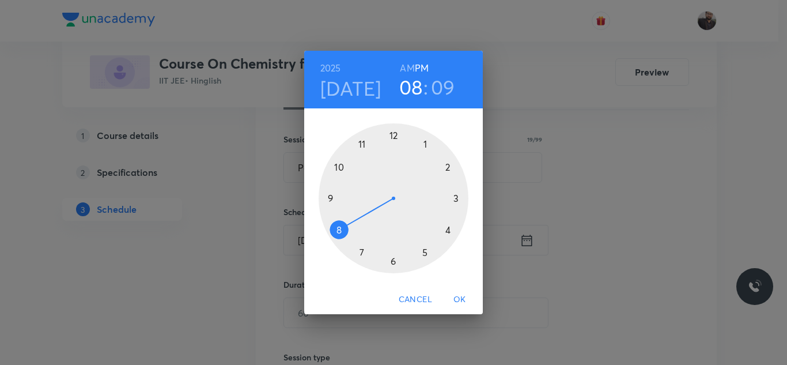
drag, startPoint x: 458, startPoint y: 199, endPoint x: 335, endPoint y: 244, distance: 130.8
click at [335, 244] on div at bounding box center [394, 198] width 150 height 150
click at [410, 69] on h6 "AM" at bounding box center [407, 68] width 14 height 16
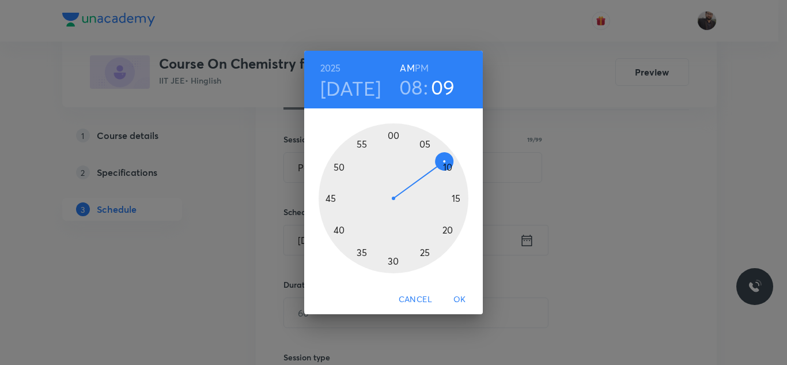
click at [394, 260] on div at bounding box center [394, 198] width 150 height 150
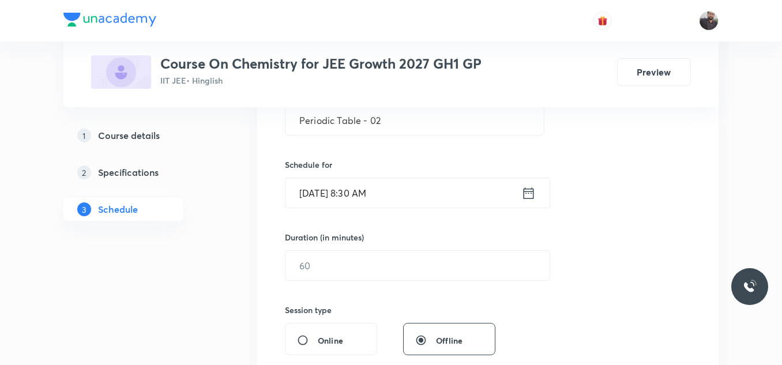
scroll to position [246, 0]
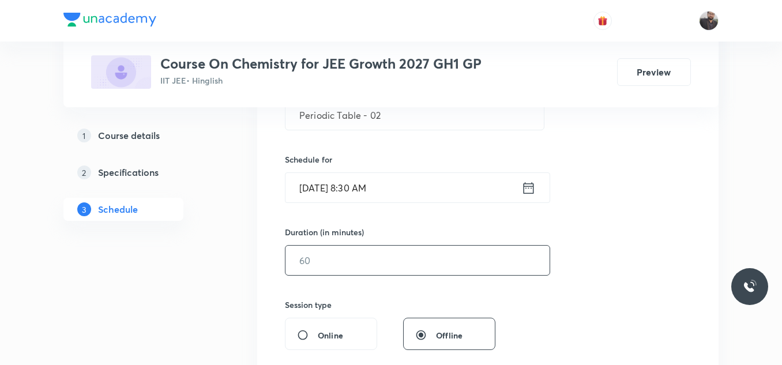
click at [394, 260] on input "text" at bounding box center [417, 260] width 264 height 29
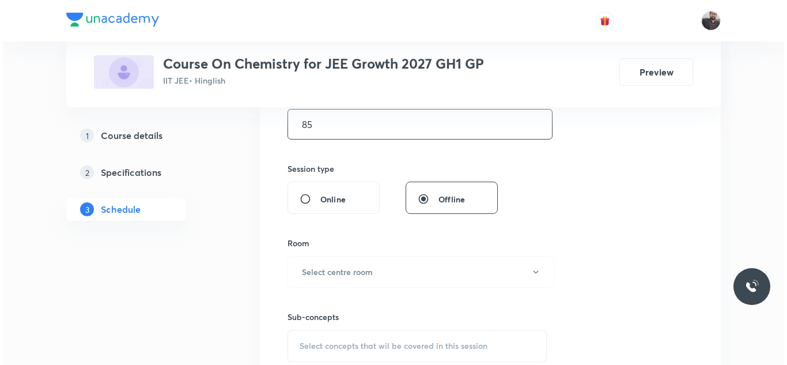
scroll to position [386, 0]
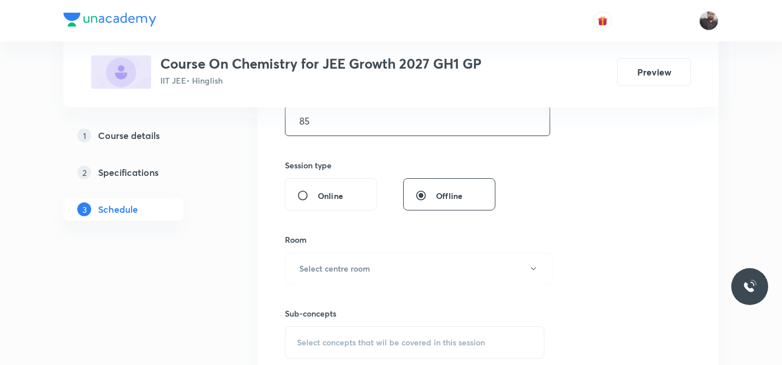
type input "85"
click at [341, 267] on h6 "Select centre room" at bounding box center [334, 268] width 71 height 12
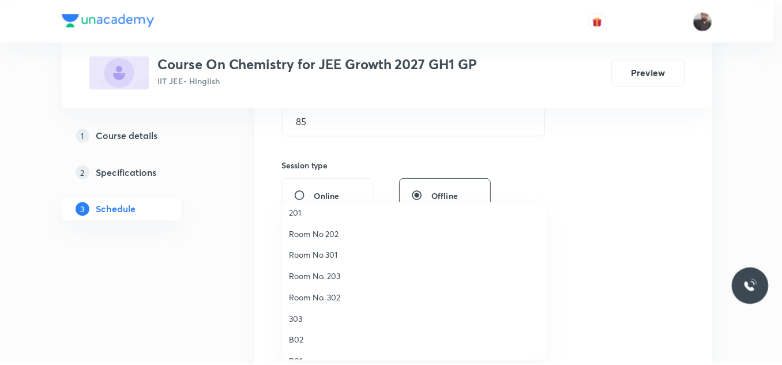
scroll to position [70, 0]
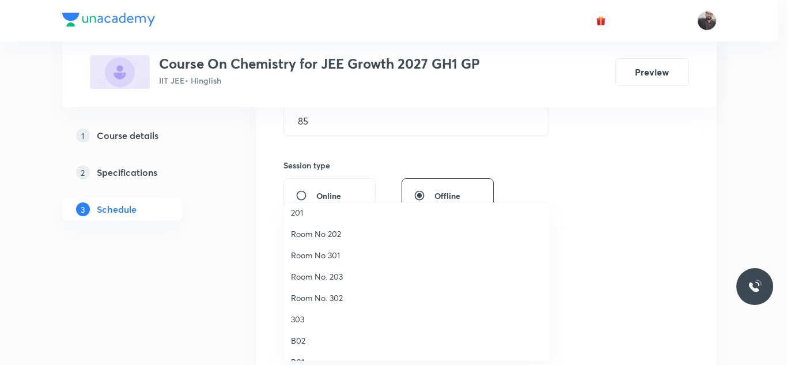
click at [314, 298] on span "Room No. 302" at bounding box center [417, 298] width 252 height 12
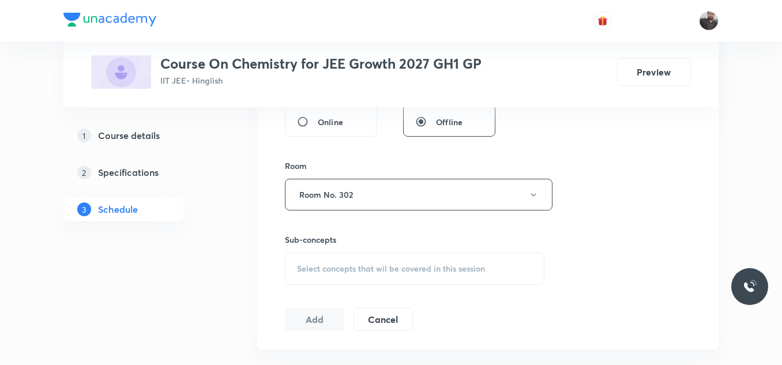
scroll to position [461, 0]
click at [313, 275] on div "Select concepts that wil be covered in this session" at bounding box center [414, 267] width 259 height 32
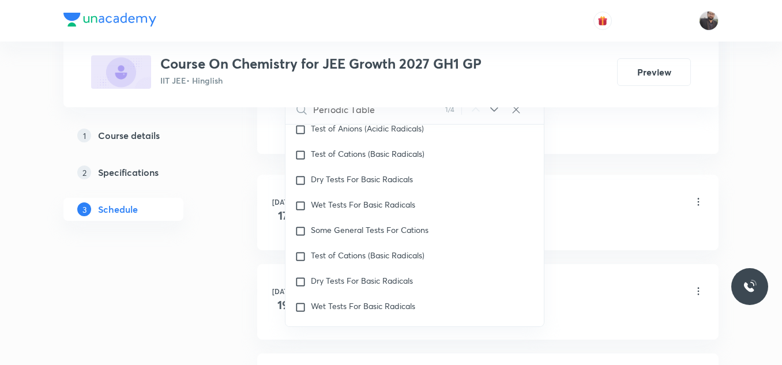
scroll to position [9692, 0]
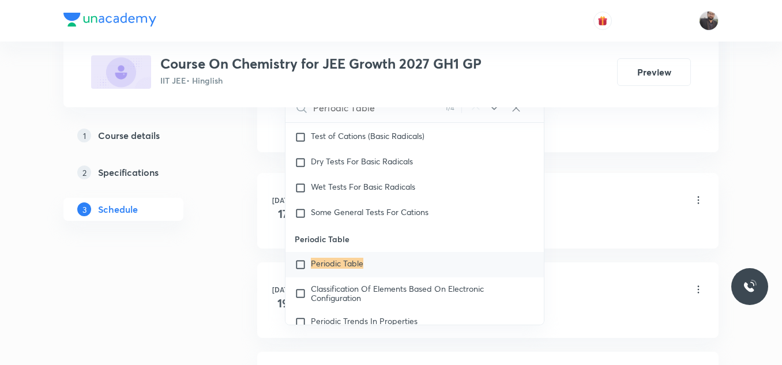
type input "Periodic Table"
click at [337, 277] on div "Periodic Table" at bounding box center [414, 264] width 258 height 25
checkbox input "true"
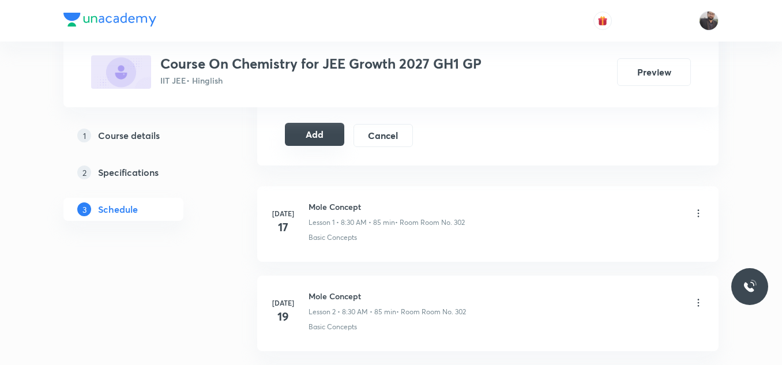
click at [286, 130] on button "Add" at bounding box center [314, 134] width 59 height 23
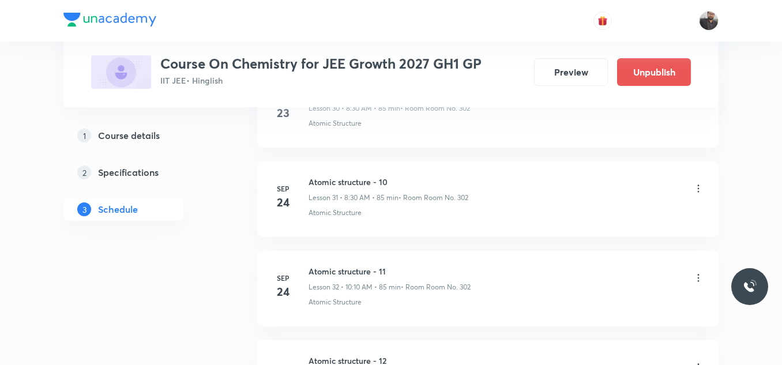
scroll to position [3347, 0]
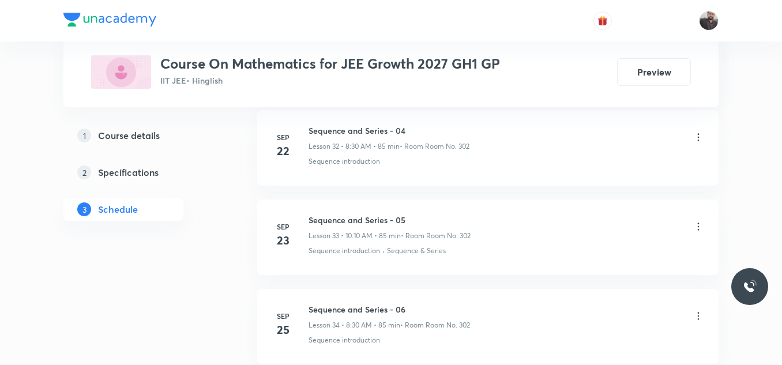
scroll to position [3865, 0]
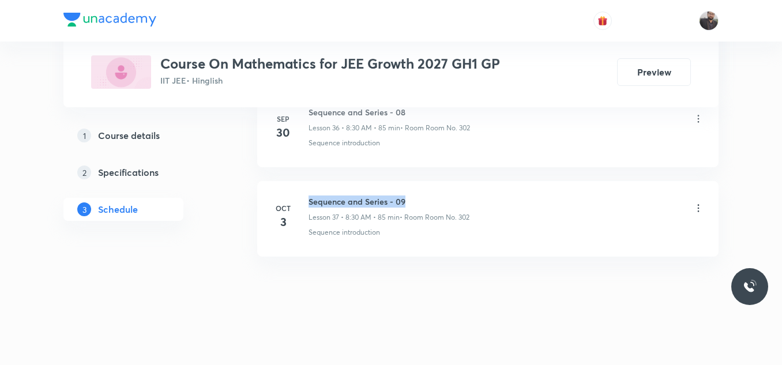
drag, startPoint x: 307, startPoint y: 198, endPoint x: 438, endPoint y: 199, distance: 130.9
click at [438, 199] on div "[DATE] Sequence and Series - 09 Lesson 37 • 8:30 AM • 85 min • Room Room No. 30…" at bounding box center [487, 216] width 432 height 42
copy h6 "Sequence and Series - 09"
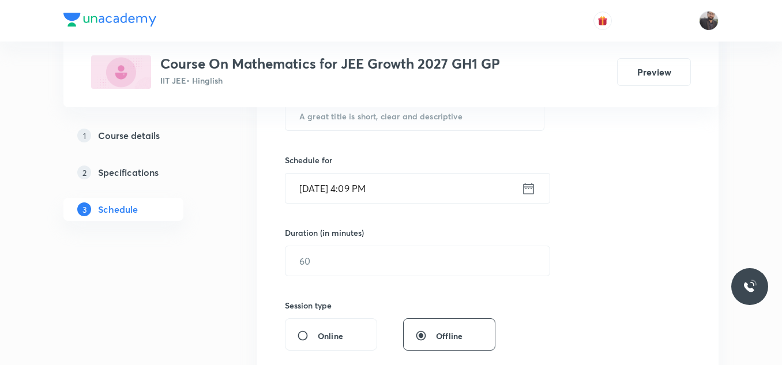
scroll to position [253, 0]
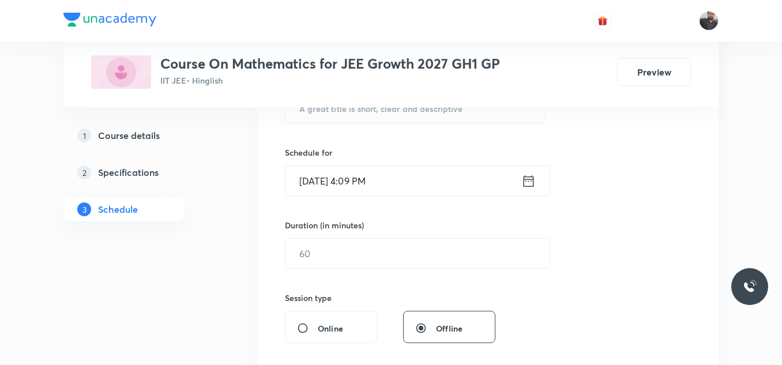
click at [421, 129] on div "Session 38 Live class Session title 0/99 ​ Schedule for [DATE] 4:09 PM ​ Durati…" at bounding box center [488, 266] width 406 height 541
click at [423, 108] on input "text" at bounding box center [414, 107] width 258 height 29
paste input "Sequence and Series - 09"
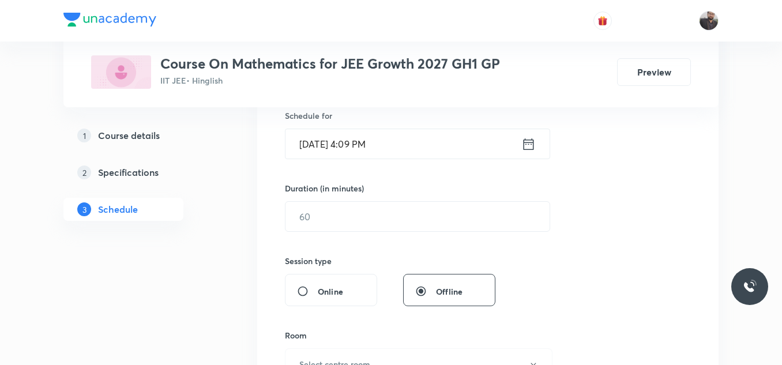
scroll to position [291, 0]
type input "Sequence and Series - 10"
click at [410, 146] on input "[DATE] 4:09 PM" at bounding box center [403, 143] width 236 height 29
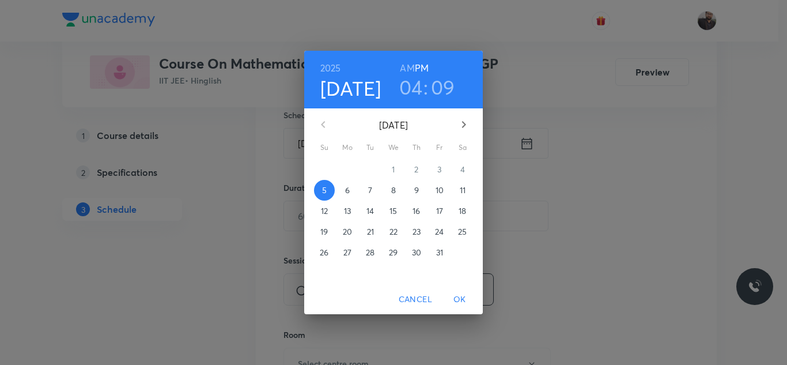
click at [353, 193] on span "6" at bounding box center [347, 190] width 21 height 12
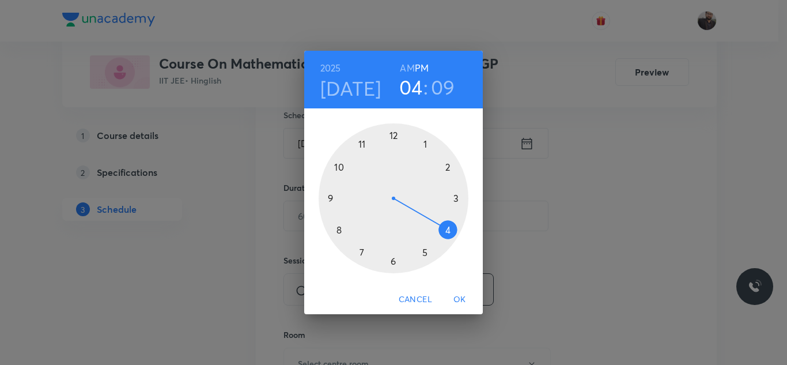
click at [343, 167] on div at bounding box center [394, 198] width 150 height 150
click at [398, 66] on div "[DATE] 10 : 09 AM PM" at bounding box center [394, 79] width 160 height 39
click at [409, 65] on h6 "AM" at bounding box center [407, 68] width 14 height 16
click at [444, 168] on div at bounding box center [394, 198] width 150 height 150
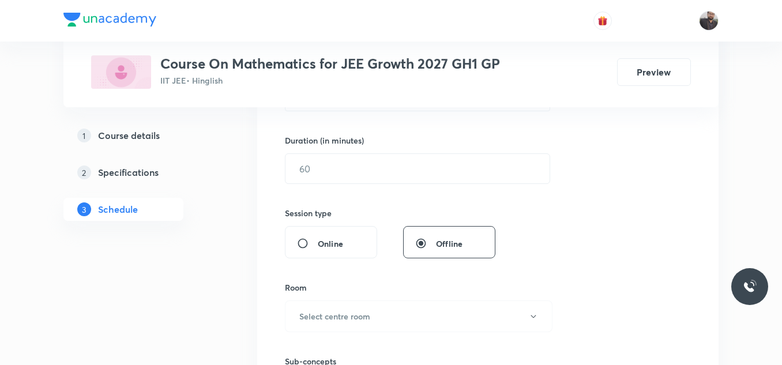
scroll to position [338, 0]
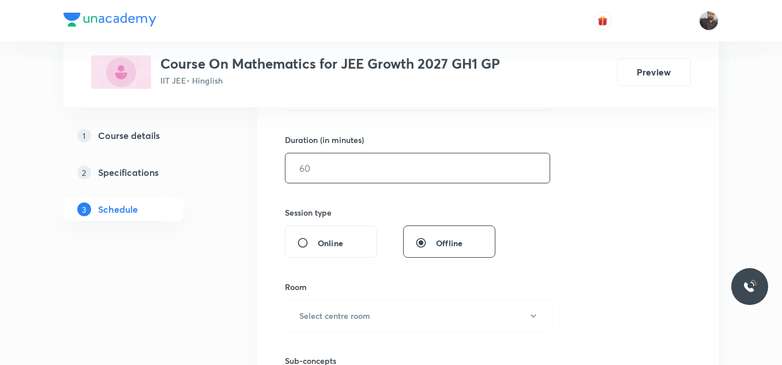
click at [444, 168] on input "text" at bounding box center [417, 167] width 264 height 29
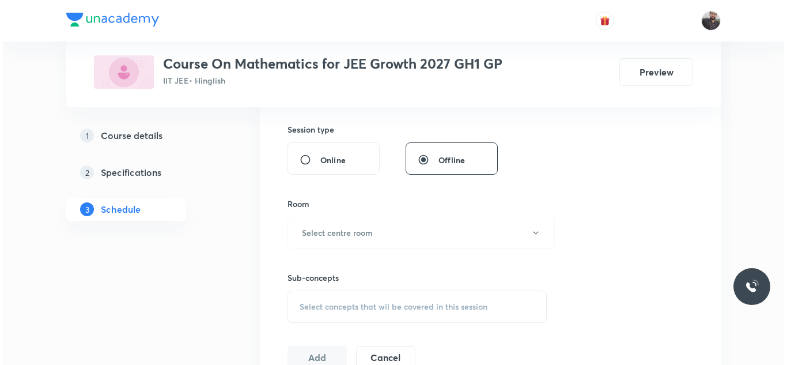
scroll to position [422, 0]
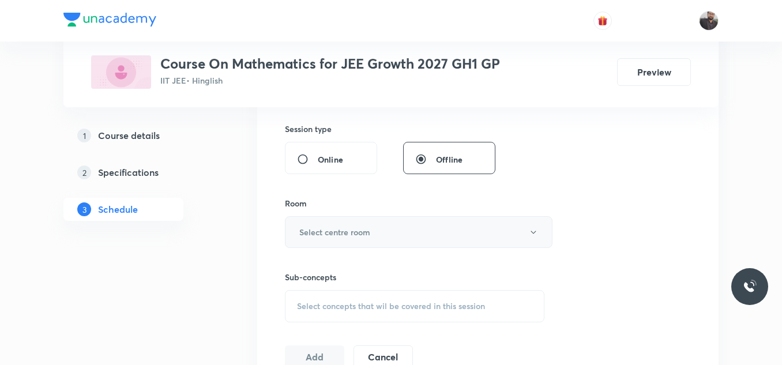
type input "85"
click at [423, 245] on button "Select centre room" at bounding box center [418, 232] width 267 height 32
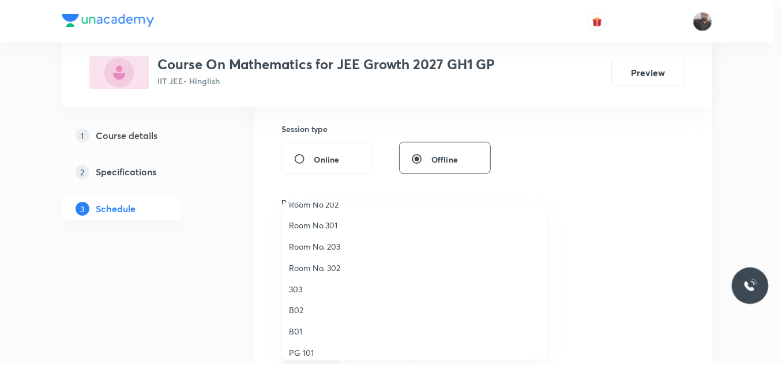
scroll to position [100, 0]
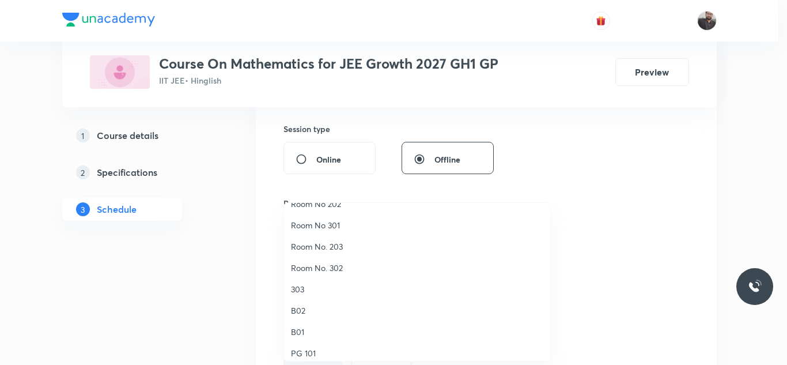
click at [309, 268] on span "Room No. 302" at bounding box center [417, 268] width 252 height 12
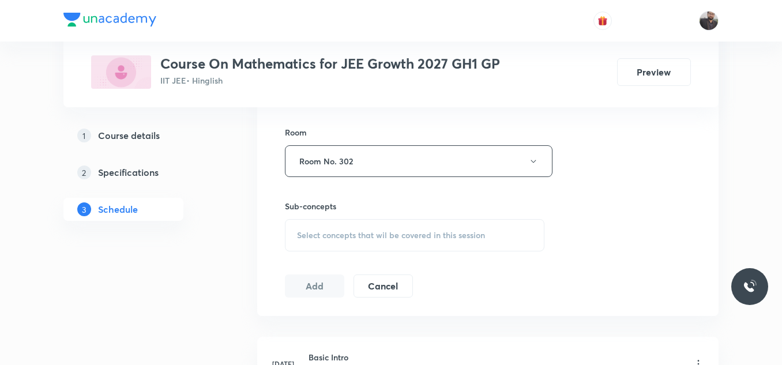
scroll to position [494, 0]
click at [322, 216] on div "Sub-concepts Select concepts that wil be covered in this session" at bounding box center [414, 224] width 259 height 51
click at [329, 242] on div "Select concepts that wil be covered in this session" at bounding box center [414, 234] width 259 height 32
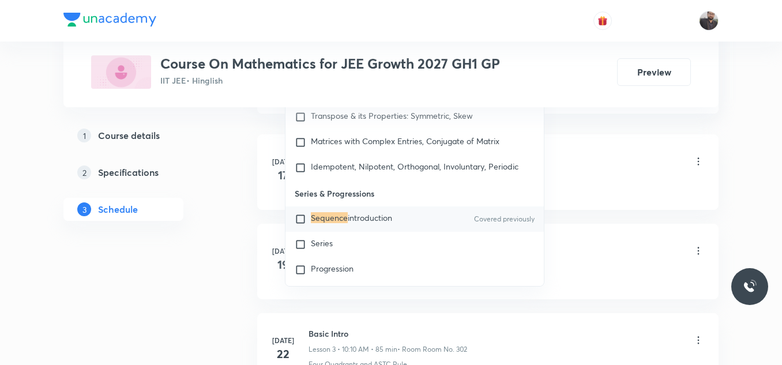
scroll to position [696, 0]
type input "Sequence"
click at [327, 222] on mark "Sequence" at bounding box center [329, 217] width 37 height 11
checkbox input "true"
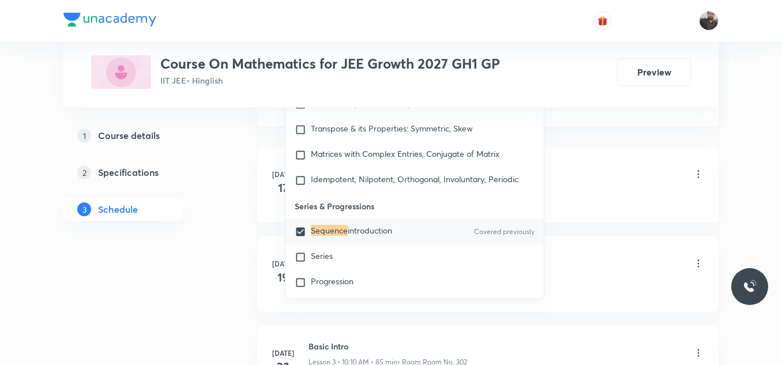
click at [644, 161] on div "Basic Intro Lesson 1 • 10:25 AM • 70 min • Room Room No. 302" at bounding box center [505, 174] width 395 height 27
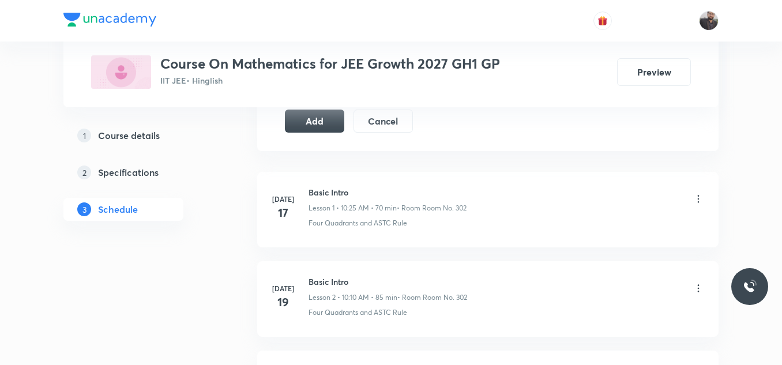
scroll to position [670, 0]
click at [313, 125] on button "Add" at bounding box center [314, 120] width 59 height 23
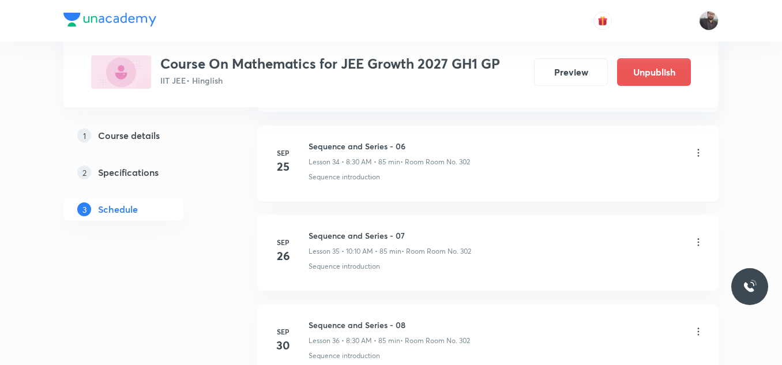
scroll to position [3424, 0]
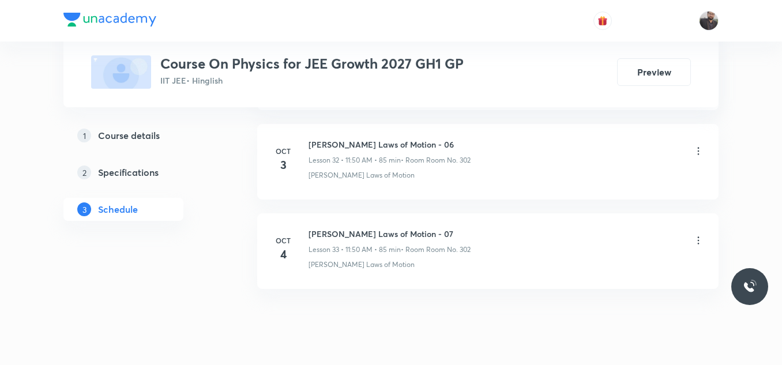
scroll to position [3508, 0]
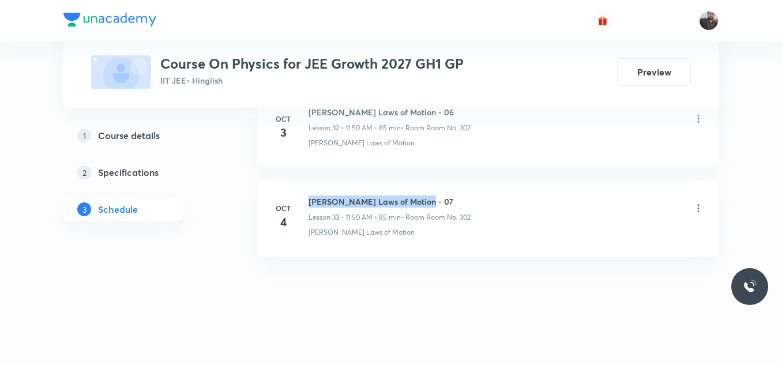
drag, startPoint x: 308, startPoint y: 194, endPoint x: 491, endPoint y: 191, distance: 182.2
click at [491, 191] on li "[DATE] [PERSON_NAME] Laws of Motion - 07 Lesson 33 • 11:50 AM • 85 min • Room R…" at bounding box center [487, 219] width 461 height 76
copy h6 "[PERSON_NAME] Laws of Motion - 07"
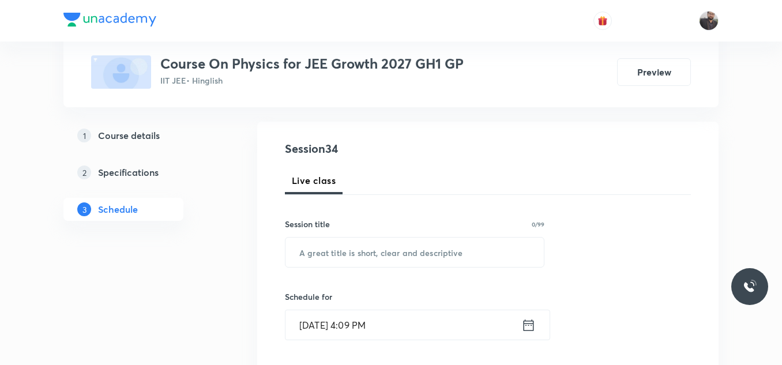
scroll to position [110, 0]
click at [473, 245] on input "text" at bounding box center [414, 251] width 258 height 29
paste input "Newton's Laws of Motion - 07"
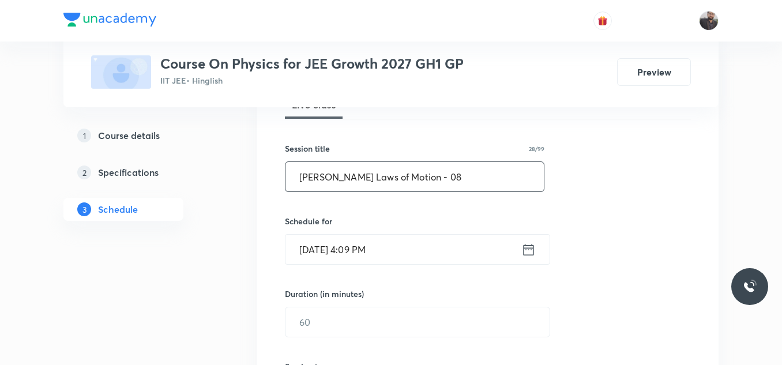
scroll to position [185, 0]
type input "Newton's Laws of Motion - 08"
click at [467, 250] on input "Oct 5, 2025, 4:09 PM" at bounding box center [403, 248] width 236 height 29
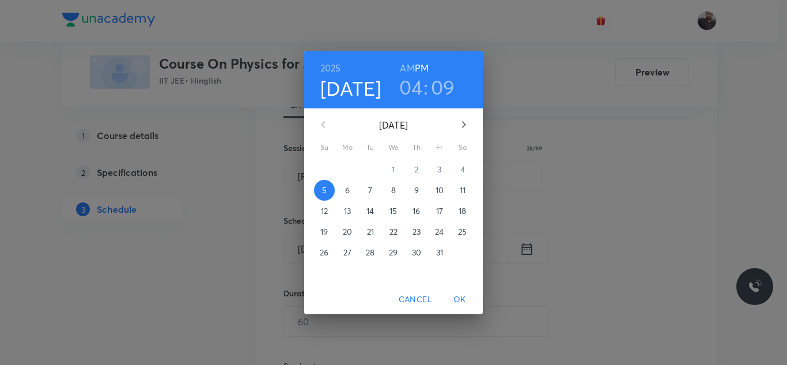
click at [344, 184] on button "6" at bounding box center [347, 190] width 21 height 21
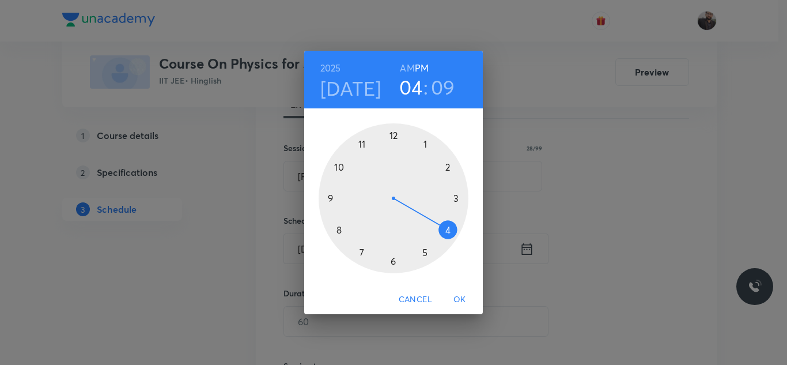
click at [364, 145] on div at bounding box center [394, 198] width 150 height 150
click at [410, 65] on h6 "AM" at bounding box center [407, 68] width 14 height 16
click at [340, 169] on div at bounding box center [394, 198] width 150 height 150
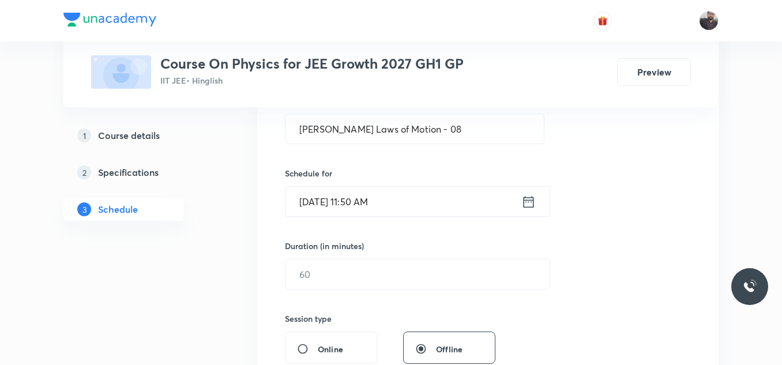
scroll to position [233, 0]
click at [395, 274] on input "text" at bounding box center [417, 273] width 264 height 29
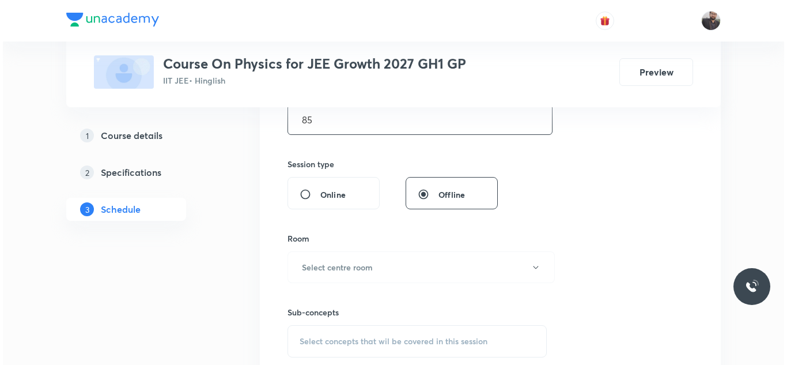
scroll to position [388, 0]
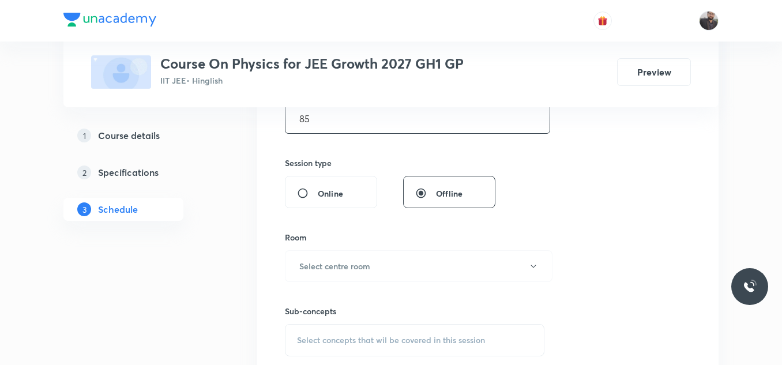
type input "85"
click at [395, 274] on button "Select centre room" at bounding box center [418, 266] width 267 height 32
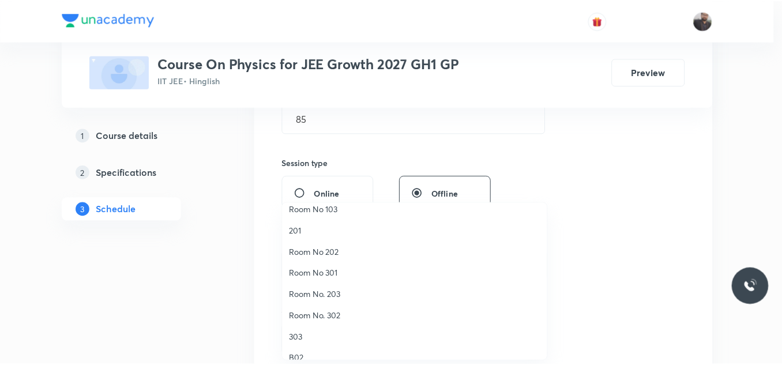
scroll to position [54, 0]
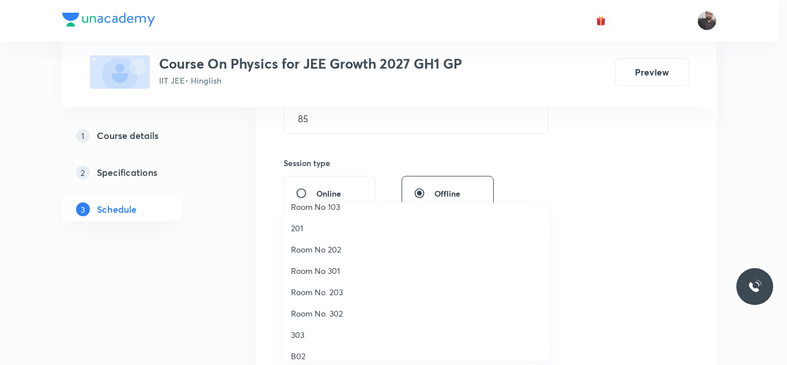
click at [345, 311] on span "Room No. 302" at bounding box center [417, 313] width 252 height 12
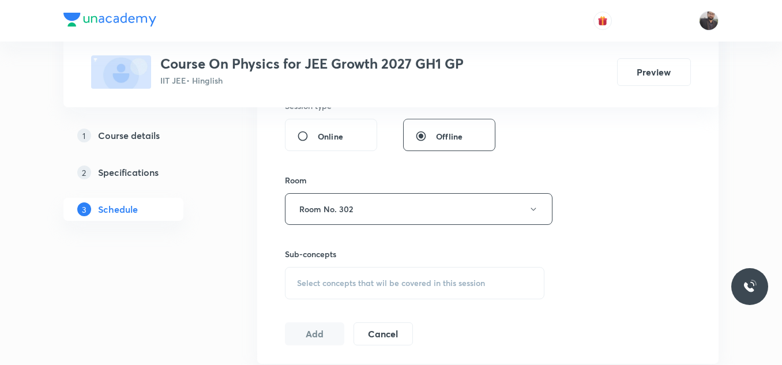
scroll to position [446, 0]
click at [363, 293] on div "Select concepts that wil be covered in this session" at bounding box center [414, 282] width 259 height 32
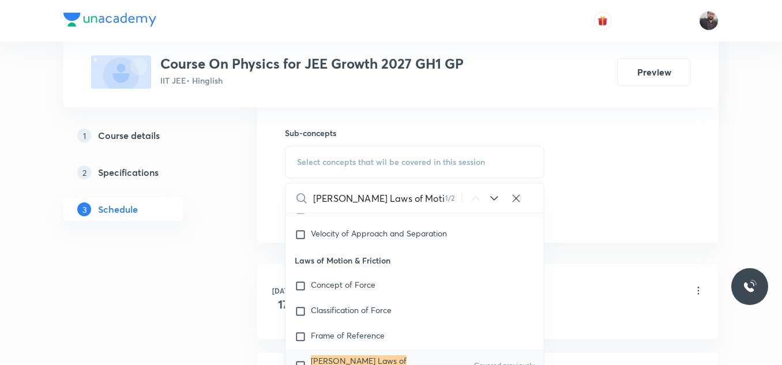
scroll to position [570, 0]
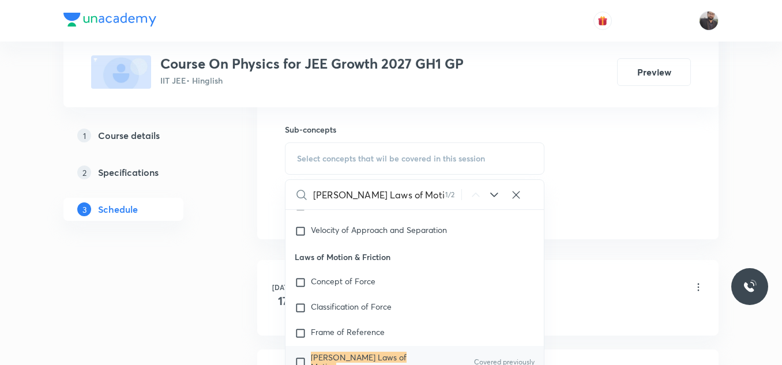
type input "Newton's Laws of Motion"
click at [361, 361] on mark "Newton's Laws of Motion" at bounding box center [359, 362] width 96 height 20
checkbox input "true"
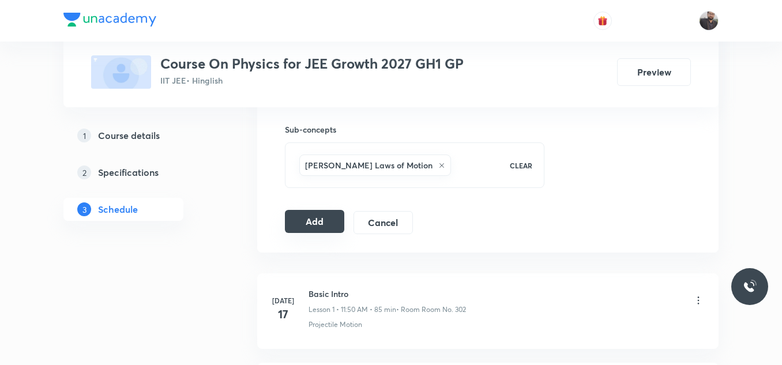
click at [330, 224] on button "Add" at bounding box center [314, 221] width 59 height 23
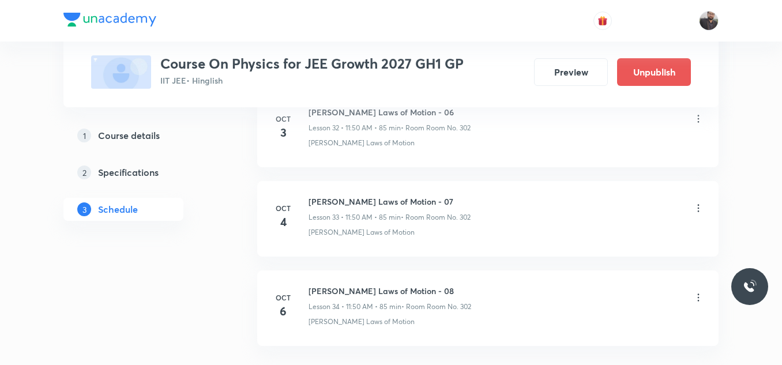
scroll to position [3067, 0]
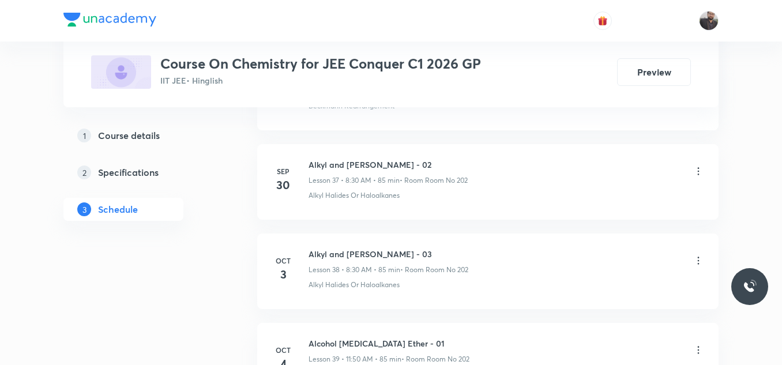
scroll to position [4044, 0]
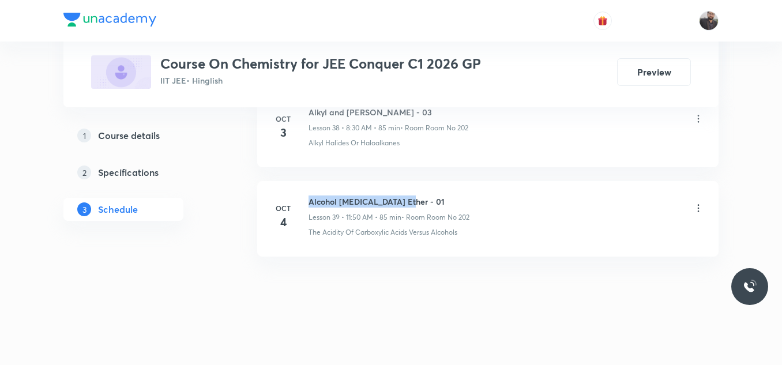
drag, startPoint x: 305, startPoint y: 198, endPoint x: 437, endPoint y: 183, distance: 132.8
click at [437, 183] on li "[DATE] Alcohol [MEDICAL_DATA] Ether - 01 Lesson 39 • 11:50 AM • 85 min • Room R…" at bounding box center [487, 219] width 461 height 76
copy h6 "Alcohol [MEDICAL_DATA] Ether - 01"
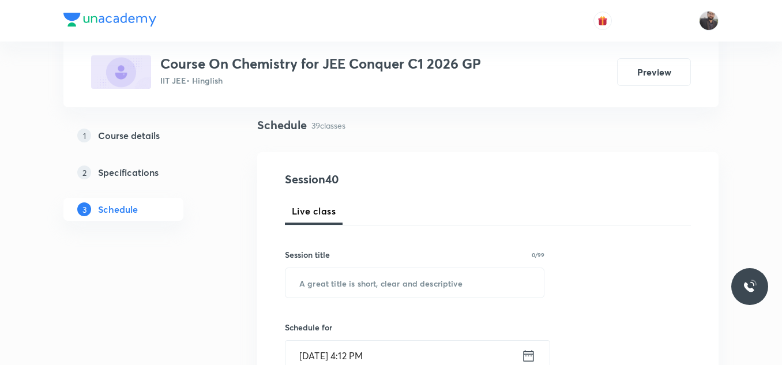
scroll to position [79, 0]
click at [446, 288] on input "text" at bounding box center [414, 281] width 258 height 29
paste input "Aldehyde Ketone and Carboxylic Acid"
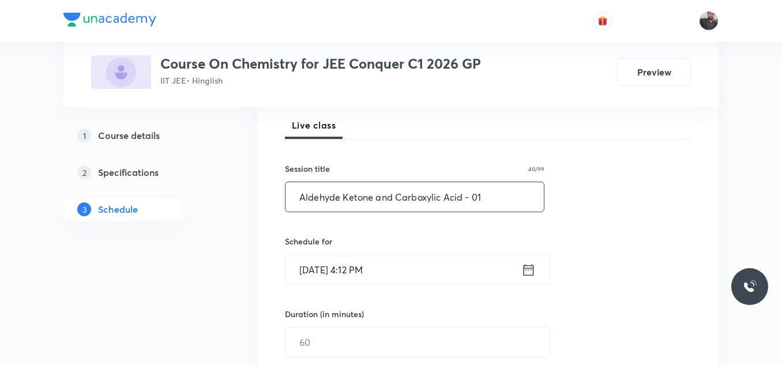
scroll to position [165, 0]
type input "Aldehyde Ketone and Carboxylic Acid - 01"
click at [434, 270] on input "[DATE] 4:12 PM" at bounding box center [403, 268] width 236 height 29
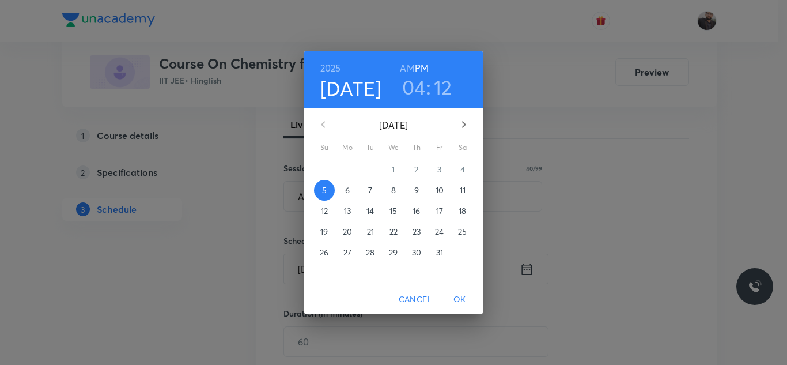
click at [346, 180] on button "6" at bounding box center [347, 190] width 21 height 21
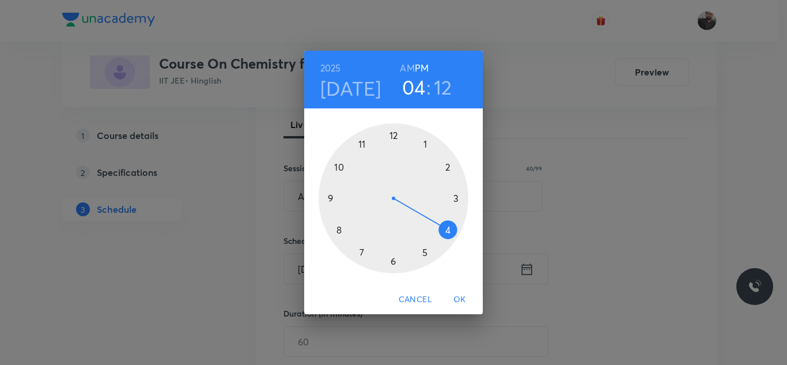
click at [333, 234] on div at bounding box center [394, 198] width 150 height 150
click at [406, 68] on h6 "AM" at bounding box center [407, 68] width 14 height 16
click at [394, 257] on div at bounding box center [394, 198] width 150 height 150
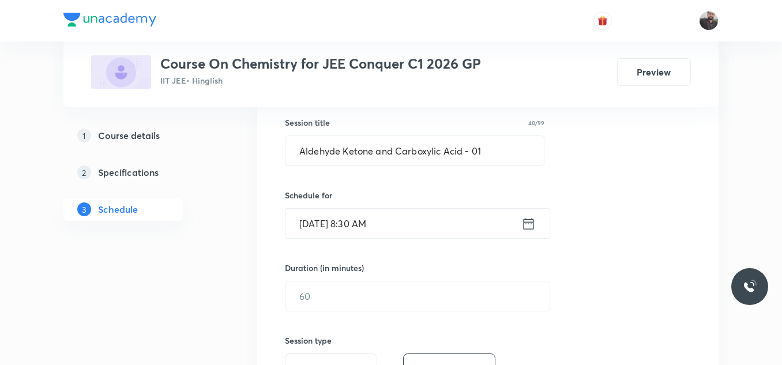
scroll to position [212, 0]
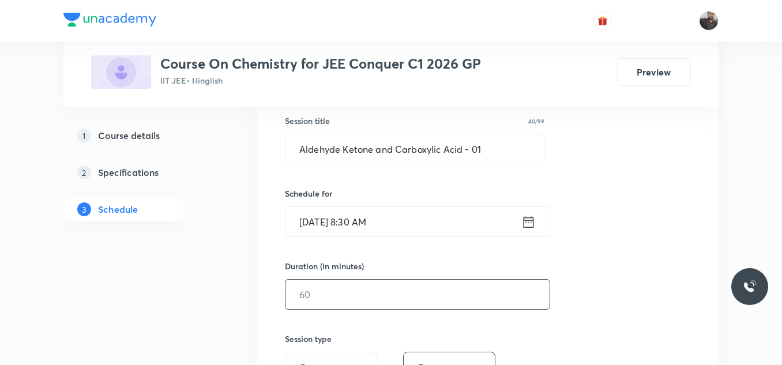
click at [391, 304] on input "text" at bounding box center [417, 294] width 264 height 29
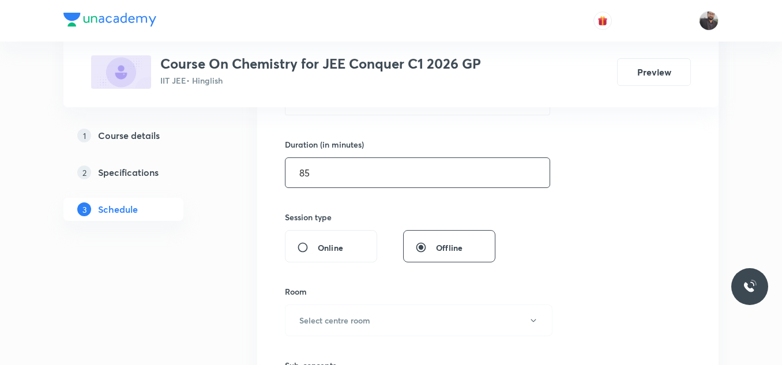
scroll to position [335, 0]
type input "85"
click at [338, 318] on h6 "Select centre room" at bounding box center [334, 318] width 71 height 12
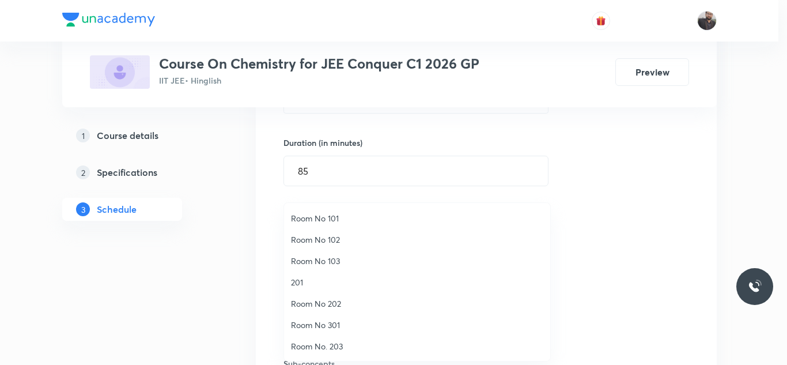
click at [310, 306] on span "Room No 202" at bounding box center [417, 303] width 252 height 12
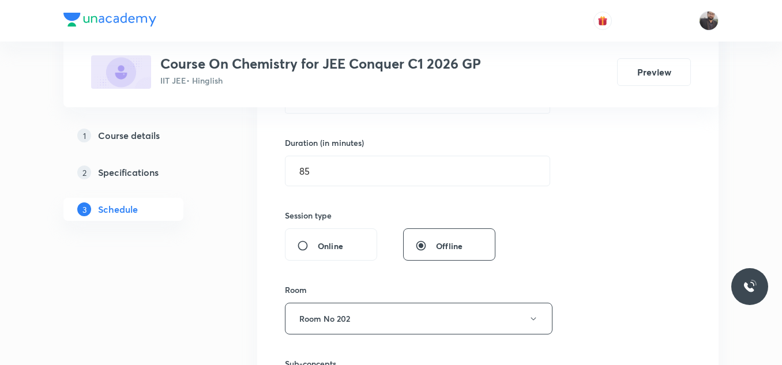
scroll to position [412, 0]
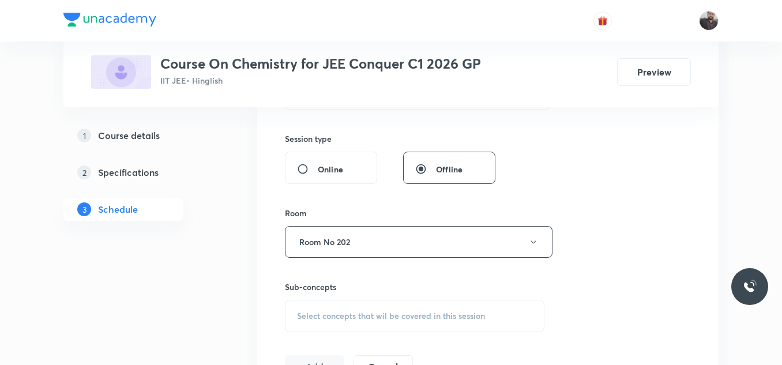
click at [312, 301] on div "Select concepts that wil be covered in this session" at bounding box center [414, 316] width 259 height 32
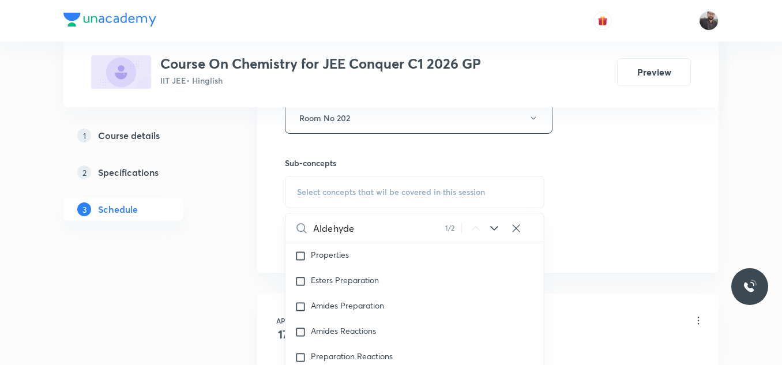
scroll to position [26642, 0]
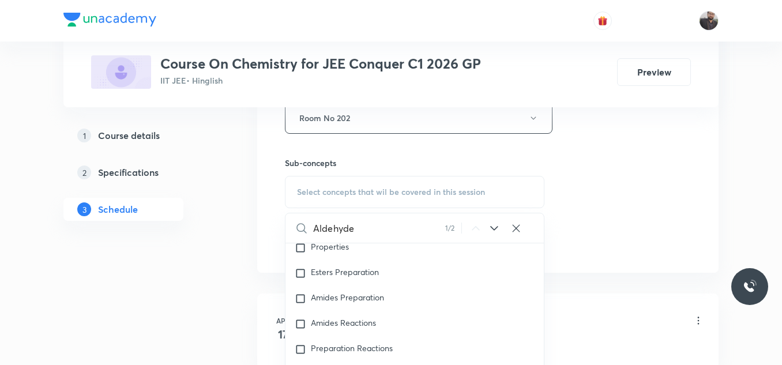
type input "Aldehyde"
click at [346, 227] on mark "Aldehyde" at bounding box center [347, 221] width 35 height 11
checkbox input "true"
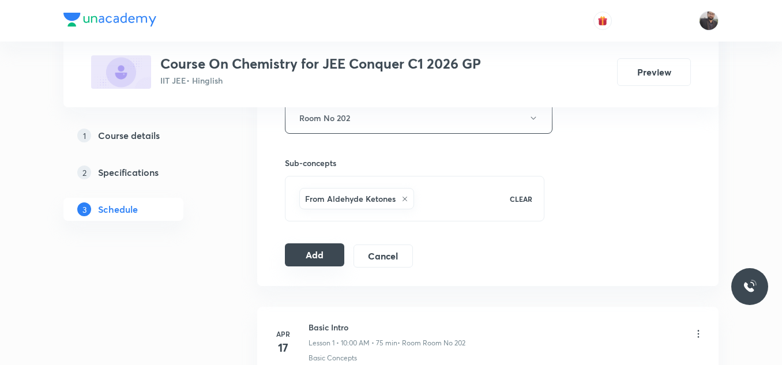
click at [301, 250] on button "Add" at bounding box center [314, 254] width 59 height 23
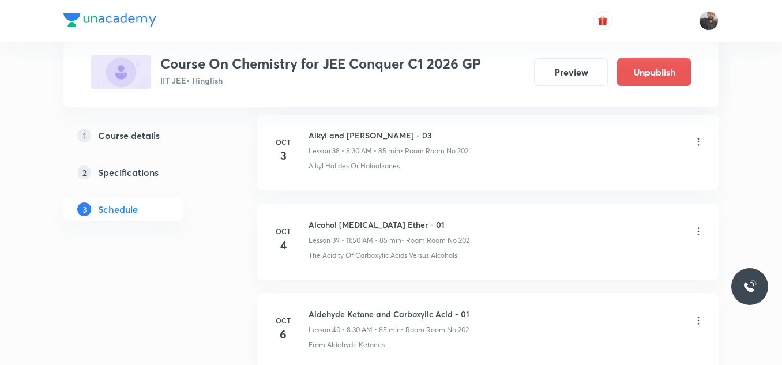
scroll to position [3603, 0]
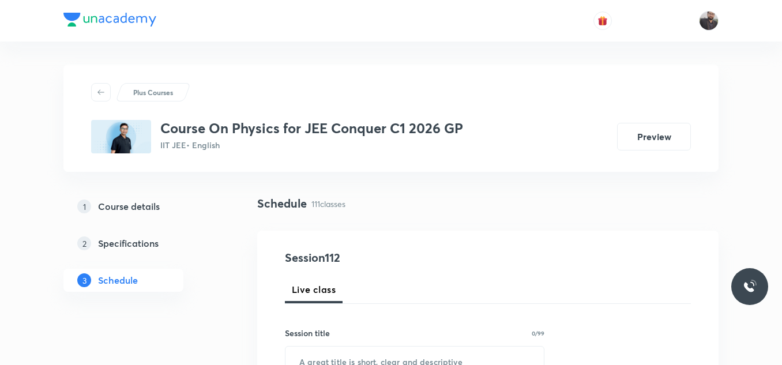
scroll to position [10500, 0]
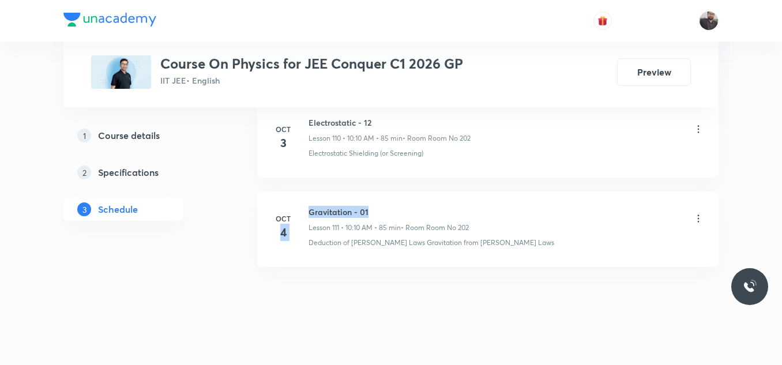
drag, startPoint x: 304, startPoint y: 199, endPoint x: 390, endPoint y: 203, distance: 86.0
click at [390, 206] on div "[DATE] Gravitation - 01 Lesson 111 • 10:10 AM • 85 min • Room Room No 202 Deduc…" at bounding box center [487, 227] width 432 height 42
click at [390, 206] on h6 "Gravitation - 01" at bounding box center [388, 212] width 160 height 12
drag, startPoint x: 309, startPoint y: 192, endPoint x: 382, endPoint y: 193, distance: 73.2
click at [382, 193] on li "[DATE] Gravitation - 01 Lesson 111 • 10:10 AM • 85 min • Room Room No 202 Deduc…" at bounding box center [487, 229] width 461 height 76
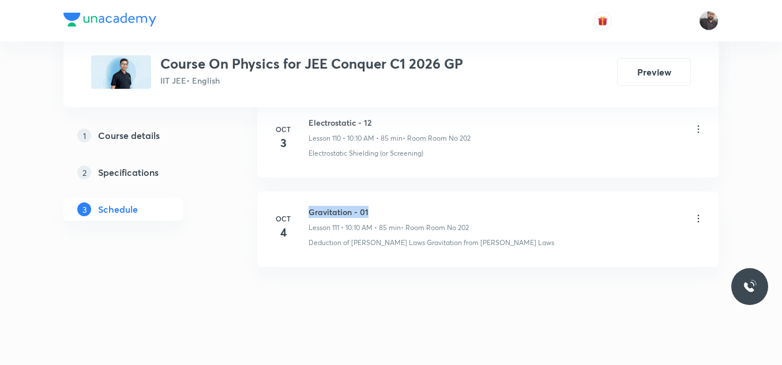
copy h6 "Gravitation - 01"
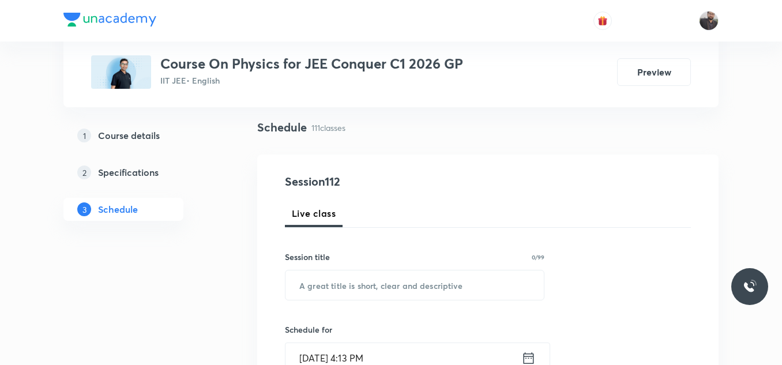
scroll to position [77, 0]
click at [372, 272] on input "text" at bounding box center [414, 284] width 258 height 29
paste input "Gravitation - 01"
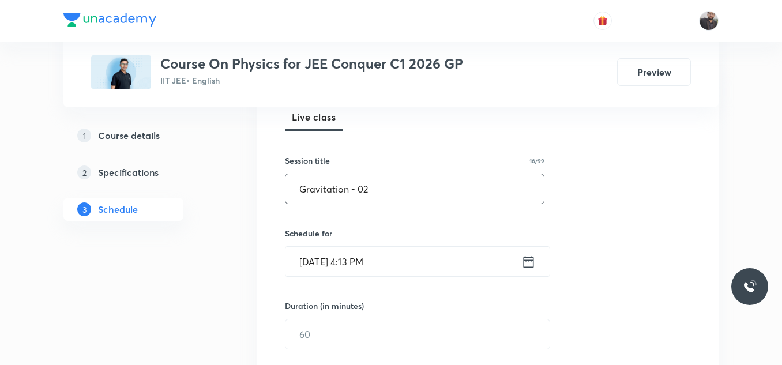
scroll to position [198, 0]
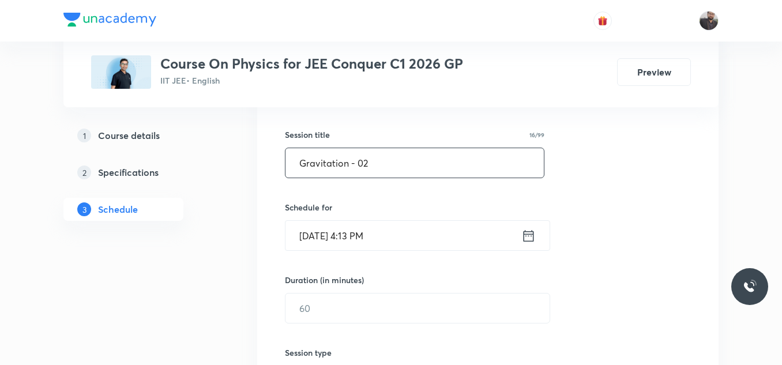
type input "Gravitation - 02"
click at [393, 238] on input "Oct 5, 2025, 4:13 PM" at bounding box center [403, 235] width 236 height 29
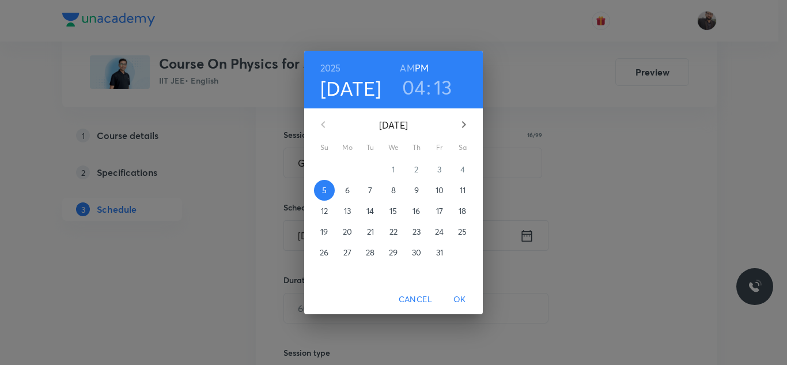
click at [344, 190] on span "6" at bounding box center [347, 190] width 21 height 12
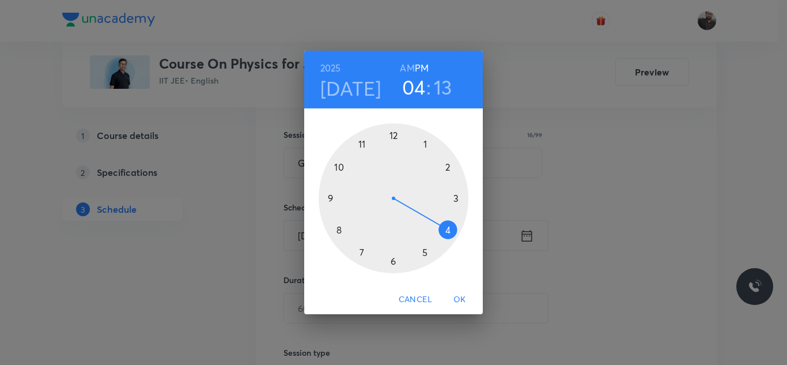
click at [340, 169] on div at bounding box center [394, 198] width 150 height 150
click at [410, 77] on h3 "10" at bounding box center [414, 87] width 20 height 24
click at [406, 66] on h6 "AM" at bounding box center [407, 68] width 14 height 16
click at [335, 169] on div at bounding box center [394, 198] width 150 height 150
click at [452, 164] on div at bounding box center [394, 198] width 150 height 150
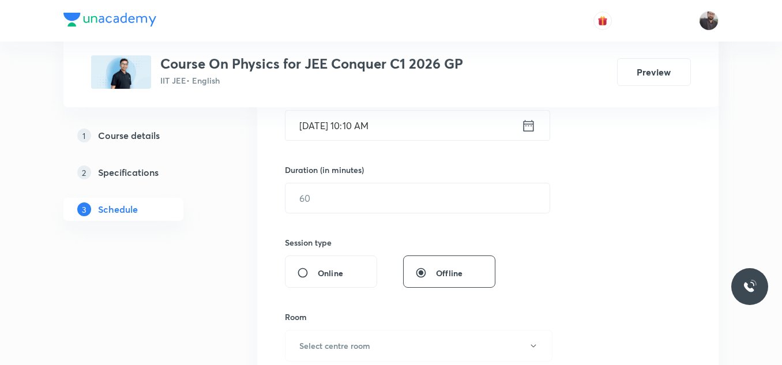
scroll to position [309, 0]
click at [446, 187] on input "text" at bounding box center [417, 197] width 264 height 29
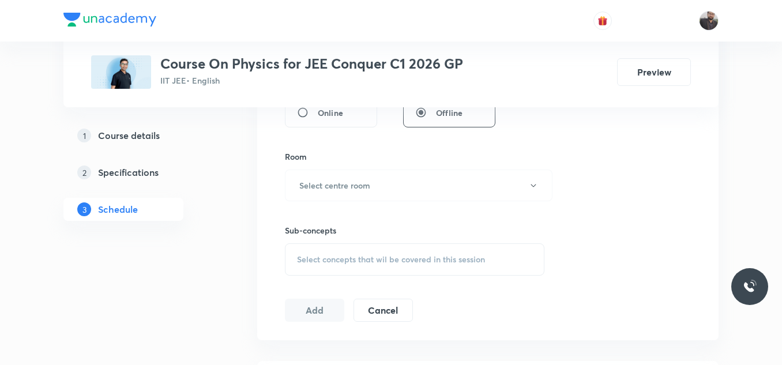
scroll to position [480, 0]
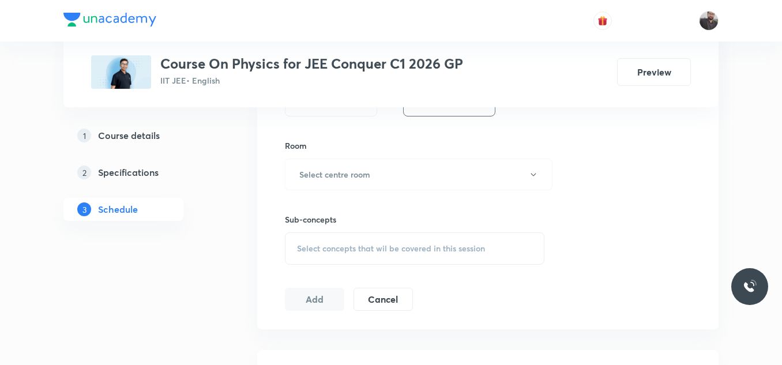
type input "85"
click at [374, 168] on button "Select centre room" at bounding box center [418, 175] width 267 height 32
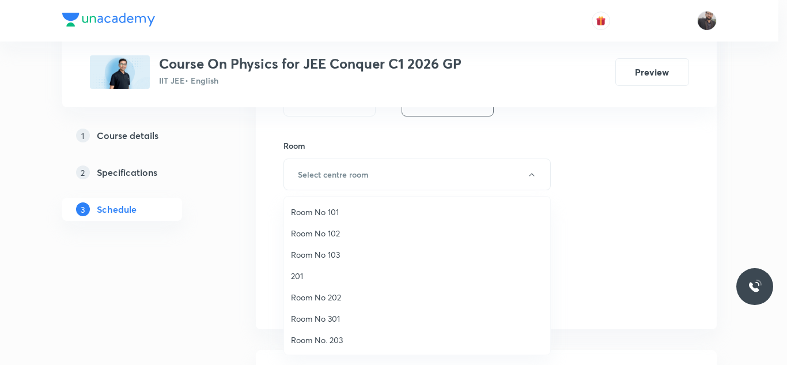
click at [337, 299] on span "Room No 202" at bounding box center [417, 297] width 252 height 12
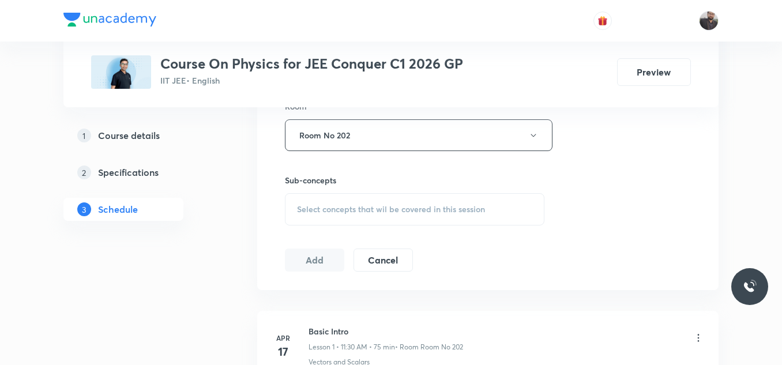
scroll to position [519, 0]
click at [342, 209] on span "Select concepts that wil be covered in this session" at bounding box center [391, 208] width 188 height 9
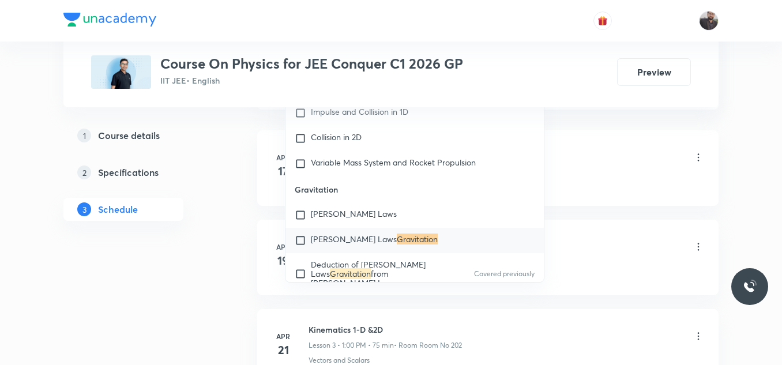
scroll to position [4390, 0]
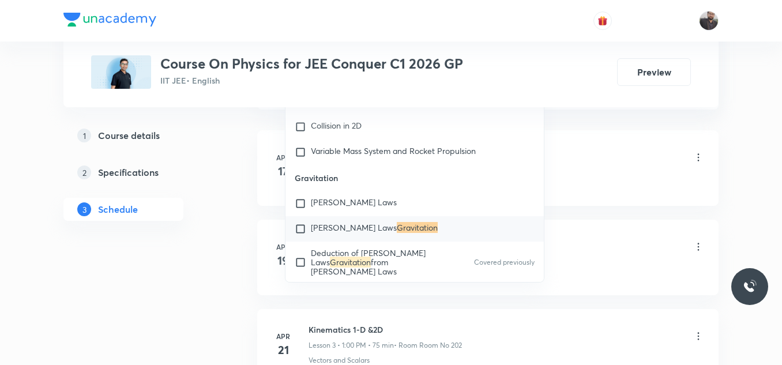
type input "Gravitation"
click at [356, 223] on span "Newton's Laws" at bounding box center [354, 227] width 86 height 11
checkbox input "true"
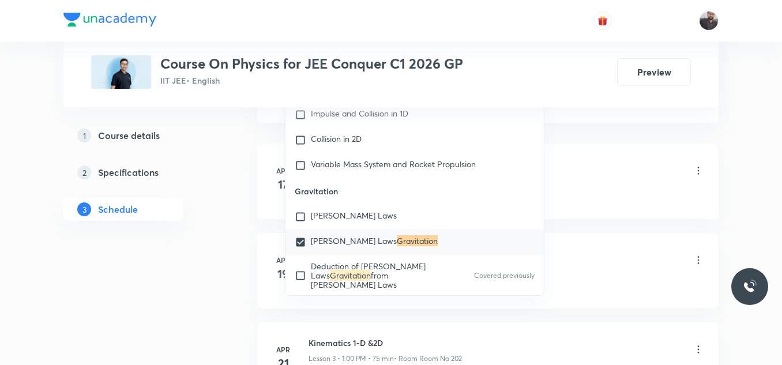
click at [641, 164] on div "Basic Intro Lesson 1 • 11:30 AM • 75 min • Room Room No 202" at bounding box center [505, 171] width 395 height 27
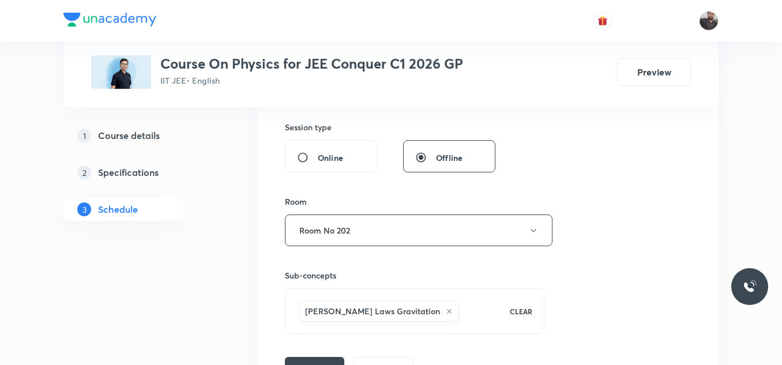
scroll to position [486, 0]
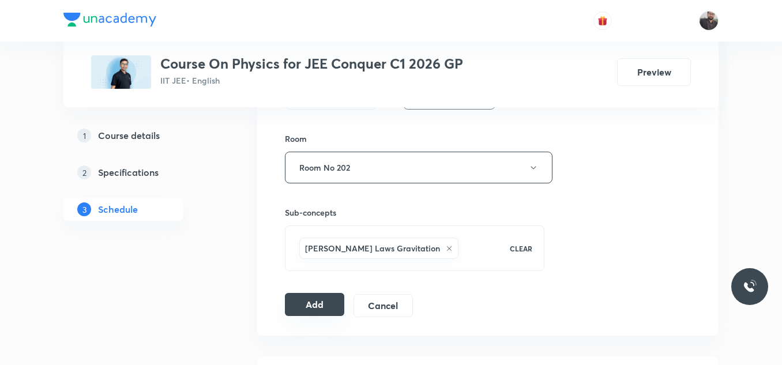
click at [334, 298] on button "Add" at bounding box center [314, 304] width 59 height 23
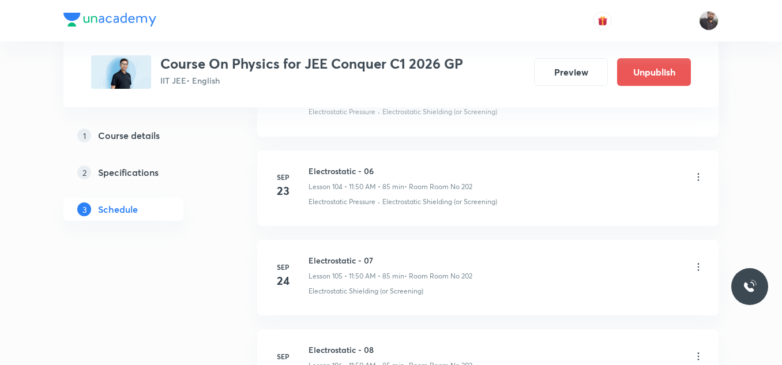
scroll to position [10060, 0]
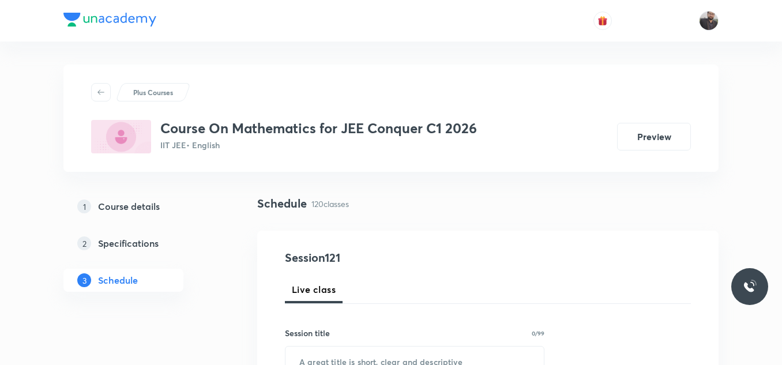
scroll to position [11347, 0]
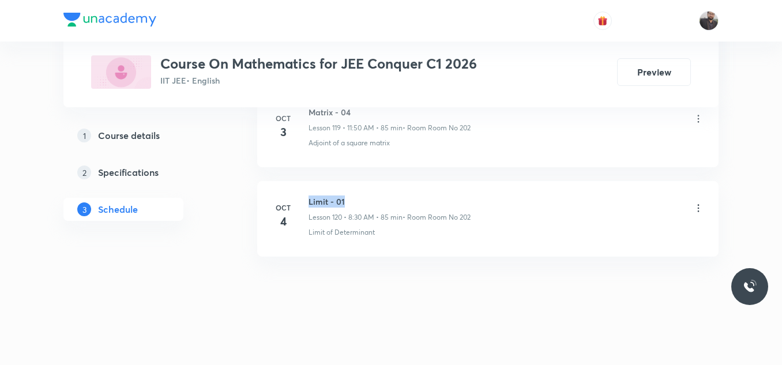
drag, startPoint x: 304, startPoint y: 197, endPoint x: 385, endPoint y: 194, distance: 80.8
click at [385, 194] on li "[DATE] Limit - 01 Lesson 120 • 8:30 AM • 85 min • Room Room No 202 Limit of Det…" at bounding box center [487, 219] width 461 height 76
copy h6 "Limit - 01"
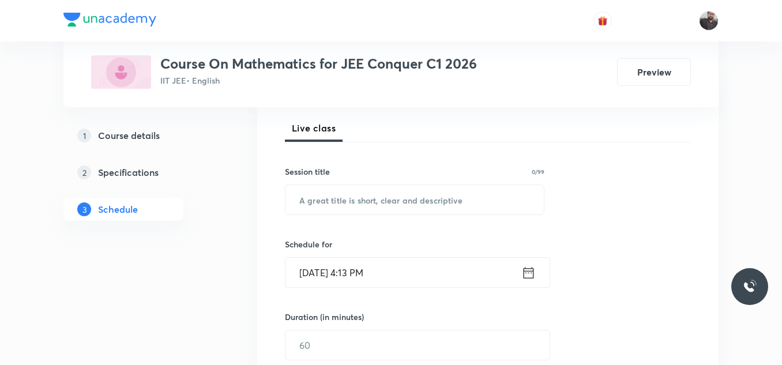
scroll to position [162, 0]
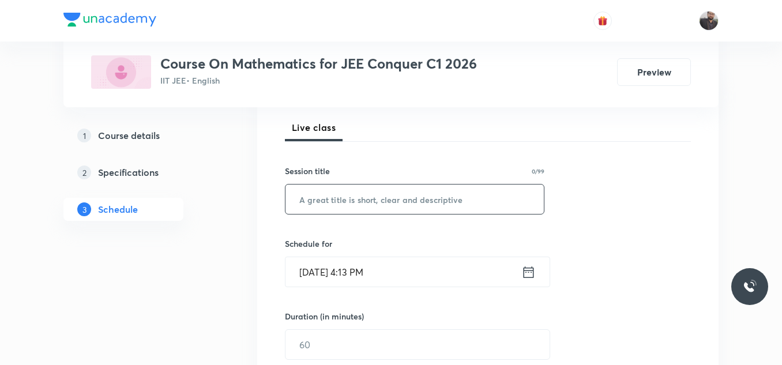
click at [387, 196] on input "text" at bounding box center [414, 198] width 258 height 29
paste input "Limit - 01"
type input "Limit - 02"
click at [406, 270] on input "[DATE] 4:13 PM" at bounding box center [403, 271] width 236 height 29
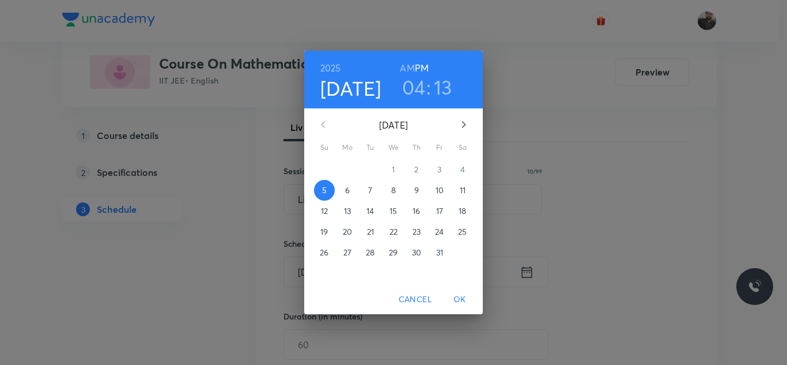
click at [348, 191] on p "6" at bounding box center [347, 190] width 5 height 12
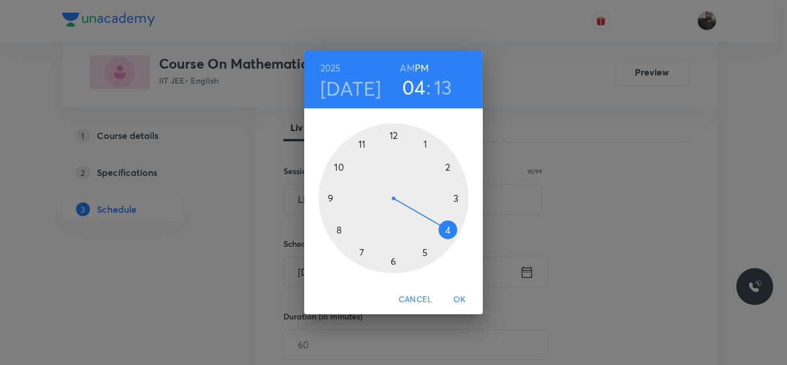
click at [362, 145] on div at bounding box center [394, 198] width 150 height 150
click at [406, 69] on h6 "AM" at bounding box center [407, 68] width 14 height 16
click at [341, 165] on div at bounding box center [394, 198] width 150 height 150
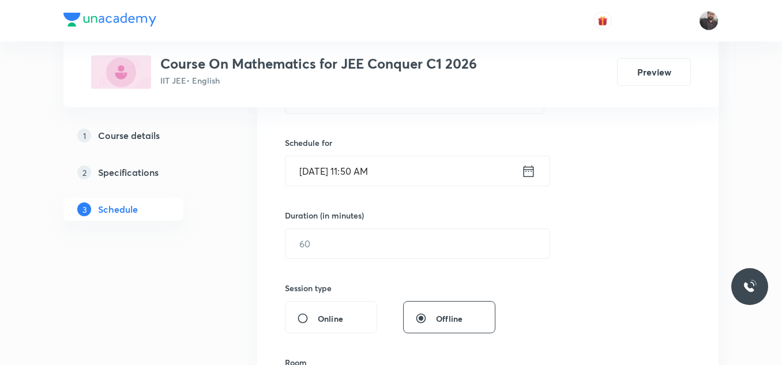
scroll to position [263, 0]
click at [351, 233] on input "text" at bounding box center [417, 242] width 264 height 29
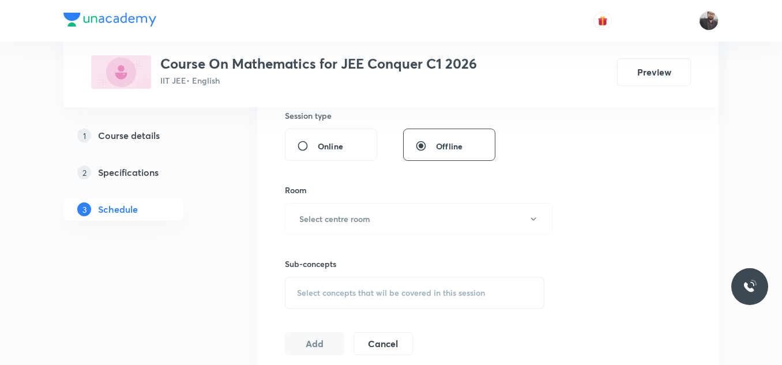
scroll to position [436, 0]
type input "85"
click at [351, 233] on button "Select centre room" at bounding box center [418, 218] width 267 height 32
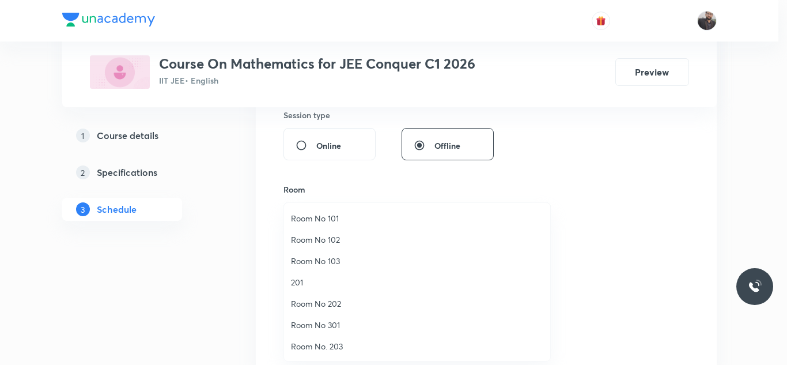
click at [337, 305] on span "Room No 202" at bounding box center [417, 303] width 252 height 12
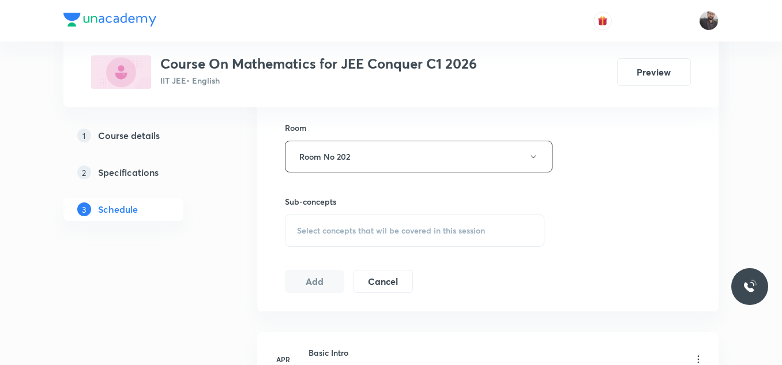
scroll to position [505, 0]
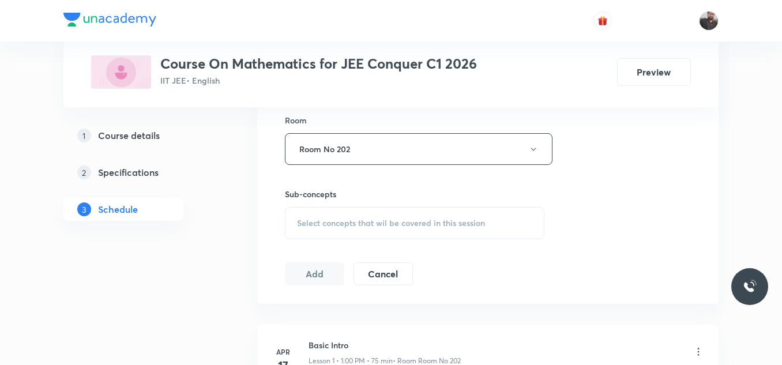
click at [335, 247] on div "Session 121 Live class Session title 10/99 Limit - 02 ​ Schedule for Oct 6, 202…" at bounding box center [488, 14] width 406 height 541
click at [331, 239] on div "Select concepts that wil be covered in this session" at bounding box center [414, 223] width 259 height 32
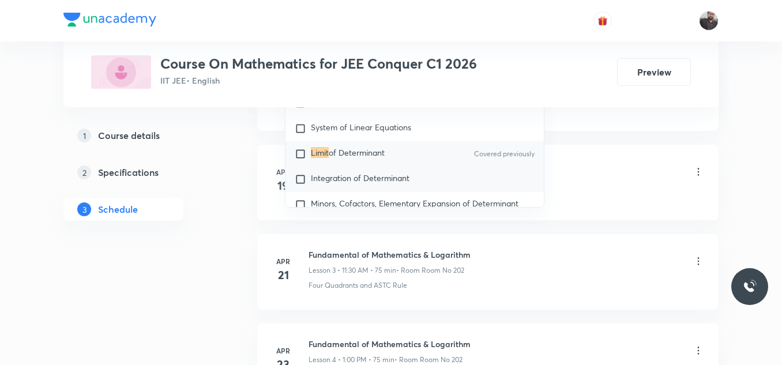
scroll to position [4675, 0]
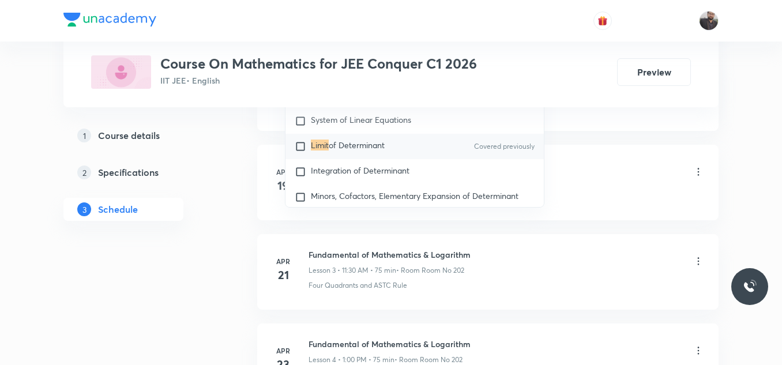
type input "Limit"
click at [369, 150] on span "of Determinant" at bounding box center [357, 144] width 56 height 11
checkbox input "true"
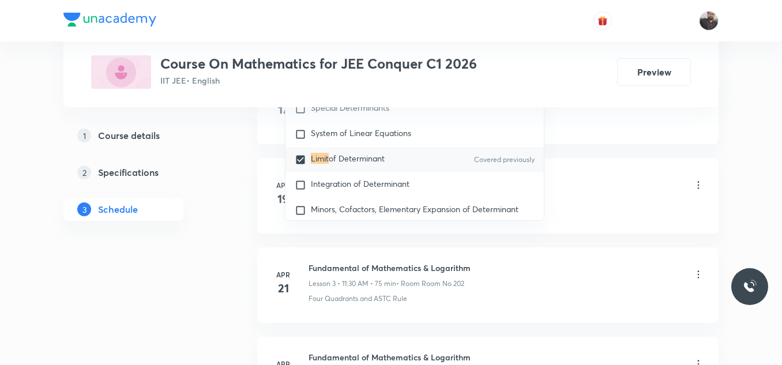
click at [563, 158] on li "Apr 19 Fundamental of Mathematics & Logarithm Lesson 2 • 1:00 PM • 75 min • Roo…" at bounding box center [487, 196] width 461 height 76
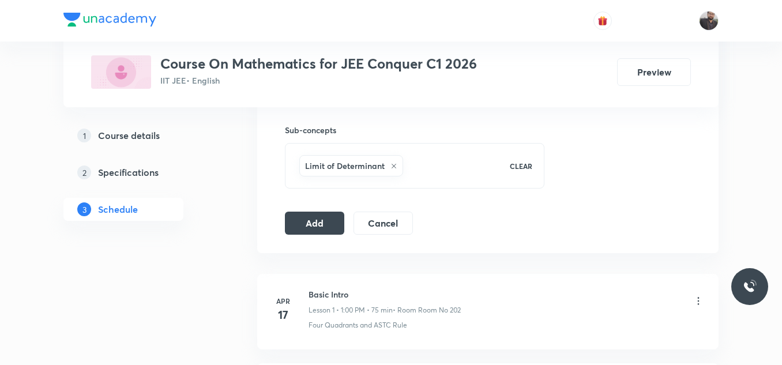
scroll to position [566, 0]
click at [299, 234] on button "Add" at bounding box center [314, 224] width 59 height 23
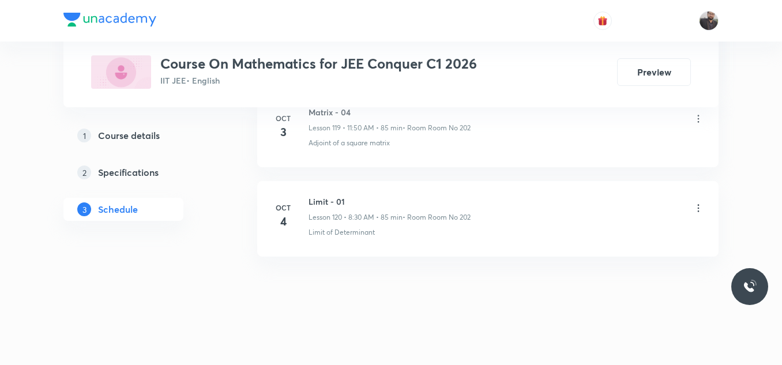
scroll to position [10818, 0]
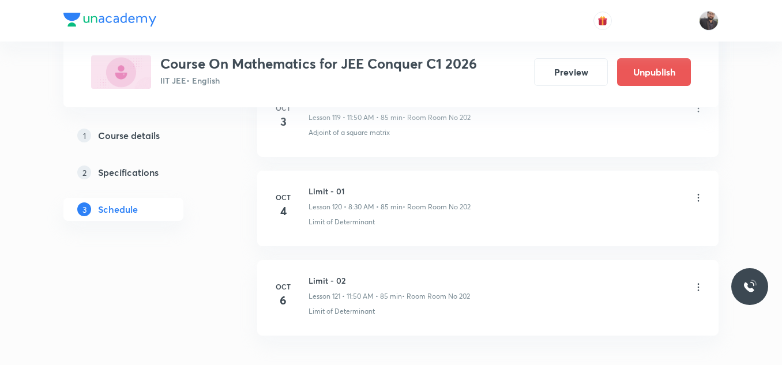
click at [117, 83] on img at bounding box center [121, 71] width 60 height 33
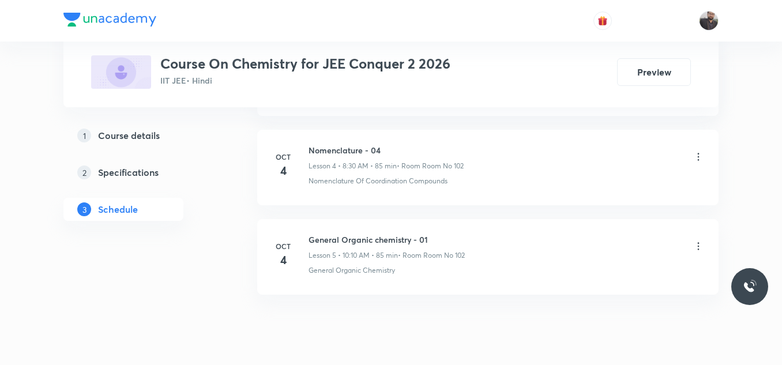
scroll to position [1006, 0]
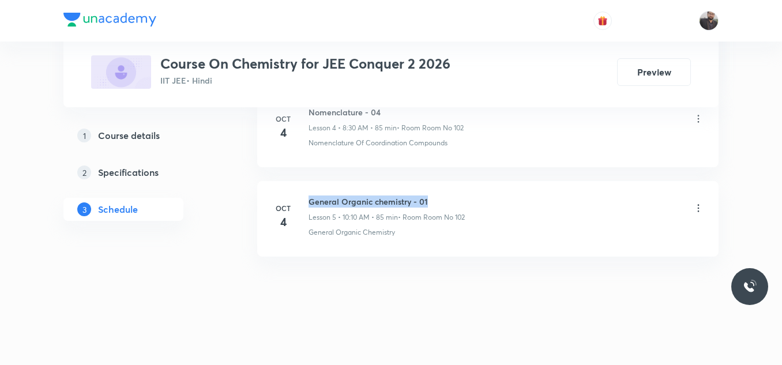
drag, startPoint x: 308, startPoint y: 198, endPoint x: 483, endPoint y: 188, distance: 174.9
click at [483, 188] on li "[DATE] General Organic chemistry - 01 Lesson 5 • 10:10 AM • 85 min • Room Room …" at bounding box center [487, 219] width 461 height 76
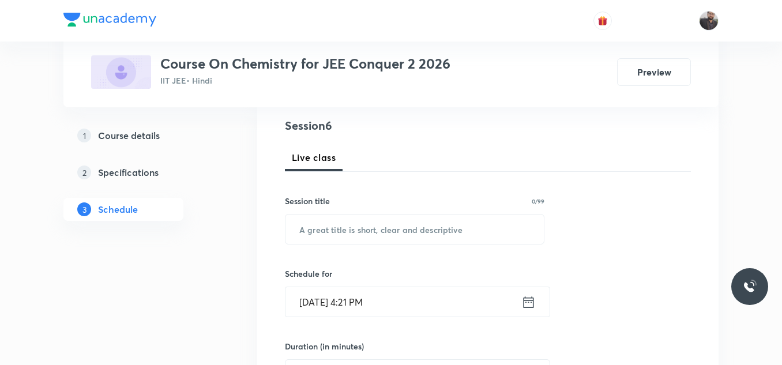
scroll to position [133, 0]
click at [469, 221] on input "text" at bounding box center [414, 228] width 258 height 29
paste input "General Organic chemistry - 01"
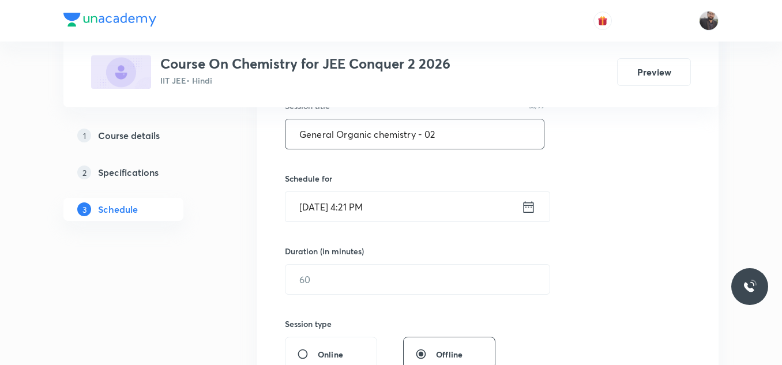
scroll to position [231, 0]
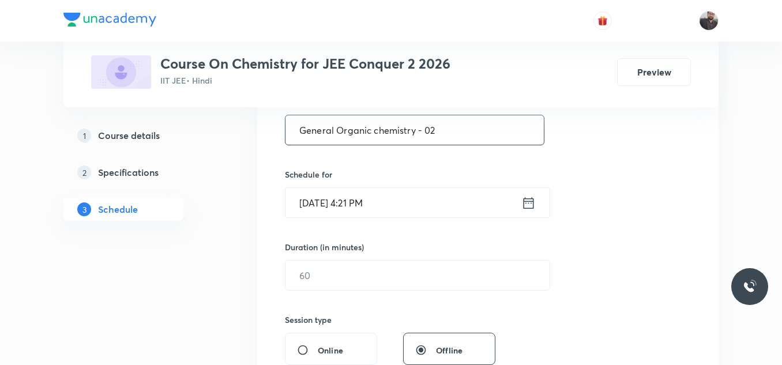
type input "General Organic chemistry - 02"
click at [412, 189] on input "[DATE] 4:21 PM" at bounding box center [403, 202] width 236 height 29
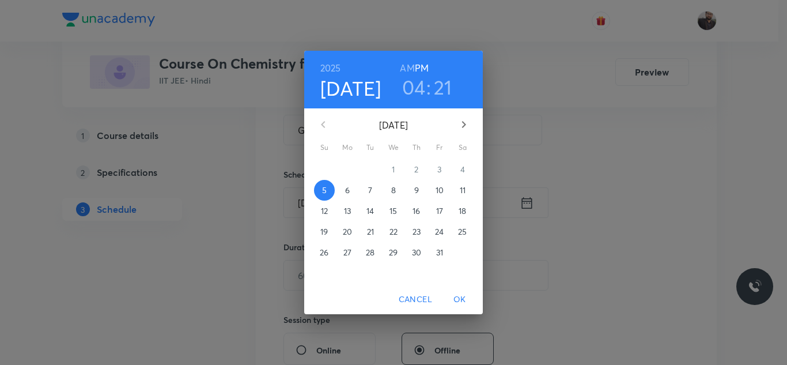
click at [349, 187] on p "6" at bounding box center [347, 190] width 5 height 12
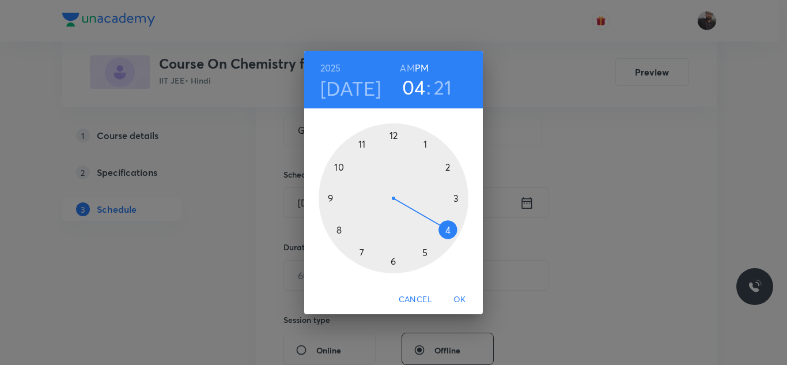
click at [338, 168] on div at bounding box center [394, 198] width 150 height 150
click at [406, 66] on h6 "AM" at bounding box center [407, 68] width 14 height 16
click at [451, 164] on div at bounding box center [394, 198] width 150 height 150
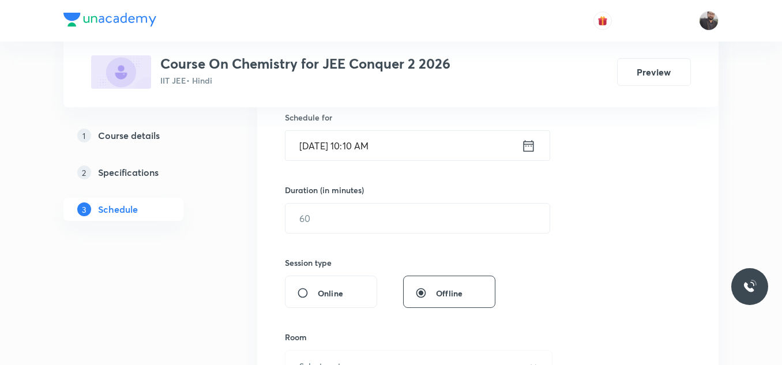
scroll to position [289, 0]
click at [447, 183] on div "Duration (in minutes)" at bounding box center [390, 189] width 210 height 12
click at [429, 220] on input "text" at bounding box center [417, 217] width 264 height 29
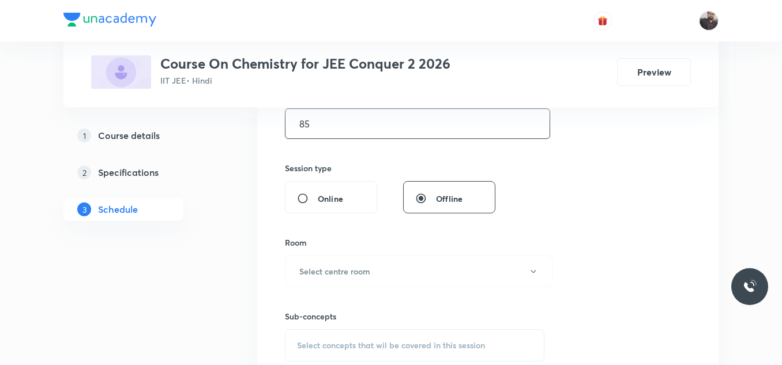
scroll to position [386, 0]
type input "85"
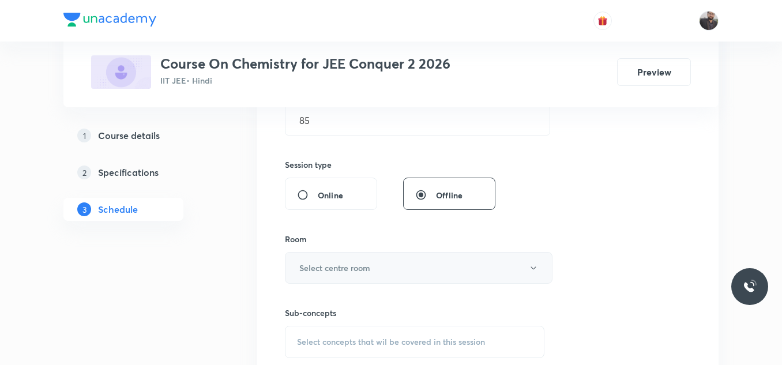
click at [395, 283] on button "Select centre room" at bounding box center [418, 268] width 267 height 32
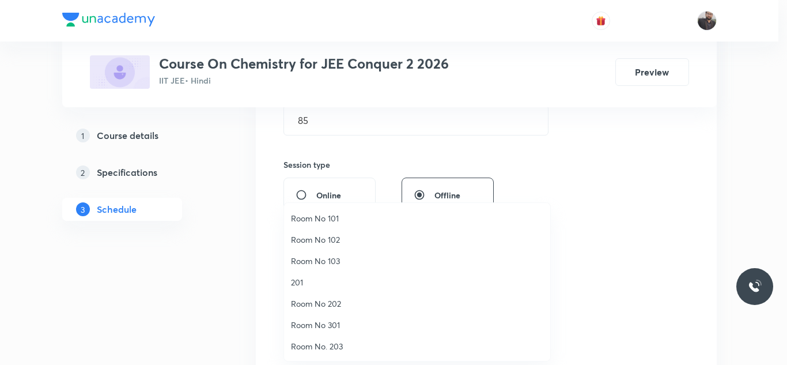
click at [344, 244] on span "Room No 102" at bounding box center [417, 239] width 252 height 12
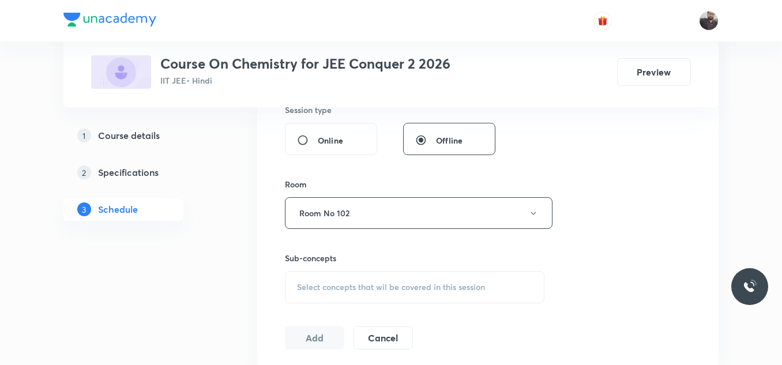
scroll to position [442, 0]
click at [346, 284] on span "Select concepts that wil be covered in this session" at bounding box center [391, 285] width 188 height 9
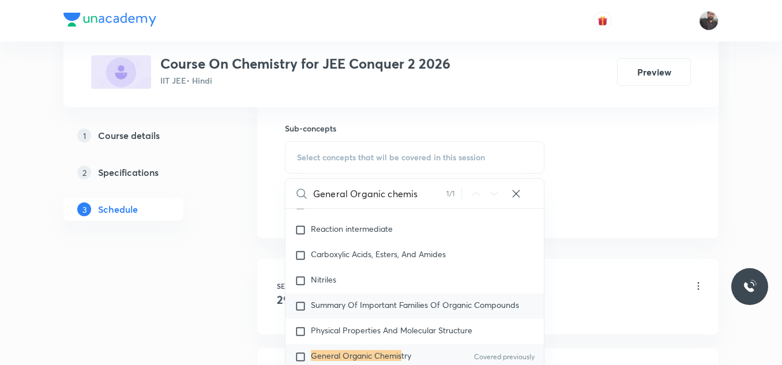
scroll to position [20686, 0]
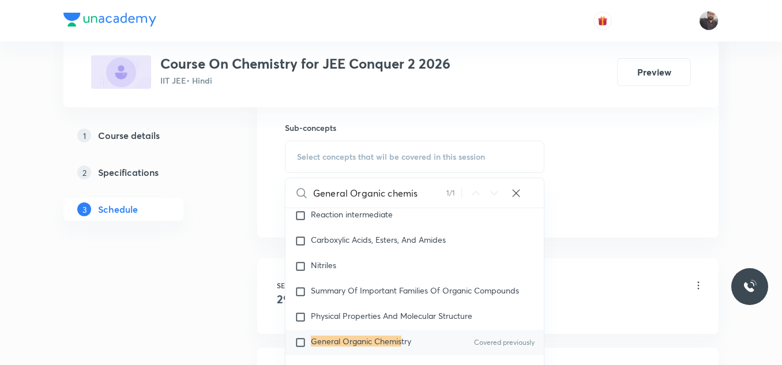
type input "General Organic chemis"
click at [361, 346] on mark "General Organic Chemis" at bounding box center [356, 340] width 90 height 11
checkbox input "true"
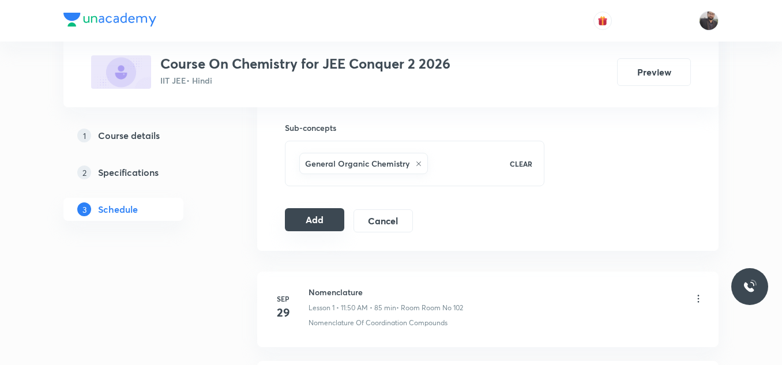
click at [329, 210] on button "Add" at bounding box center [314, 219] width 59 height 23
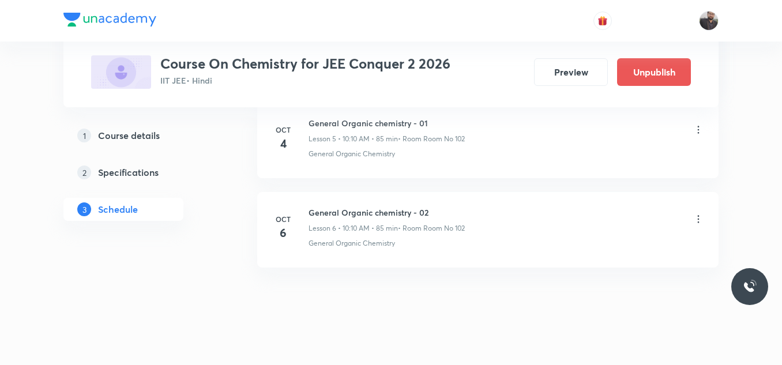
scroll to position [565, 0]
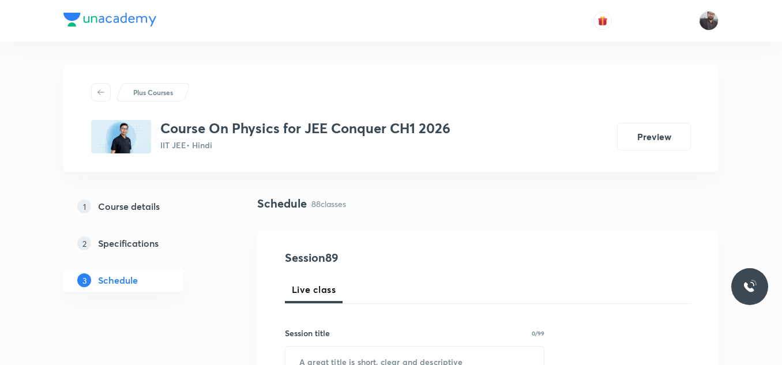
scroll to position [8434, 0]
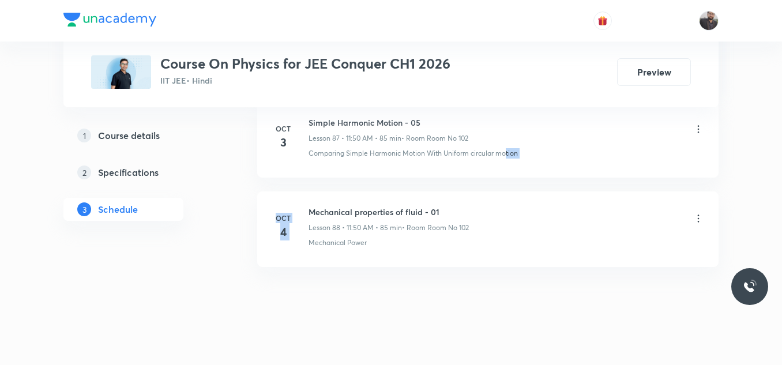
drag, startPoint x: 311, startPoint y: 198, endPoint x: 507, endPoint y: 166, distance: 198.1
click at [493, 154] on li "Oct 3 Simple Harmonic Motion - 05 Lesson 87 • 11:50 AM • 85 min • Room Room No …" at bounding box center [487, 140] width 461 height 76
drag, startPoint x: 310, startPoint y: 195, endPoint x: 461, endPoint y: 192, distance: 150.5
click at [461, 192] on li "Oct 4 Mechanical properties of fluid - 01 Lesson 88 • 11:50 AM • 85 min • Room …" at bounding box center [487, 229] width 461 height 76
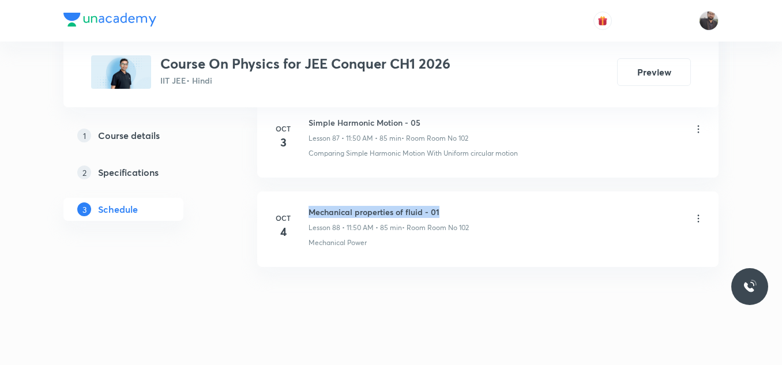
copy h6 "Mechanical properties of fluid - 01"
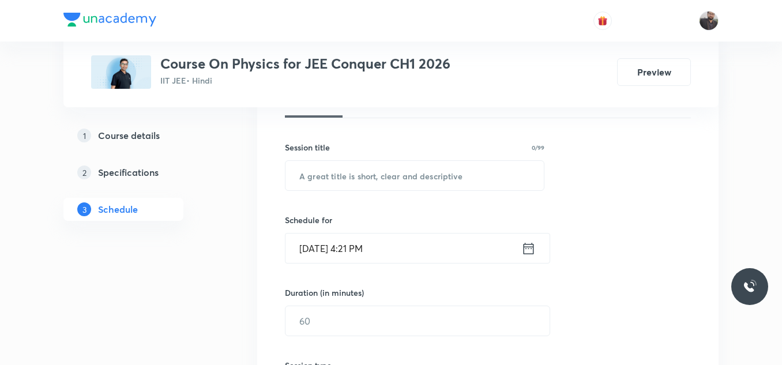
scroll to position [183, 0]
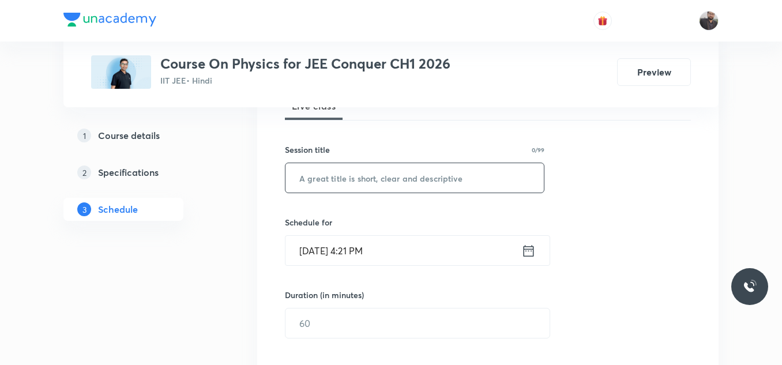
click at [461, 192] on input "text" at bounding box center [414, 177] width 258 height 29
paste input "Mechanical properties of fluid - 01"
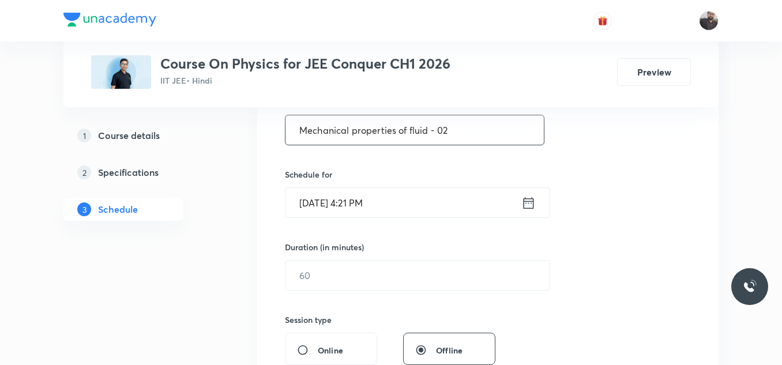
scroll to position [232, 0]
type input "Mechanical properties of fluid - 02"
click at [461, 192] on input "[DATE] 4:21 PM" at bounding box center [403, 201] width 236 height 29
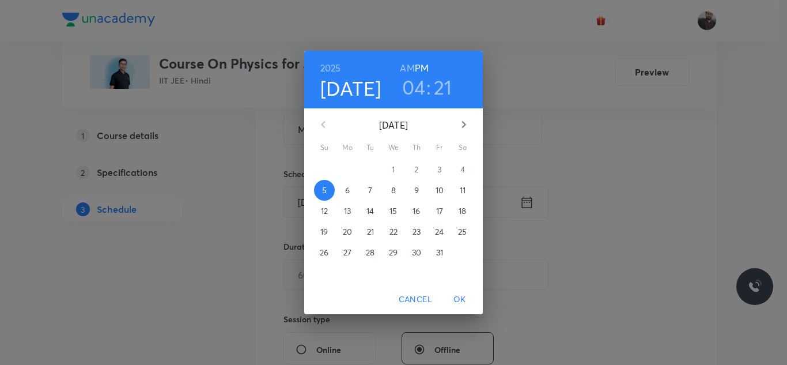
click at [349, 195] on p "6" at bounding box center [347, 190] width 5 height 12
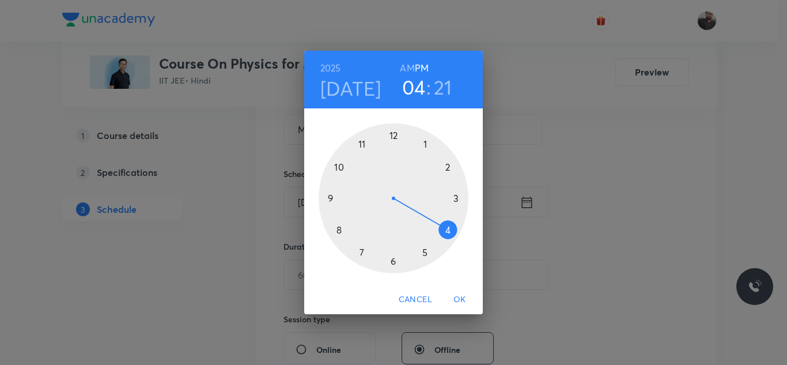
click at [364, 143] on div at bounding box center [394, 198] width 150 height 150
click at [340, 164] on div at bounding box center [394, 198] width 150 height 150
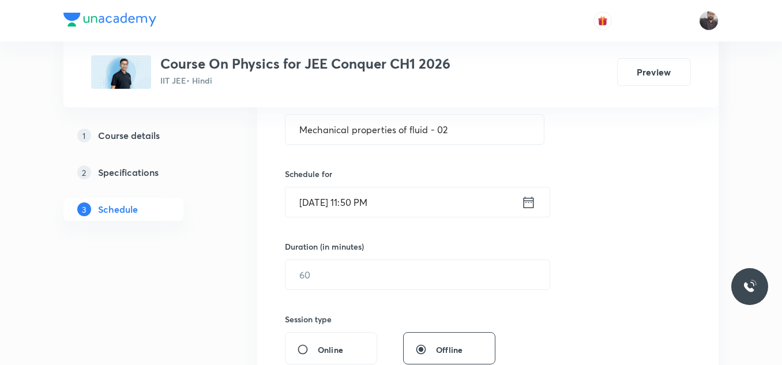
click at [410, 195] on input "Oct 6, 2025, 11:50 PM" at bounding box center [403, 201] width 236 height 29
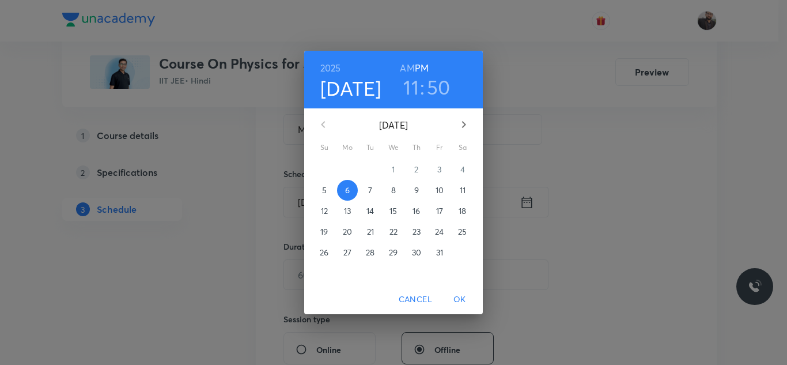
click at [407, 67] on h6 "AM" at bounding box center [407, 68] width 14 height 16
click at [461, 300] on span "OK" at bounding box center [460, 299] width 28 height 14
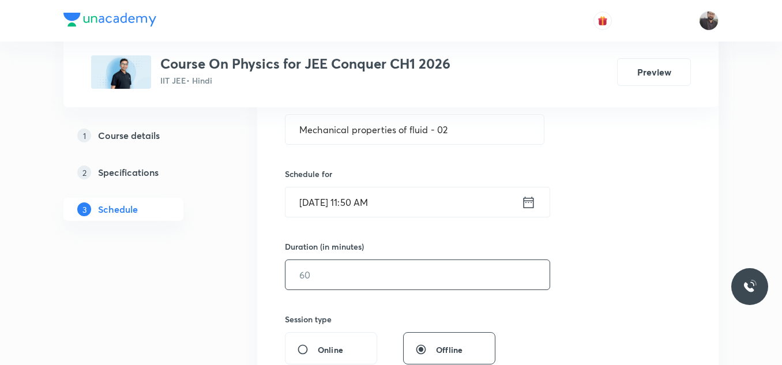
click at [448, 274] on input "text" at bounding box center [417, 274] width 264 height 29
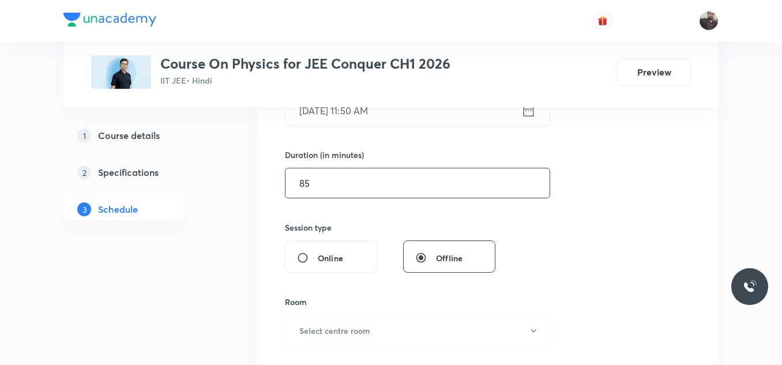
scroll to position [330, 0]
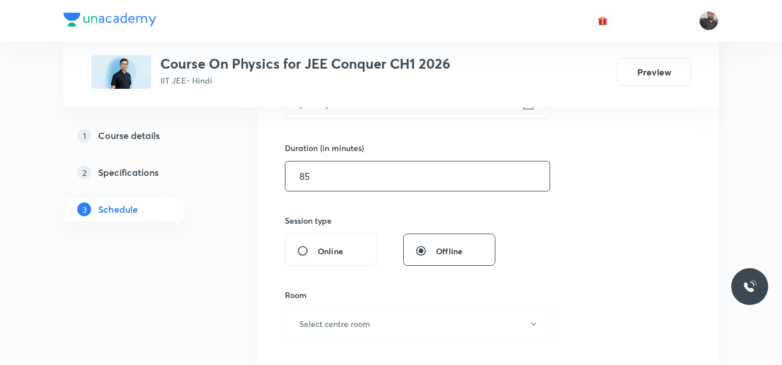
type input "85"
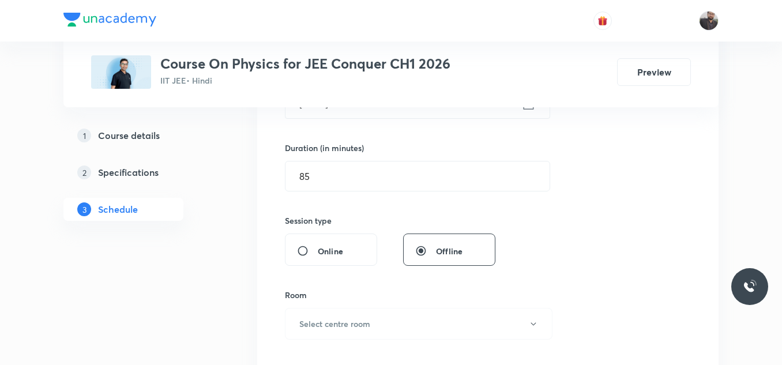
click at [439, 300] on div "Room" at bounding box center [414, 295] width 259 height 12
click at [441, 320] on button "Select centre room" at bounding box center [418, 324] width 267 height 32
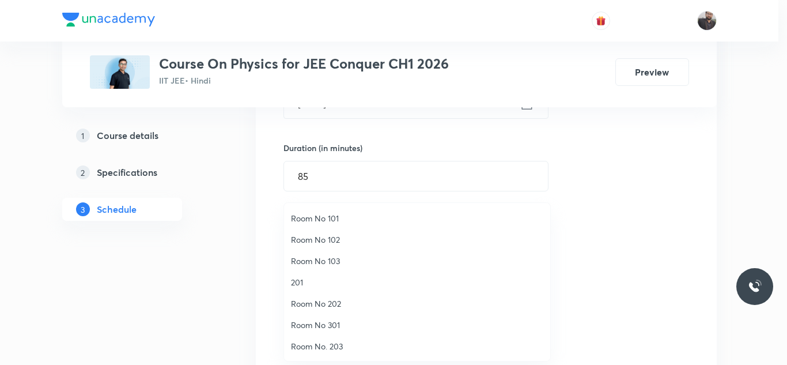
click at [340, 239] on span "Room No 102" at bounding box center [417, 239] width 252 height 12
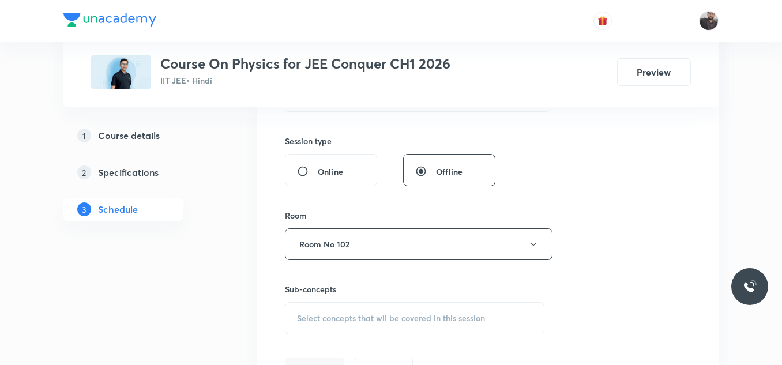
scroll to position [410, 0]
click at [357, 304] on div "Select concepts that wil be covered in this session" at bounding box center [414, 317] width 259 height 32
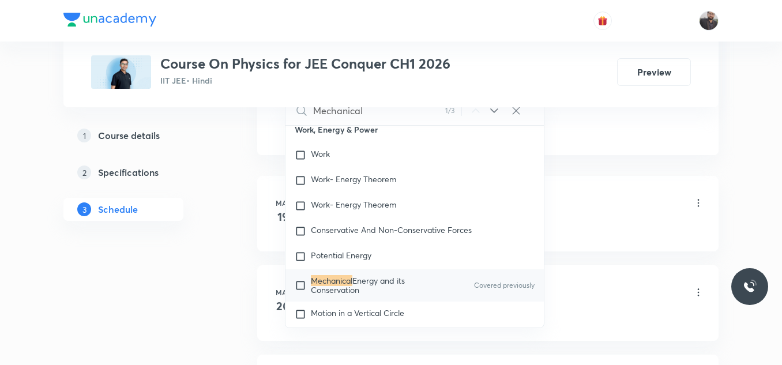
scroll to position [711, 0]
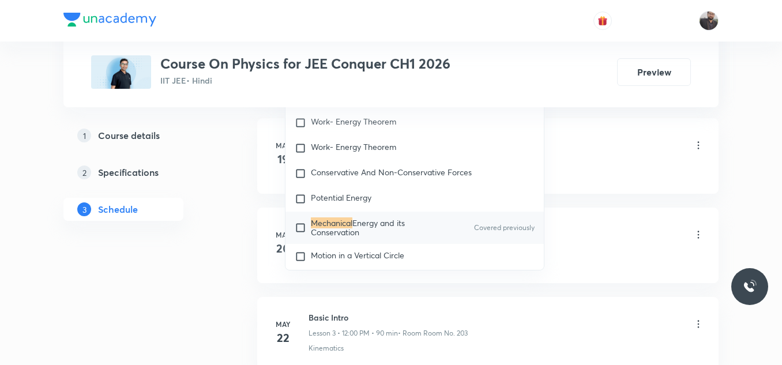
type input "Mechanical"
click at [389, 212] on div "Mechanical Energy and its Conservation Covered previously" at bounding box center [414, 228] width 258 height 32
checkbox input "true"
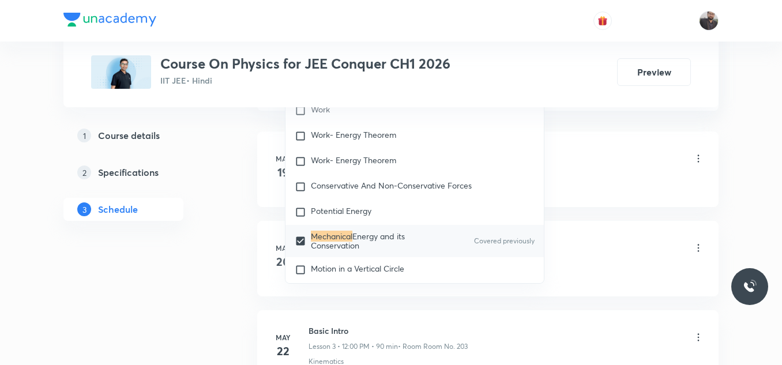
click at [602, 181] on div "Kinematics" at bounding box center [505, 183] width 395 height 10
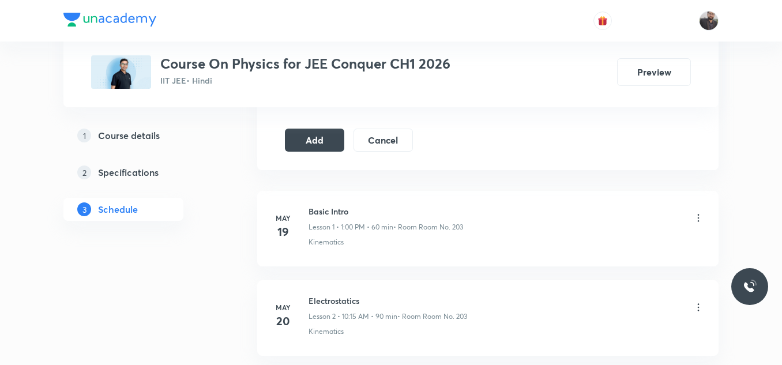
scroll to position [651, 0]
click at [337, 148] on button "Add" at bounding box center [314, 139] width 59 height 23
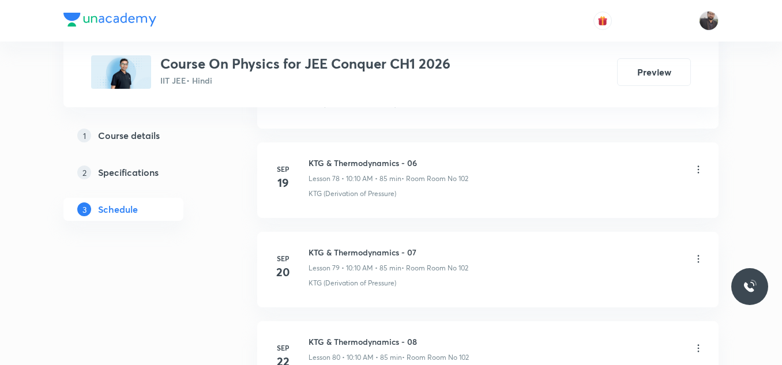
scroll to position [8447, 0]
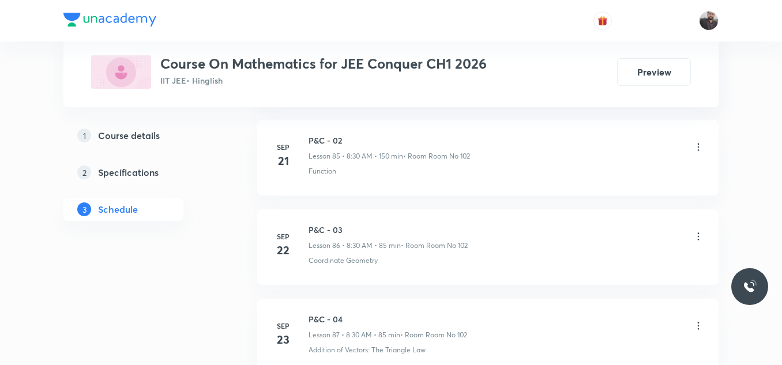
scroll to position [8958, 0]
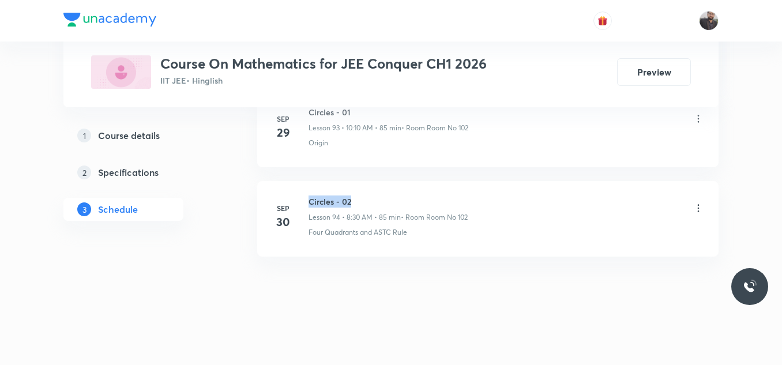
drag, startPoint x: 310, startPoint y: 193, endPoint x: 384, endPoint y: 187, distance: 74.6
click at [384, 187] on li "[DATE] Circles - 02 Lesson 94 • 8:30 AM • 85 min • Room Room No 102 Four Quadra…" at bounding box center [487, 219] width 461 height 76
copy h6 "Circles - 02"
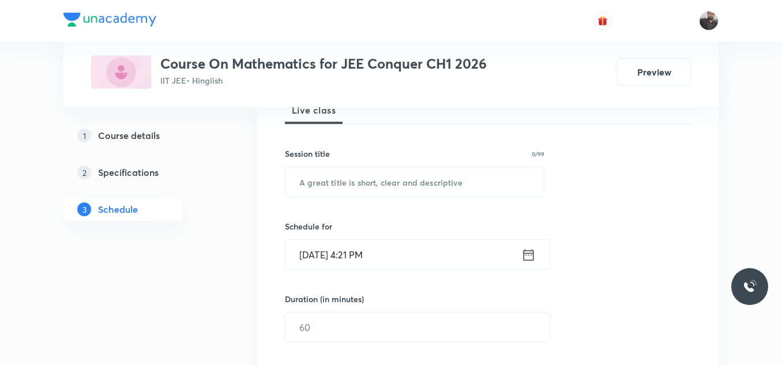
scroll to position [180, 0]
click at [384, 187] on input "text" at bounding box center [414, 181] width 258 height 29
paste input "Circles - 02"
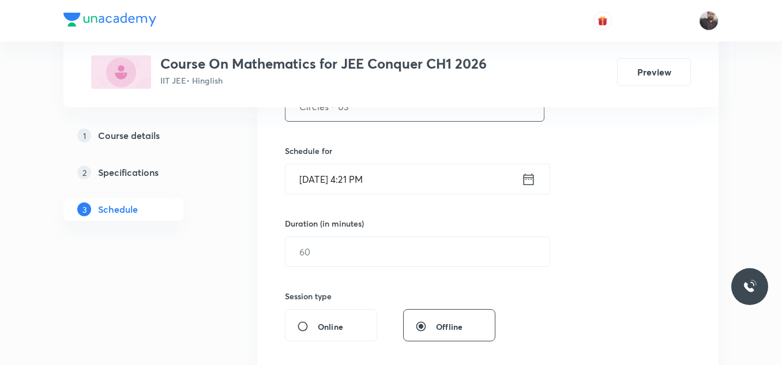
scroll to position [255, 0]
type input "Circles - 03"
click at [387, 187] on input "[DATE] 4:21 PM" at bounding box center [403, 178] width 236 height 29
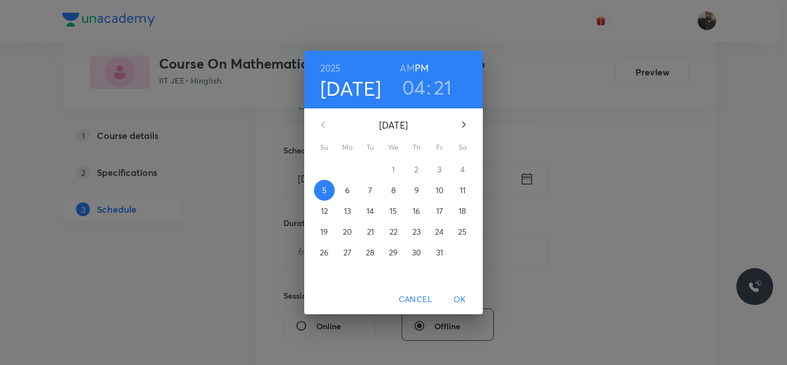
click at [353, 187] on span "6" at bounding box center [347, 190] width 21 height 12
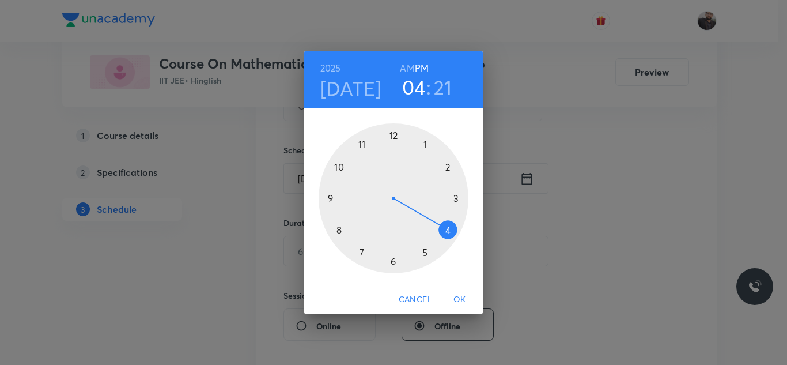
click at [337, 230] on div at bounding box center [394, 198] width 150 height 150
click at [405, 71] on h6 "AM" at bounding box center [407, 68] width 14 height 16
click at [389, 268] on div at bounding box center [394, 198] width 150 height 150
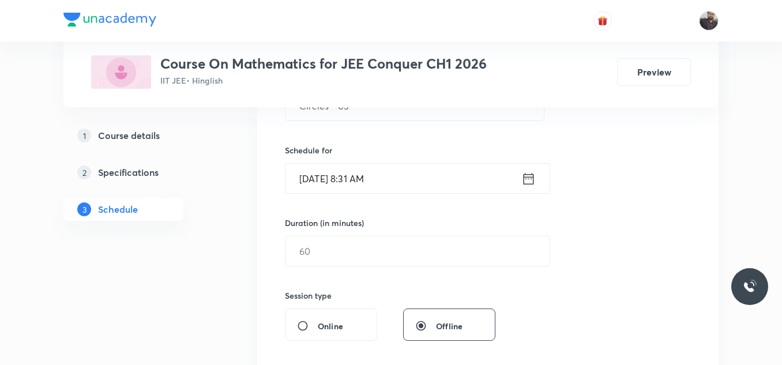
click at [395, 191] on input "[DATE] 8:31 AM" at bounding box center [403, 178] width 236 height 29
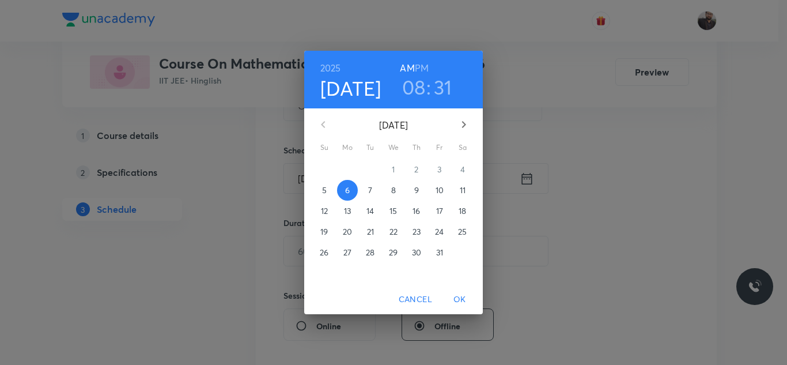
click at [442, 89] on h3 "31" at bounding box center [443, 87] width 18 height 24
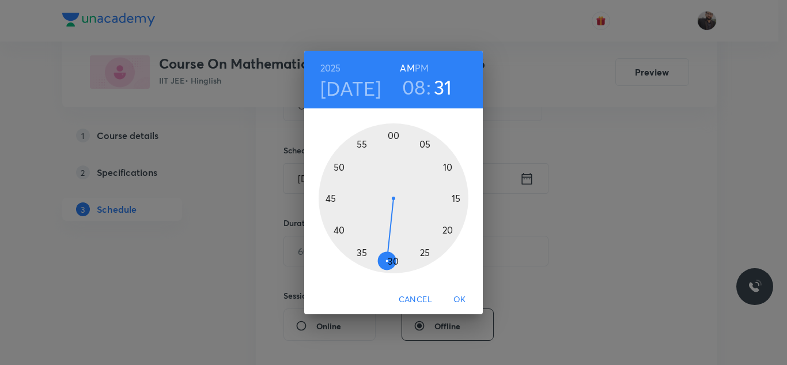
click at [395, 272] on div at bounding box center [394, 198] width 150 height 150
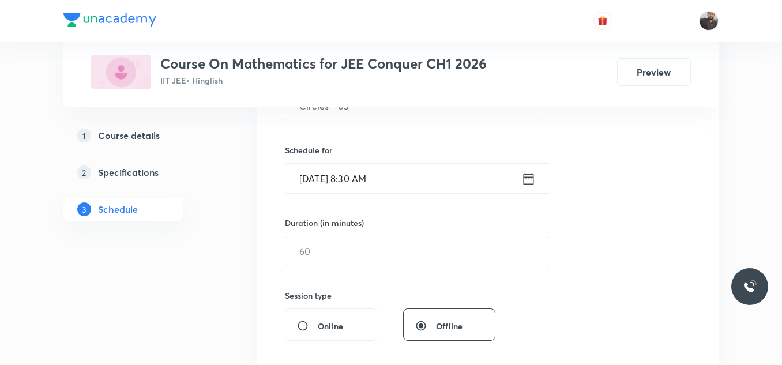
scroll to position [293, 0]
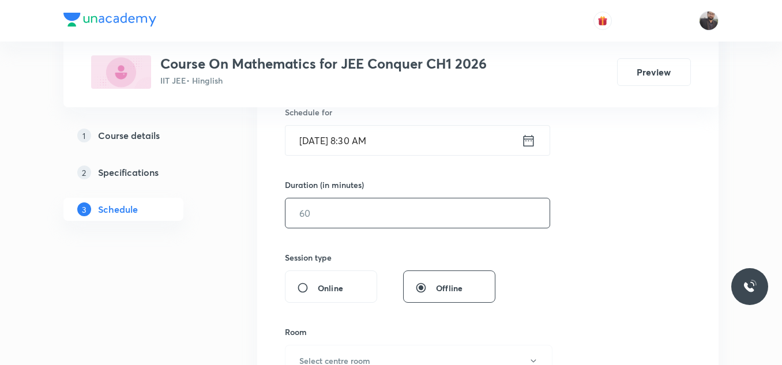
click at [402, 212] on input "text" at bounding box center [417, 212] width 264 height 29
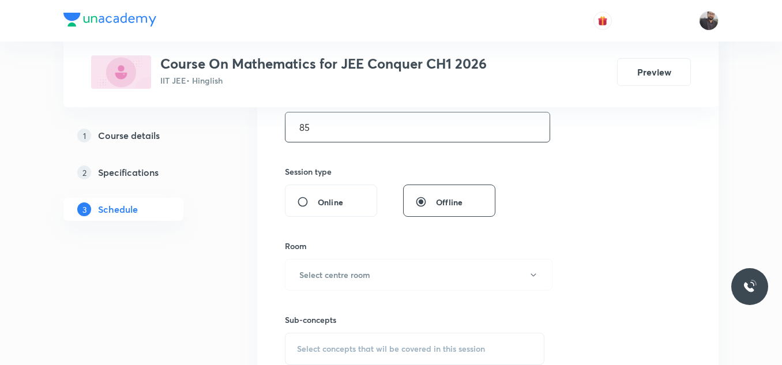
scroll to position [380, 0]
type input "85"
click at [395, 282] on button "Select centre room" at bounding box center [418, 274] width 267 height 32
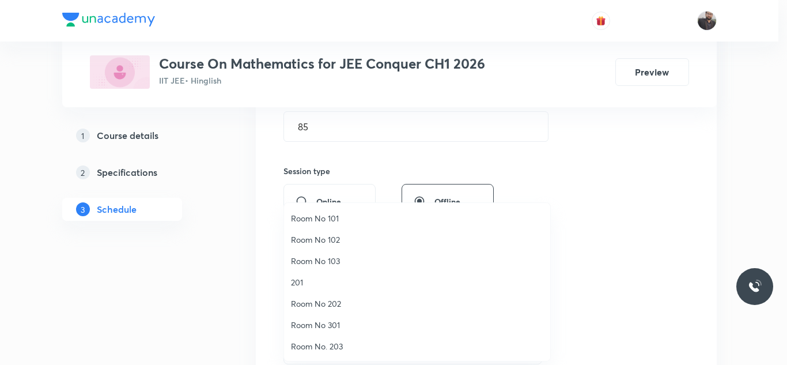
click at [336, 242] on span "Room No 102" at bounding box center [417, 239] width 252 height 12
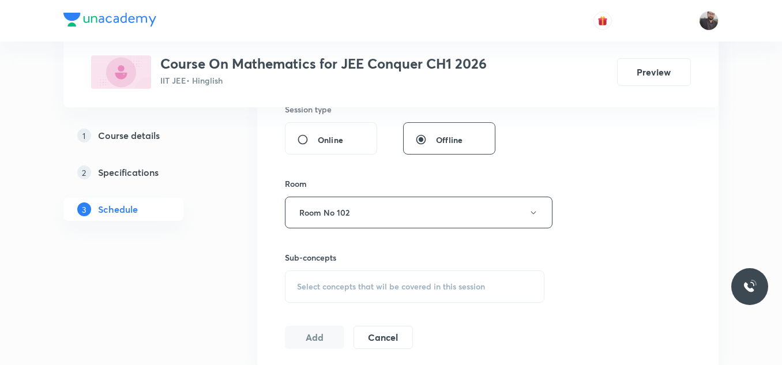
scroll to position [442, 0]
click at [353, 301] on div "Select concepts that wil be covered in this session" at bounding box center [414, 286] width 259 height 32
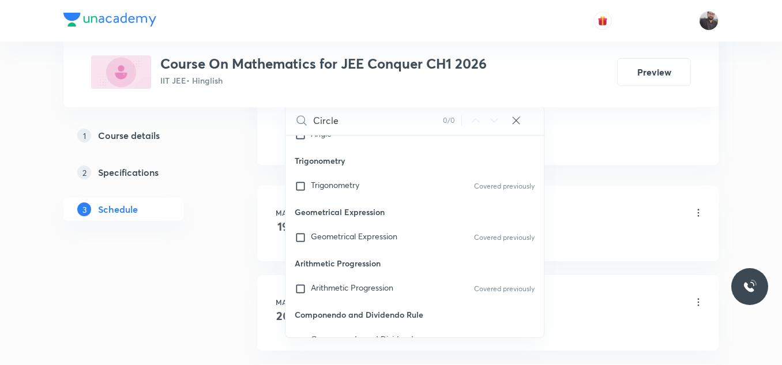
scroll to position [644, 0]
type input "Circle"
click at [378, 228] on div "Geometrical Expression Covered previously" at bounding box center [414, 236] width 258 height 25
checkbox input "true"
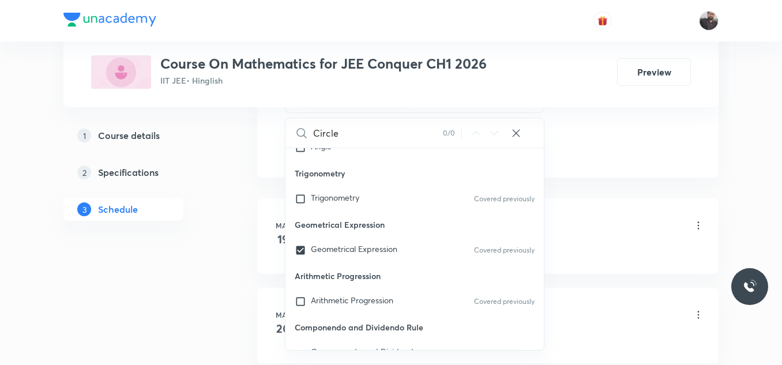
click at [582, 198] on li "[DATE] Basic Intro Lesson 1 • 10:00 AM • 75 min • Room Room No. 203 Trigonometr…" at bounding box center [487, 236] width 461 height 76
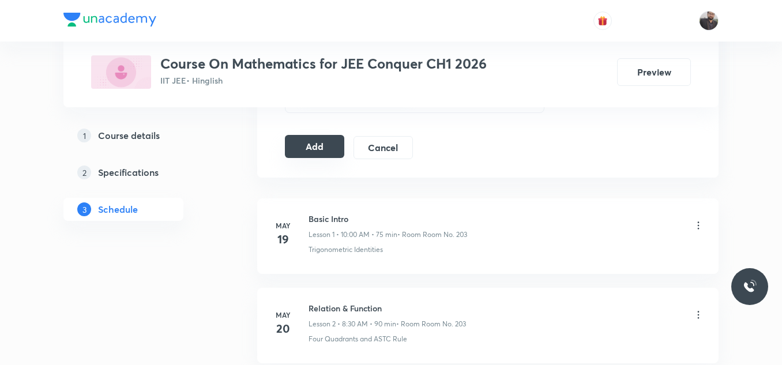
click at [307, 152] on button "Add" at bounding box center [314, 146] width 59 height 23
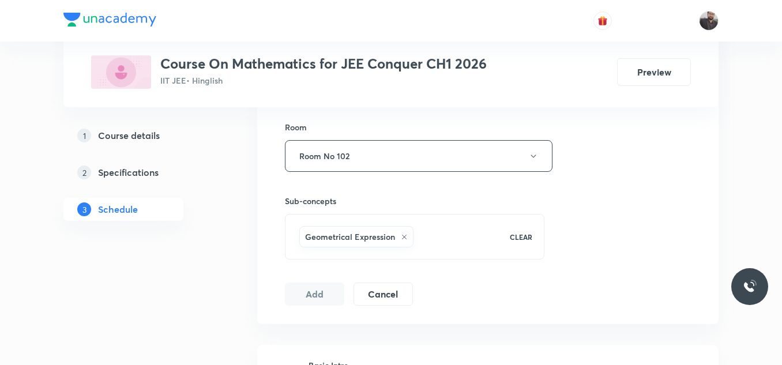
scroll to position [499, 0]
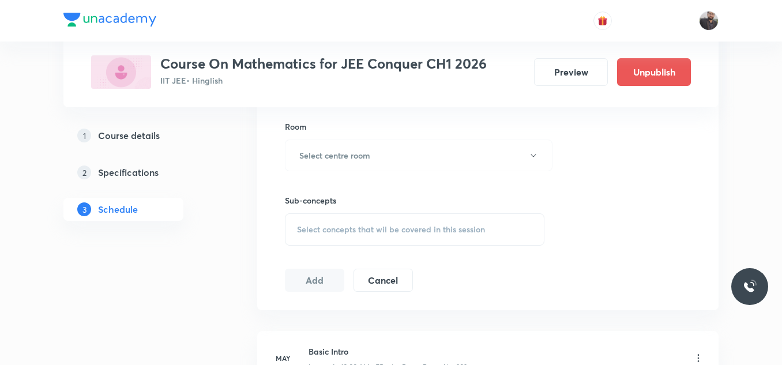
scroll to position [499, 0]
click at [449, 229] on span "Select concepts that wil be covered in this session" at bounding box center [391, 229] width 188 height 9
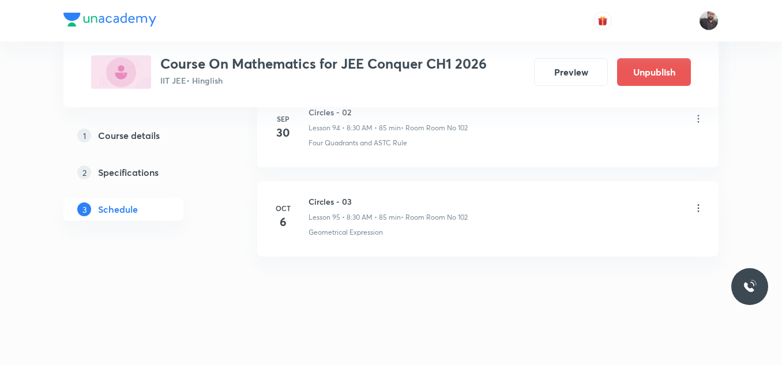
scroll to position [783, 0]
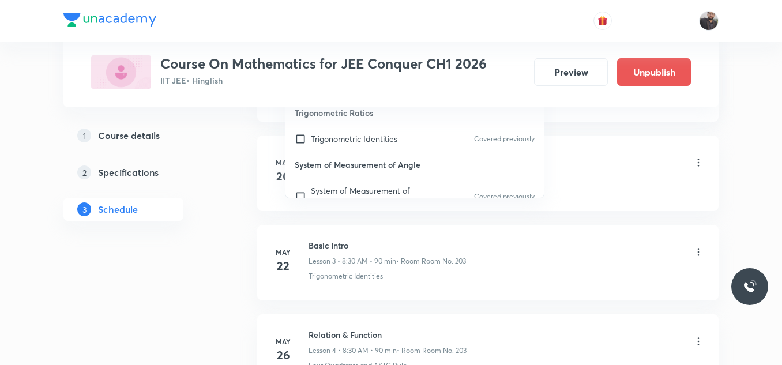
click at [536, 234] on li "[DATE] Basic Intro Lesson 3 • 8:30 AM • 90 min • Room Room No. 203 Trigonometri…" at bounding box center [487, 263] width 461 height 76
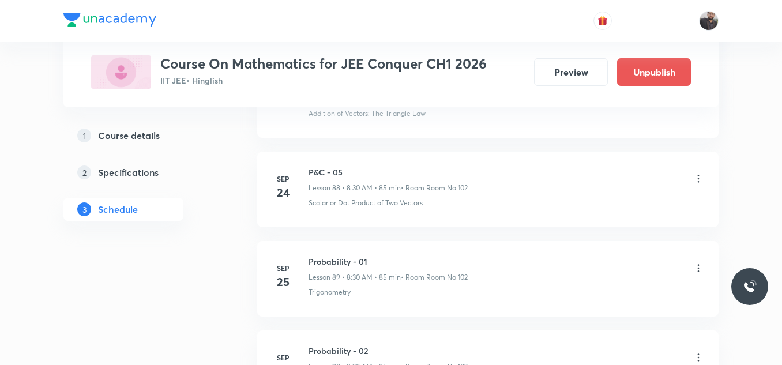
scroll to position [9047, 0]
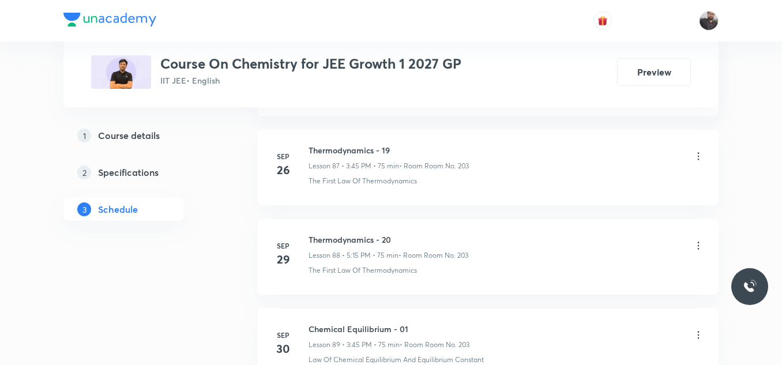
scroll to position [8734, 0]
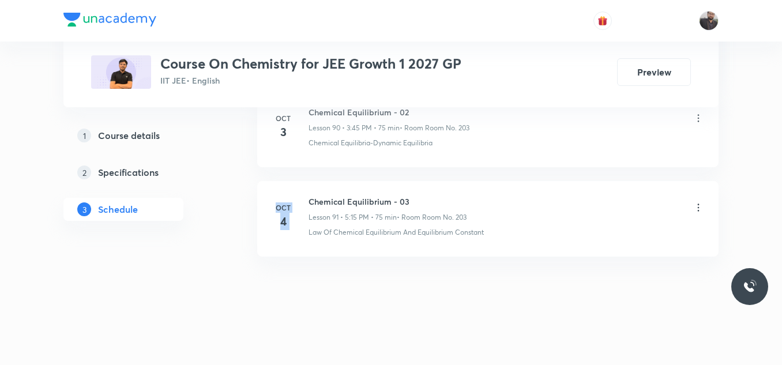
drag, startPoint x: 306, startPoint y: 197, endPoint x: 482, endPoint y: 161, distance: 180.1
click at [417, 198] on h6 "Chemical Equilibrium - 03" at bounding box center [387, 201] width 158 height 12
drag, startPoint x: 307, startPoint y: 199, endPoint x: 433, endPoint y: 203, distance: 126.3
click at [433, 203] on div "[DATE] Chemical Equilibrium - 03 Lesson 91 • 5:15 PM • 75 min • Room Room No. 2…" at bounding box center [487, 216] width 432 height 42
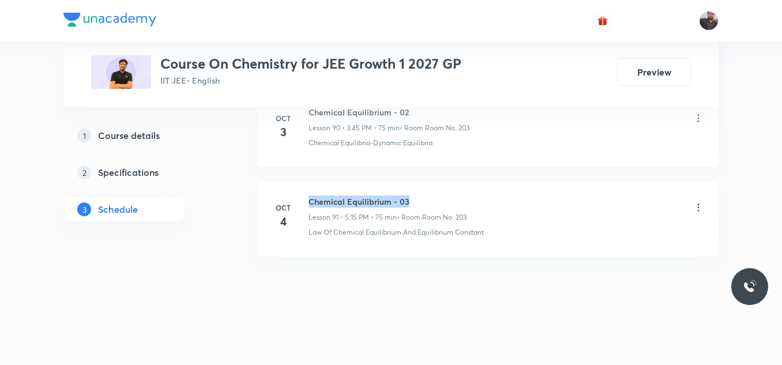
copy h6 "Chemical Equilibrium - 03"
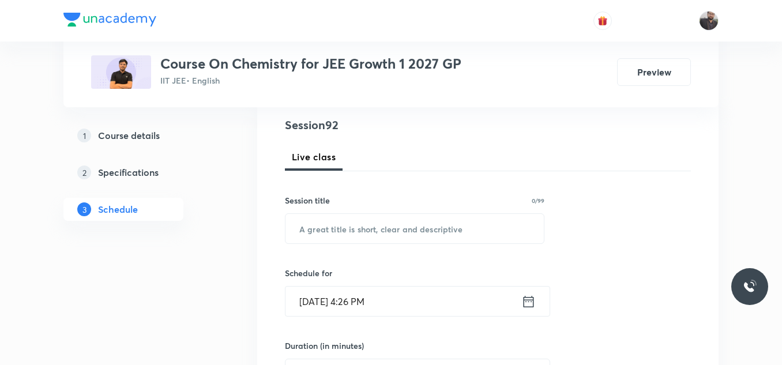
scroll to position [133, 0]
click at [433, 229] on input "text" at bounding box center [414, 227] width 258 height 29
paste input "Chemical Equilibrium - 03"
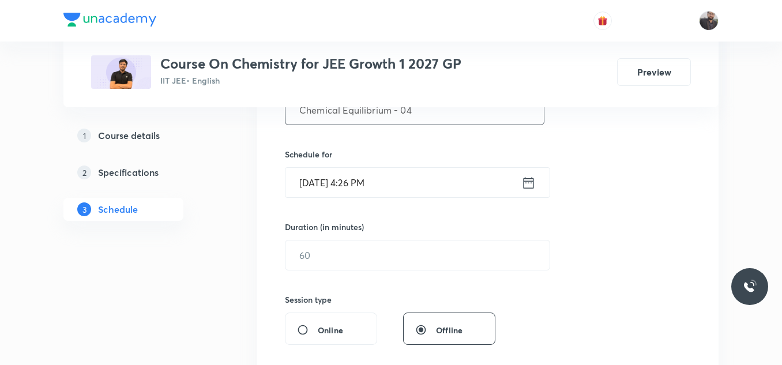
scroll to position [252, 0]
type input "Chemical Equilibrium - 04"
click at [406, 185] on input "[DATE] 4:26 PM" at bounding box center [403, 181] width 236 height 29
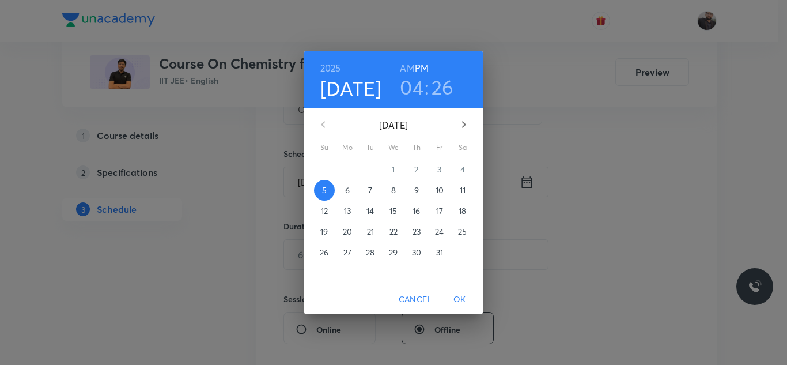
click at [351, 184] on span "6" at bounding box center [347, 190] width 21 height 12
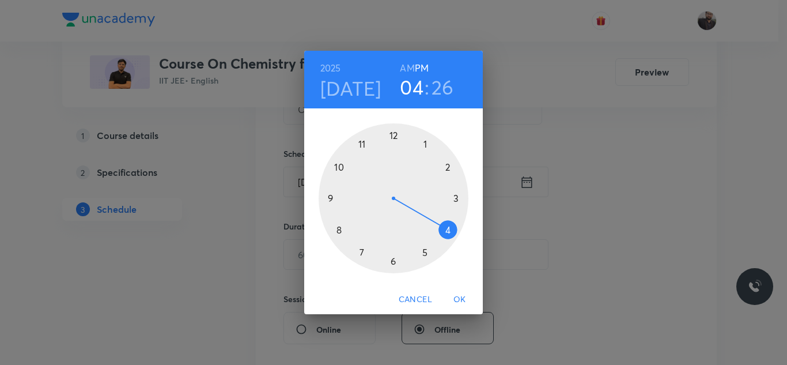
click at [466, 200] on div at bounding box center [394, 198] width 150 height 150
click at [330, 199] on div at bounding box center [394, 198] width 150 height 150
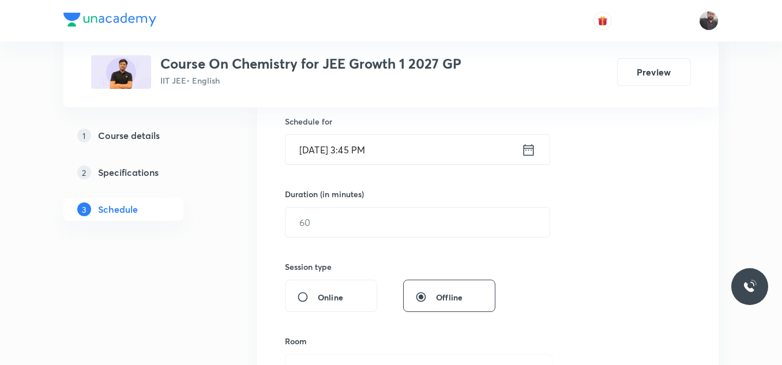
scroll to position [285, 0]
click at [325, 219] on input "text" at bounding box center [417, 220] width 264 height 29
type input "8"
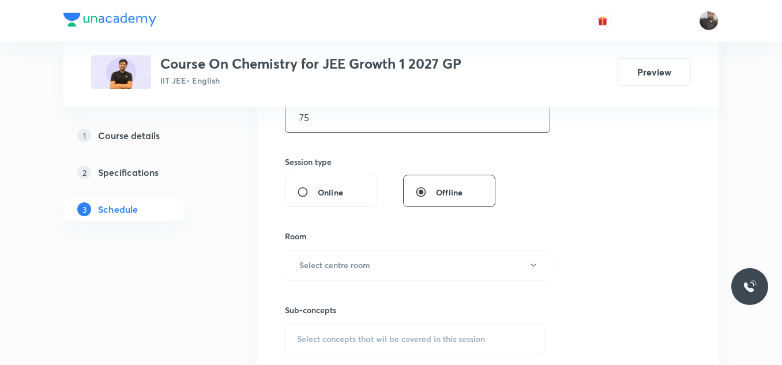
scroll to position [390, 0]
type input "75"
click at [425, 251] on button "Select centre room" at bounding box center [418, 264] width 267 height 32
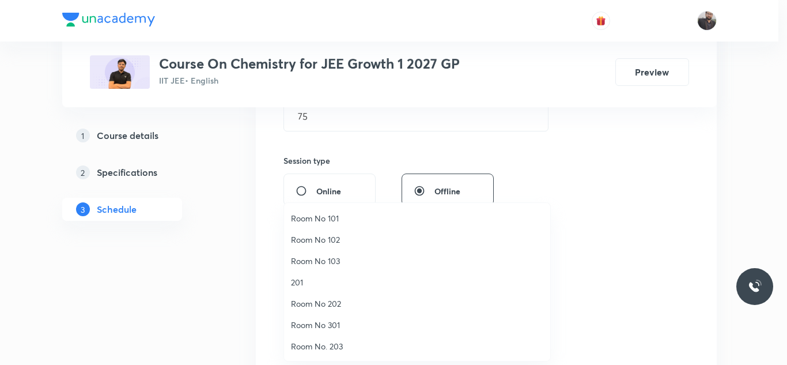
click at [341, 346] on span "Room No. 203" at bounding box center [417, 346] width 252 height 12
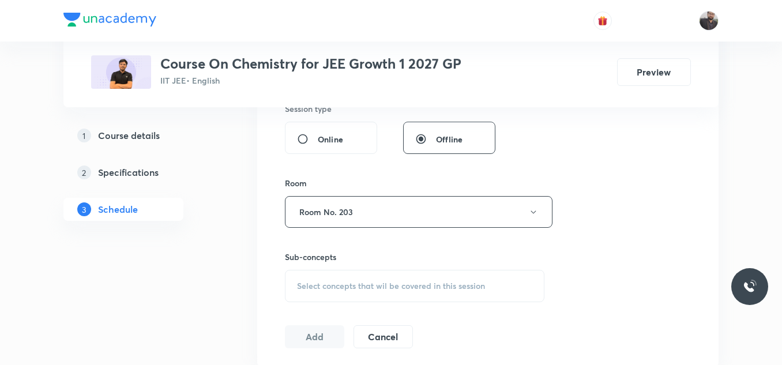
scroll to position [443, 0]
click at [347, 285] on span "Select concepts that wil be covered in this session" at bounding box center [391, 285] width 188 height 9
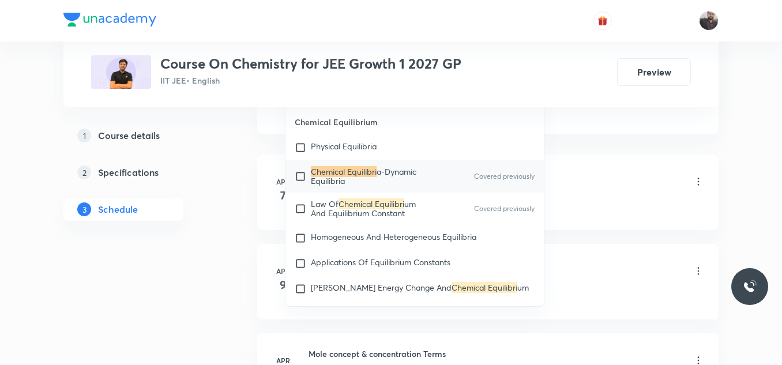
scroll to position [2527, 0]
type input "Chemical Equilibri"
click at [451, 292] on mark "Chemical Equilibri" at bounding box center [484, 286] width 66 height 11
checkbox input "true"
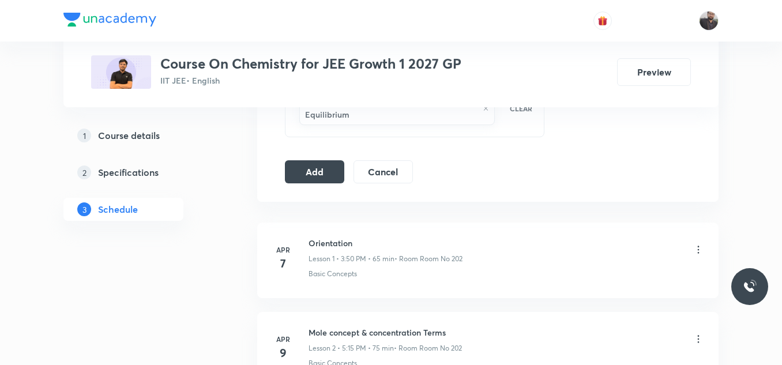
scroll to position [631, 0]
click at [328, 168] on button "Add" at bounding box center [314, 172] width 59 height 23
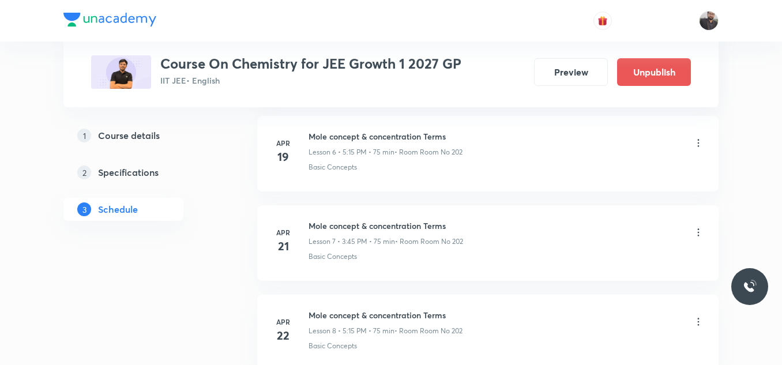
scroll to position [8293, 0]
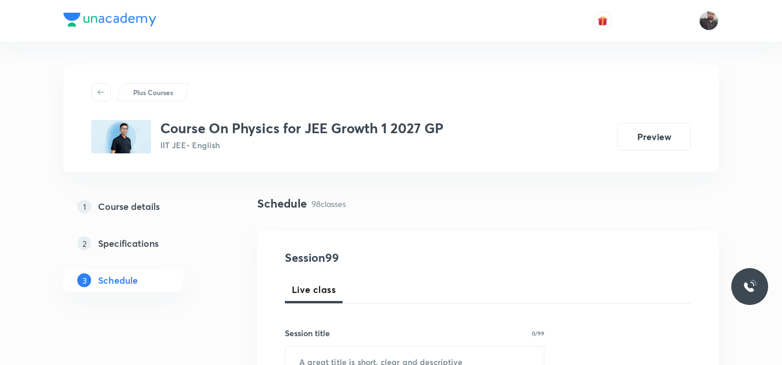
scroll to position [9328, 0]
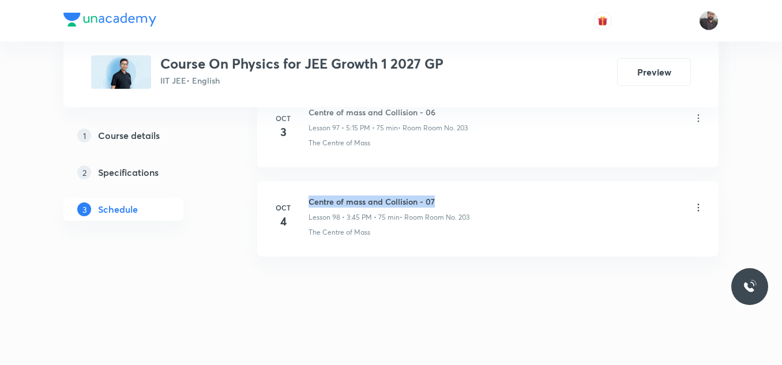
drag, startPoint x: 310, startPoint y: 197, endPoint x: 564, endPoint y: 179, distance: 254.9
copy h6 "Centre of mass and Collision - 07"
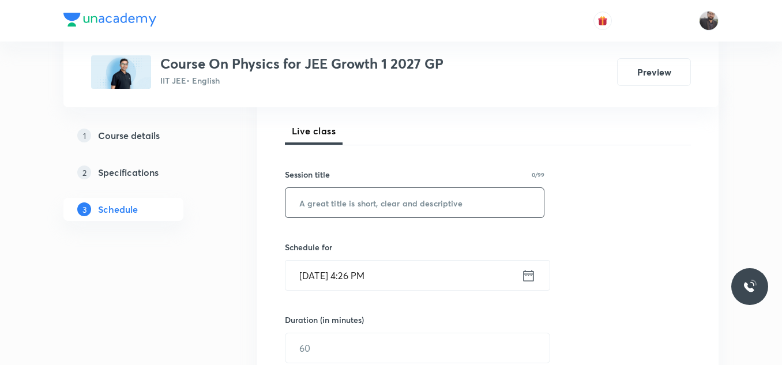
scroll to position [159, 0]
click at [470, 201] on input "text" at bounding box center [414, 201] width 258 height 29
paste input "Centre of mass and Collision - 07"
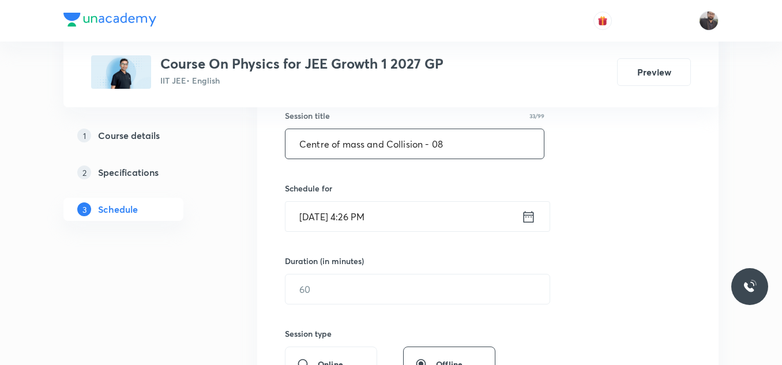
scroll to position [218, 0]
type input "Centre of mass and Collision - 08"
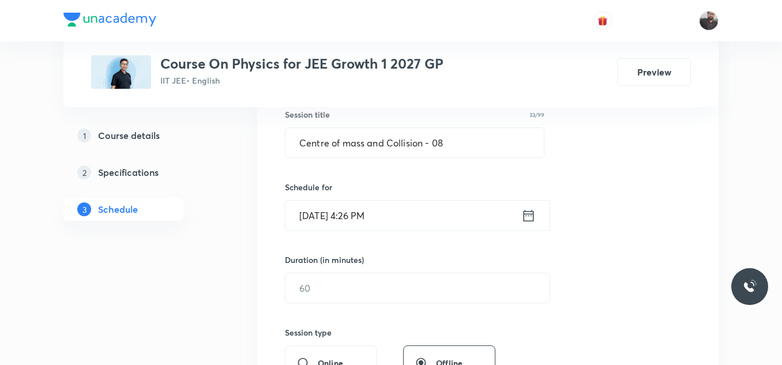
click at [470, 212] on input "[DATE] 4:26 PM" at bounding box center [403, 215] width 236 height 29
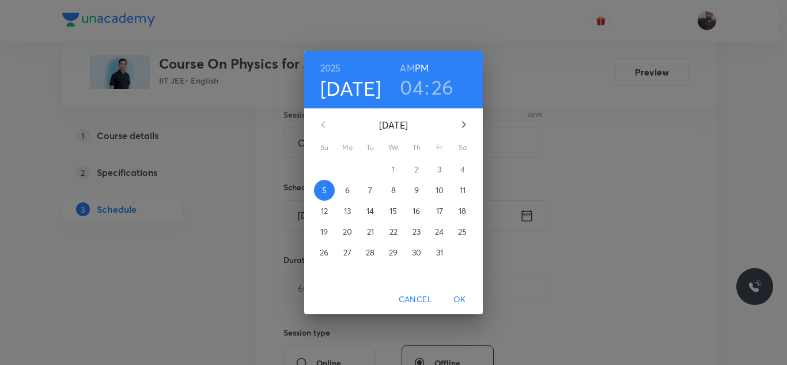
click at [347, 193] on p "6" at bounding box center [347, 190] width 5 height 12
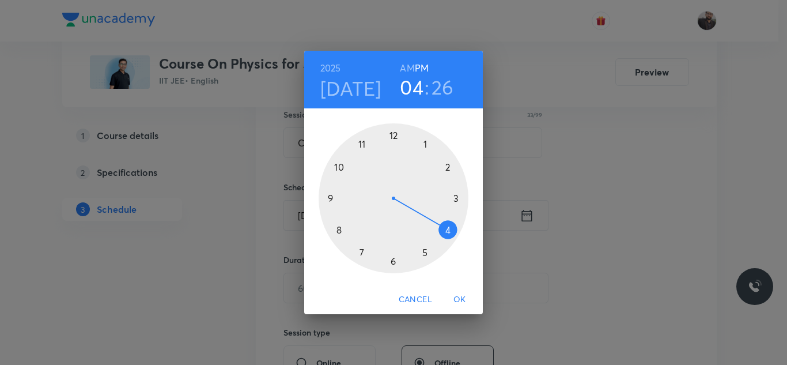
click at [425, 254] on div at bounding box center [394, 198] width 150 height 150
click at [464, 197] on div at bounding box center [394, 198] width 150 height 150
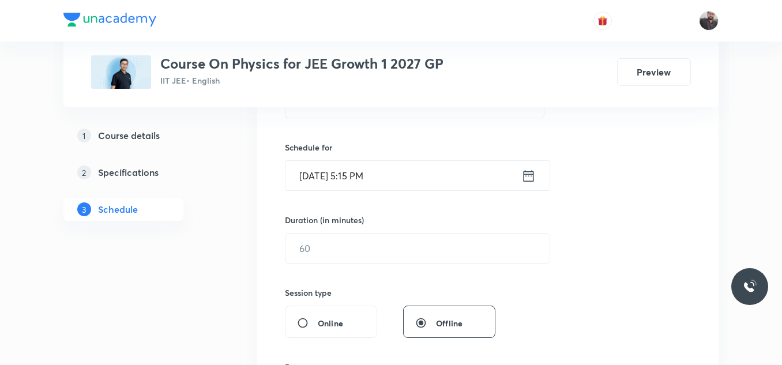
scroll to position [259, 0]
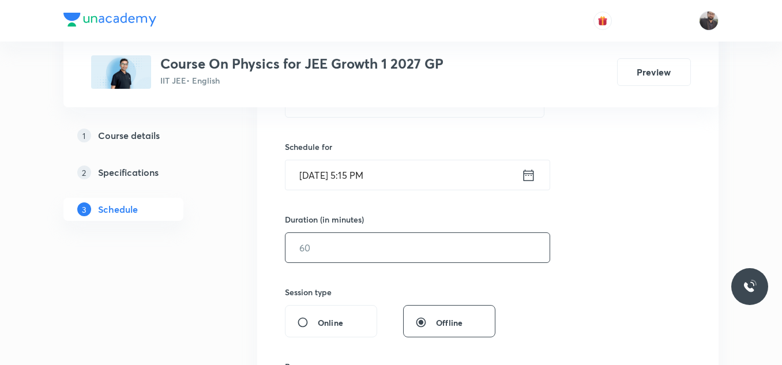
click at [395, 239] on input "text" at bounding box center [417, 247] width 264 height 29
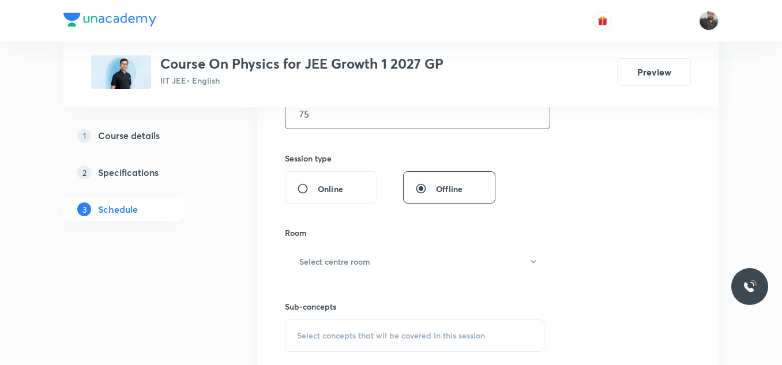
scroll to position [410, 0]
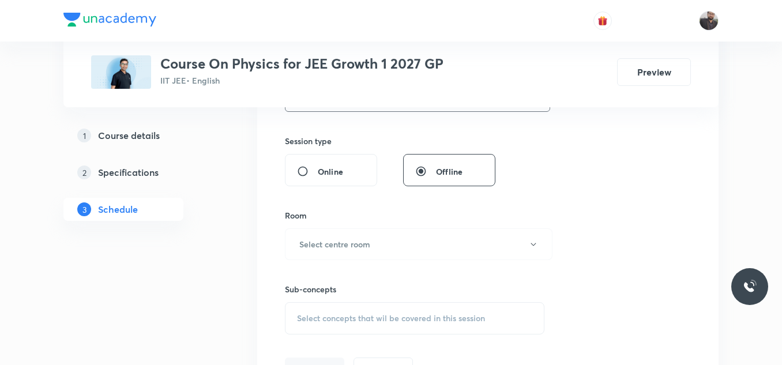
type input "75"
click at [352, 254] on button "Select centre room" at bounding box center [418, 244] width 267 height 32
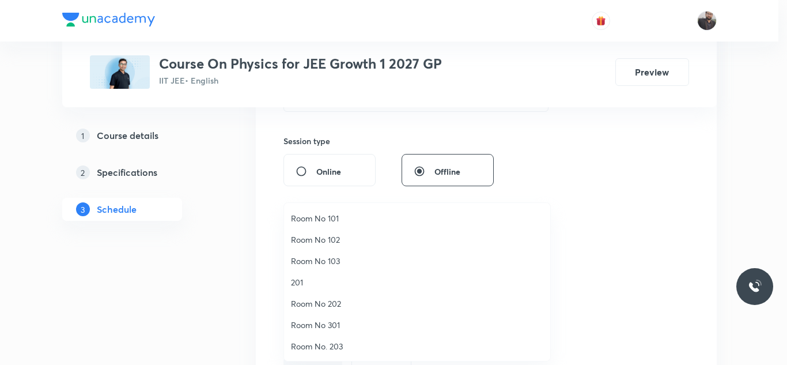
click at [338, 346] on span "Room No. 203" at bounding box center [417, 346] width 252 height 12
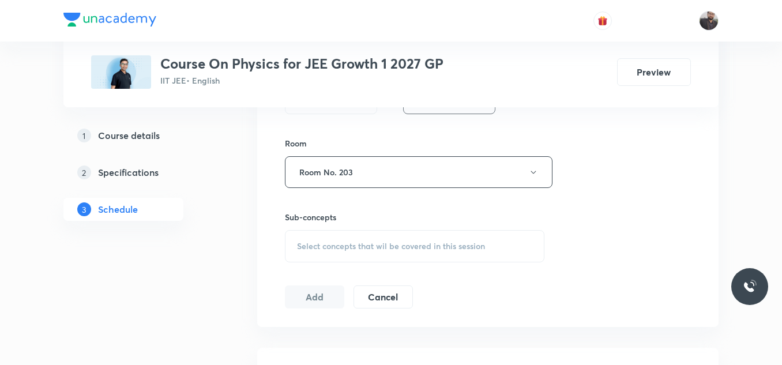
scroll to position [485, 0]
click at [333, 247] on span "Select concepts that wil be covered in this session" at bounding box center [391, 242] width 188 height 9
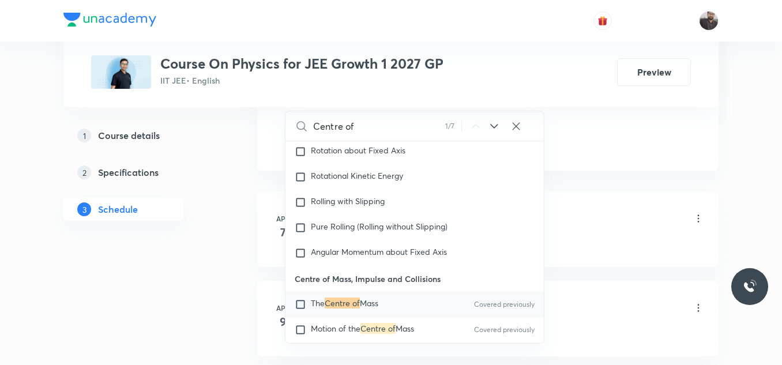
scroll to position [640, 0]
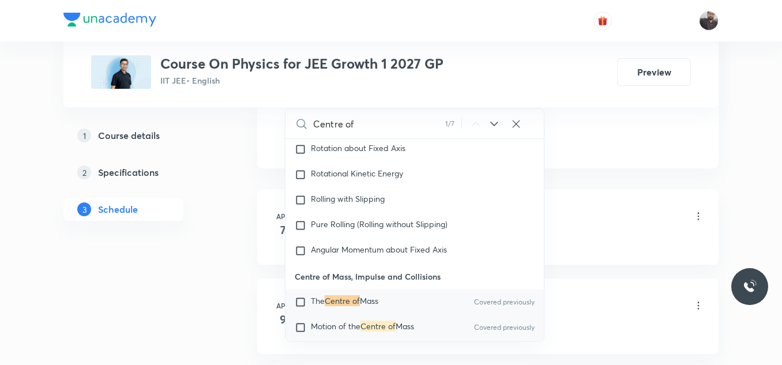
type input "Centre of"
click at [401, 315] on div "Motion of the Centre of Mass Covered previously" at bounding box center [414, 327] width 258 height 25
checkbox input "true"
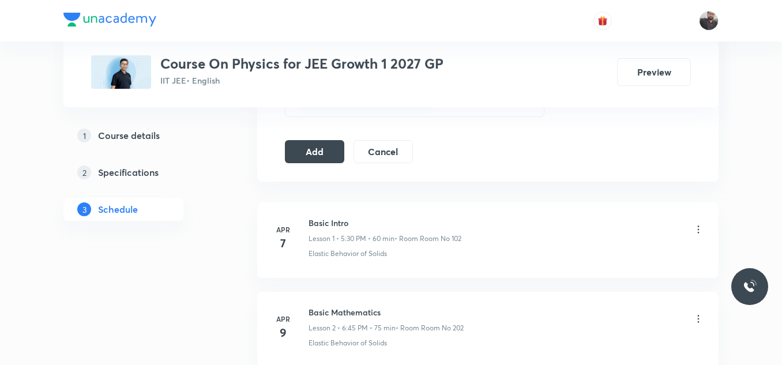
scroll to position [653, 0]
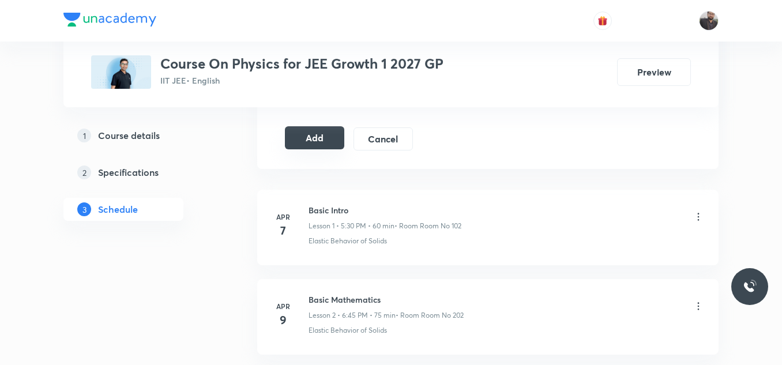
click at [338, 130] on button "Add" at bounding box center [314, 137] width 59 height 23
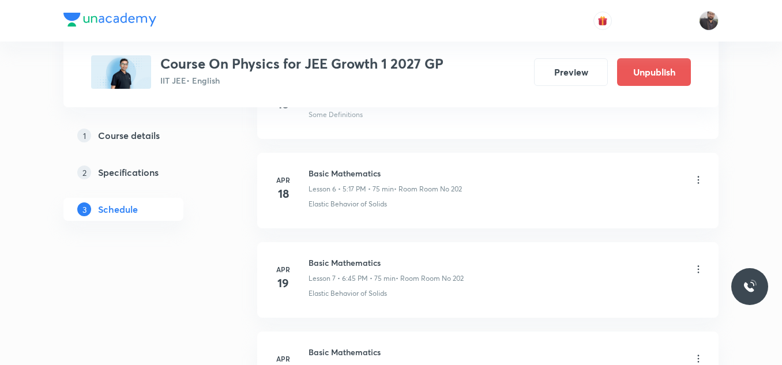
scroll to position [8887, 0]
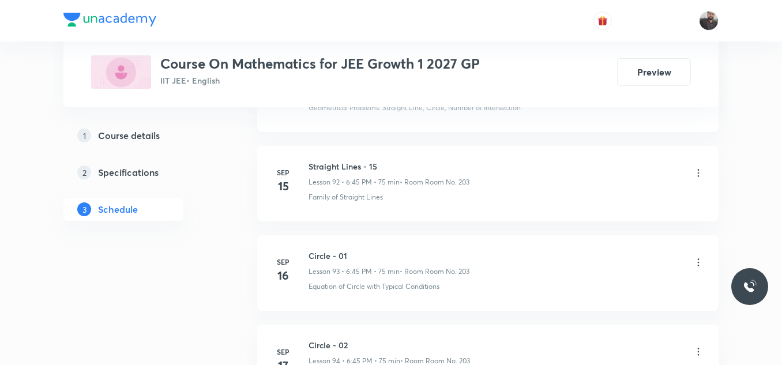
scroll to position [9763, 0]
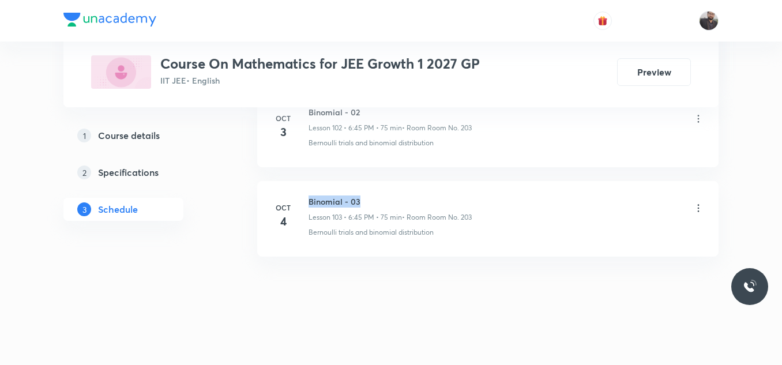
drag, startPoint x: 306, startPoint y: 198, endPoint x: 435, endPoint y: 200, distance: 129.7
click at [435, 200] on div "[DATE] Binomial - 03 Lesson 103 • 6:45 PM • 75 min • Room Room No. 203 Bernoull…" at bounding box center [487, 216] width 432 height 42
copy h6 "Binomial - 03"
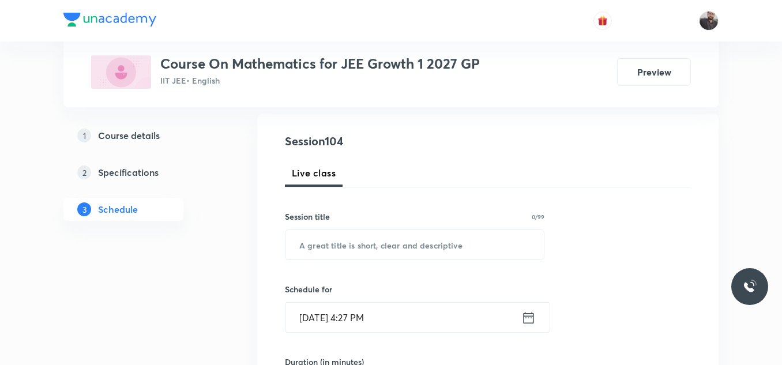
scroll to position [128, 0]
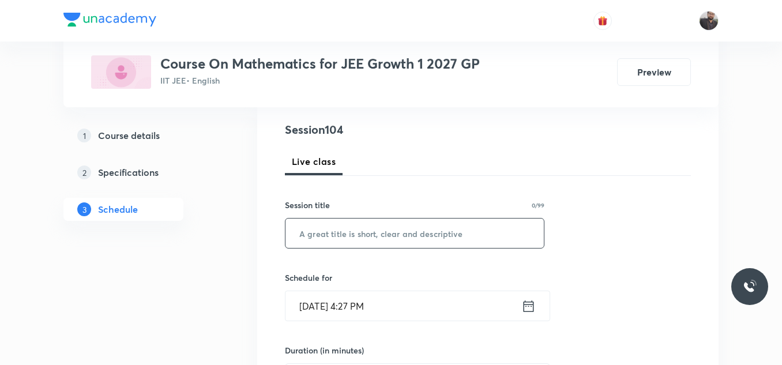
click at [435, 242] on input "text" at bounding box center [414, 232] width 258 height 29
paste input "Binomial - 03"
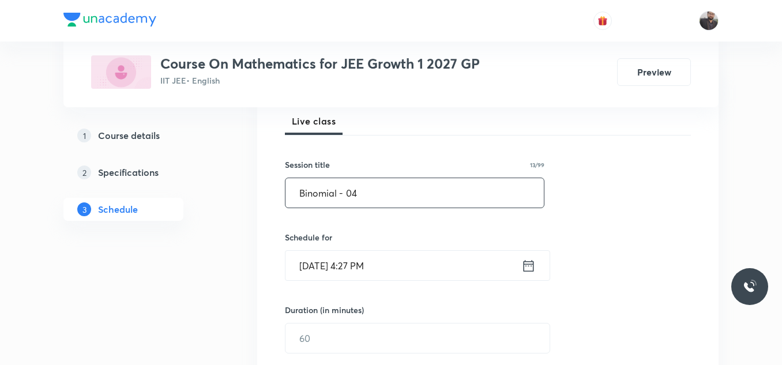
scroll to position [169, 0]
type input "Binomial - 04"
click at [438, 261] on input "[DATE] 4:27 PM" at bounding box center [403, 264] width 236 height 29
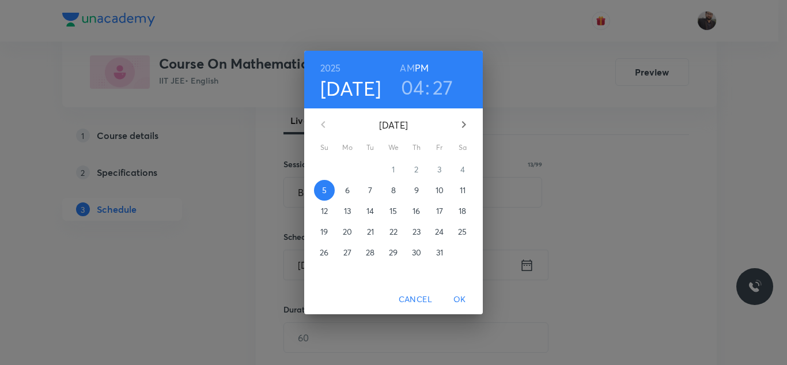
click at [353, 186] on span "6" at bounding box center [347, 190] width 21 height 12
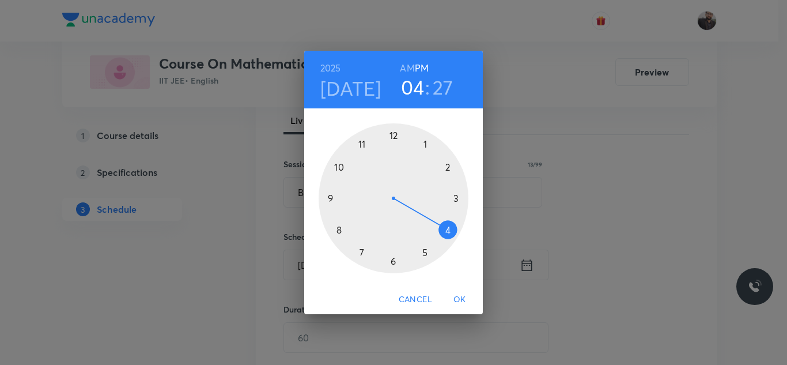
click at [393, 265] on div at bounding box center [394, 198] width 150 height 150
click at [341, 201] on div at bounding box center [394, 198] width 150 height 150
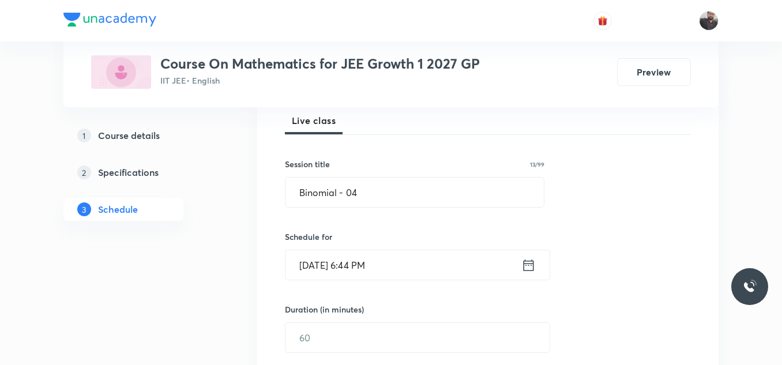
click at [400, 262] on input "[DATE] 6:44 PM" at bounding box center [403, 264] width 236 height 29
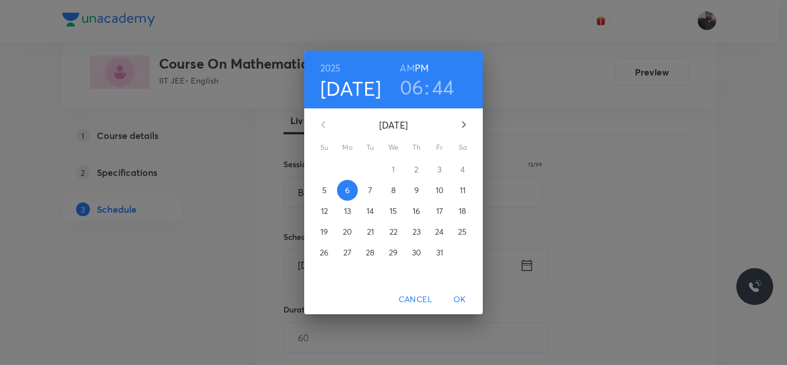
click at [440, 82] on h3 "44" at bounding box center [443, 87] width 22 height 24
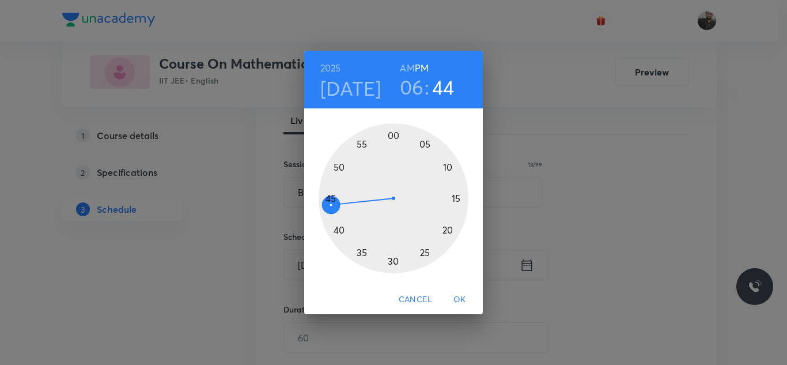
click at [330, 199] on div at bounding box center [394, 198] width 150 height 150
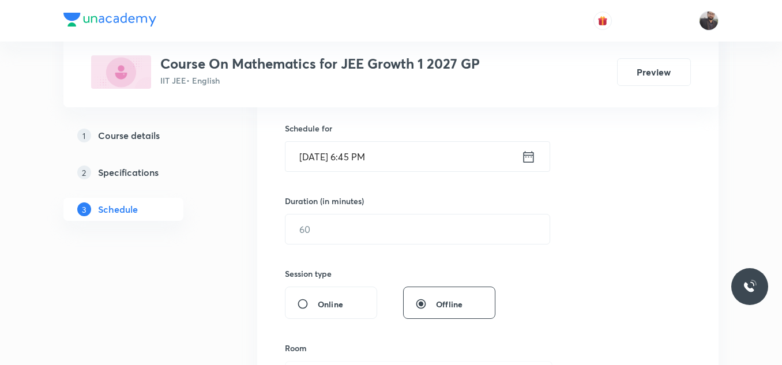
scroll to position [278, 0]
click at [331, 240] on input "text" at bounding box center [417, 228] width 264 height 29
click at [331, 236] on input "text" at bounding box center [417, 228] width 264 height 29
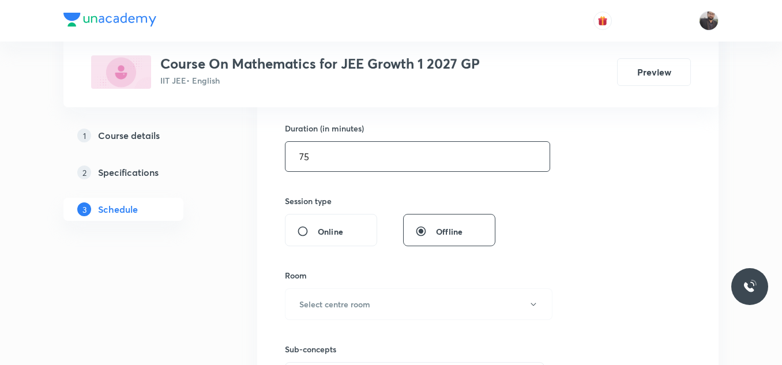
scroll to position [350, 0]
type input "75"
click at [338, 304] on h6 "Select centre room" at bounding box center [334, 303] width 71 height 12
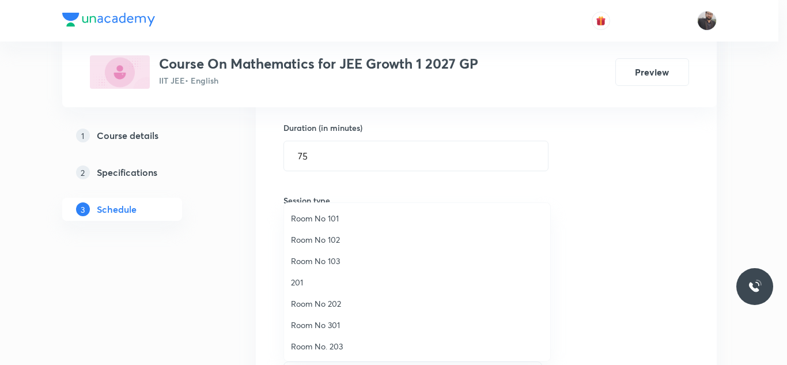
click at [336, 342] on span "Room No. 203" at bounding box center [417, 346] width 252 height 12
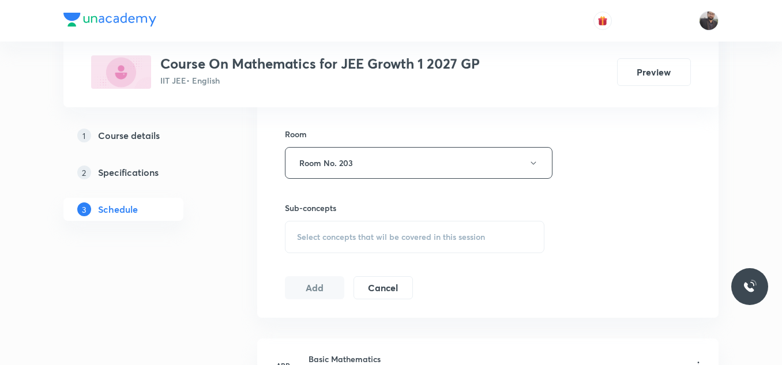
scroll to position [503, 0]
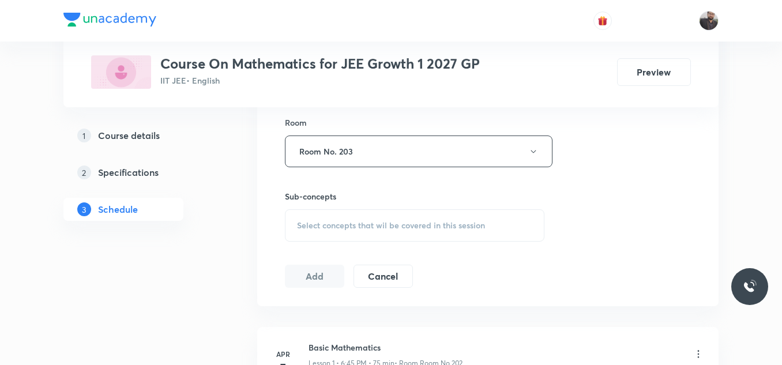
click at [340, 203] on div "Sub-concepts Select concepts that wil be covered in this session" at bounding box center [414, 215] width 259 height 51
click at [346, 221] on span "Select concepts that wil be covered in this session" at bounding box center [391, 225] width 188 height 9
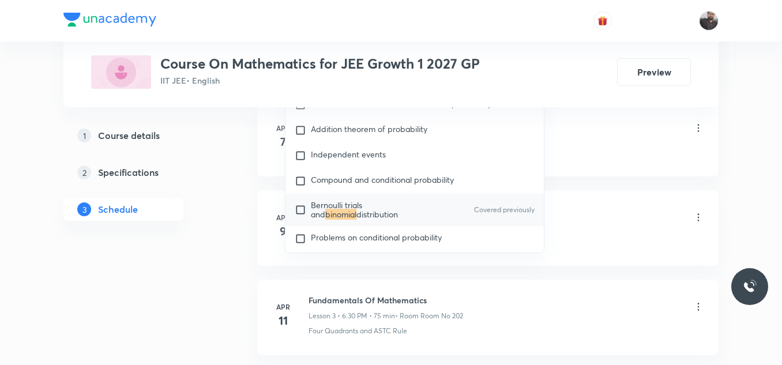
scroll to position [729, 0]
type input "Binomial"
click at [356, 210] on span "distribution" at bounding box center [377, 213] width 42 height 11
checkbox input "true"
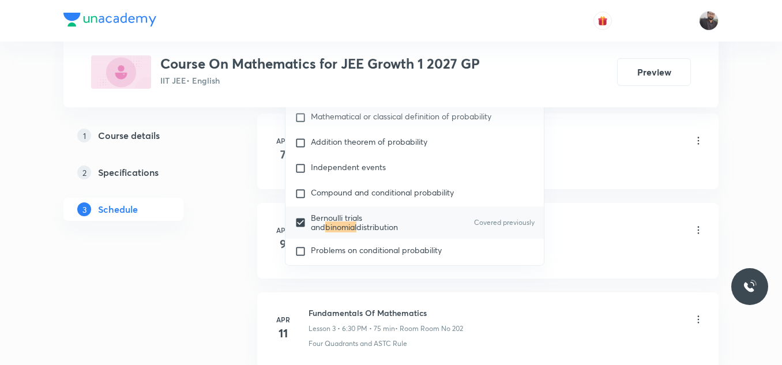
click at [606, 157] on div "Basic Mathematics Lesson 1 • 6:45 PM • 75 min • Room Room No 202 Trigonometric …" at bounding box center [505, 149] width 395 height 42
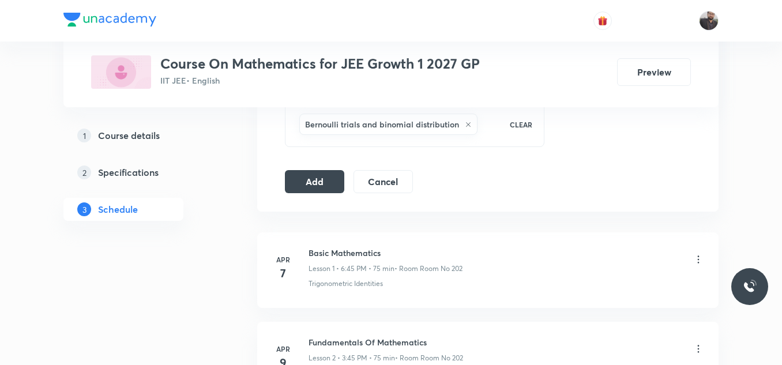
scroll to position [606, 0]
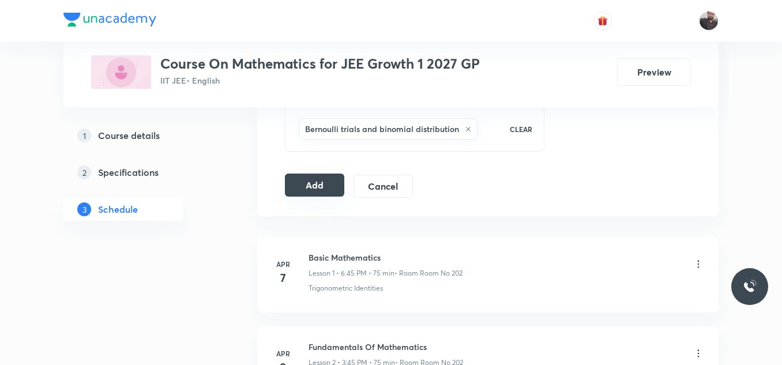
click at [320, 194] on button "Add" at bounding box center [314, 185] width 59 height 23
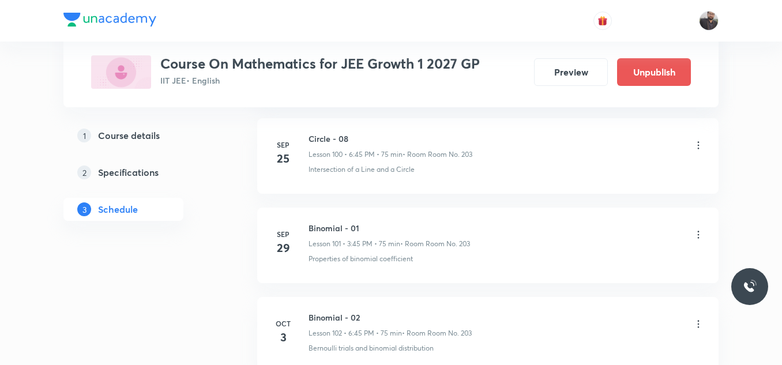
scroll to position [9323, 0]
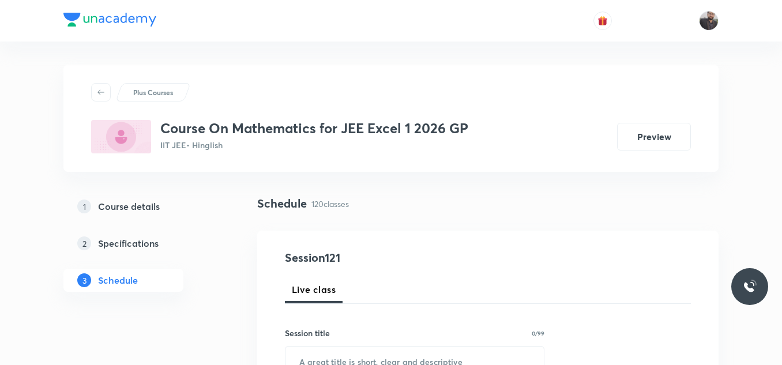
scroll to position [11293, 0]
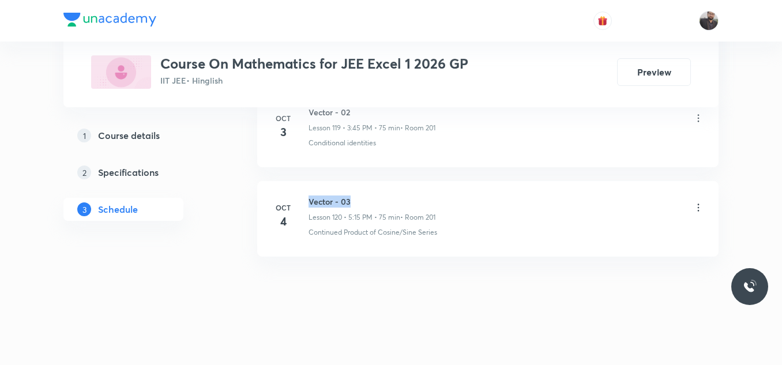
drag, startPoint x: 303, startPoint y: 197, endPoint x: 380, endPoint y: 192, distance: 78.0
click at [380, 192] on li "[DATE] Vector - 03 Lesson 120 • 5:15 PM • 75 min • Room 201 Continued Product o…" at bounding box center [487, 219] width 461 height 76
copy h6 "Vector - 03"
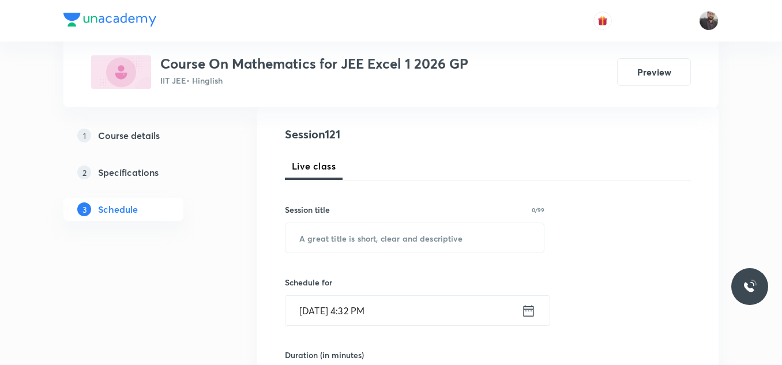
scroll to position [124, 0]
click at [376, 244] on input "text" at bounding box center [414, 236] width 258 height 29
paste input "Vector - 03"
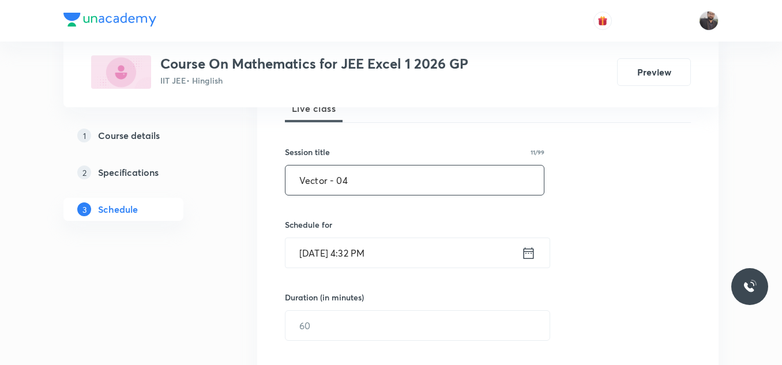
scroll to position [182, 0]
type input "Vector - 04"
click at [431, 252] on input "[DATE] 4:32 PM" at bounding box center [403, 251] width 236 height 29
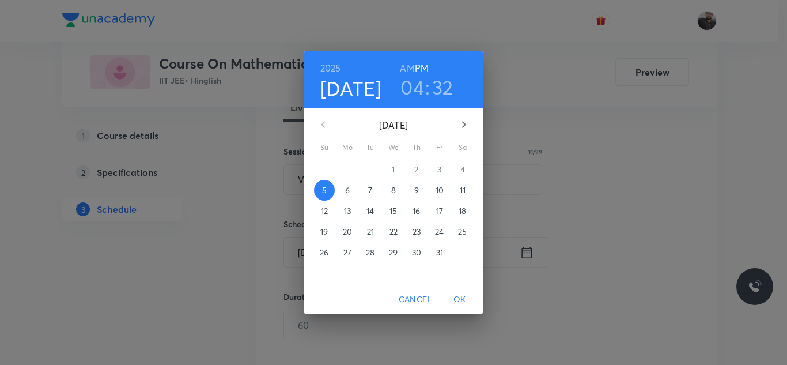
click at [345, 189] on p "6" at bounding box center [347, 190] width 5 height 12
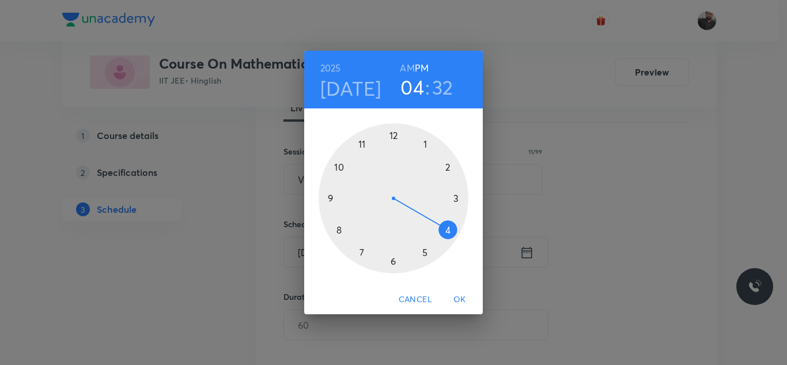
click at [461, 198] on div at bounding box center [394, 198] width 150 height 150
click at [335, 197] on div at bounding box center [394, 198] width 150 height 150
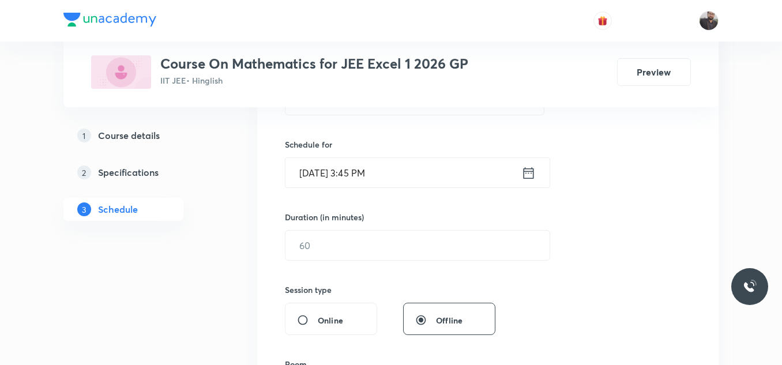
scroll to position [262, 0]
click at [338, 236] on input "text" at bounding box center [417, 244] width 264 height 29
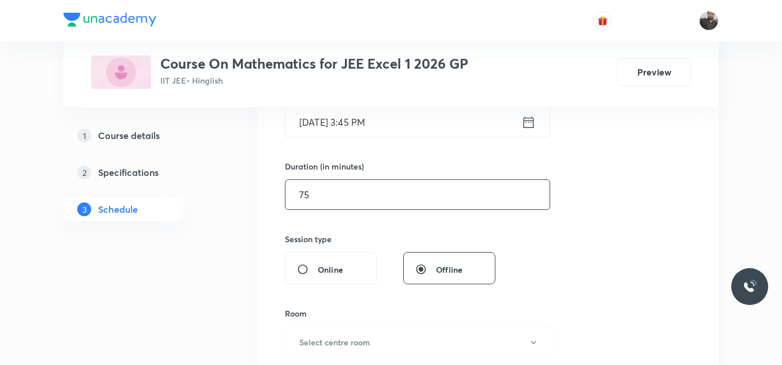
scroll to position [314, 0]
type input "75"
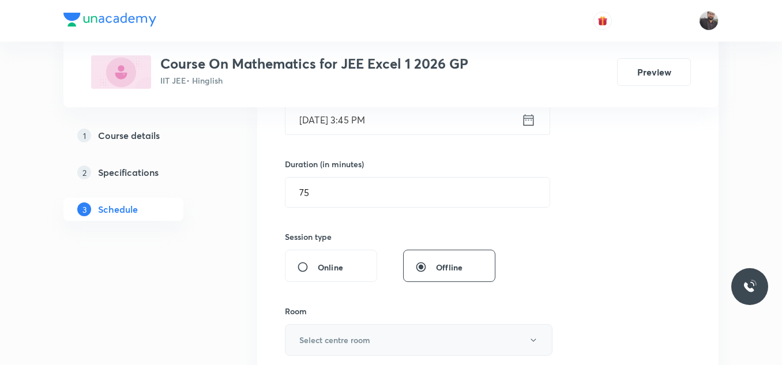
click at [353, 326] on button "Select centre room" at bounding box center [418, 340] width 267 height 32
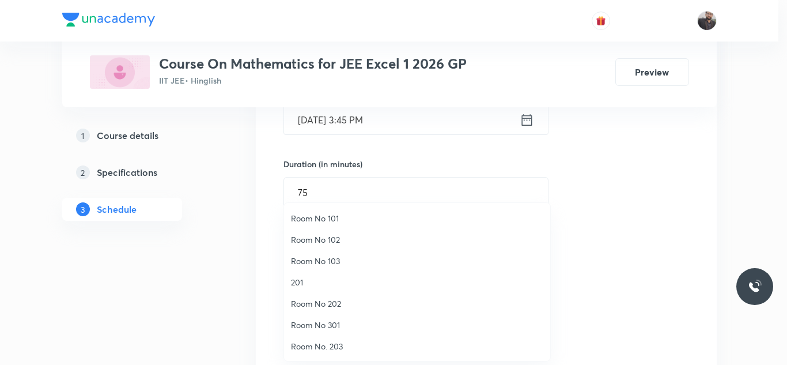
click at [303, 277] on span "201" at bounding box center [417, 282] width 252 height 12
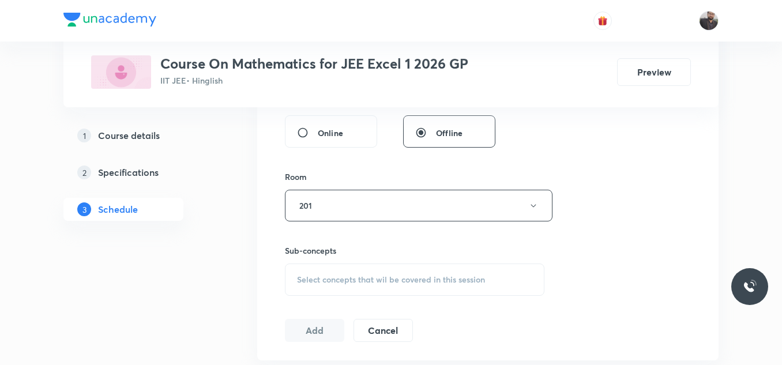
scroll to position [449, 0]
click at [313, 289] on div "Select concepts that wil be covered in this session" at bounding box center [414, 279] width 259 height 32
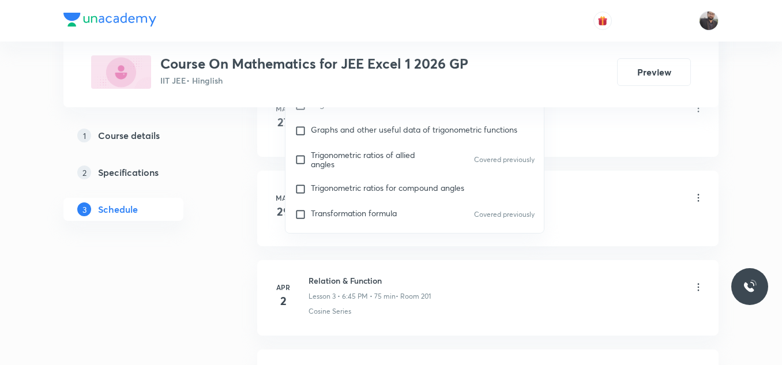
scroll to position [131, 0]
type input "Vecto"
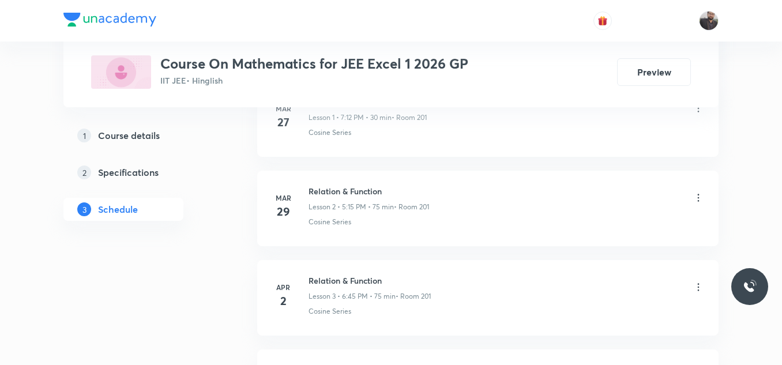
drag, startPoint x: 545, startPoint y: 167, endPoint x: 486, endPoint y: 174, distance: 59.3
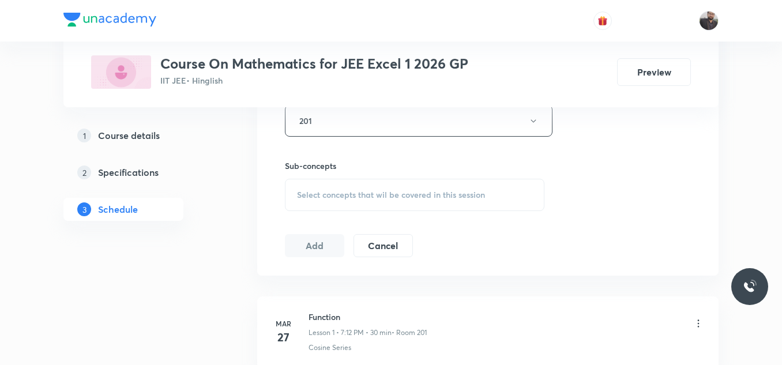
scroll to position [525, 0]
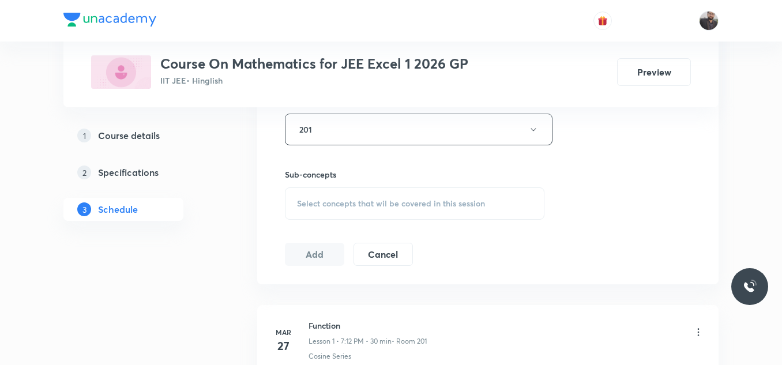
click at [437, 201] on span "Select concepts that wil be covered in this session" at bounding box center [391, 203] width 188 height 9
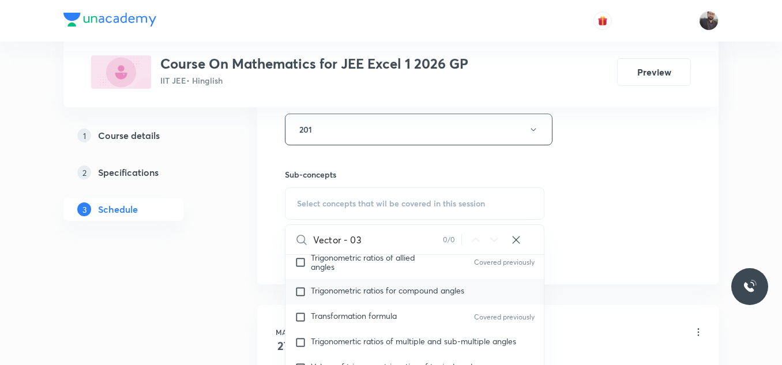
scroll to position [253, 0]
type input "Vector - 03"
click at [336, 303] on div "Transformation formula Covered previously" at bounding box center [414, 315] width 258 height 25
checkbox input "true"
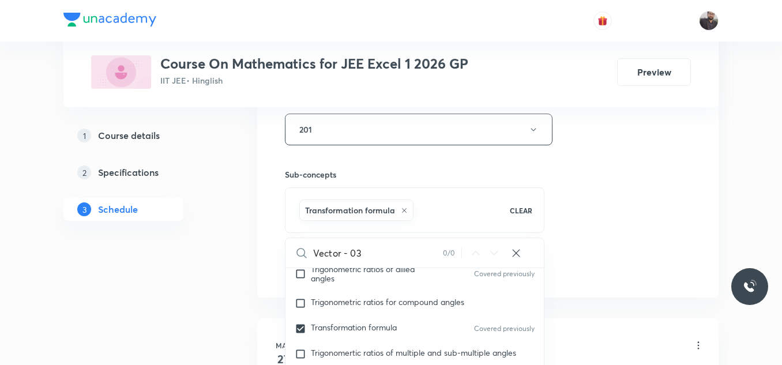
click at [615, 297] on div "Session 121 Live class Session title 11/99 Vector - 04 ​ Schedule for Oct 6, 20…" at bounding box center [487, 1] width 461 height 591
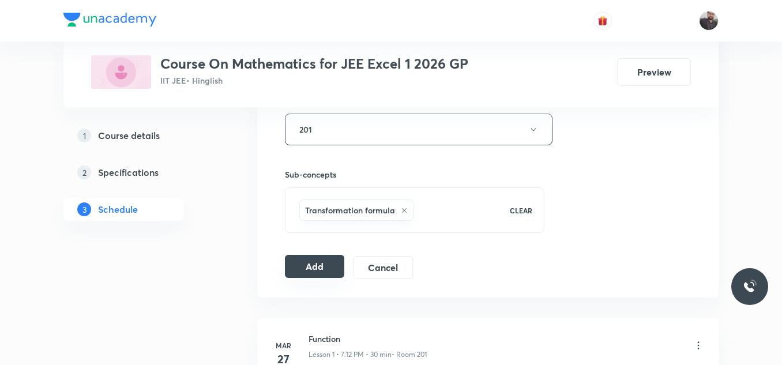
click at [299, 277] on button "Add" at bounding box center [314, 266] width 59 height 23
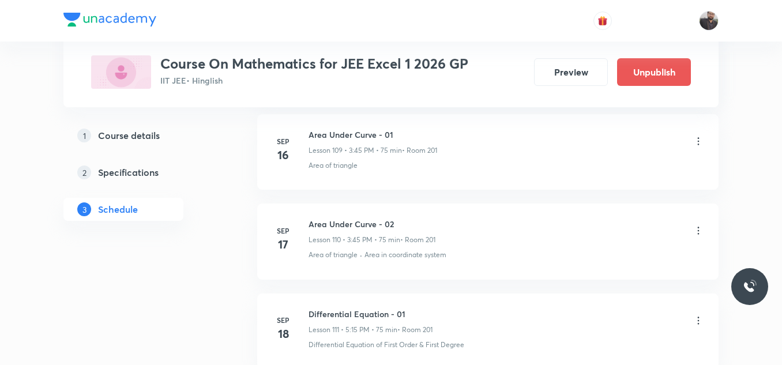
scroll to position [10853, 0]
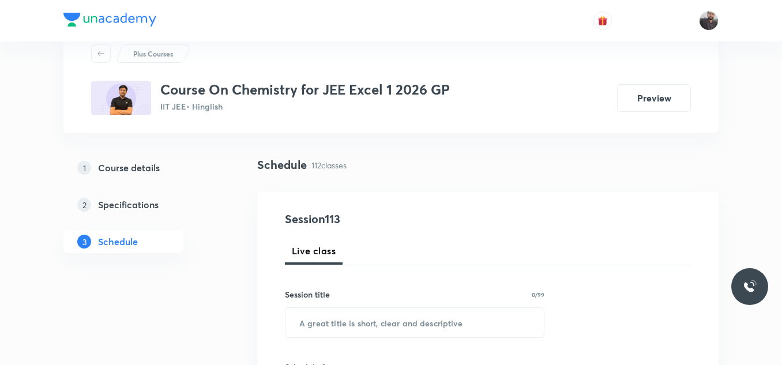
scroll to position [10611, 0]
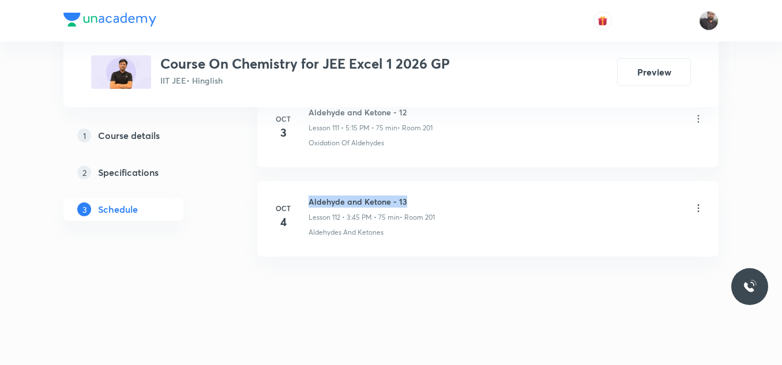
drag, startPoint x: 308, startPoint y: 198, endPoint x: 503, endPoint y: 171, distance: 196.7
copy h6 "Aldehyde and Ketone - 13"
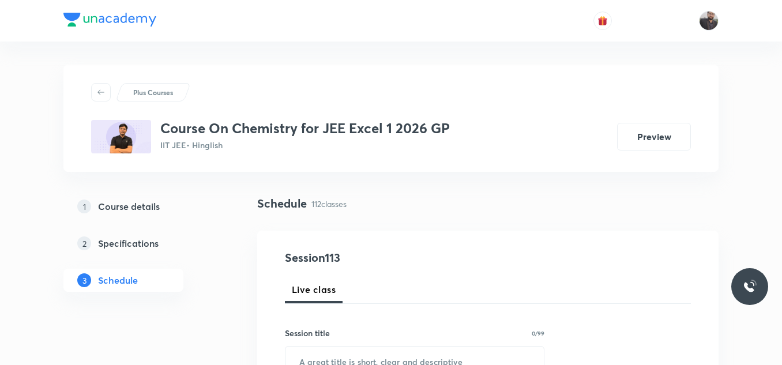
scroll to position [149, 0]
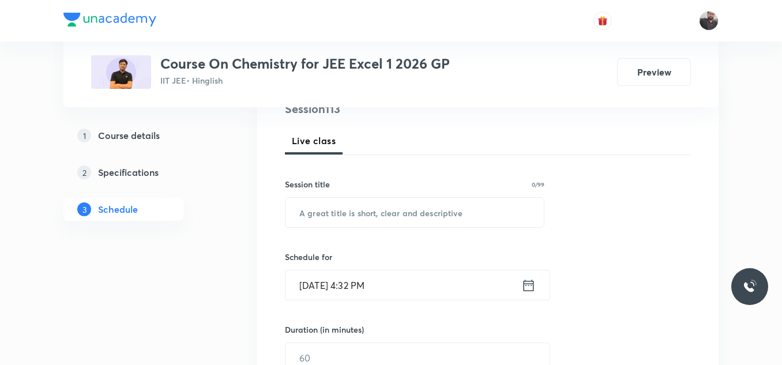
click at [472, 235] on div "Session 113 Live class Session title 0/99 ​ Schedule for [DATE] 4:32 PM ​ Durat…" at bounding box center [488, 370] width 406 height 541
click at [472, 212] on input "text" at bounding box center [414, 212] width 258 height 29
paste input "Aldehyde and Ketone - 13"
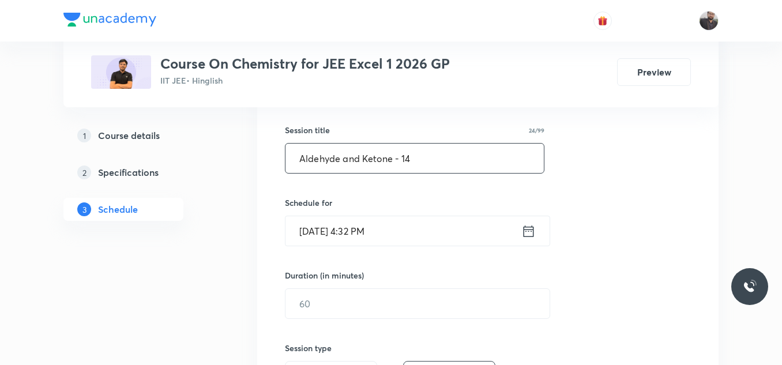
scroll to position [203, 0]
type input "Aldehyde and Ketone - 14"
click at [472, 215] on div "[DATE] 4:32 PM ​" at bounding box center [417, 230] width 265 height 31
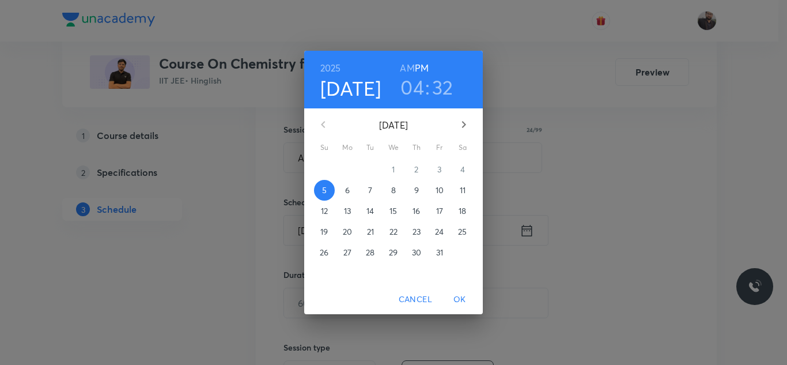
click at [349, 186] on p "6" at bounding box center [347, 190] width 5 height 12
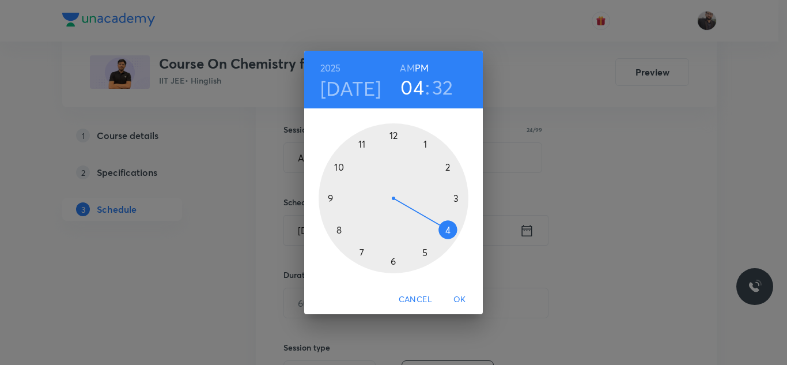
click at [427, 253] on div at bounding box center [394, 198] width 150 height 150
click at [463, 201] on div at bounding box center [394, 198] width 150 height 150
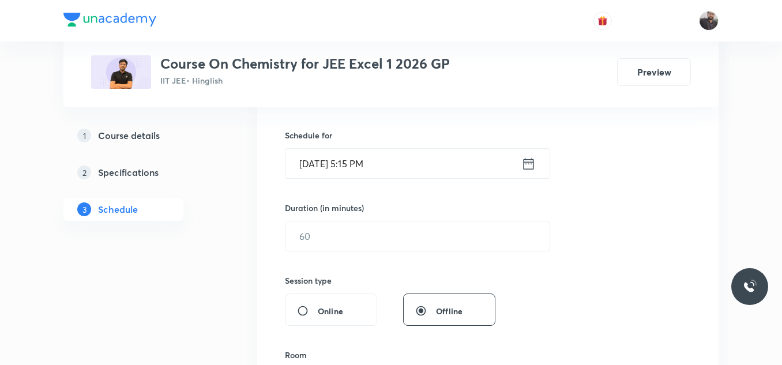
scroll to position [271, 0]
click at [463, 224] on input "text" at bounding box center [417, 235] width 264 height 29
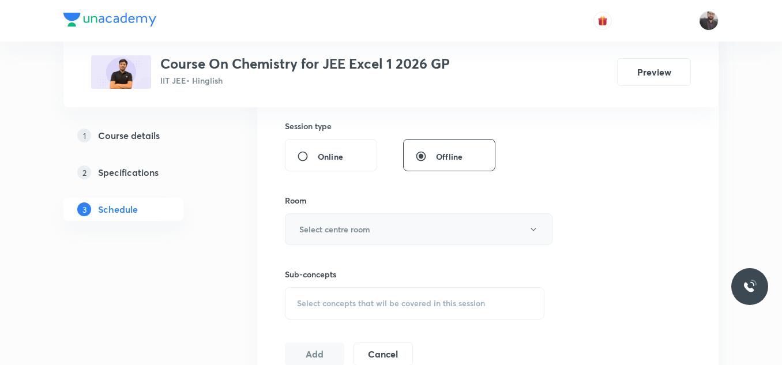
type input "75"
click at [448, 227] on button "Select centre room" at bounding box center [418, 229] width 267 height 32
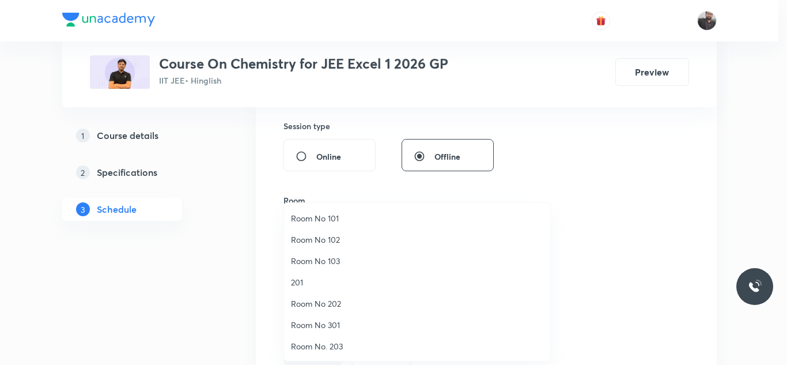
click at [321, 282] on span "201" at bounding box center [417, 282] width 252 height 12
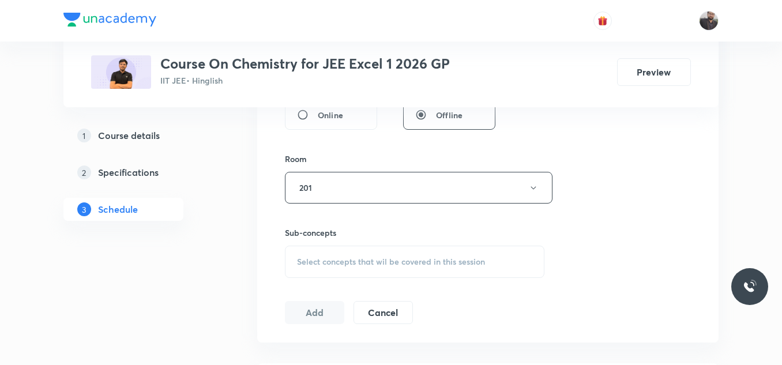
scroll to position [467, 0]
click at [319, 263] on span "Select concepts that wil be covered in this session" at bounding box center [391, 261] width 188 height 9
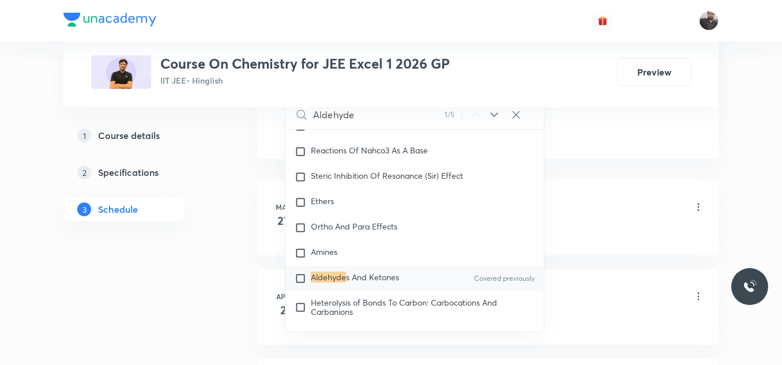
scroll to position [20405, 0]
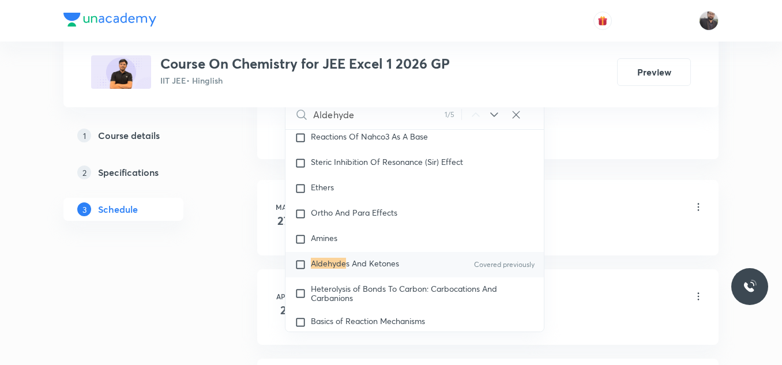
type input "Aldehyde"
click at [334, 277] on div "Aldehyde s And Ketones Covered previously" at bounding box center [414, 264] width 258 height 25
checkbox input "true"
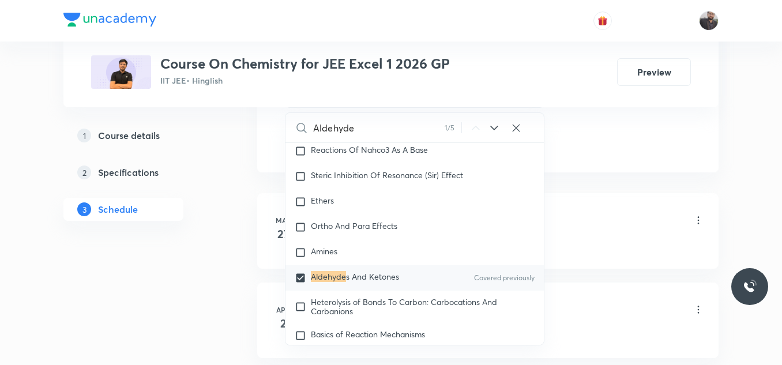
click at [625, 207] on li "Mar 27 Basic Introduction Lesson 1 • 3:45 PM • 75 min • Room 201 Basic Introduc…" at bounding box center [487, 231] width 461 height 76
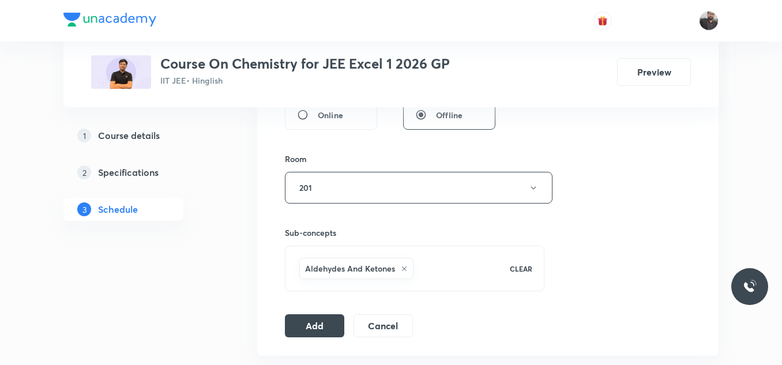
scroll to position [467, 0]
click at [310, 326] on button "Add" at bounding box center [314, 323] width 59 height 23
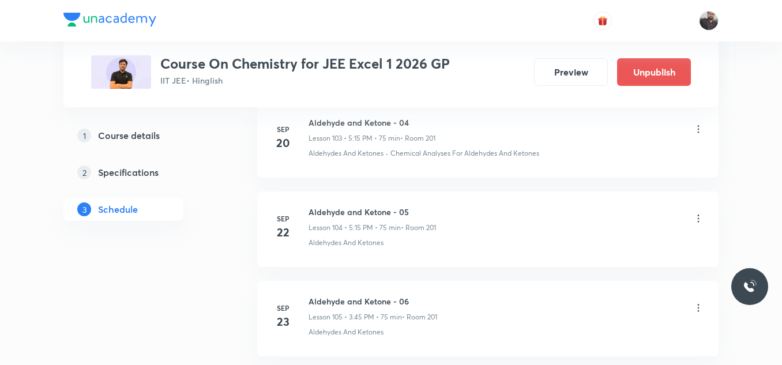
scroll to position [10171, 0]
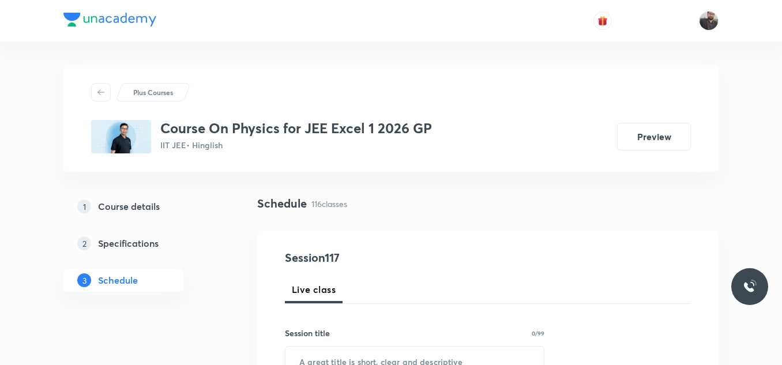
scroll to position [10935, 0]
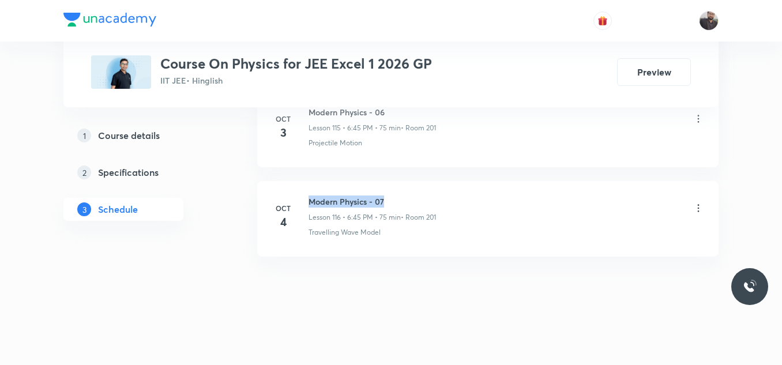
drag, startPoint x: 308, startPoint y: 198, endPoint x: 437, endPoint y: 190, distance: 128.8
click at [437, 190] on li "[DATE] Modern Physics - 07 Lesson 116 • 6:45 PM • 75 min • Room 201 Travelling …" at bounding box center [487, 219] width 461 height 76
copy h6 "Modern Physics - 07"
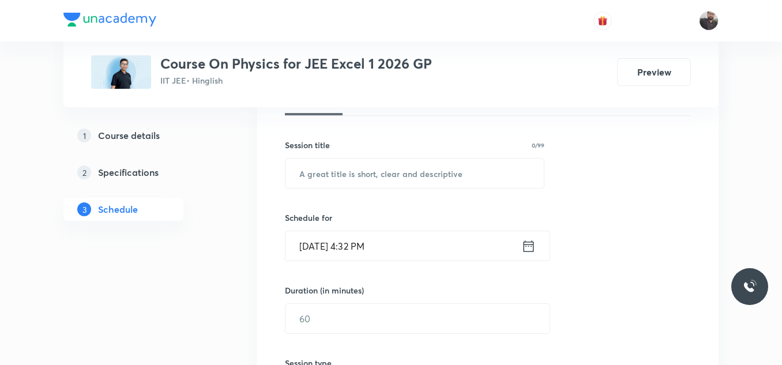
scroll to position [188, 0]
click at [411, 174] on input "text" at bounding box center [414, 172] width 258 height 29
paste input "Modern Physics - 07"
type input "Modern Physics - 08"
click at [402, 244] on input "[DATE] 4:32 PM" at bounding box center [403, 245] width 236 height 29
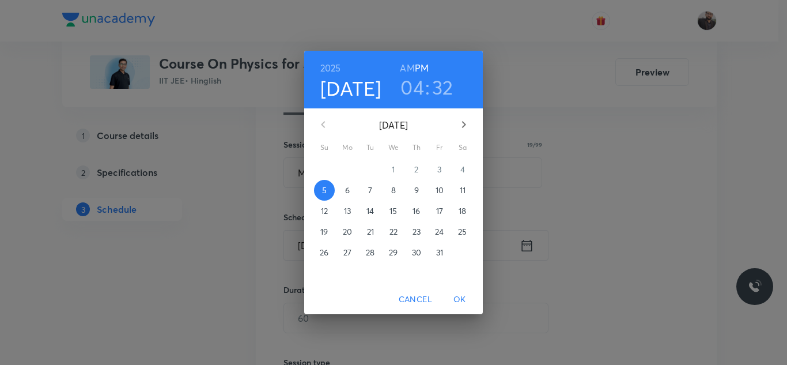
click at [352, 186] on span "6" at bounding box center [347, 190] width 21 height 12
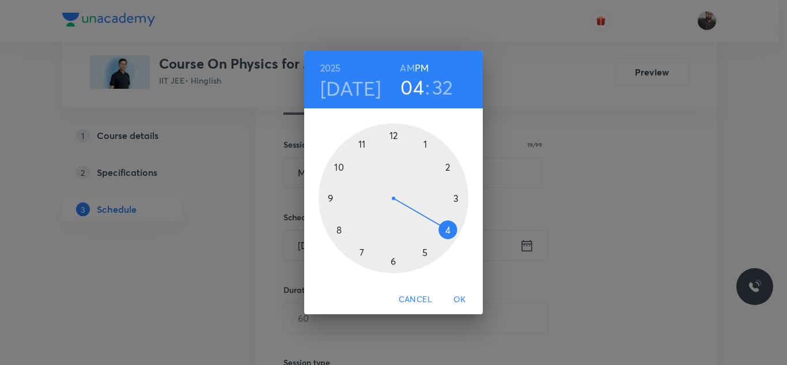
click at [394, 263] on div at bounding box center [394, 198] width 150 height 150
click at [334, 198] on div at bounding box center [394, 198] width 150 height 150
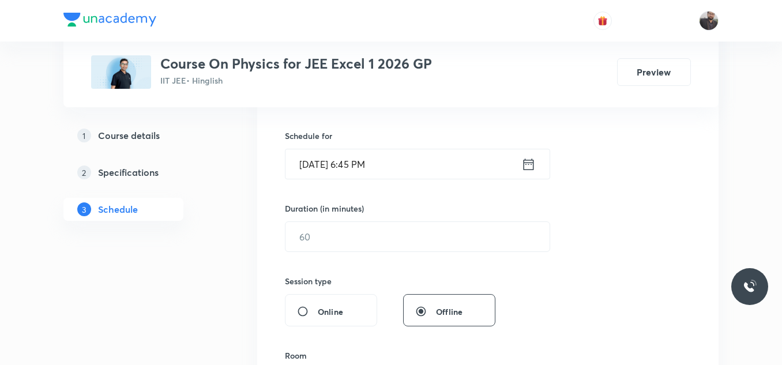
scroll to position [270, 0]
click at [335, 235] on input "text" at bounding box center [417, 235] width 264 height 29
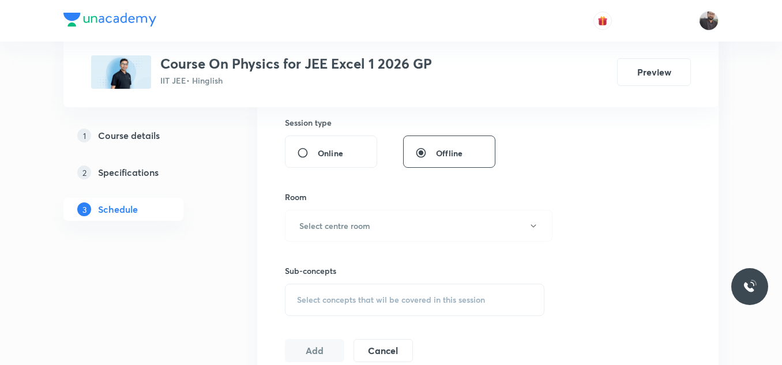
scroll to position [429, 0]
type input "75"
click at [335, 235] on button "Select centre room" at bounding box center [418, 225] width 267 height 32
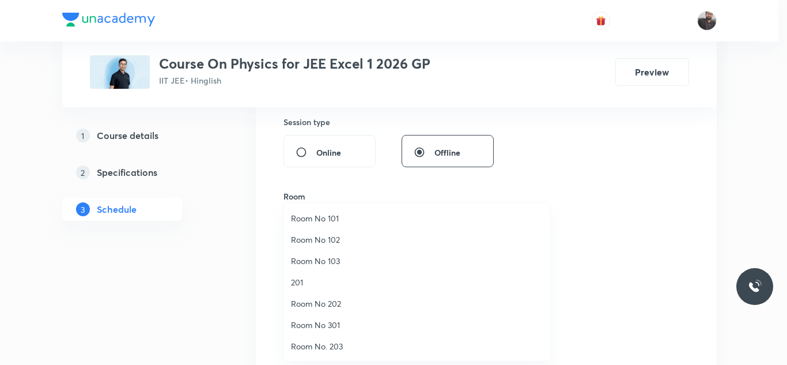
click at [314, 280] on span "201" at bounding box center [417, 282] width 252 height 12
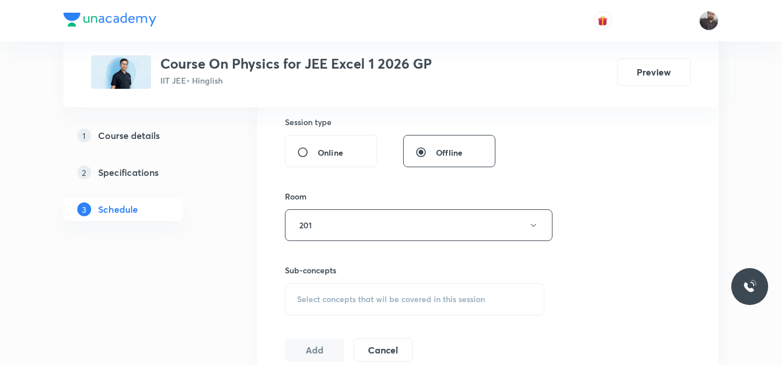
click at [317, 295] on span "Select concepts that wil be covered in this session" at bounding box center [391, 299] width 188 height 9
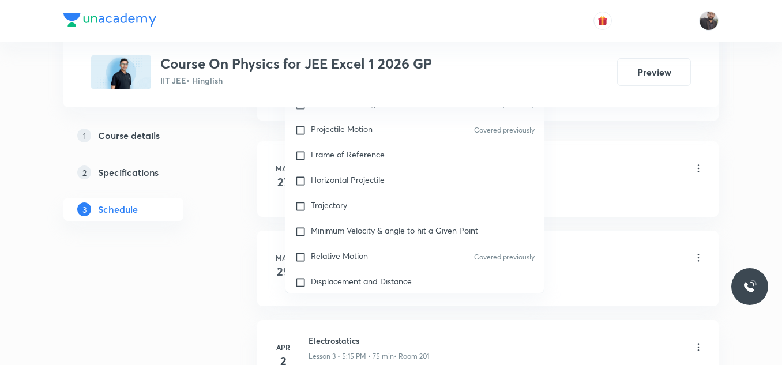
scroll to position [77, 0]
type input "Moder"
click at [359, 235] on p "Minimum Velocity & angle to hit a Given Point" at bounding box center [394, 231] width 167 height 12
checkbox input "true"
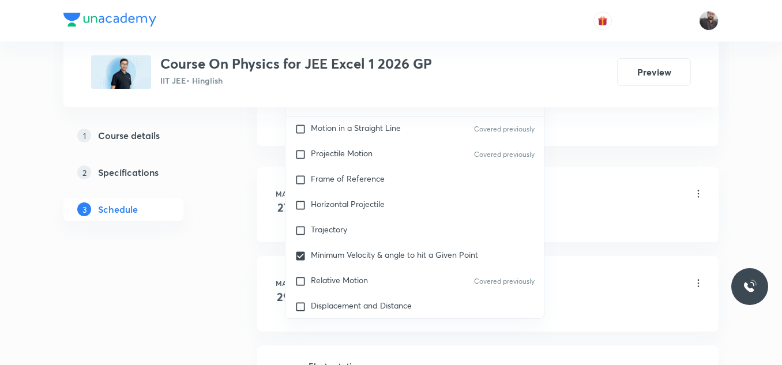
click at [584, 180] on li "Mar 27 Basic Intro Lesson 1 • 6:00 PM • 50 min • Room 201 Basic - SHM (Periodic…" at bounding box center [487, 205] width 461 height 76
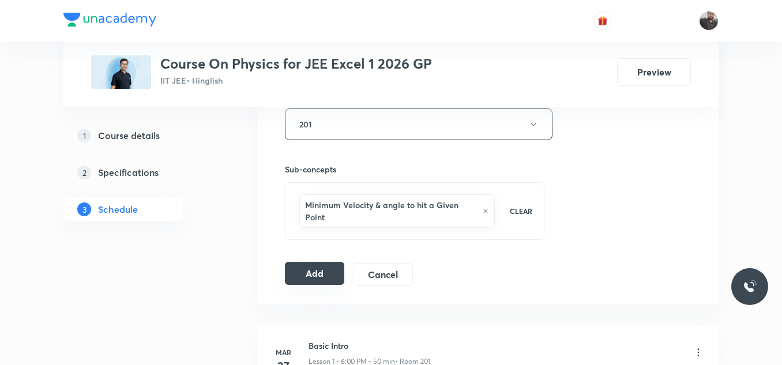
click at [335, 280] on button "Add" at bounding box center [314, 273] width 59 height 23
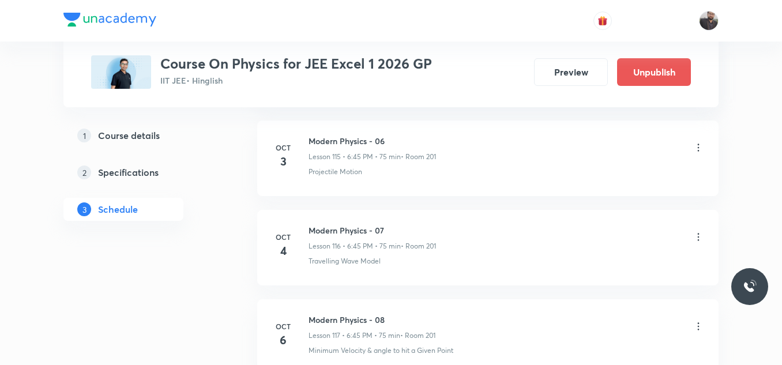
scroll to position [10494, 0]
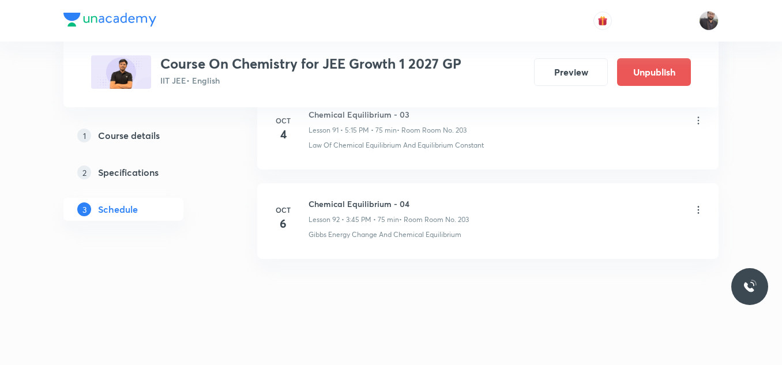
scroll to position [8823, 0]
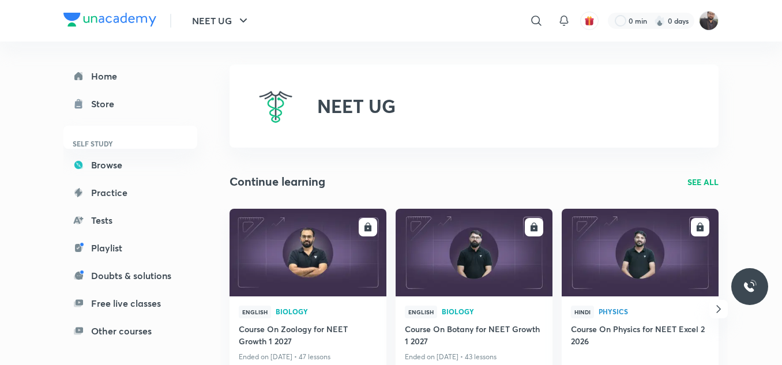
click at [447, 72] on div "NEET UG" at bounding box center [473, 106] width 489 height 83
